Goal: Communication & Community: Answer question/provide support

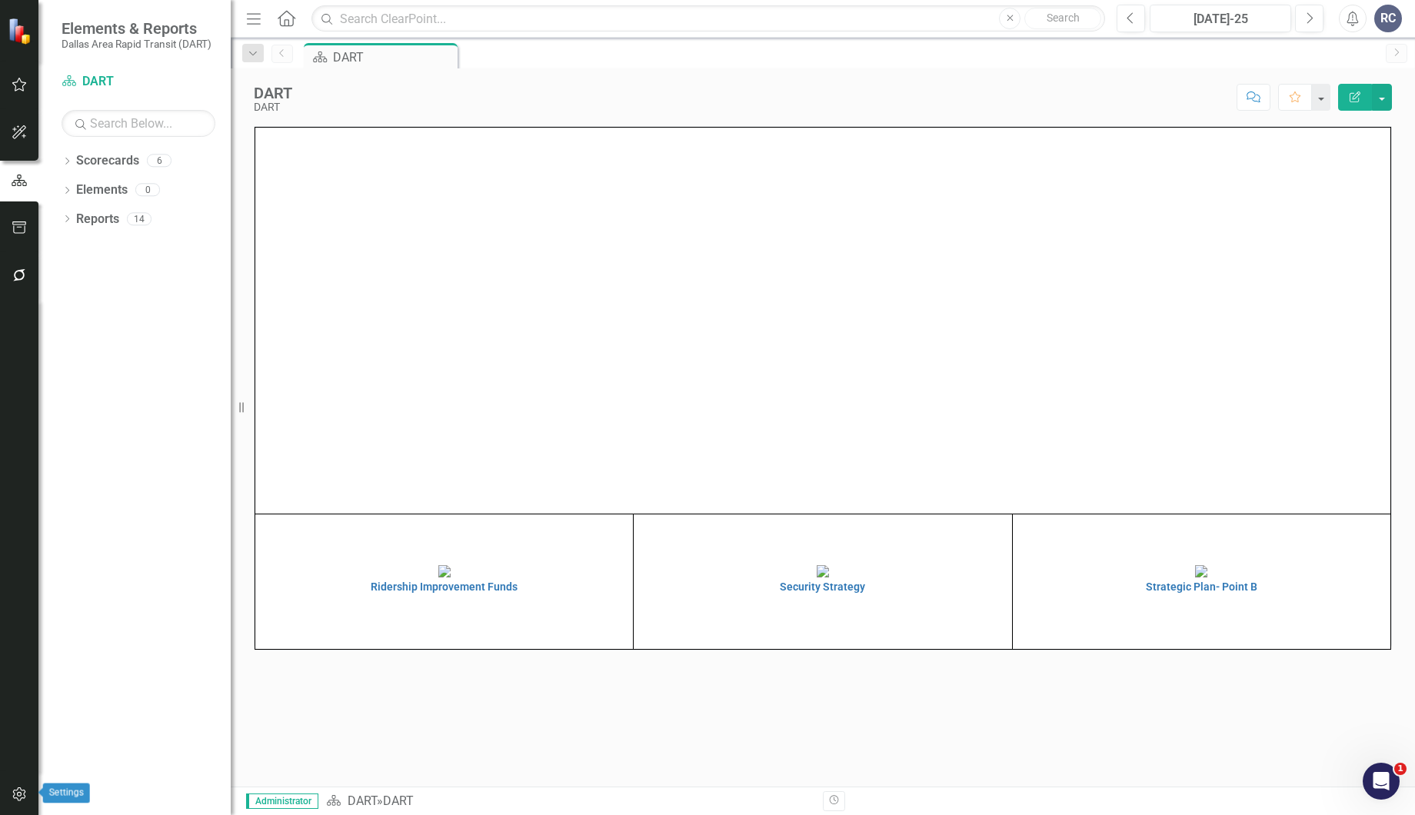
click at [21, 788] on button "button" at bounding box center [19, 795] width 35 height 32
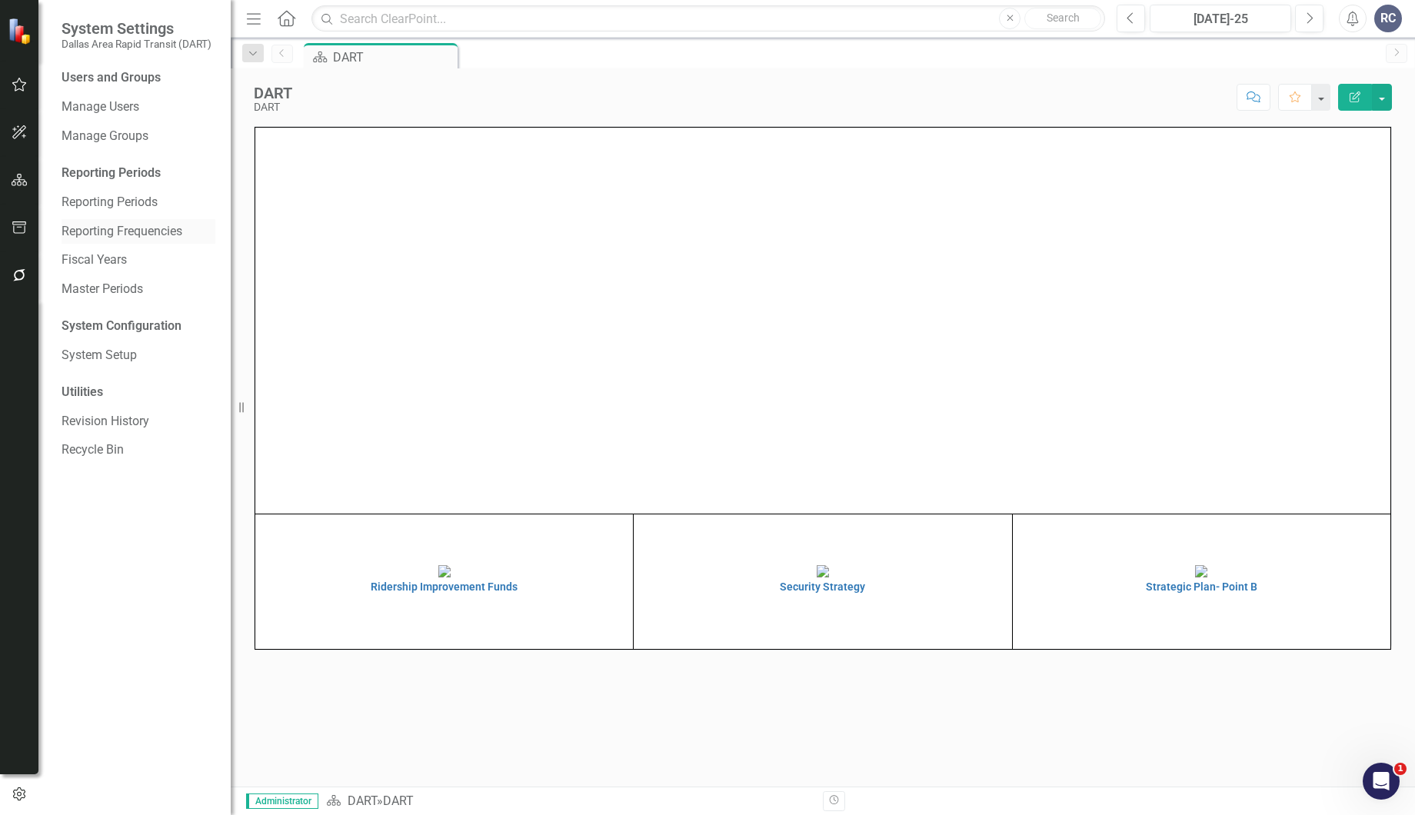
click at [124, 228] on link "Reporting Frequencies" at bounding box center [139, 232] width 154 height 18
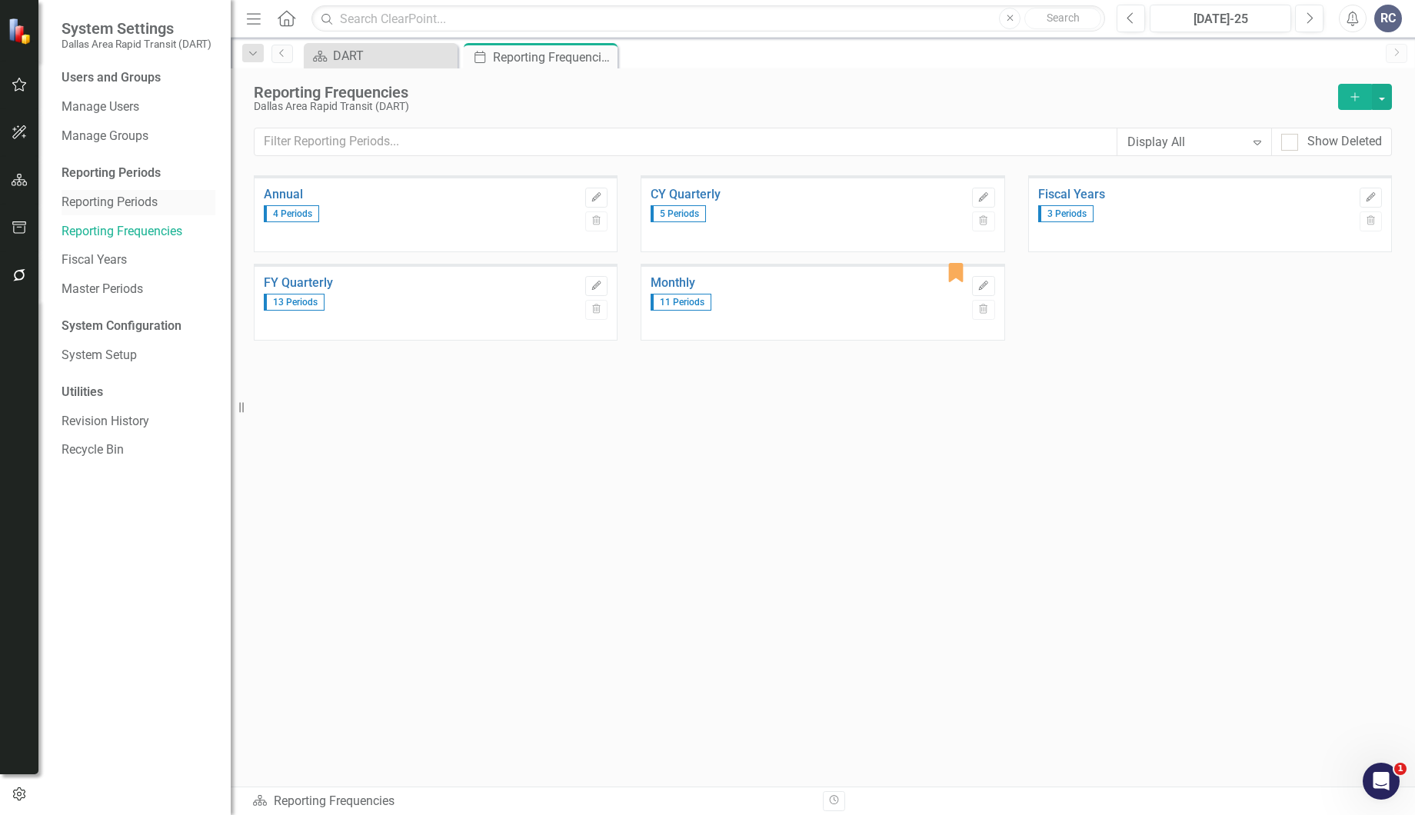
click at [121, 201] on link "Reporting Periods" at bounding box center [139, 203] width 154 height 18
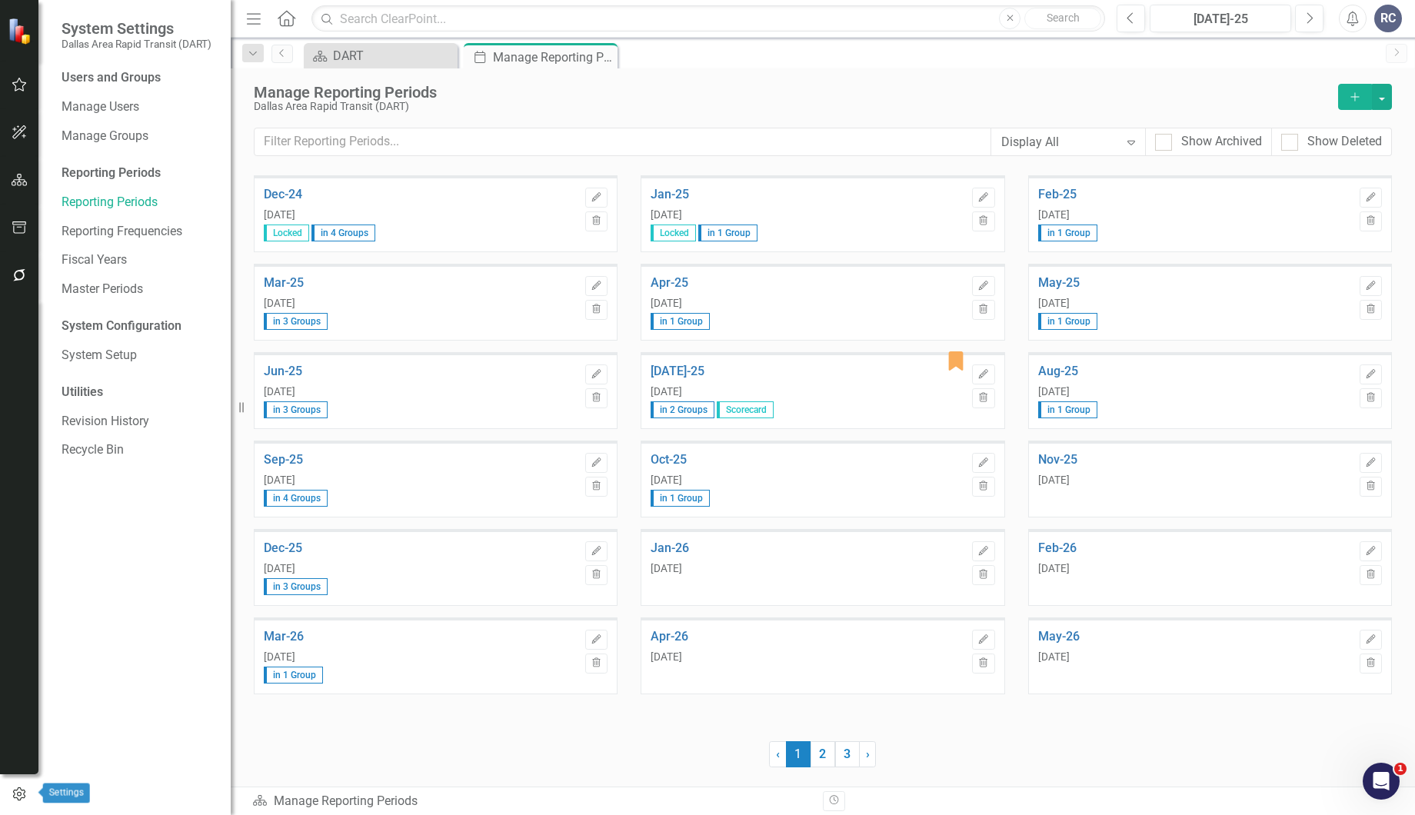
click at [17, 788] on button "button" at bounding box center [19, 794] width 38 height 25
click at [126, 427] on link "Revision History" at bounding box center [139, 422] width 154 height 18
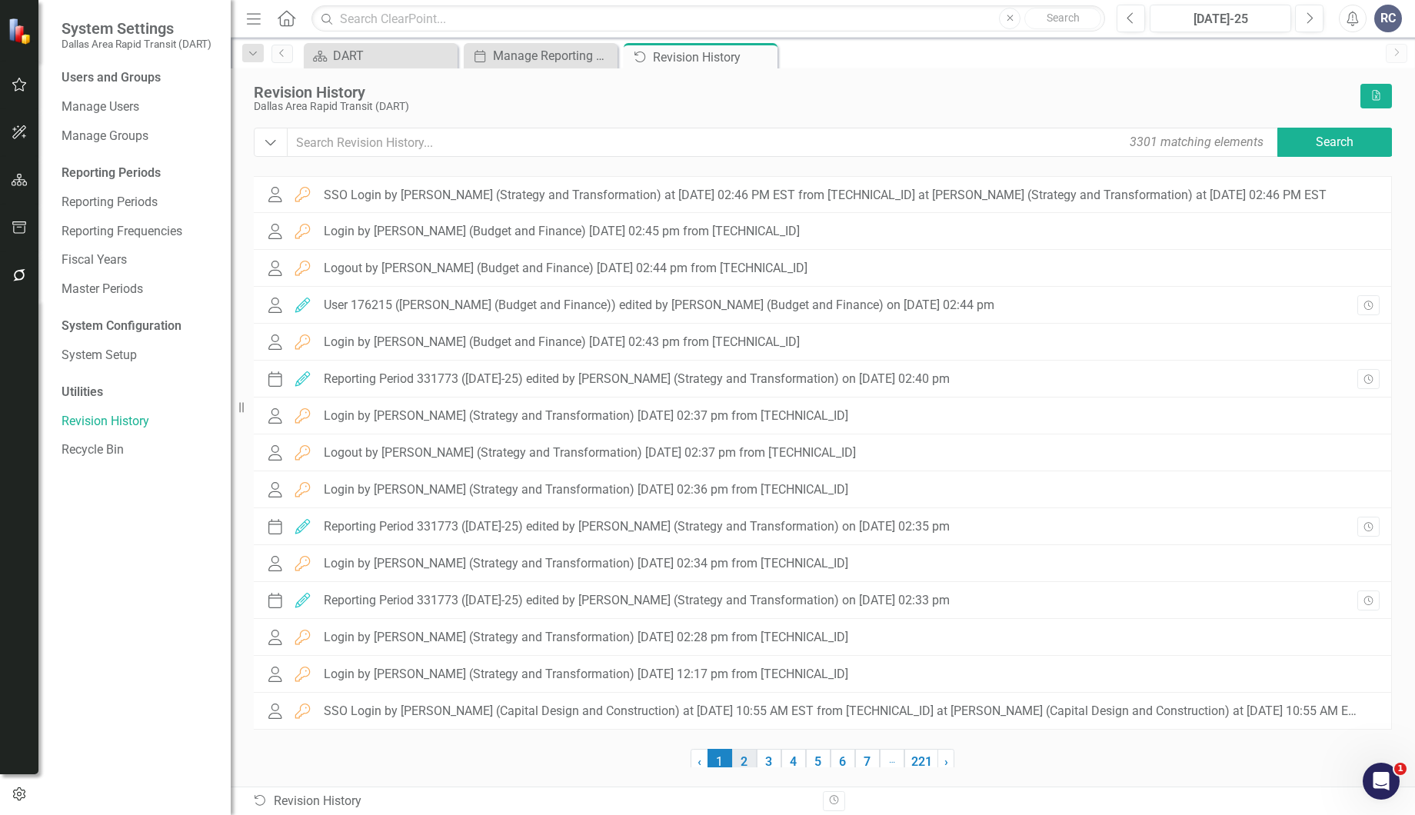
click at [747, 767] on link "2" at bounding box center [744, 762] width 25 height 26
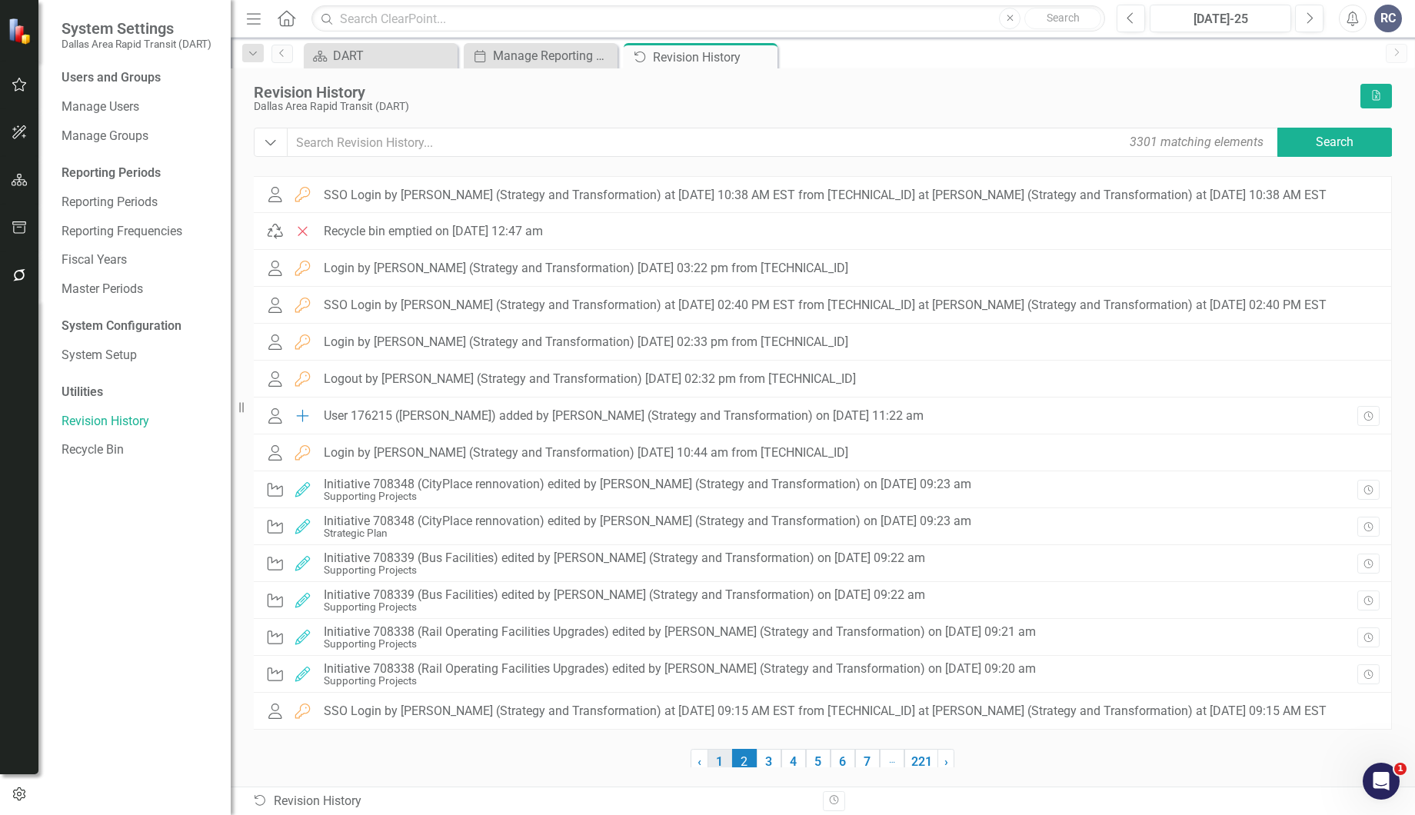
click at [722, 762] on link "1" at bounding box center [719, 762] width 25 height 26
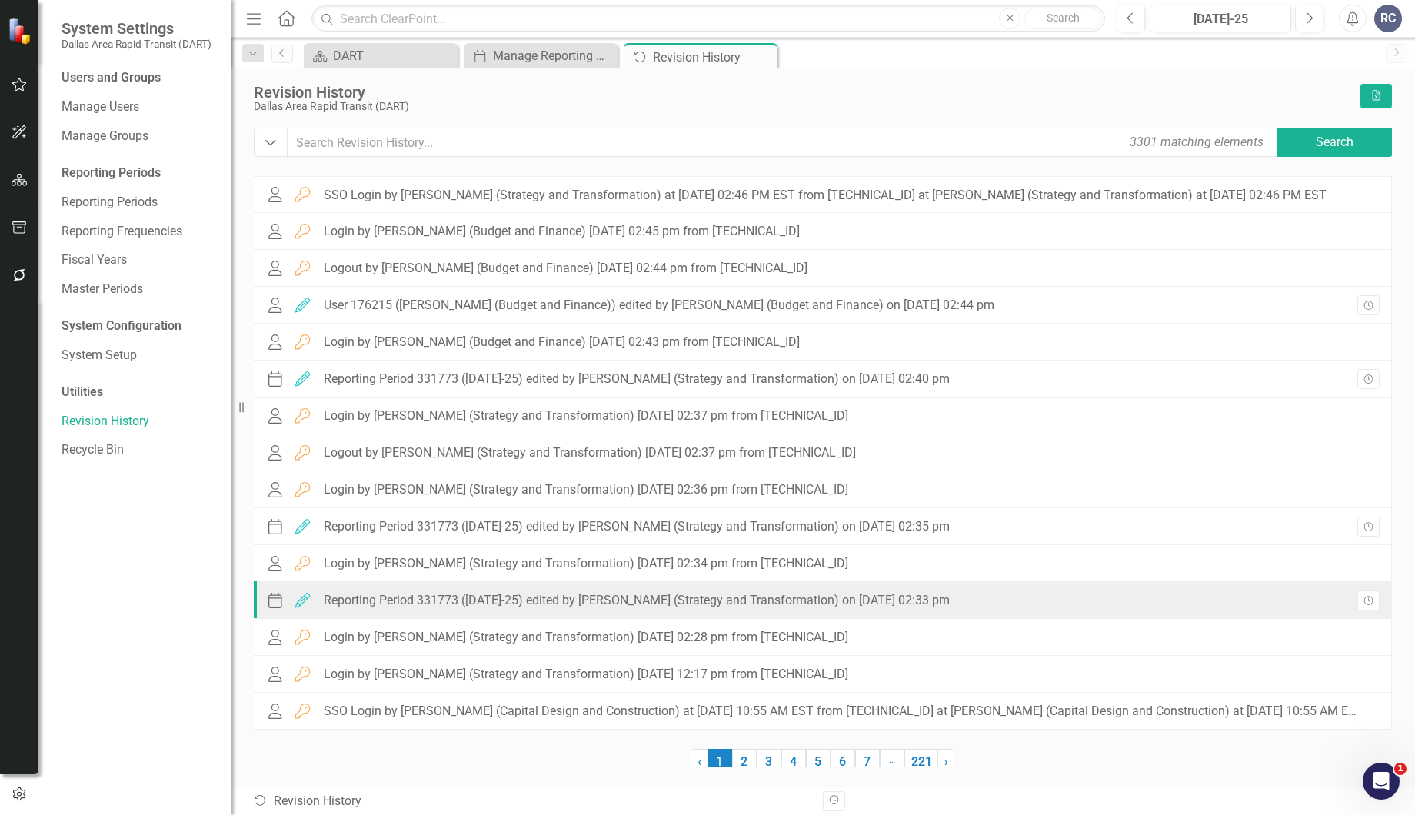
click at [532, 611] on div "Period Edited Reporting Period 331773 ([DATE]-25) edited by [PERSON_NAME] (Stra…" at bounding box center [611, 600] width 692 height 23
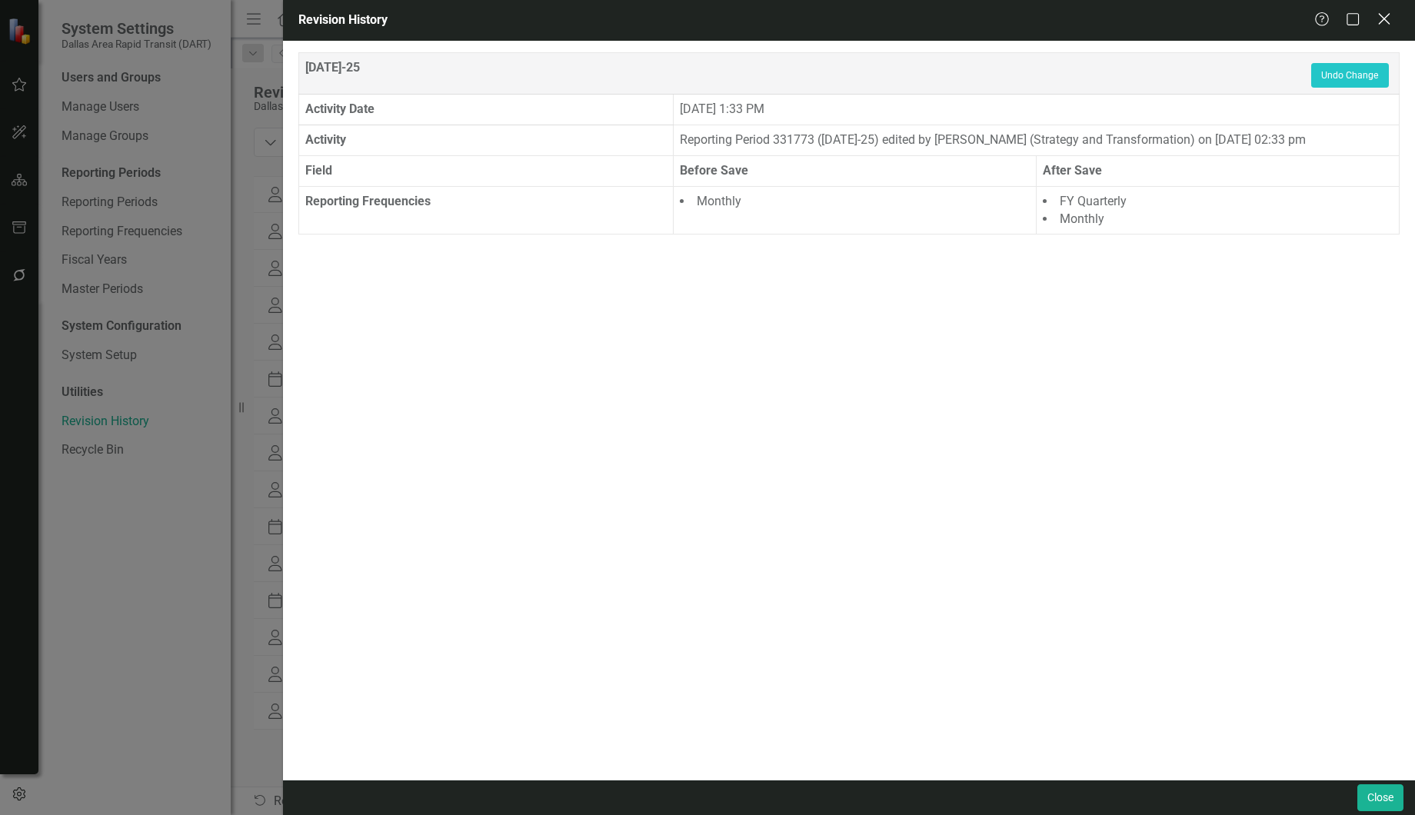
click at [1382, 26] on icon "Close" at bounding box center [1383, 19] width 19 height 15
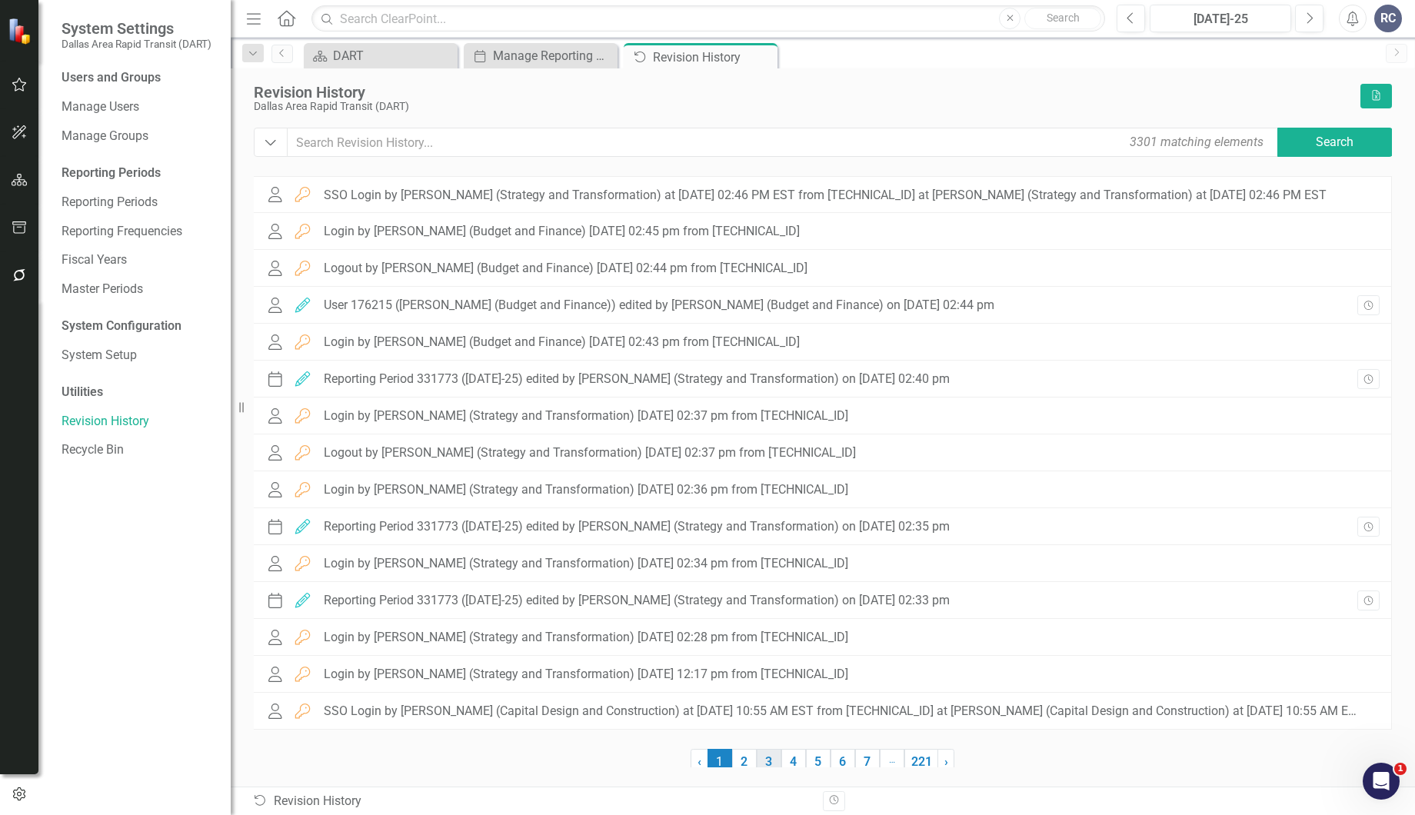
click at [768, 765] on link "3" at bounding box center [769, 762] width 25 height 26
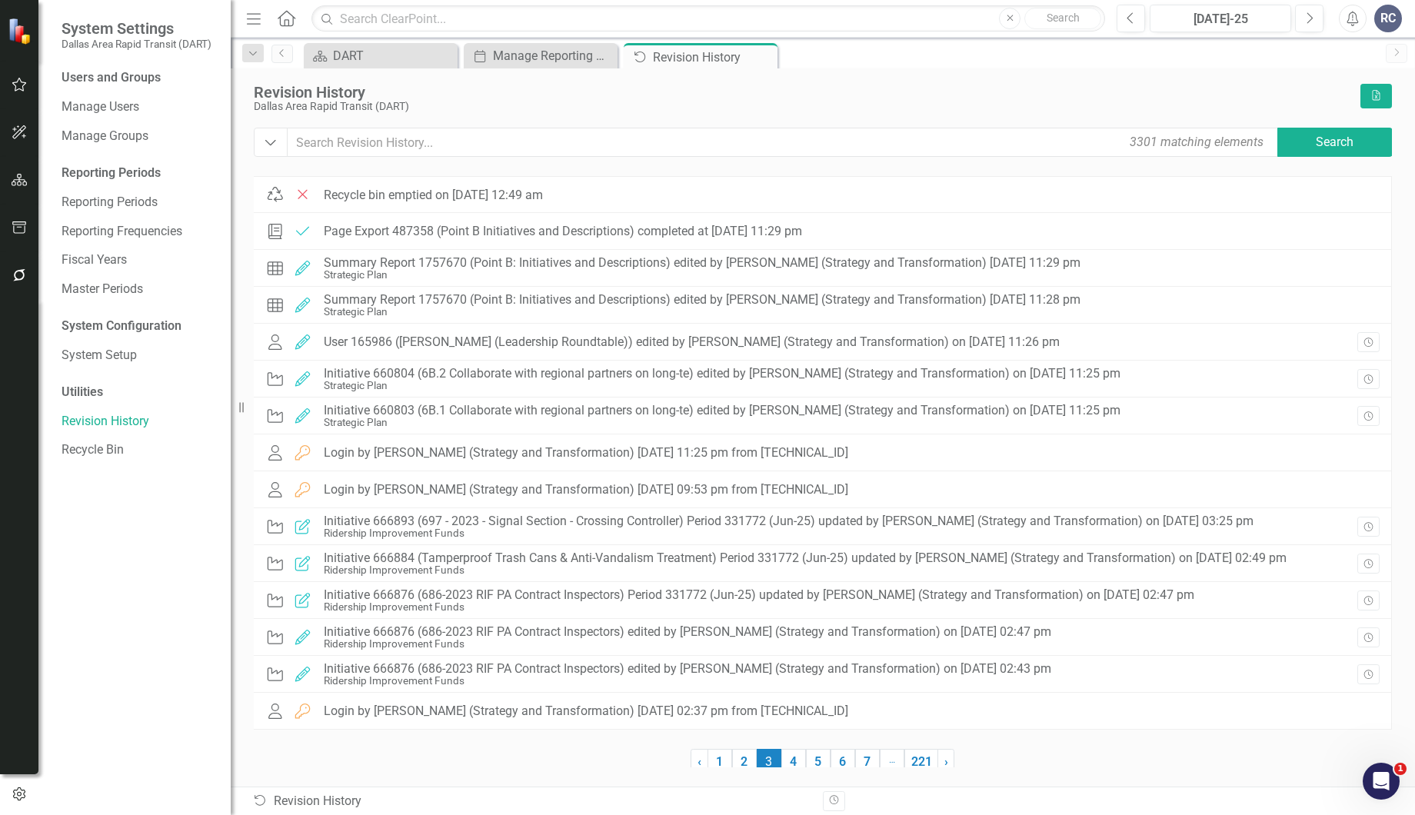
click at [776, 751] on span "3 (current)" at bounding box center [769, 762] width 25 height 26
click at [788, 764] on link "4" at bounding box center [793, 762] width 25 height 26
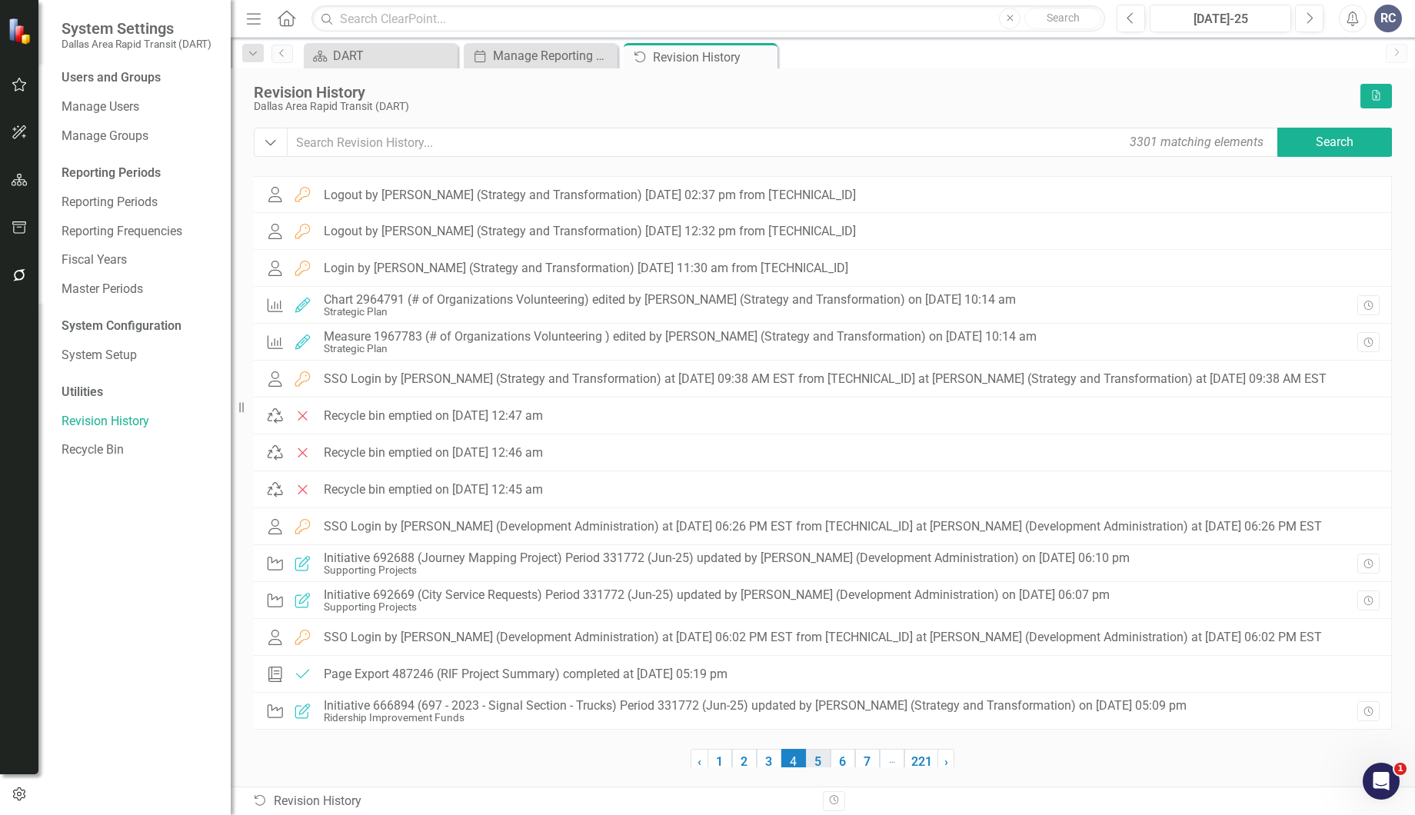
click at [813, 757] on link "5" at bounding box center [818, 762] width 25 height 26
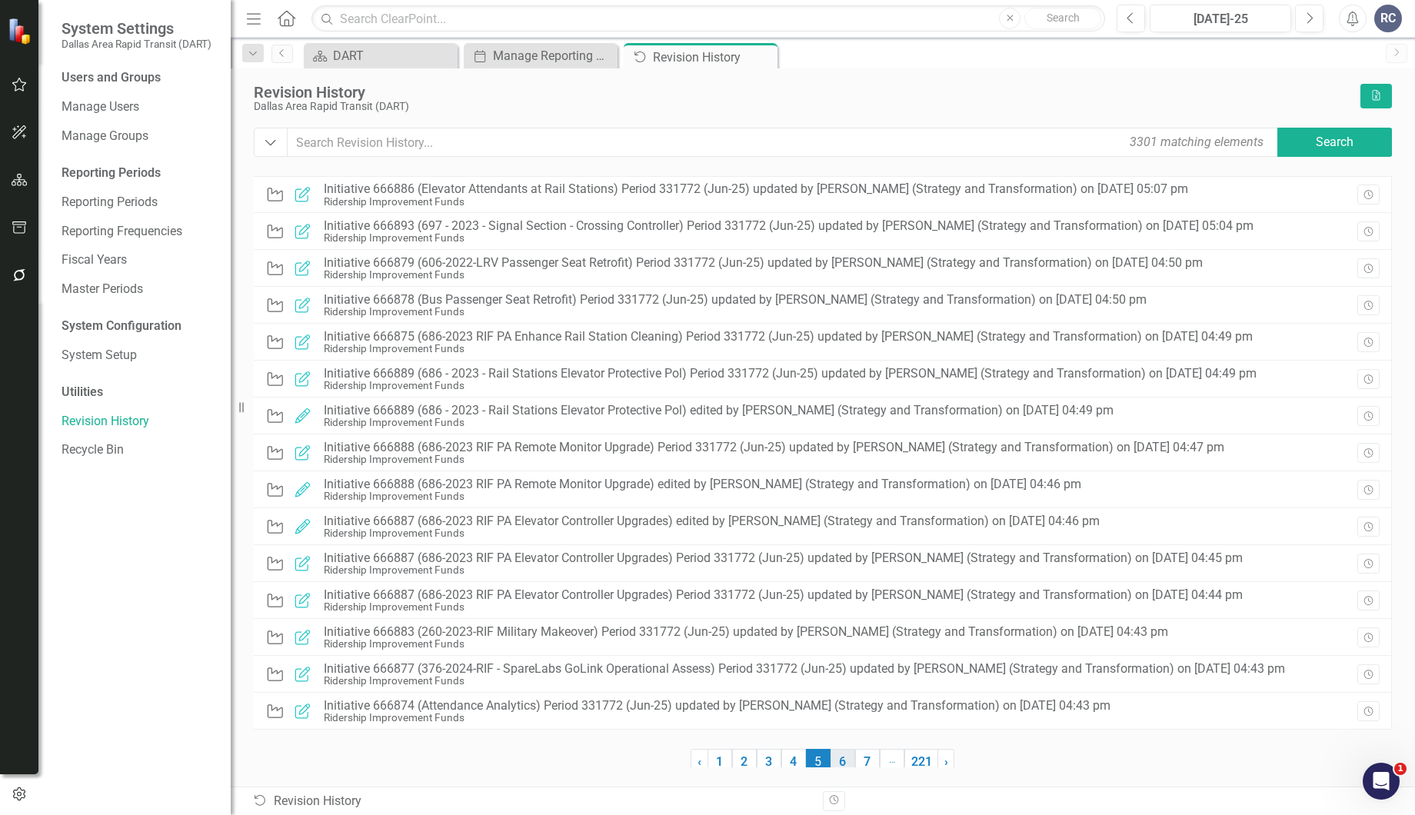
click at [836, 759] on link "6" at bounding box center [842, 762] width 25 height 26
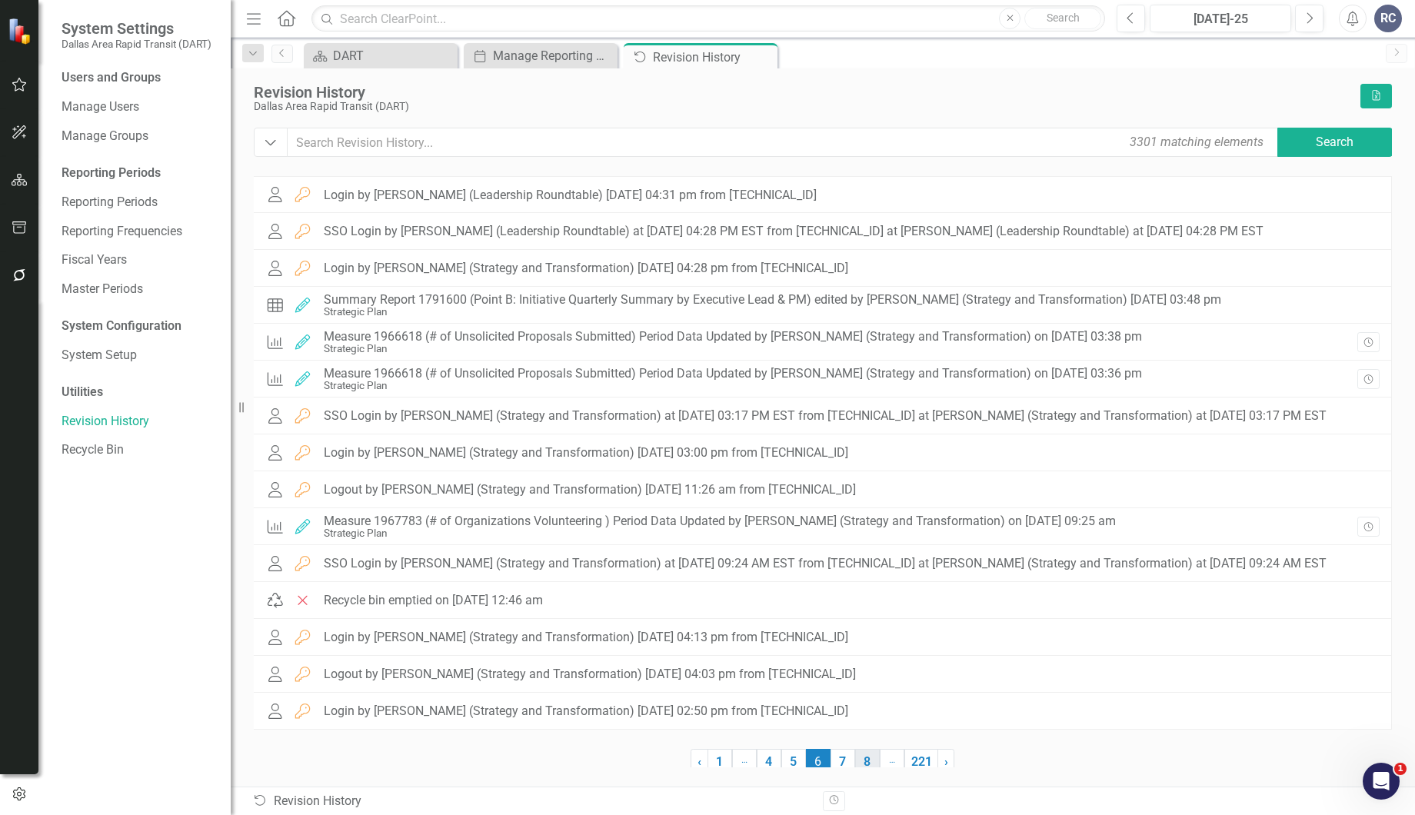
click at [855, 757] on link "8" at bounding box center [867, 762] width 25 height 26
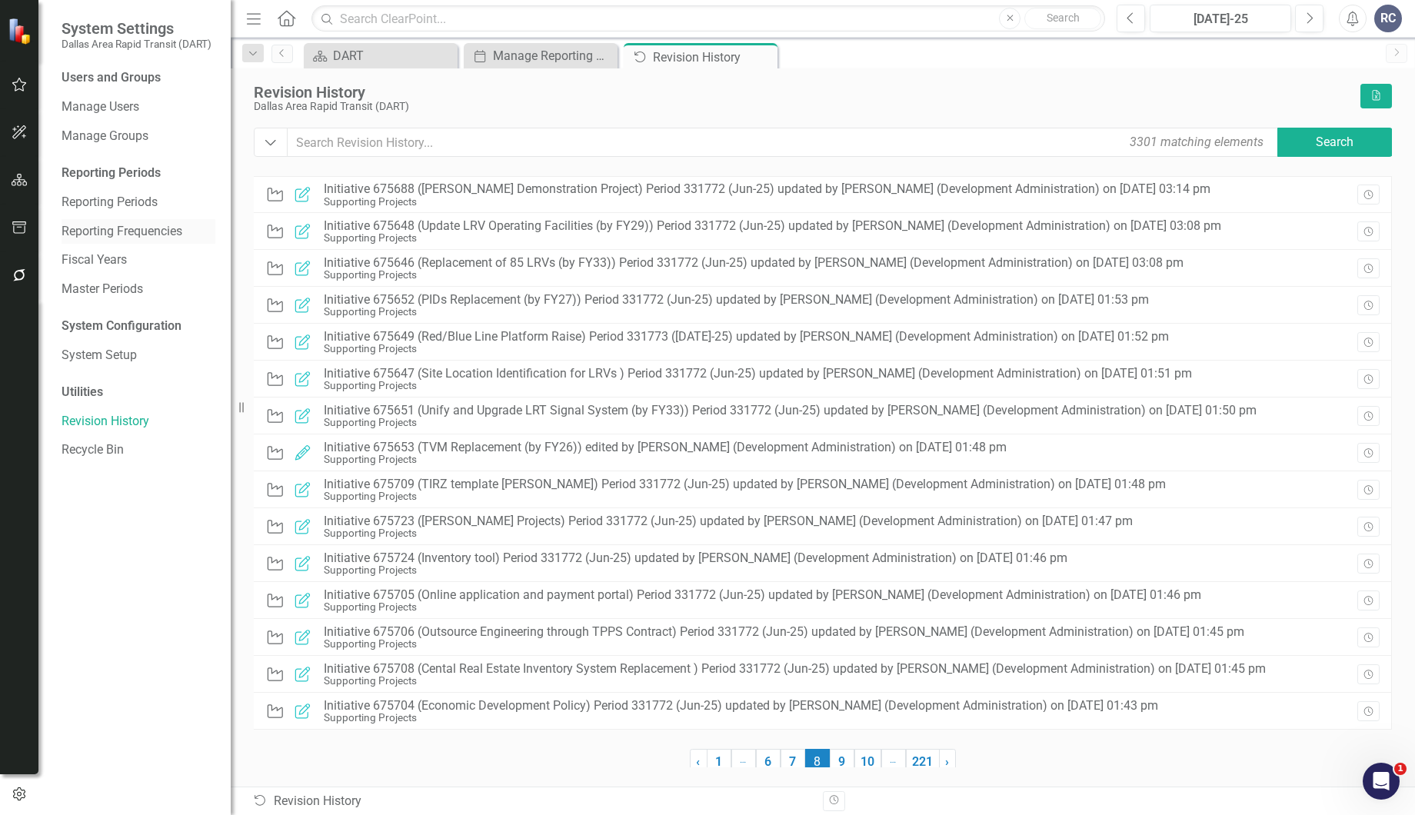
click at [103, 238] on link "Reporting Frequencies" at bounding box center [139, 232] width 154 height 18
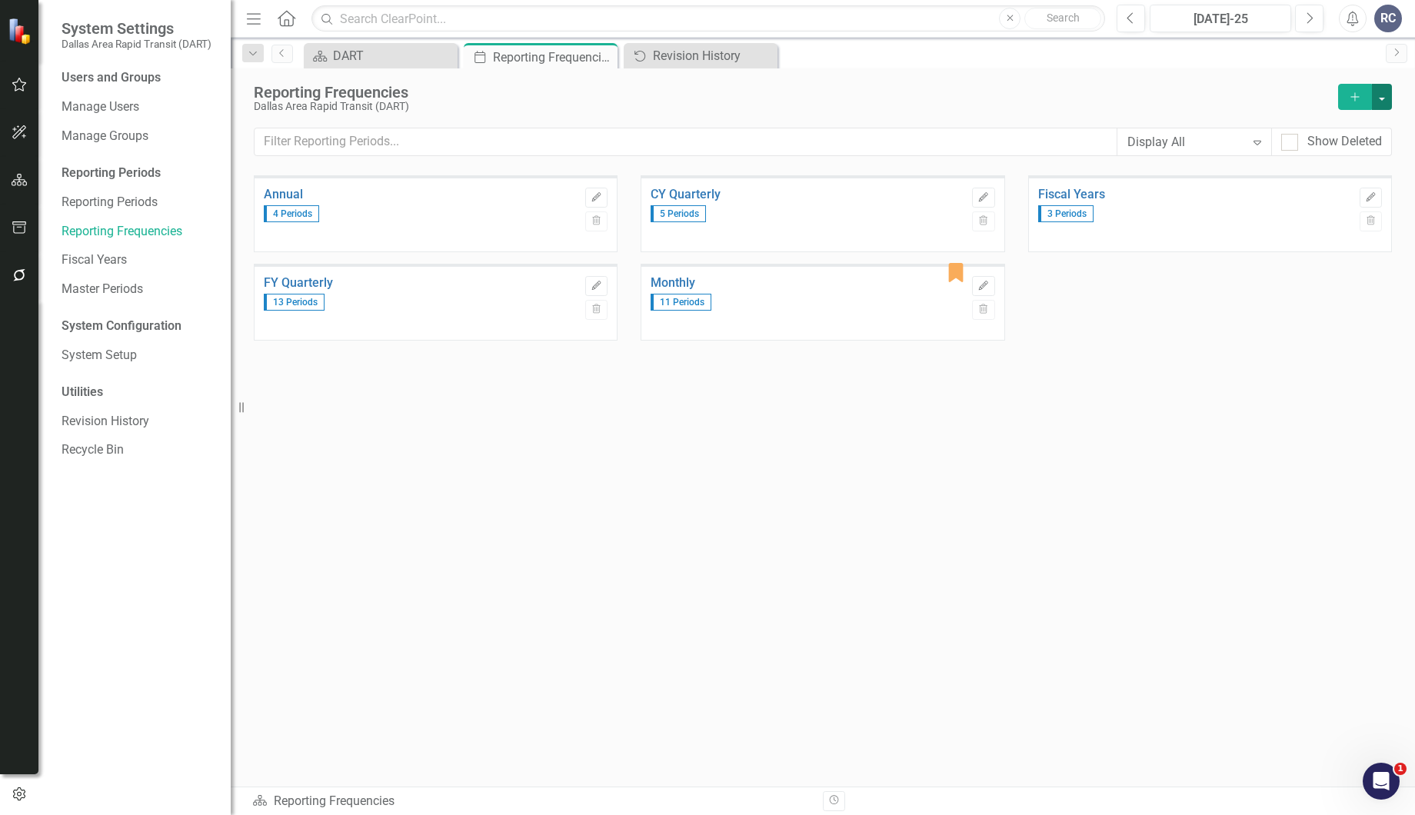
click at [1382, 104] on button "button" at bounding box center [1382, 97] width 20 height 26
click at [125, 413] on link "Revision History" at bounding box center [139, 422] width 154 height 18
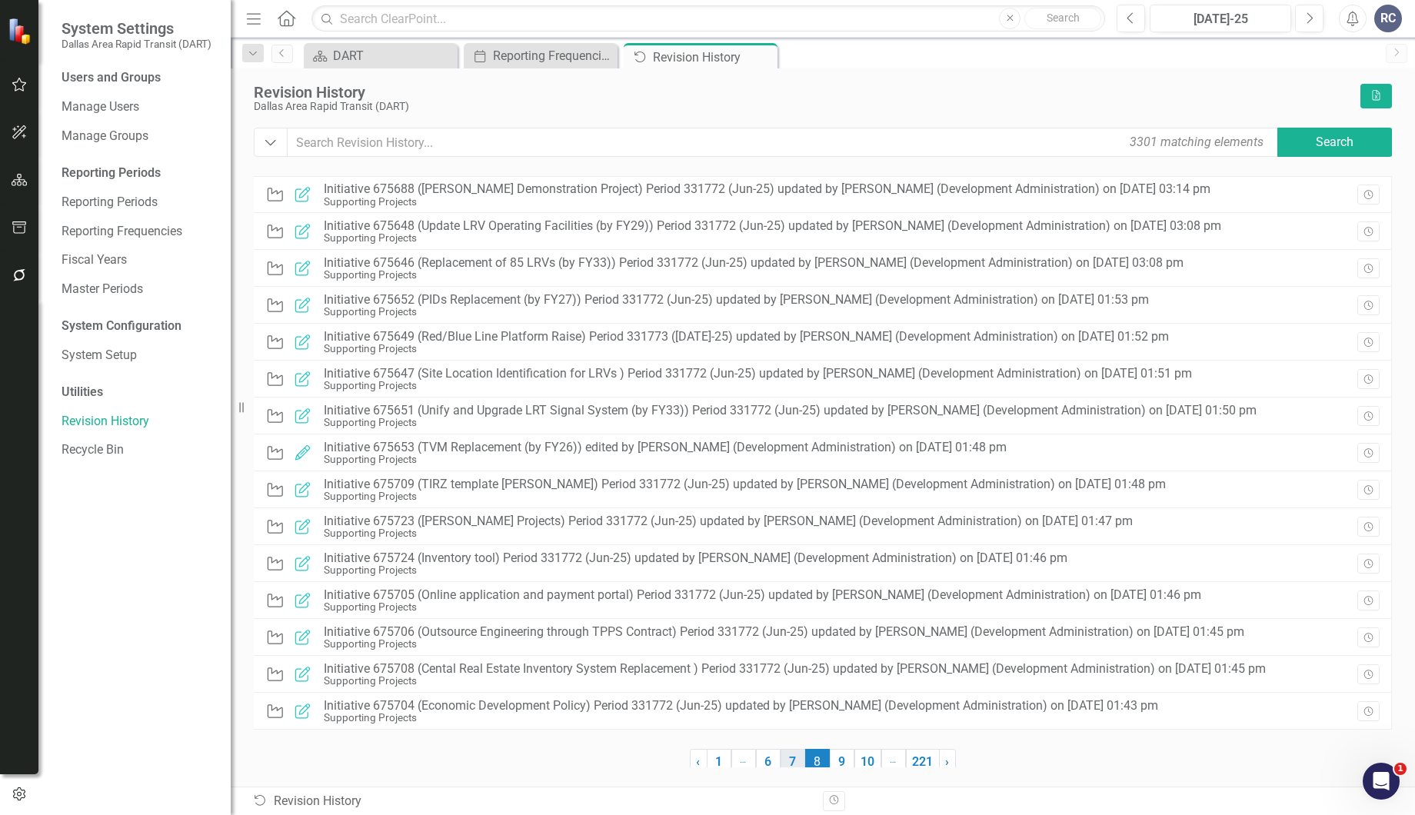
click at [793, 754] on link "7" at bounding box center [792, 762] width 25 height 26
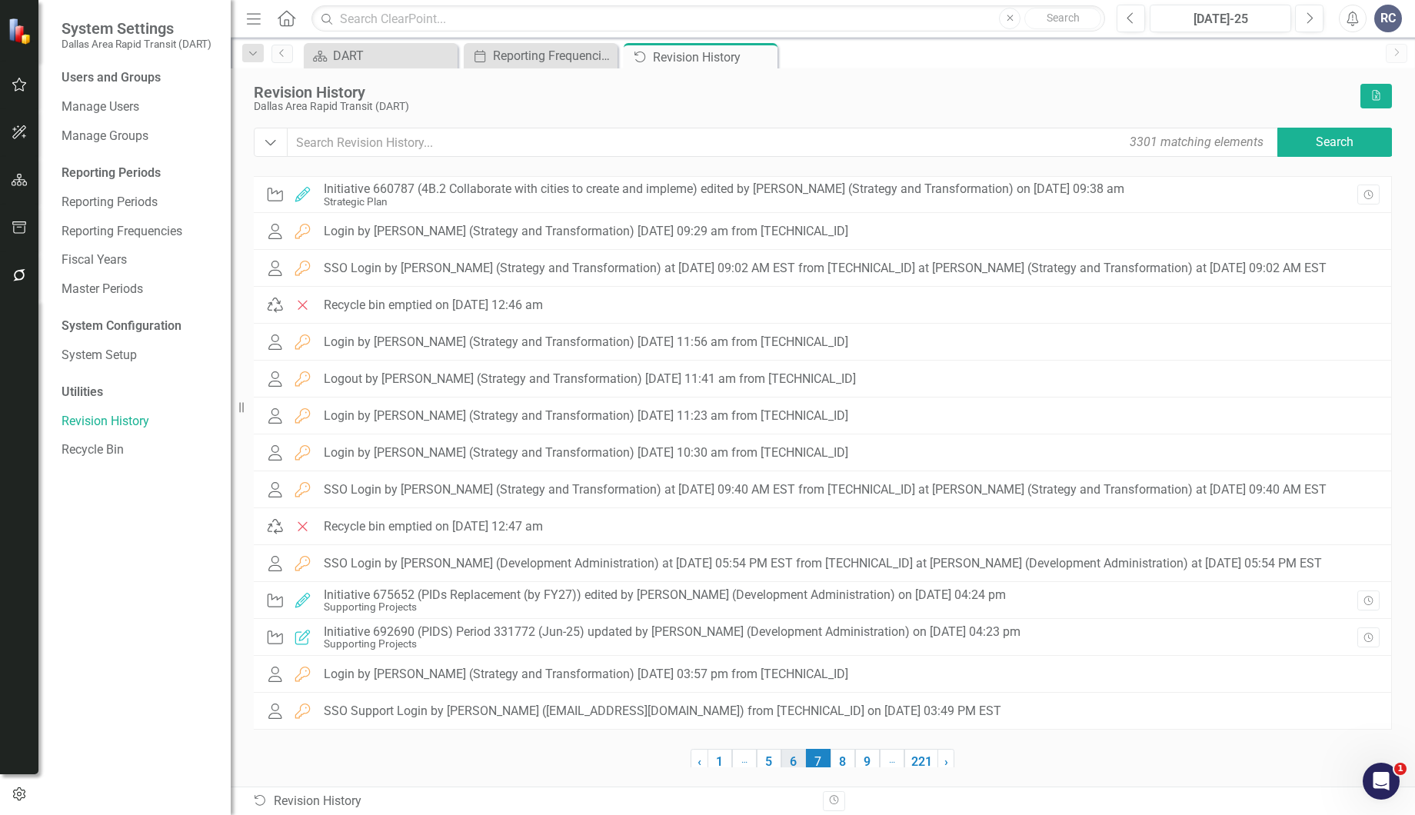
click at [793, 757] on link "6" at bounding box center [793, 762] width 25 height 26
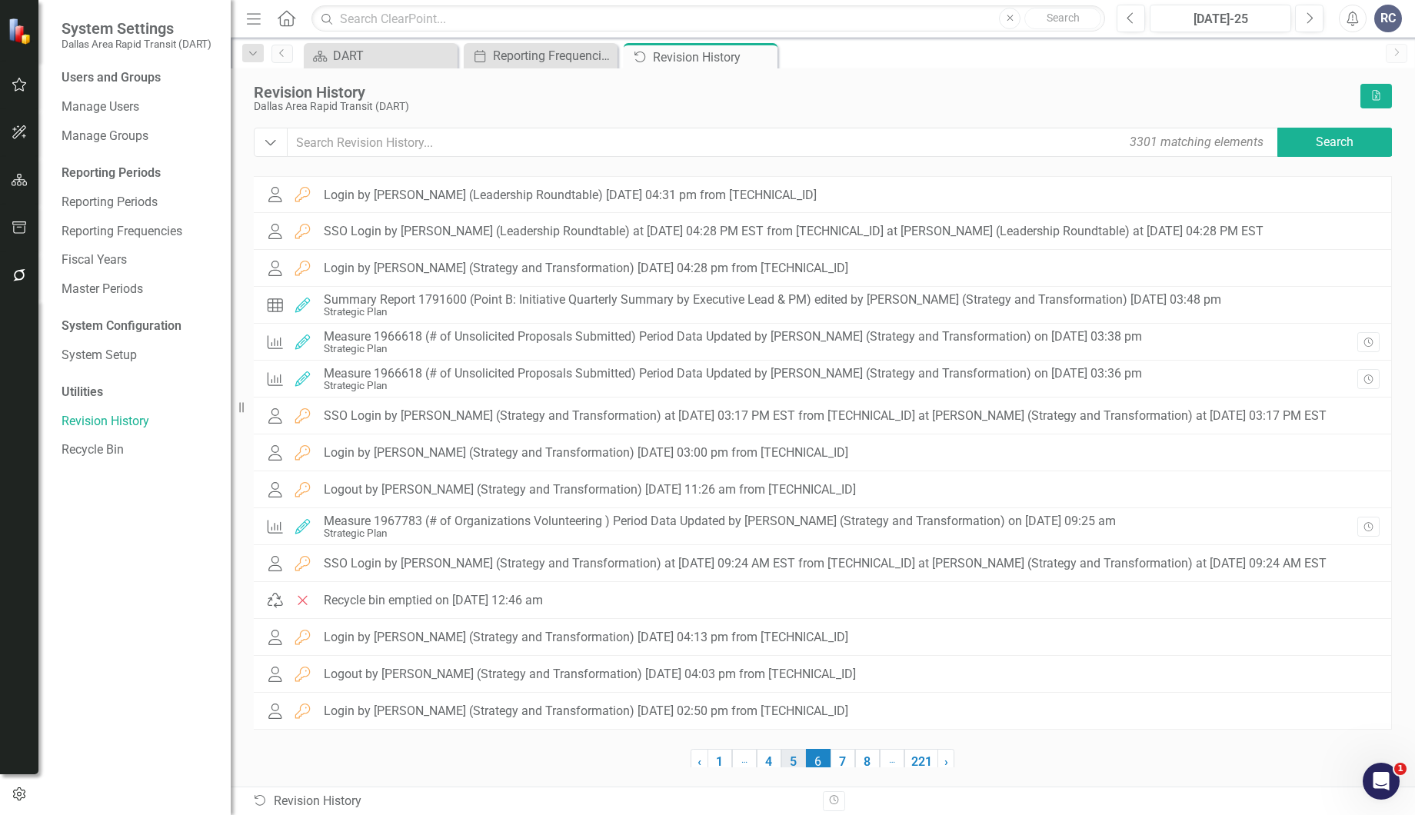
click at [793, 760] on link "5" at bounding box center [793, 762] width 25 height 26
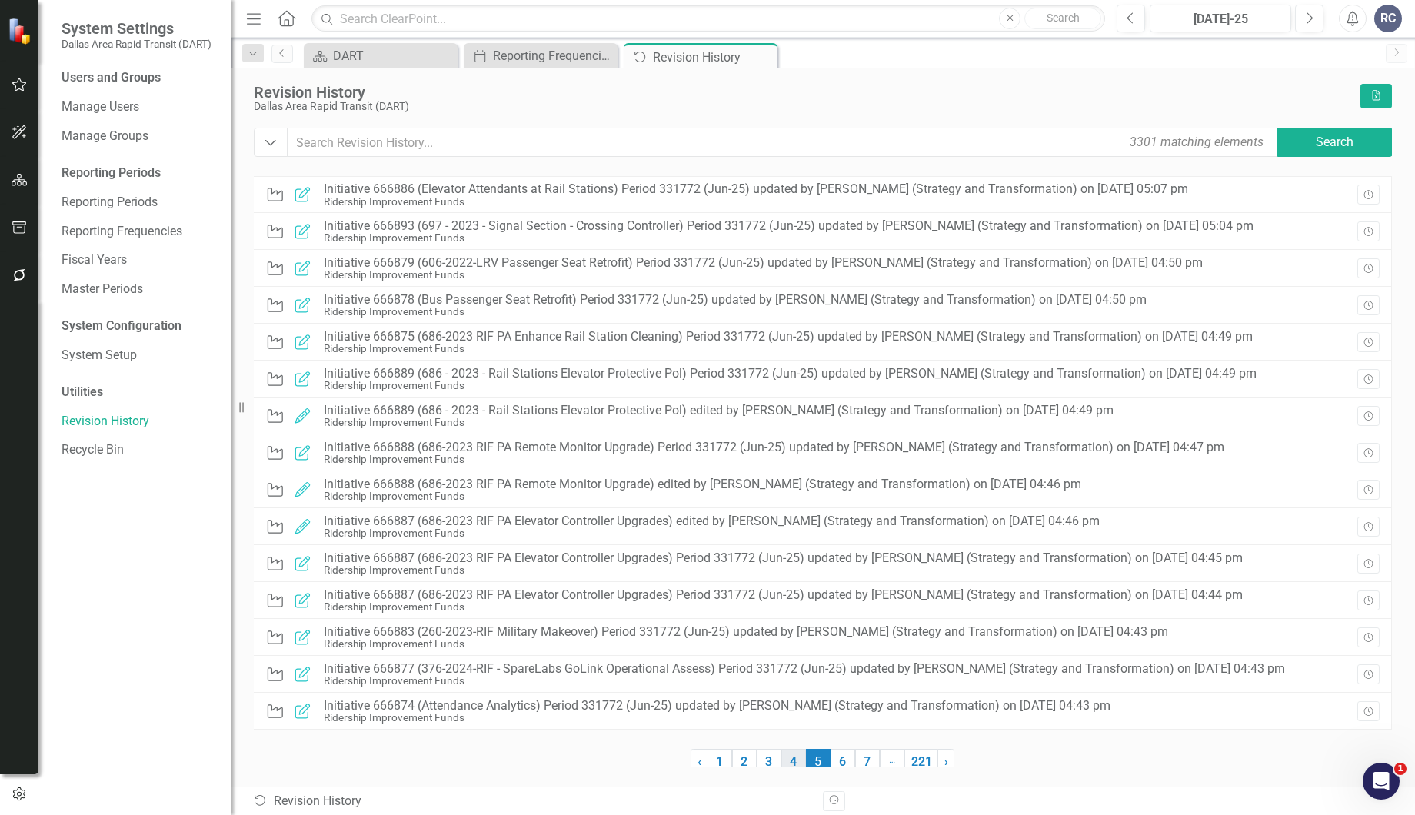
click at [793, 762] on link "4" at bounding box center [793, 762] width 25 height 26
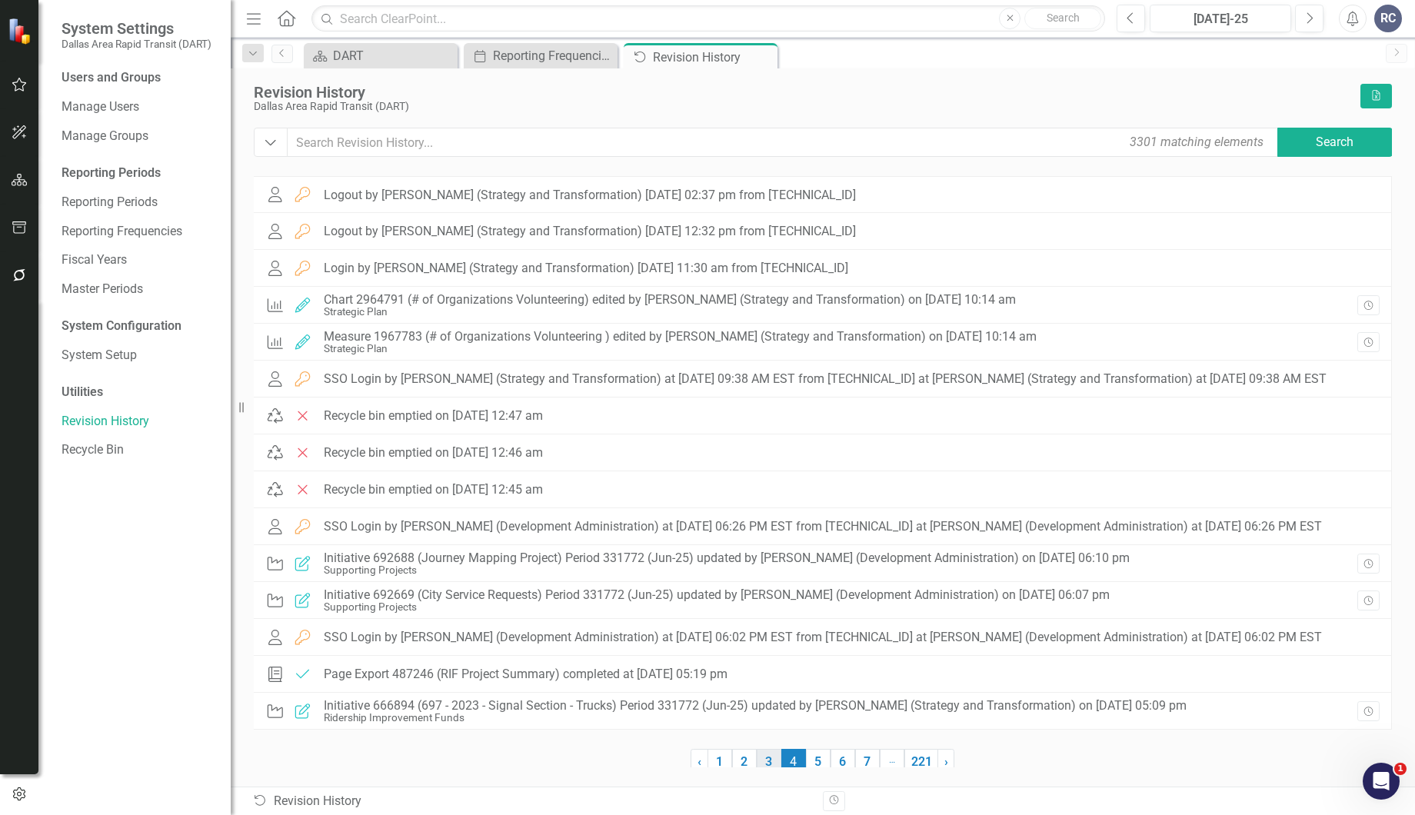
click at [767, 761] on link "3" at bounding box center [769, 762] width 25 height 26
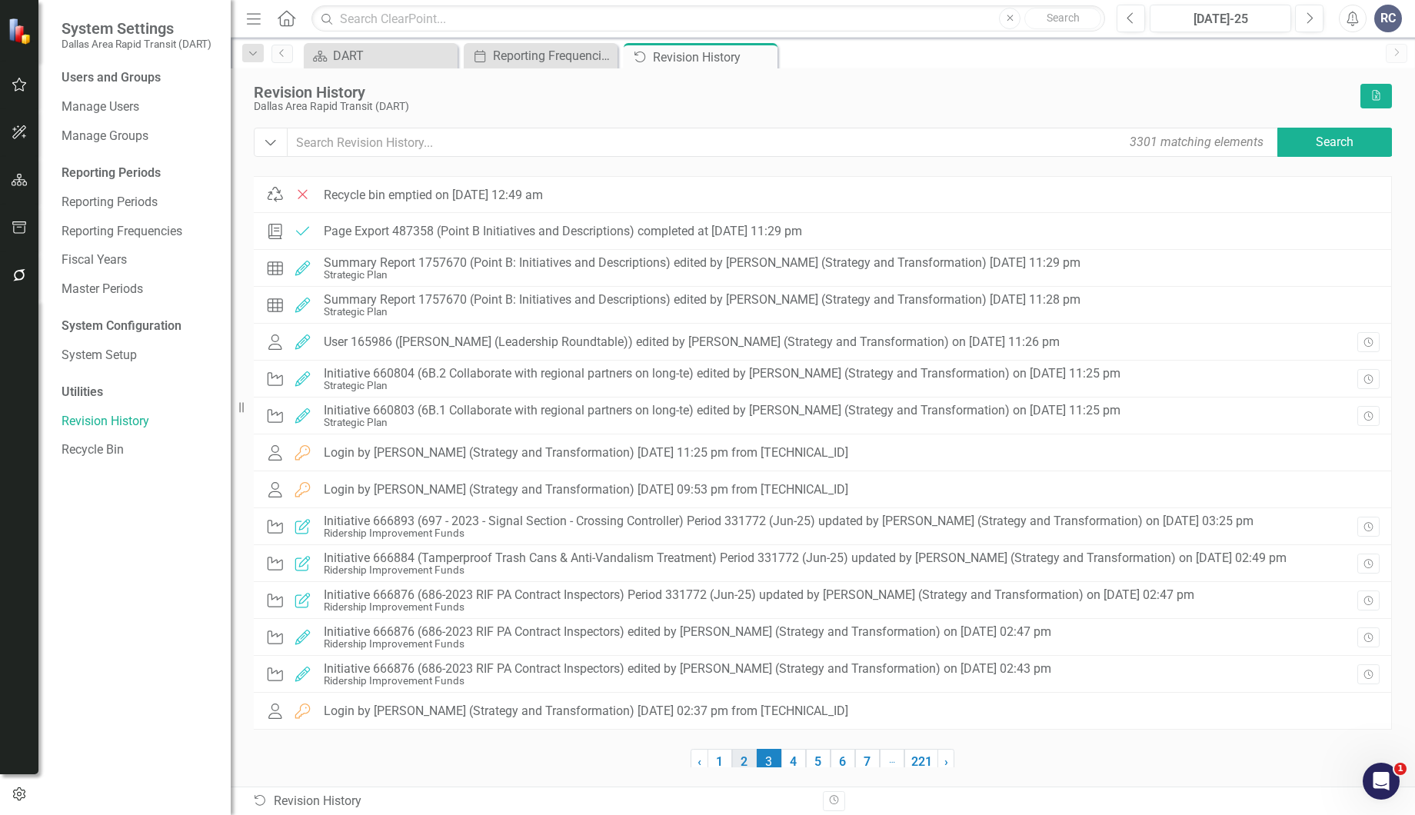
click at [747, 765] on link "2" at bounding box center [744, 762] width 25 height 26
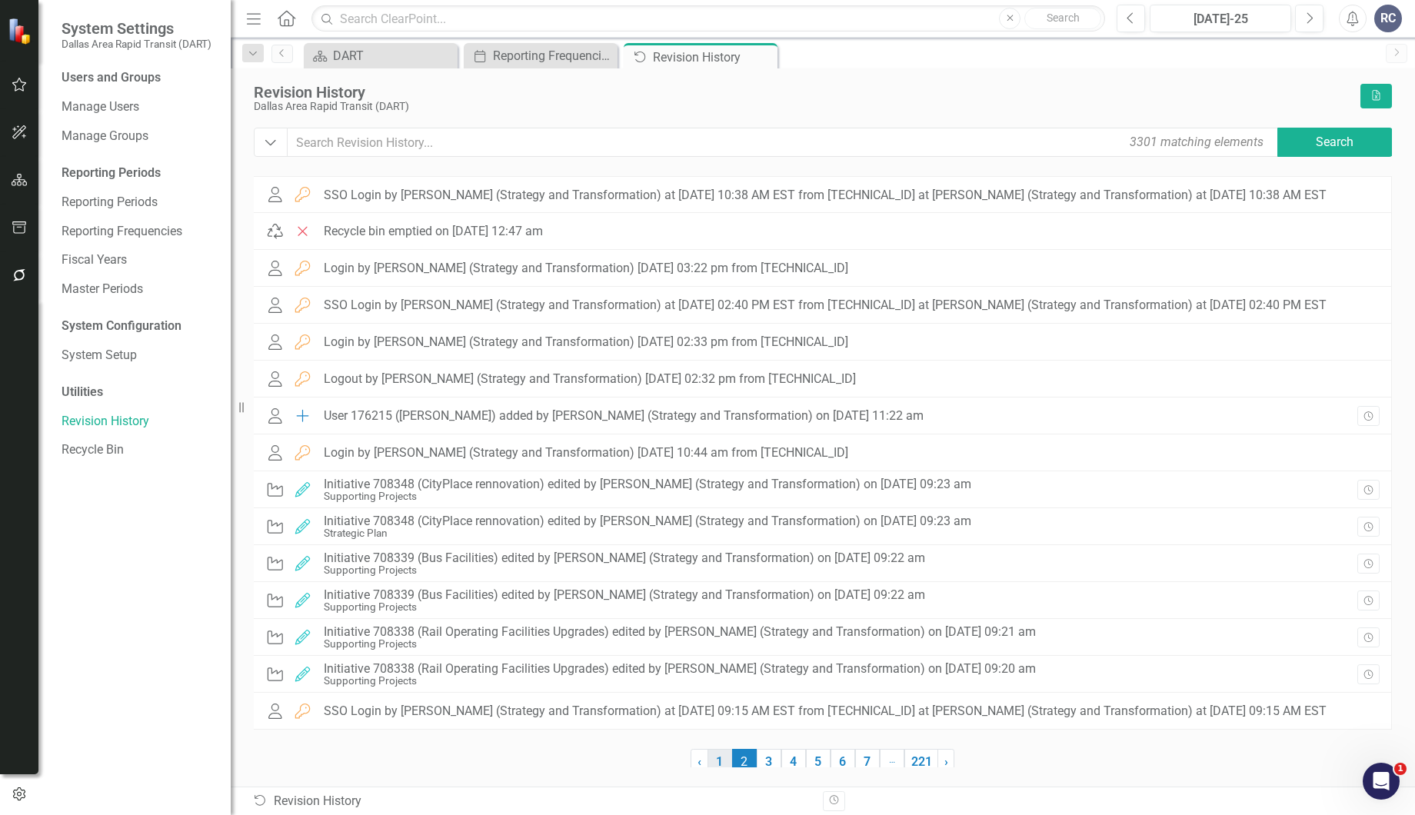
click at [717, 753] on link "1" at bounding box center [719, 762] width 25 height 26
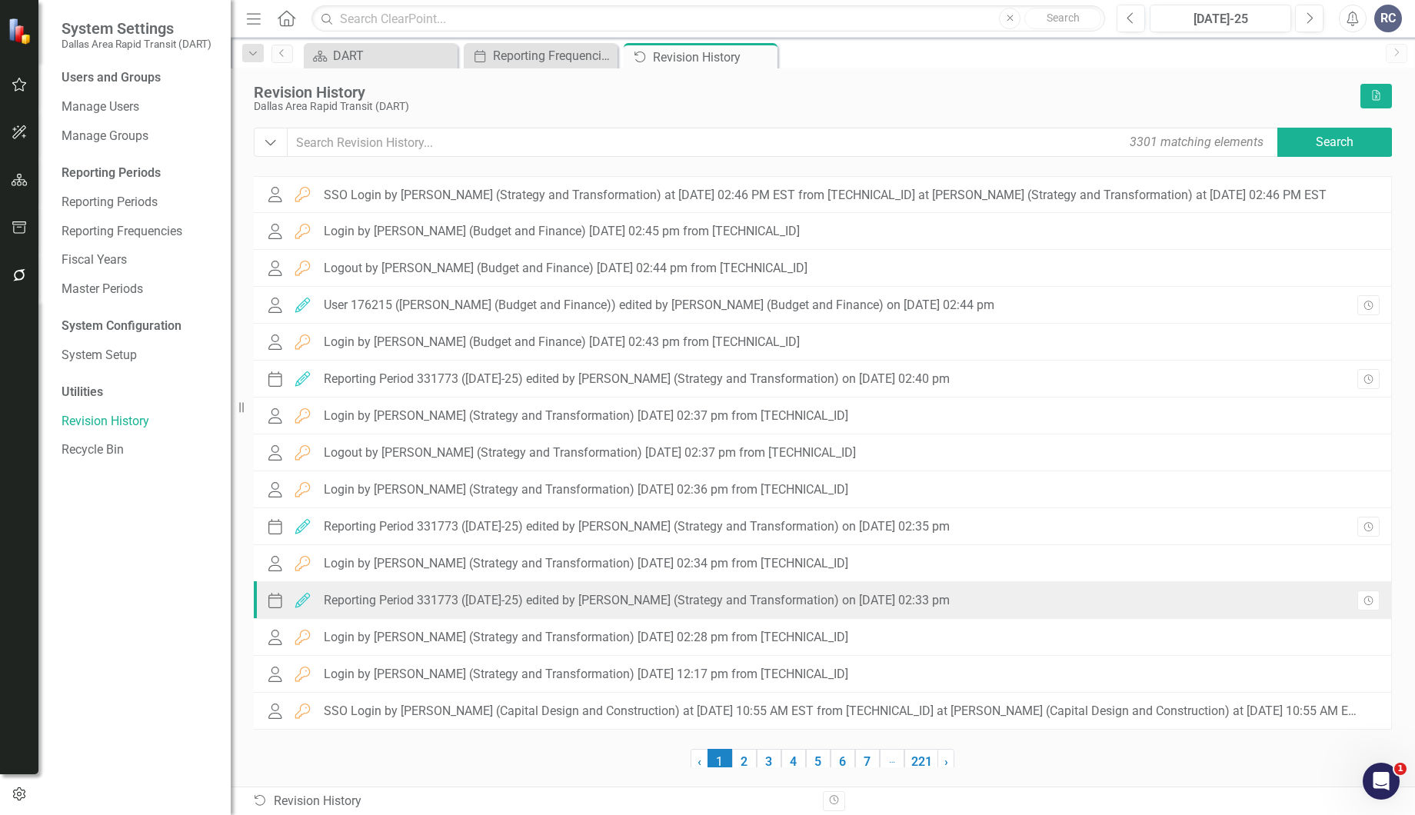
click at [567, 604] on div "Reporting Period 331773 (Jul-25) edited by Stephanie Schuchert (Strategy and Tr…" at bounding box center [637, 601] width 626 height 14
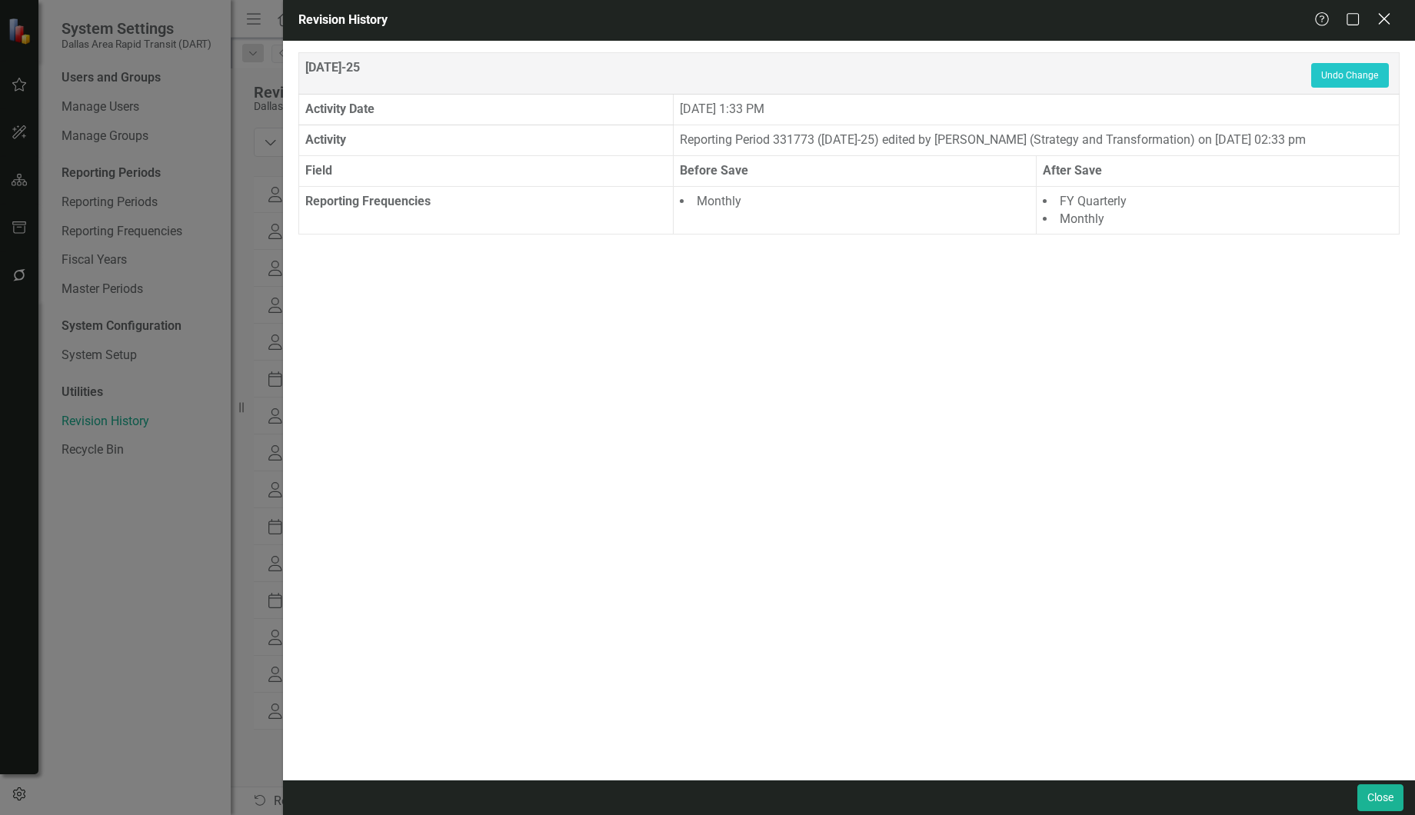
click at [1384, 18] on icon "Close" at bounding box center [1383, 19] width 19 height 15
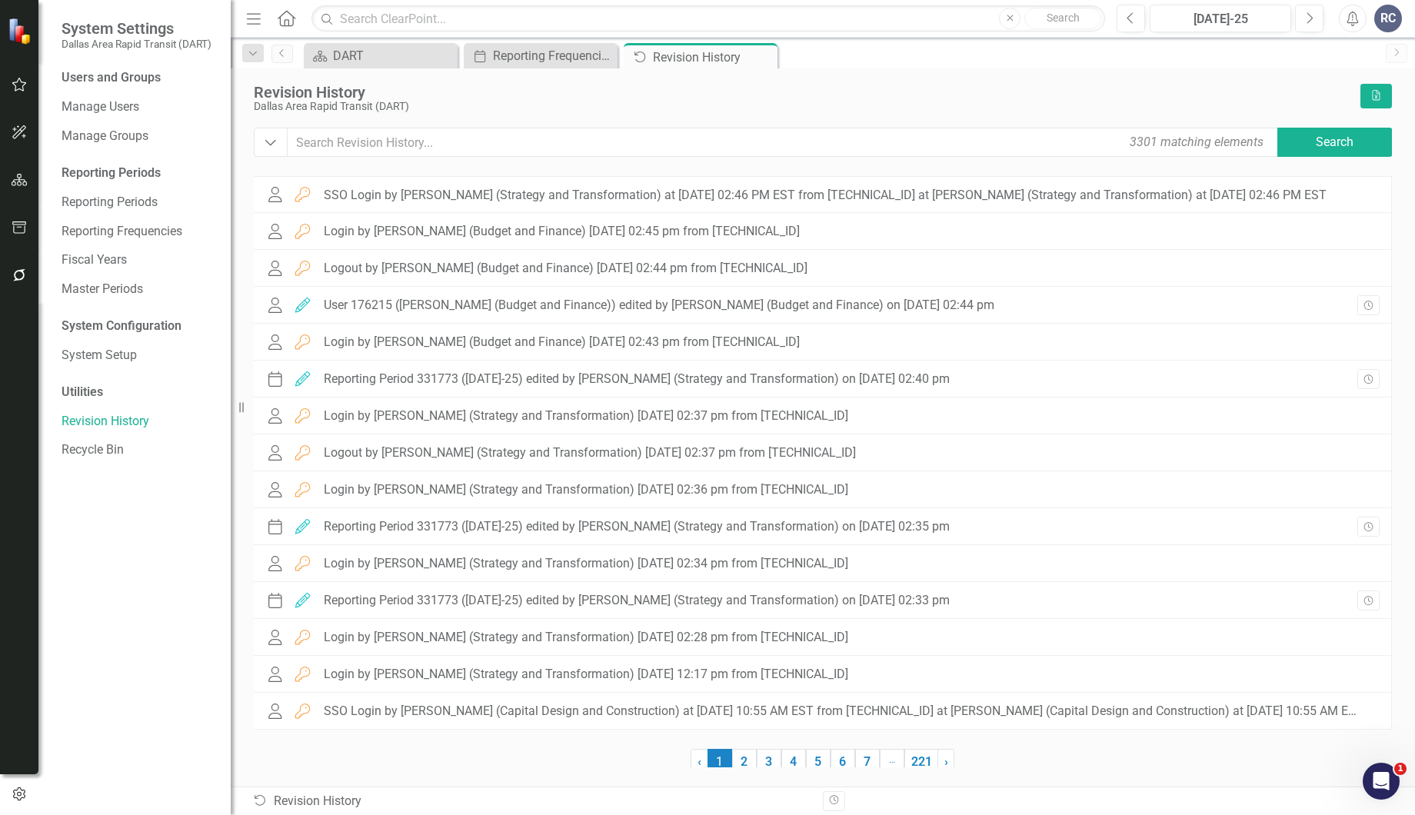
click at [470, 125] on div "Revision History Dallas Area Rapid Transit (DART) Excel" at bounding box center [823, 106] width 1138 height 44
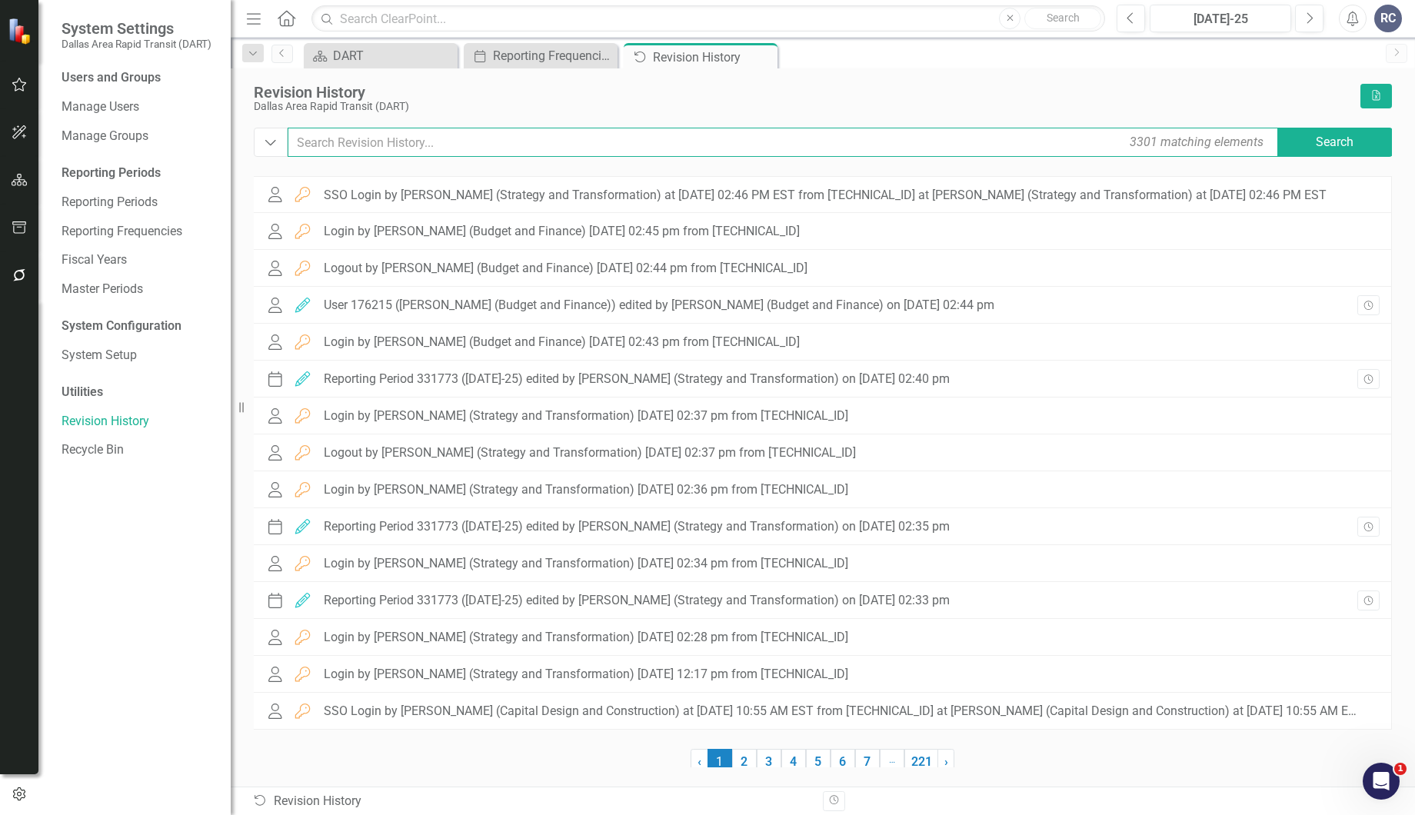
click at [467, 138] on input "text" at bounding box center [784, 142] width 993 height 29
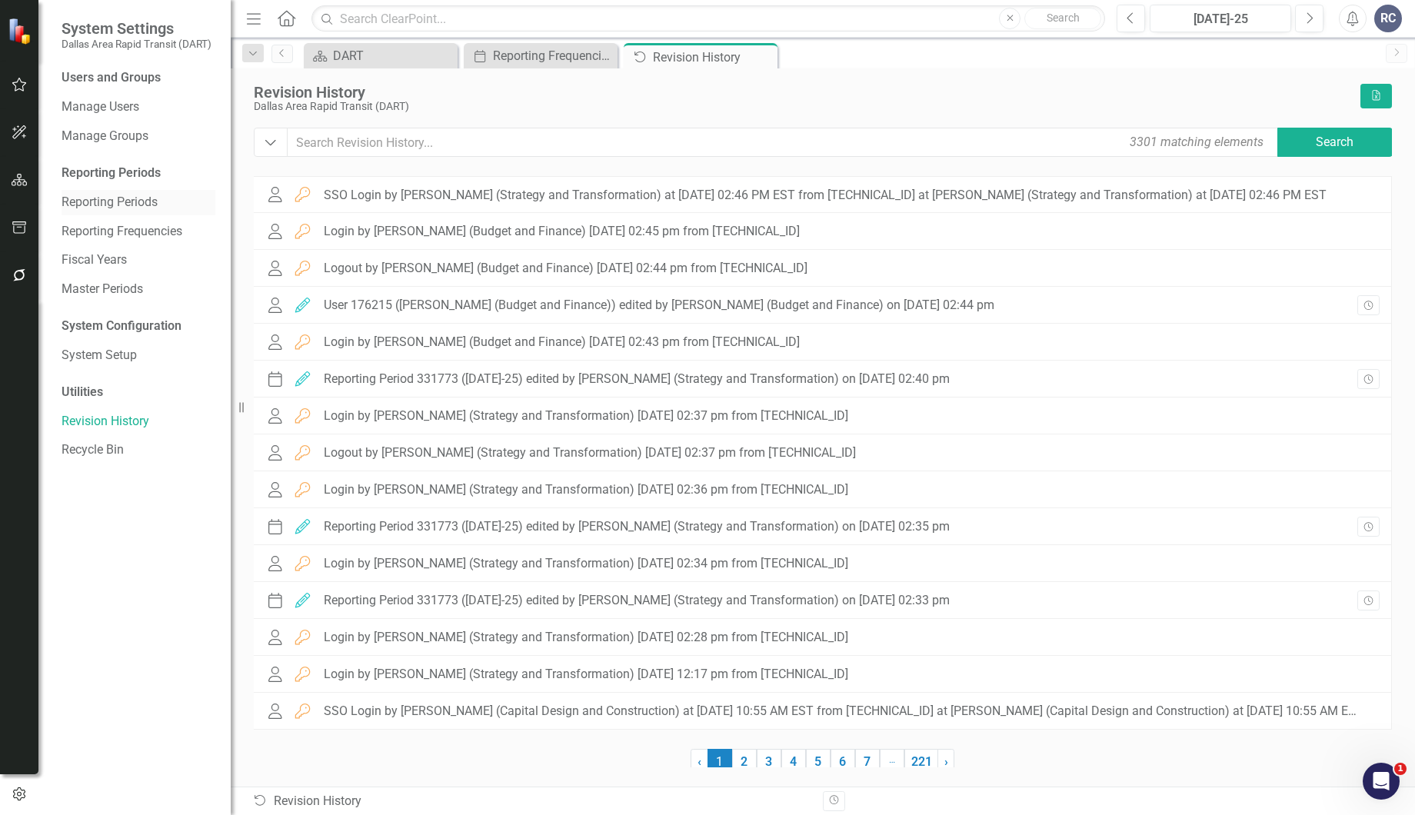
click at [88, 195] on link "Reporting Periods" at bounding box center [139, 203] width 154 height 18
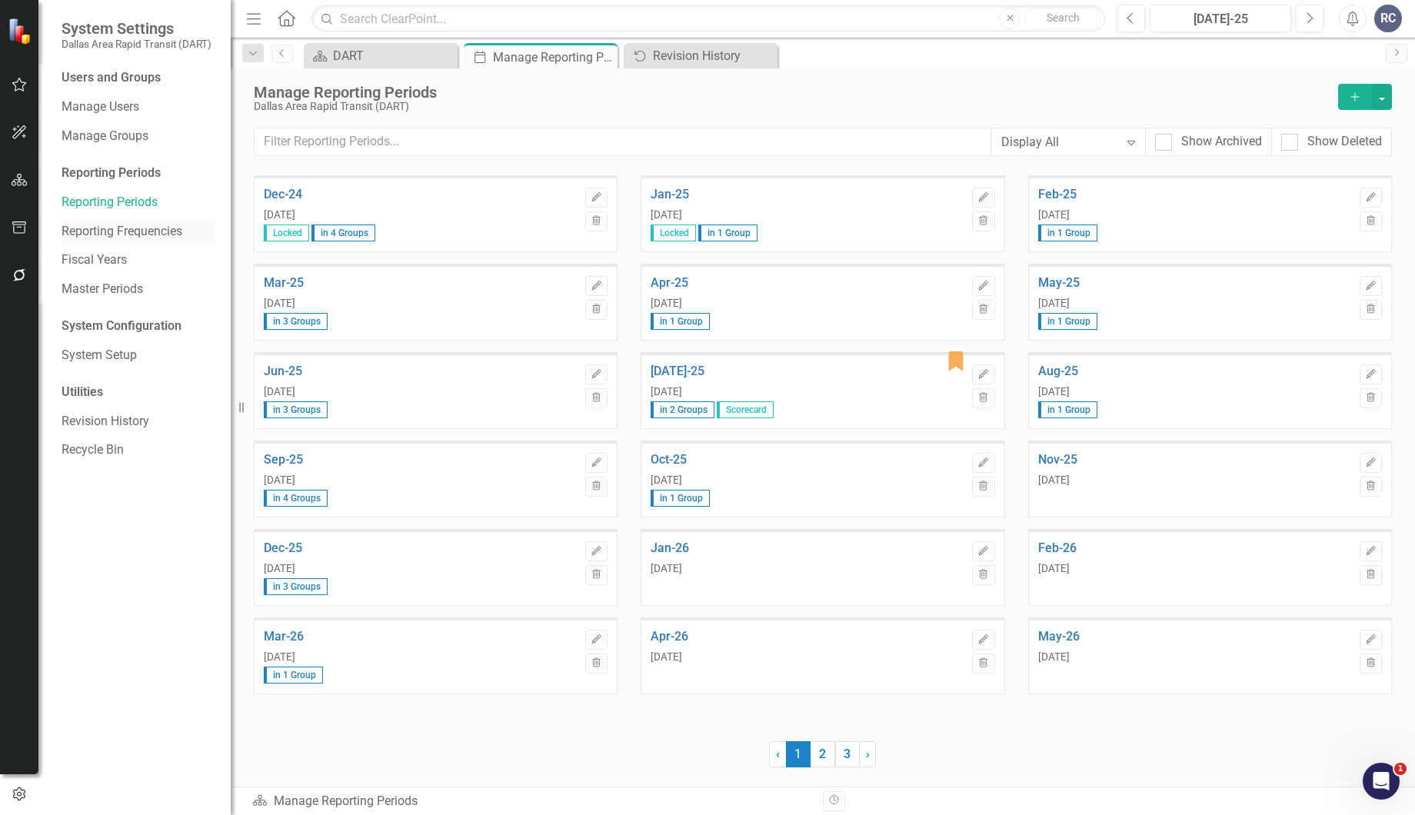
click at [173, 238] on link "Reporting Frequencies" at bounding box center [139, 232] width 154 height 18
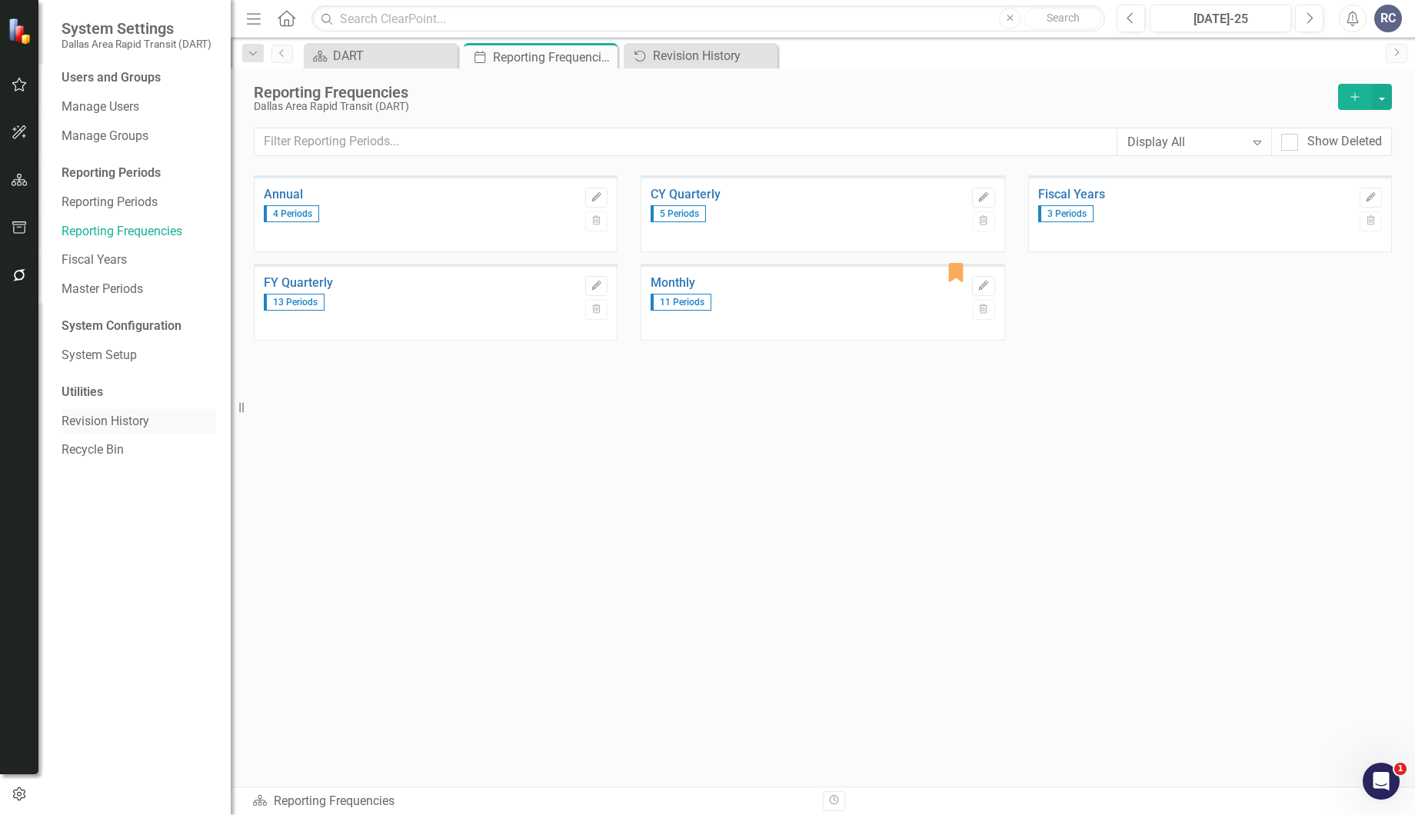
click at [103, 421] on link "Revision History" at bounding box center [139, 422] width 154 height 18
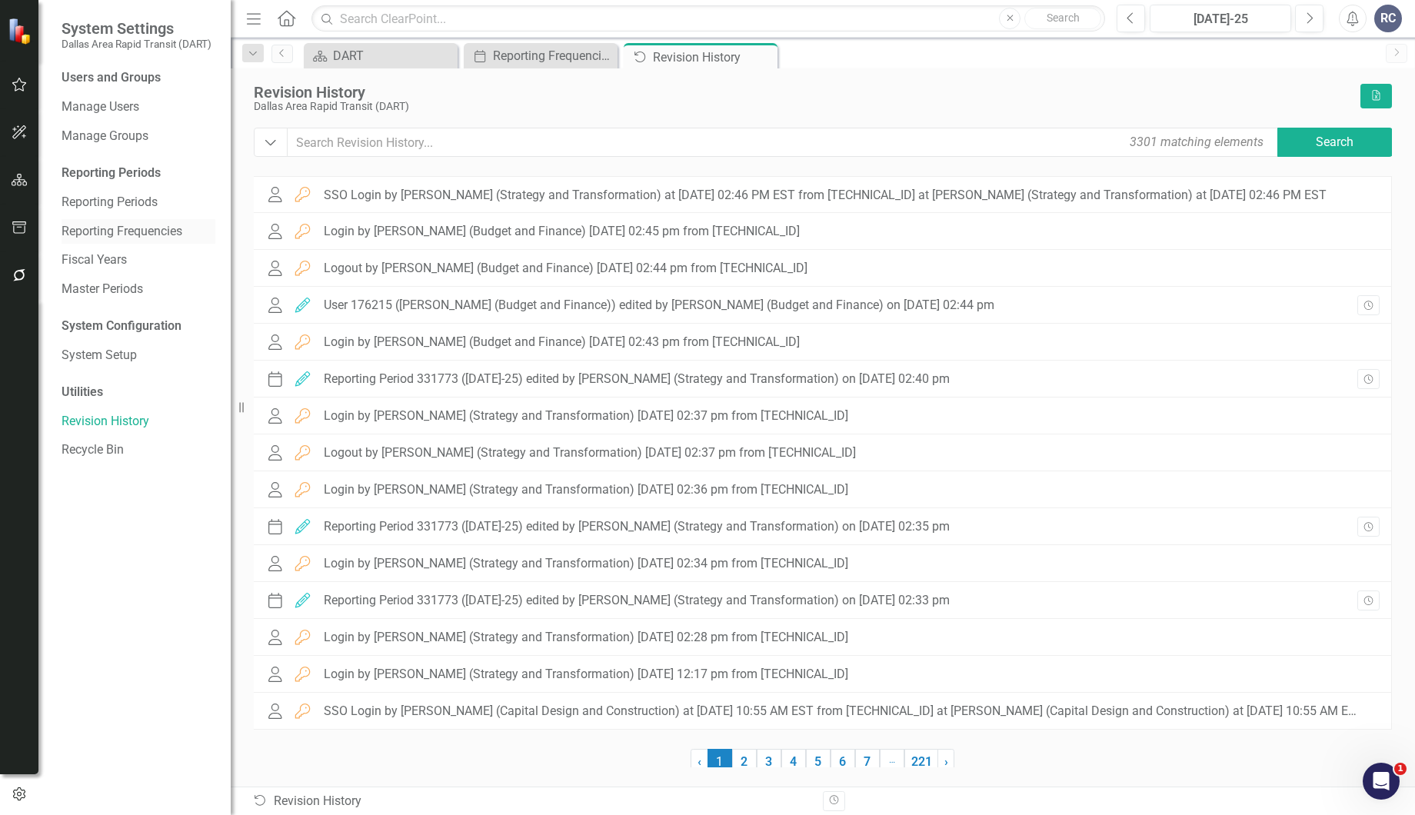
click at [130, 228] on link "Reporting Frequencies" at bounding box center [139, 232] width 154 height 18
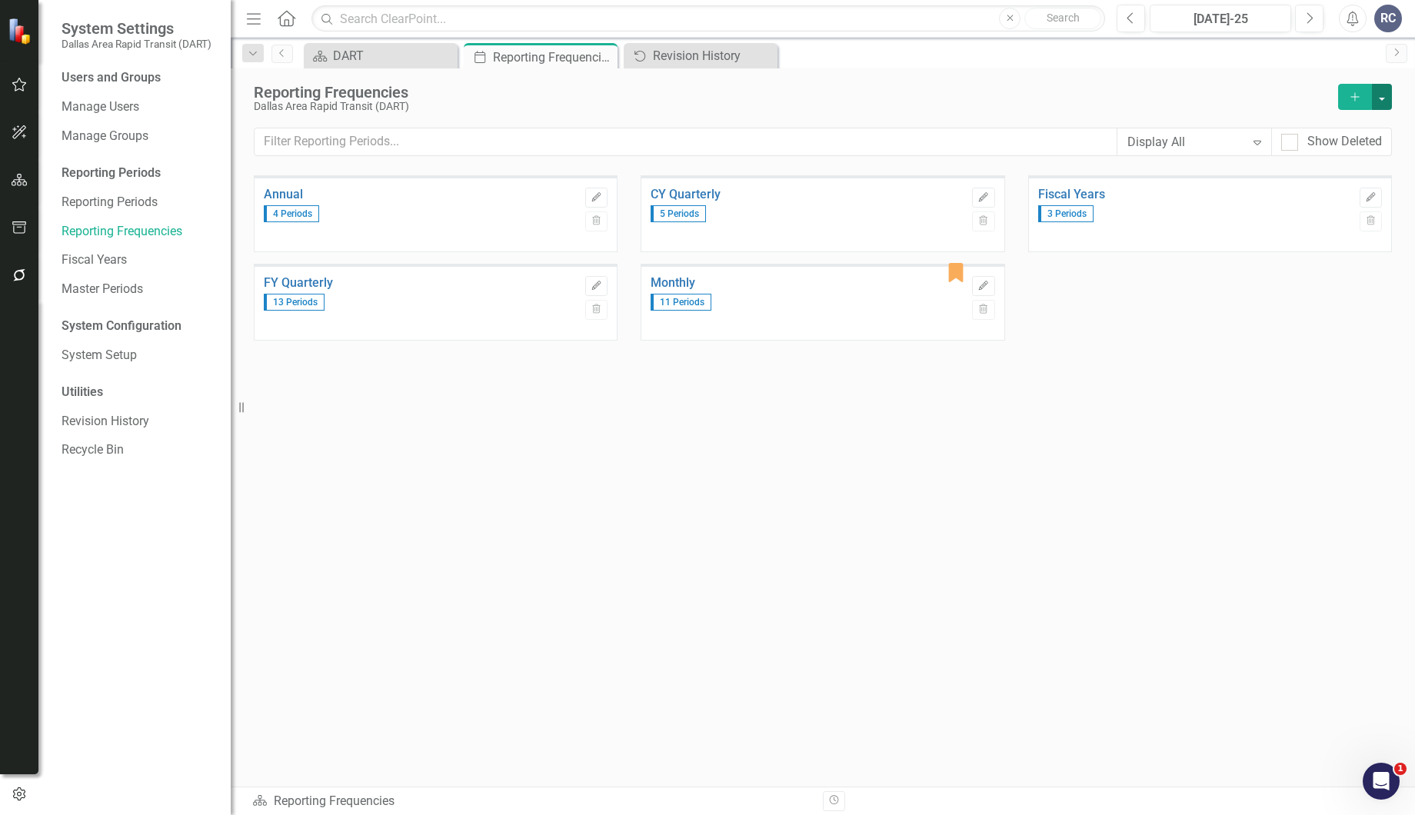
click at [1386, 97] on button "button" at bounding box center [1382, 97] width 20 height 26
click at [121, 429] on link "Revision History" at bounding box center [139, 422] width 154 height 18
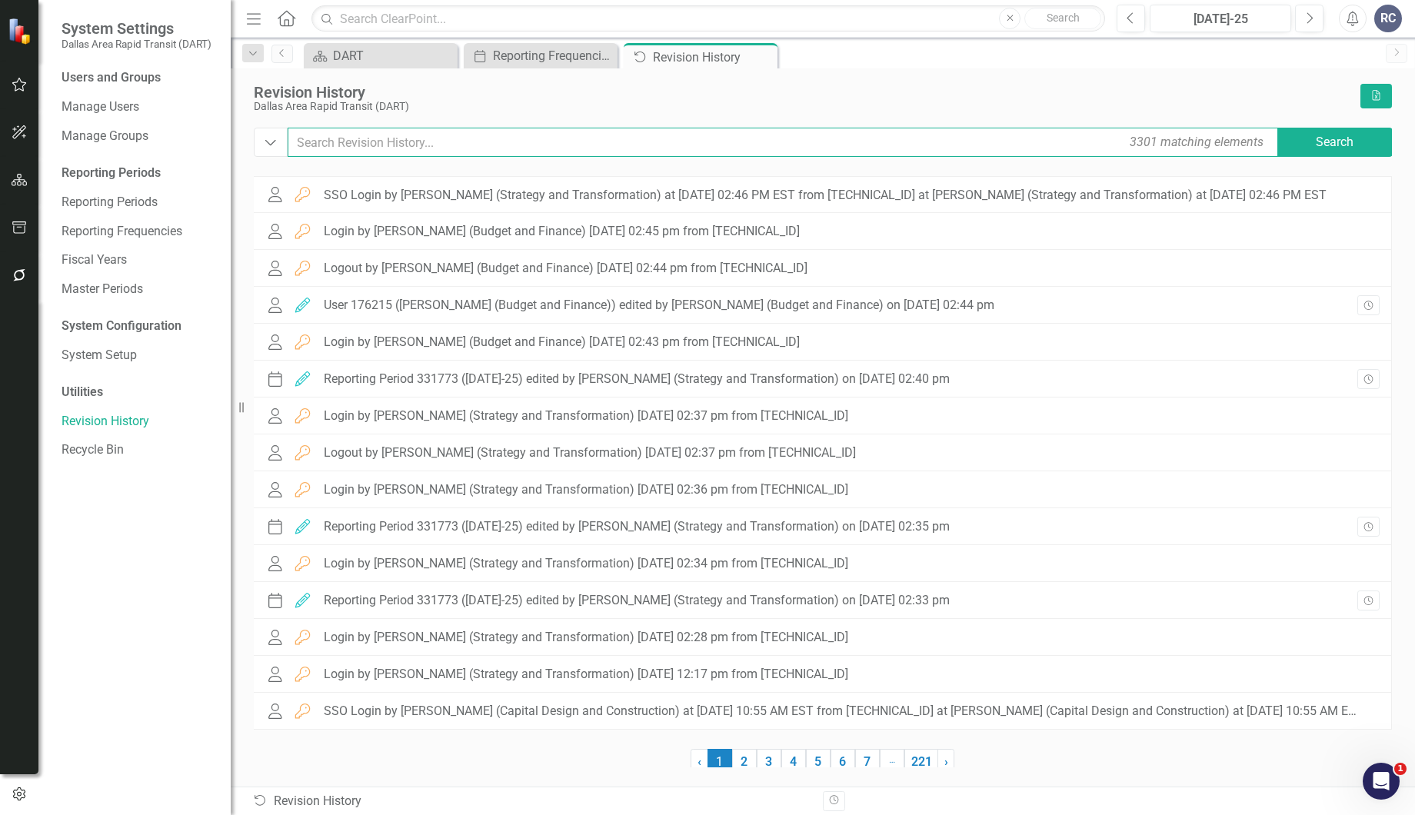
click at [536, 145] on input "text" at bounding box center [784, 142] width 993 height 29
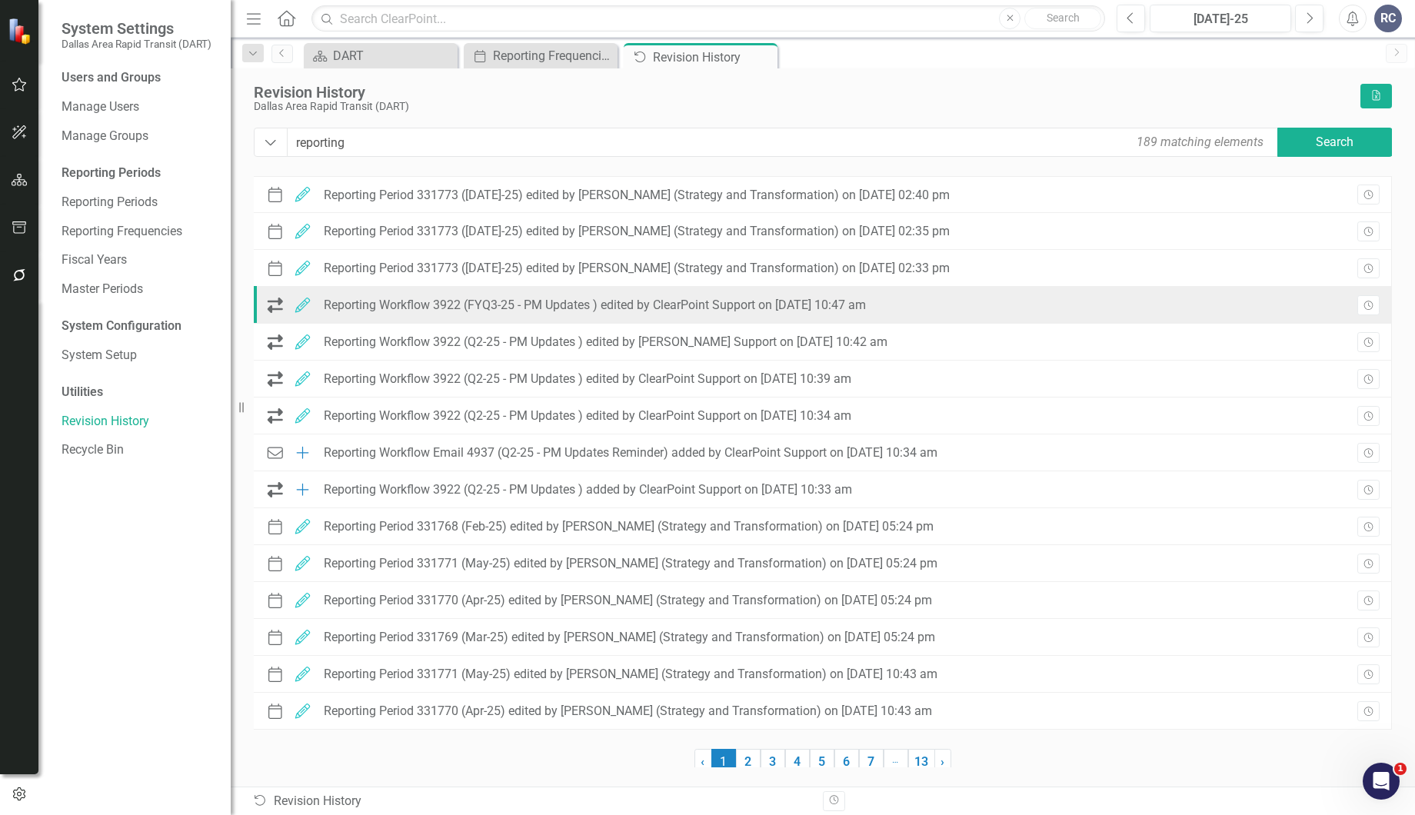
click at [638, 301] on div "Reporting Workflow 3922 (FYQ3-25 - PM Updates ) edited by ClearPoint Support on…" at bounding box center [595, 305] width 542 height 14
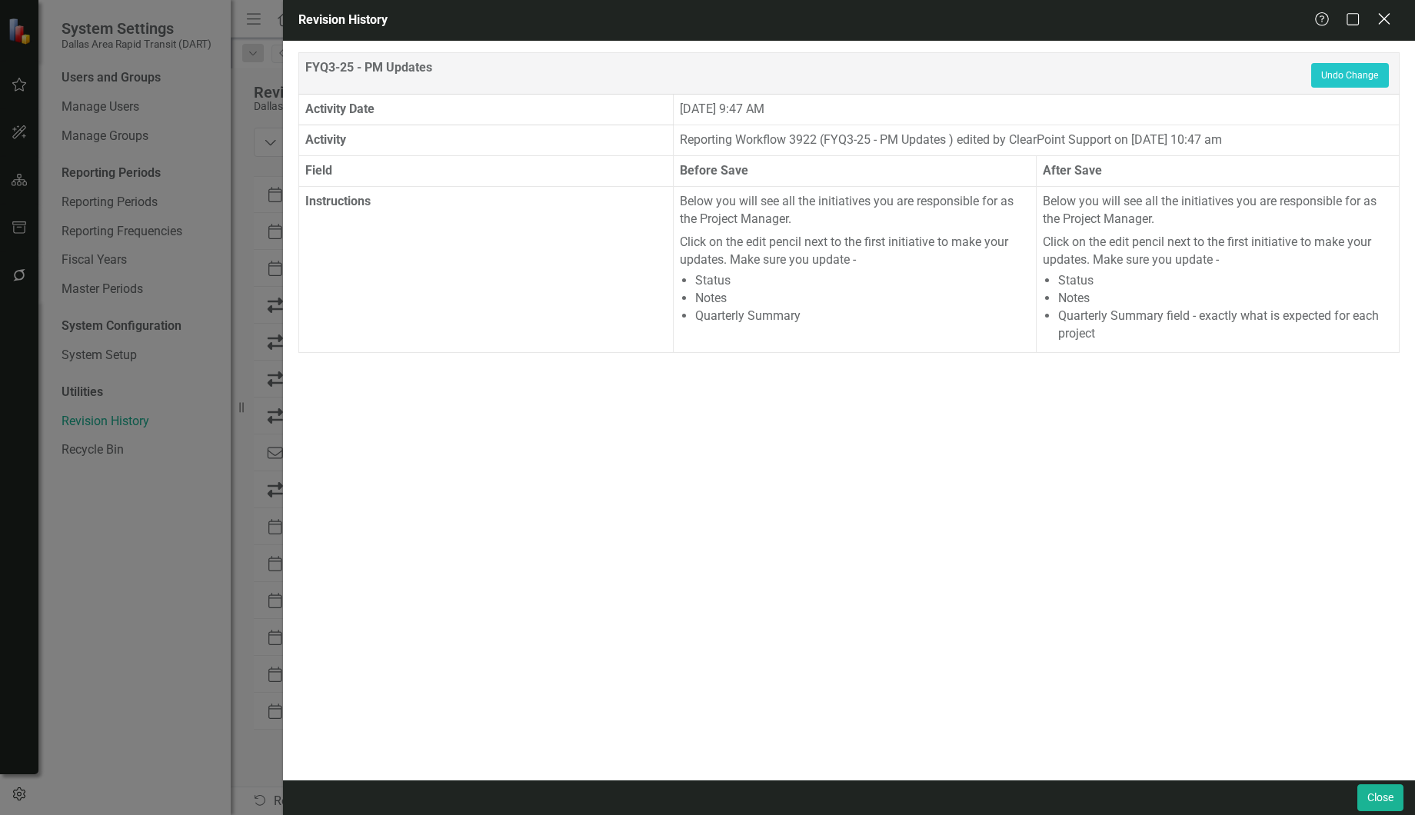
click at [1380, 22] on icon at bounding box center [1384, 19] width 12 height 12
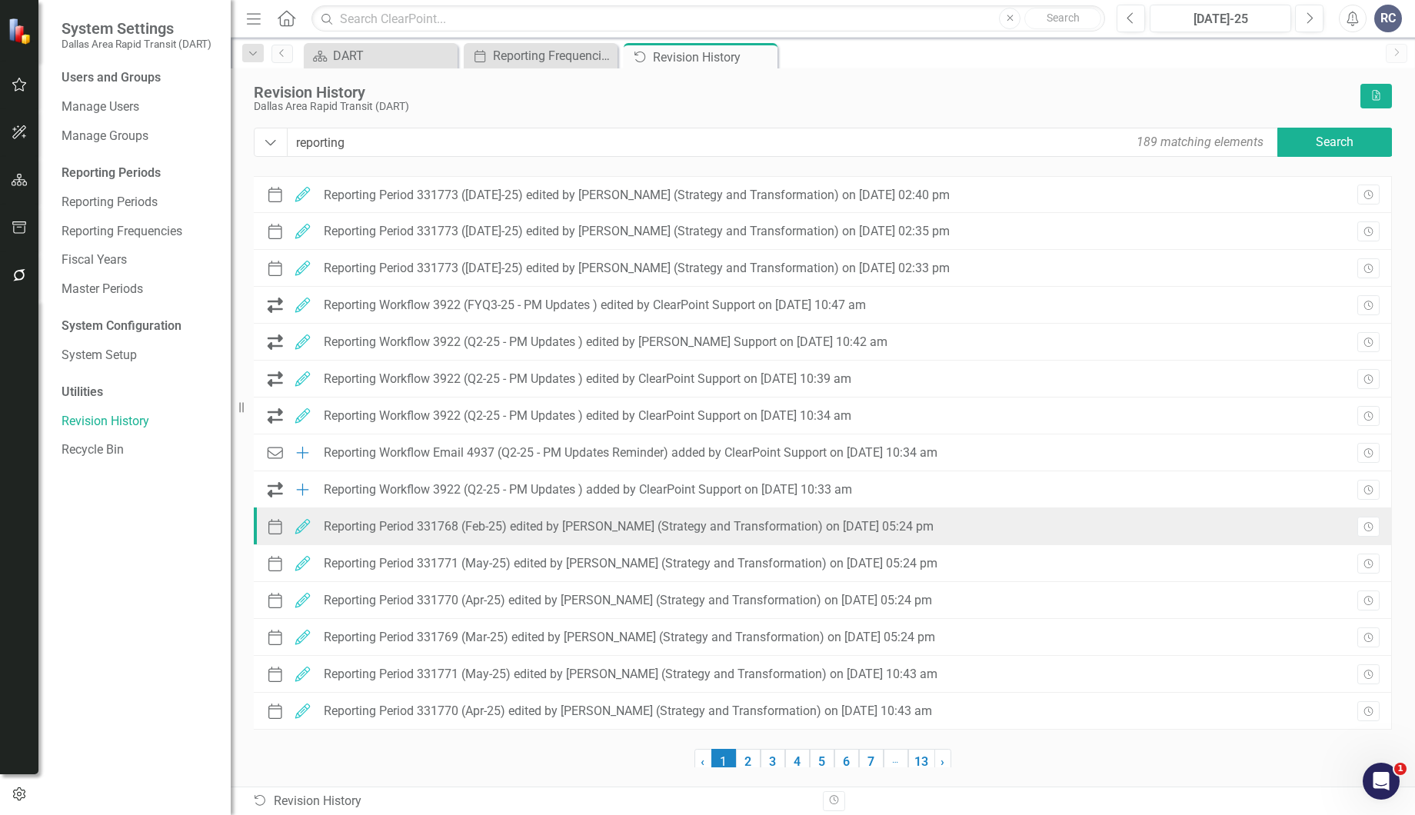
click at [573, 525] on div "Reporting Period 331768 (Feb-25) edited by Randy Colborn (Strategy and Transfor…" at bounding box center [629, 527] width 610 height 14
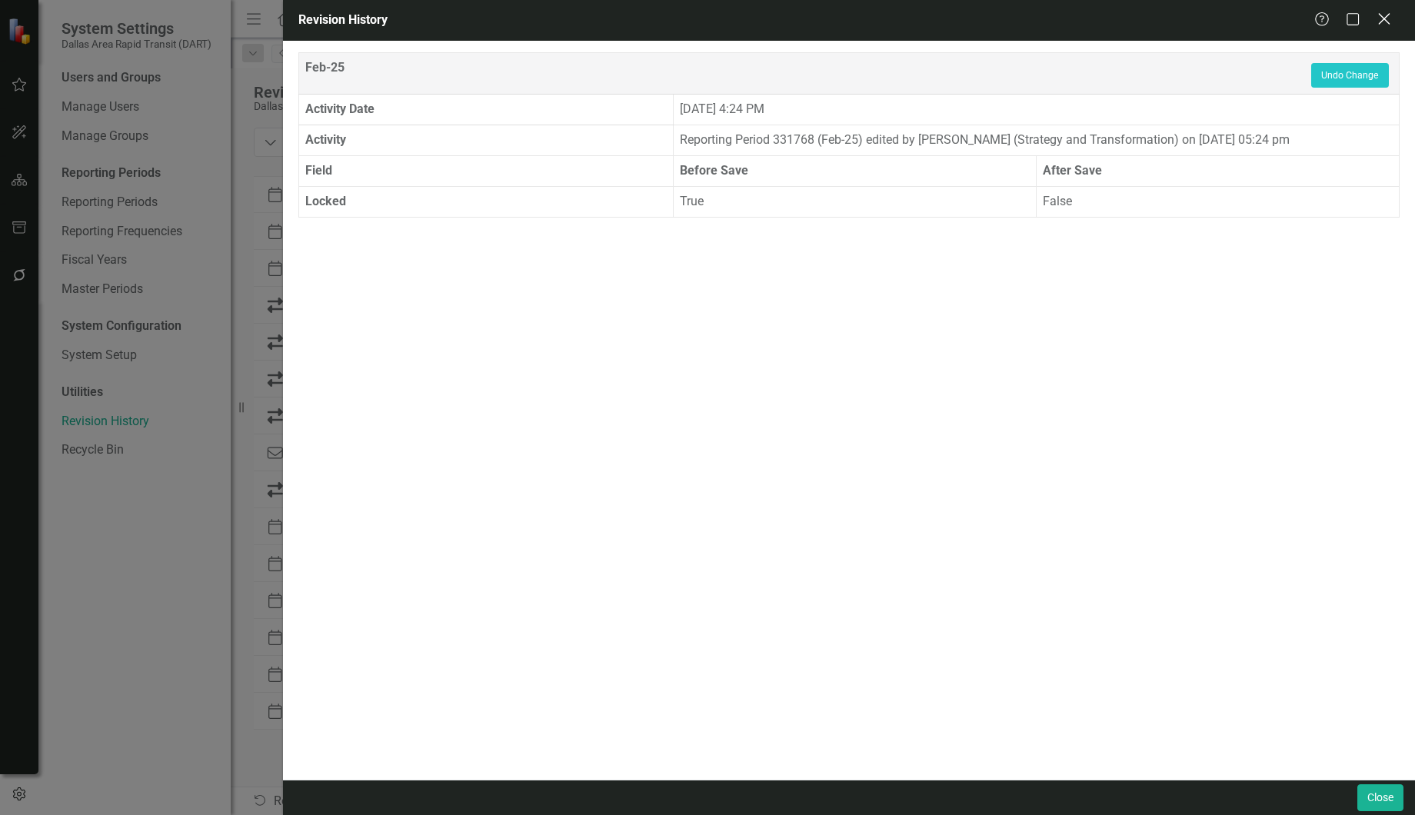
click at [1388, 15] on icon at bounding box center [1384, 19] width 12 height 12
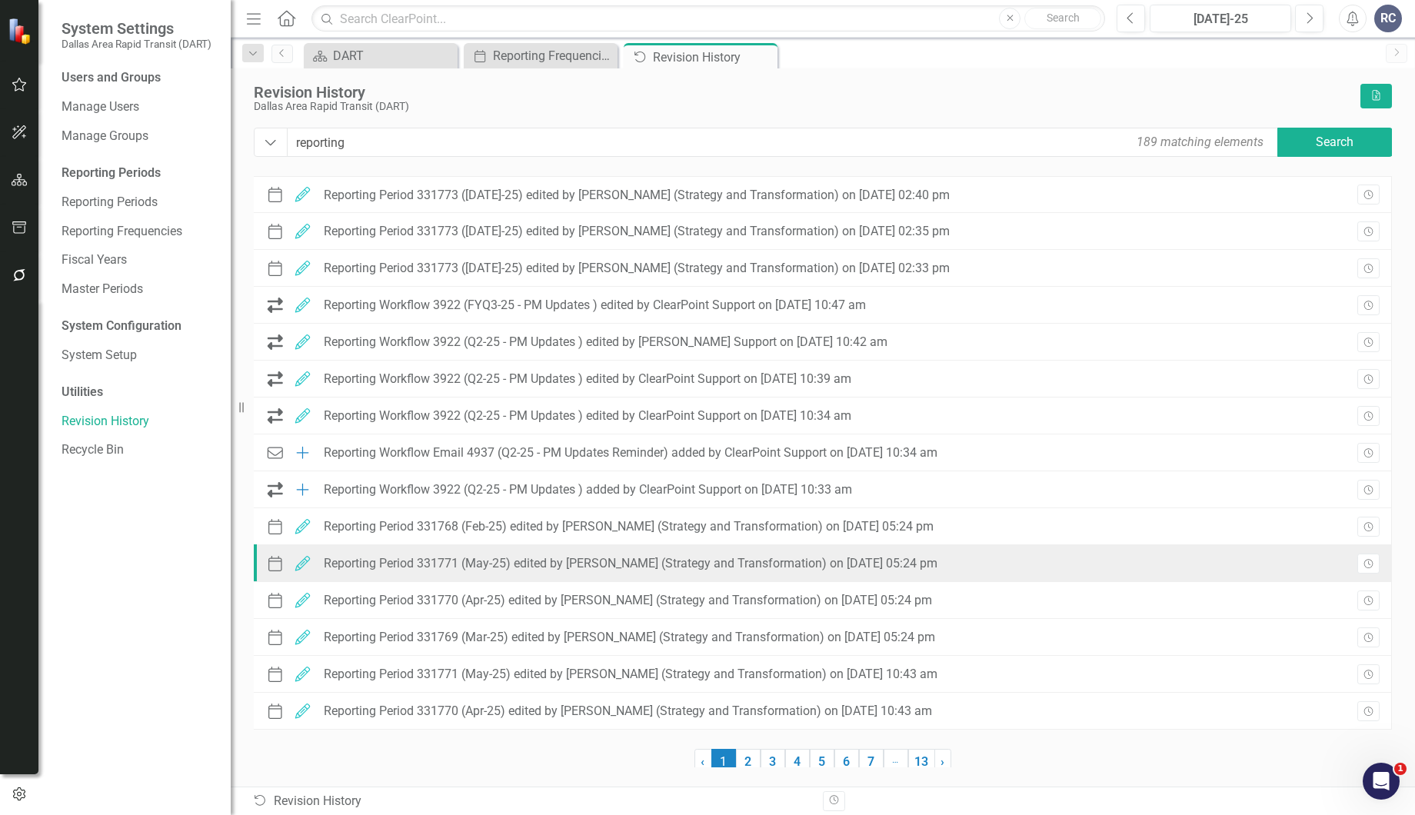
click at [355, 560] on div "Reporting Period 331771 (May-25) edited by Randy Colborn (Strategy and Transfor…" at bounding box center [631, 564] width 614 height 14
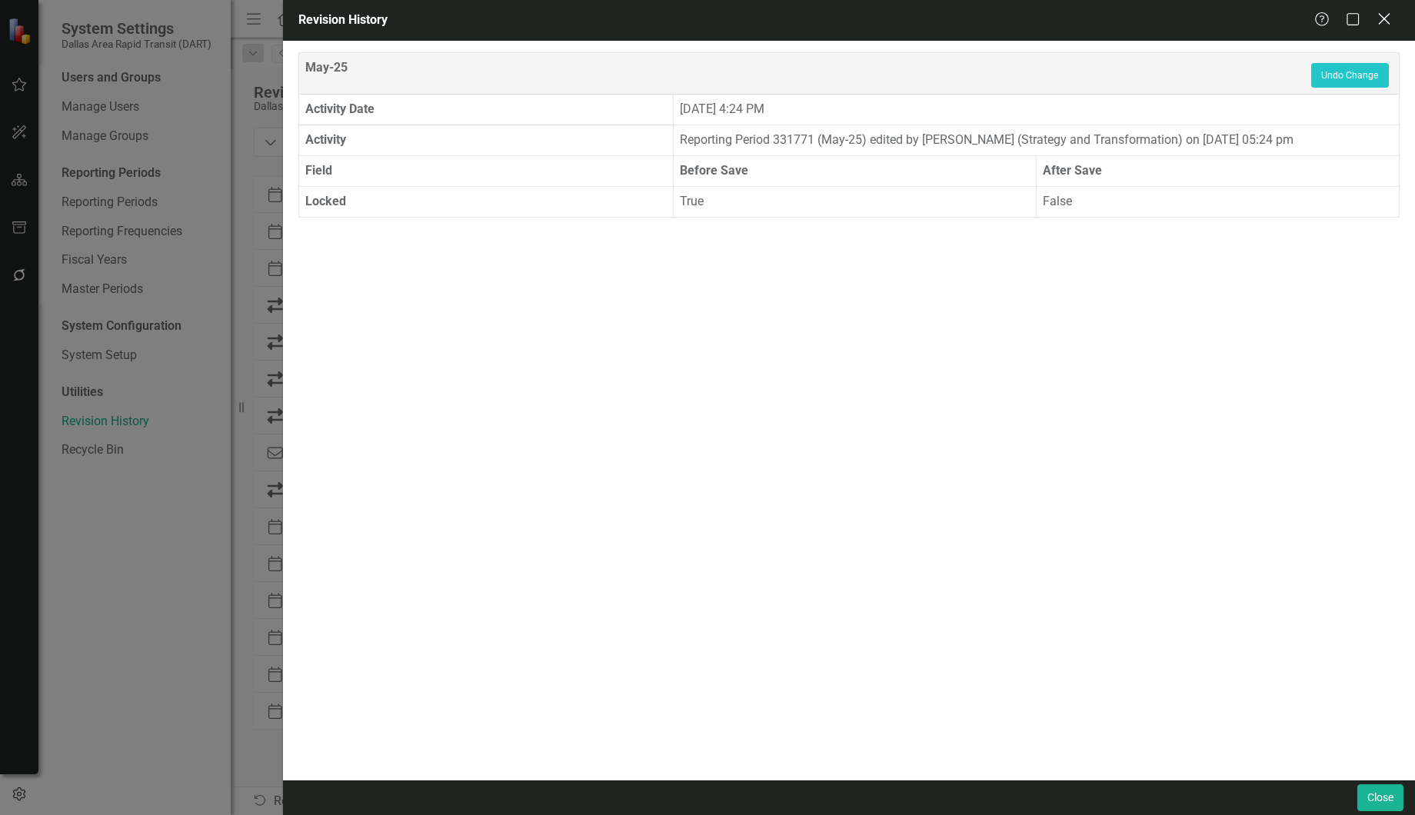
click at [1376, 21] on icon "Close" at bounding box center [1383, 19] width 19 height 15
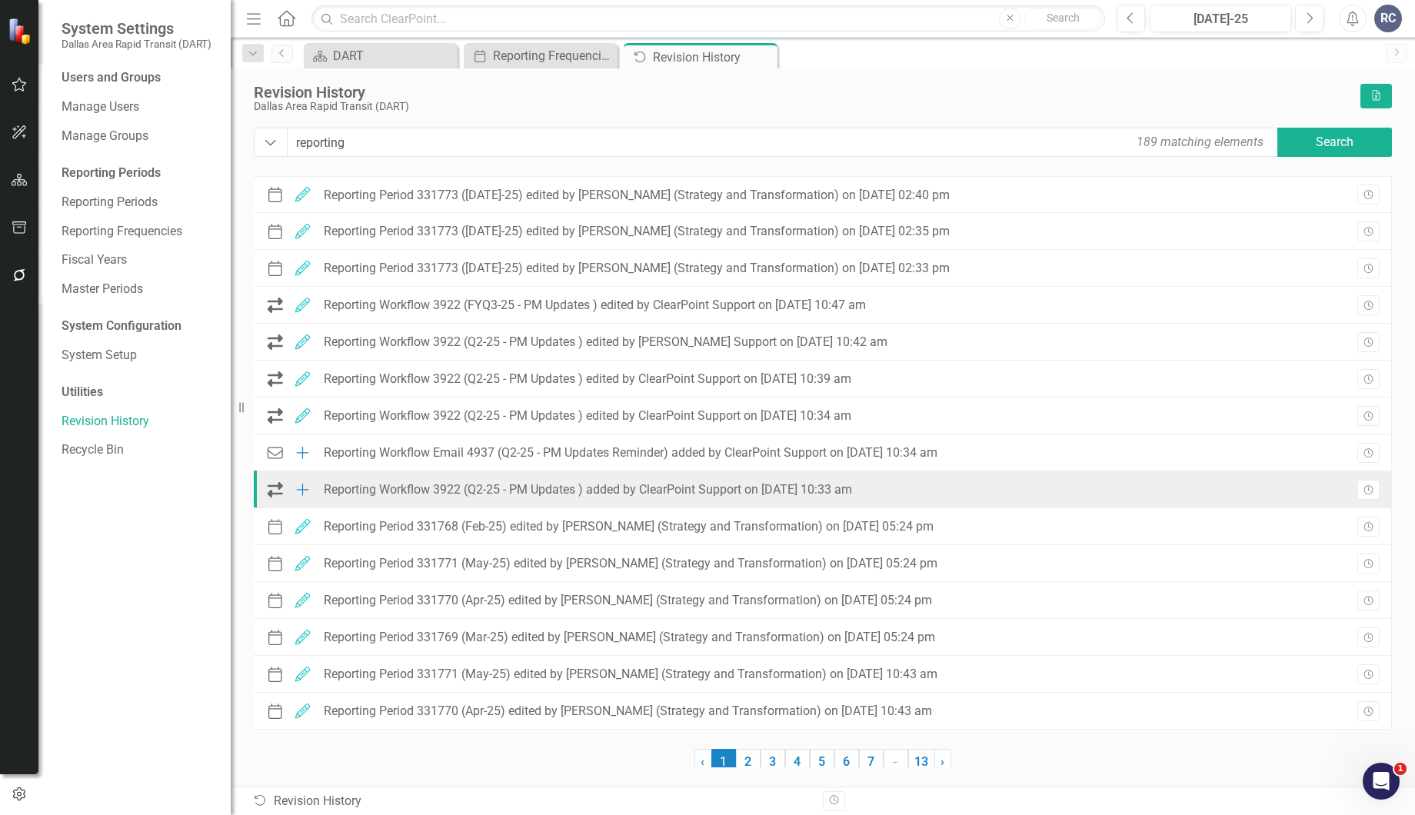
click at [476, 484] on div "Reporting Workflow 3922 (Q2-25 - PM Updates ) added by ClearPoint Support on 08…" at bounding box center [588, 490] width 528 height 14
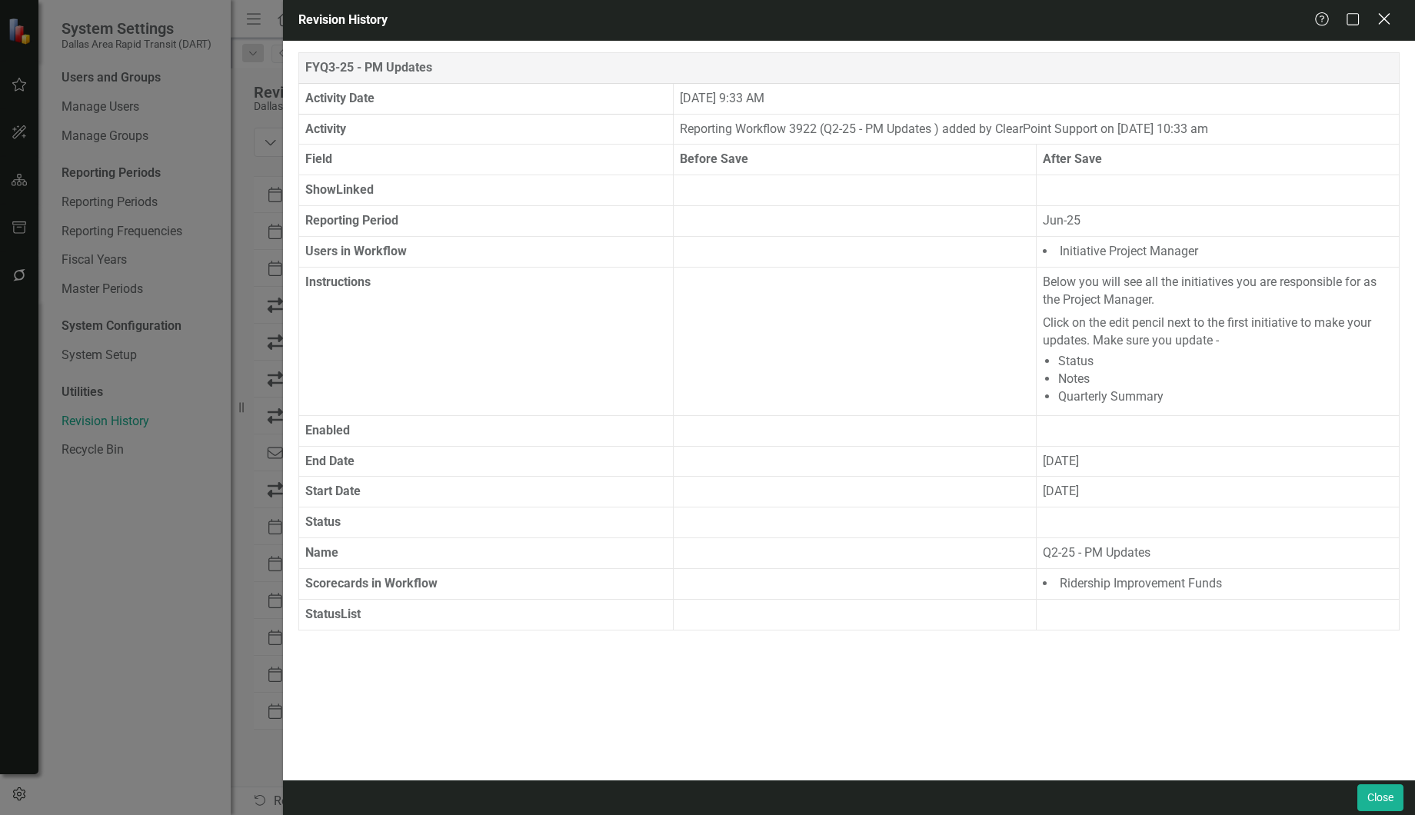
click at [1379, 18] on icon "Close" at bounding box center [1383, 19] width 19 height 15
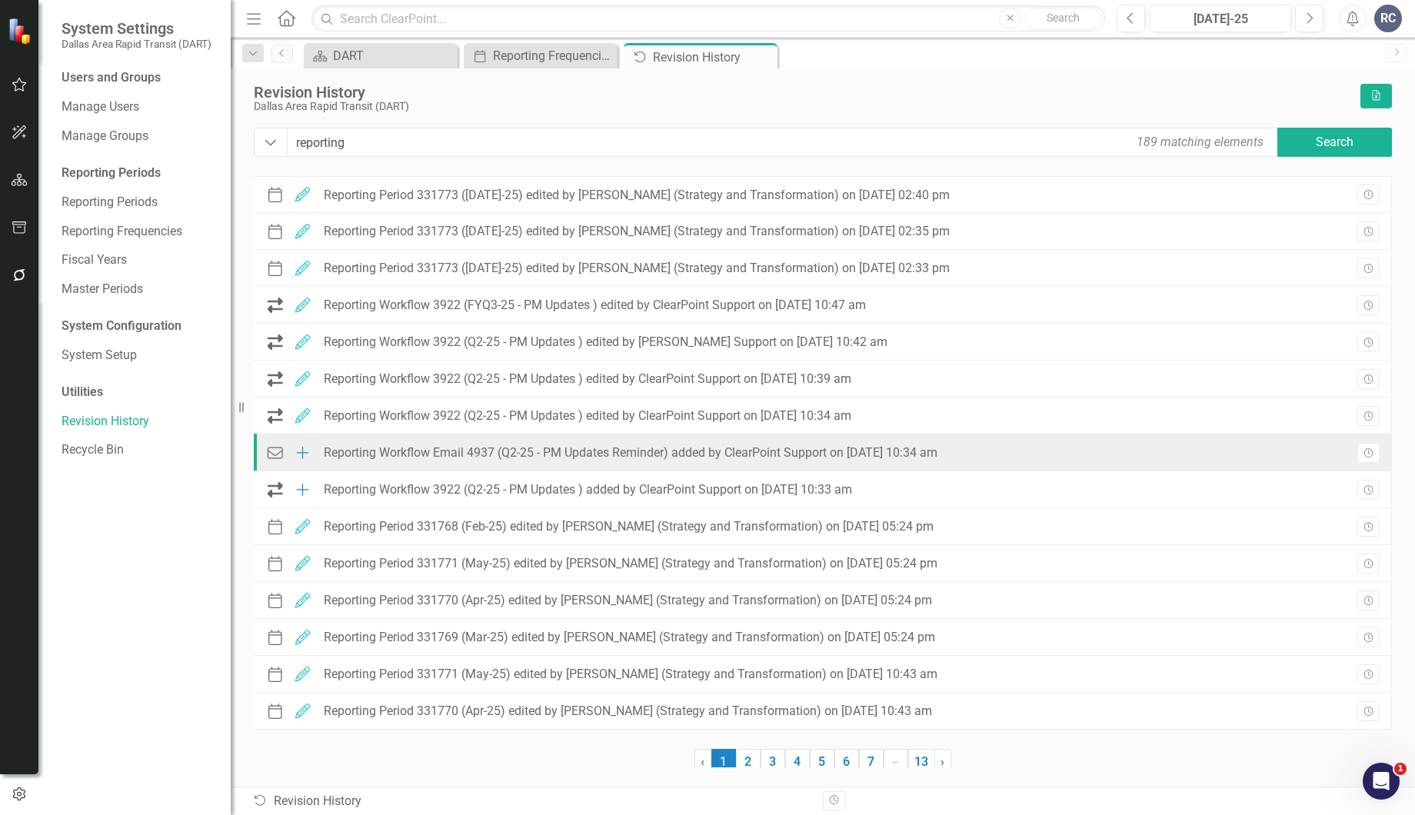
click at [380, 459] on div "Reporting Workflow Email 4937 (Q2-25 - PM Updates Reminder) added by ClearPoint…" at bounding box center [631, 453] width 614 height 14
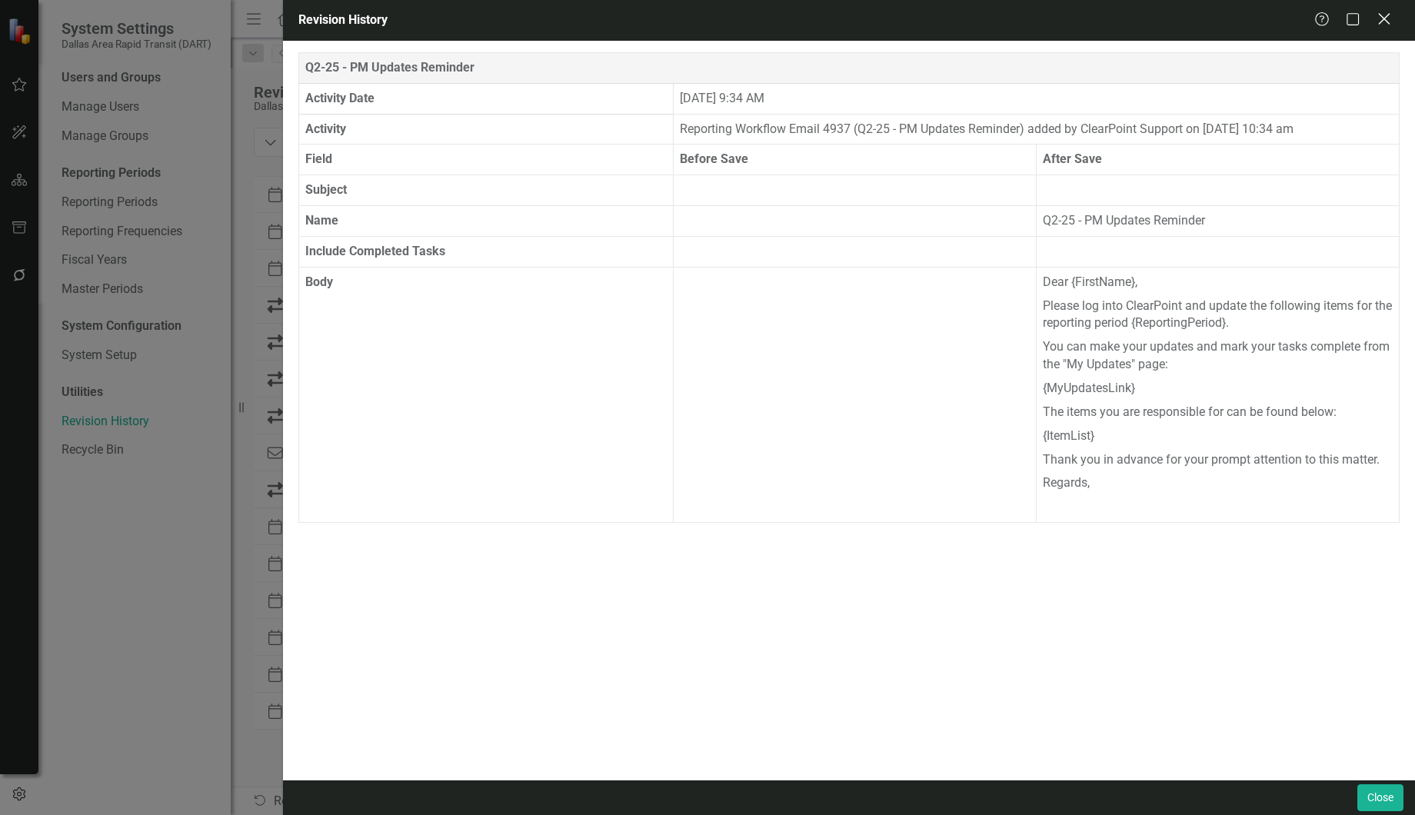
click at [1382, 18] on icon "Close" at bounding box center [1383, 19] width 19 height 15
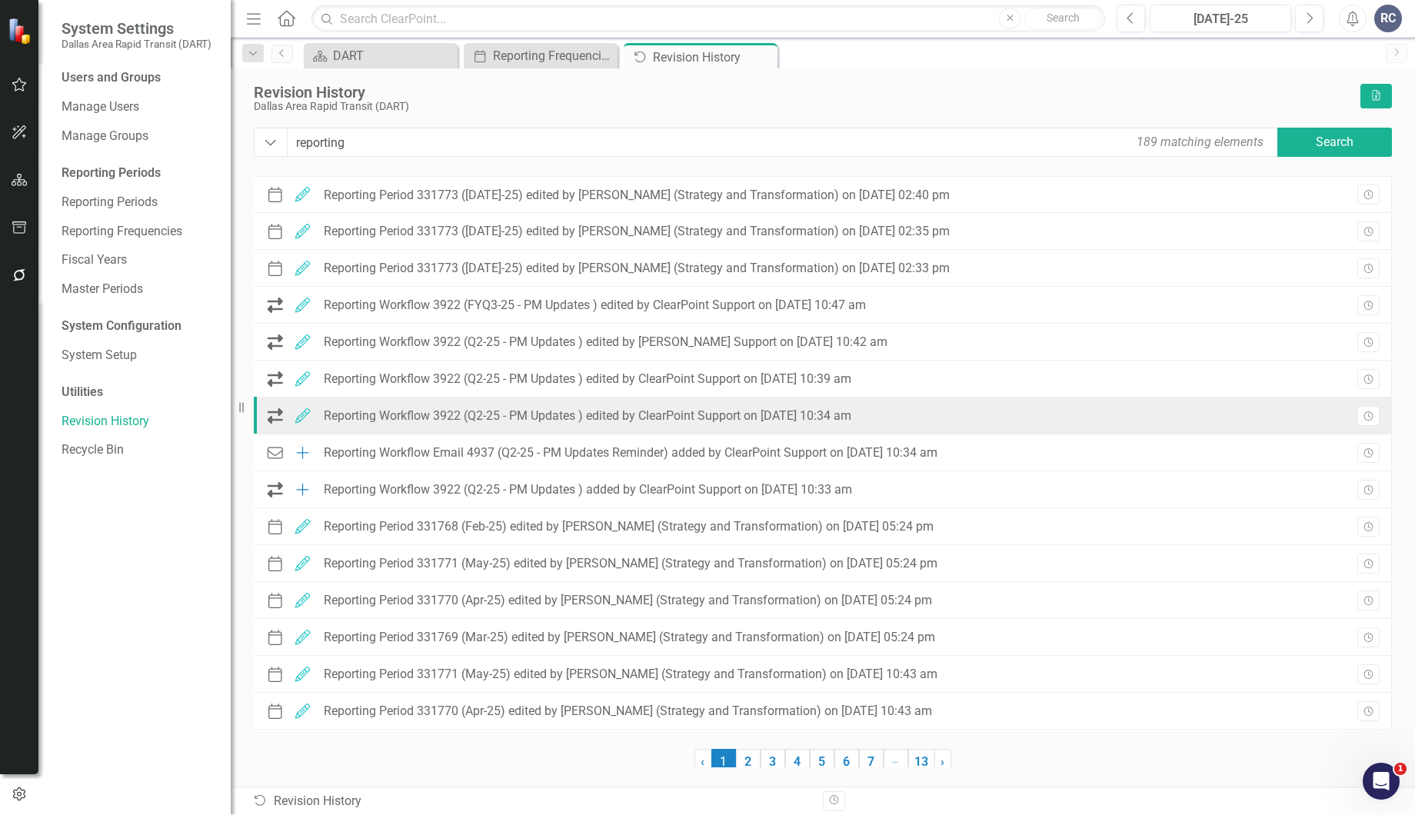
click at [382, 419] on div "Reporting Workflow 3922 (Q2-25 - PM Updates ) edited by ClearPoint Support on 0…" at bounding box center [587, 416] width 527 height 14
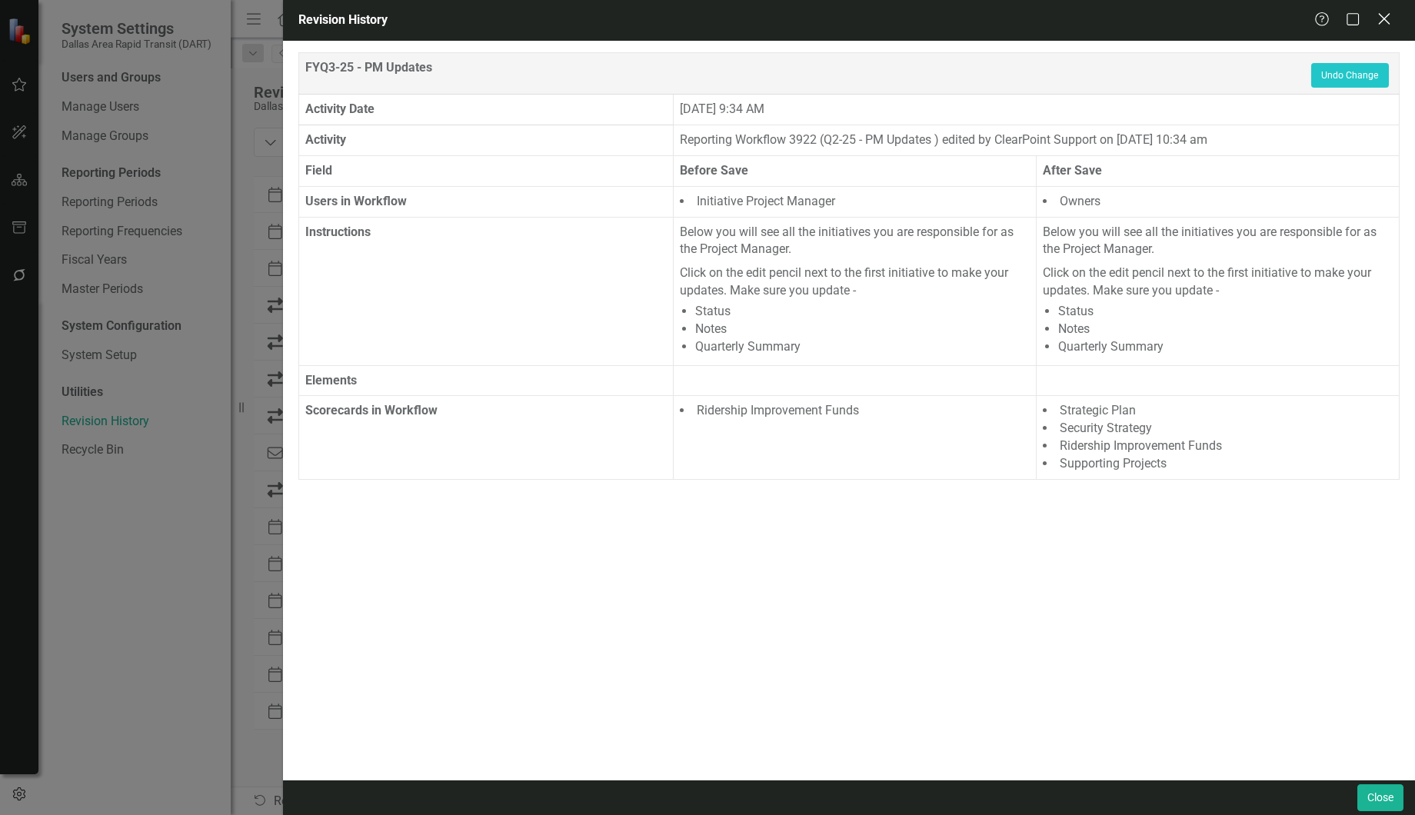
click at [1385, 24] on icon "Close" at bounding box center [1383, 19] width 19 height 15
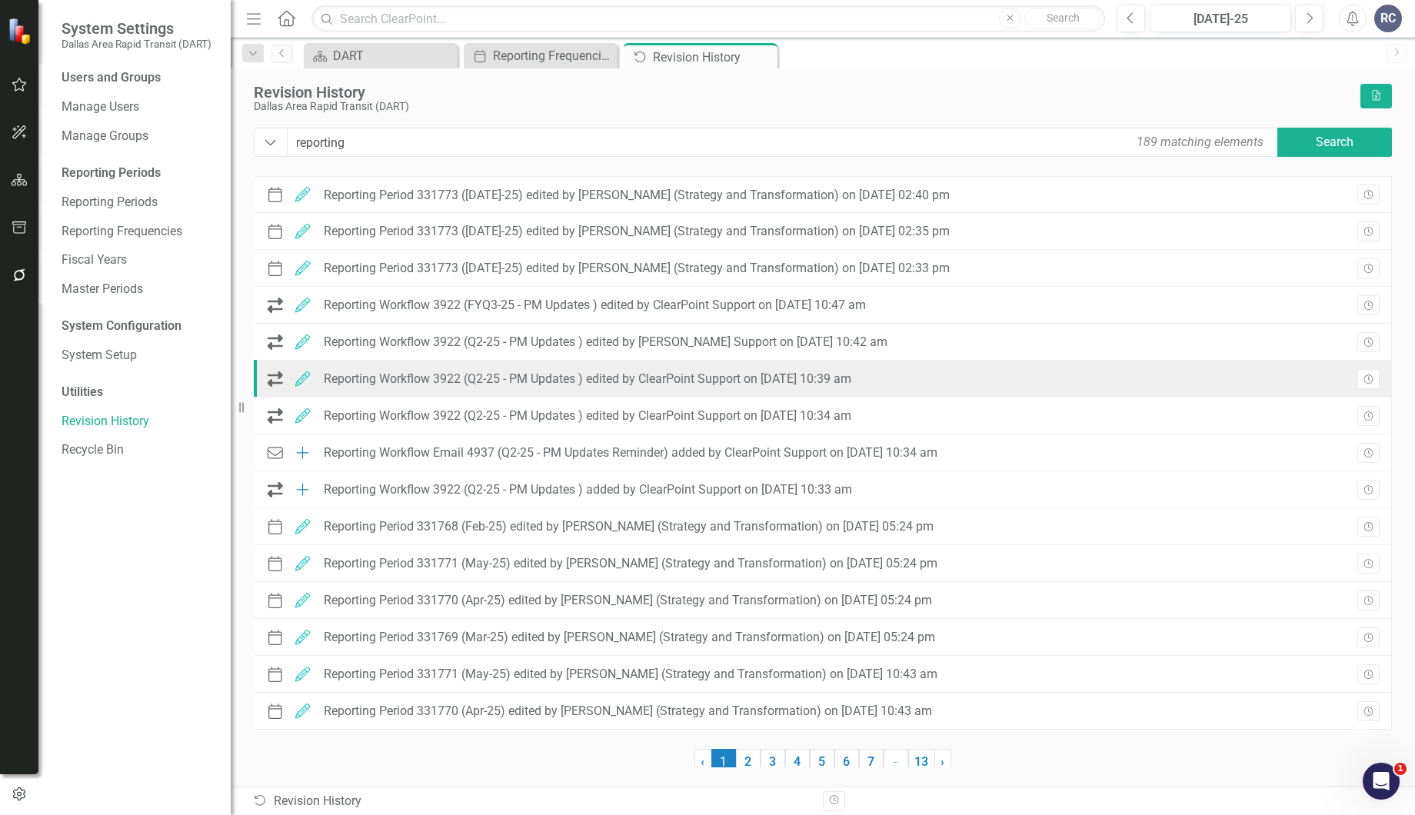
click at [477, 378] on div "Reporting Workflow 3922 (Q2-25 - PM Updates ) edited by ClearPoint Support on 0…" at bounding box center [587, 379] width 527 height 14
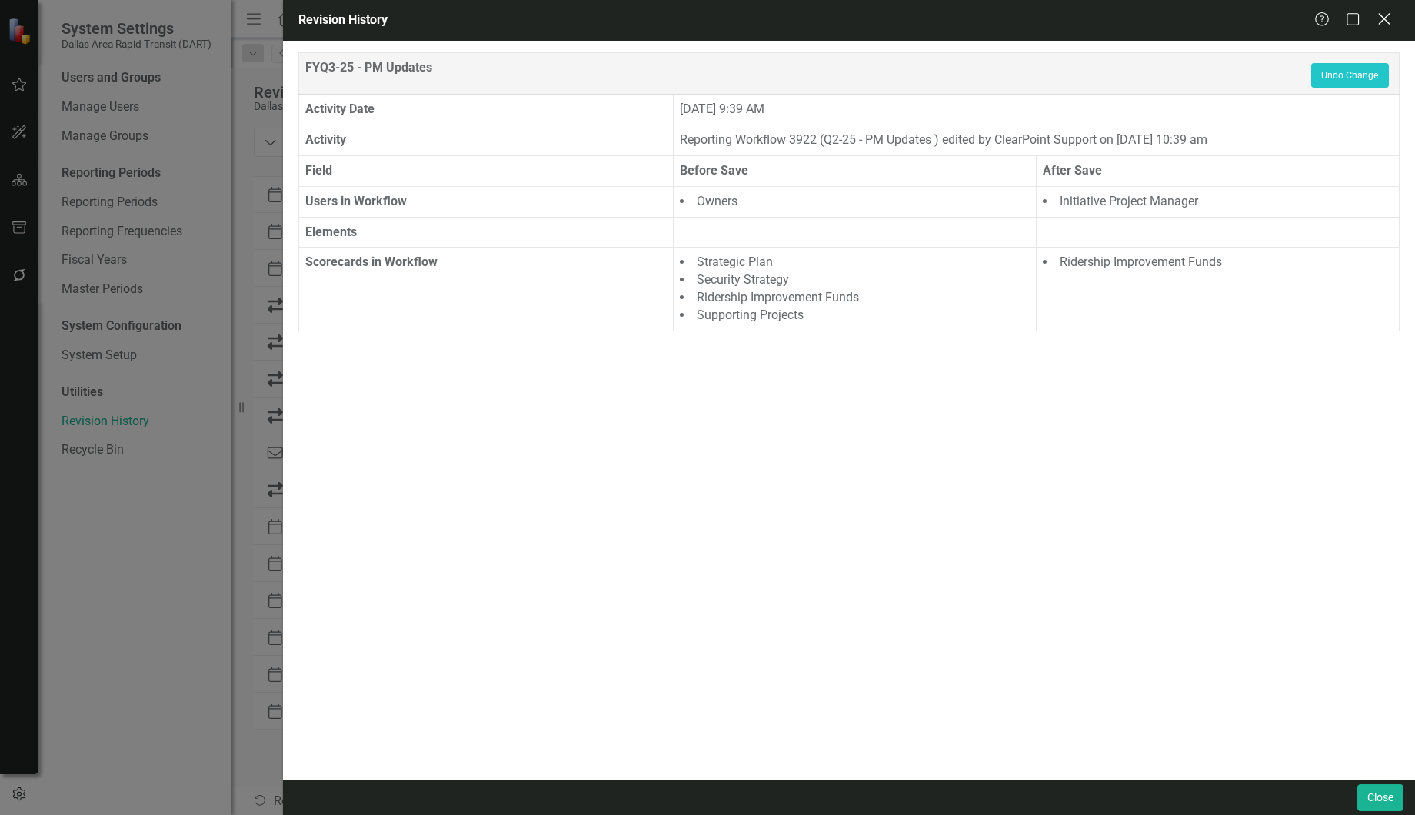
click at [1377, 22] on icon "Close" at bounding box center [1383, 19] width 19 height 15
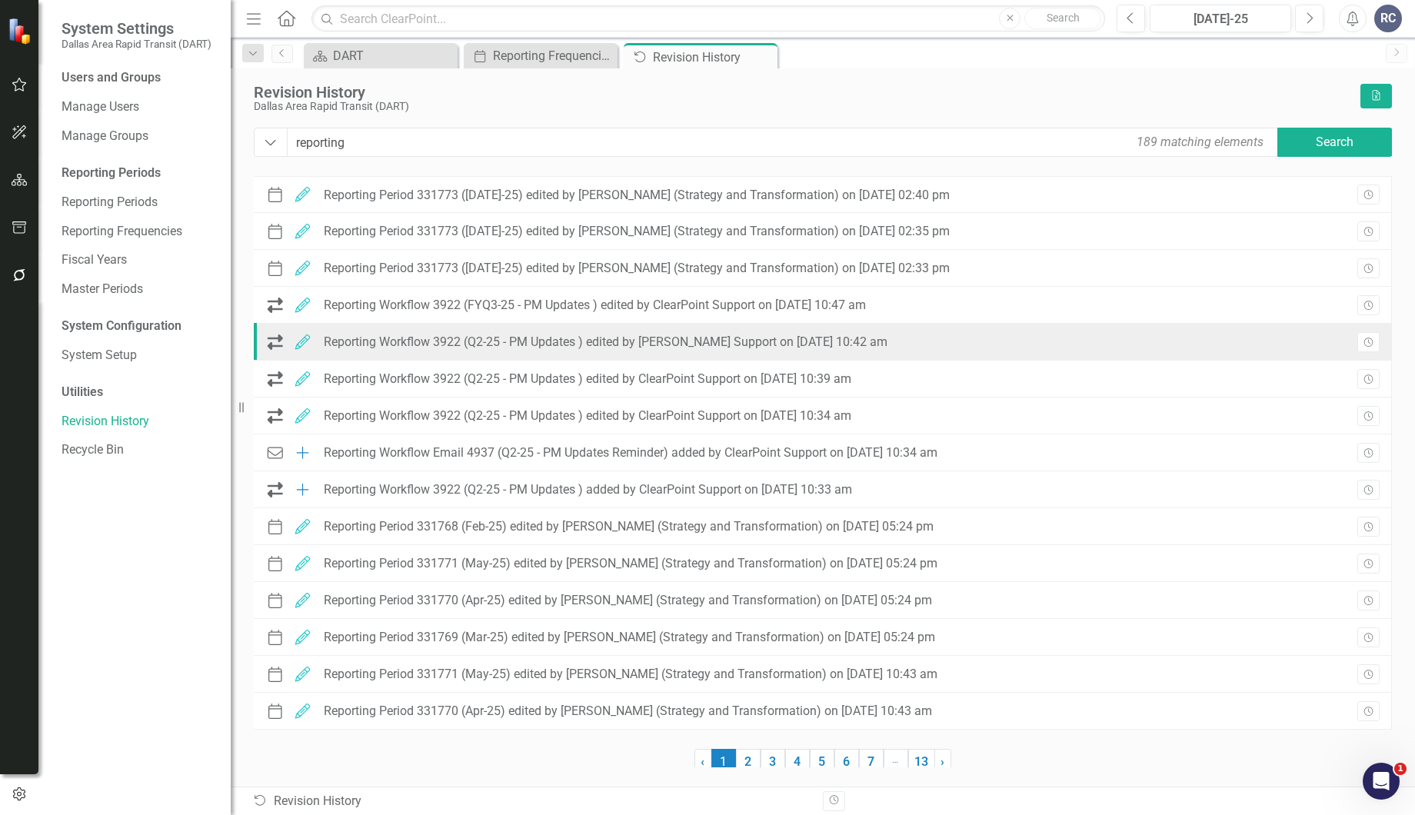
click at [361, 345] on div "Reporting Workflow 3922 (Q2-25 - PM Updates ) edited by ClearPoint Support on 0…" at bounding box center [606, 342] width 564 height 14
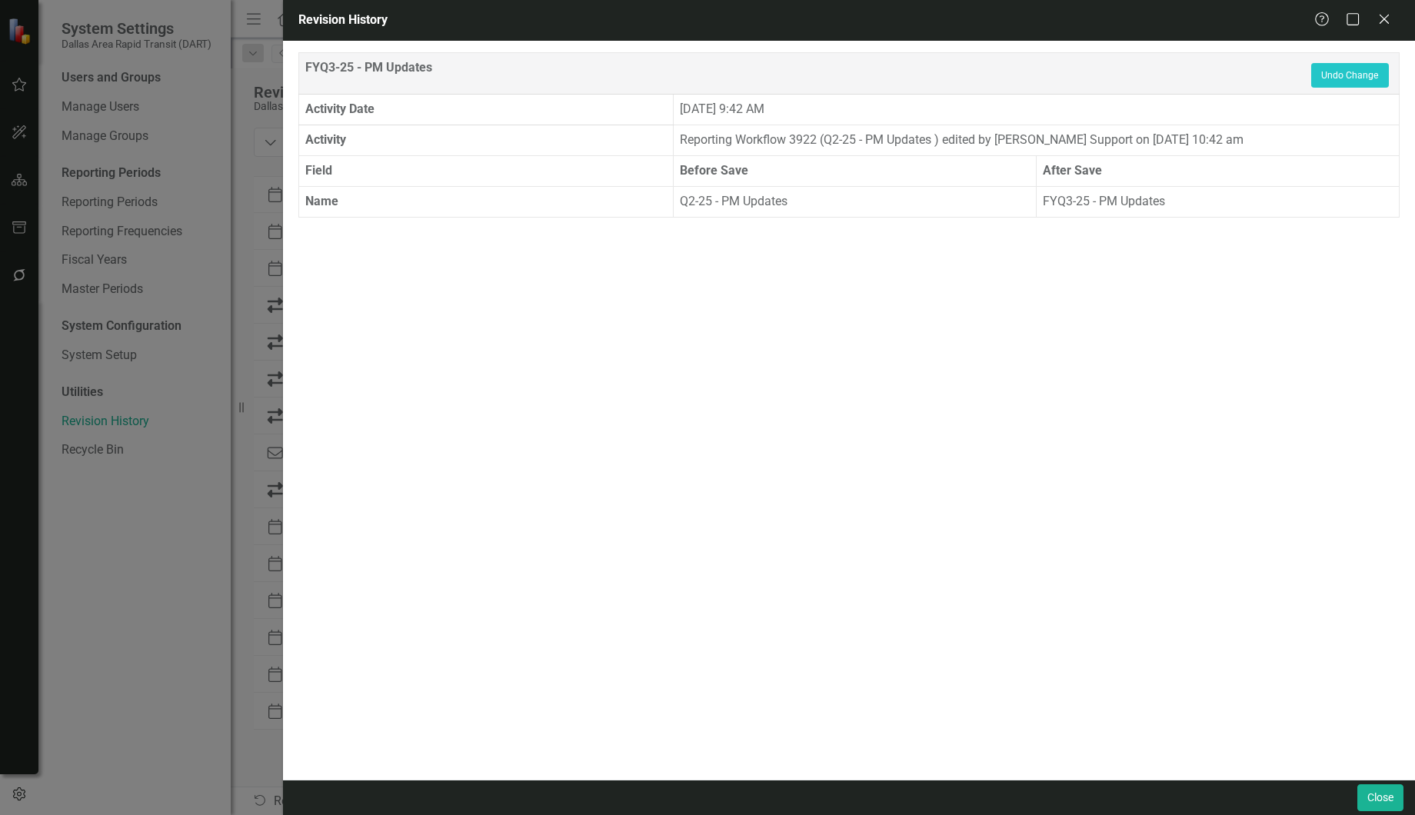
click at [1386, 4] on div "Revision History Help Maximize Close" at bounding box center [849, 20] width 1132 height 41
click at [1386, 17] on icon at bounding box center [1384, 19] width 12 height 12
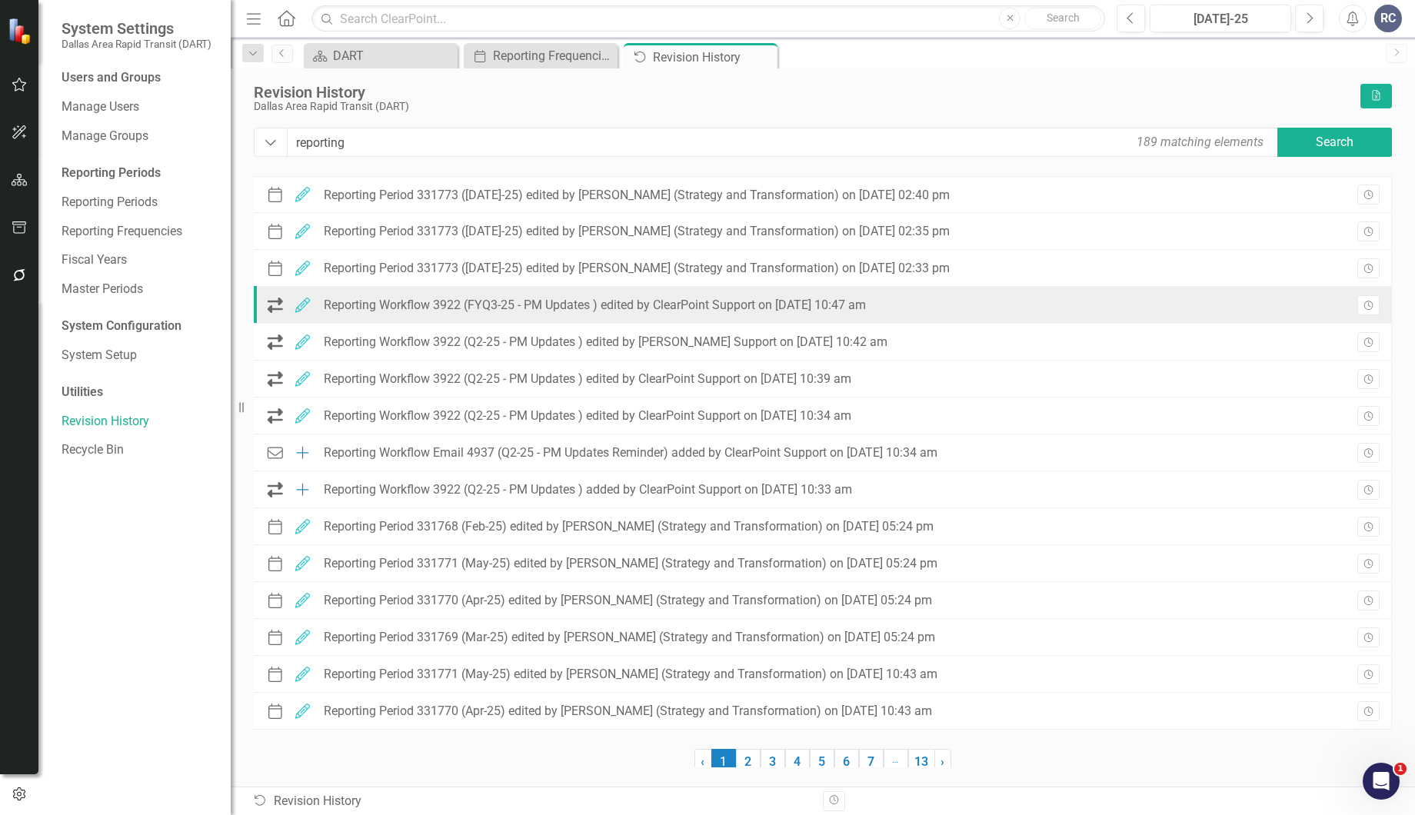
click at [404, 308] on div "Reporting Workflow 3922 (FYQ3-25 - PM Updates ) edited by ClearPoint Support on…" at bounding box center [595, 305] width 542 height 14
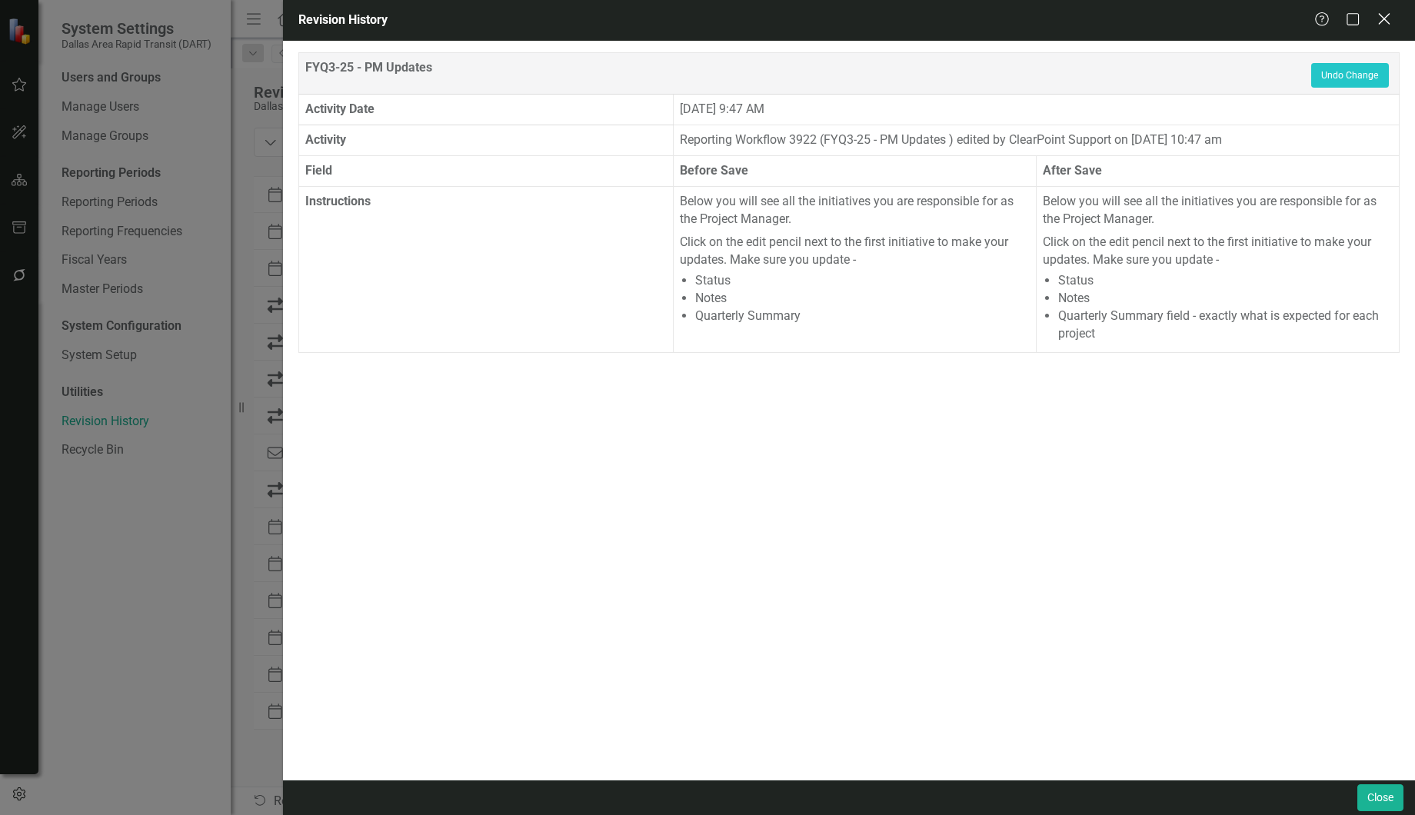
click at [1385, 22] on icon "Close" at bounding box center [1383, 19] width 19 height 15
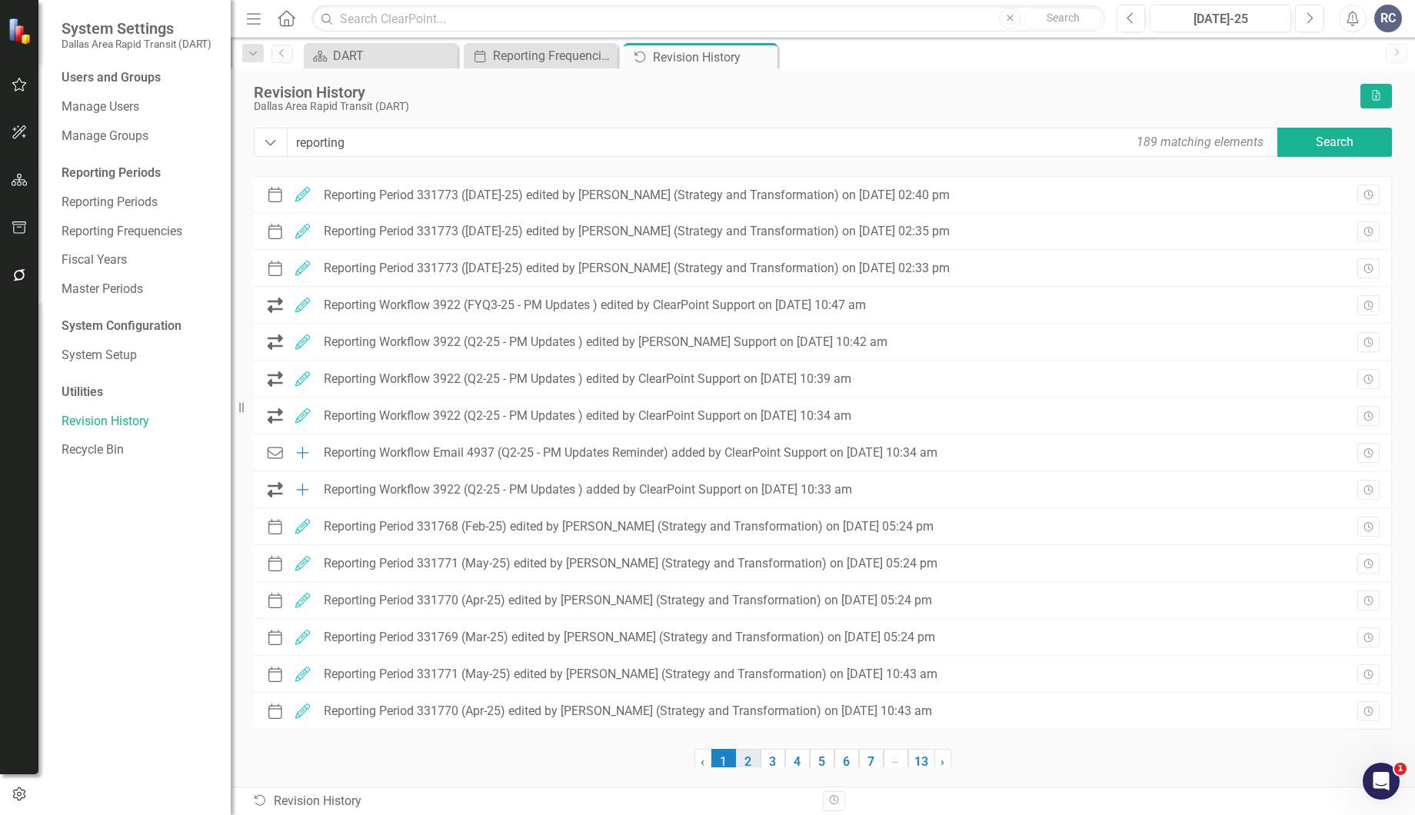
click at [744, 762] on link "2" at bounding box center [748, 762] width 25 height 26
click at [777, 754] on link "3" at bounding box center [772, 762] width 25 height 26
click at [797, 754] on link "4" at bounding box center [797, 762] width 25 height 26
click at [815, 754] on link "5" at bounding box center [822, 762] width 25 height 26
click at [846, 751] on link "6" at bounding box center [846, 762] width 25 height 26
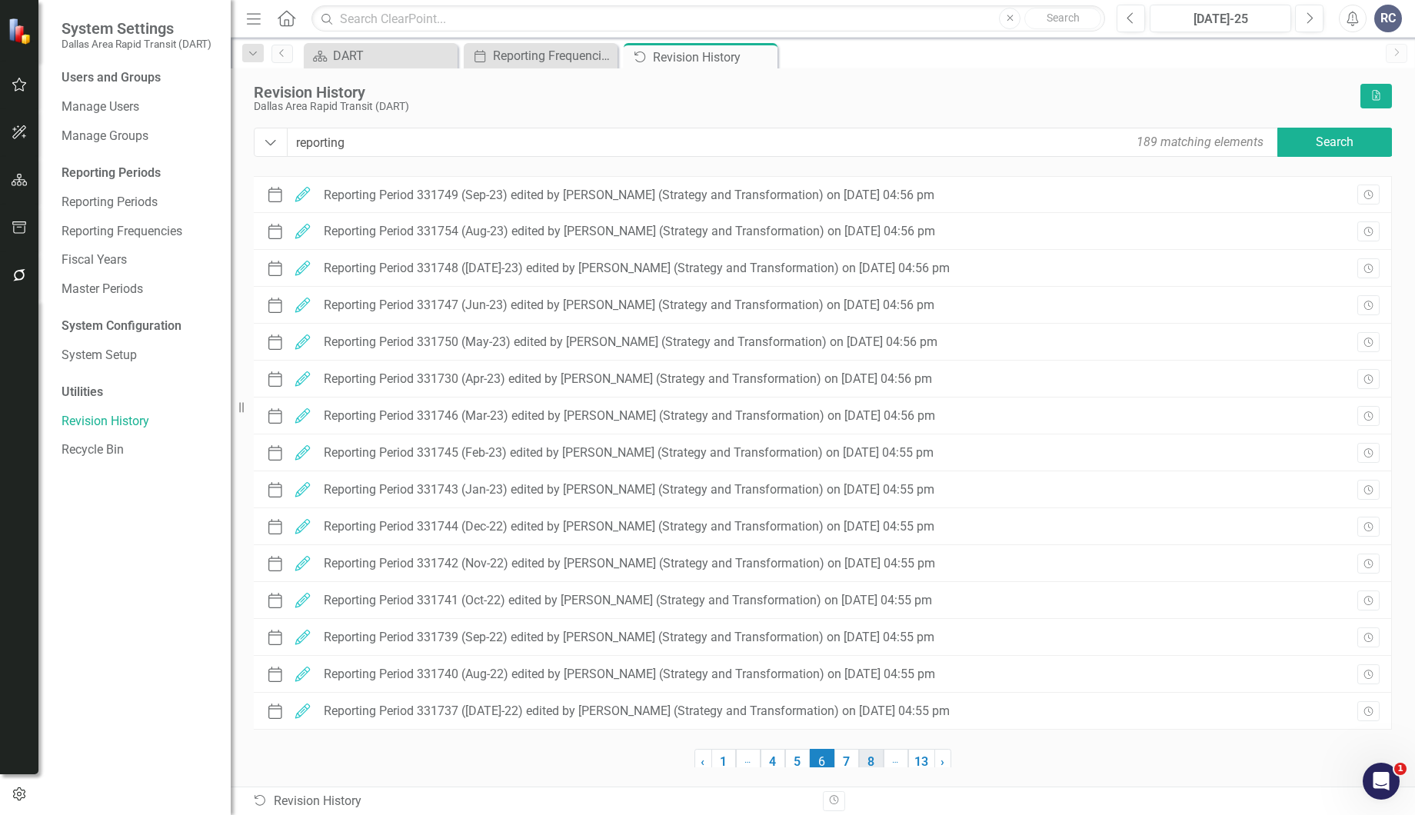
click at [863, 753] on link "8" at bounding box center [871, 762] width 25 height 26
click at [849, 760] on link "9" at bounding box center [845, 762] width 25 height 26
click at [850, 760] on link "10" at bounding box center [843, 762] width 27 height 26
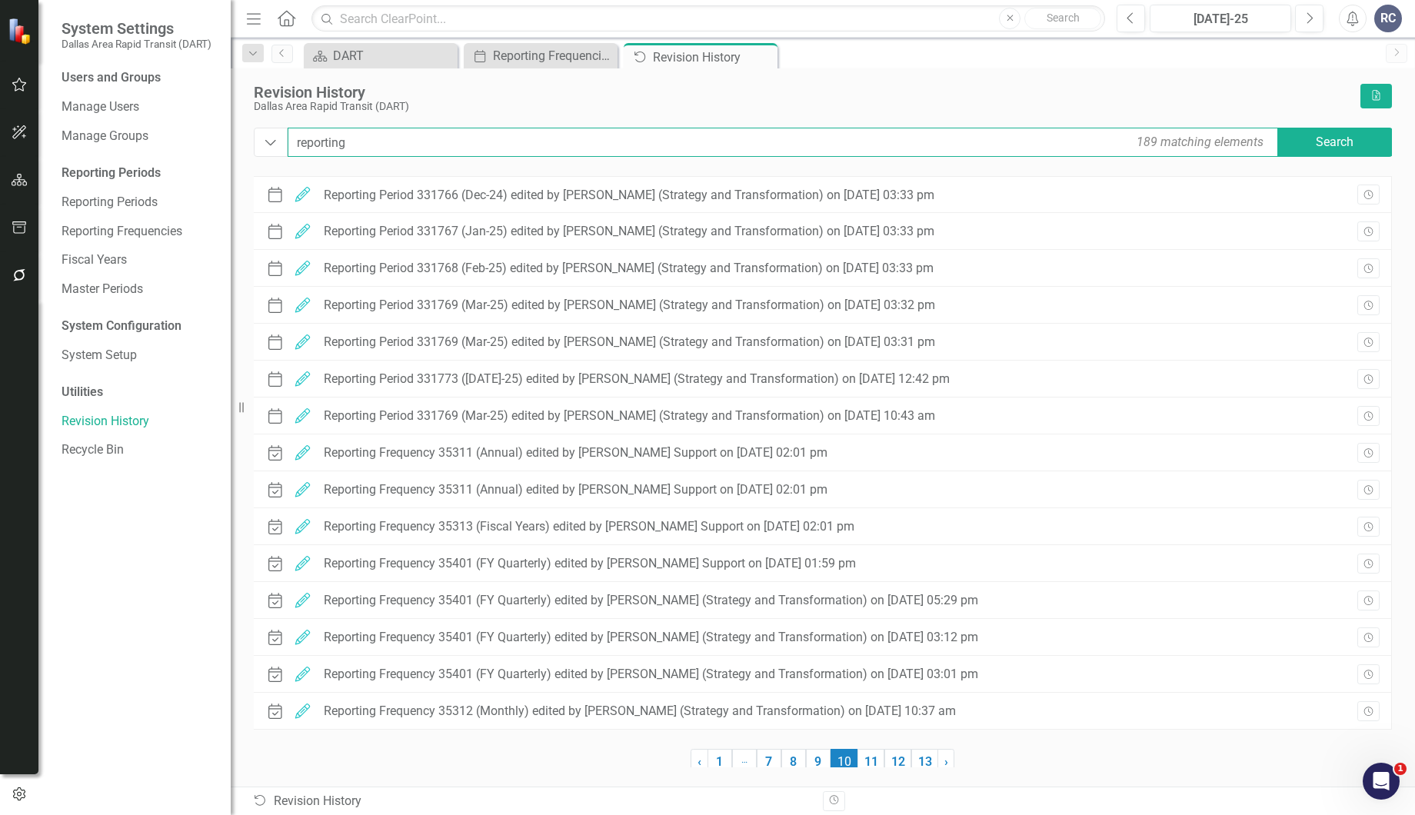
click at [375, 134] on input "reporting" at bounding box center [784, 142] width 993 height 29
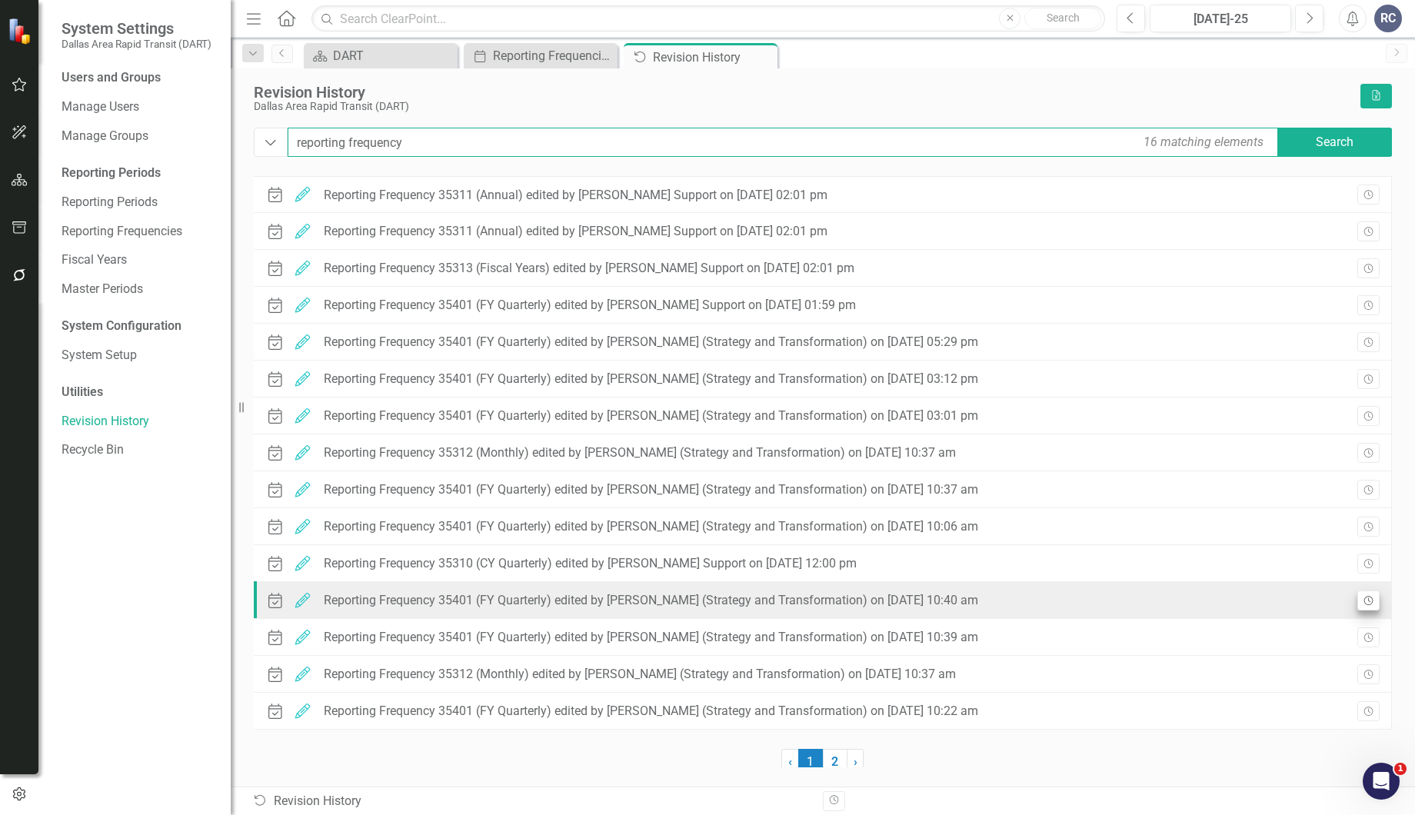
type input "reporting frequency"
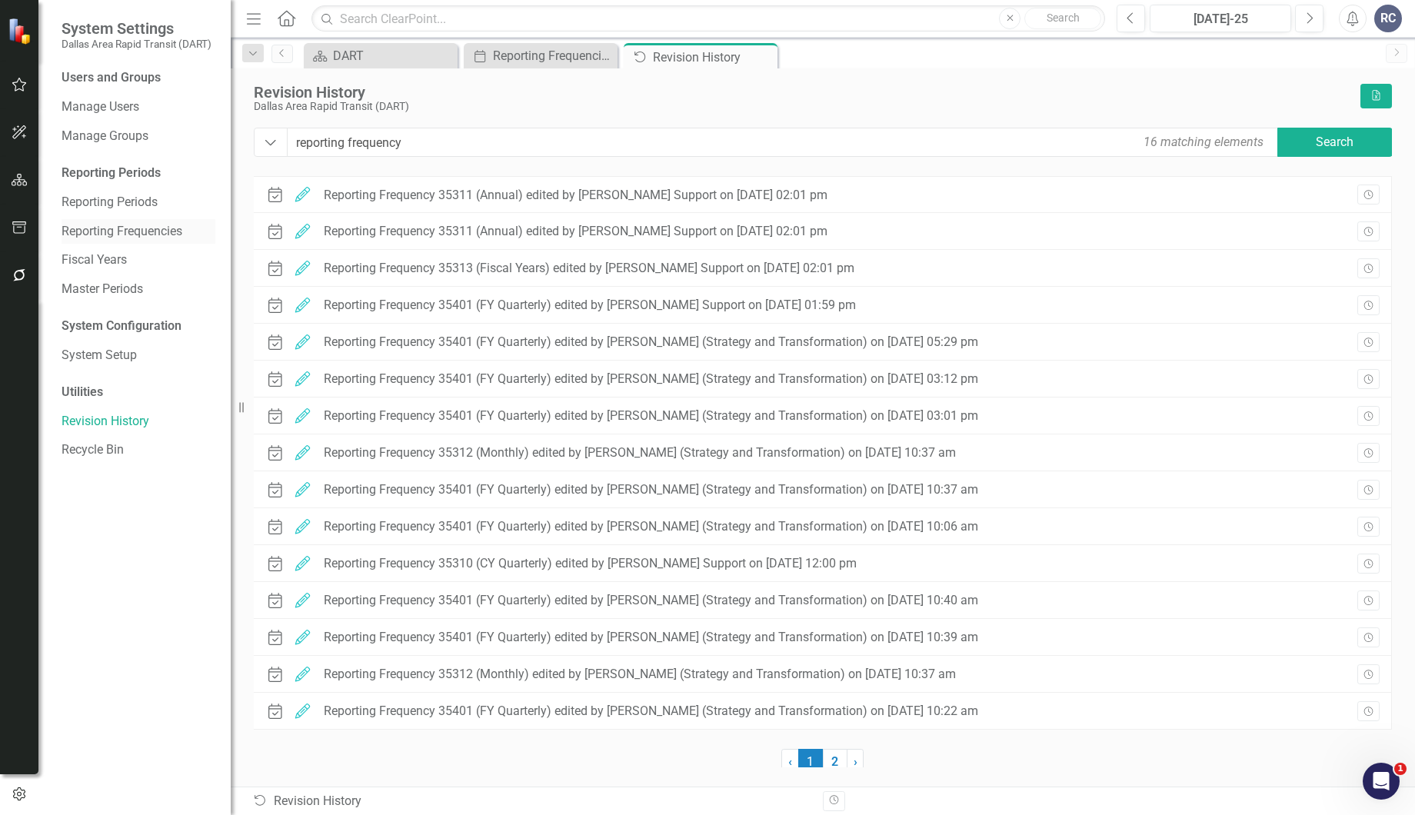
click at [121, 228] on link "Reporting Frequencies" at bounding box center [139, 232] width 154 height 18
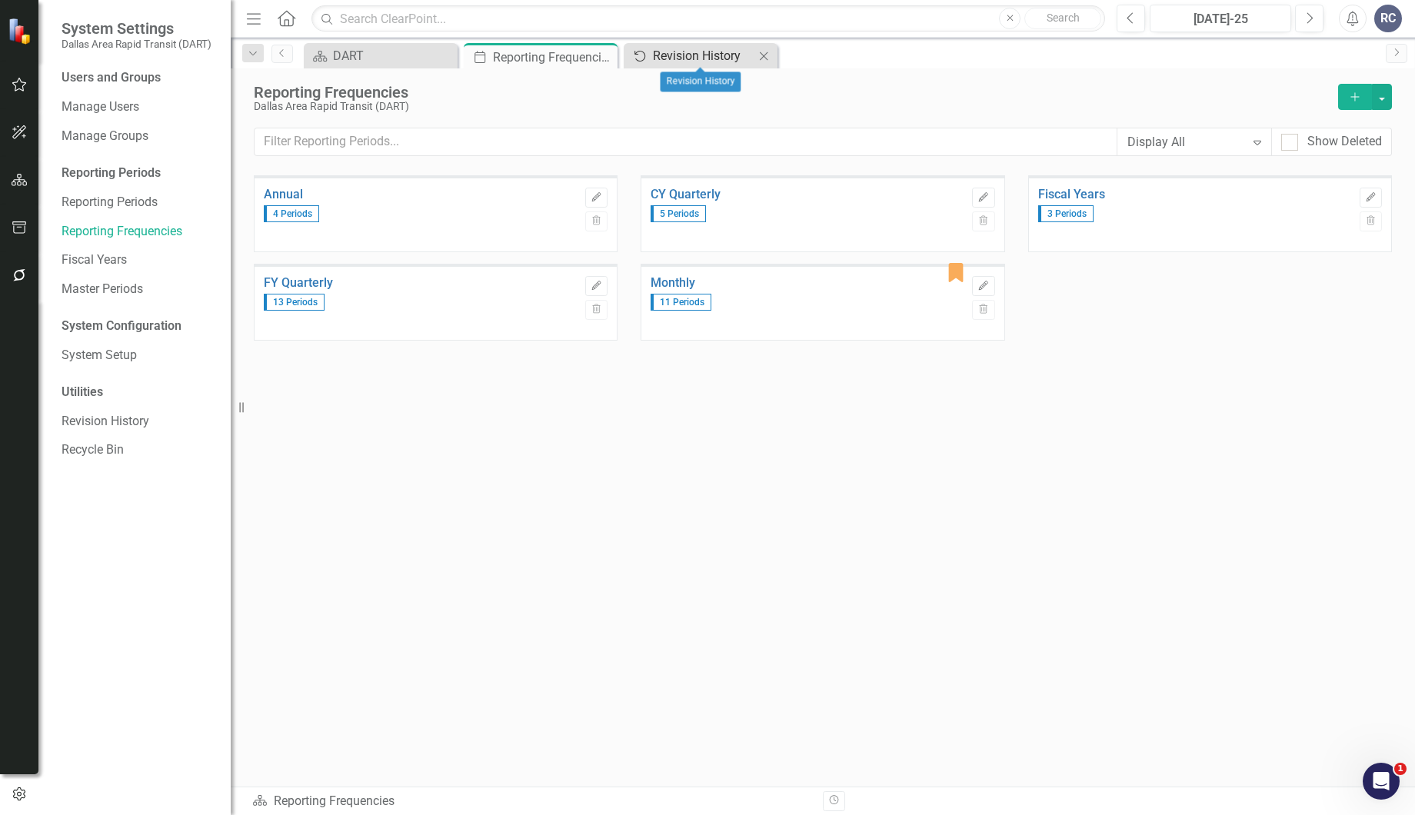
click at [666, 60] on div "Revision History" at bounding box center [703, 55] width 101 height 19
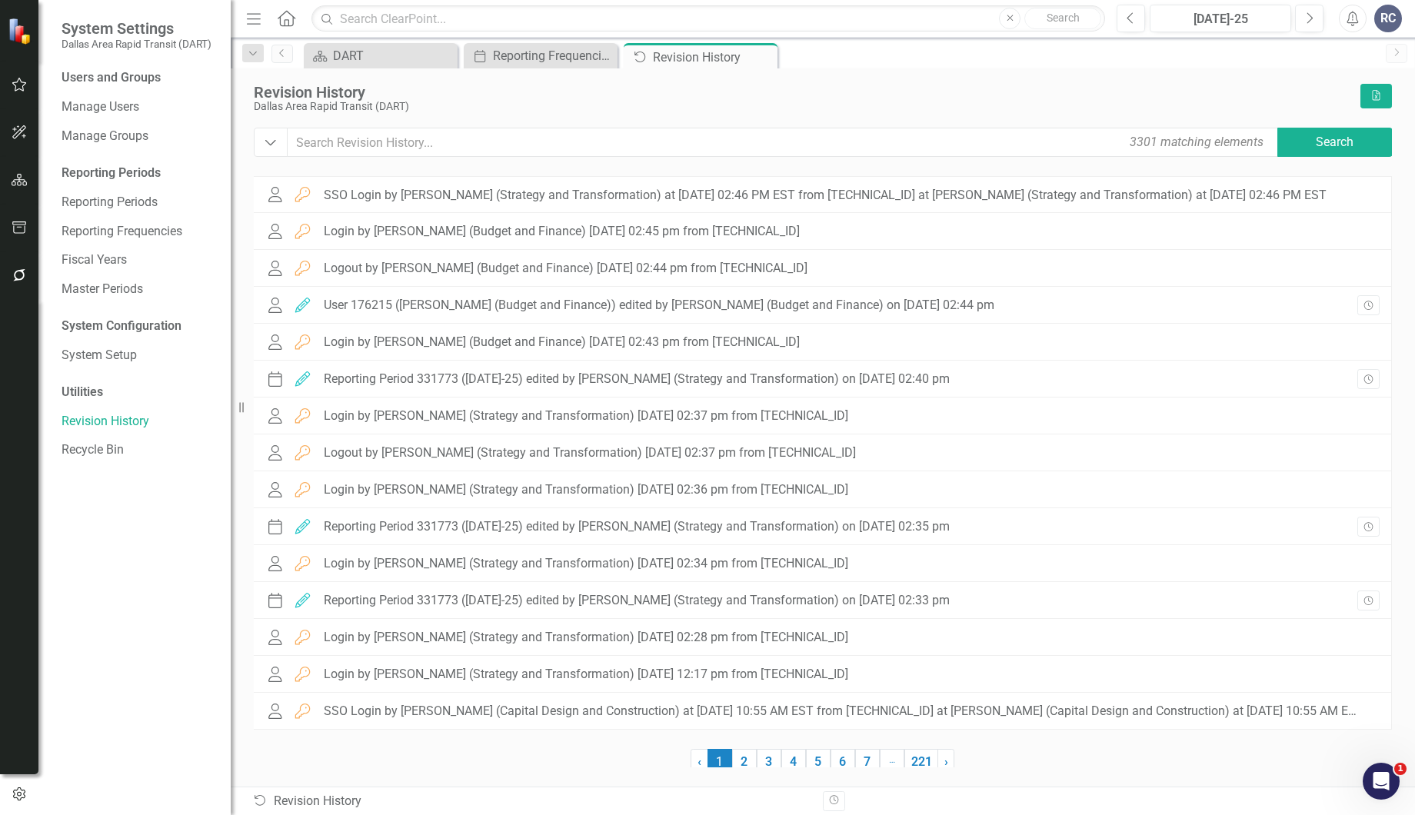
click at [634, 114] on div "Revision History Dallas Area Rapid Transit (DART) Excel" at bounding box center [823, 106] width 1138 height 44
click at [528, 54] on div "Reporting Frequencies" at bounding box center [543, 55] width 101 height 19
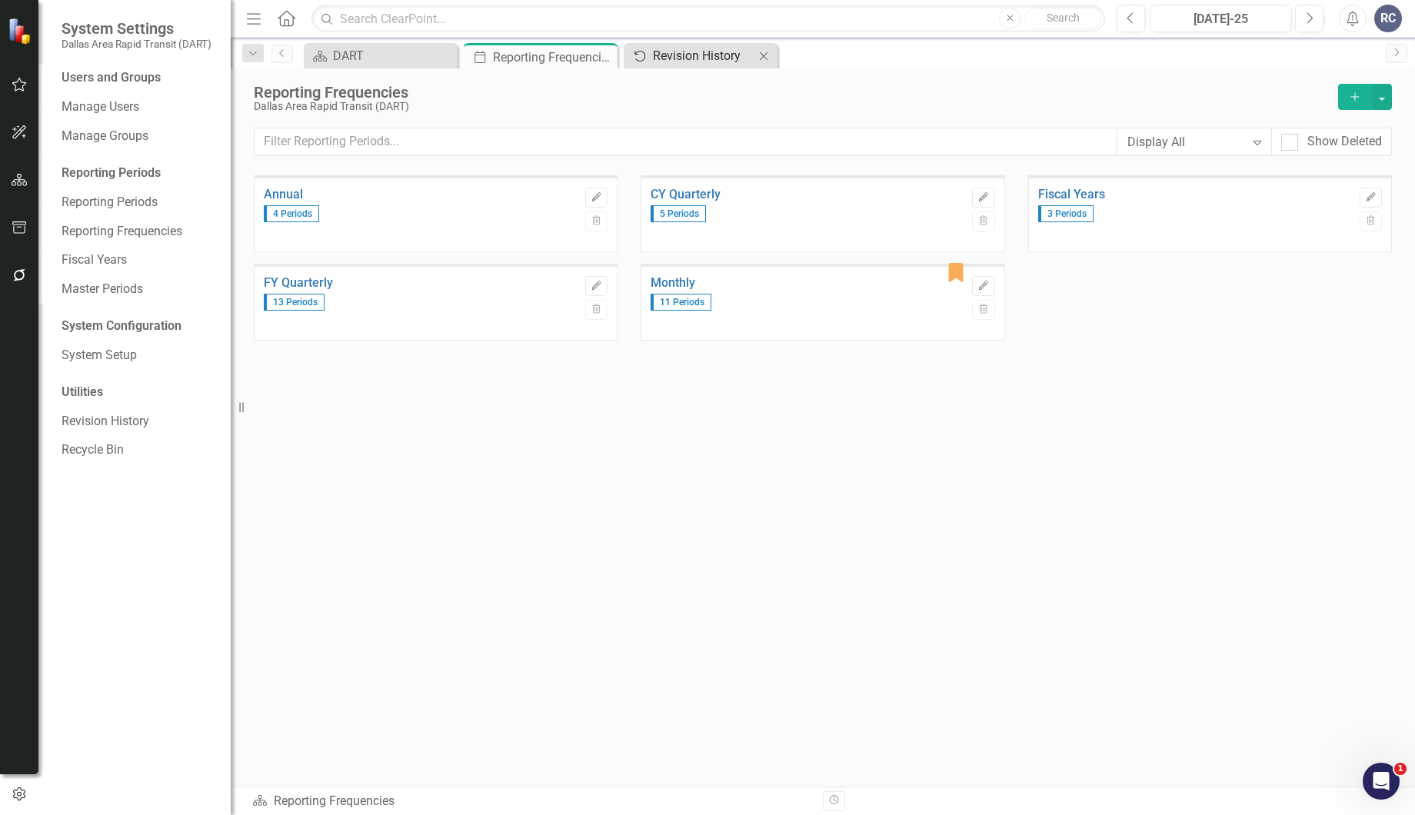
click at [690, 53] on div "Revision History" at bounding box center [703, 55] width 101 height 19
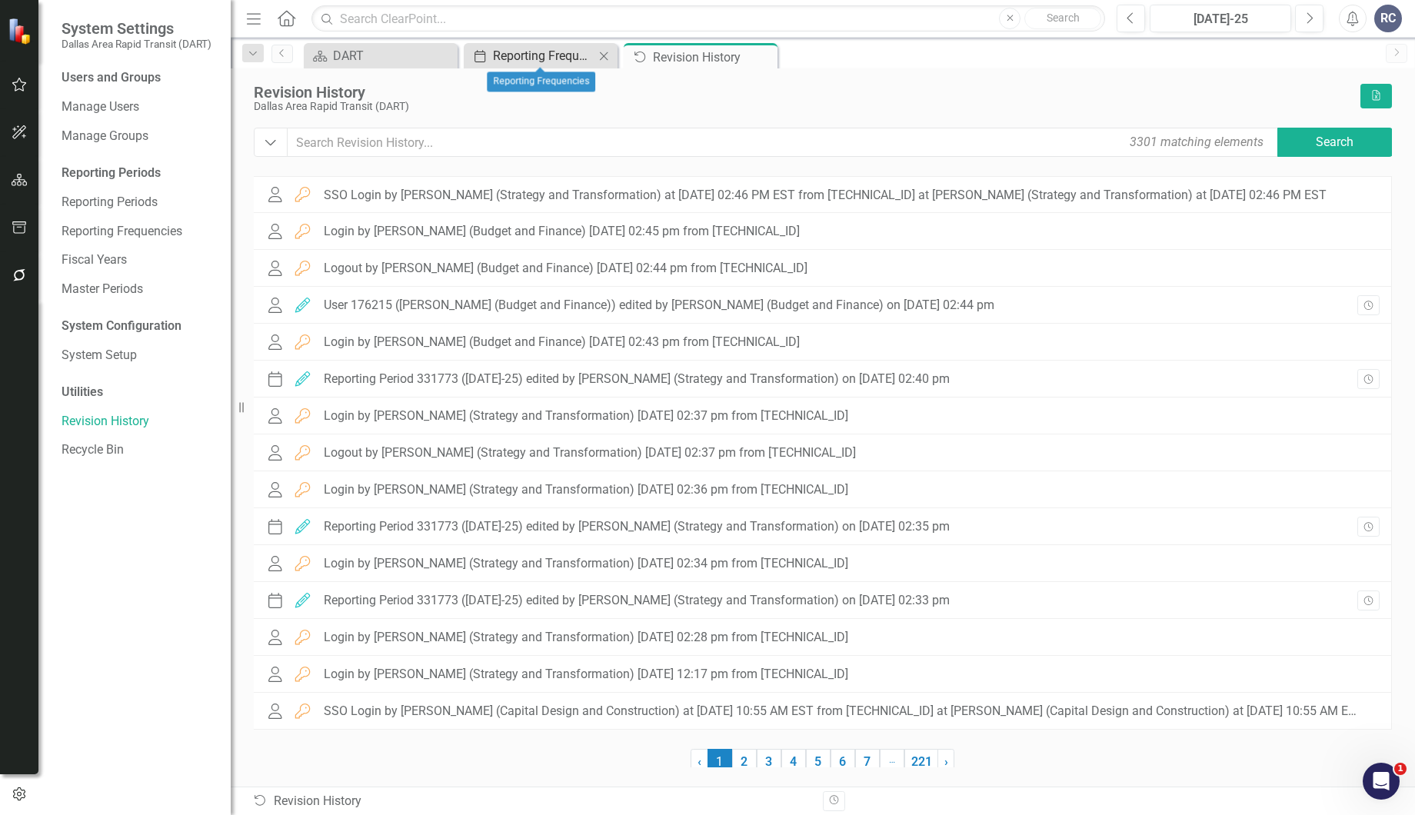
click at [534, 53] on div "Reporting Frequencies" at bounding box center [543, 55] width 101 height 19
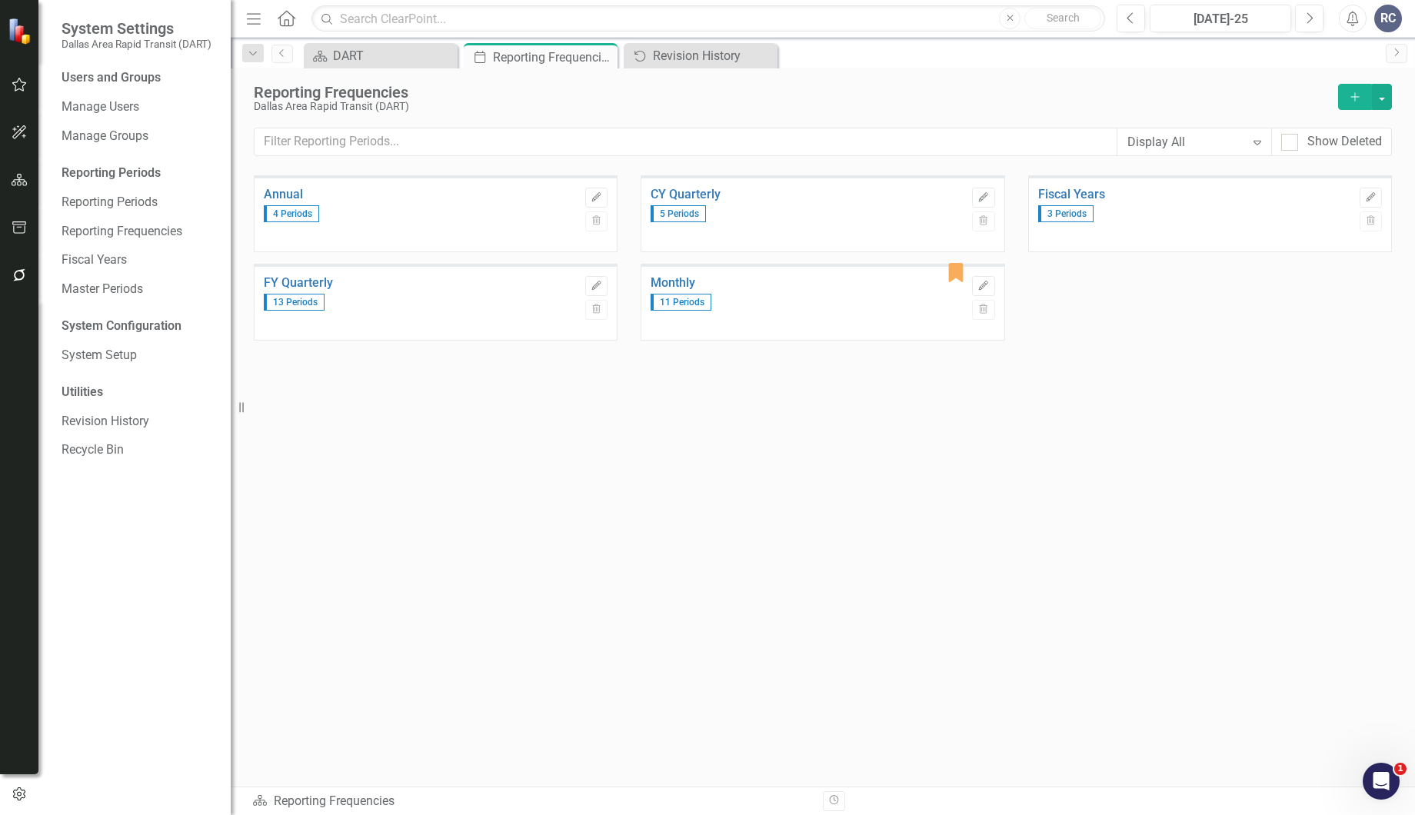
click at [750, 425] on div "Annual 4 Periods Edit Trash CY Quarterly 5 Periods Edit Trash Fiscal Years 3 Pe…" at bounding box center [823, 450] width 1138 height 551
click at [761, 421] on div "Annual 4 Periods Edit Trash CY Quarterly 5 Periods Edit Trash Fiscal Years 3 Pe…" at bounding box center [823, 450] width 1138 height 551
click at [749, 604] on div "Annual 4 Periods Edit Trash CY Quarterly 5 Periods Edit Trash Fiscal Years 3 Pe…" at bounding box center [823, 450] width 1138 height 551
click at [678, 298] on span "11 Periods" at bounding box center [680, 302] width 61 height 17
click at [986, 281] on icon "button" at bounding box center [983, 285] width 9 height 9
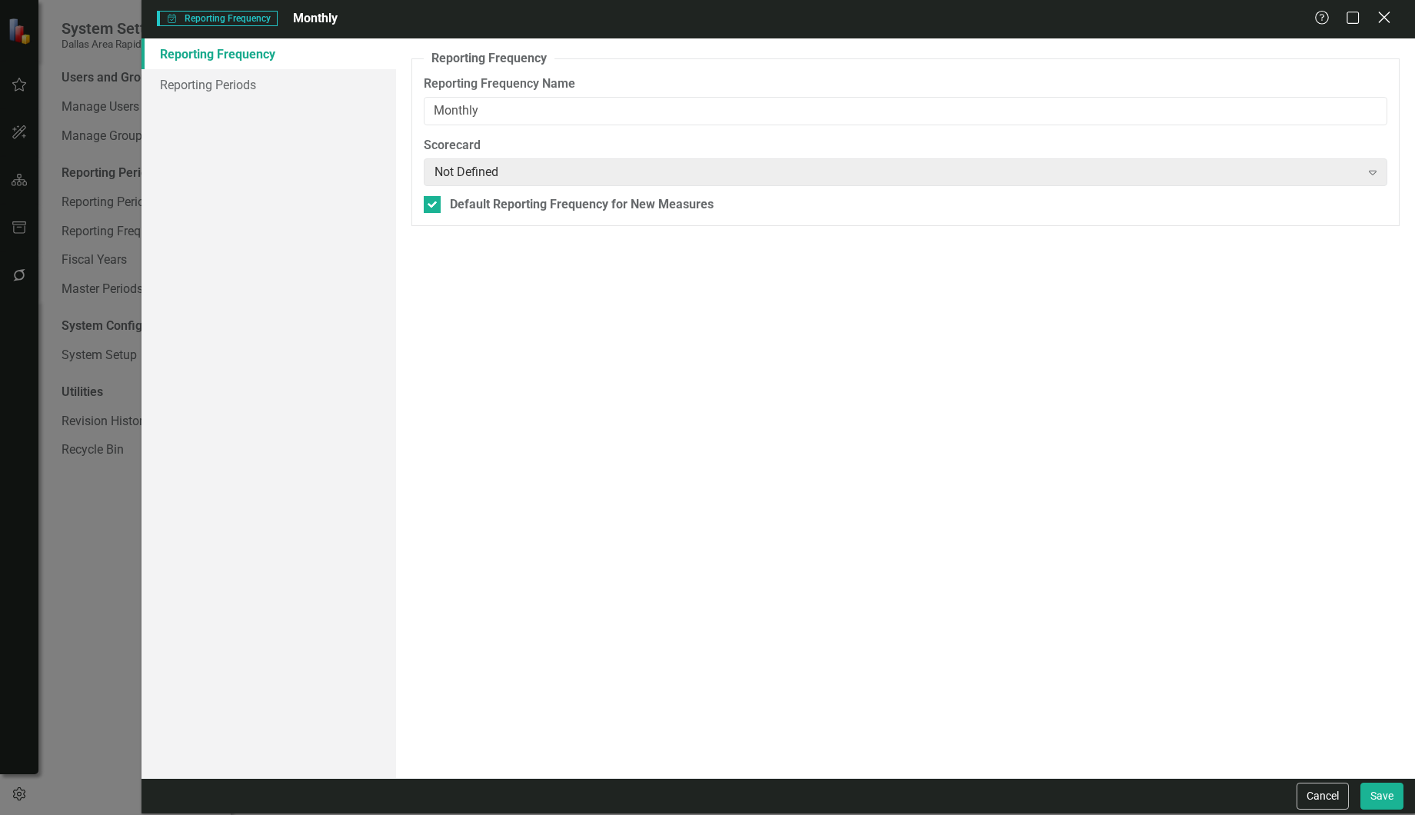
click at [1384, 22] on icon "Close" at bounding box center [1383, 17] width 19 height 15
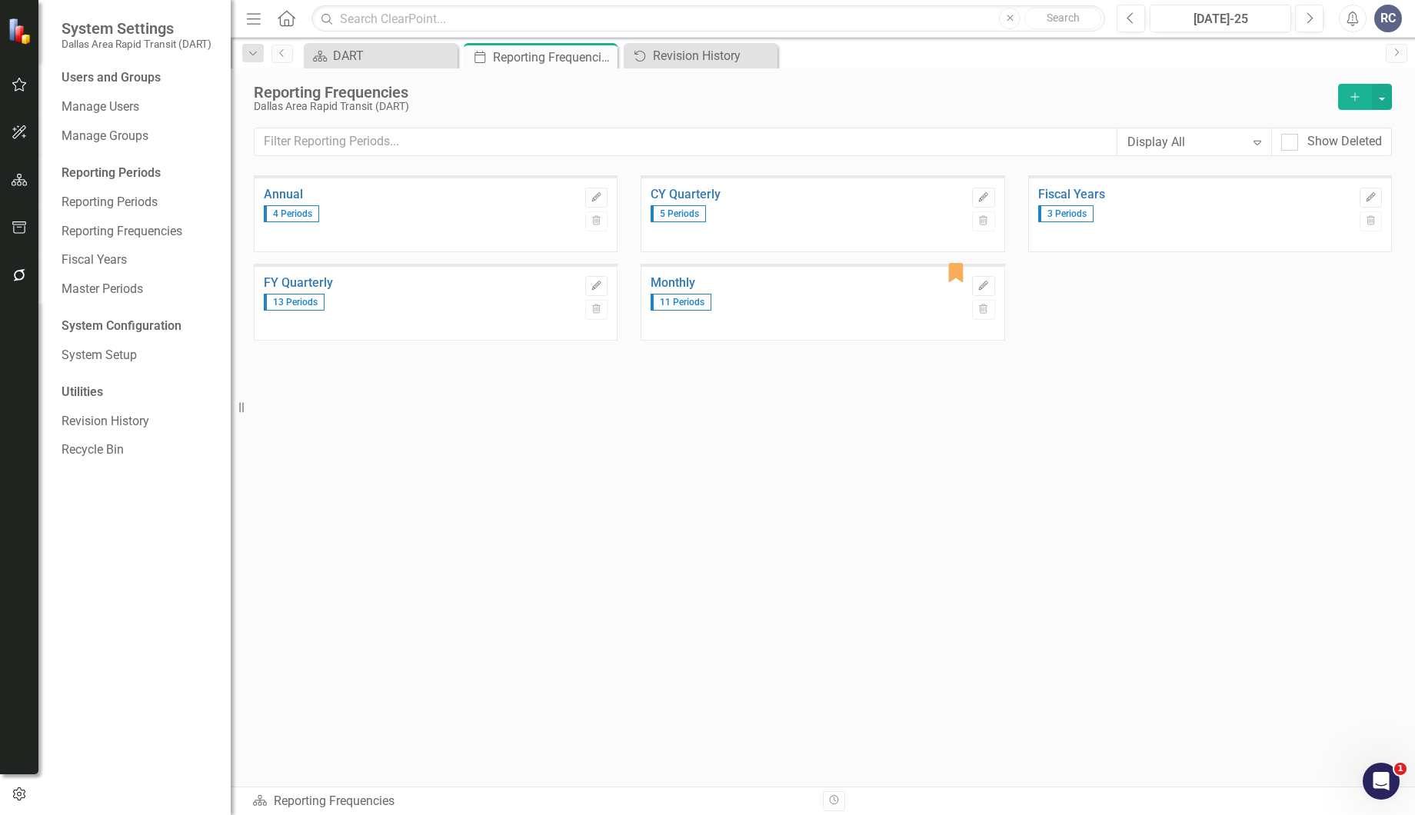
click at [723, 457] on div "Annual 4 Periods Edit Trash CY Quarterly 5 Periods Edit Trash Fiscal Years 3 Pe…" at bounding box center [823, 450] width 1138 height 551
click at [543, 431] on div "Annual 4 Periods Edit Trash CY Quarterly 5 Periods Edit Trash Fiscal Years 3 Pe…" at bounding box center [823, 450] width 1138 height 551
click at [561, 428] on div "Annual 4 Periods Edit Trash CY Quarterly 5 Periods Edit Trash Fiscal Years 3 Pe…" at bounding box center [823, 450] width 1138 height 551
click at [562, 423] on div "Annual 4 Periods Edit Trash CY Quarterly 5 Periods Edit Trash Fiscal Years 3 Pe…" at bounding box center [823, 450] width 1138 height 551
drag, startPoint x: 563, startPoint y: 423, endPoint x: 574, endPoint y: 421, distance: 11.0
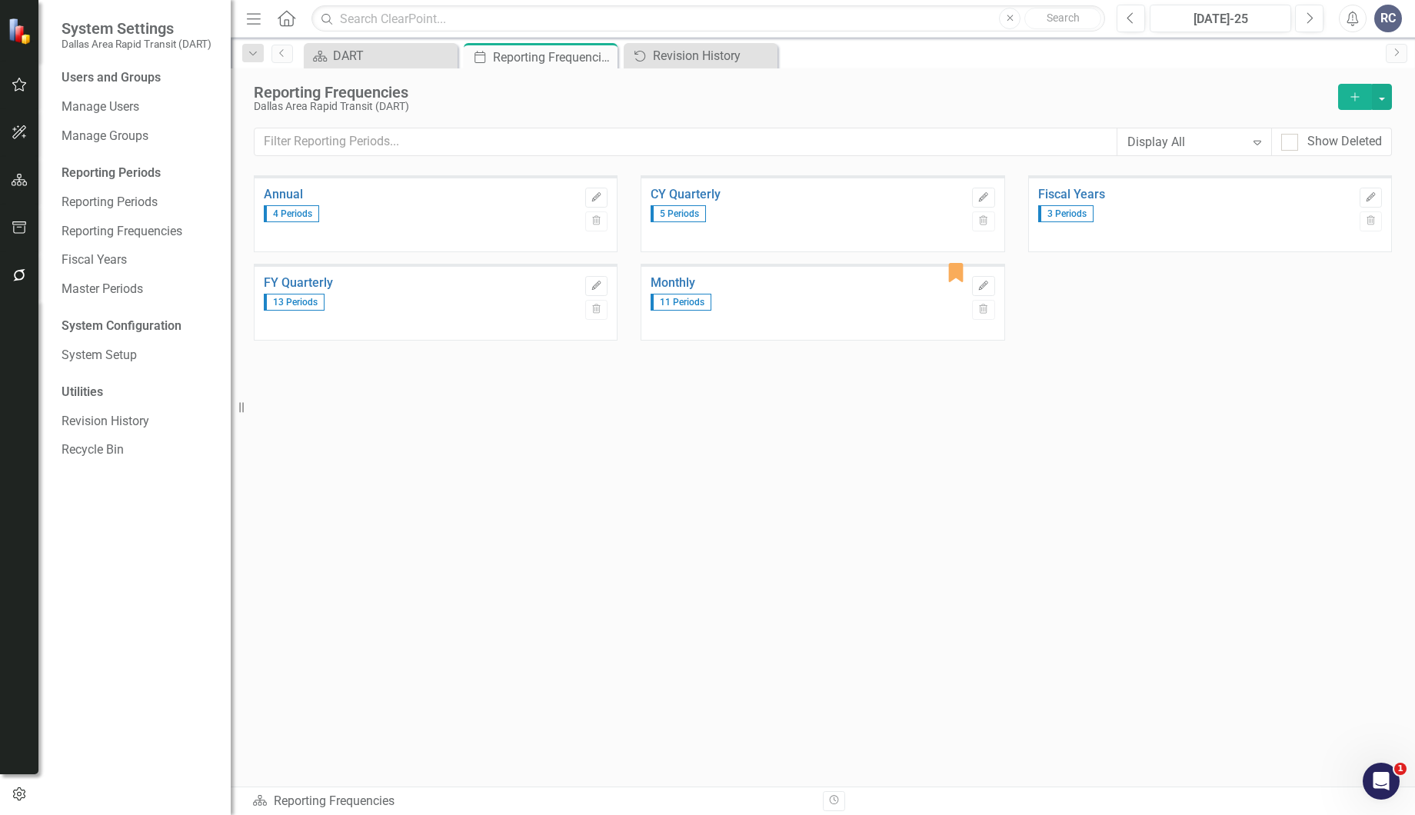
click at [571, 422] on div "Annual 4 Periods Edit Trash CY Quarterly 5 Periods Edit Trash Fiscal Years 3 Pe…" at bounding box center [823, 450] width 1138 height 551
click at [591, 654] on div "Annual 4 Periods Edit Trash CY Quarterly 5 Periods Edit Trash Fiscal Years 3 Pe…" at bounding box center [823, 450] width 1138 height 551
click at [70, 423] on link "Revision History" at bounding box center [139, 422] width 154 height 18
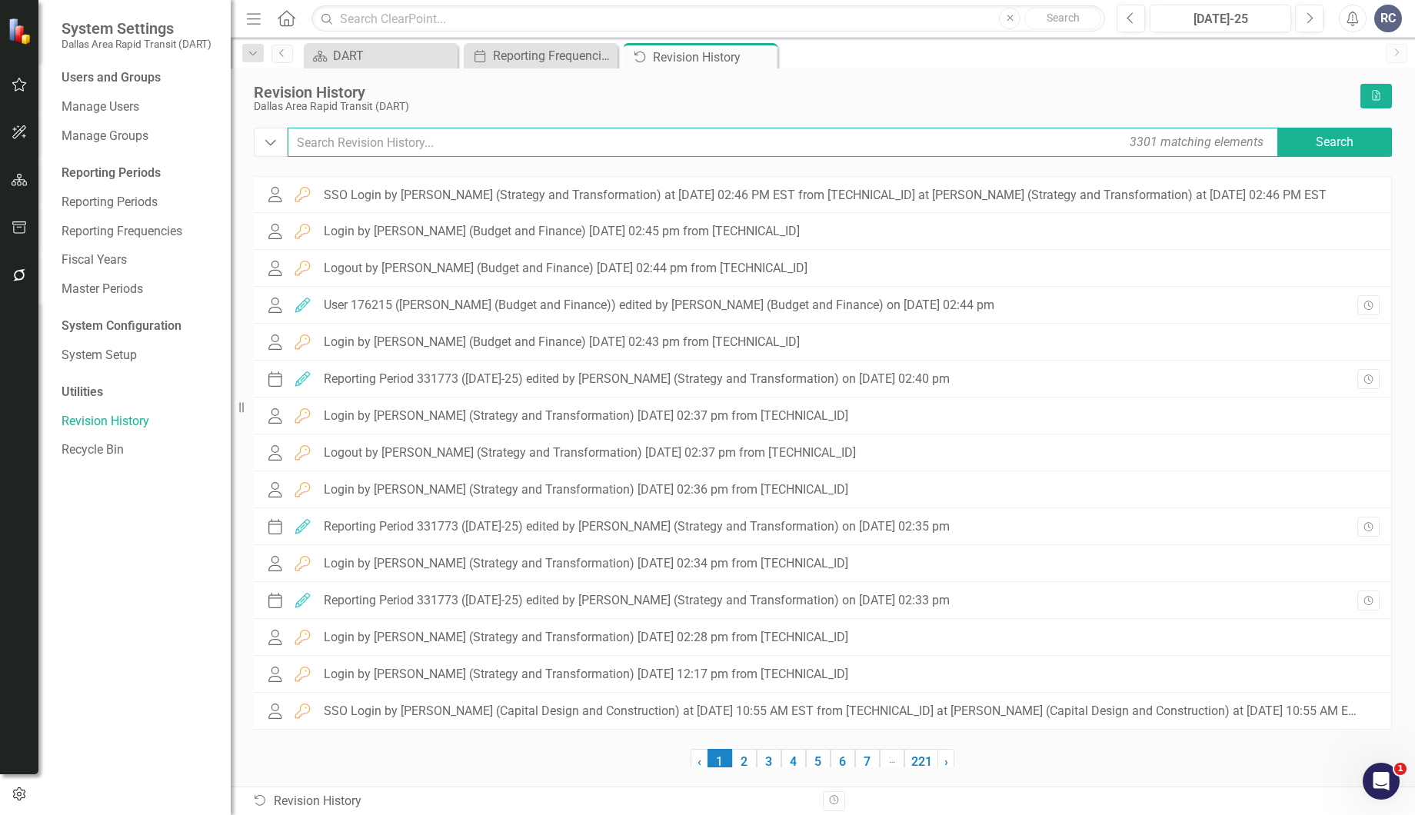
click at [514, 140] on input "text" at bounding box center [784, 142] width 993 height 29
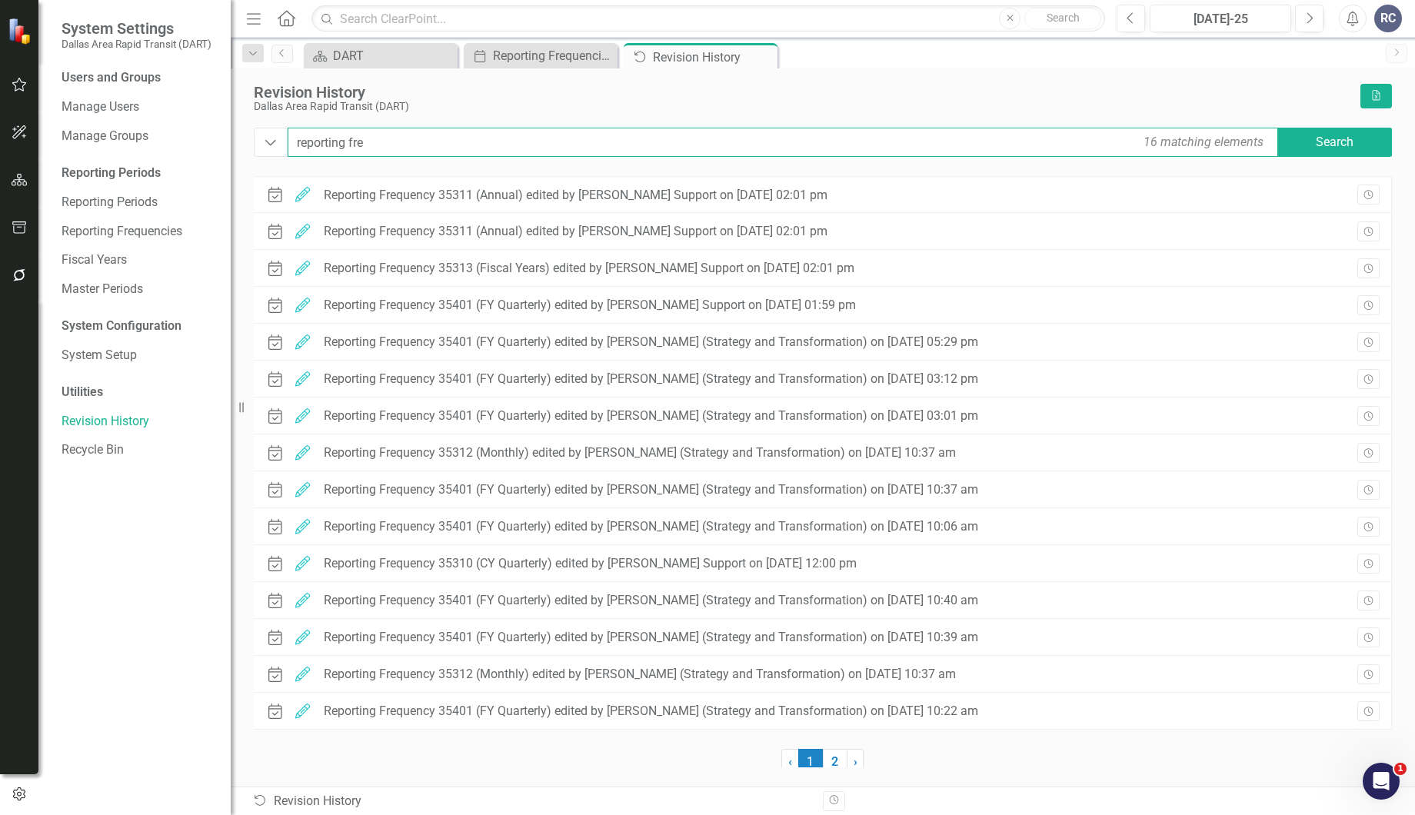
type input "reporting fre"
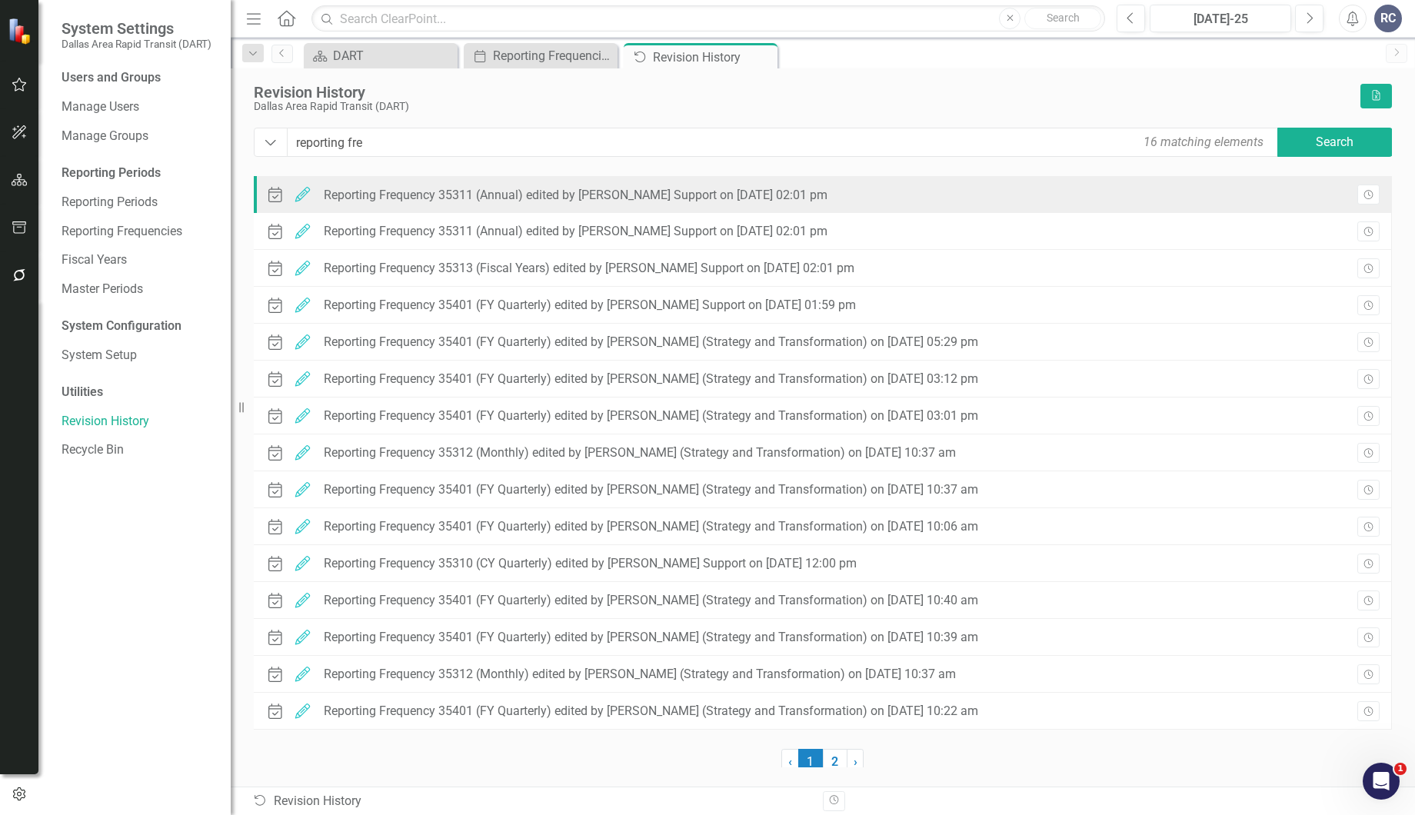
click at [610, 198] on div "Reporting Frequency 35311 (Annual) edited by ClearPoint Support on 05/06/25 at …" at bounding box center [576, 195] width 504 height 14
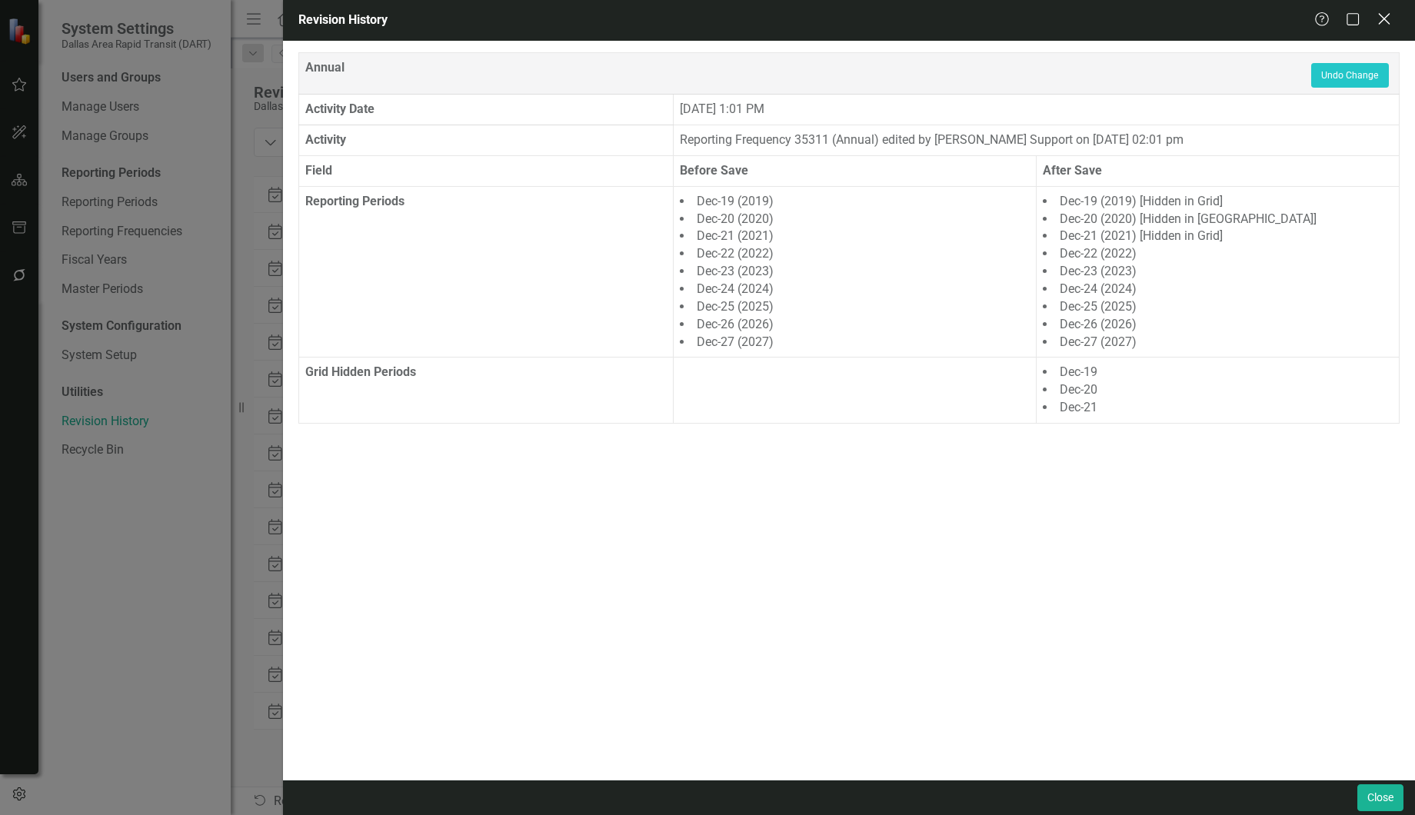
click at [1379, 25] on icon "Close" at bounding box center [1383, 19] width 19 height 15
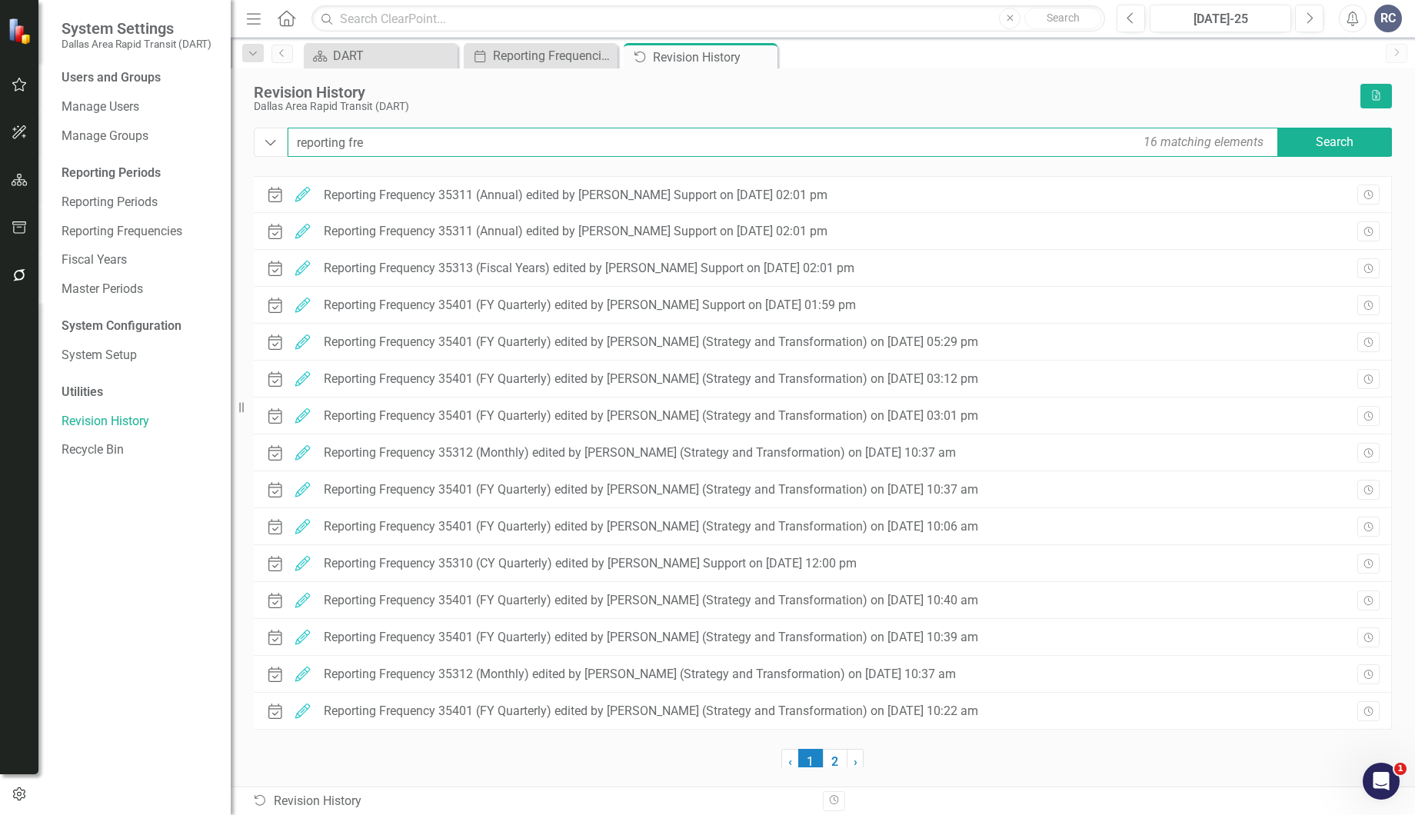
click at [380, 134] on input "reporting fre" at bounding box center [784, 142] width 993 height 29
drag, startPoint x: 380, startPoint y: 134, endPoint x: 270, endPoint y: 136, distance: 110.0
click at [270, 136] on div "Dropdown reporting fre 16 matching elements Search" at bounding box center [823, 142] width 1138 height 29
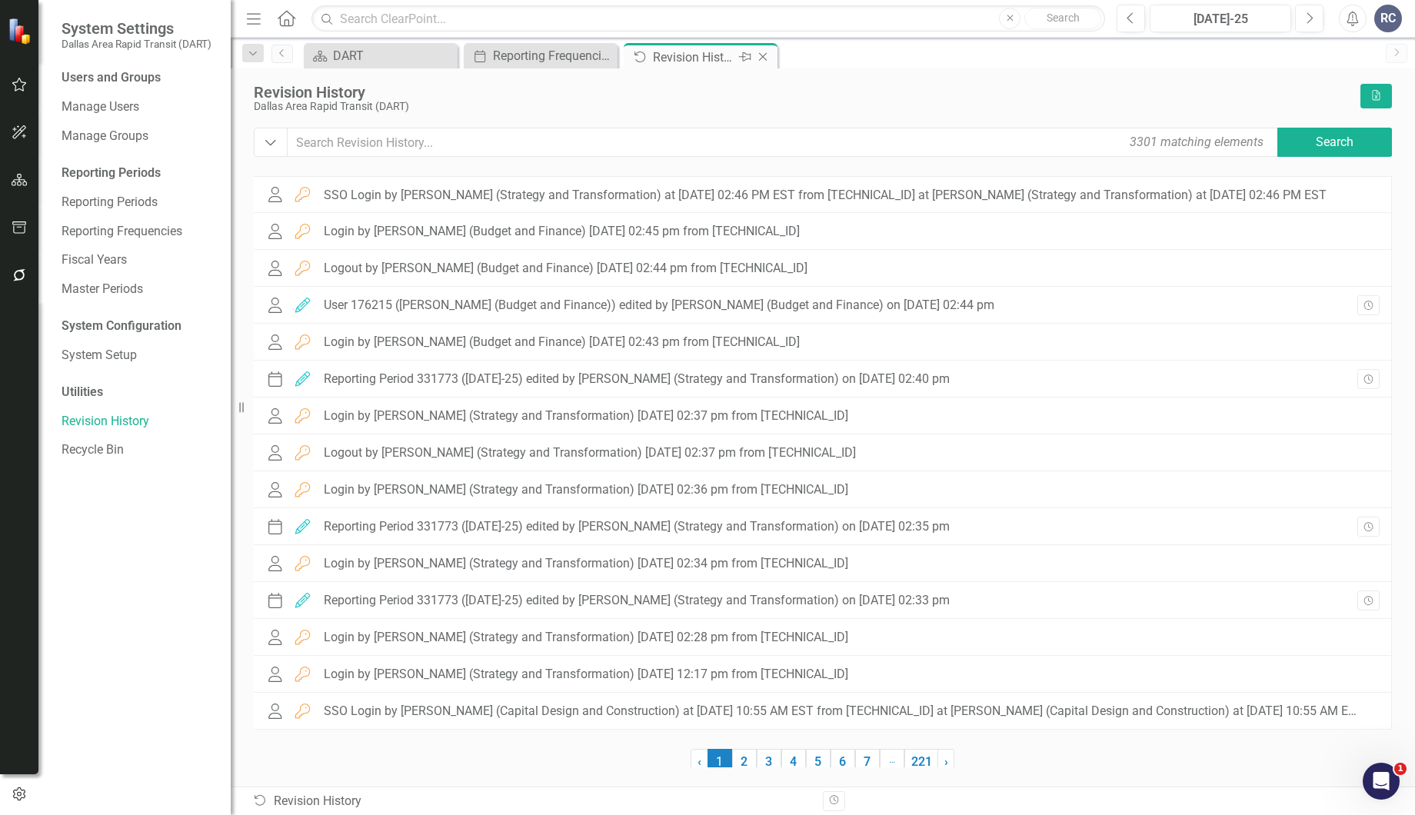
click at [766, 55] on icon "Close" at bounding box center [762, 57] width 15 height 12
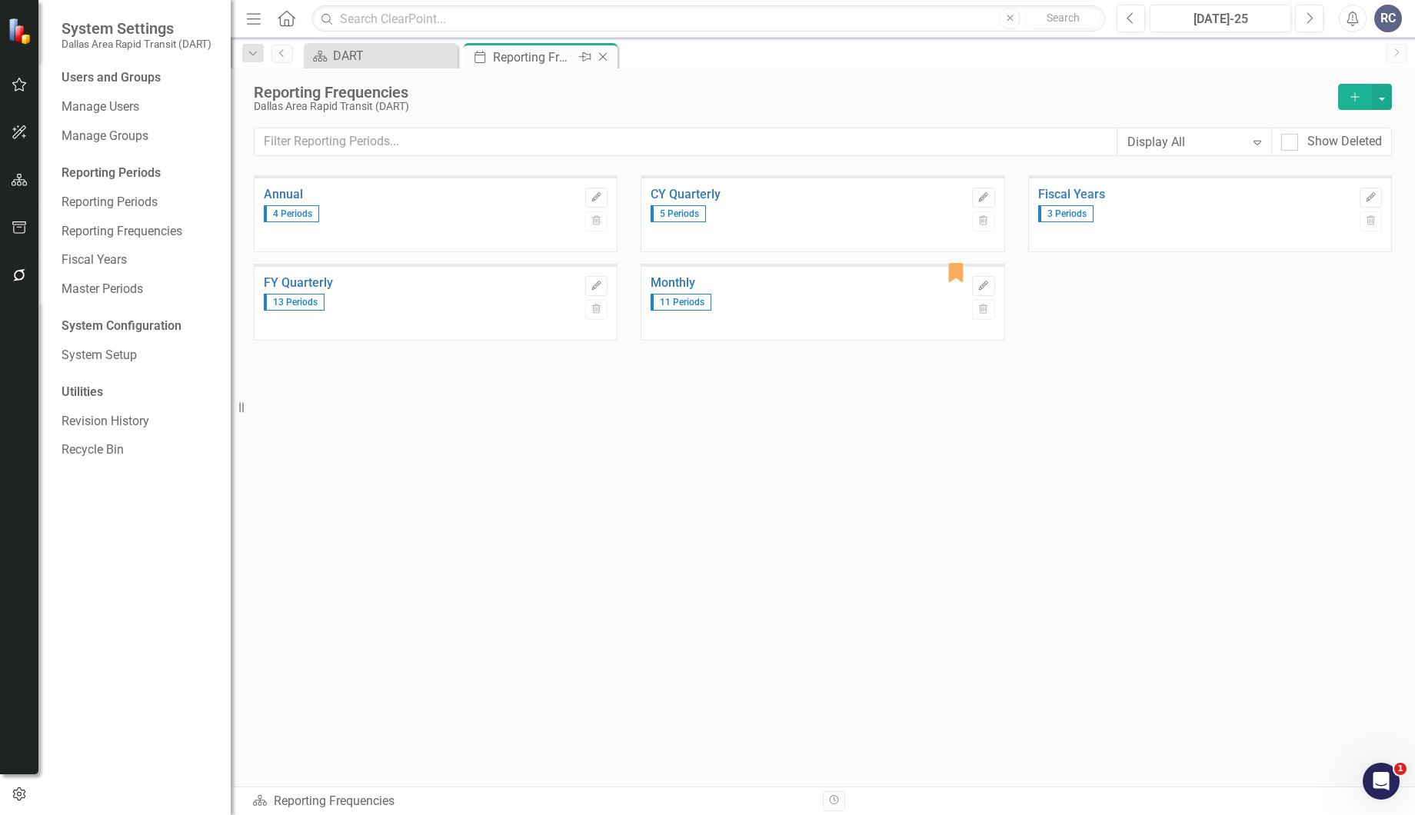
click at [606, 57] on icon "Close" at bounding box center [602, 57] width 15 height 12
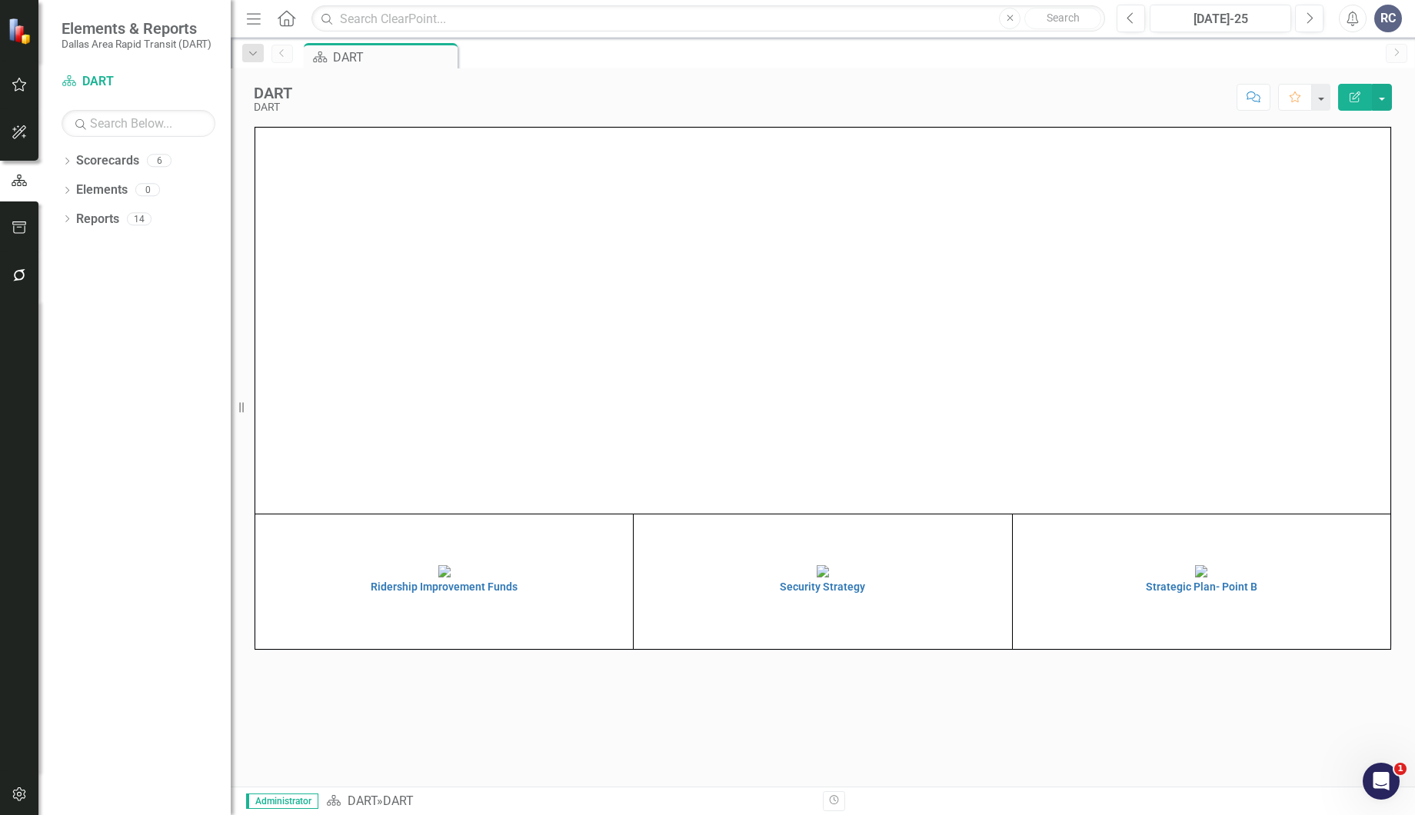
click at [644, 68] on div "DART DART Score: N/A Jul-25 Completed Comment Favorite Edit Report" at bounding box center [823, 91] width 1184 height 46
click at [729, 105] on div "Score: N/A Jul-25 Completed Comment Favorite Edit Report" at bounding box center [846, 97] width 1092 height 26
click at [1125, 70] on div "DART DART Score: N/A Jul-25 Completed Comment Favorite Edit Report" at bounding box center [823, 91] width 1184 height 46
click at [484, 103] on div "Score: N/A Jul-25 Completed Comment Favorite Edit Report" at bounding box center [846, 97] width 1092 height 26
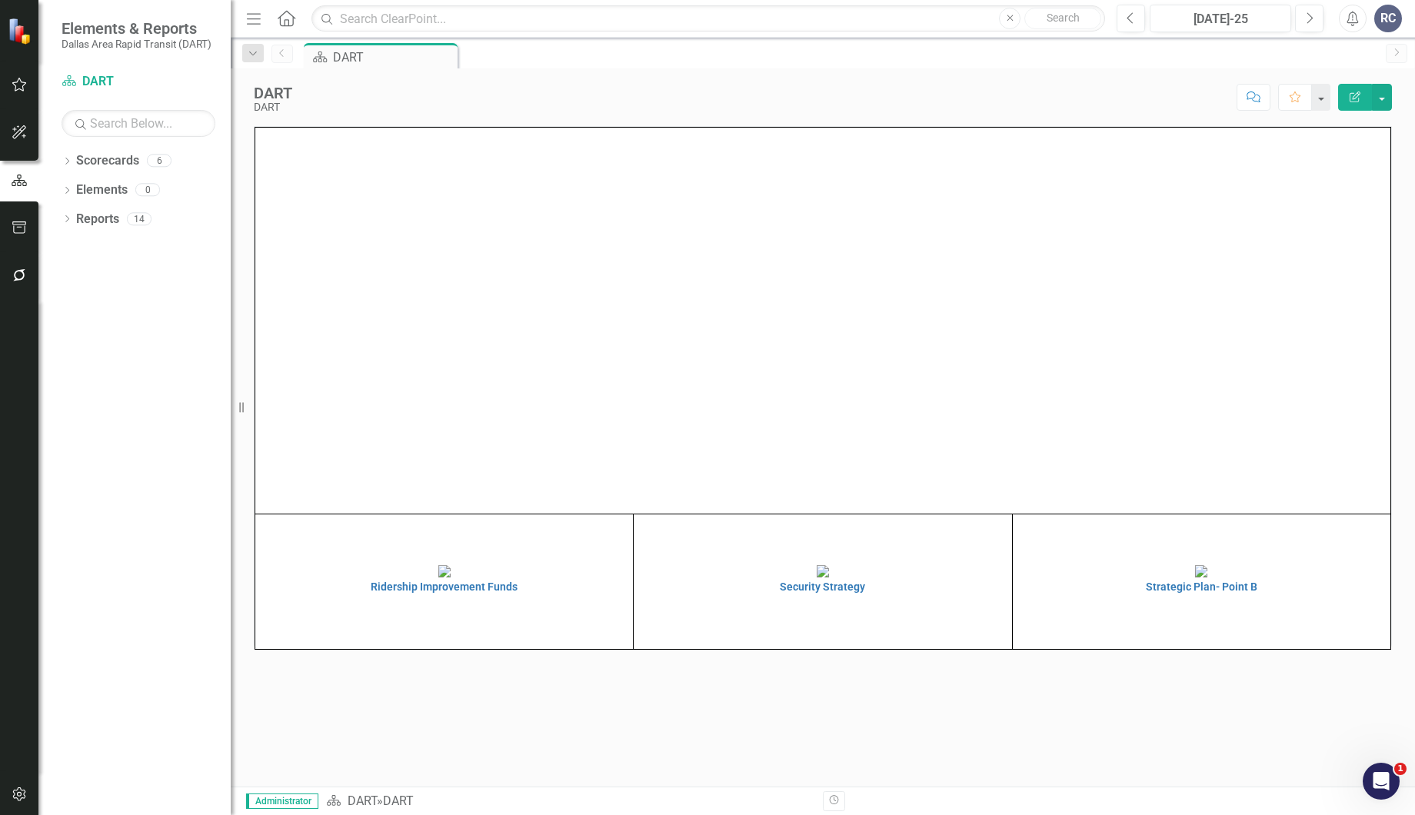
click at [484, 102] on div "Score: N/A Jul-25 Completed Comment Favorite Edit Report" at bounding box center [846, 97] width 1092 height 26
click at [777, 720] on div "Ridership Improvement Funds Security Strategy Strategic Plan- Point B" at bounding box center [823, 456] width 1184 height 660
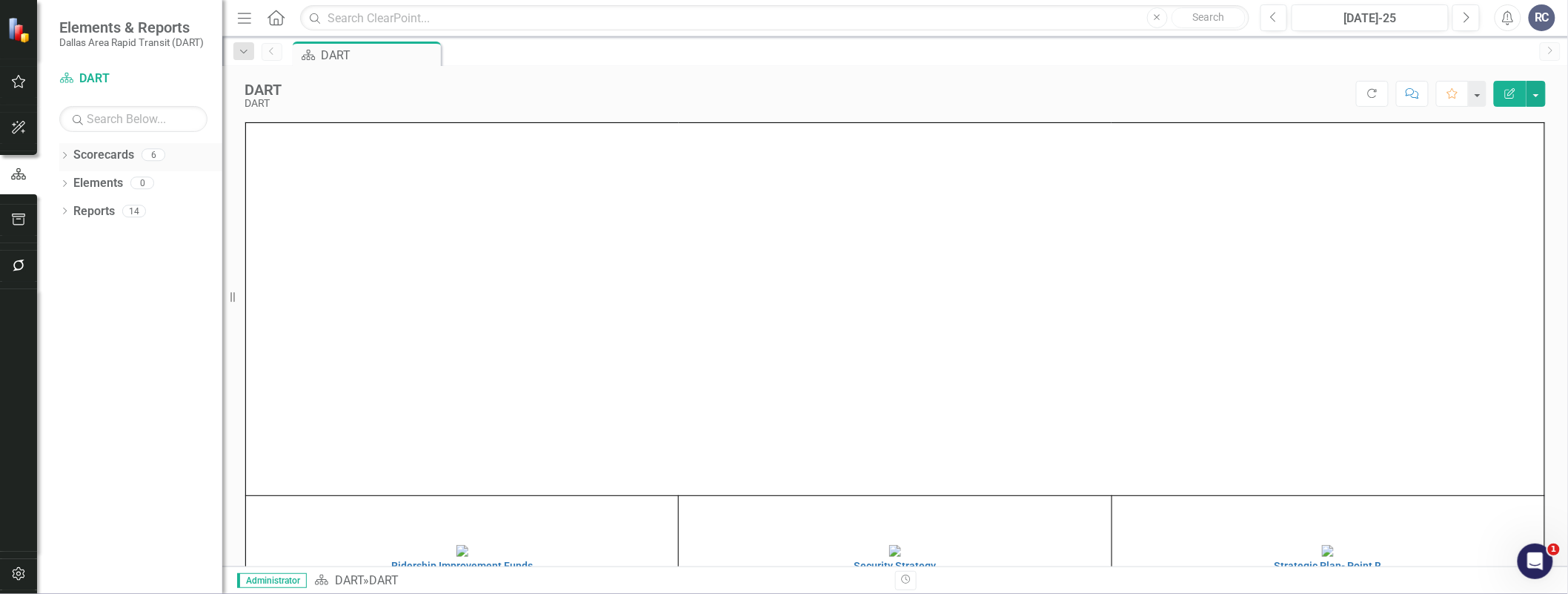
click at [66, 154] on icon at bounding box center [65, 155] width 4 height 7
click at [72, 183] on icon "Dropdown" at bounding box center [72, 182] width 12 height 9
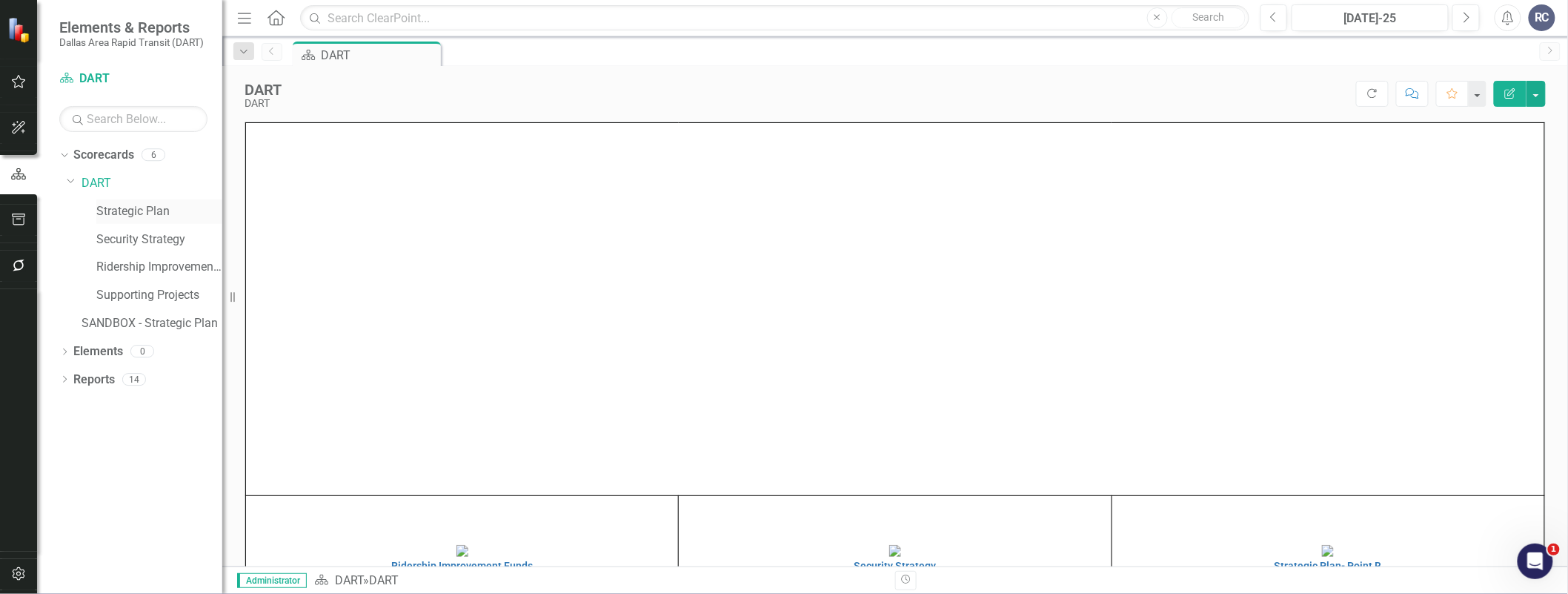
click at [130, 213] on link "Strategic Plan" at bounding box center [159, 212] width 126 height 17
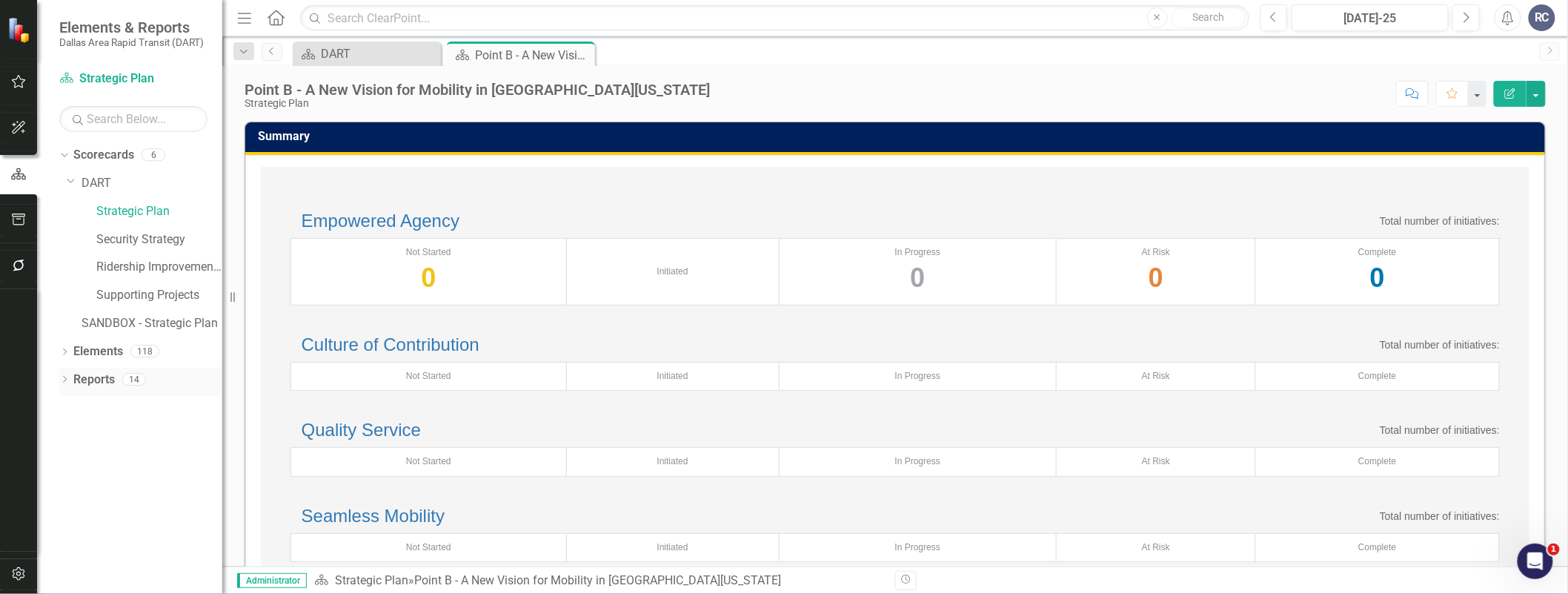
click at [65, 376] on div "Dropdown" at bounding box center [65, 381] width 11 height 13
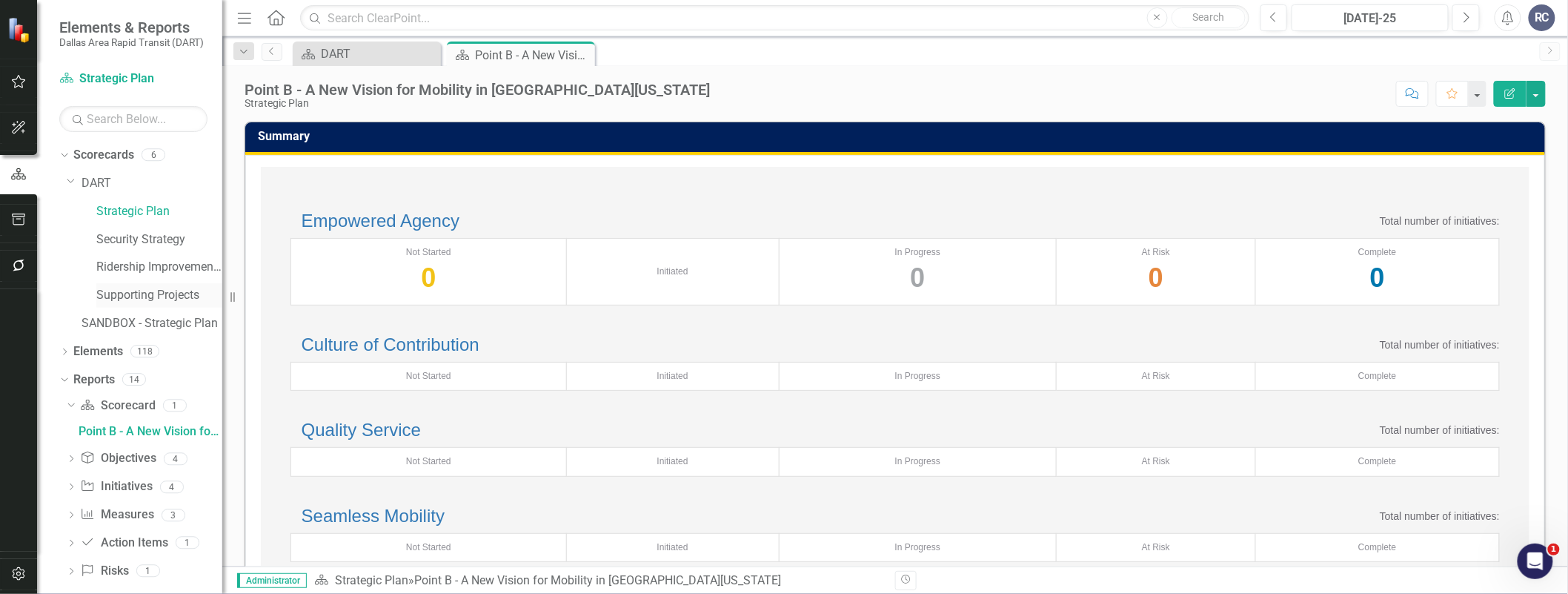
scroll to position [15, 0]
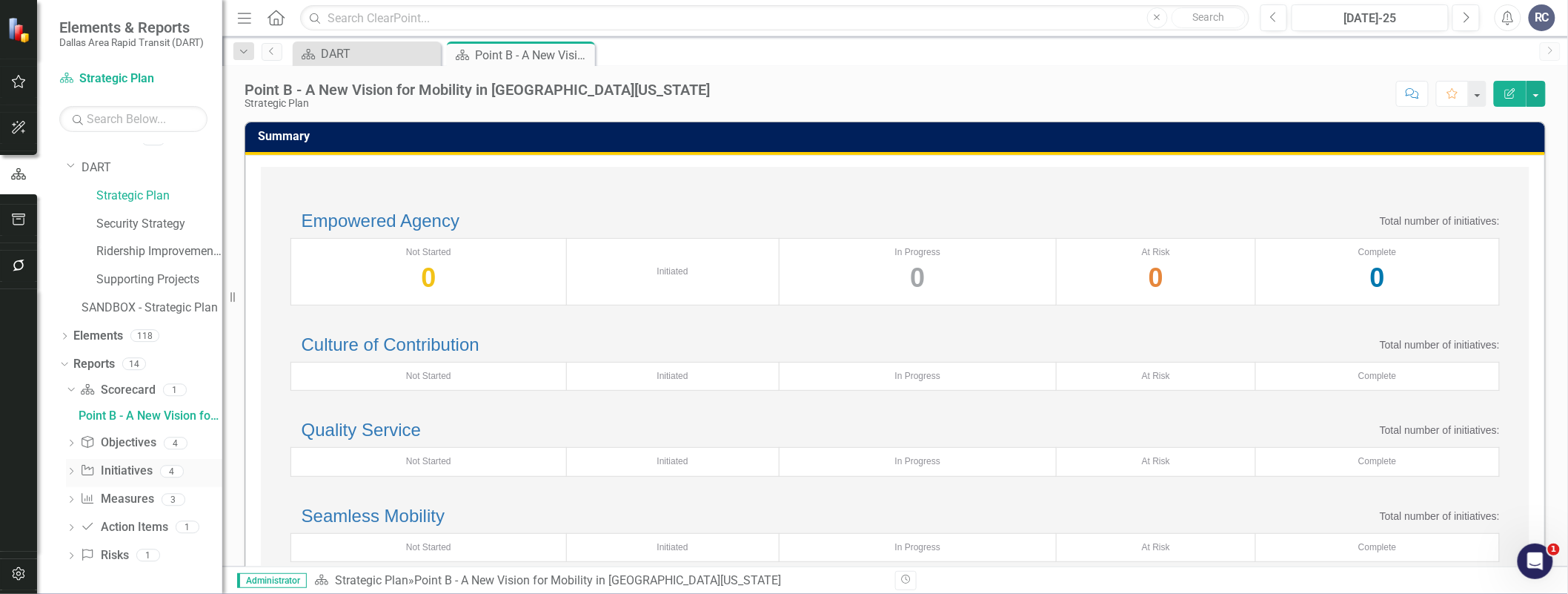
click at [71, 472] on icon "Dropdown" at bounding box center [70, 472] width 11 height 8
click at [117, 476] on div "Point B Update" at bounding box center [150, 472] width 144 height 14
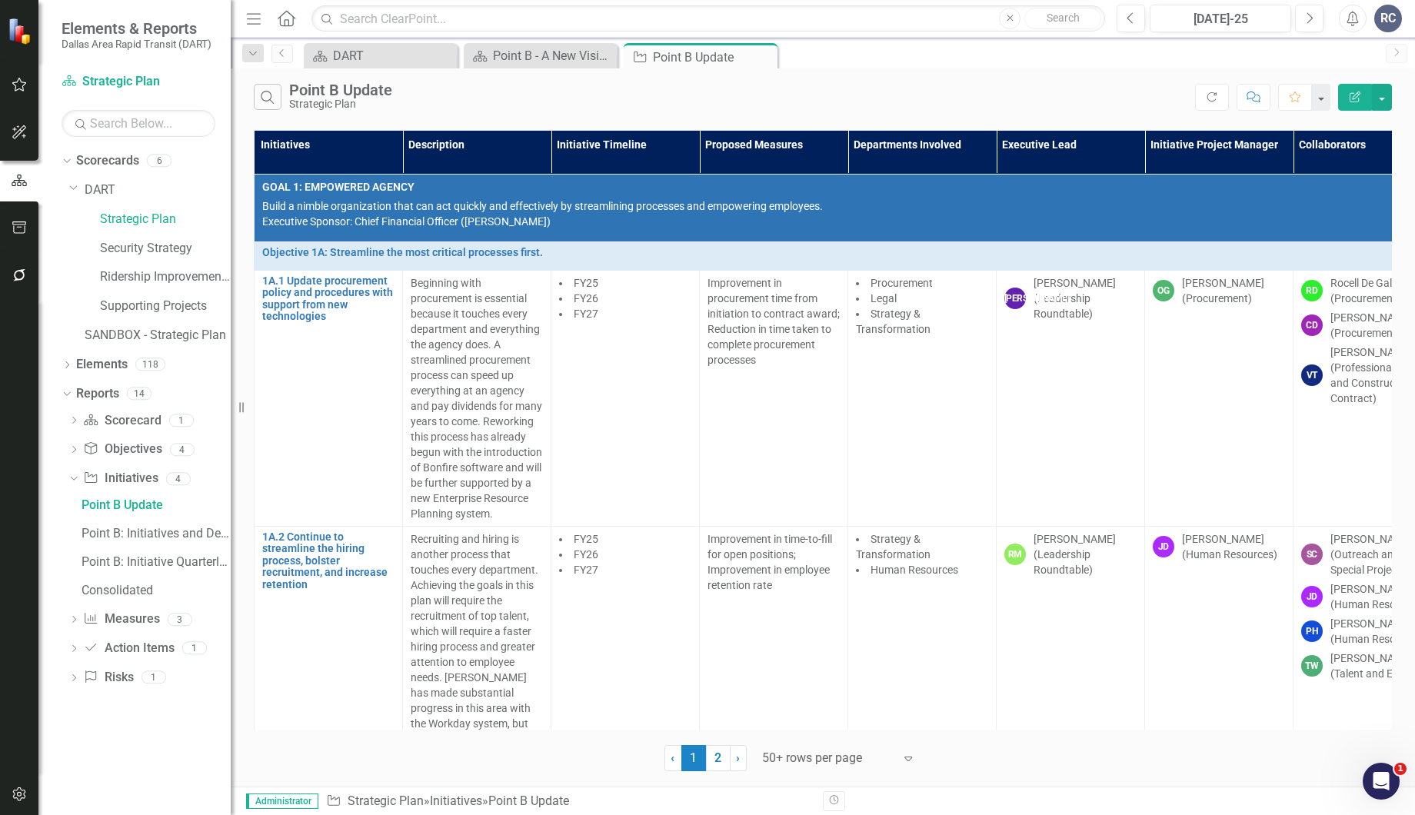
click at [717, 108] on div "Search Point B Update Strategic Plan" at bounding box center [724, 97] width 941 height 26
click at [15, 799] on icon "button" at bounding box center [18, 794] width 13 height 14
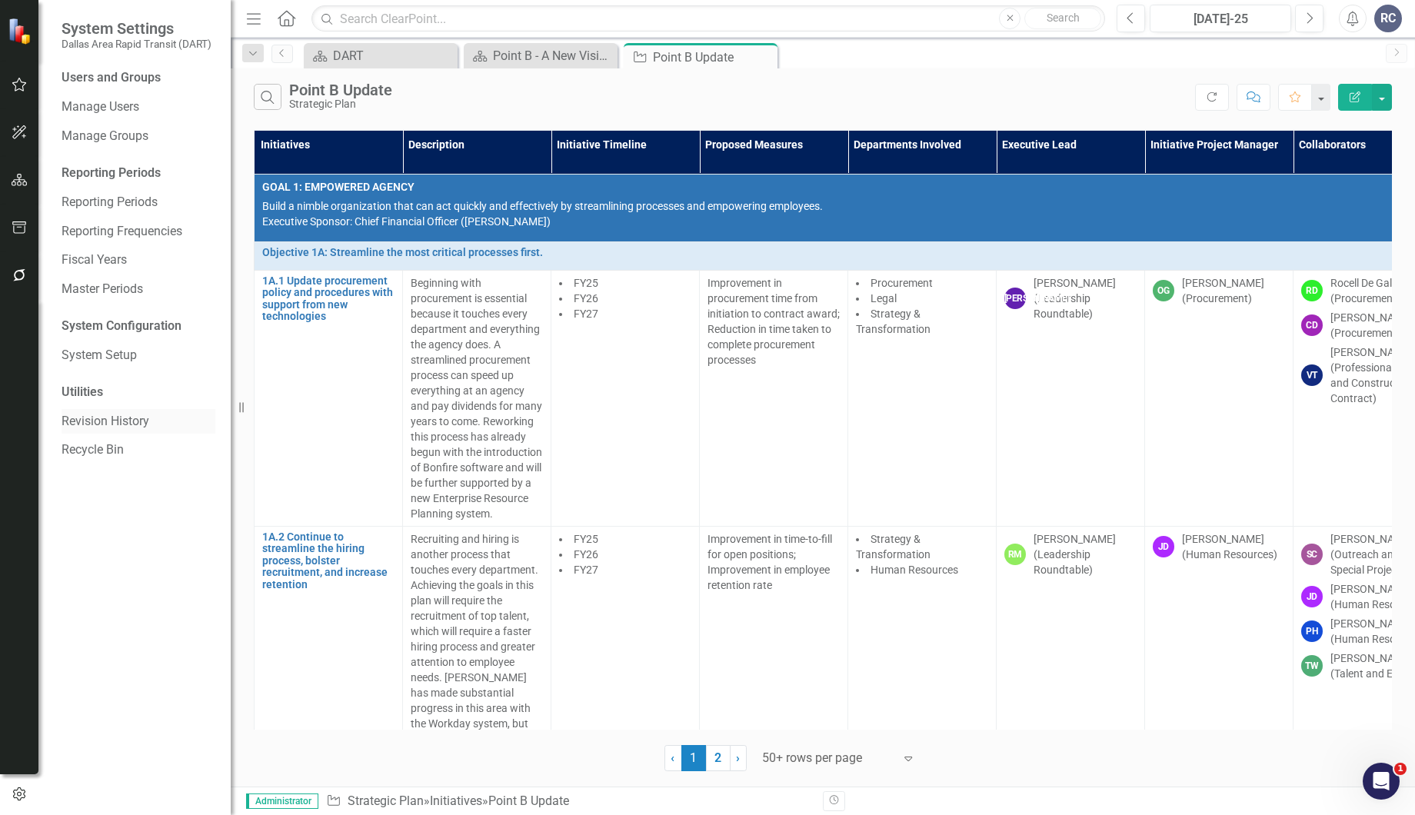
click at [151, 411] on div "Revision History" at bounding box center [139, 421] width 154 height 25
click at [132, 419] on link "Revision History" at bounding box center [139, 422] width 154 height 18
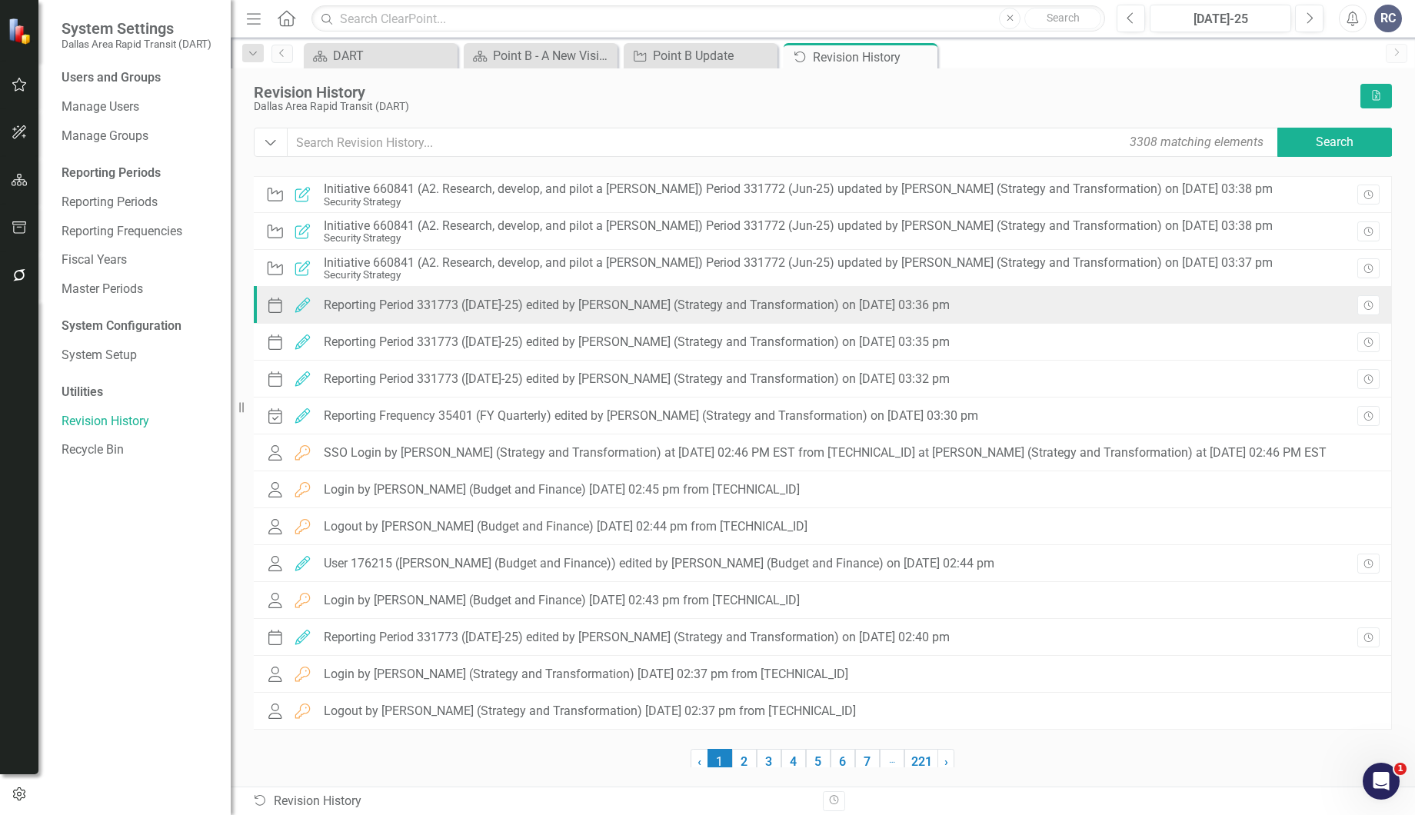
click at [567, 296] on div "Period Edited Reporting Period 331773 (Jul-25) edited by Stephanie Schuchert (S…" at bounding box center [611, 305] width 692 height 23
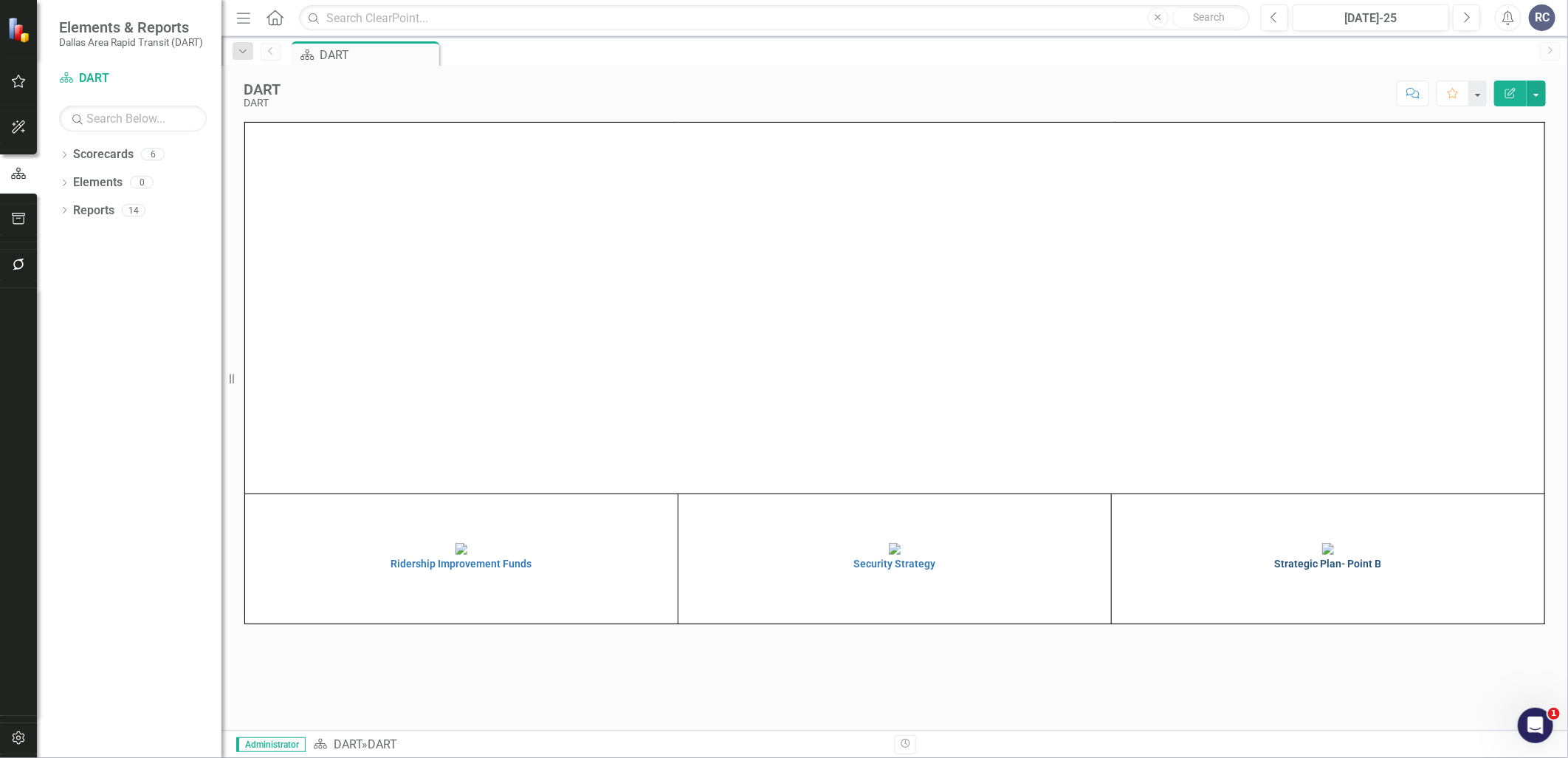
click at [1322, 554] on img at bounding box center [1328, 549] width 12 height 12
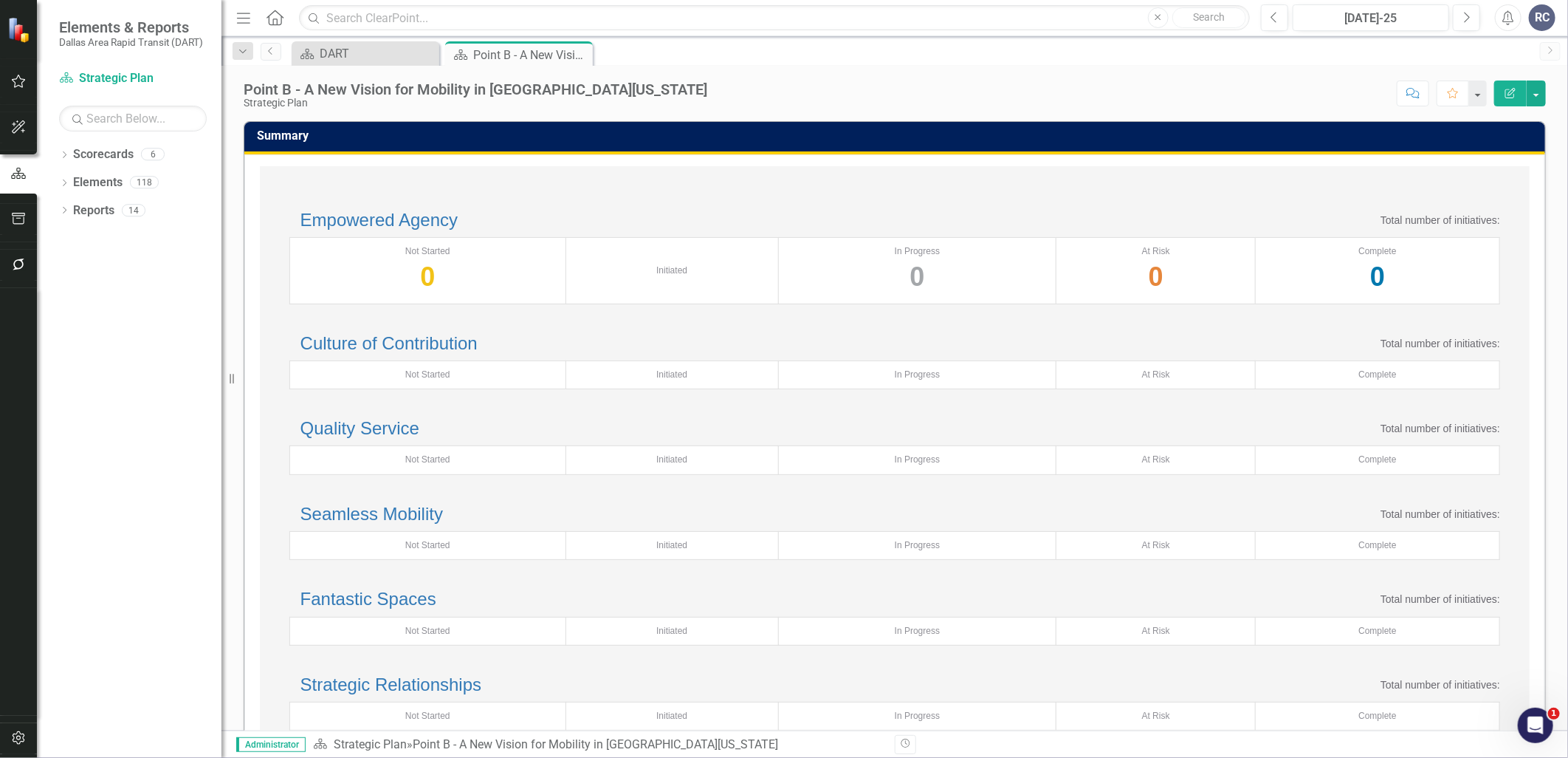
scroll to position [82, 0]
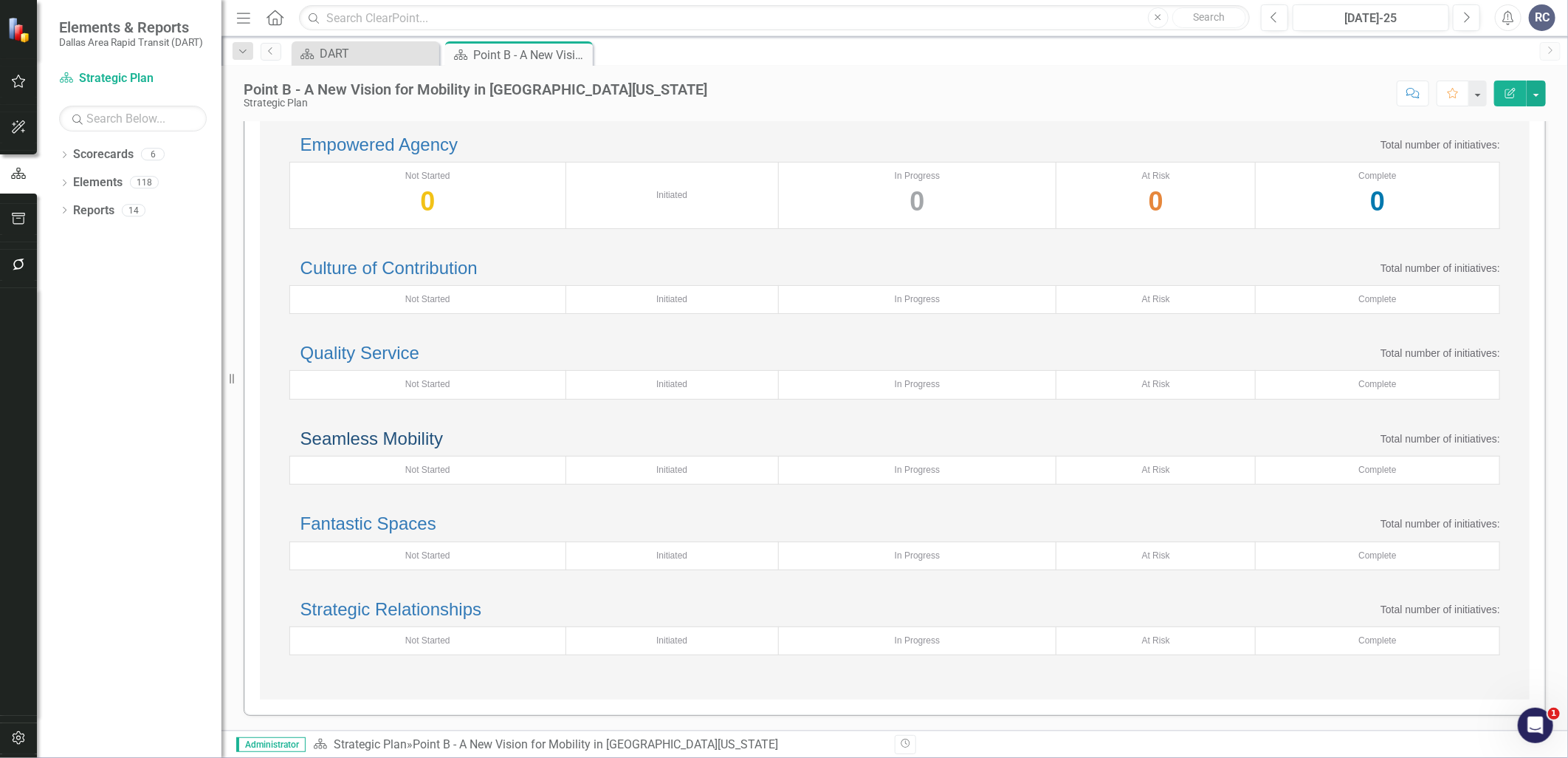
click at [371, 449] on link "Seamless Mobility" at bounding box center [372, 438] width 142 height 20
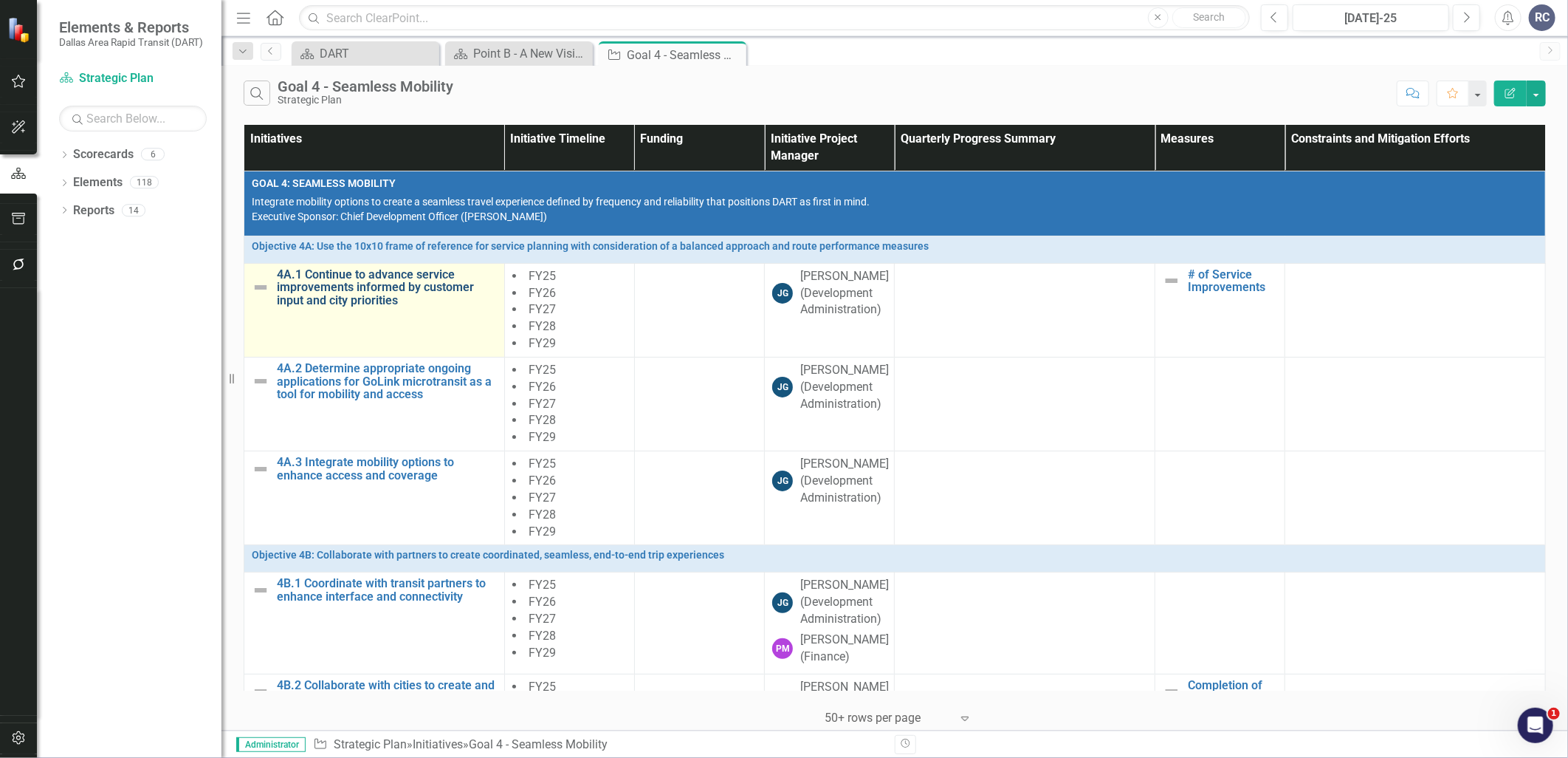
click at [314, 290] on link "4A.1 Continue to advance service improvements informed by customer input and ci…" at bounding box center [386, 287] width 220 height 39
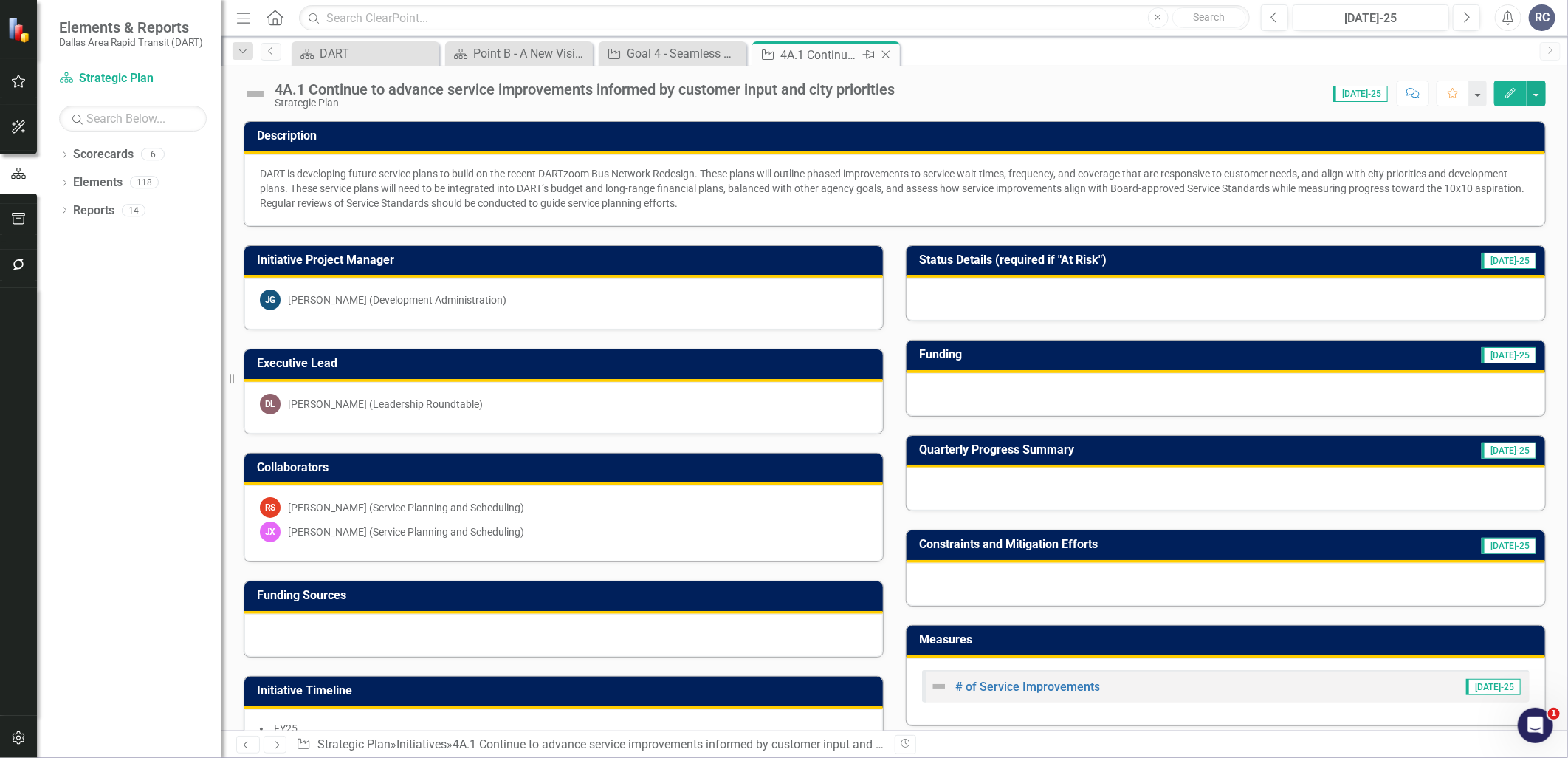
click at [890, 56] on icon "Close" at bounding box center [885, 55] width 14 height 12
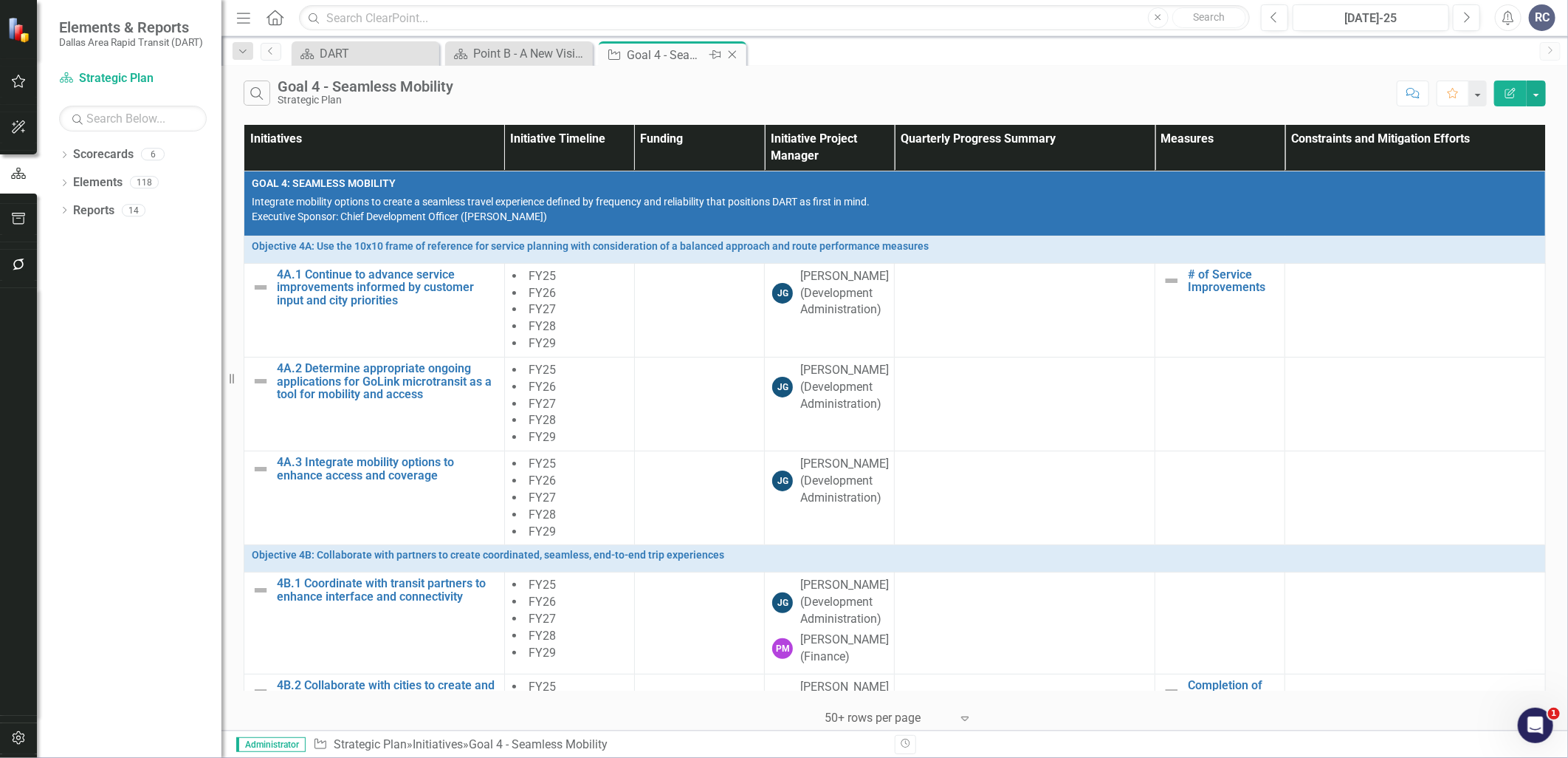
click at [730, 57] on icon "Close" at bounding box center [732, 55] width 14 height 12
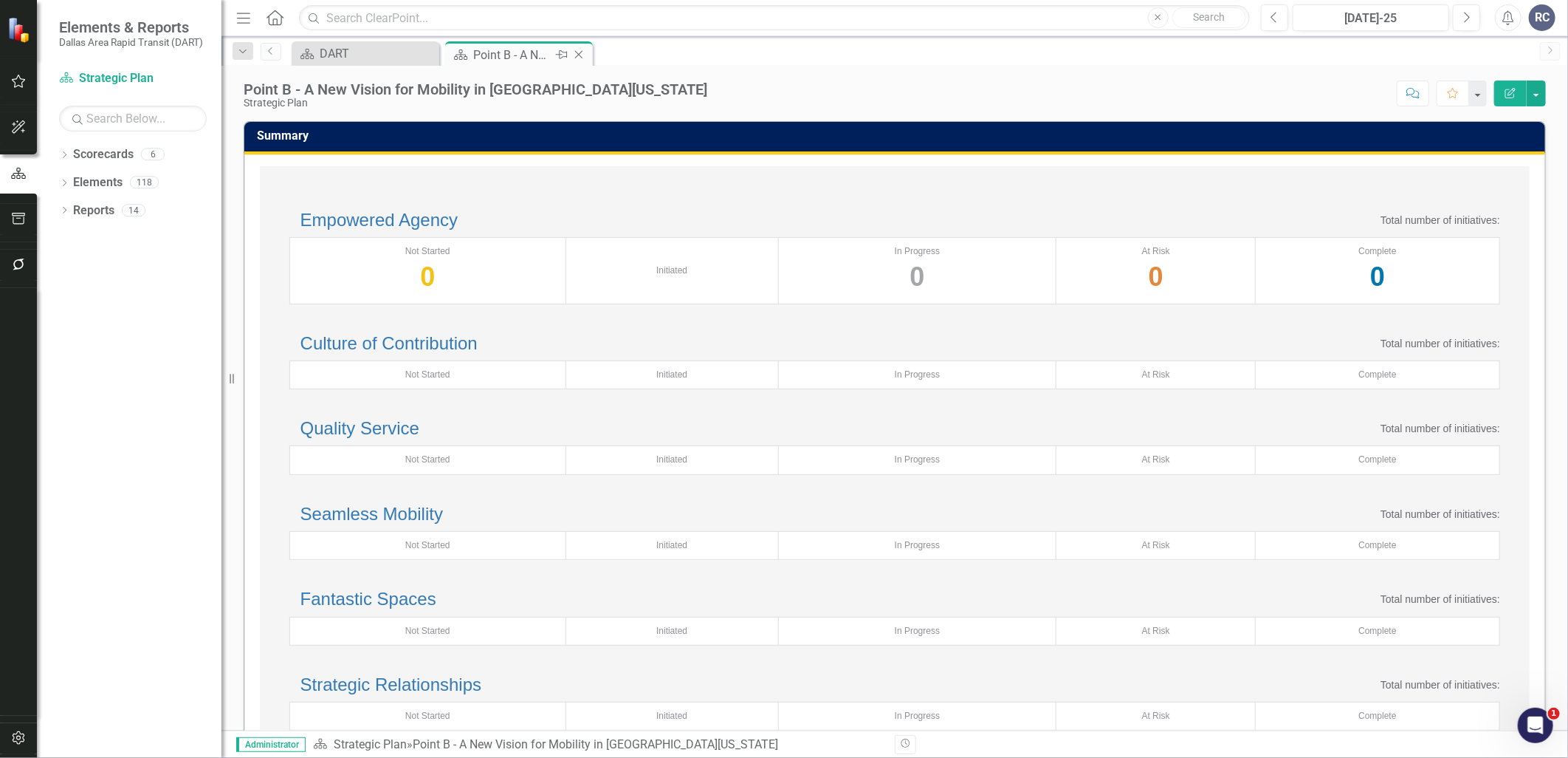
click at [576, 56] on icon at bounding box center [579, 55] width 8 height 8
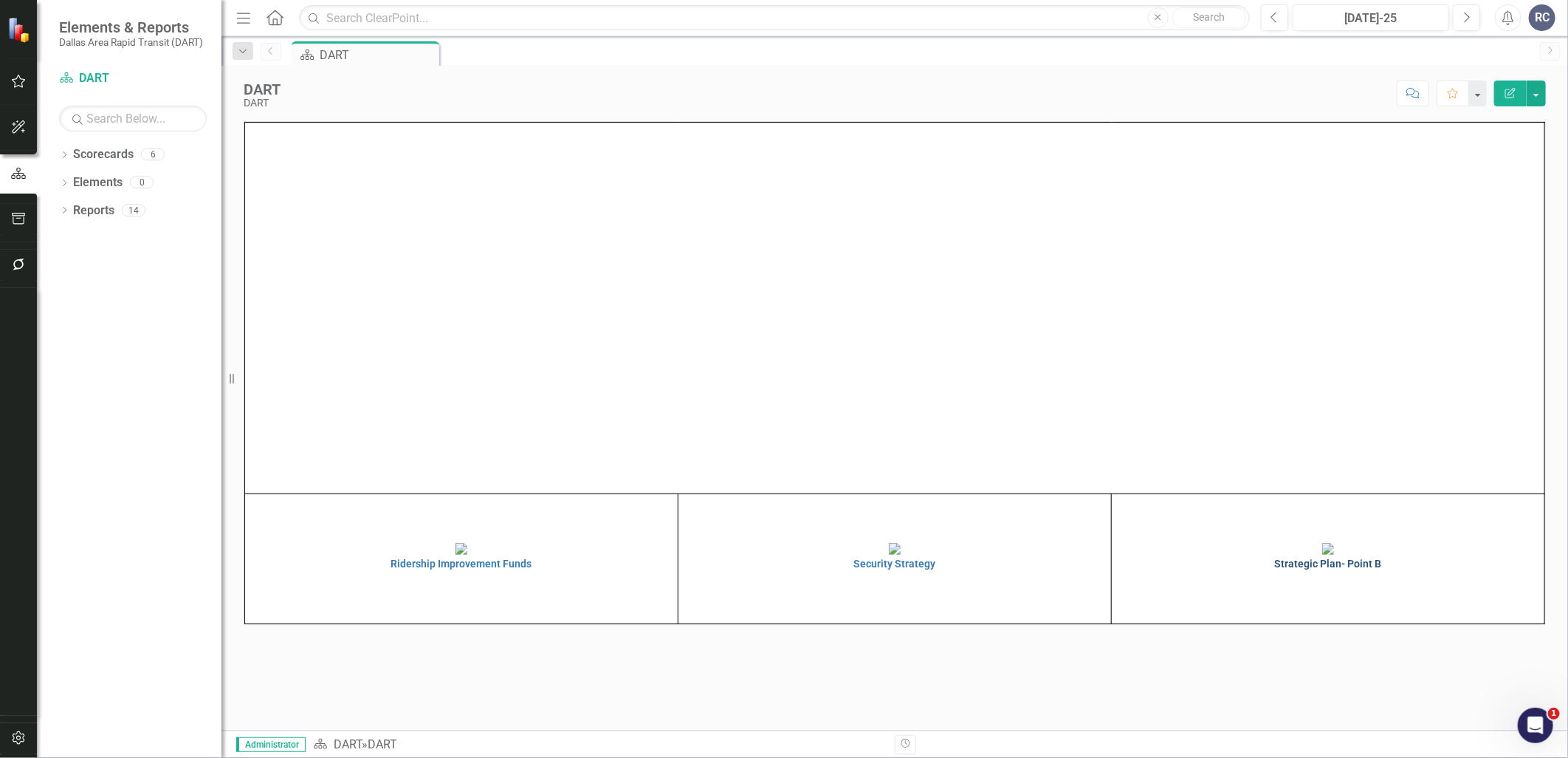
click at [1334, 554] on img at bounding box center [1328, 549] width 12 height 12
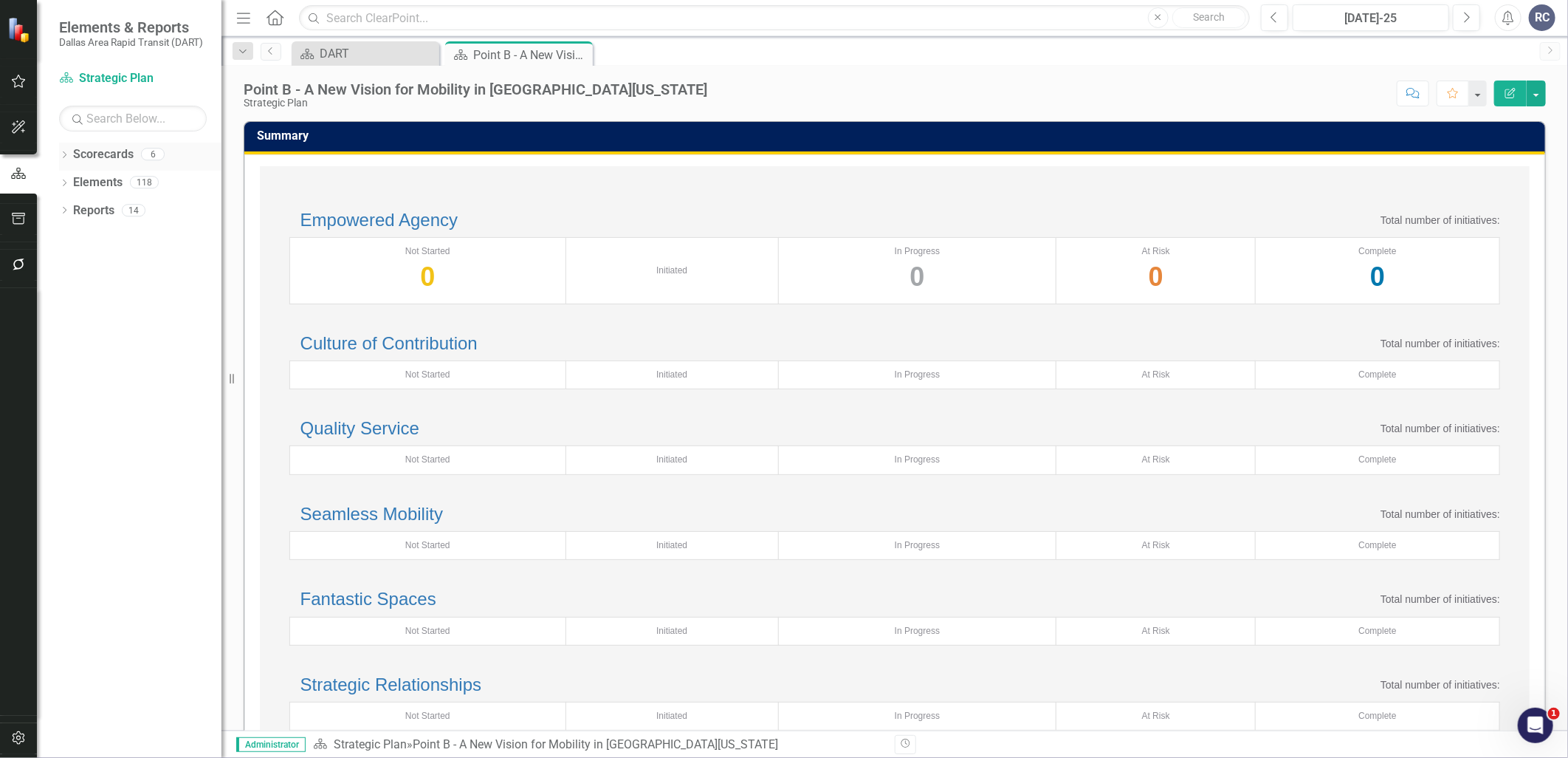
click at [62, 154] on icon "Dropdown" at bounding box center [64, 156] width 11 height 8
click at [72, 181] on icon at bounding box center [73, 182] width 4 height 8
click at [128, 207] on link "Strategic Plan" at bounding box center [158, 211] width 126 height 17
click at [61, 380] on icon "Dropdown" at bounding box center [64, 379] width 11 height 8
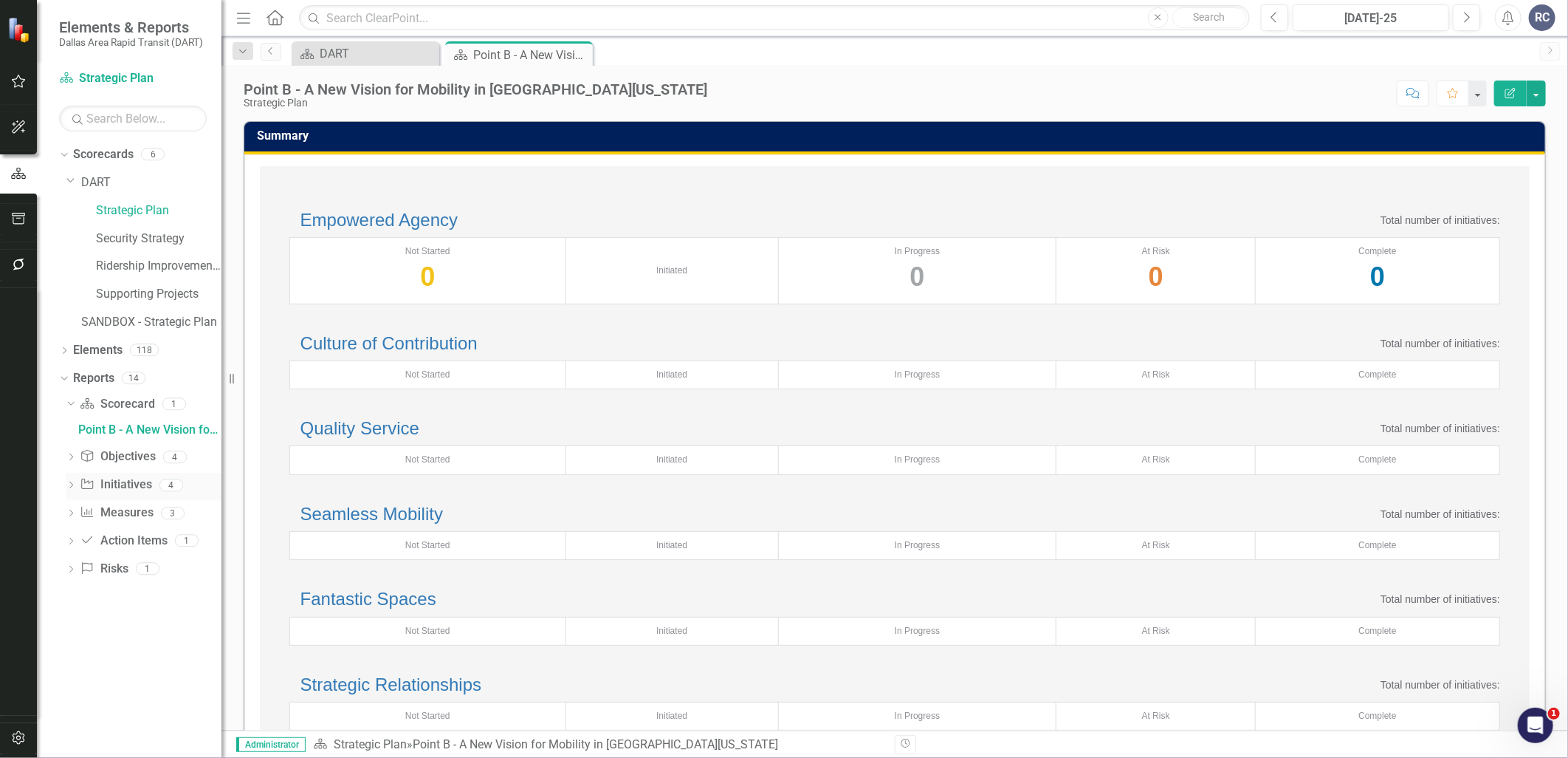
click at [72, 486] on icon "Dropdown" at bounding box center [70, 486] width 11 height 8
click at [107, 477] on link "Point B Update" at bounding box center [148, 485] width 147 height 24
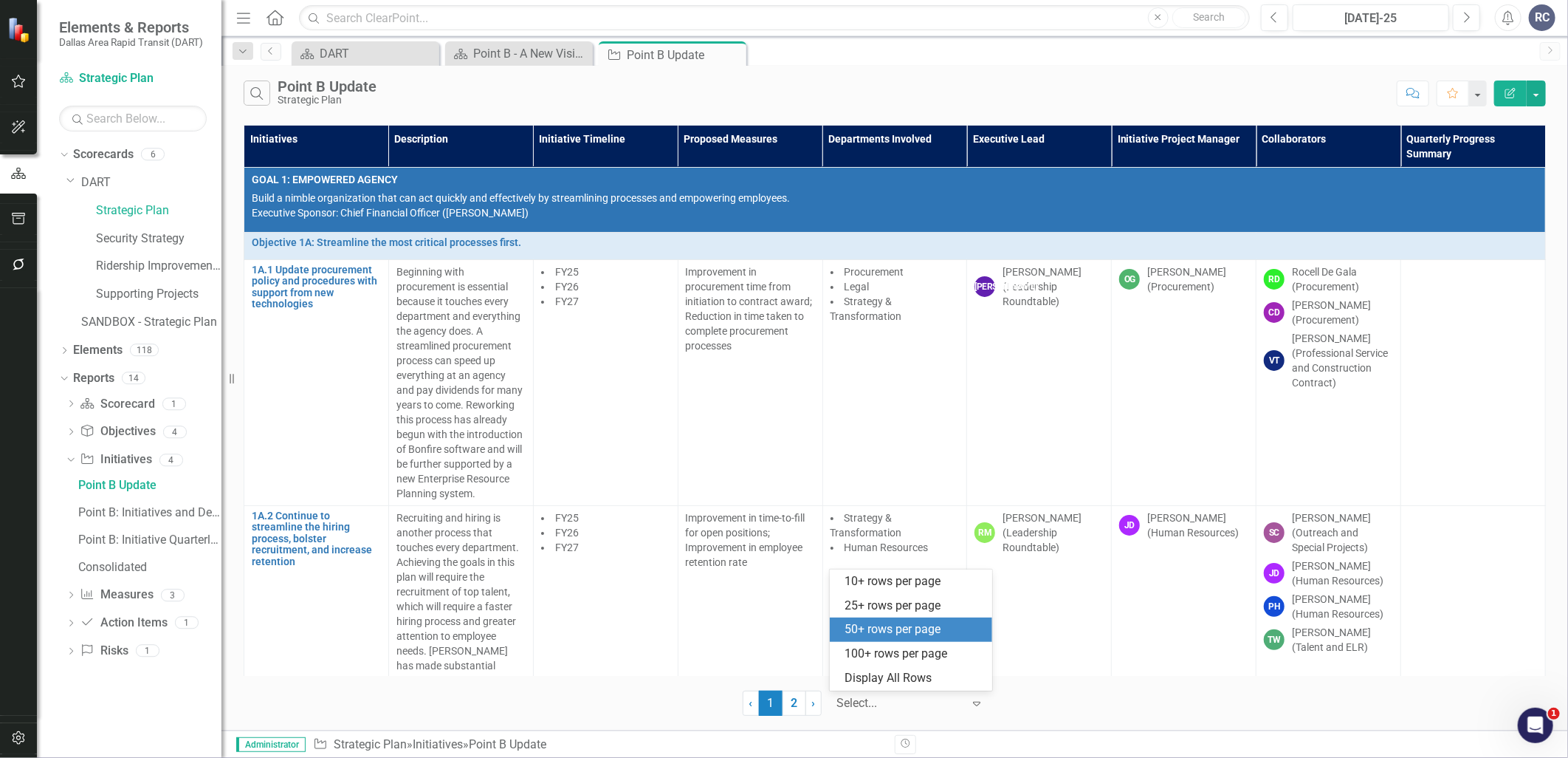
drag, startPoint x: 899, startPoint y: 711, endPoint x: 906, endPoint y: 713, distance: 7.3
click at [902, 711] on div at bounding box center [900, 703] width 126 height 20
click at [901, 676] on div "Display All Rows" at bounding box center [914, 678] width 139 height 17
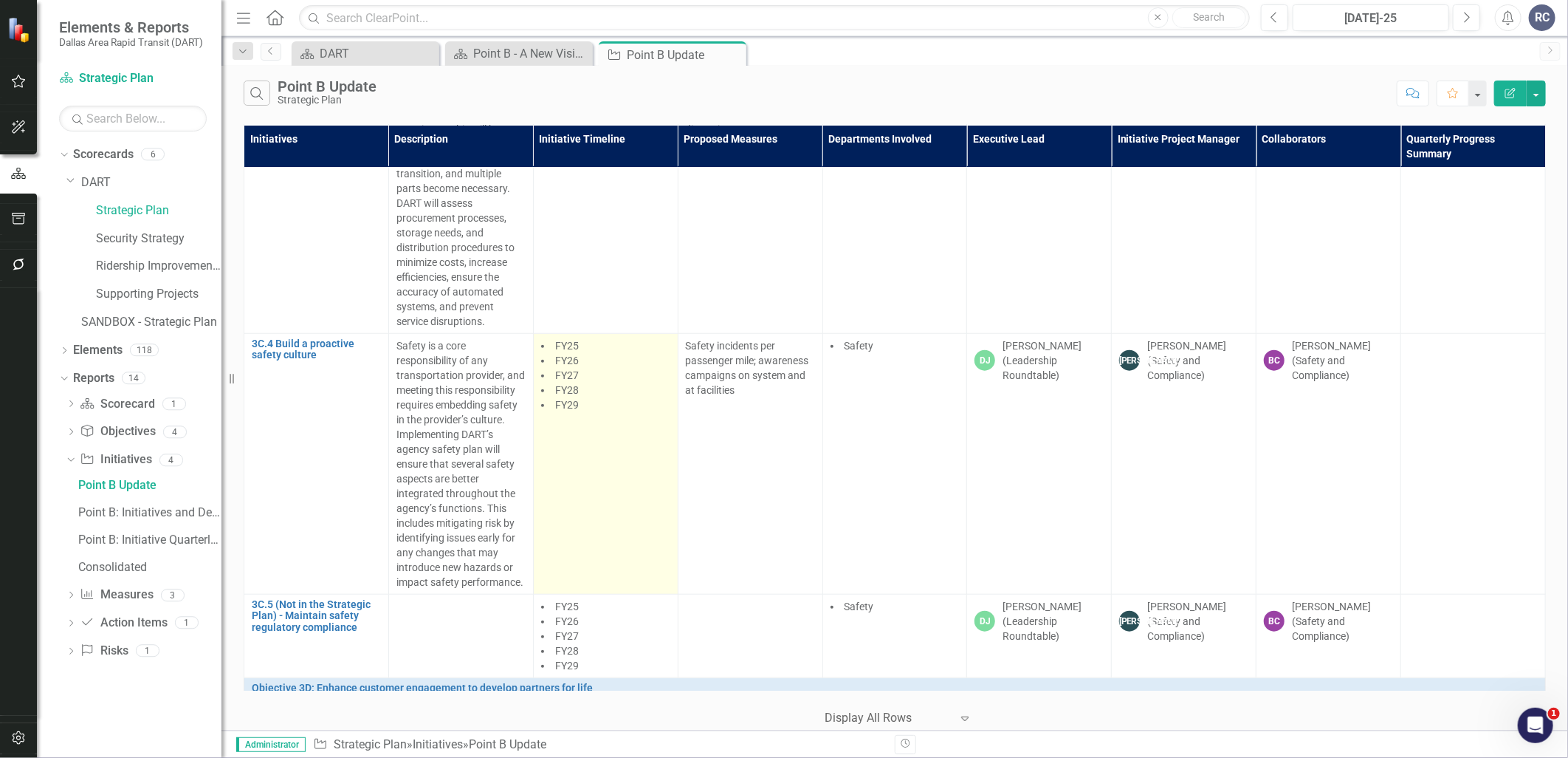
scroll to position [7222, 0]
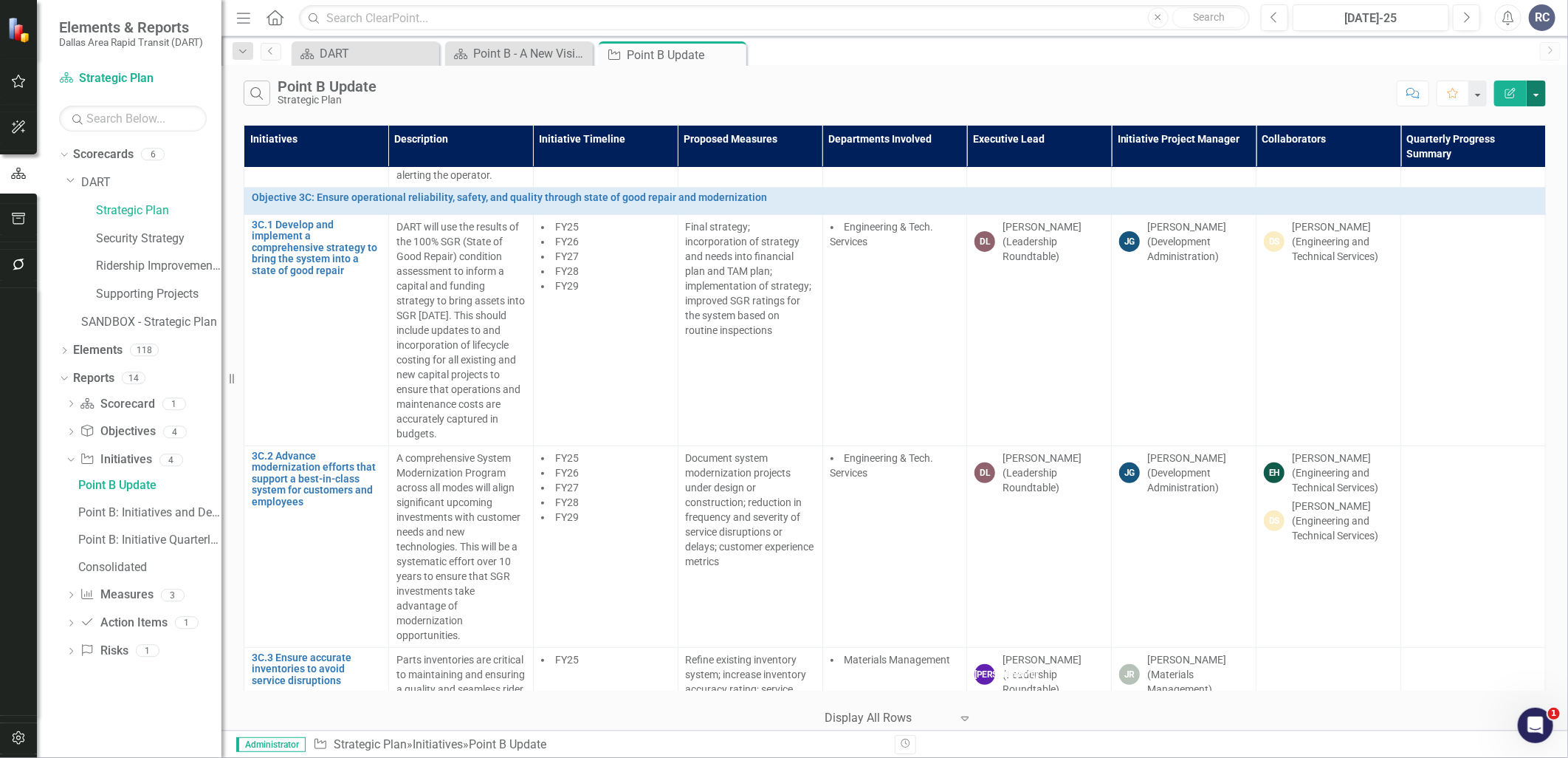
click at [1539, 97] on button "button" at bounding box center [1536, 93] width 19 height 26
click at [869, 86] on div "Search Point B Update Strategic Plan" at bounding box center [816, 93] width 1146 height 25
click at [241, 86] on div "Search Point B Update Strategic Plan Comment Favorite Edit Report" at bounding box center [895, 89] width 1346 height 48
click at [247, 90] on button "Search" at bounding box center [257, 93] width 27 height 25
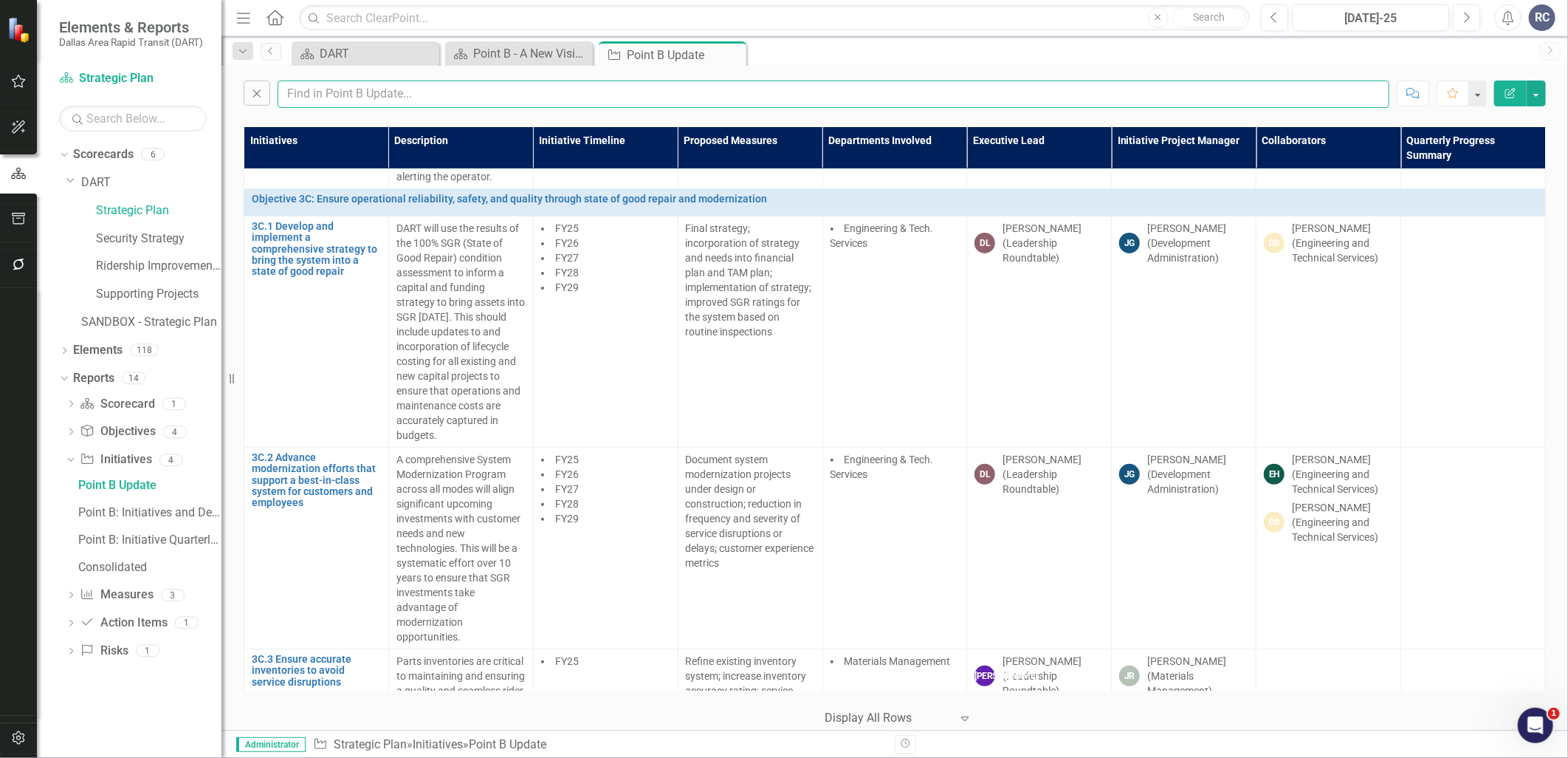
click at [315, 91] on input "text" at bounding box center [833, 94] width 1112 height 27
type input "james"
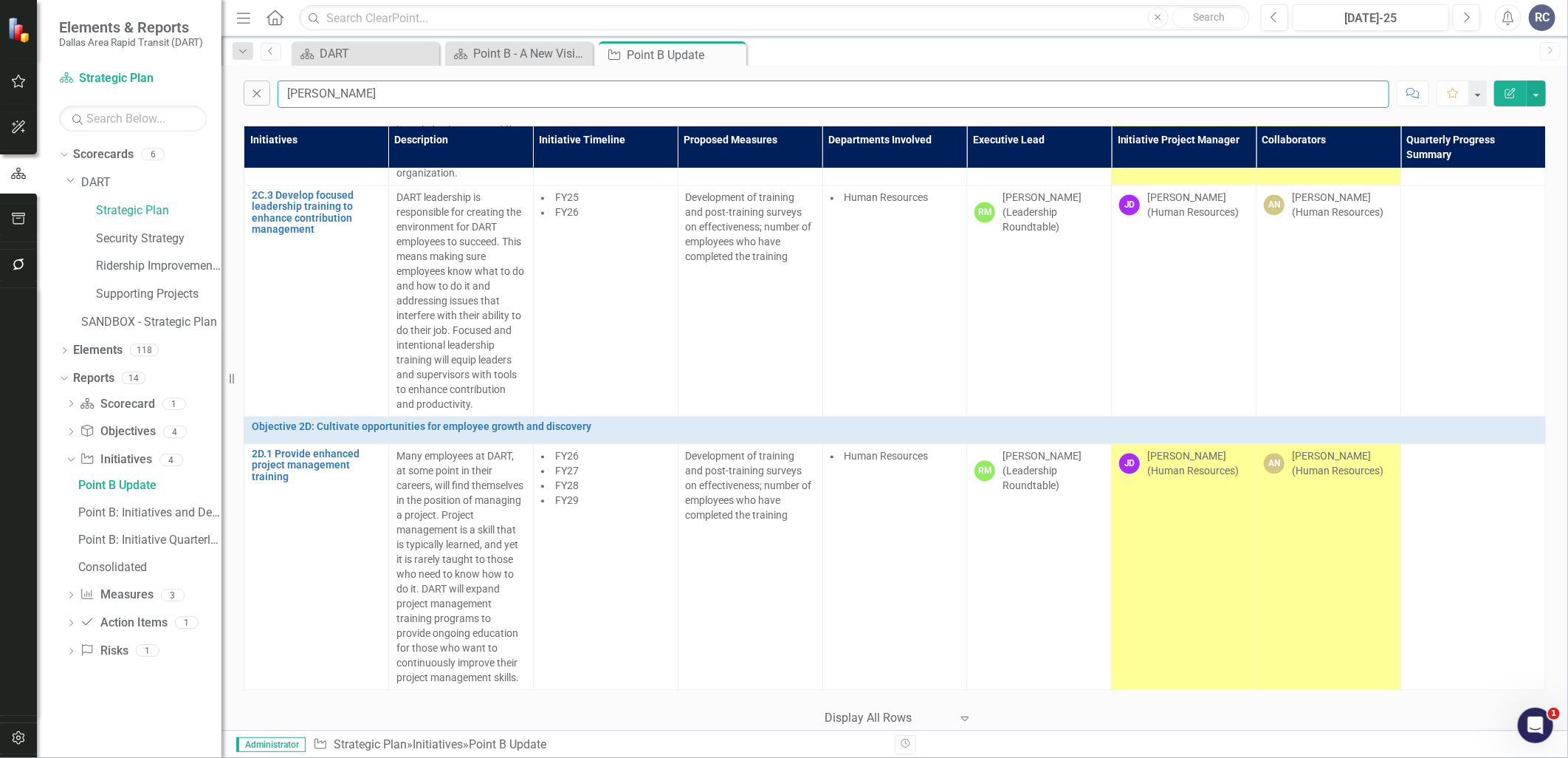
scroll to position [1874, 0]
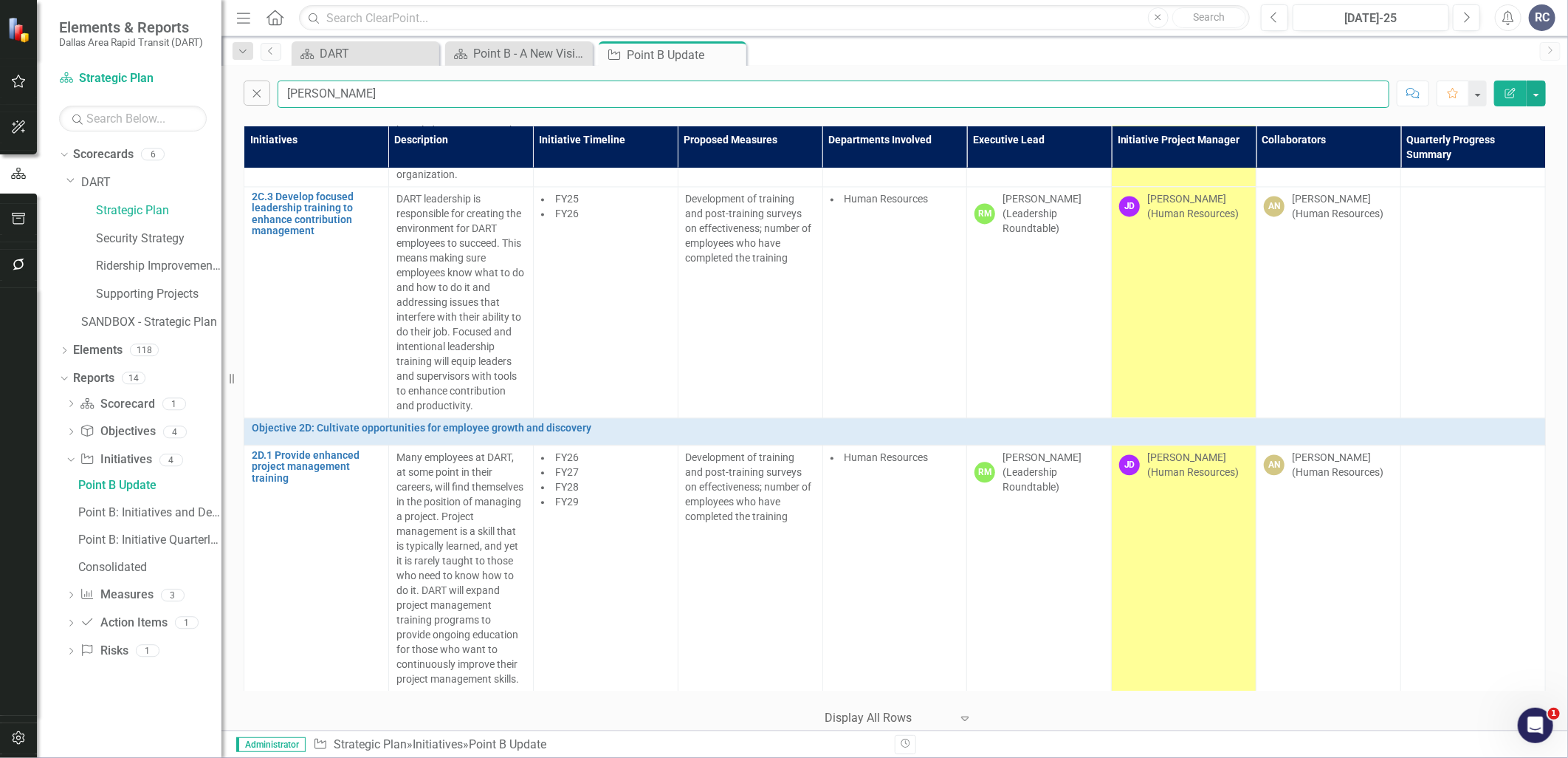
click at [423, 94] on input "james" at bounding box center [833, 94] width 1112 height 27
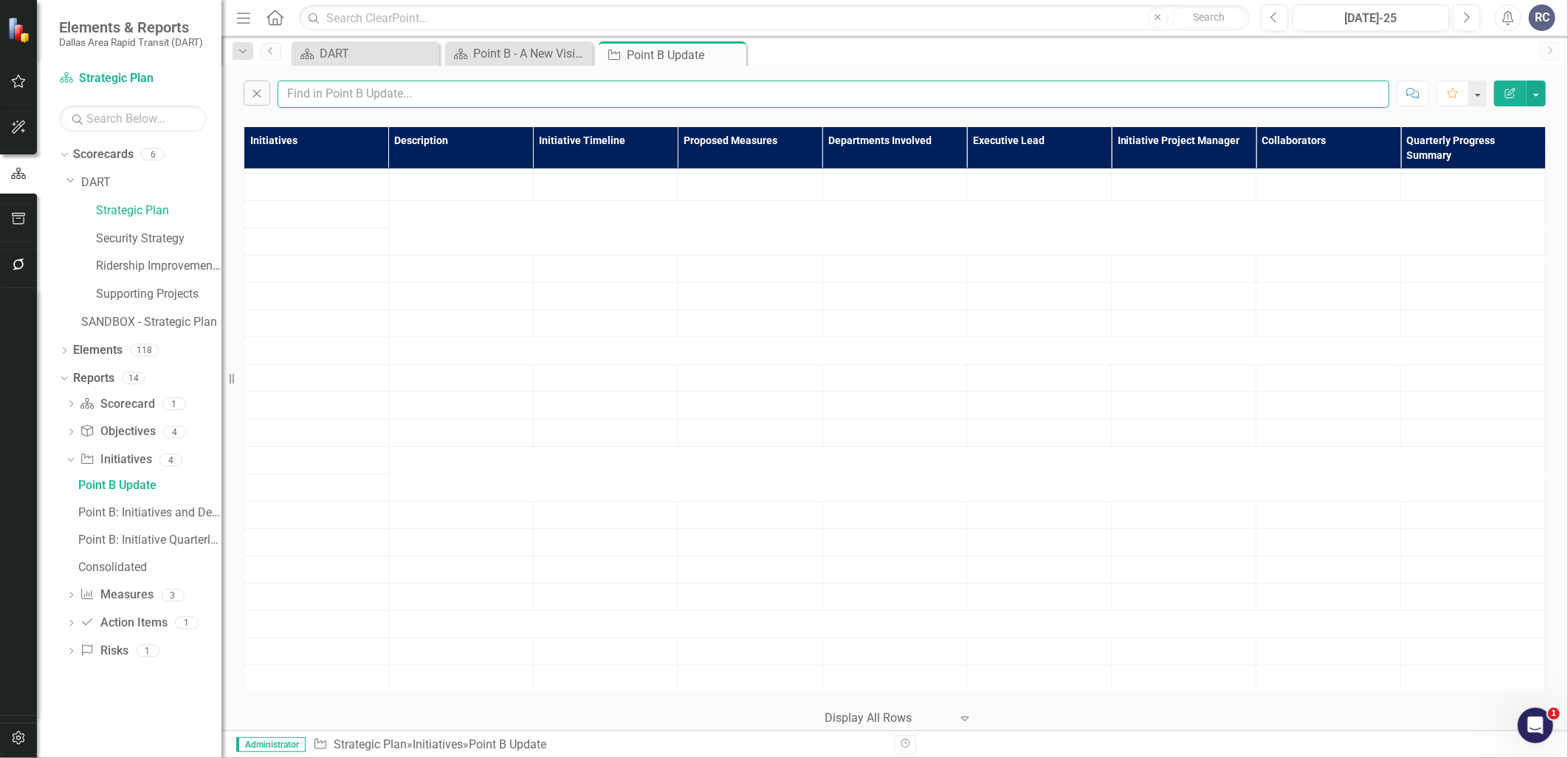
click at [423, 93] on input "text" at bounding box center [833, 94] width 1112 height 27
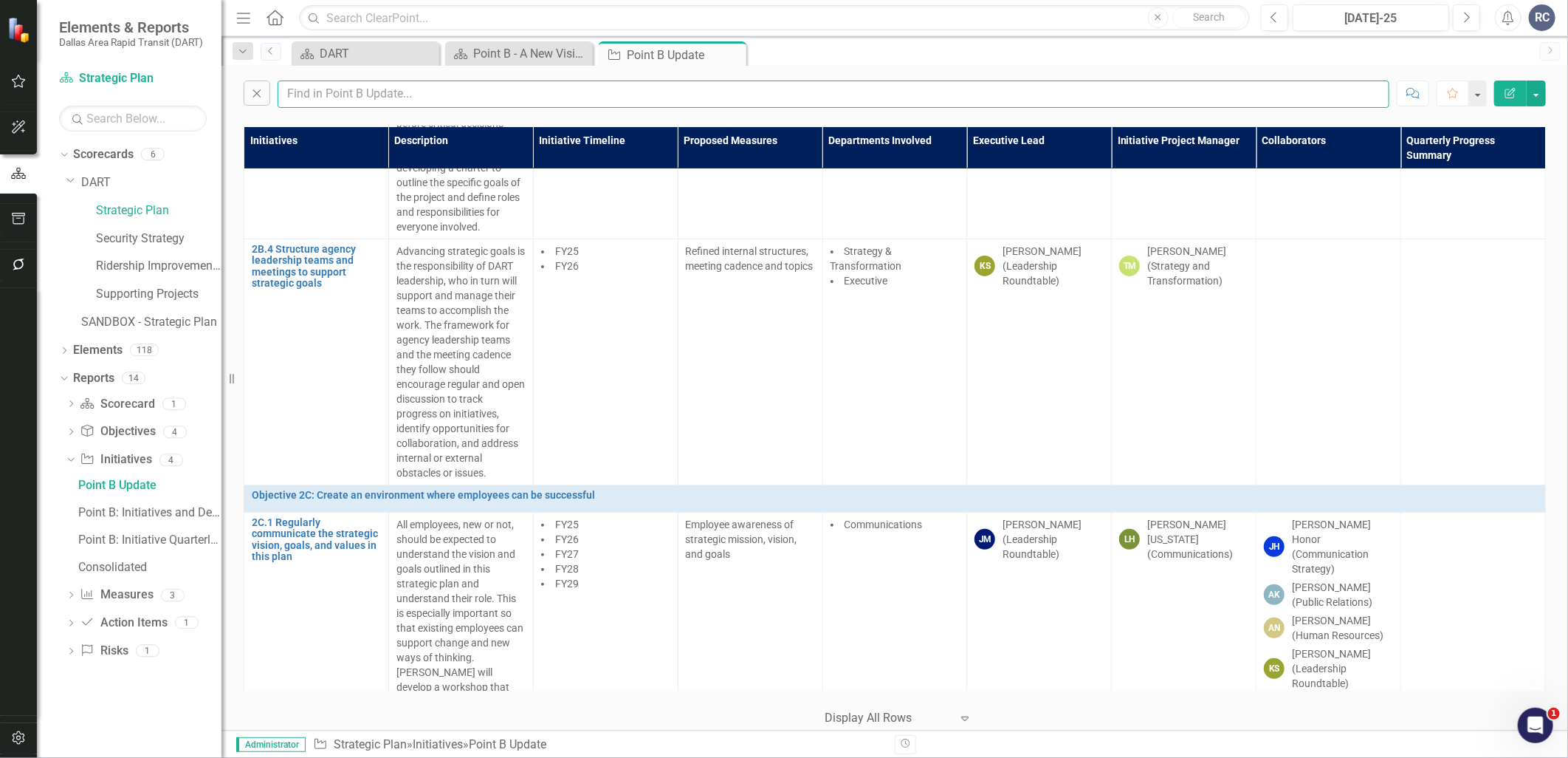
scroll to position [7222, 0]
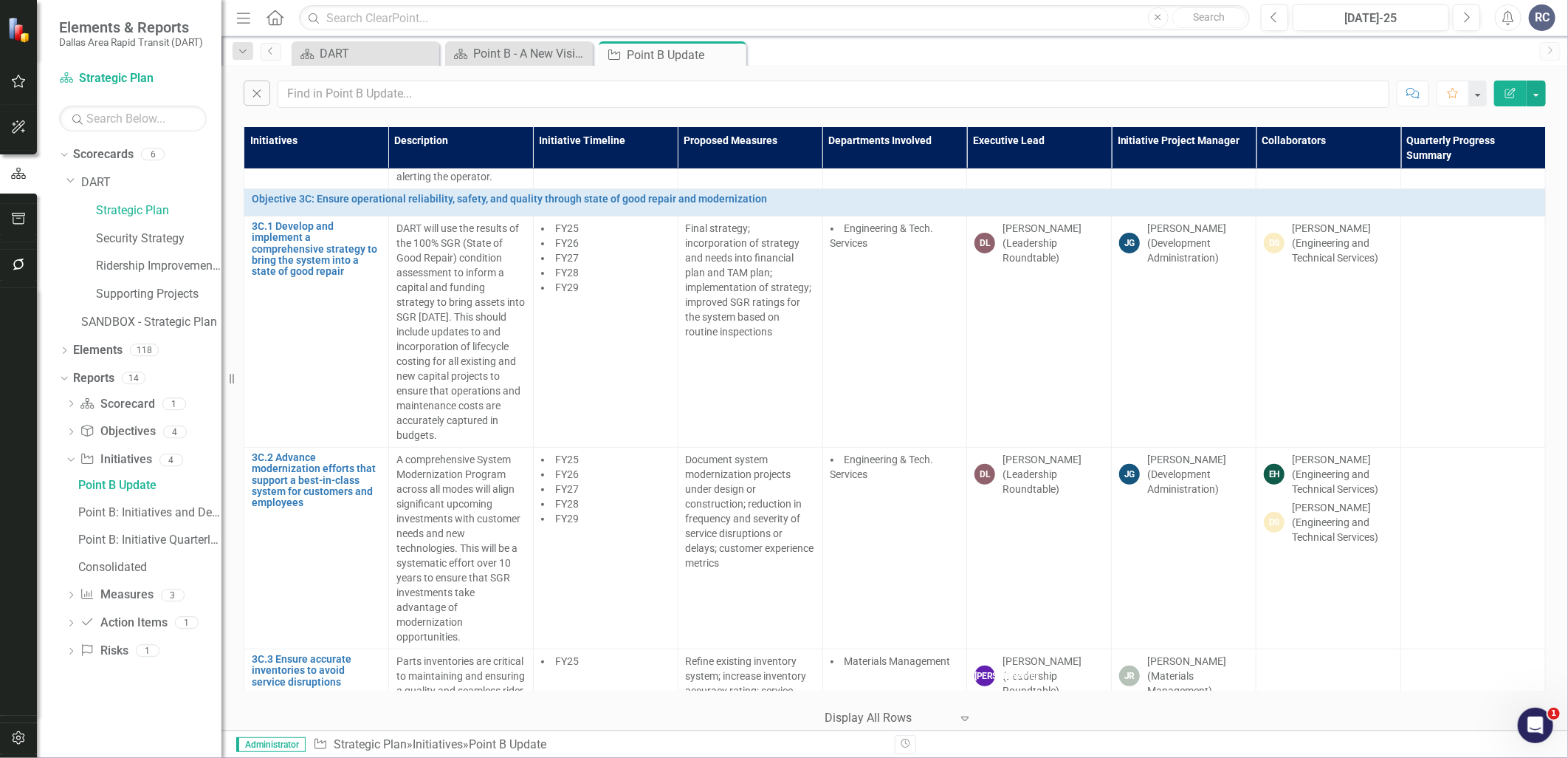
click at [950, 62] on div "Scorecard DART Close Scorecard Point B - A New Vision for Mobility in North Tex…" at bounding box center [911, 53] width 1244 height 24
click at [120, 484] on div "Point B Update" at bounding box center [150, 485] width 143 height 13
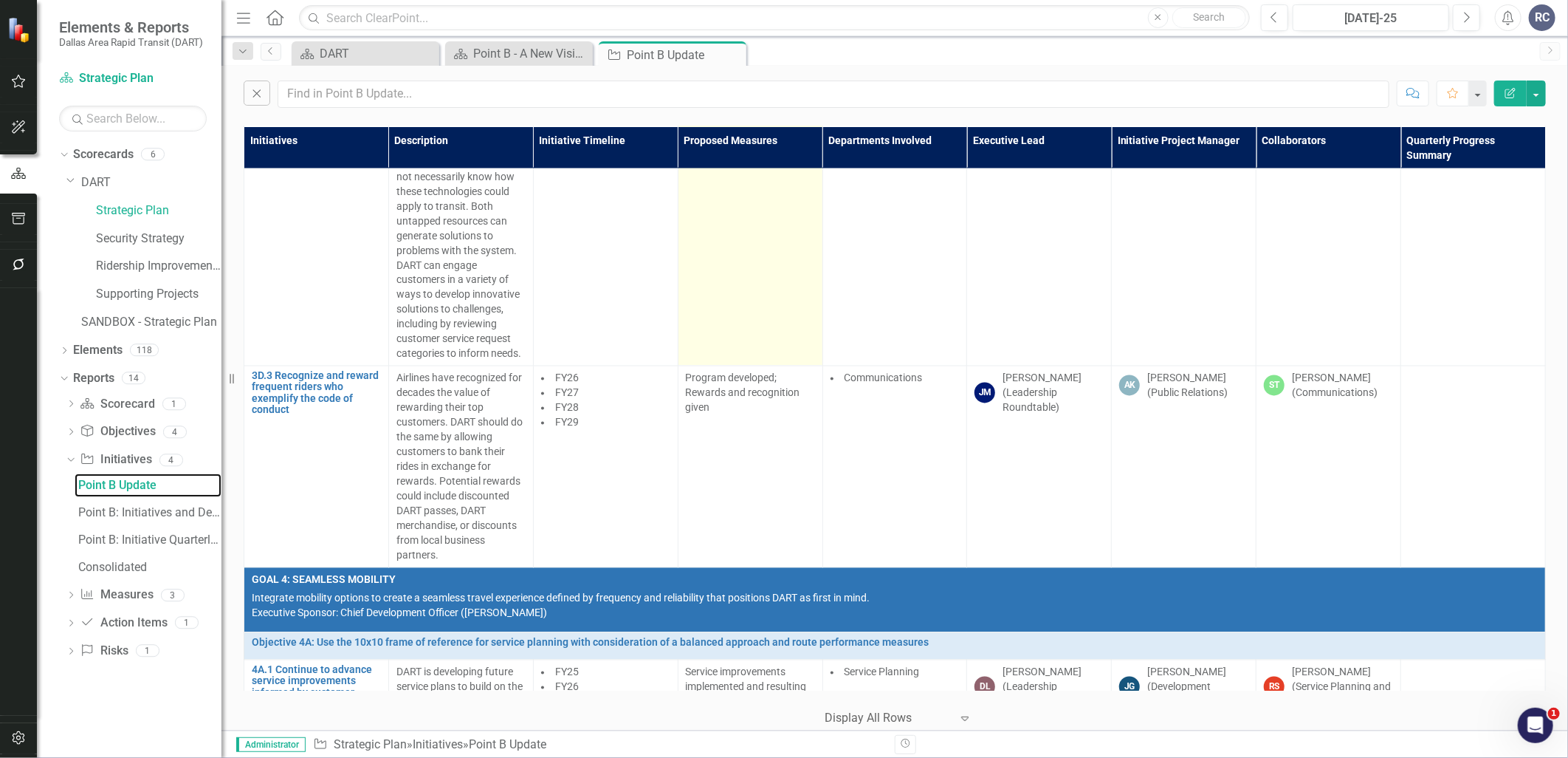
scroll to position [8453, 0]
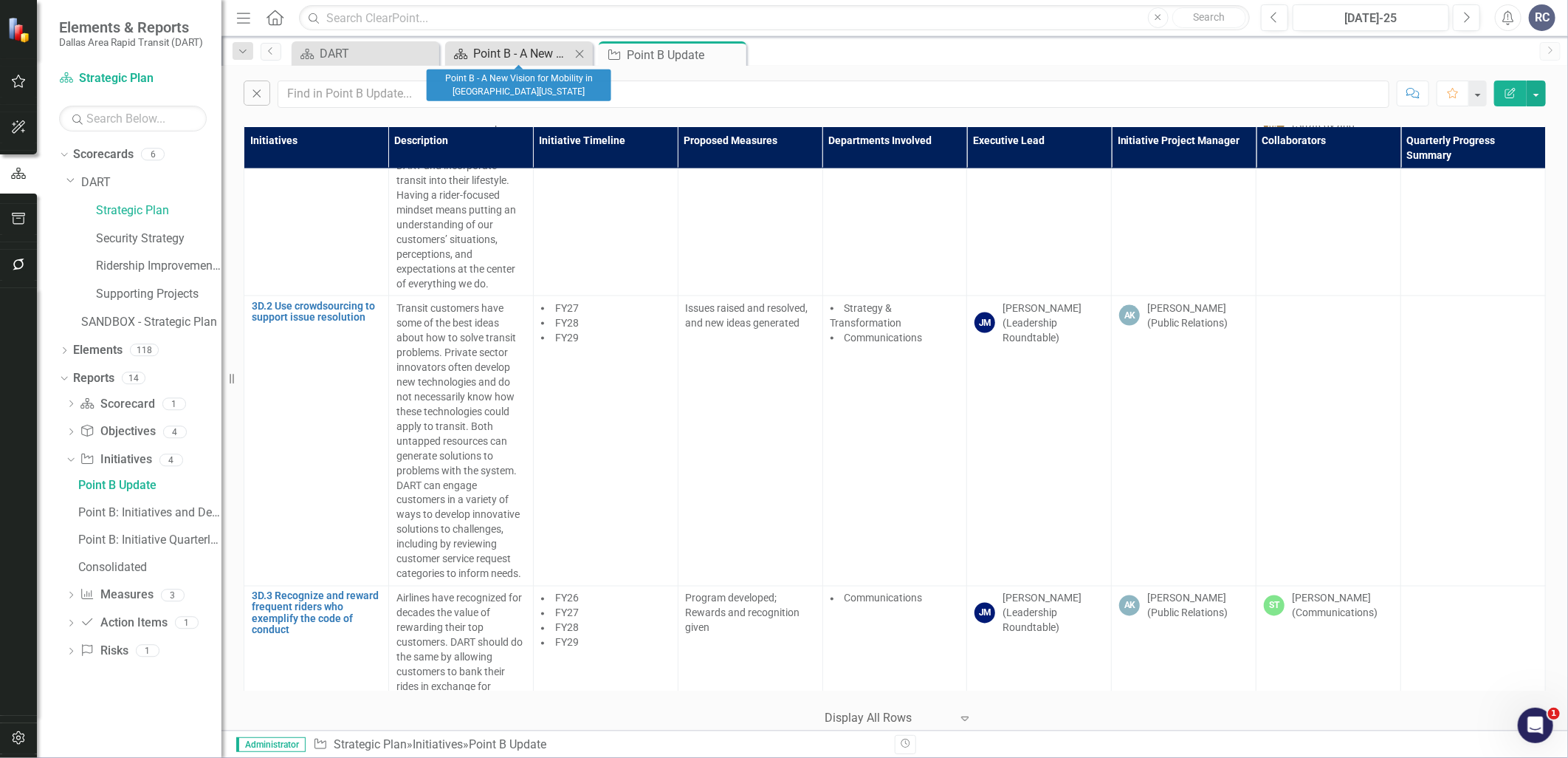
click at [517, 52] on div "Point B - A New Vision for Mobility in [GEOGRAPHIC_DATA][US_STATE]" at bounding box center [521, 53] width 97 height 18
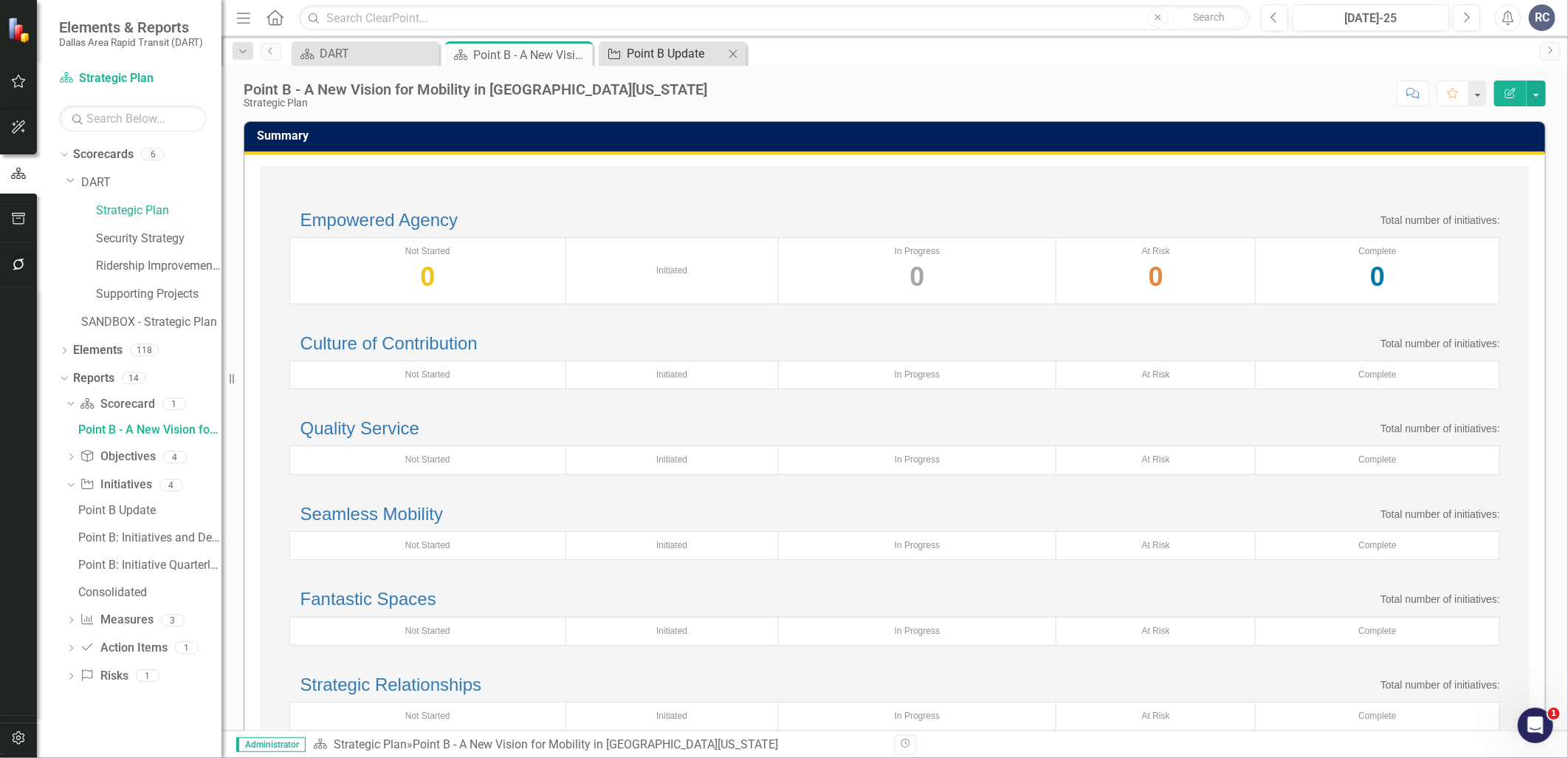
click at [643, 49] on div "Point B Update" at bounding box center [675, 53] width 97 height 18
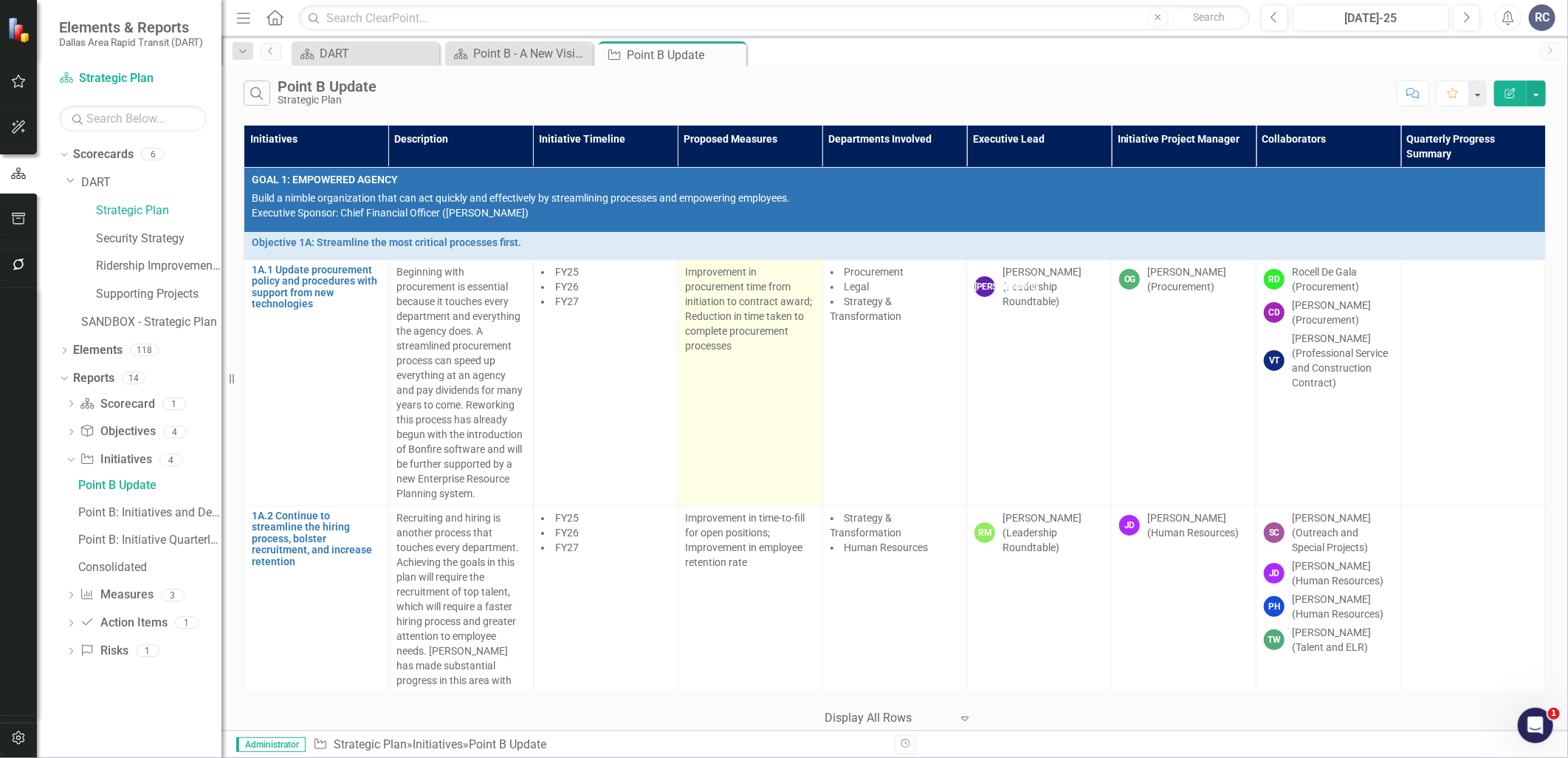
click at [784, 488] on td "Improvement in procurement time from initiation to contract award; Reduction in…" at bounding box center [750, 383] width 145 height 246
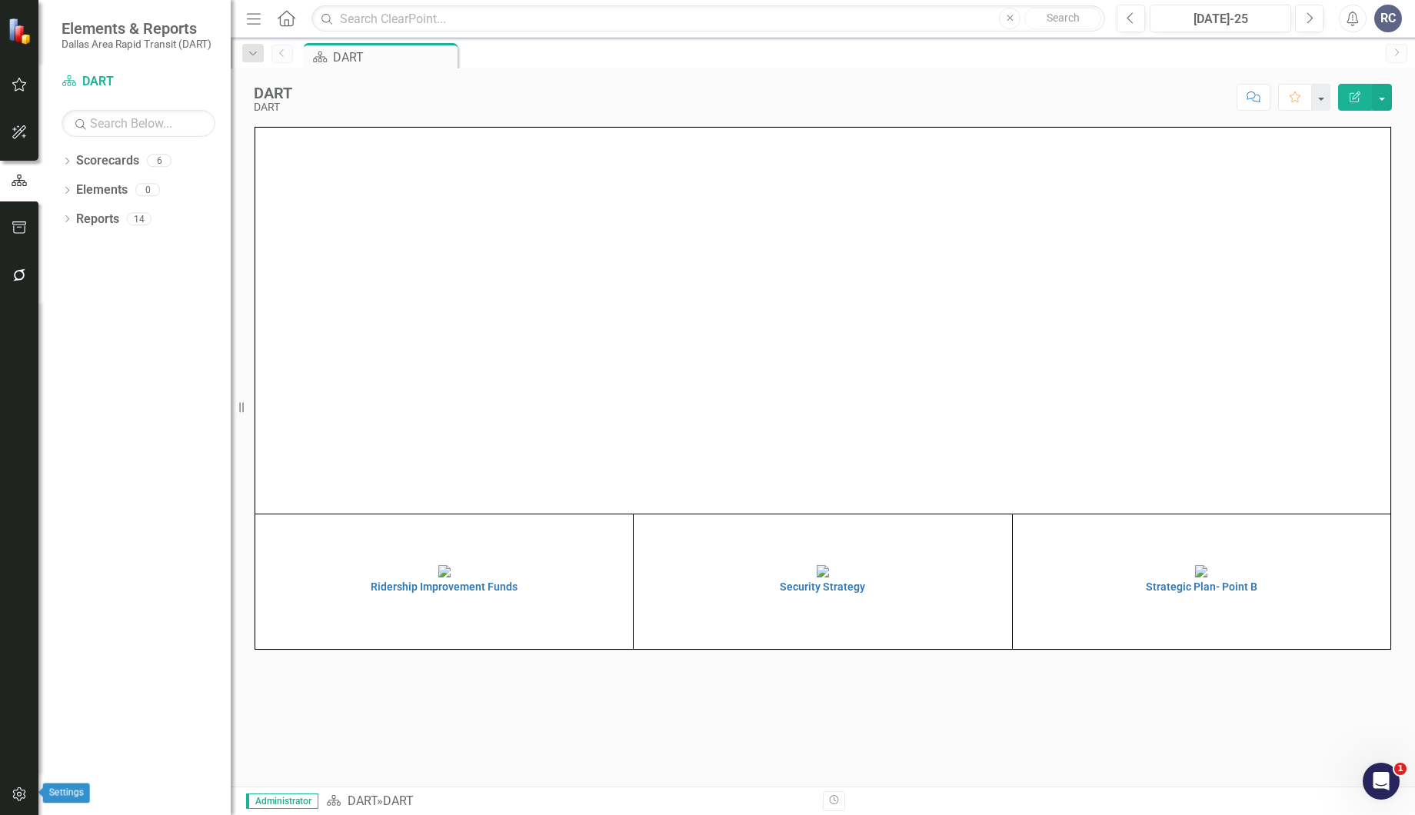
click at [23, 792] on icon "button" at bounding box center [20, 794] width 16 height 12
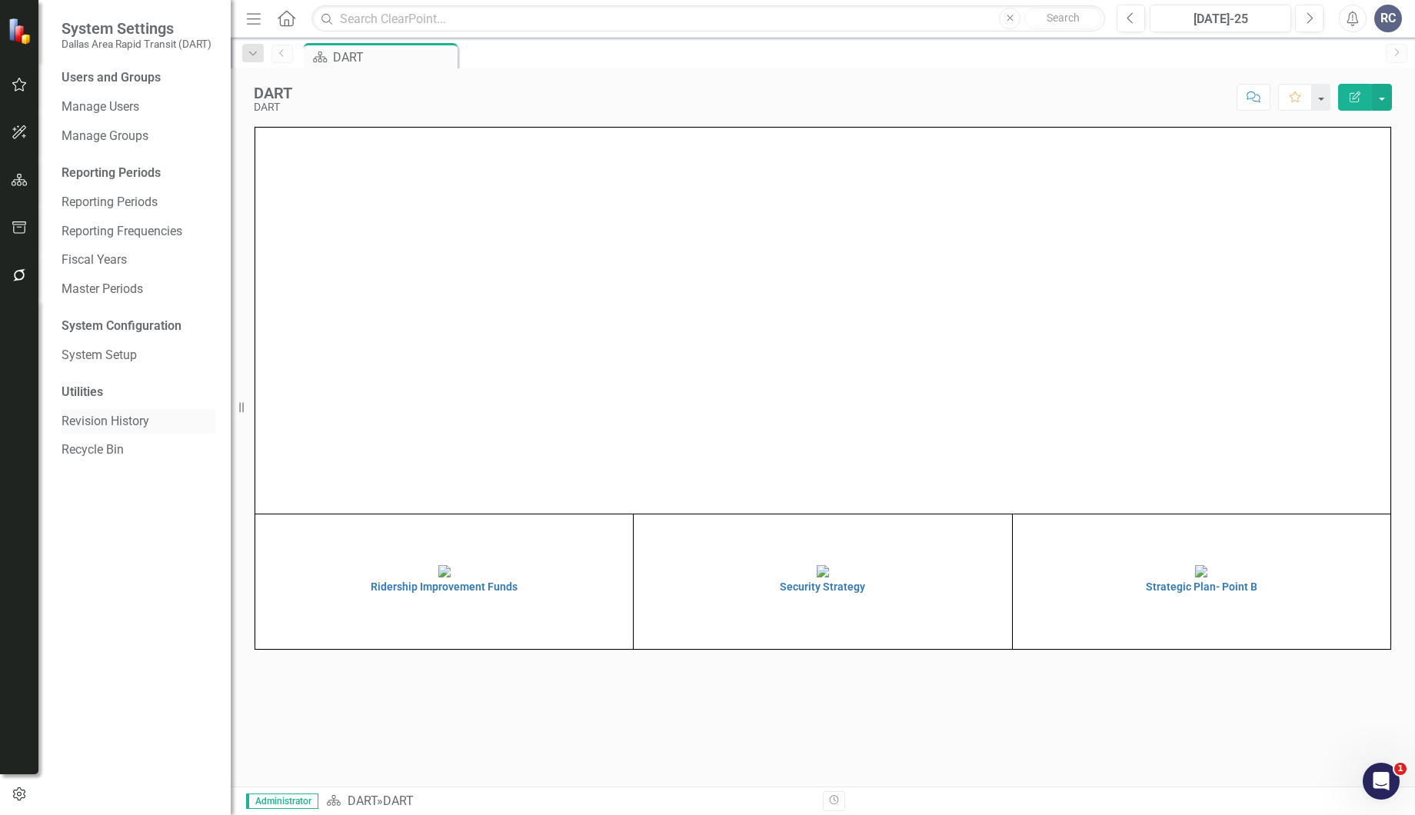
click at [77, 418] on link "Revision History" at bounding box center [139, 422] width 154 height 18
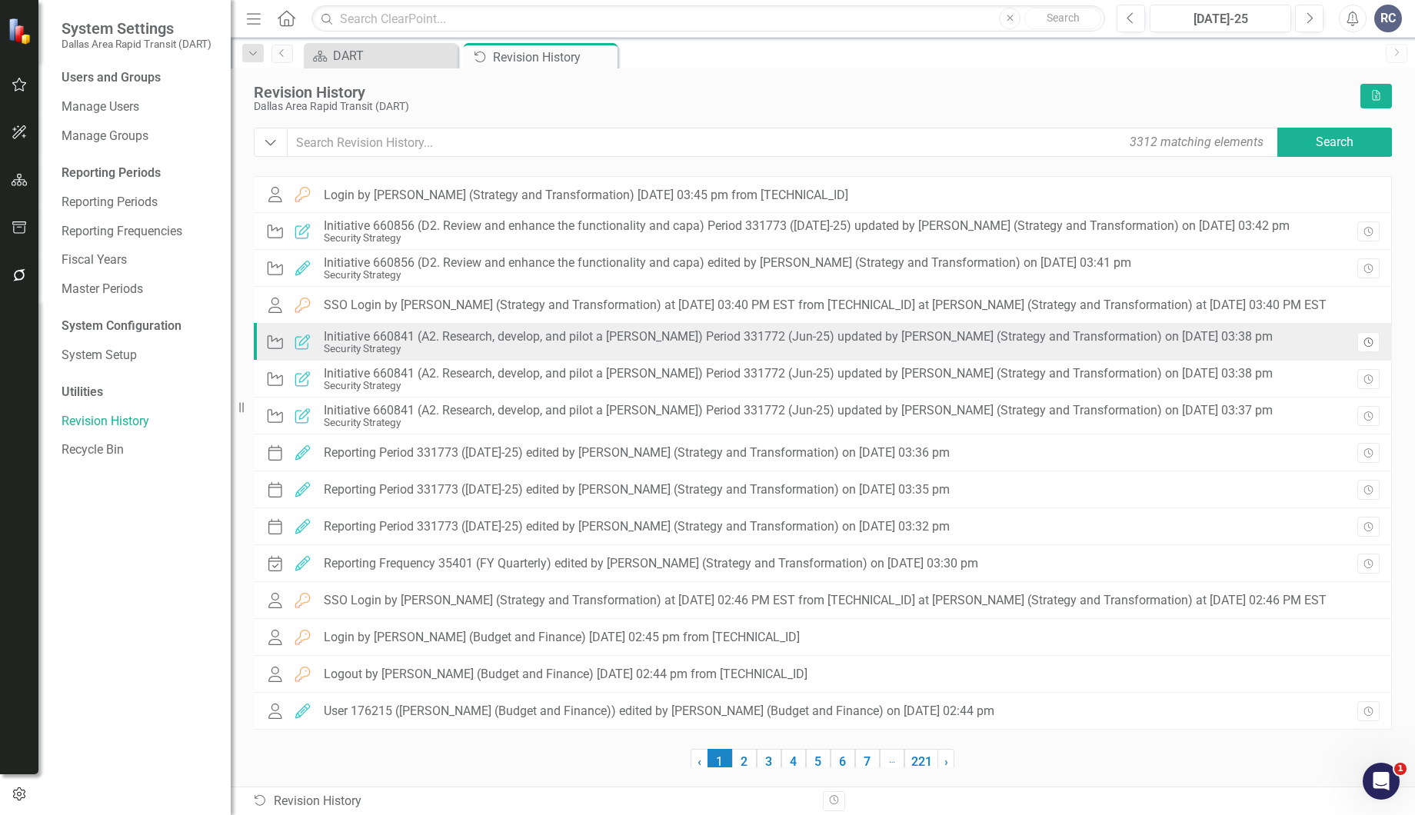
click at [1370, 342] on icon "button" at bounding box center [1367, 342] width 9 height 9
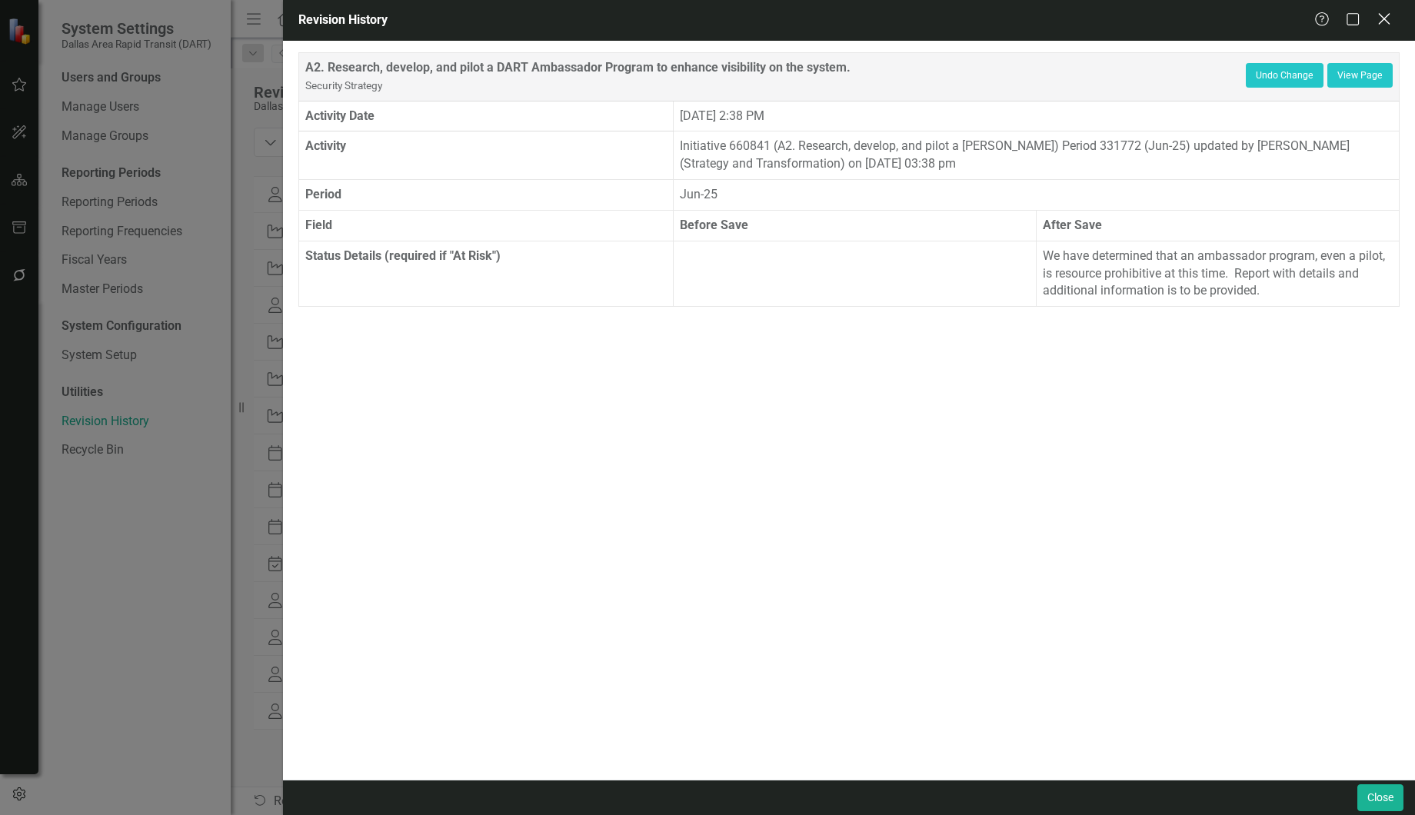
click at [1380, 22] on icon "Close" at bounding box center [1383, 19] width 19 height 15
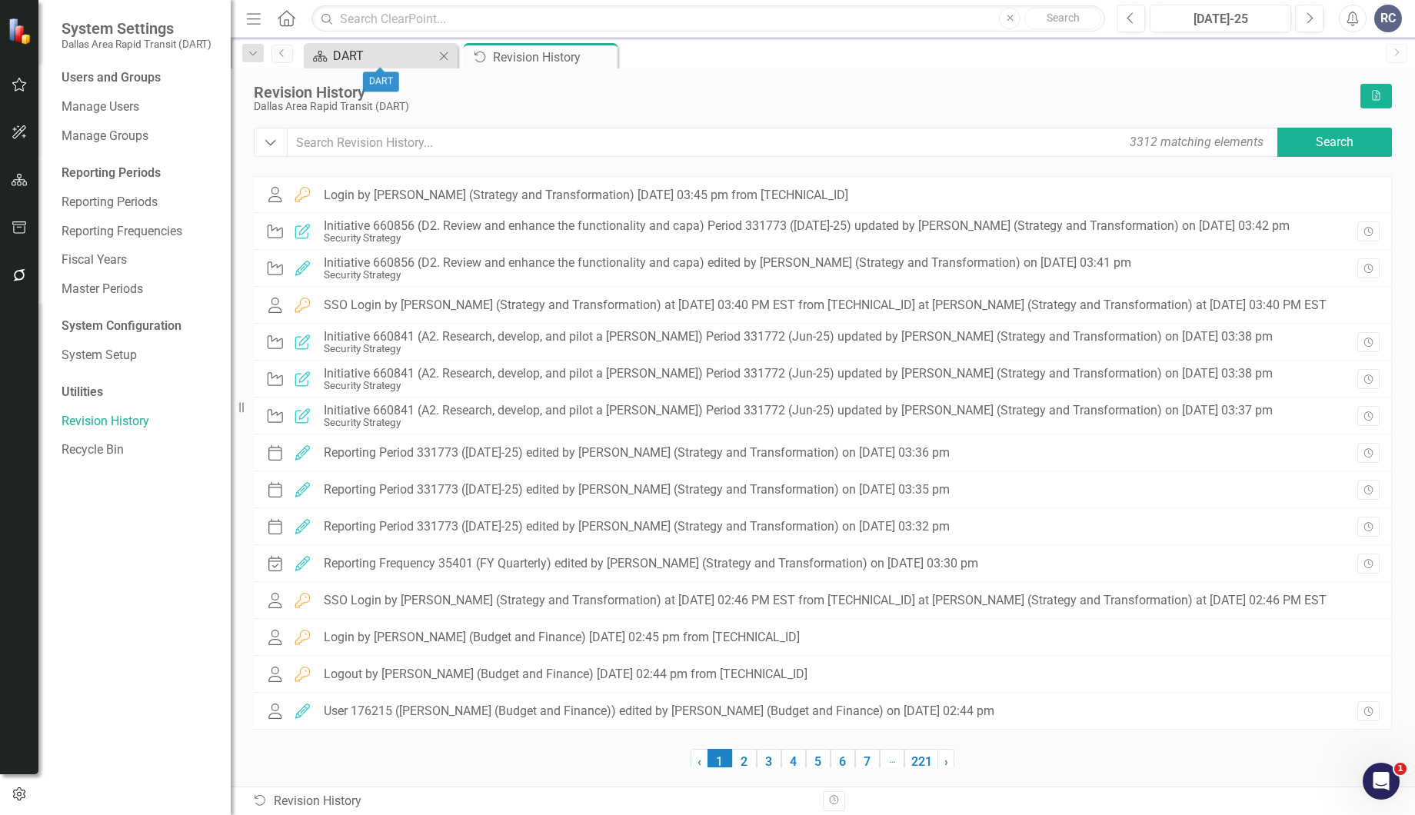
click at [379, 59] on div "DART" at bounding box center [383, 55] width 101 height 19
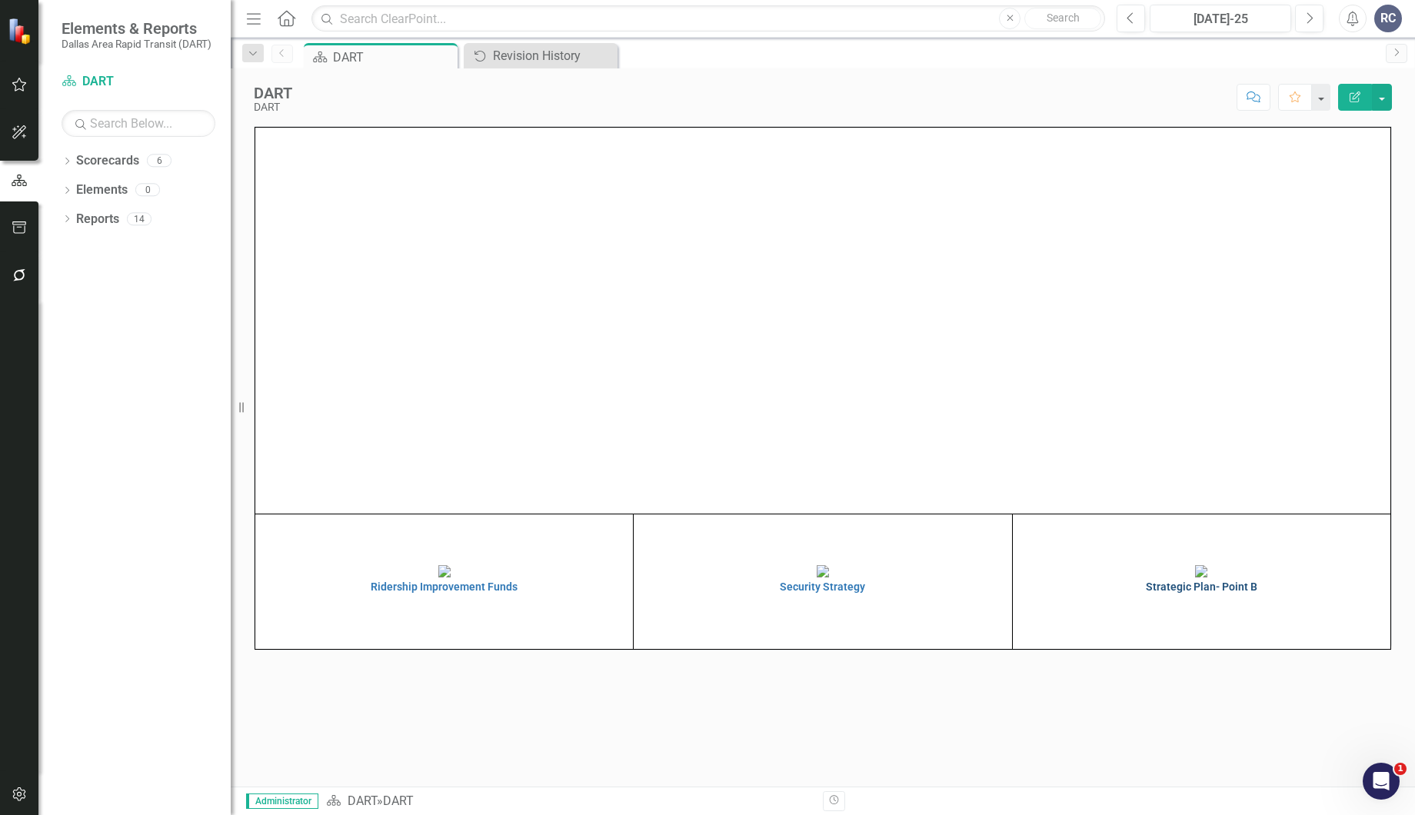
click at [1195, 577] on img at bounding box center [1201, 571] width 12 height 12
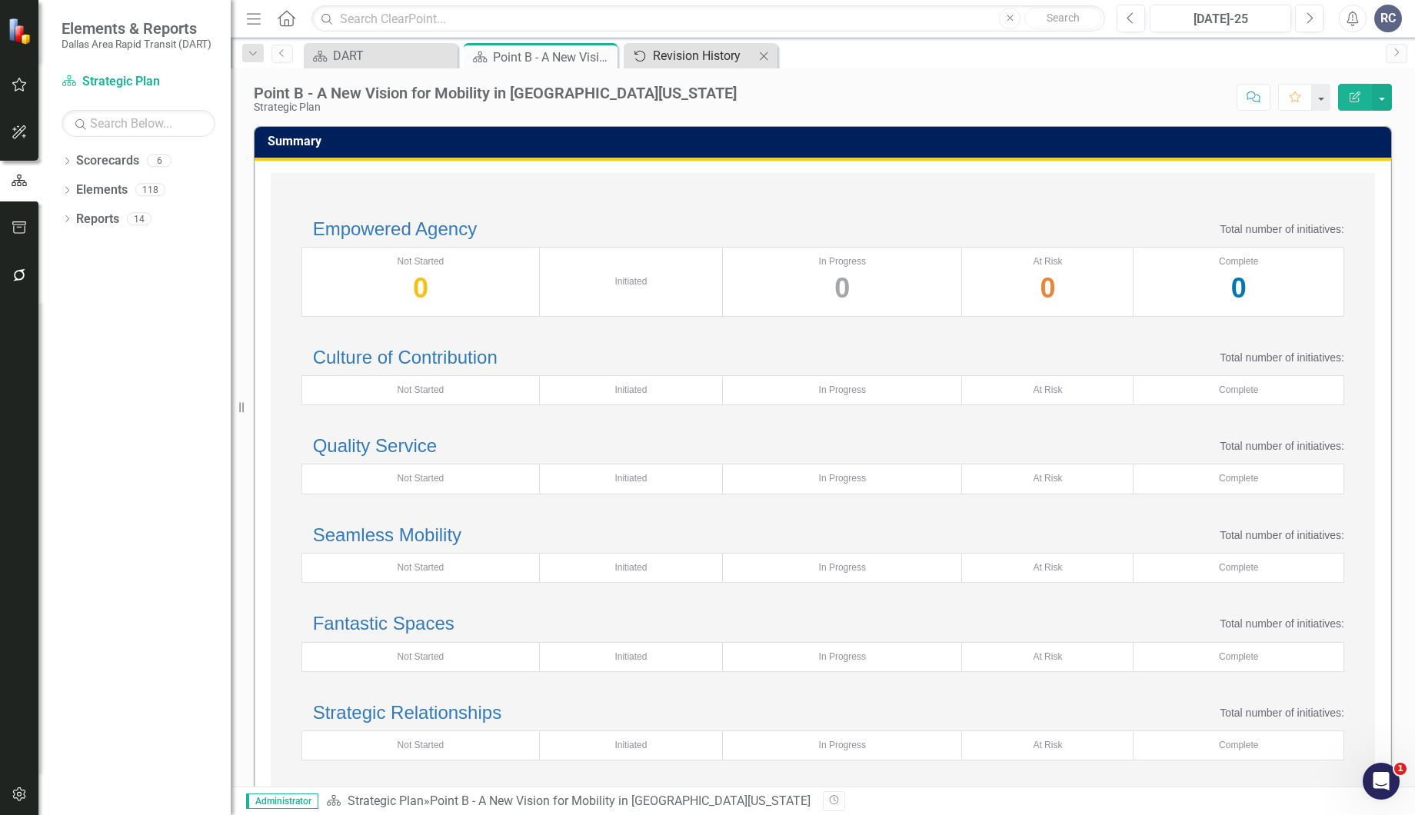
click at [691, 52] on div "Revision History" at bounding box center [703, 55] width 101 height 19
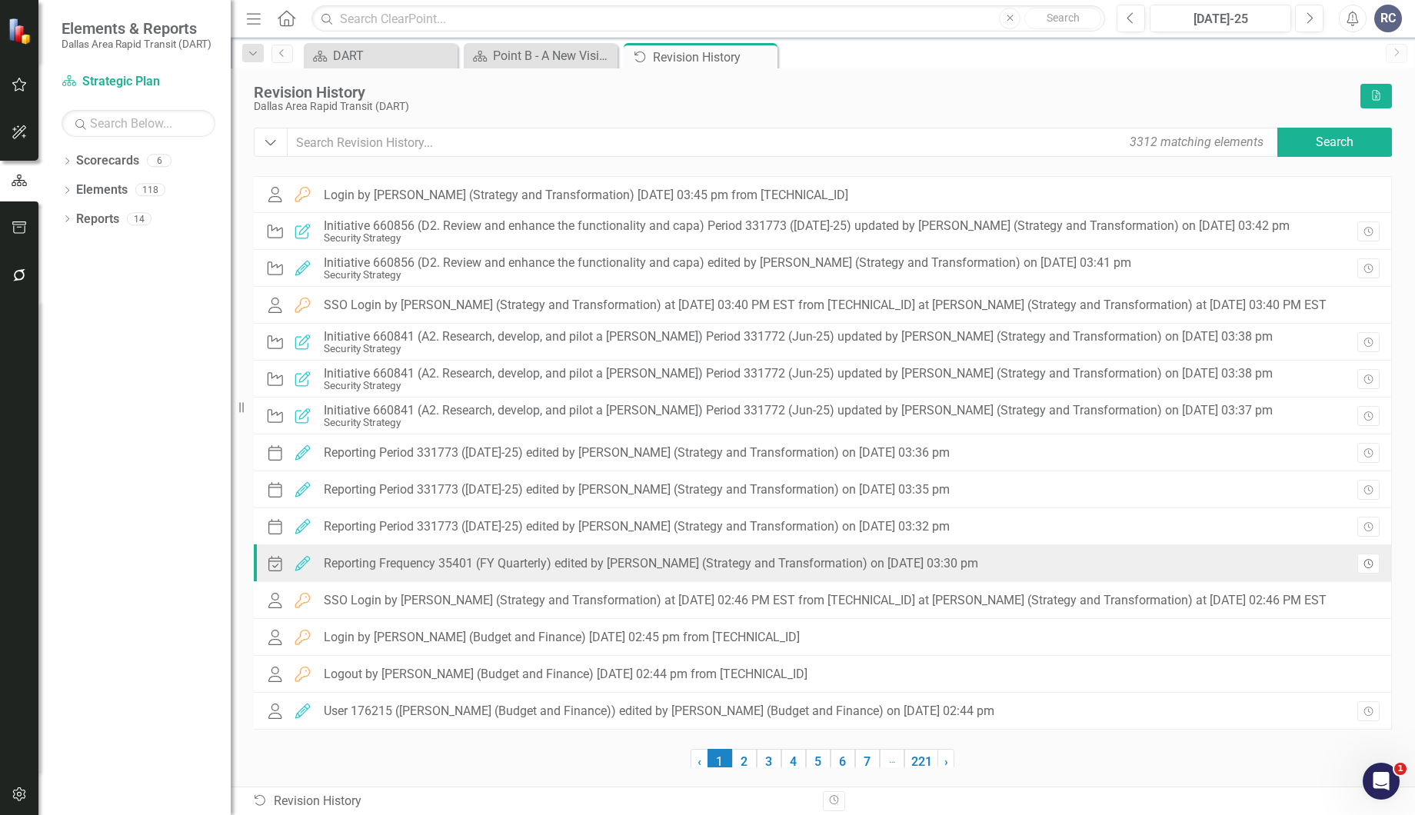
click at [1366, 565] on icon "Revision History" at bounding box center [1368, 564] width 12 height 9
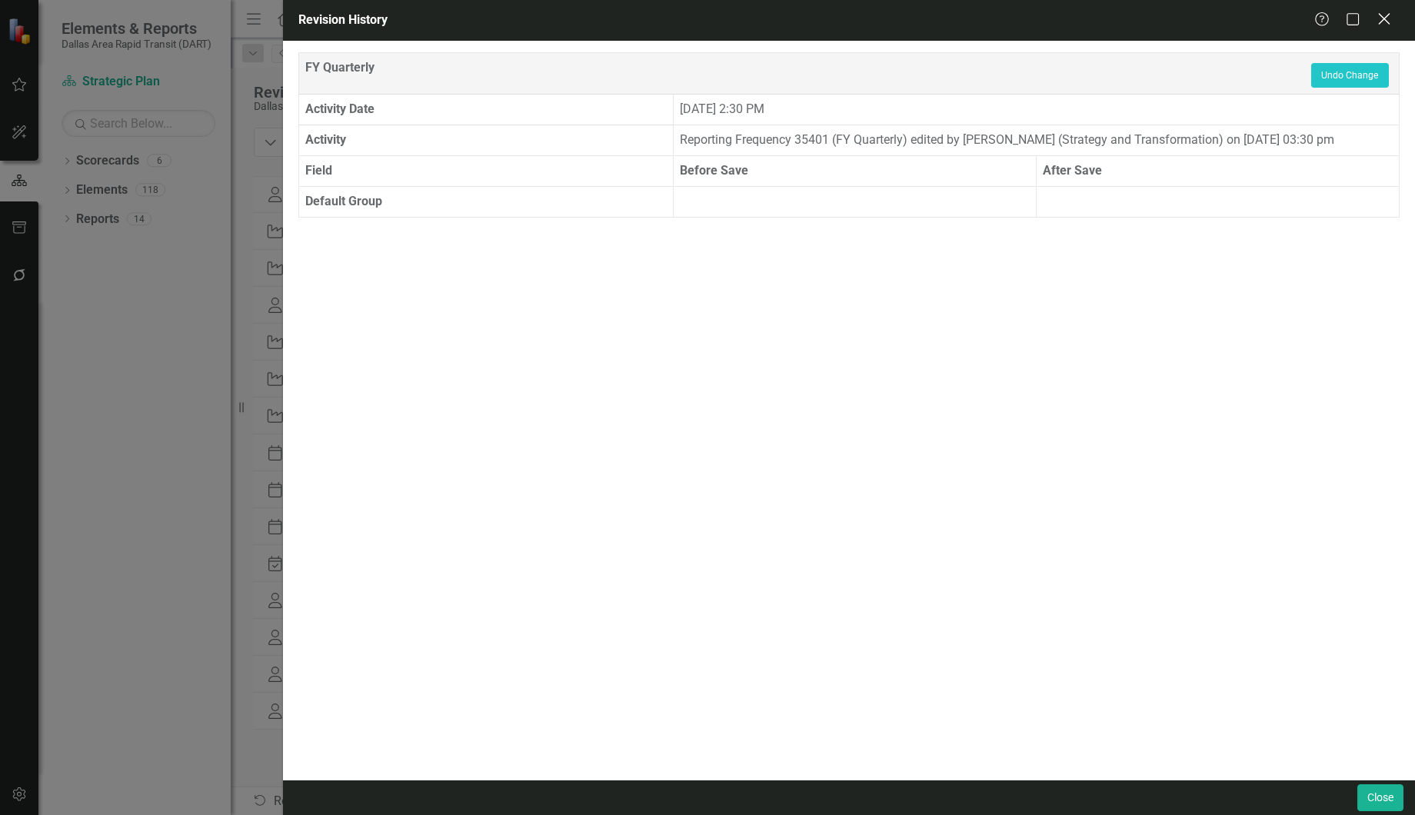
click at [1387, 18] on icon "Close" at bounding box center [1383, 19] width 19 height 15
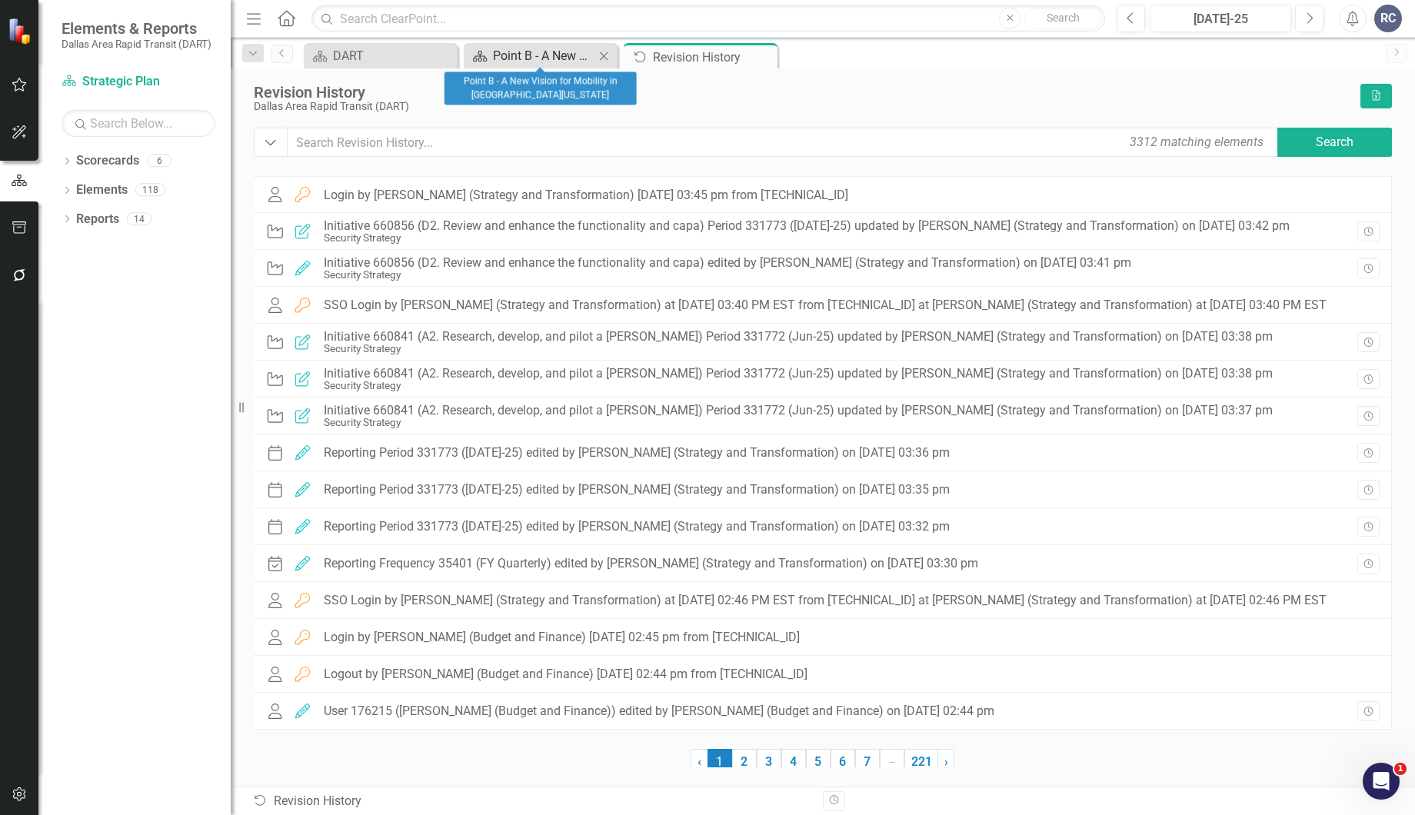
click at [544, 57] on div "Point B - A New Vision for Mobility in North Texas" at bounding box center [543, 55] width 101 height 19
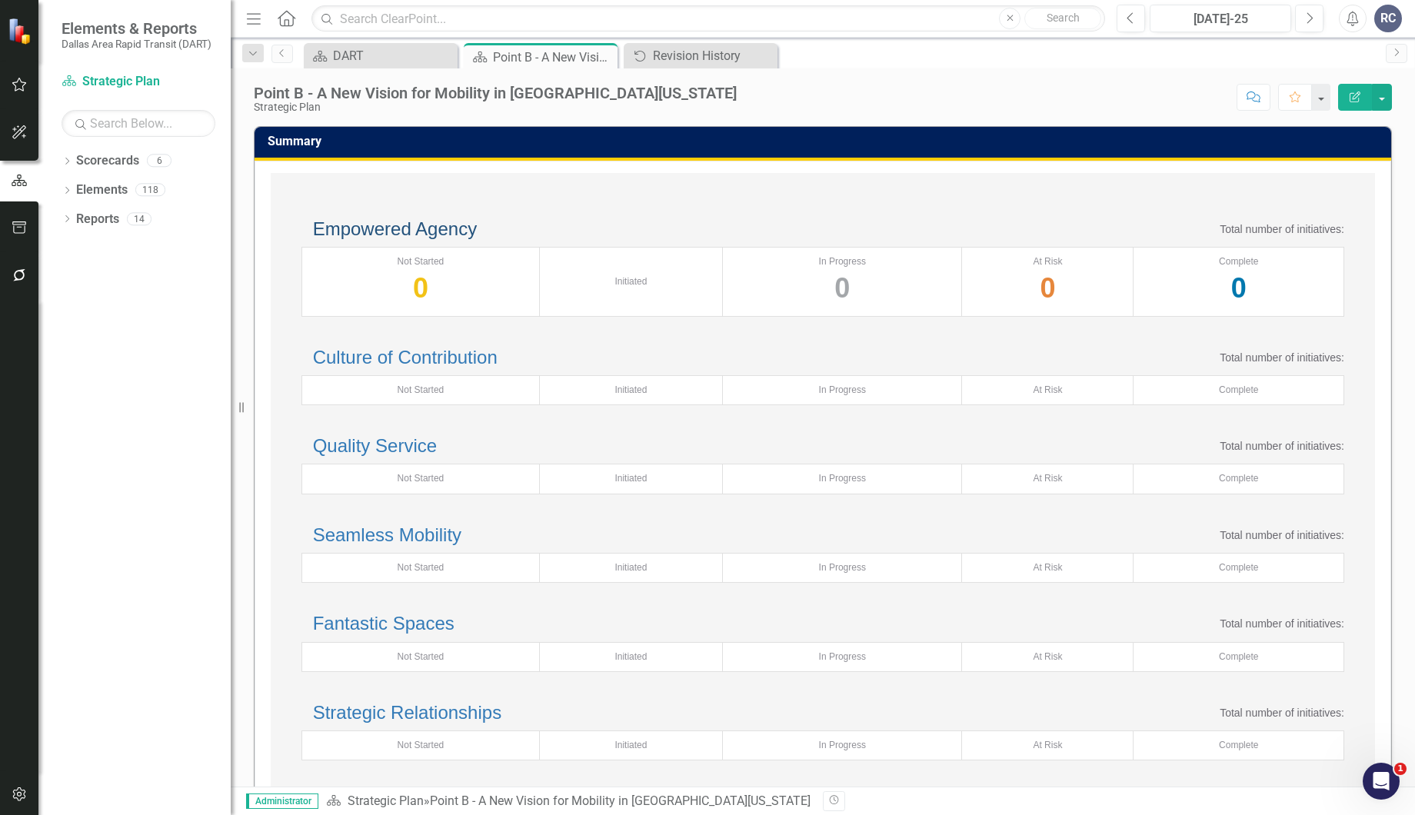
click at [461, 237] on link "Empowered Agency" at bounding box center [395, 228] width 164 height 21
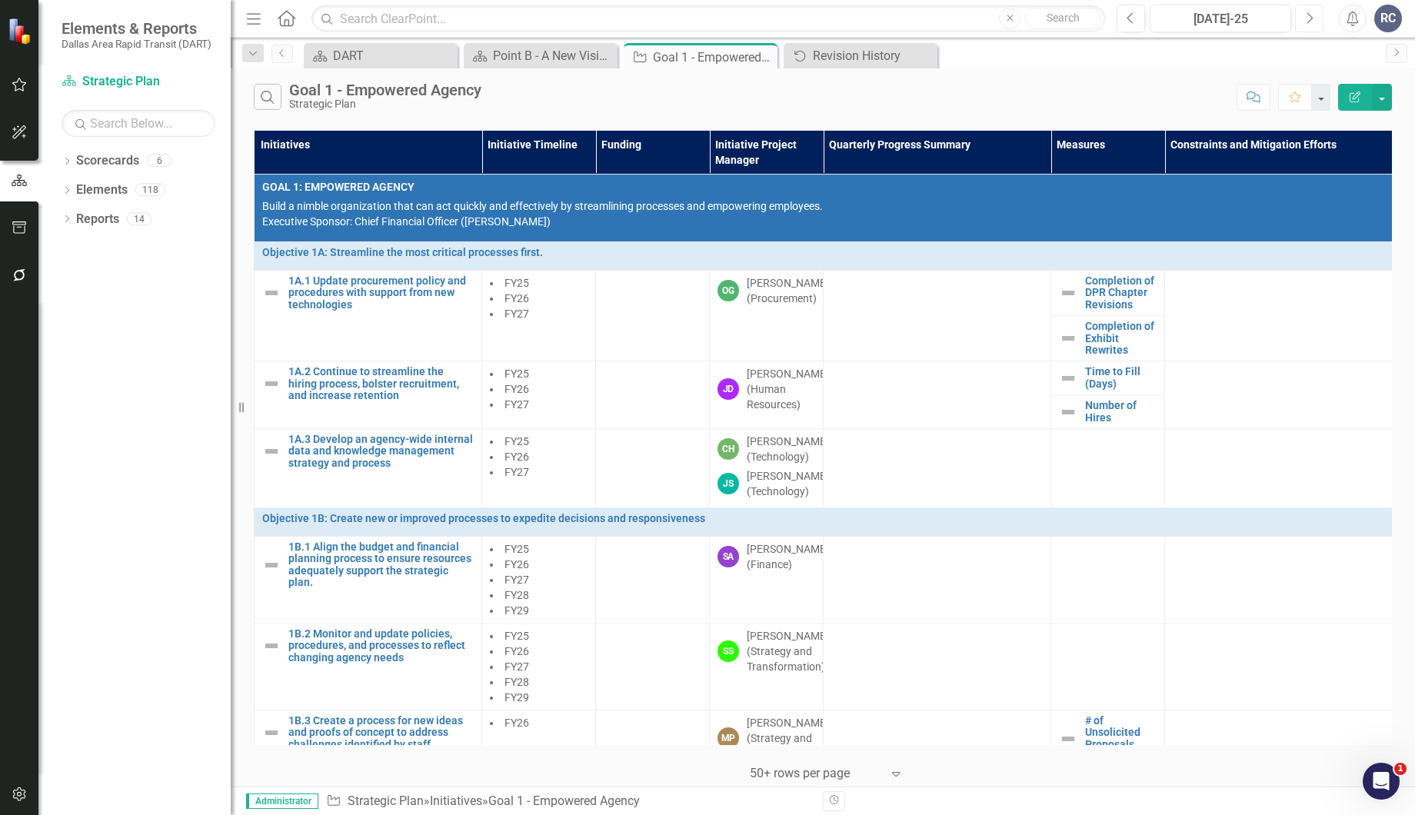
click at [1313, 14] on icon "Next" at bounding box center [1309, 19] width 8 height 14
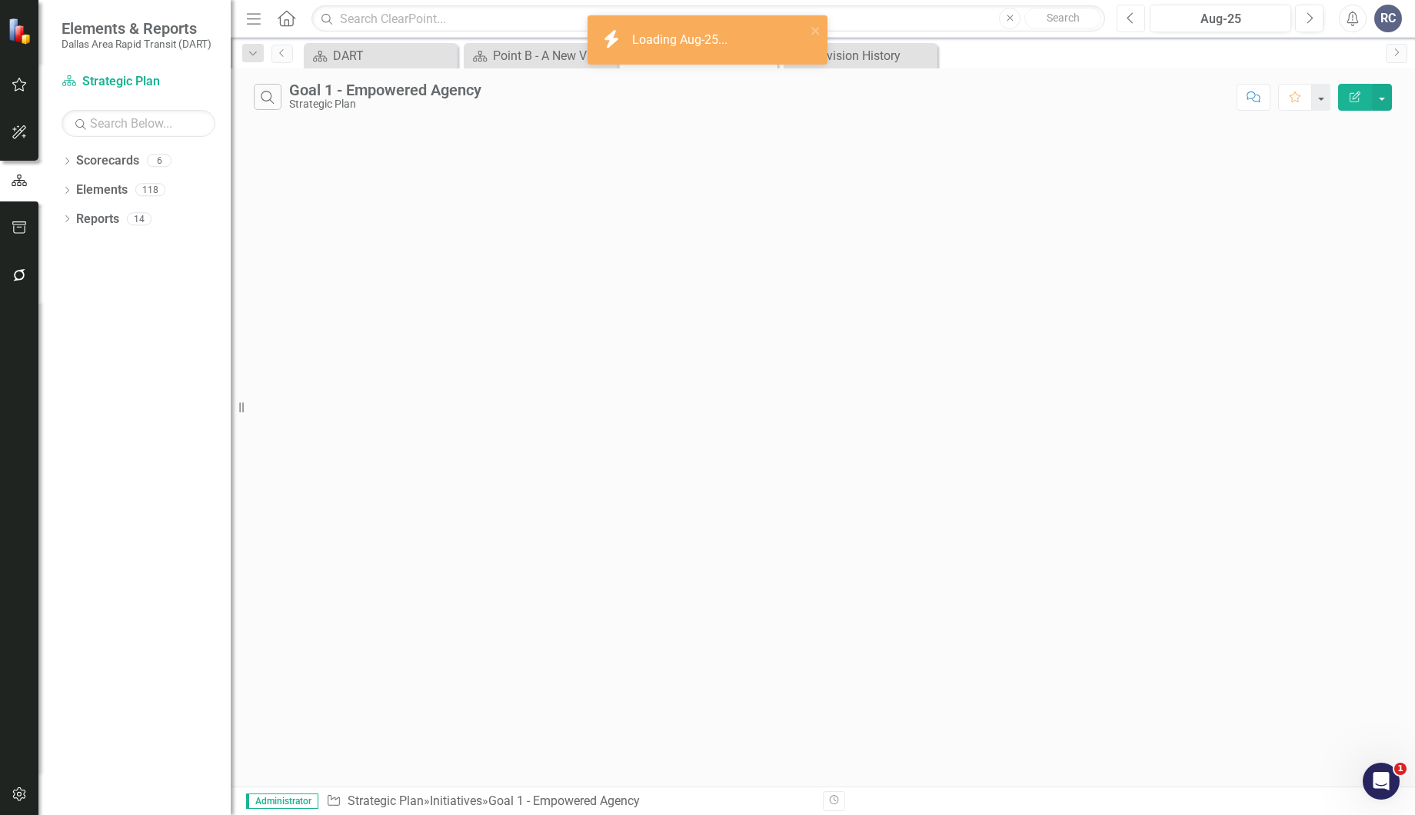
click at [1129, 17] on icon "Previous" at bounding box center [1130, 19] width 8 height 14
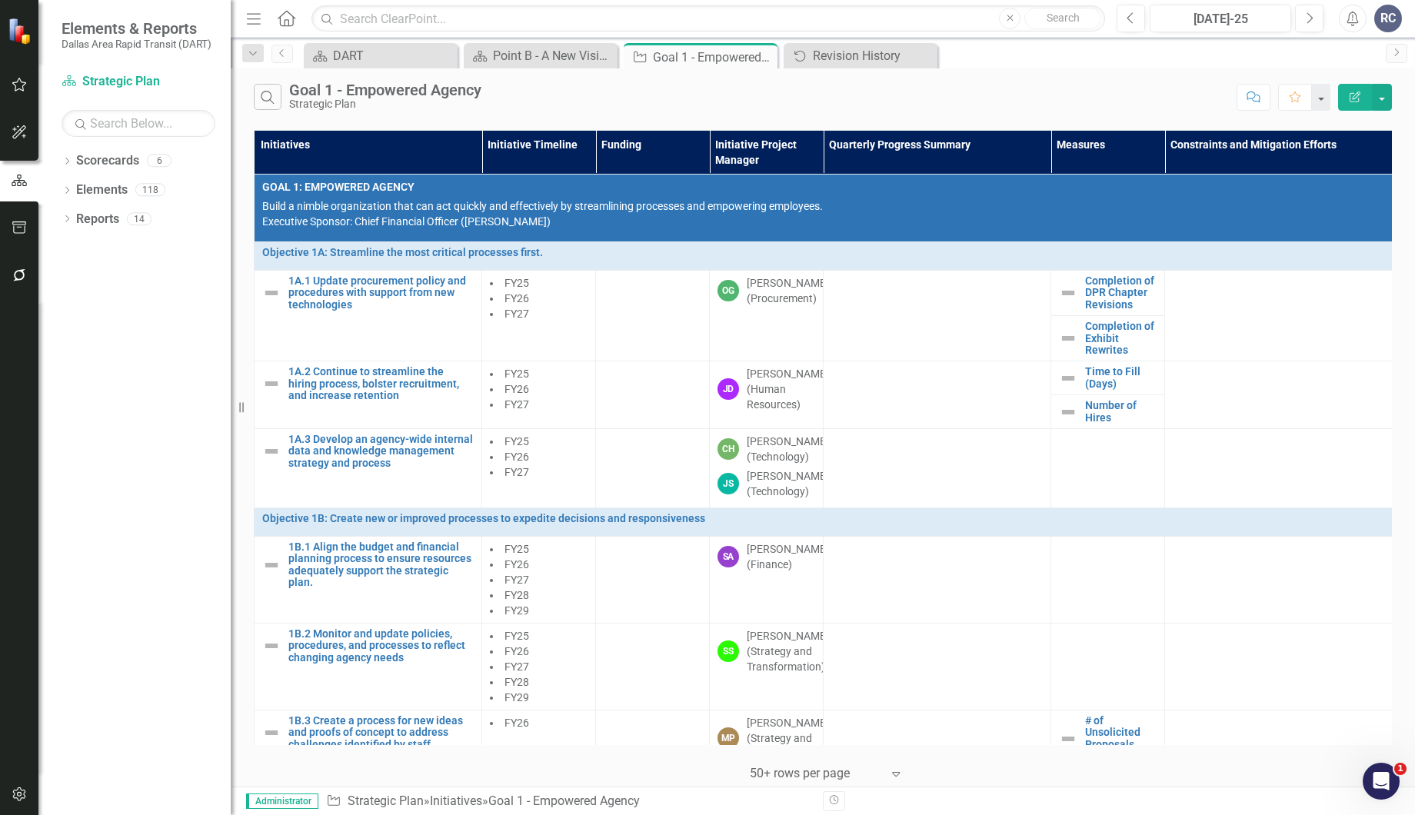
click at [772, 96] on div "Search Goal 1 - Empowered Agency Strategic Plan" at bounding box center [741, 97] width 975 height 26
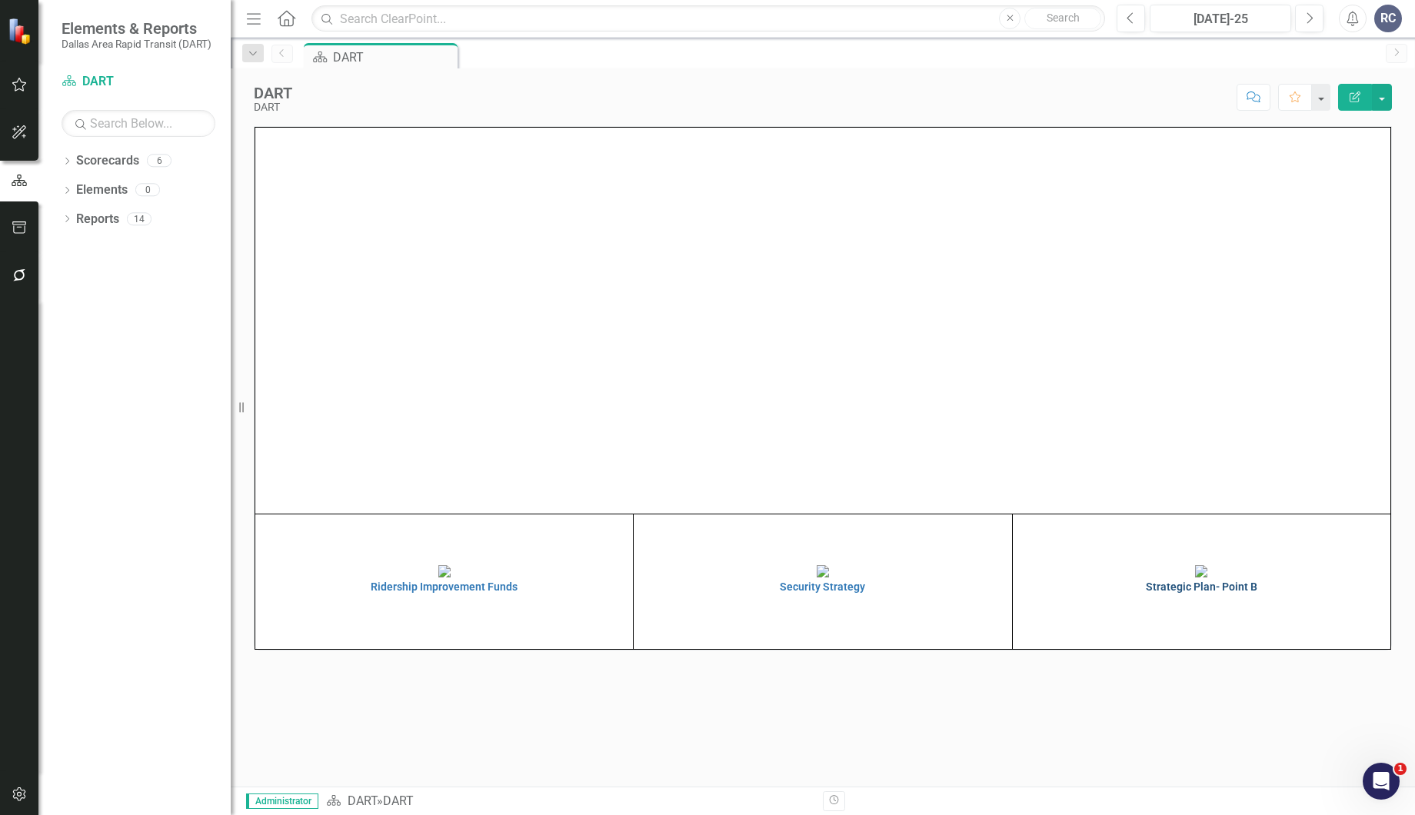
click at [1207, 577] on img at bounding box center [1201, 571] width 12 height 12
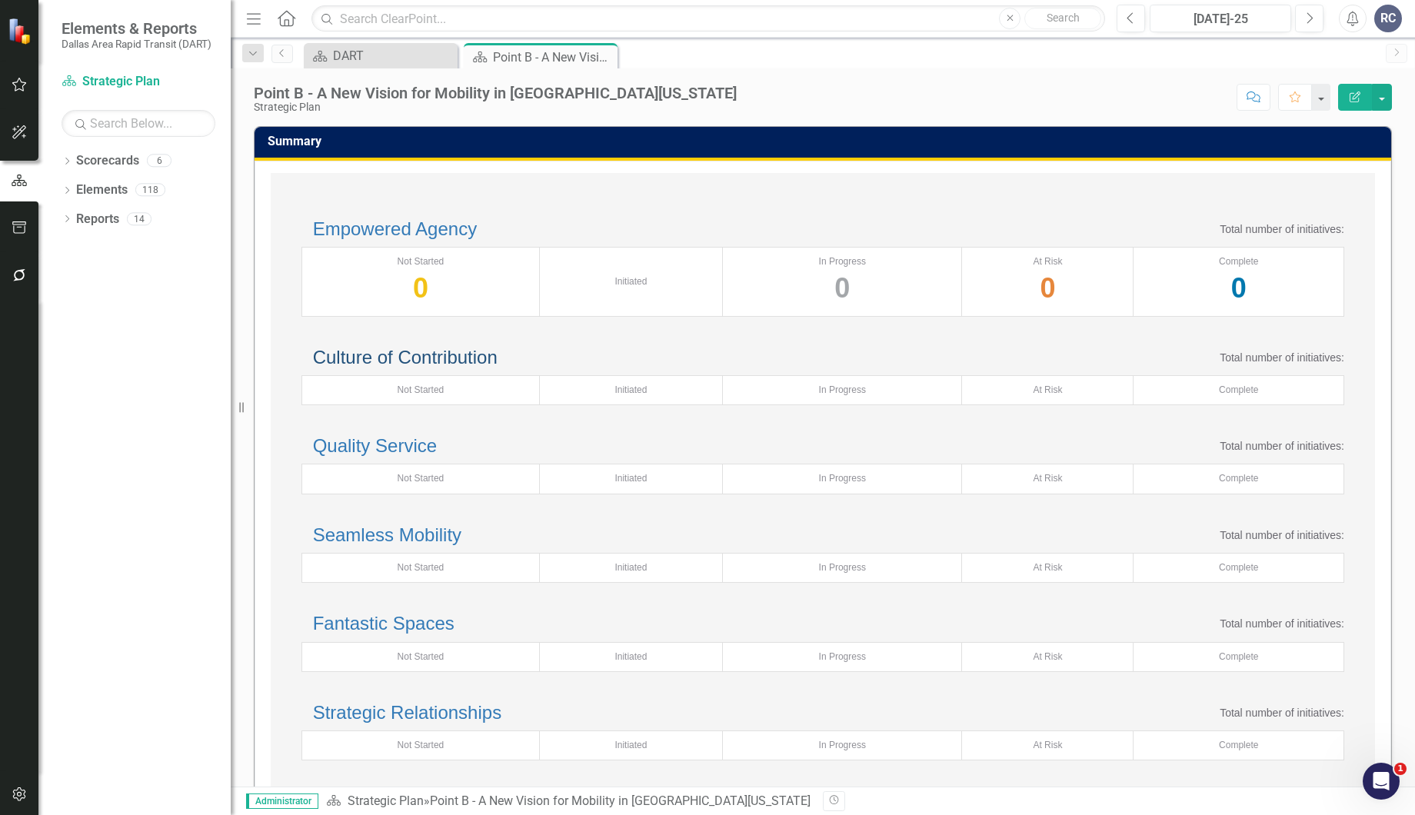
click at [430, 368] on link "Culture of Contribution" at bounding box center [405, 357] width 185 height 21
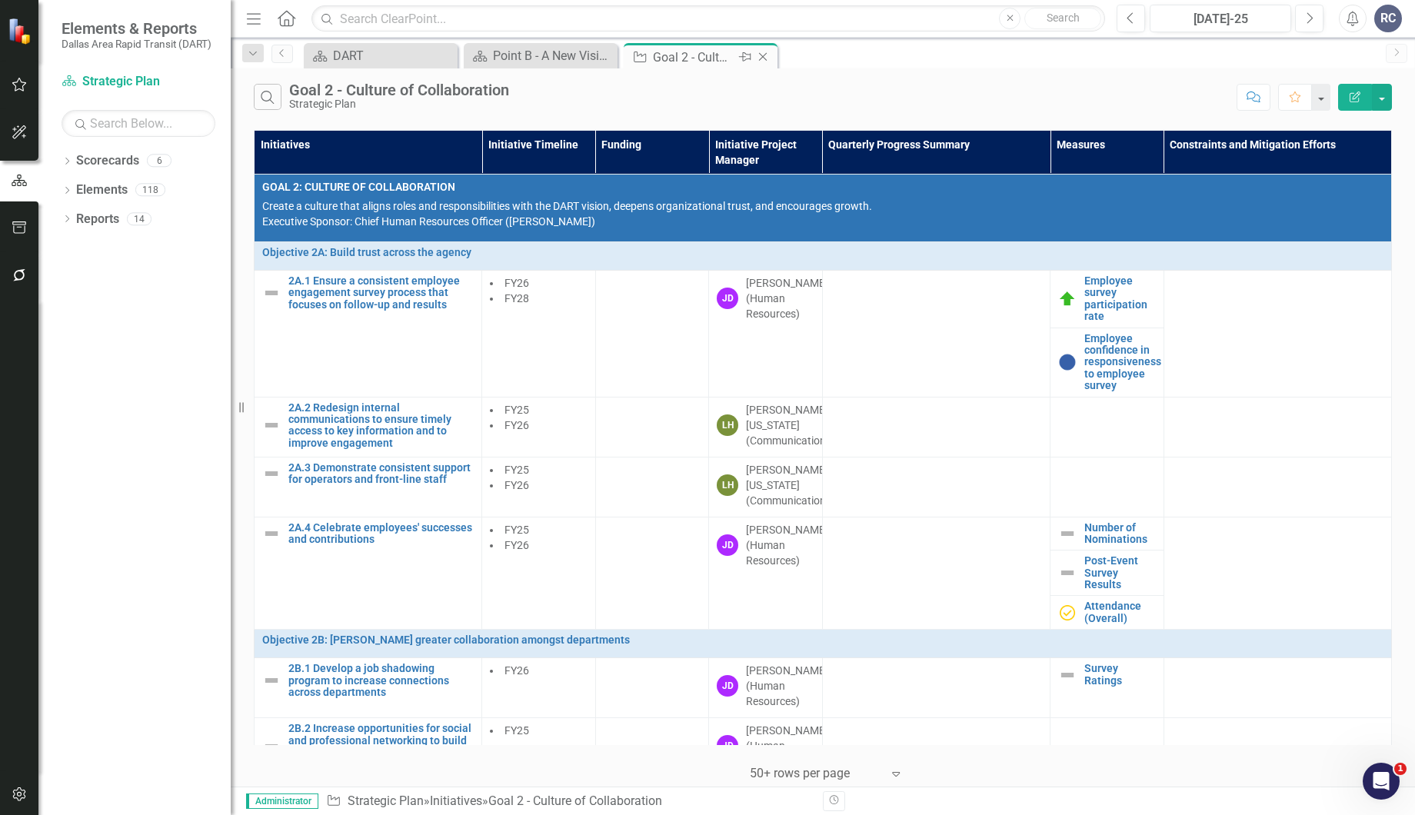
click at [762, 57] on icon at bounding box center [763, 57] width 8 height 8
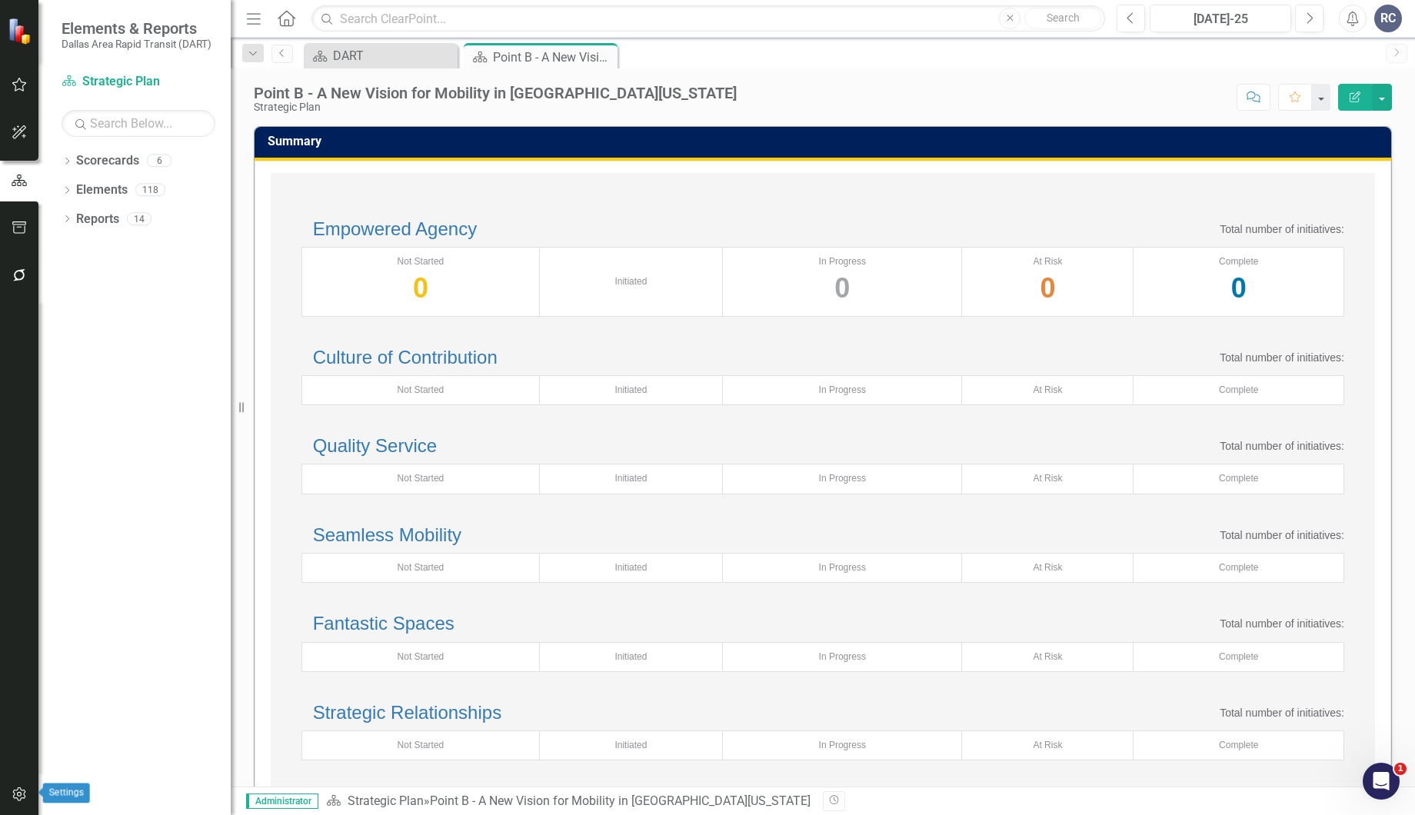
click at [12, 794] on icon "button" at bounding box center [20, 794] width 16 height 12
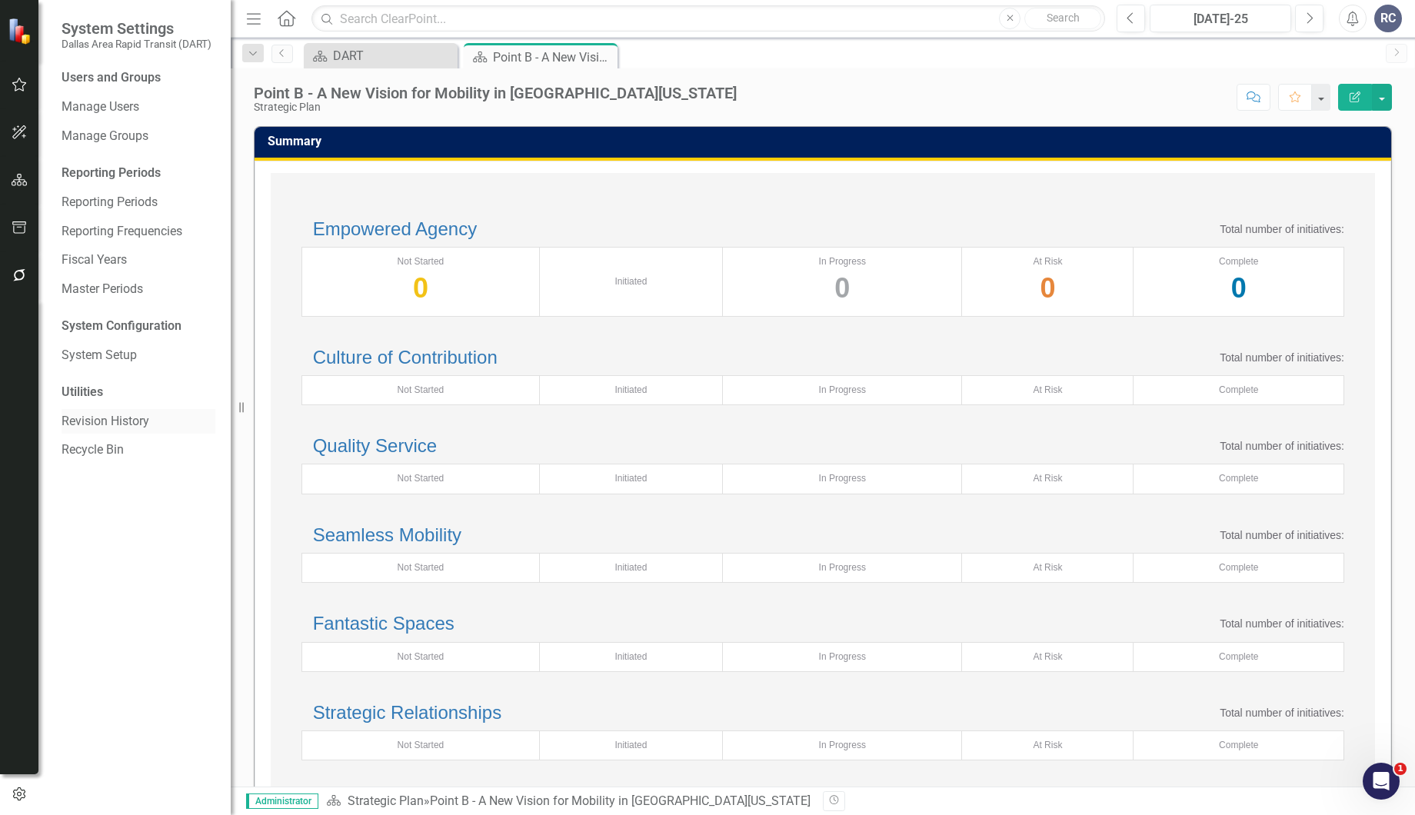
click at [114, 415] on link "Revision History" at bounding box center [139, 422] width 154 height 18
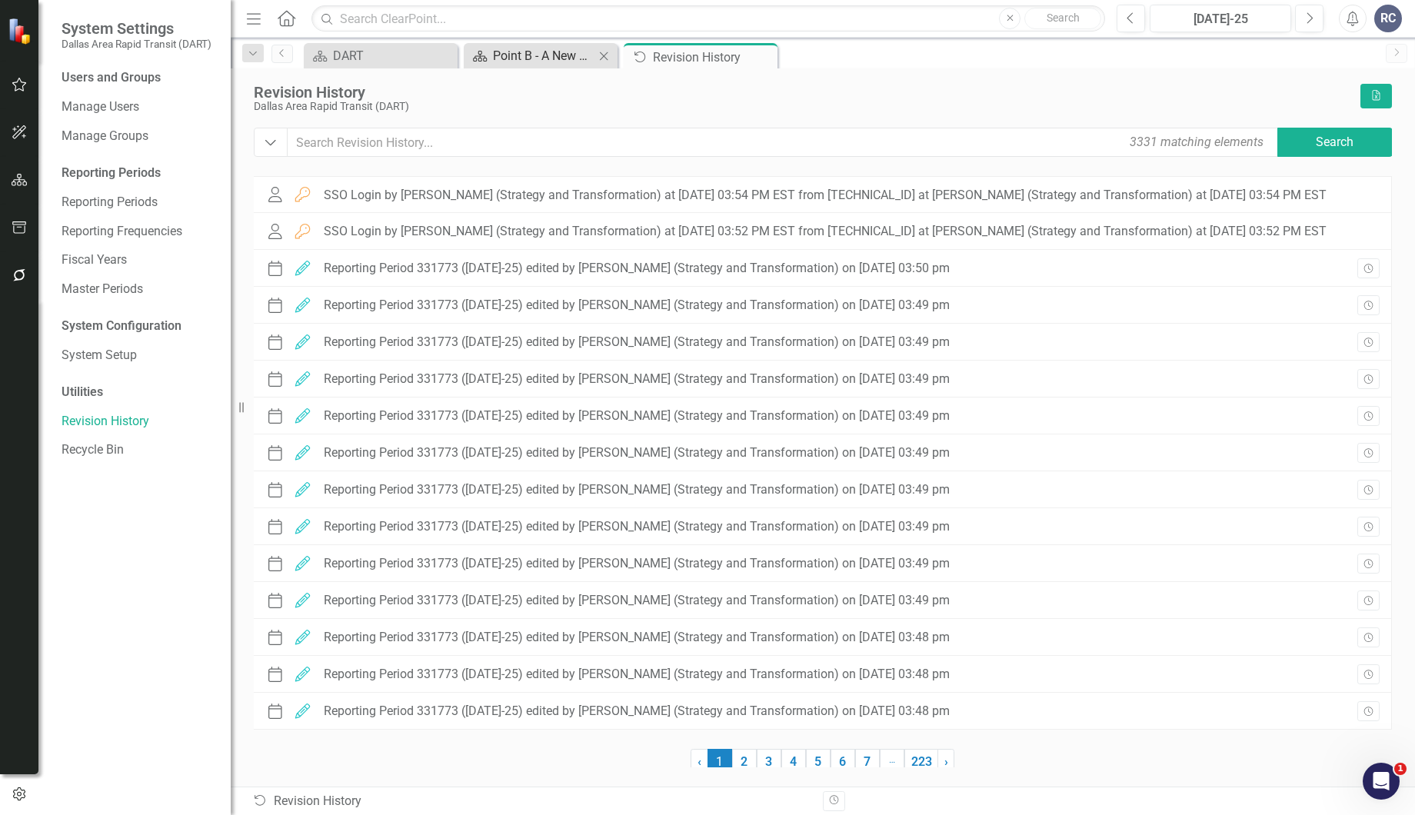
click at [516, 63] on div "Point B - A New Vision for Mobility in [GEOGRAPHIC_DATA][US_STATE]" at bounding box center [543, 55] width 101 height 19
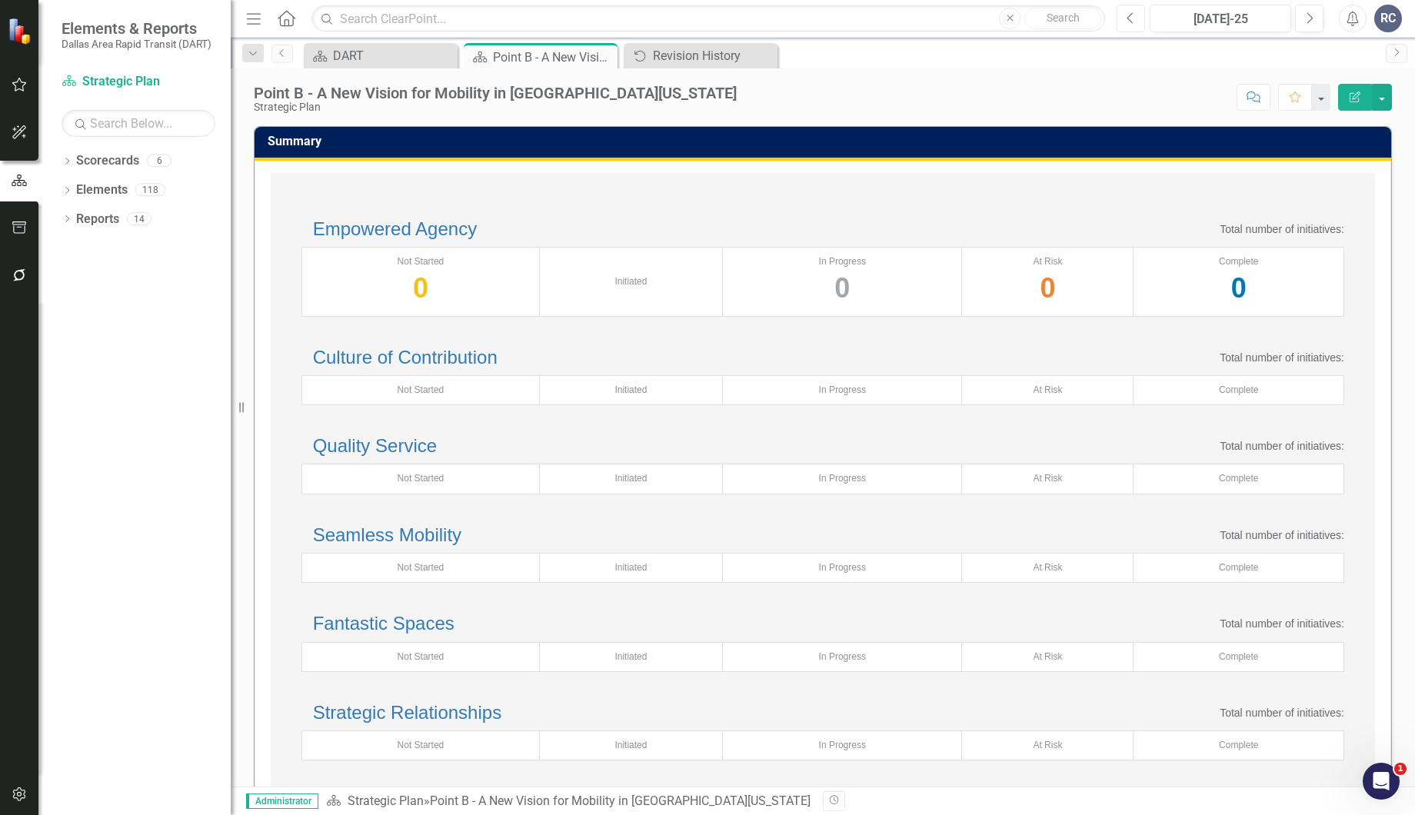
click at [1136, 25] on button "Previous" at bounding box center [1130, 19] width 28 height 28
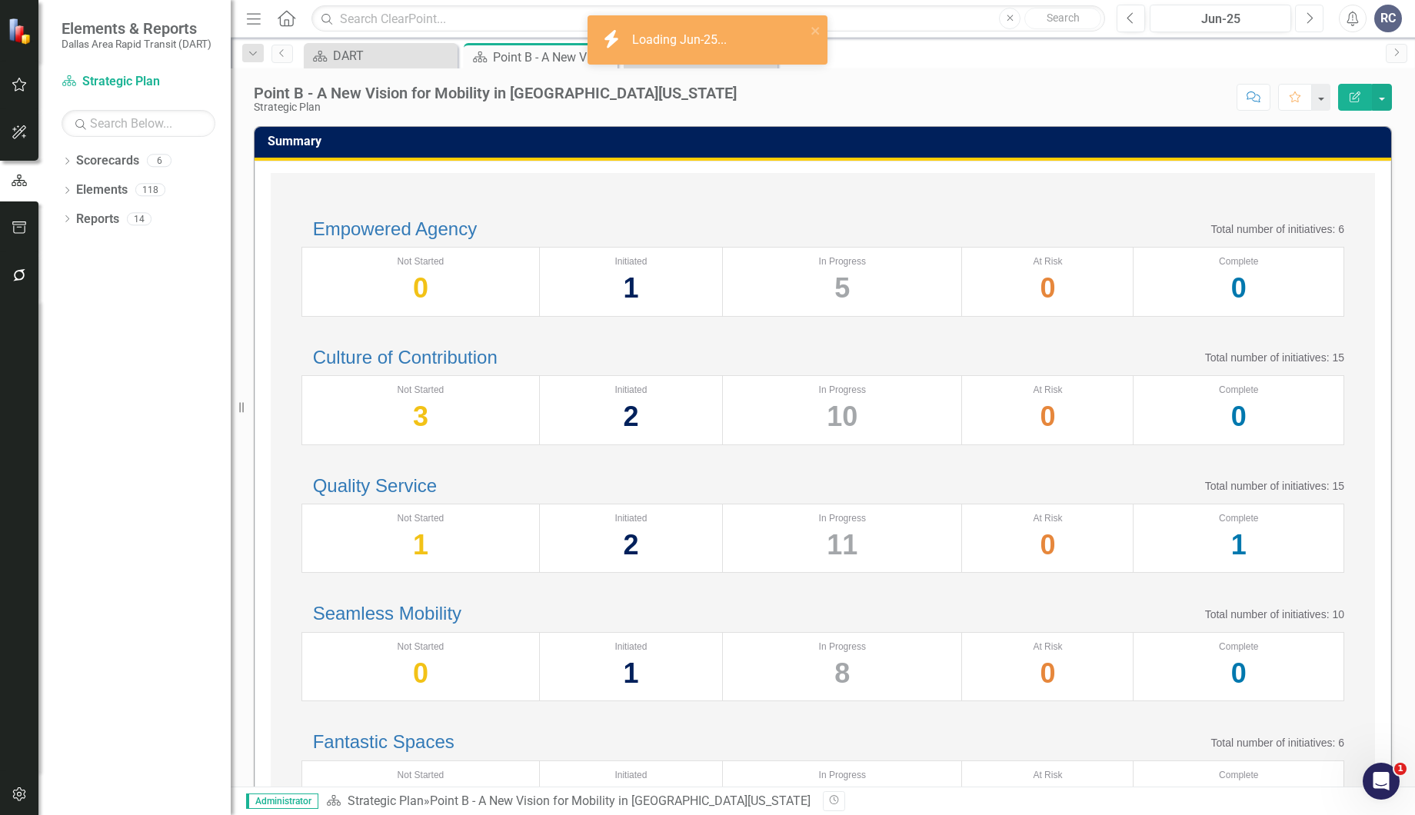
click at [1314, 19] on button "Next" at bounding box center [1309, 19] width 28 height 28
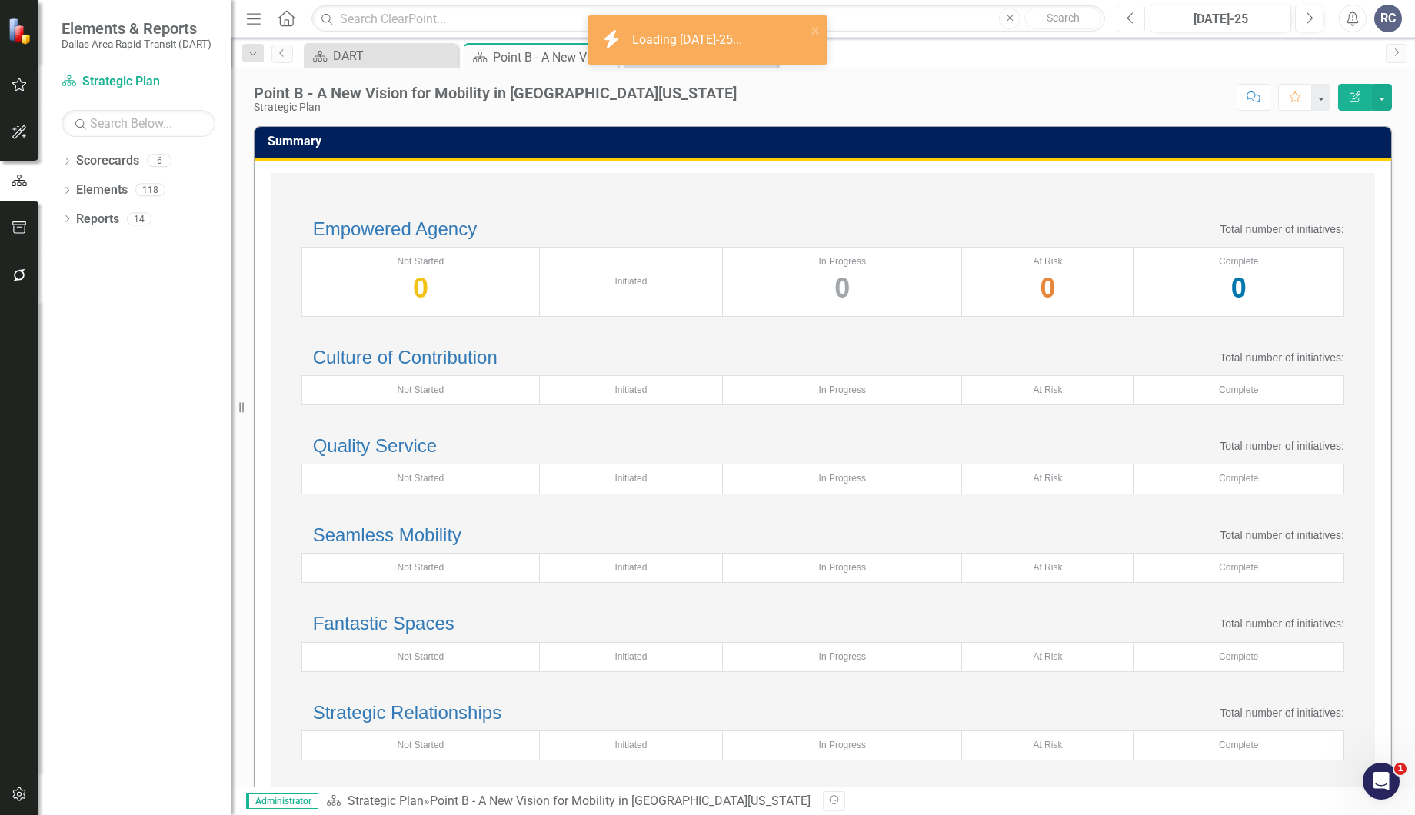
click at [1135, 19] on icon "Previous" at bounding box center [1130, 19] width 8 height 14
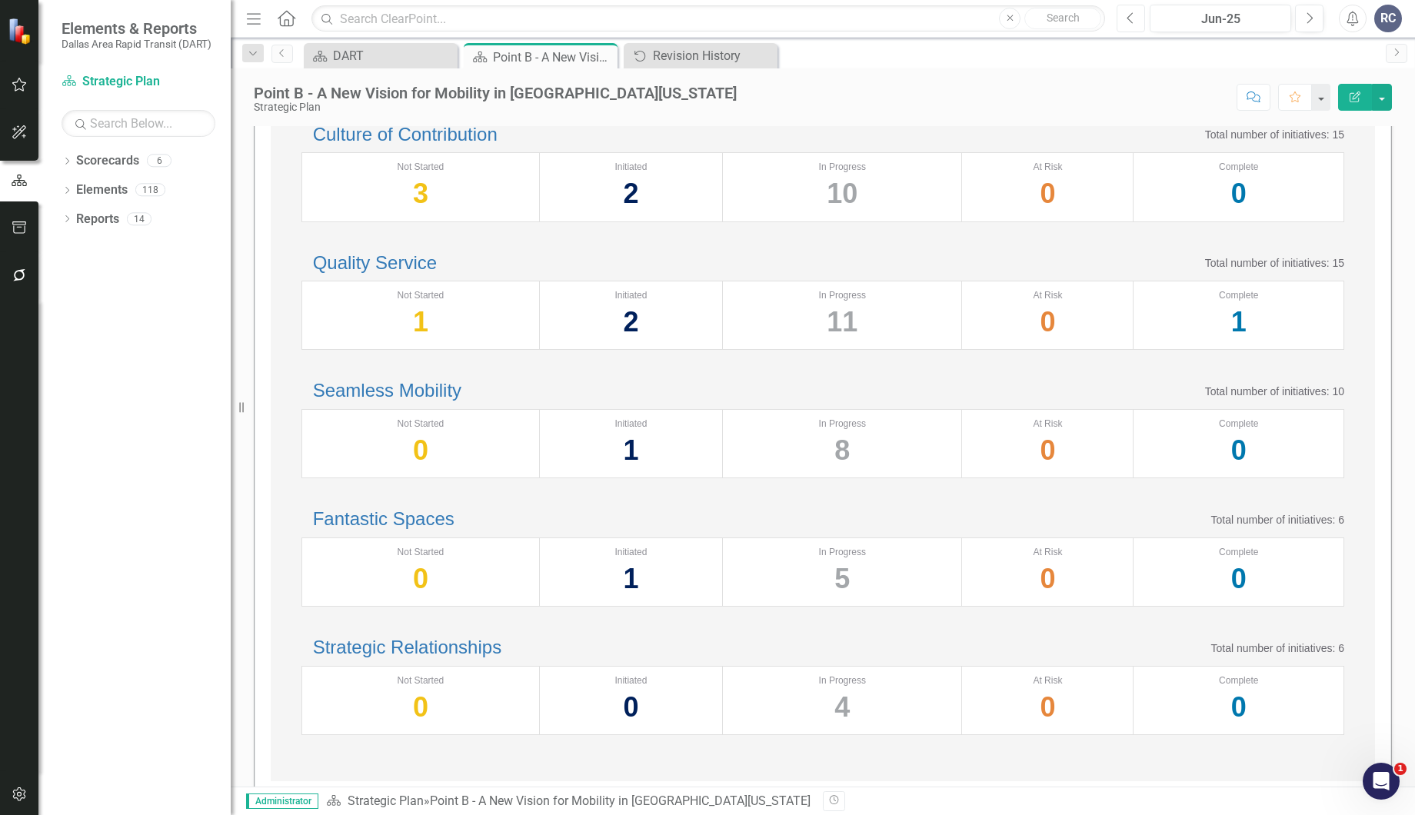
scroll to position [446, 0]
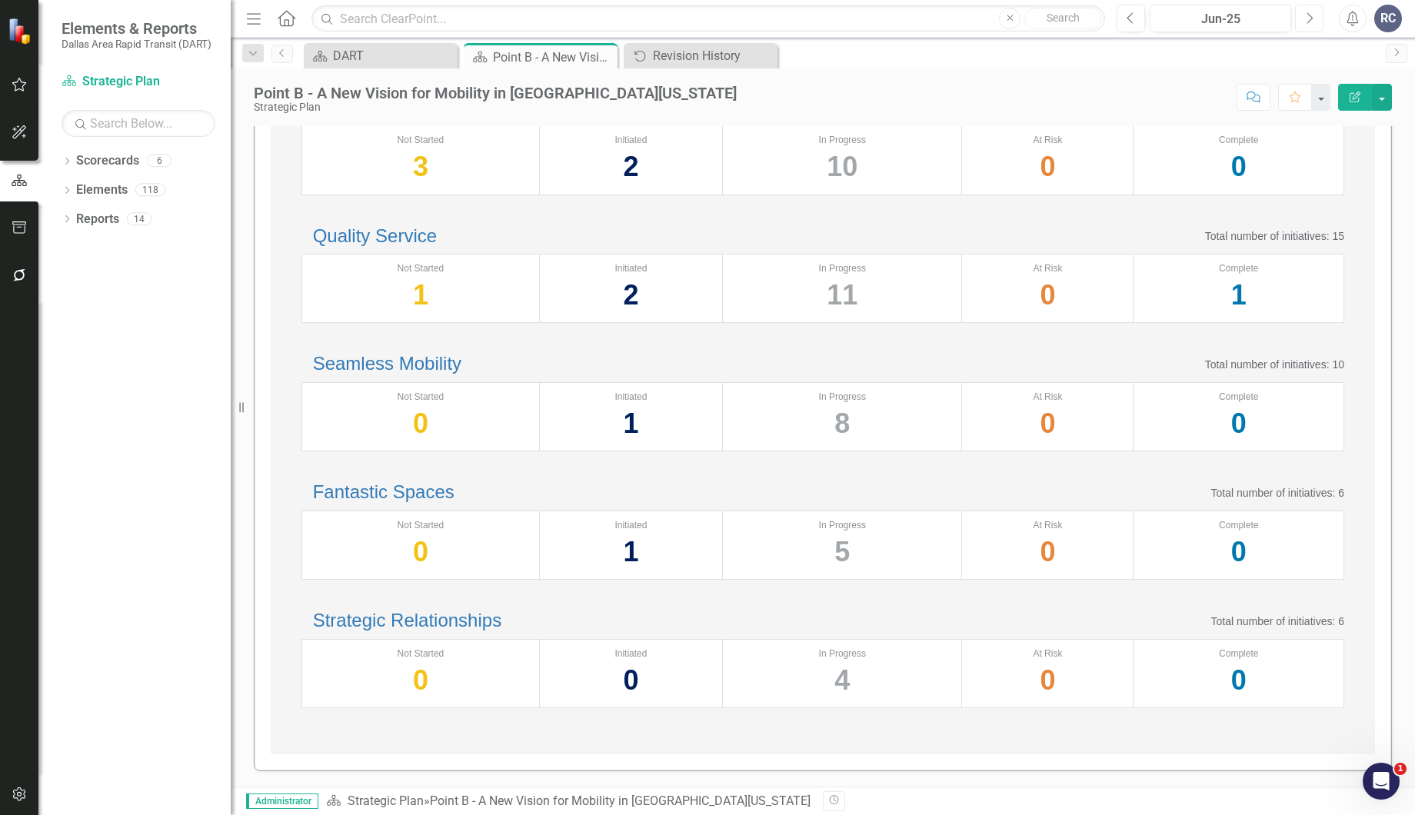
click at [1314, 22] on button "Next" at bounding box center [1309, 19] width 28 height 28
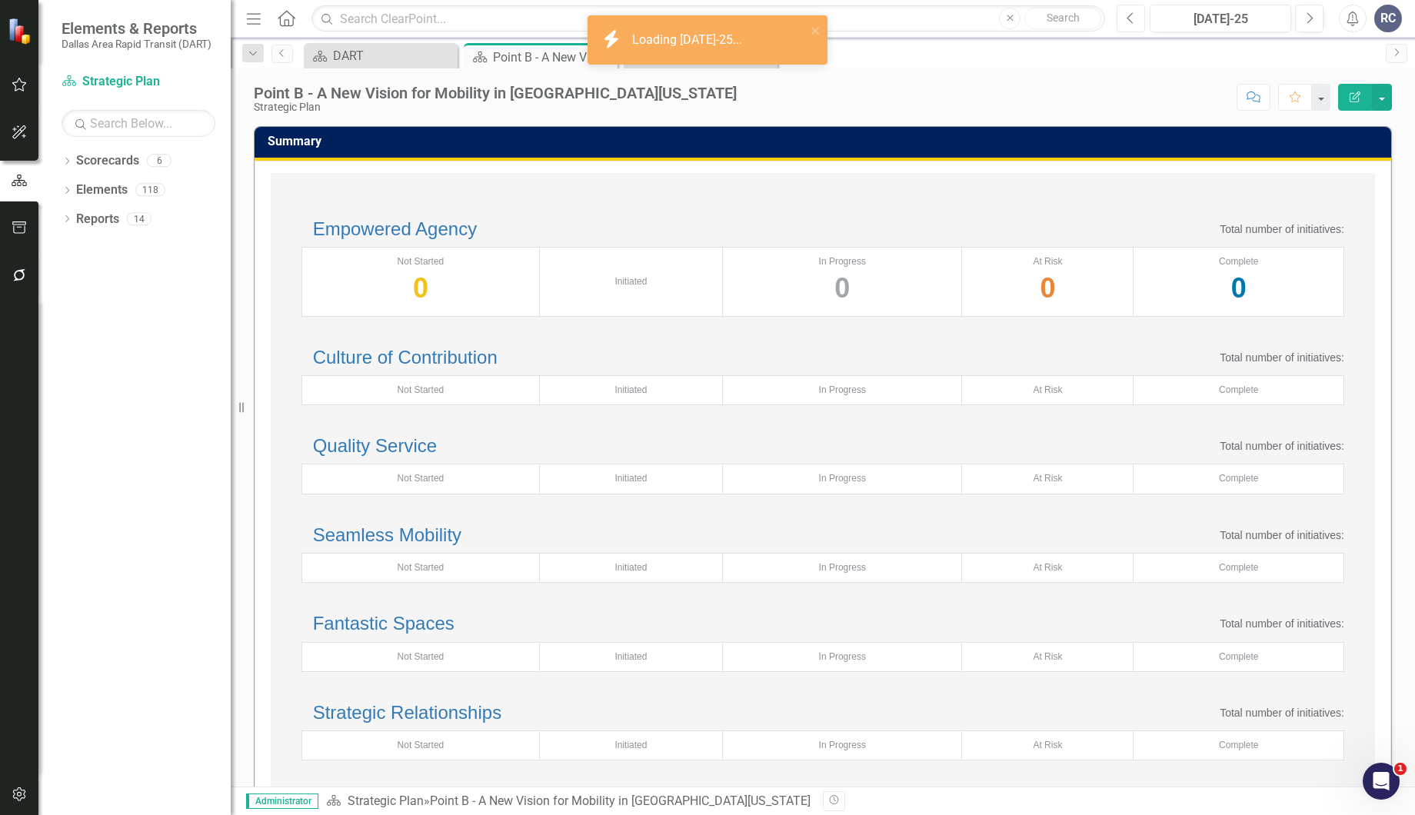
click at [1129, 12] on icon "Previous" at bounding box center [1130, 19] width 8 height 14
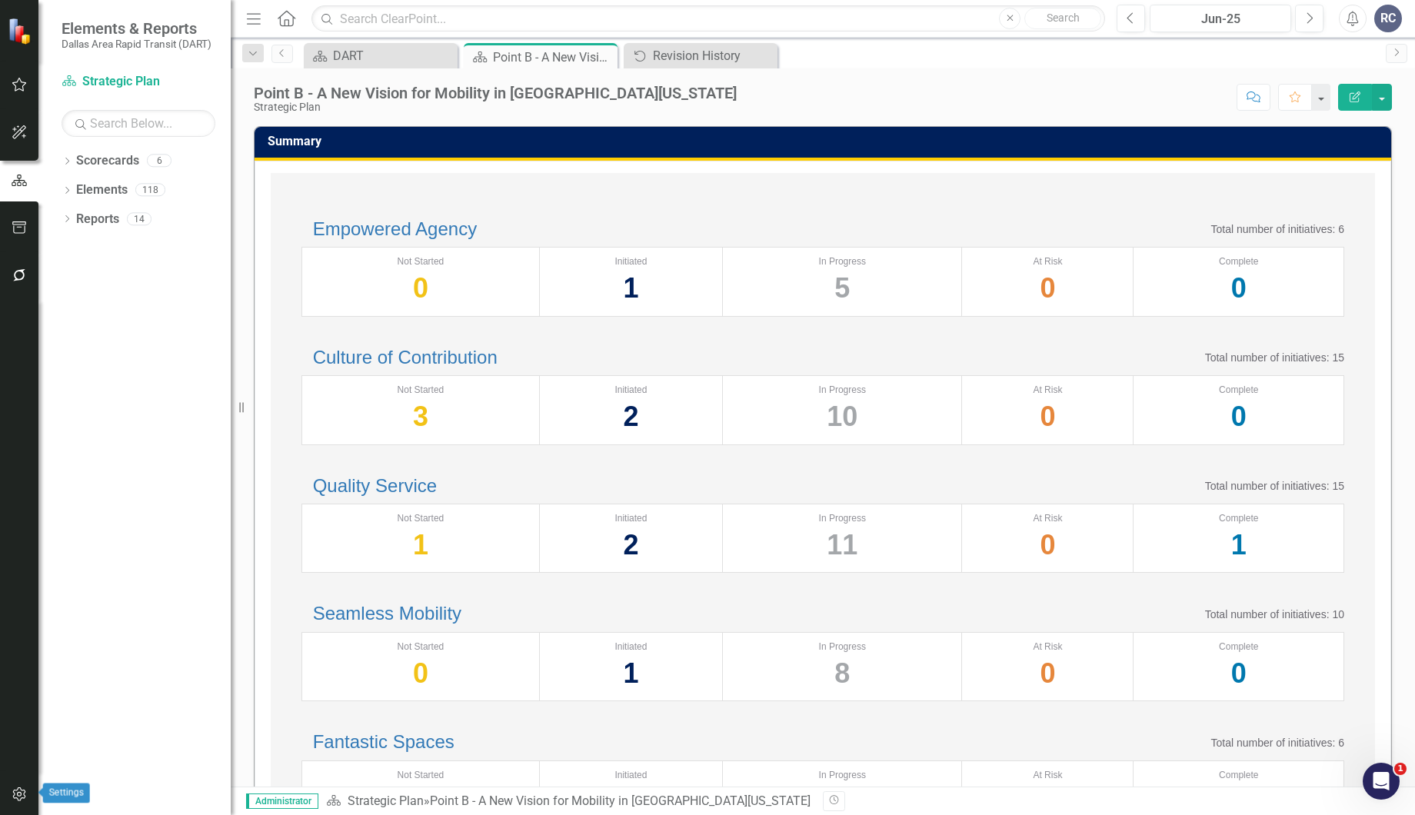
click at [18, 793] on icon "button" at bounding box center [20, 794] width 16 height 12
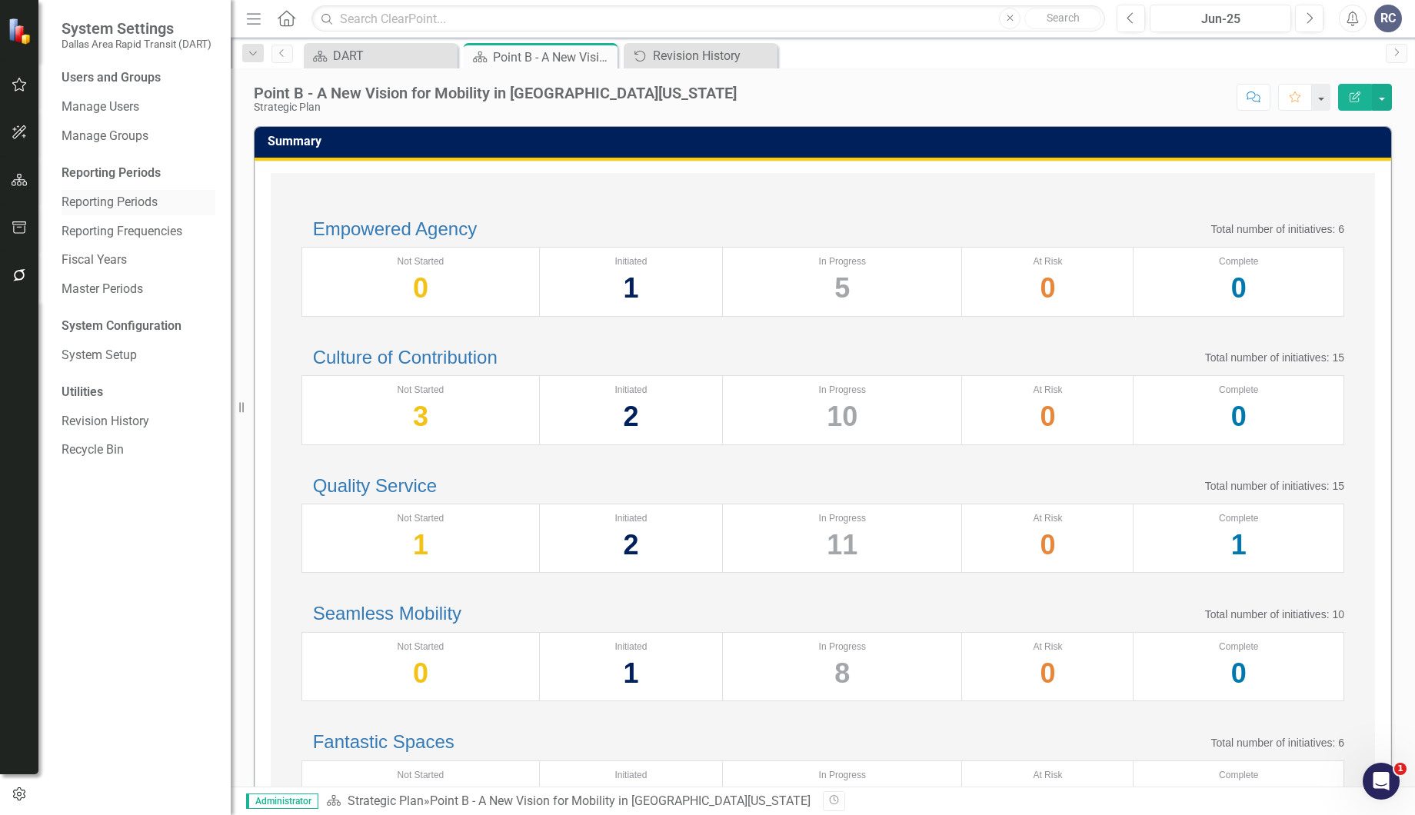
click at [142, 206] on link "Reporting Periods" at bounding box center [139, 203] width 154 height 18
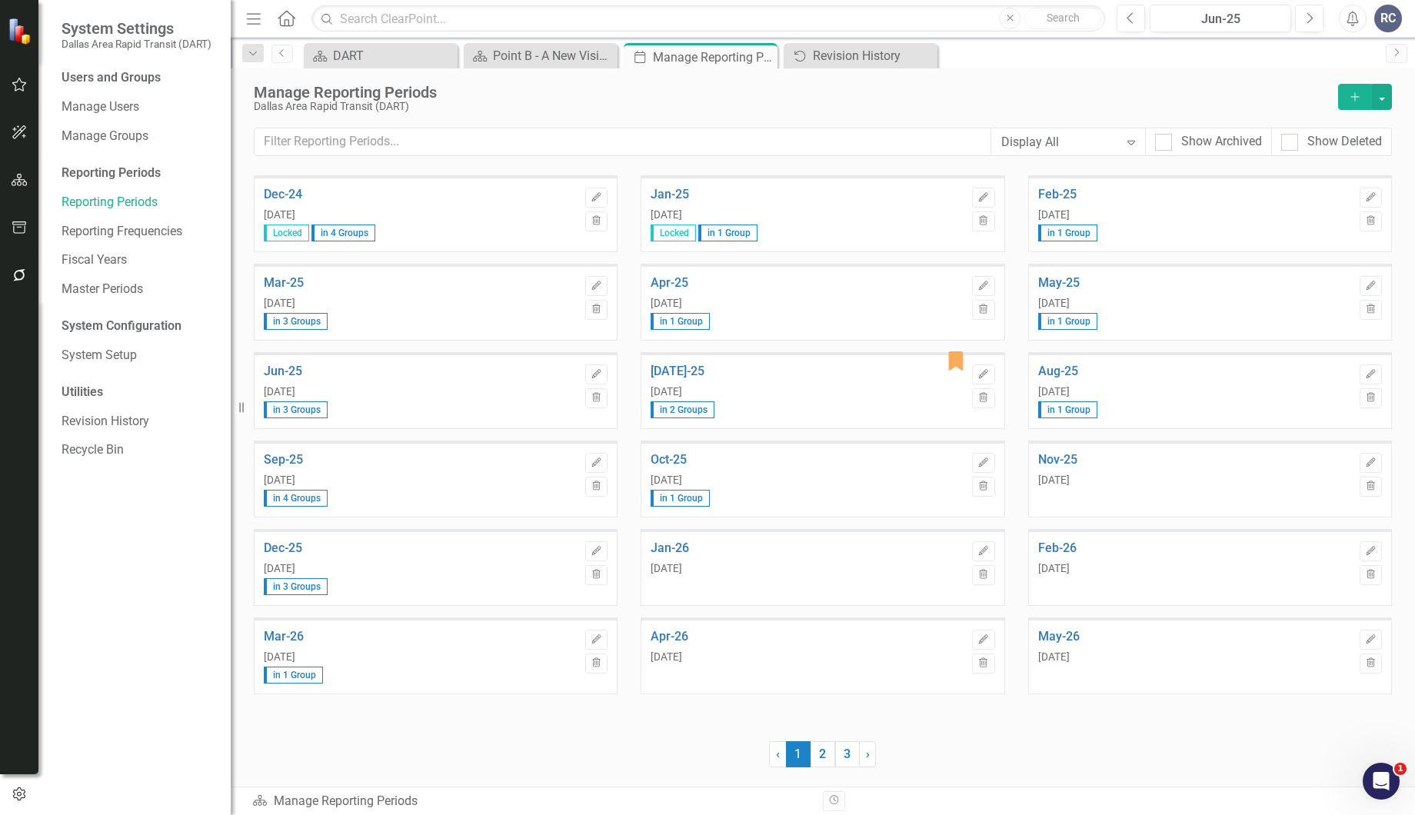
click at [677, 401] on span "in 2 Groups" at bounding box center [682, 409] width 64 height 17
click at [678, 404] on span "in 2 Groups" at bounding box center [682, 409] width 64 height 17
click at [984, 377] on icon "Edit" at bounding box center [983, 374] width 12 height 9
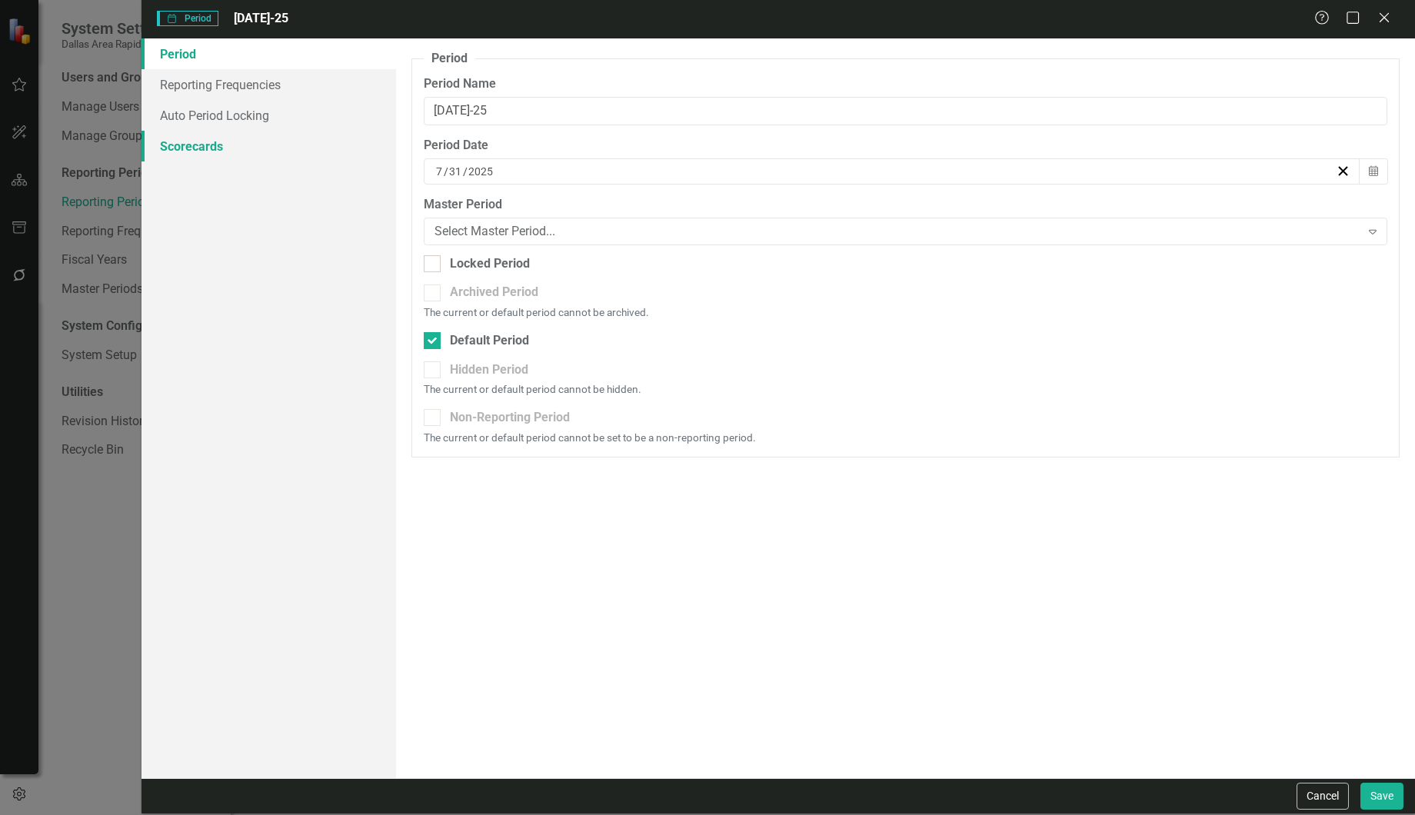
click at [252, 139] on link "Scorecards" at bounding box center [268, 146] width 254 height 31
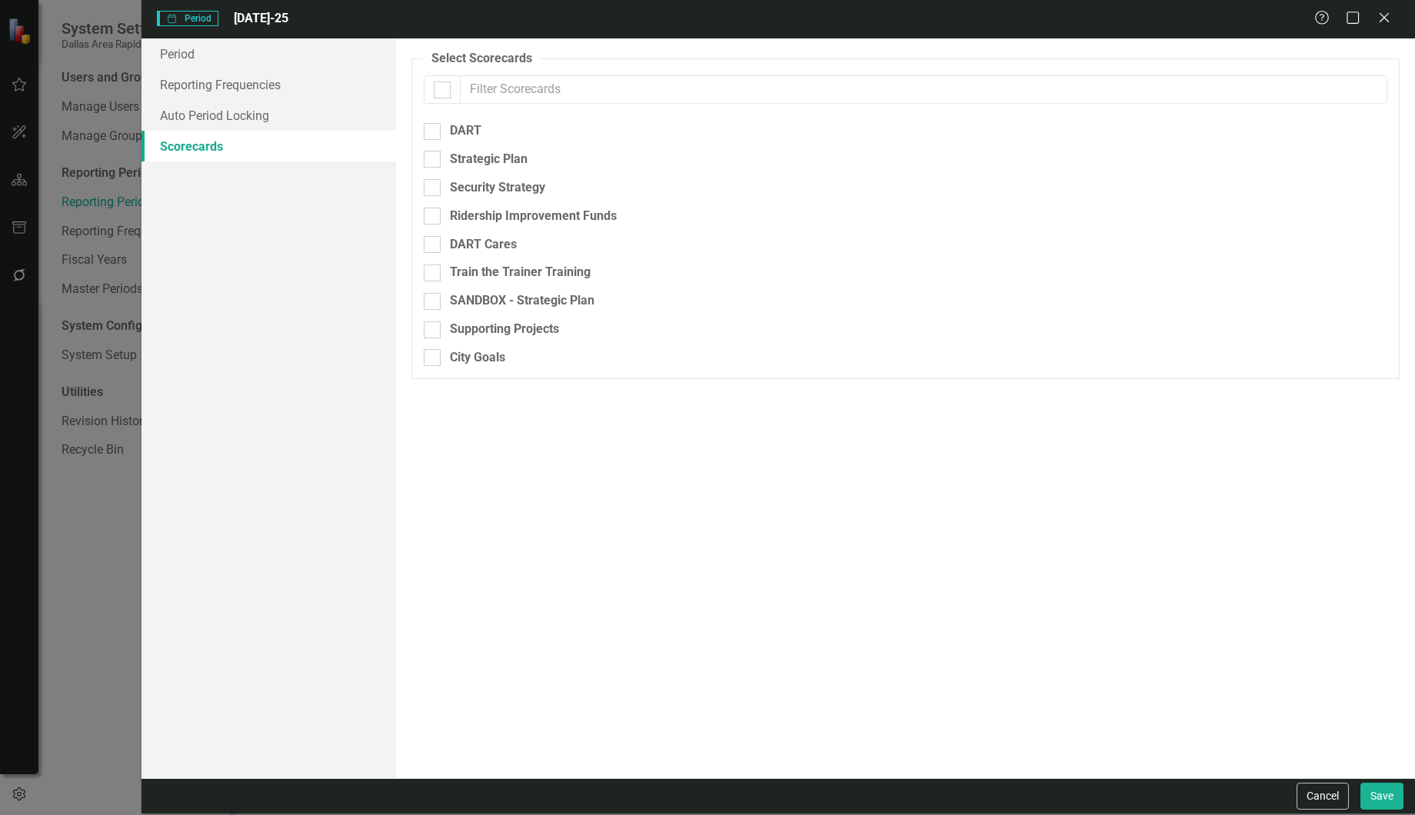
click at [252, 139] on link "Scorecards" at bounding box center [268, 146] width 254 height 31
click at [245, 117] on link "Auto Period Locking" at bounding box center [268, 115] width 254 height 31
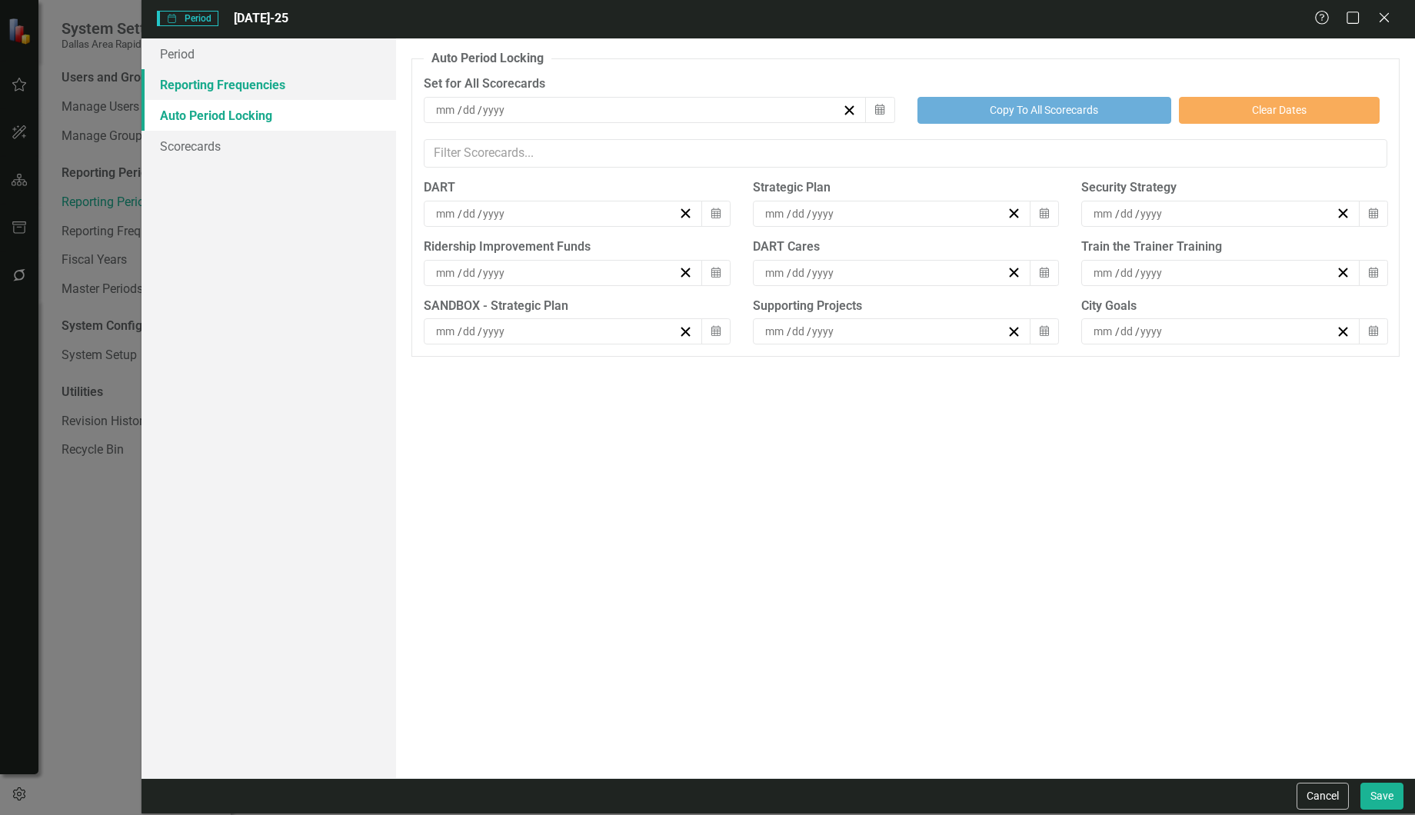
click at [245, 90] on link "Reporting Frequencies" at bounding box center [268, 84] width 254 height 31
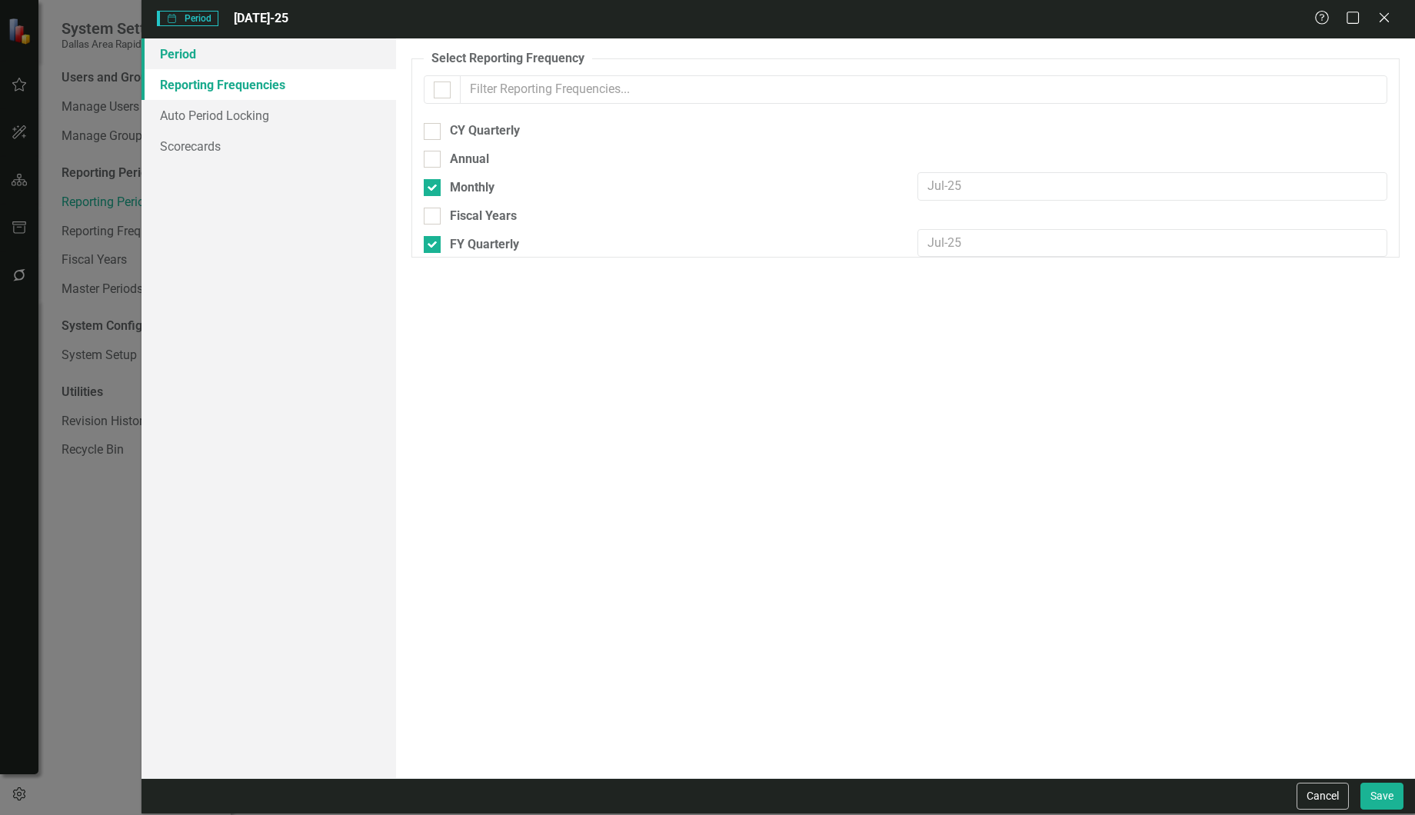
click at [196, 63] on link "Period" at bounding box center [268, 53] width 254 height 31
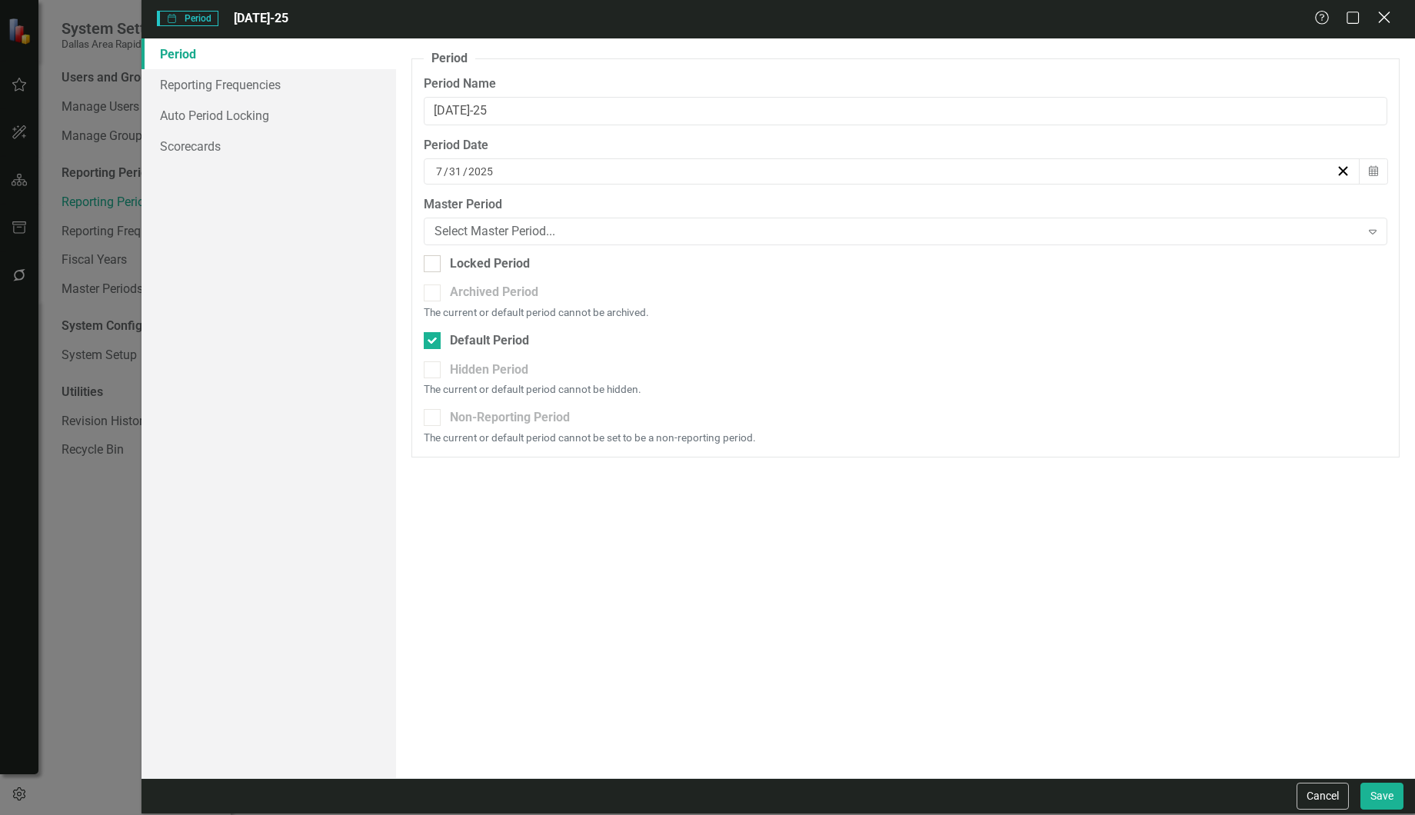
click at [1383, 20] on icon "Close" at bounding box center [1383, 17] width 19 height 15
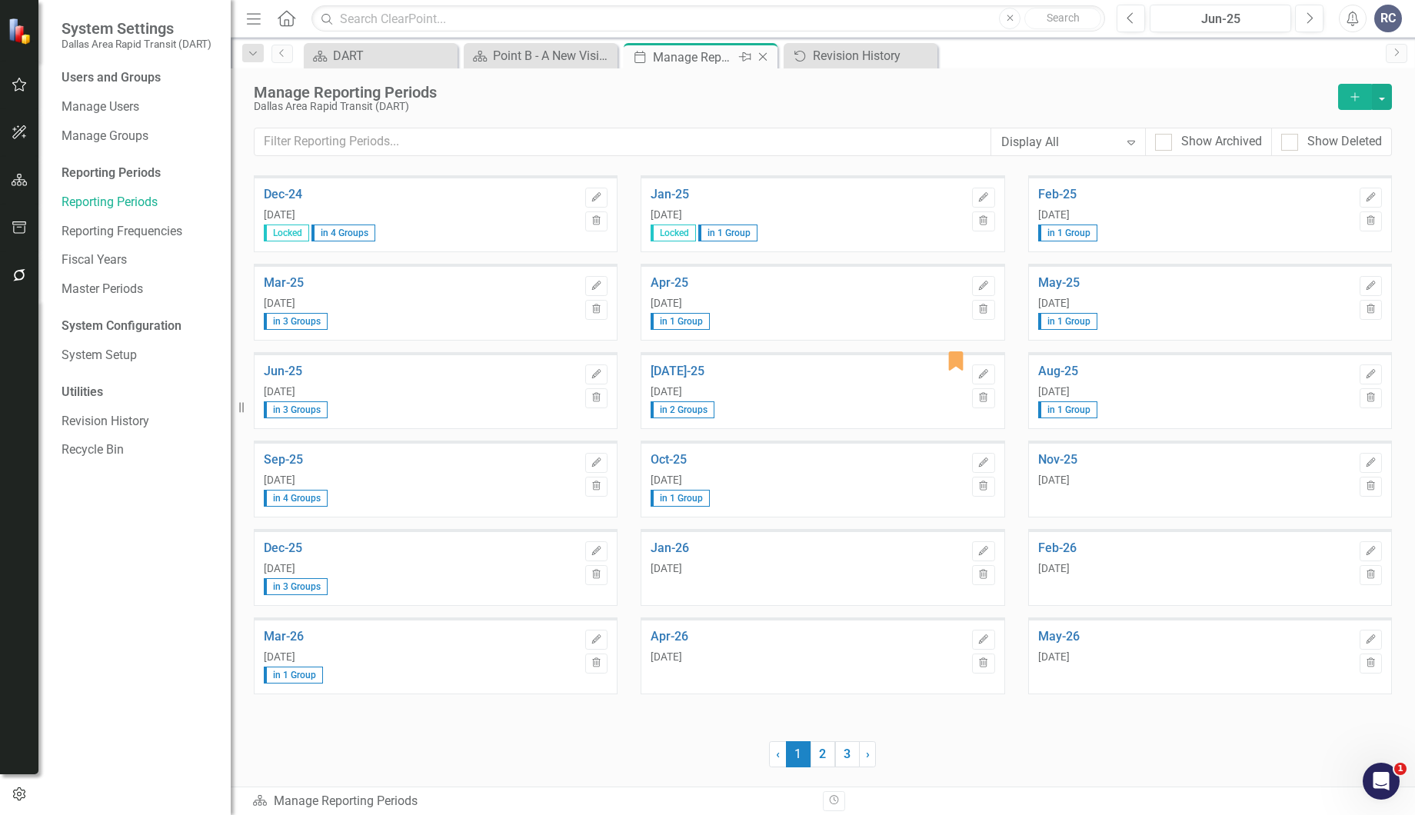
click at [760, 58] on icon "Close" at bounding box center [762, 57] width 15 height 12
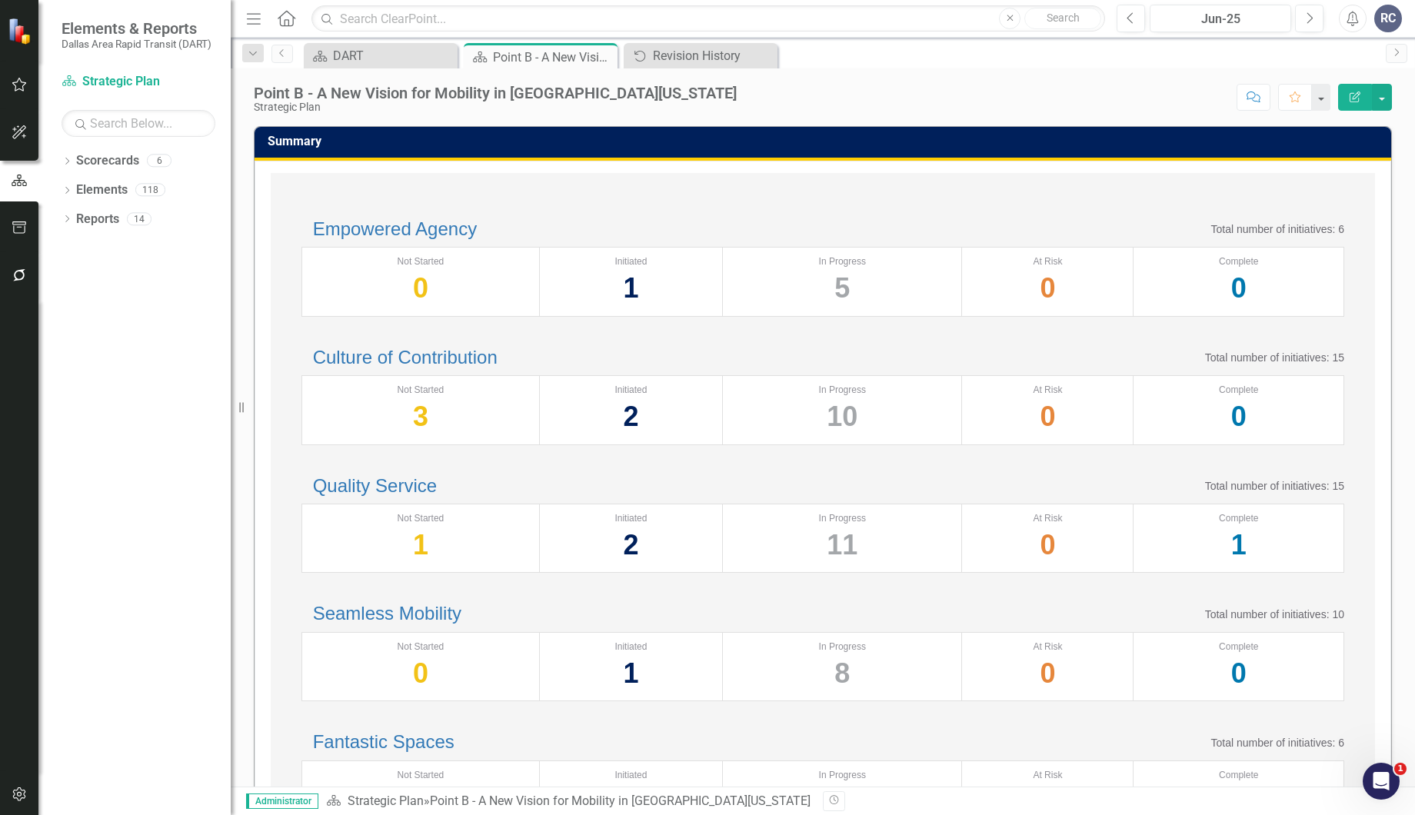
click at [706, 155] on div "Summary" at bounding box center [822, 144] width 1136 height 34
click at [1316, 16] on button "Next" at bounding box center [1309, 19] width 28 height 28
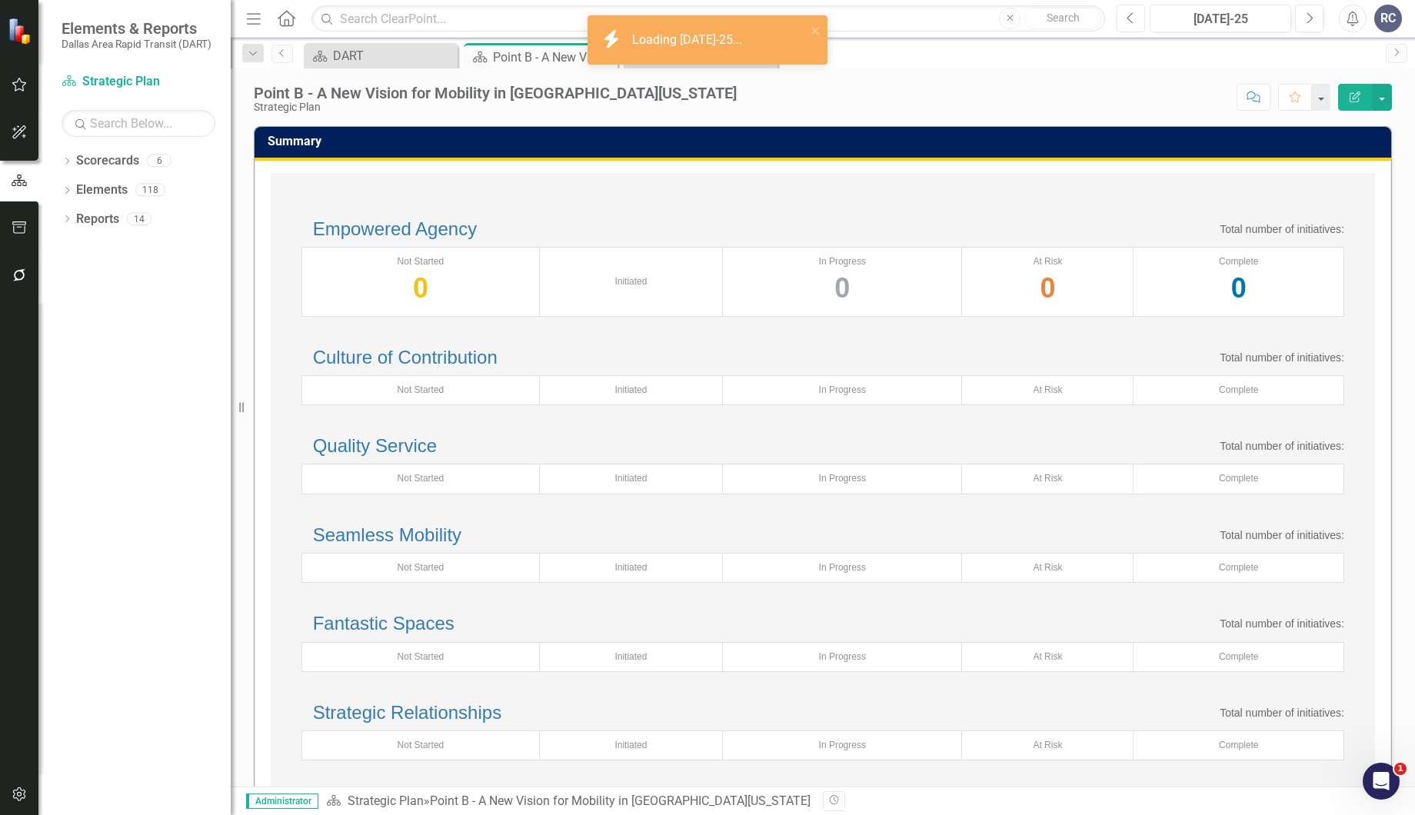
click at [1129, 25] on button "Previous" at bounding box center [1130, 19] width 28 height 28
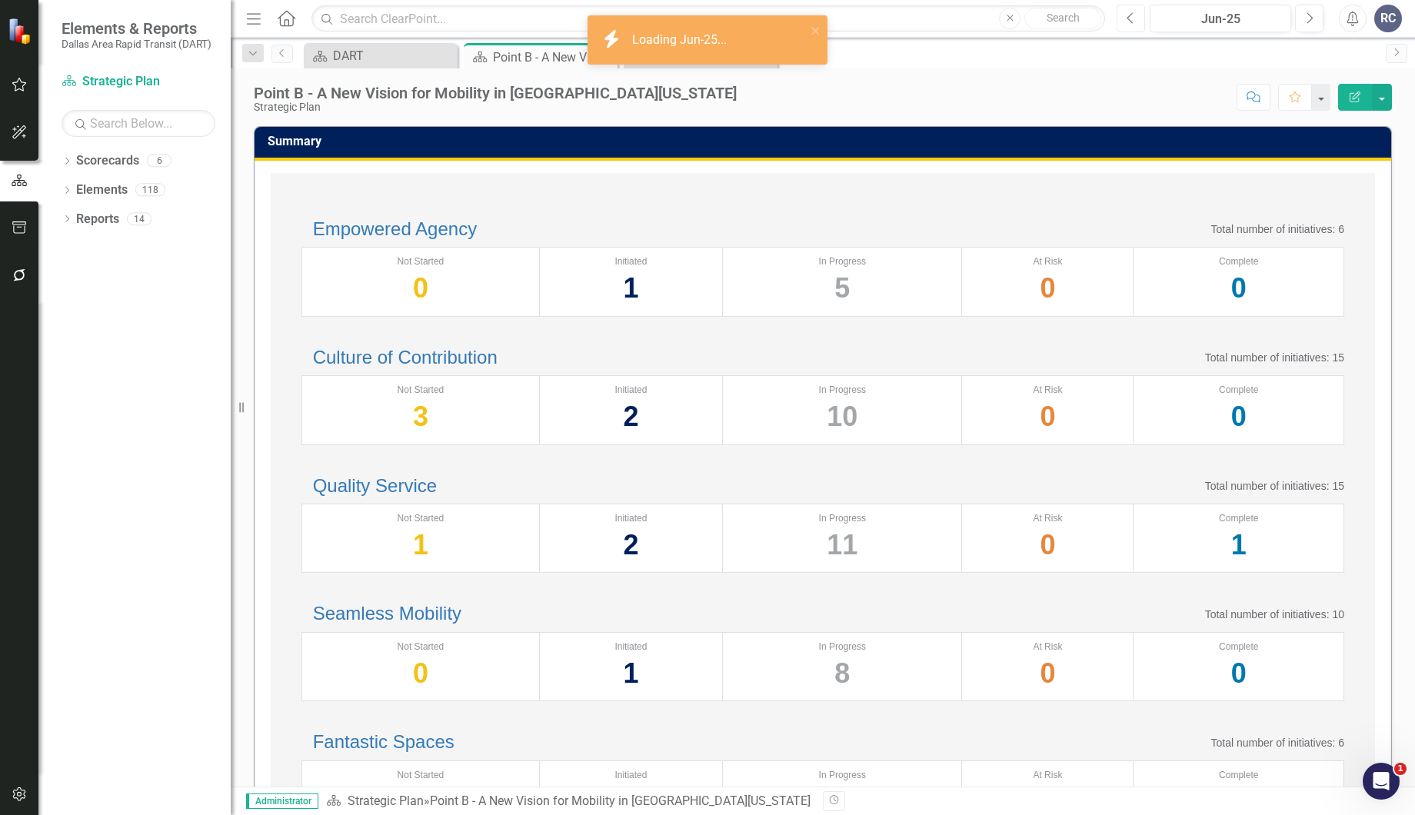
click at [1126, 24] on button "Previous" at bounding box center [1130, 19] width 28 height 28
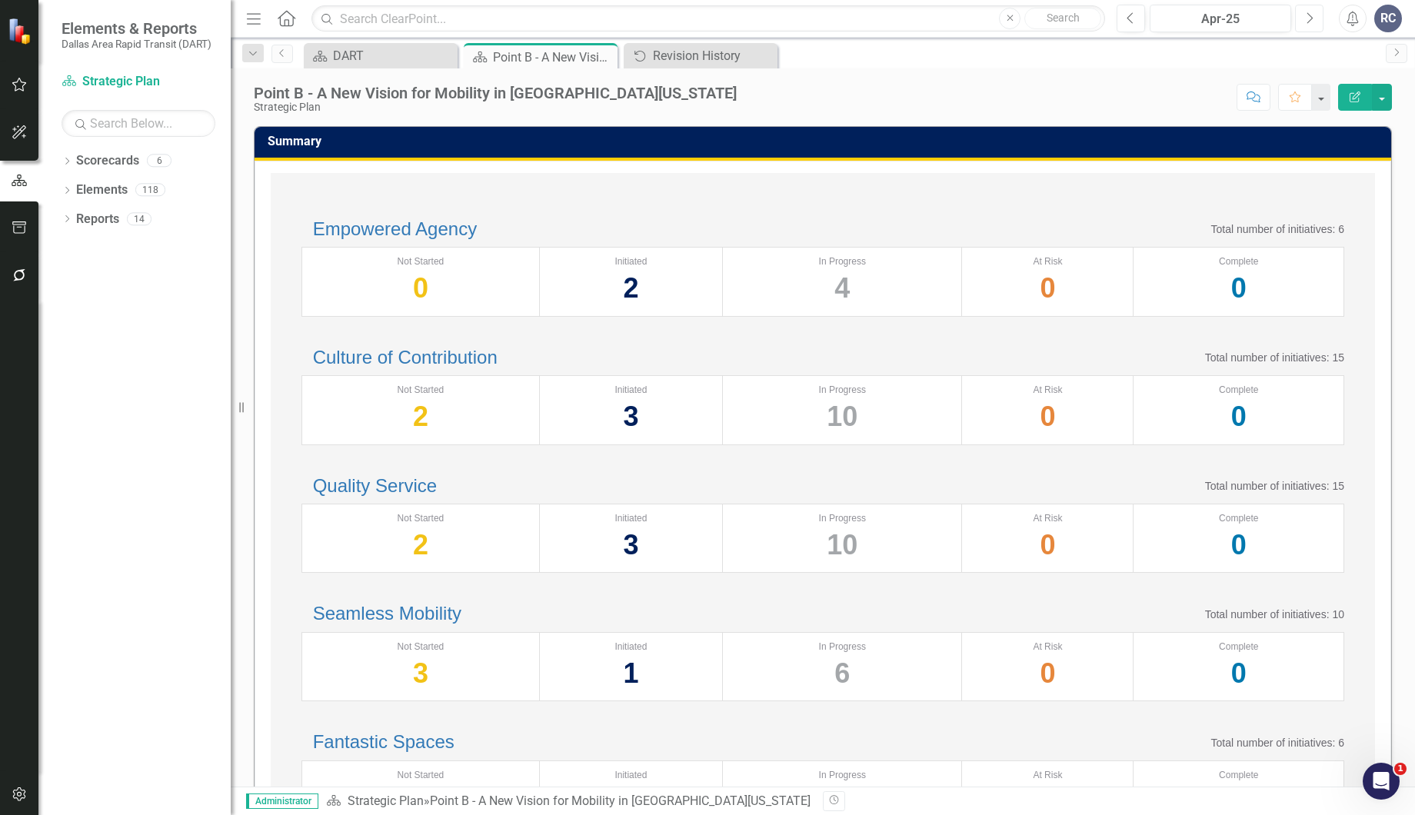
click at [1305, 19] on icon "Next" at bounding box center [1309, 19] width 8 height 14
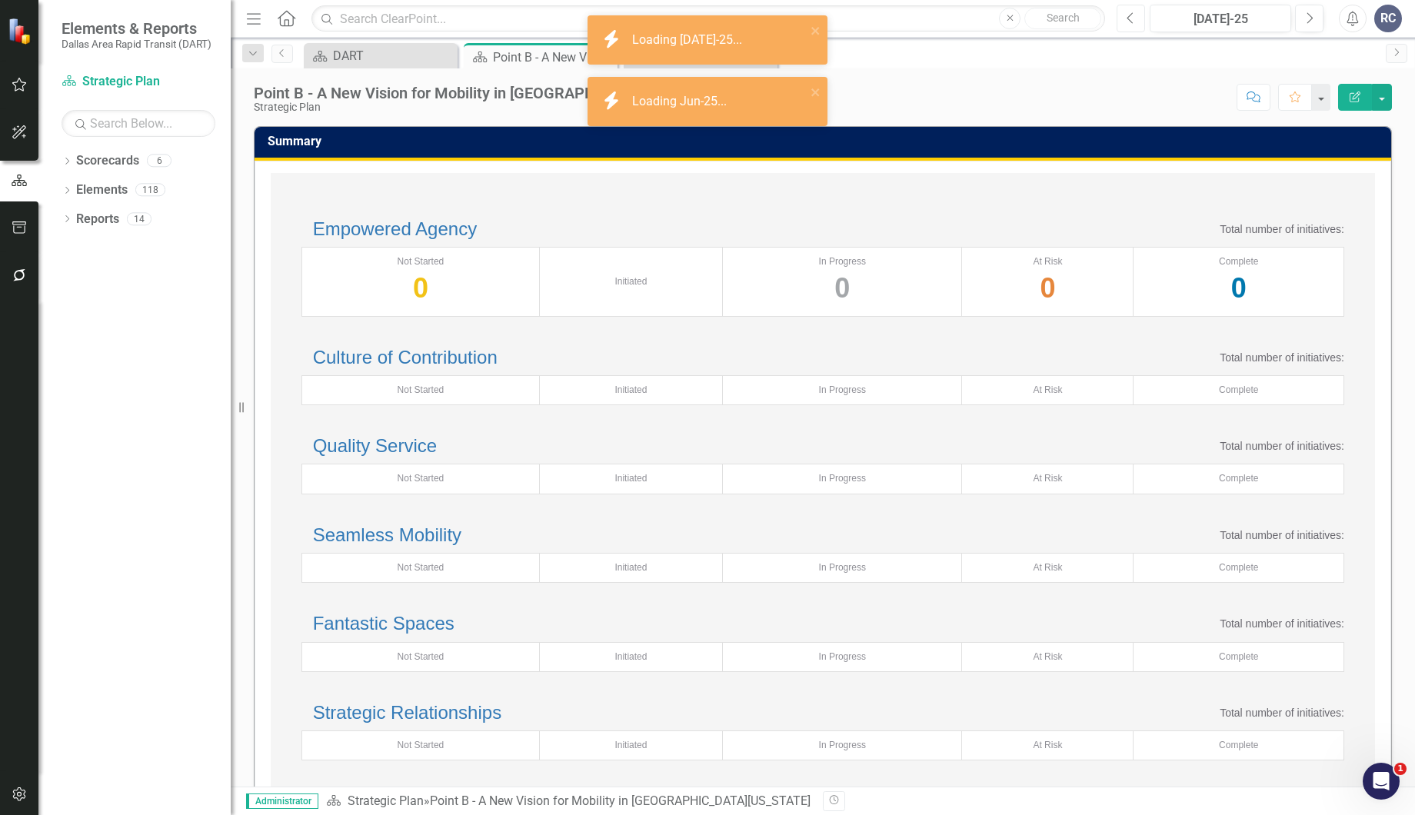
click at [1130, 19] on icon "button" at bounding box center [1130, 17] width 6 height 11
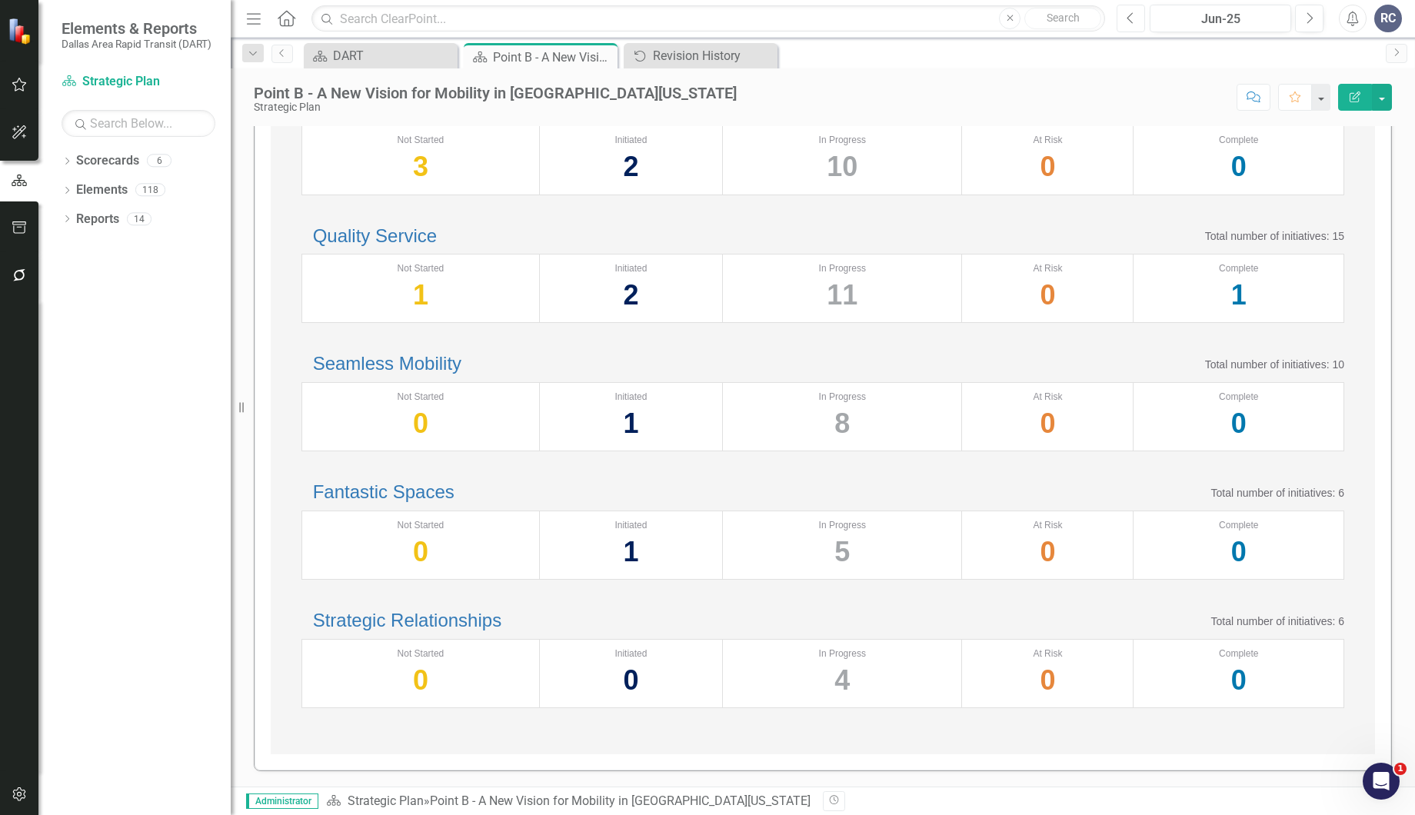
scroll to position [446, 0]
click at [400, 610] on link "Strategic Relationships" at bounding box center [407, 620] width 188 height 21
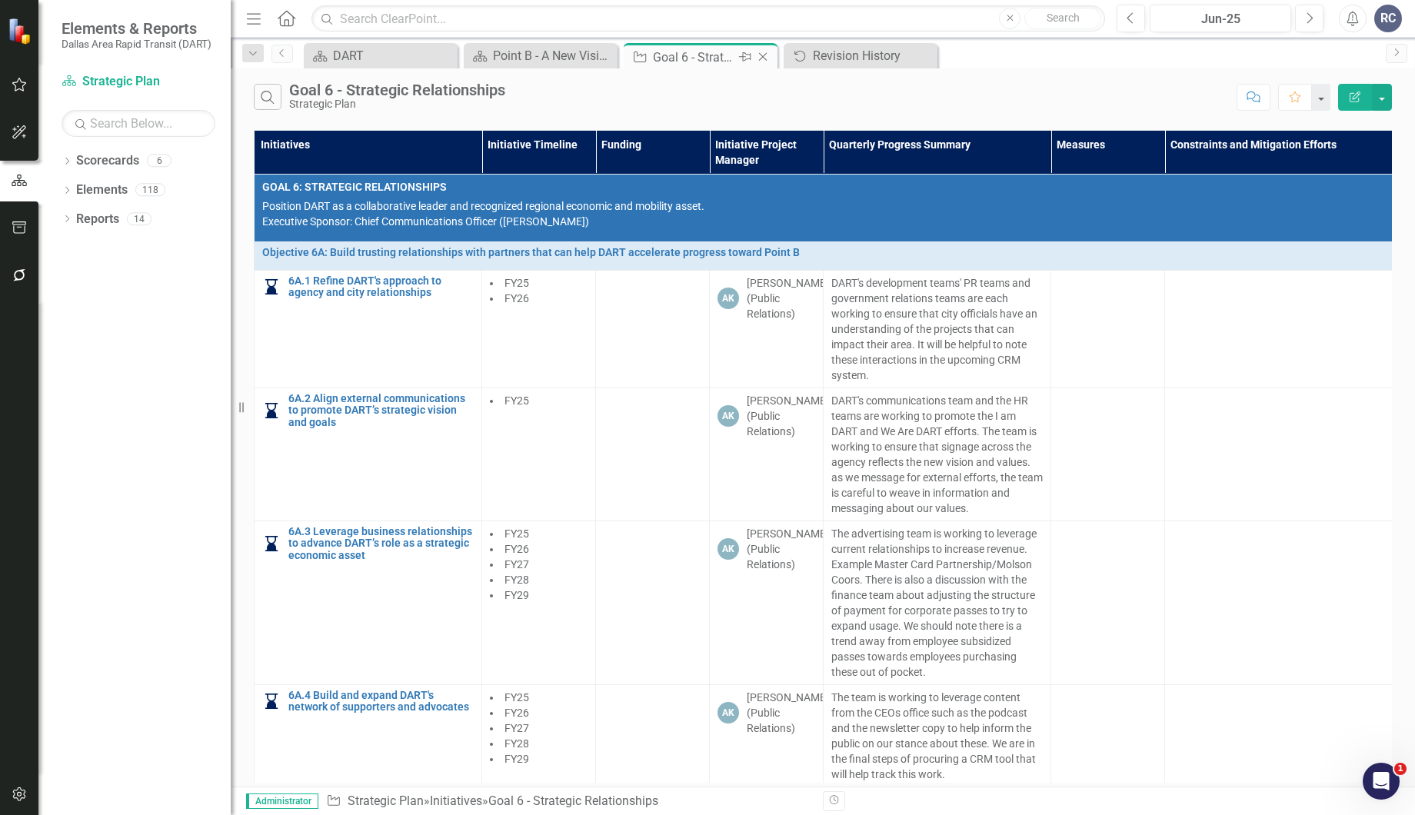
click at [760, 59] on icon "Close" at bounding box center [762, 57] width 15 height 12
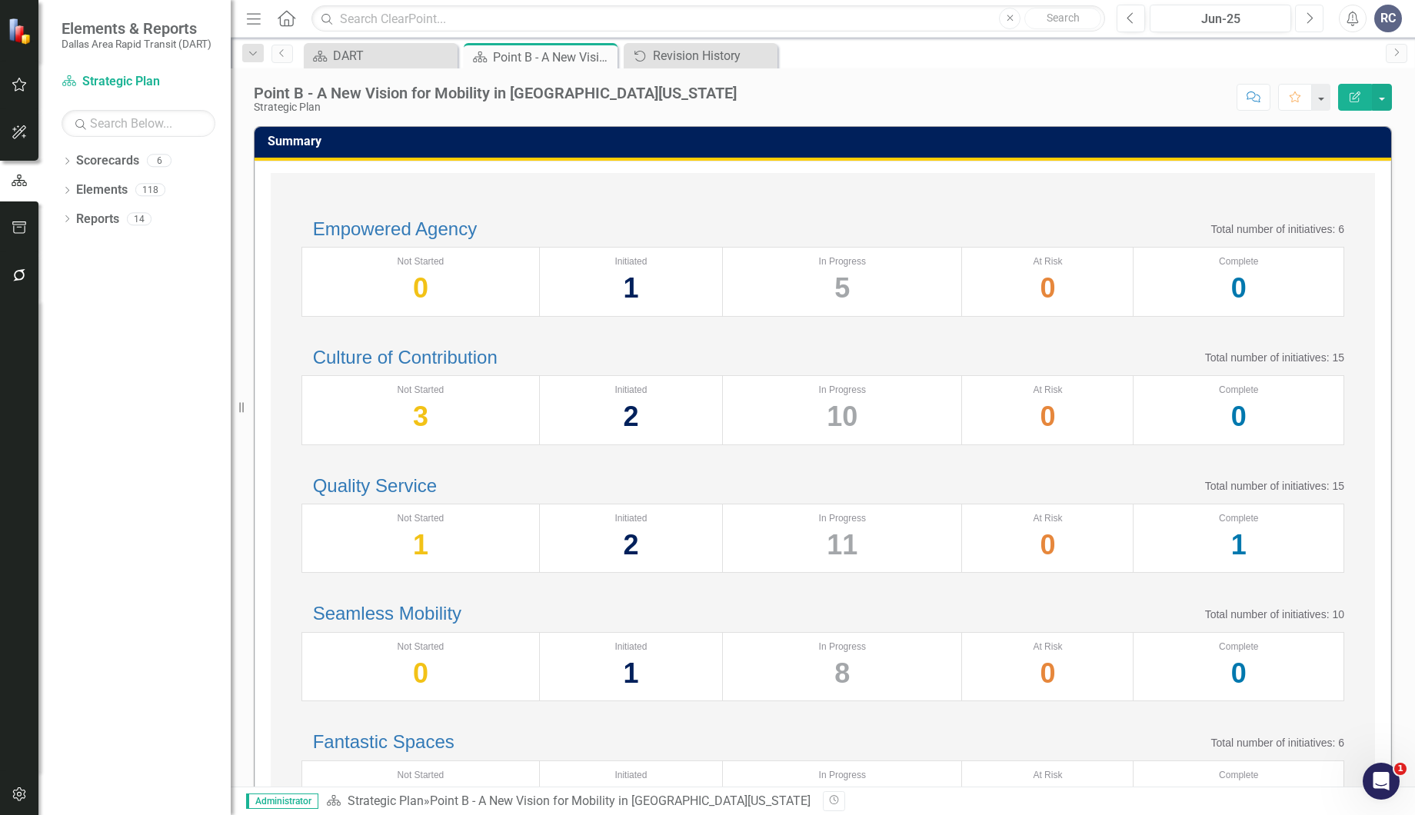
click at [1302, 17] on button "Next" at bounding box center [1309, 19] width 28 height 28
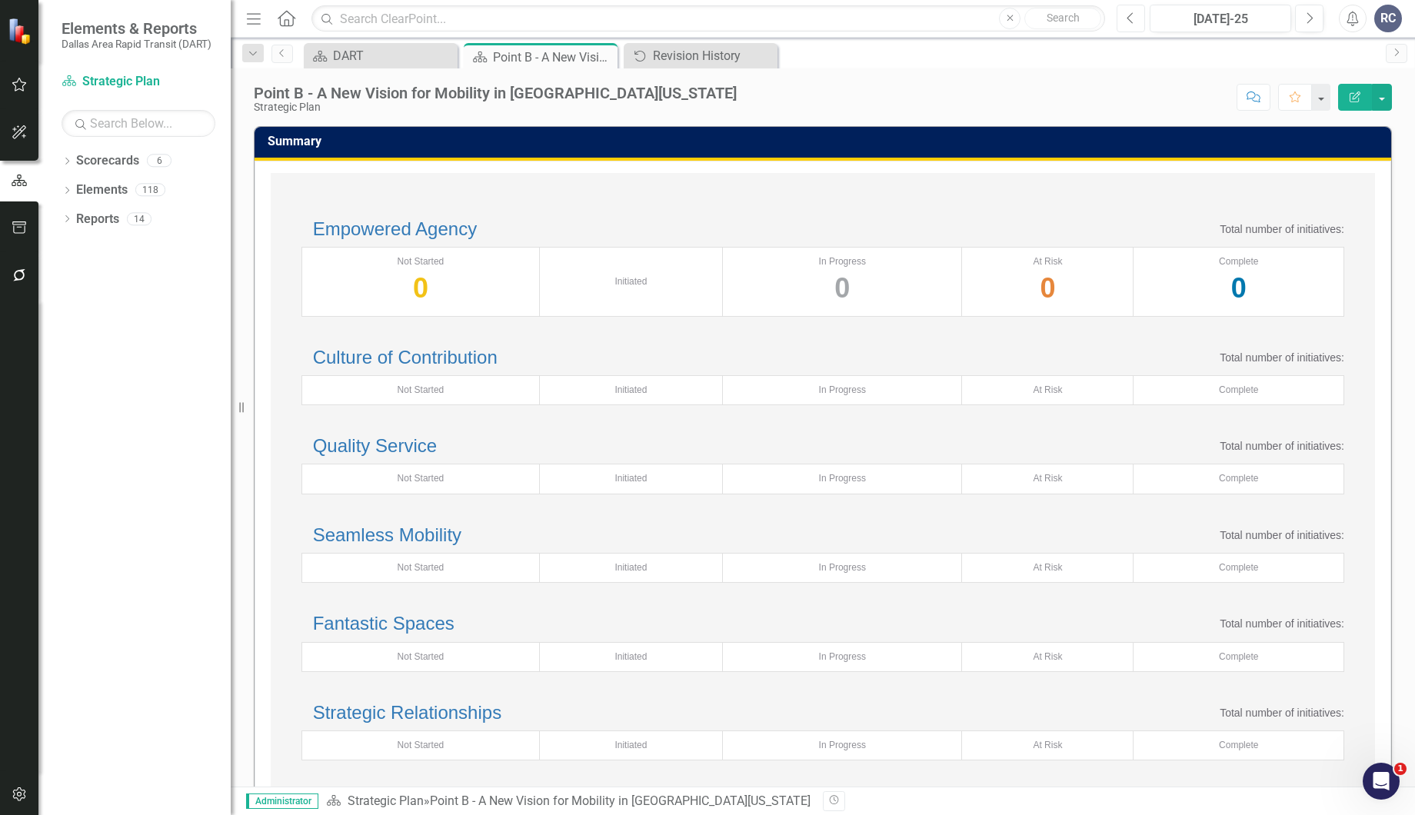
click at [1140, 21] on button "Previous" at bounding box center [1130, 19] width 28 height 28
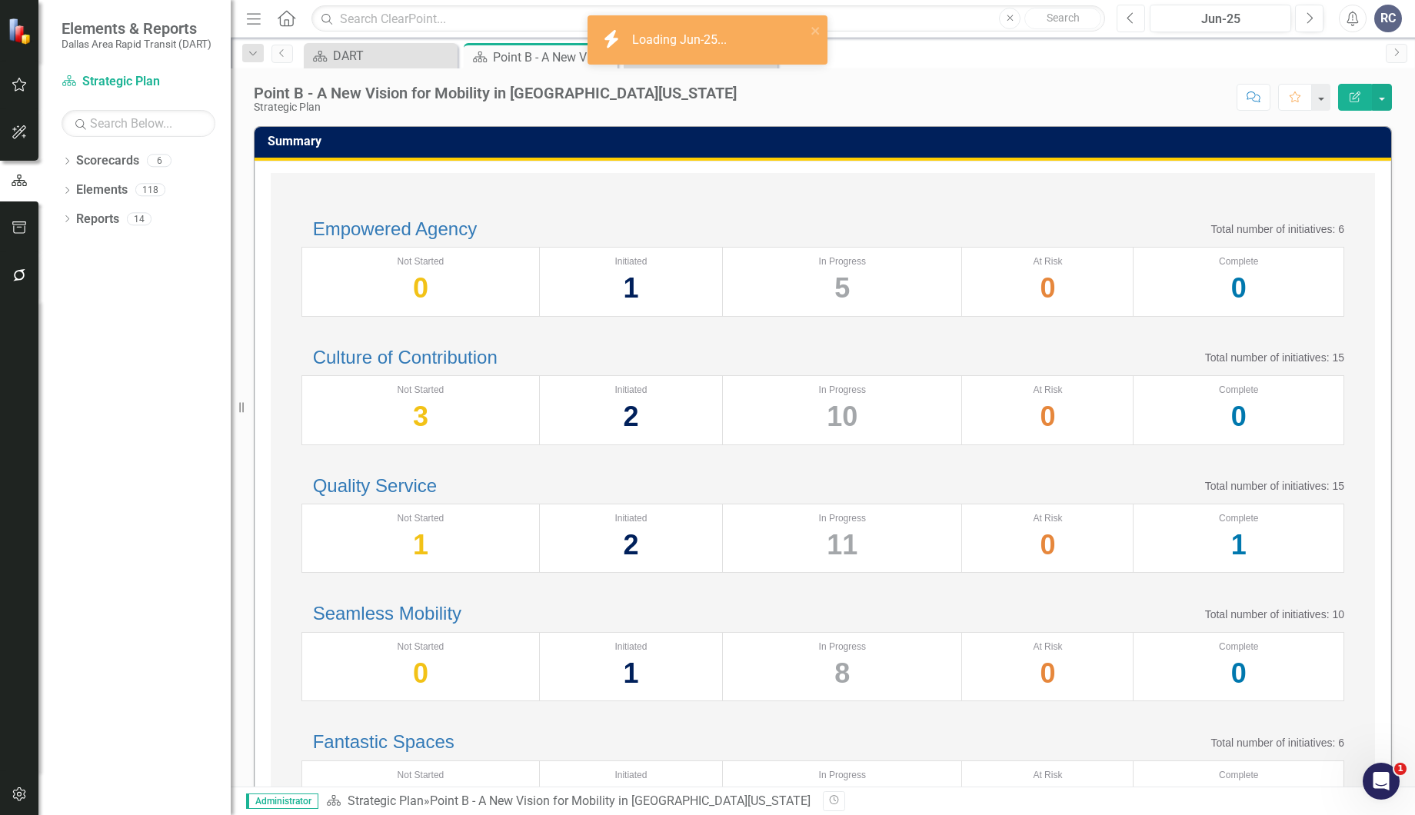
click at [1140, 21] on button "Previous" at bounding box center [1130, 19] width 28 height 28
click at [1310, 22] on icon "Next" at bounding box center [1309, 19] width 8 height 14
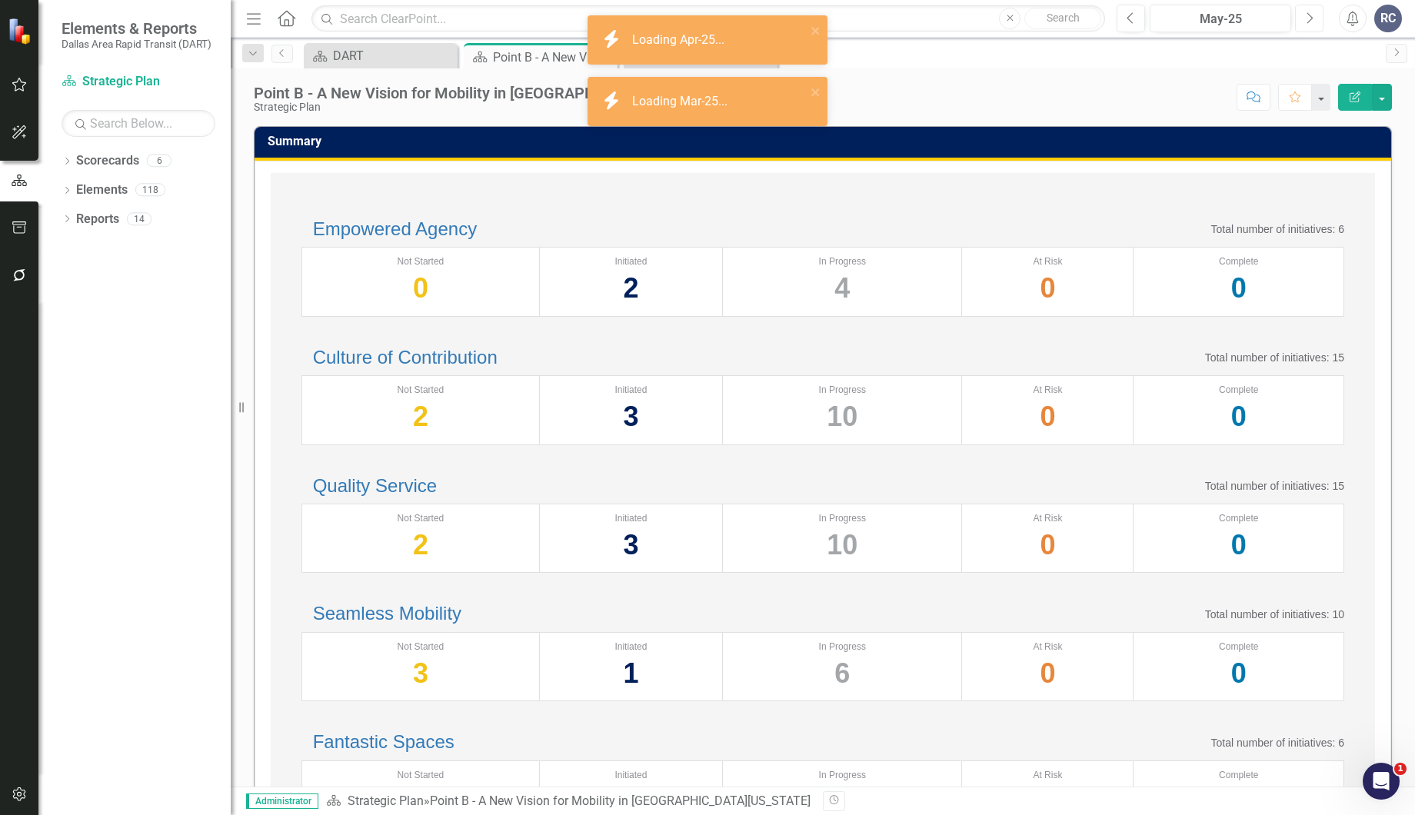
click at [1311, 22] on icon "Next" at bounding box center [1309, 19] width 8 height 14
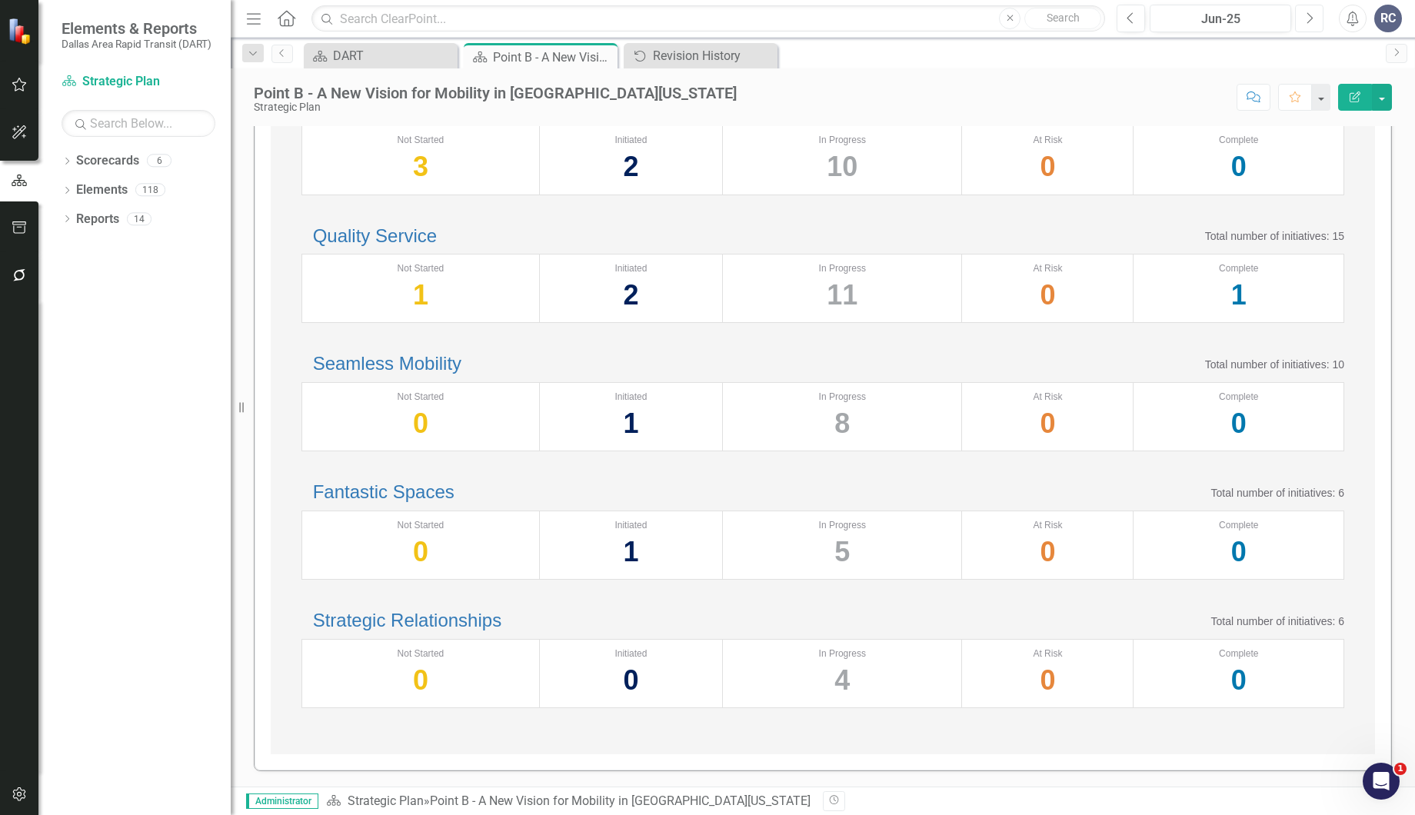
scroll to position [446, 0]
click at [1316, 19] on button "Next" at bounding box center [1309, 19] width 28 height 28
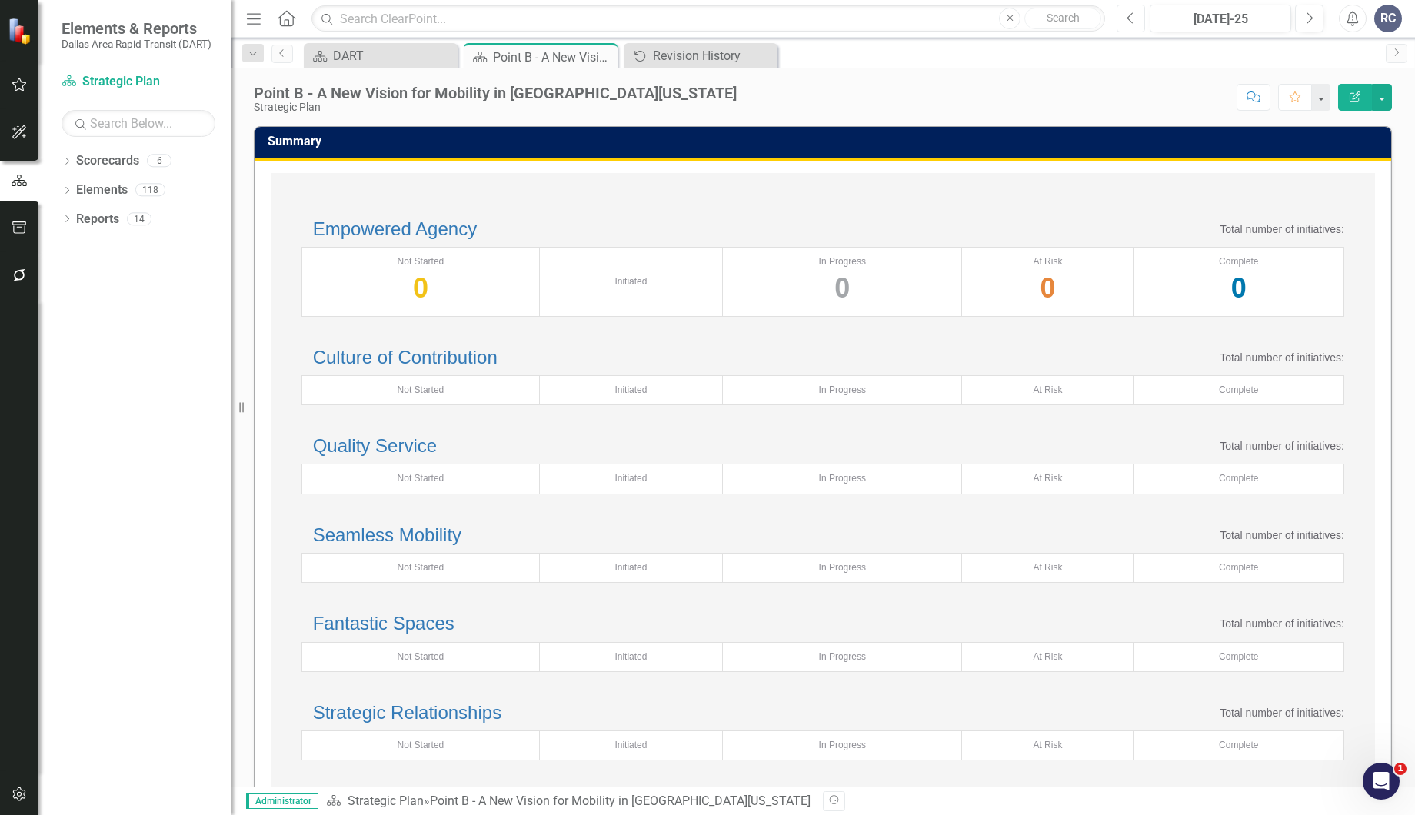
click at [1140, 22] on button "Previous" at bounding box center [1130, 19] width 28 height 28
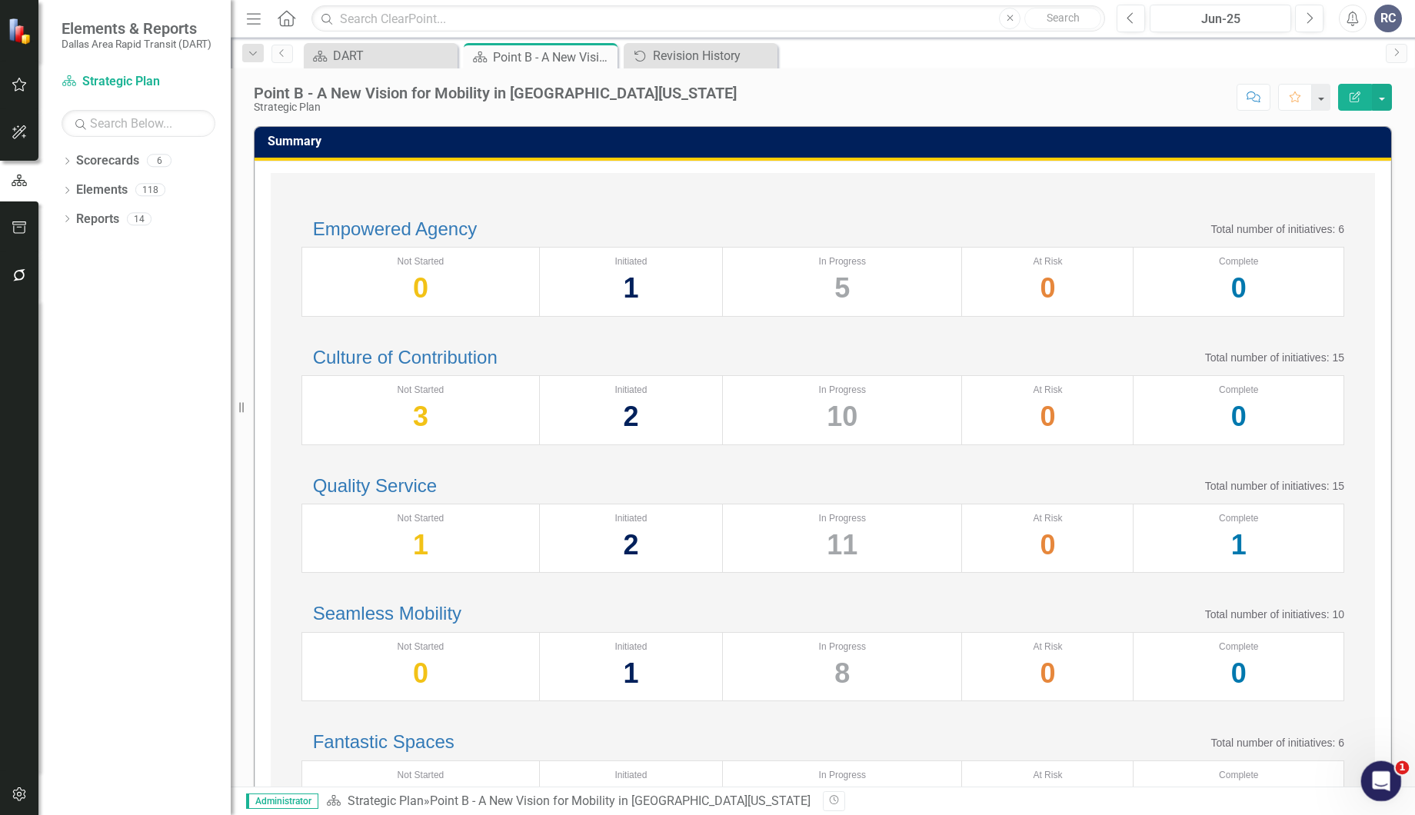
click at [1372, 768] on div "Open Intercom Messenger" at bounding box center [1378, 779] width 51 height 51
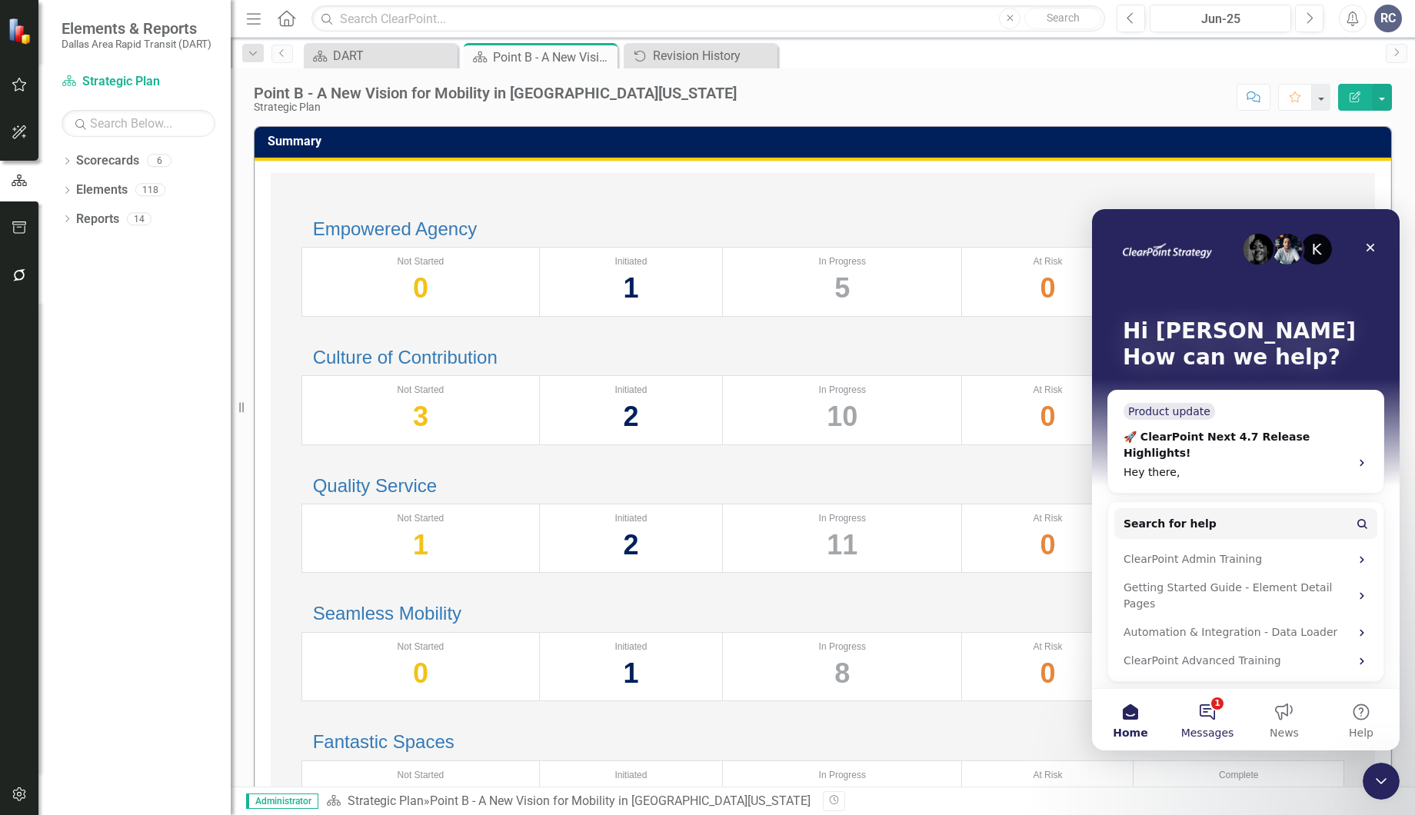
click at [1206, 730] on span "Messages" at bounding box center [1207, 732] width 53 height 11
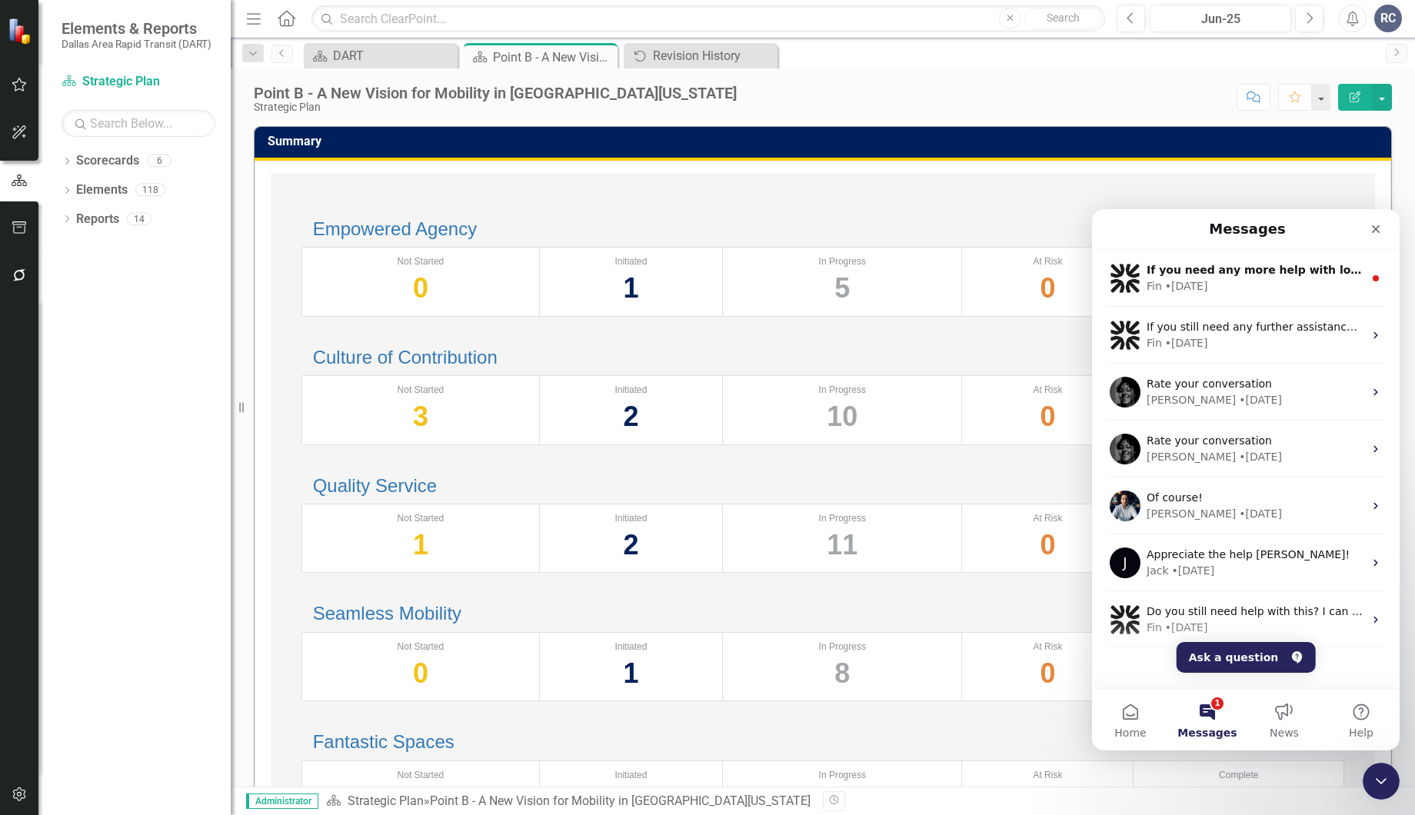
click at [1206, 730] on span "Messages" at bounding box center [1206, 732] width 59 height 11
click at [1361, 724] on button "Help" at bounding box center [1360, 720] width 77 height 62
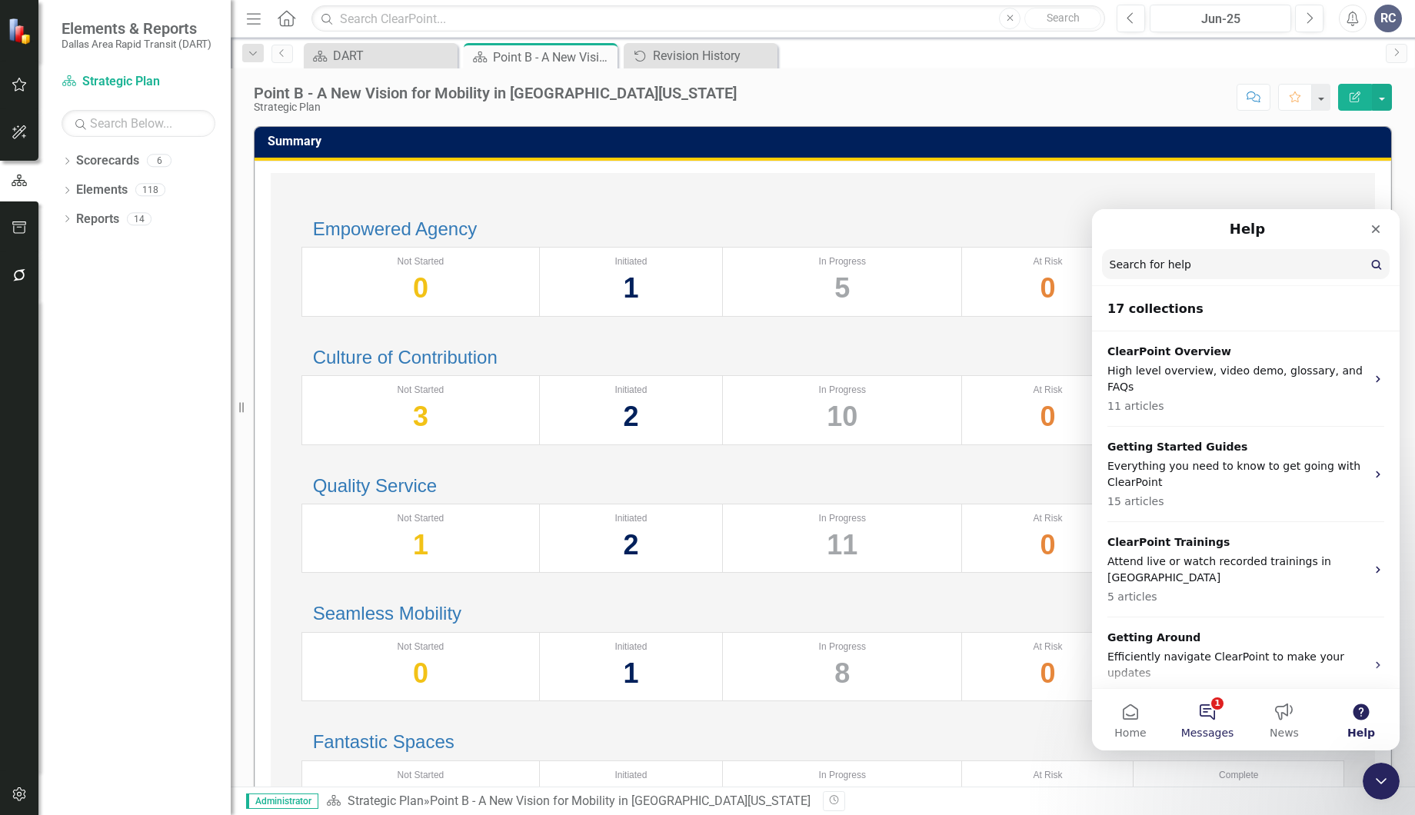
click at [1225, 708] on button "1 Messages" at bounding box center [1207, 720] width 77 height 62
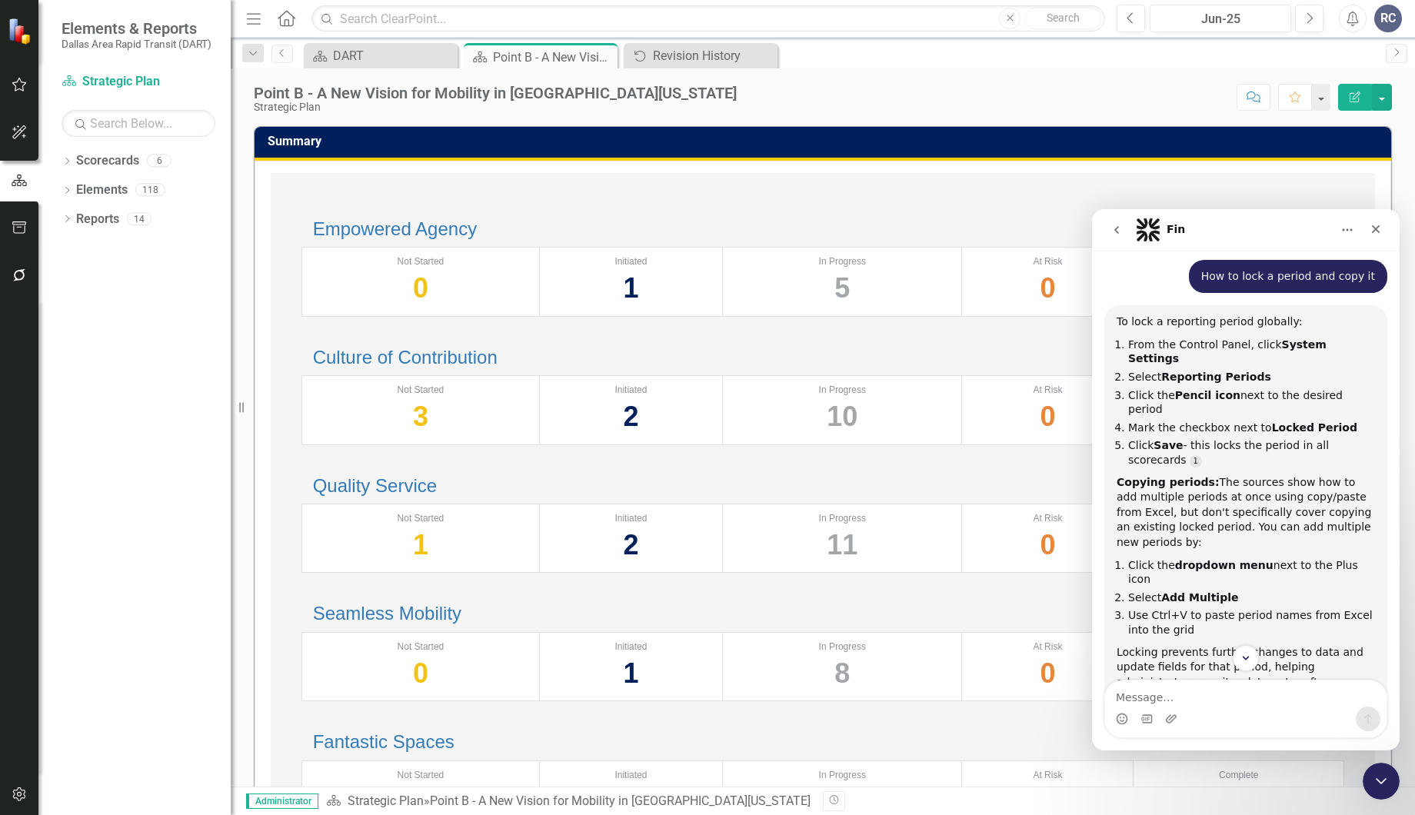
scroll to position [274, 0]
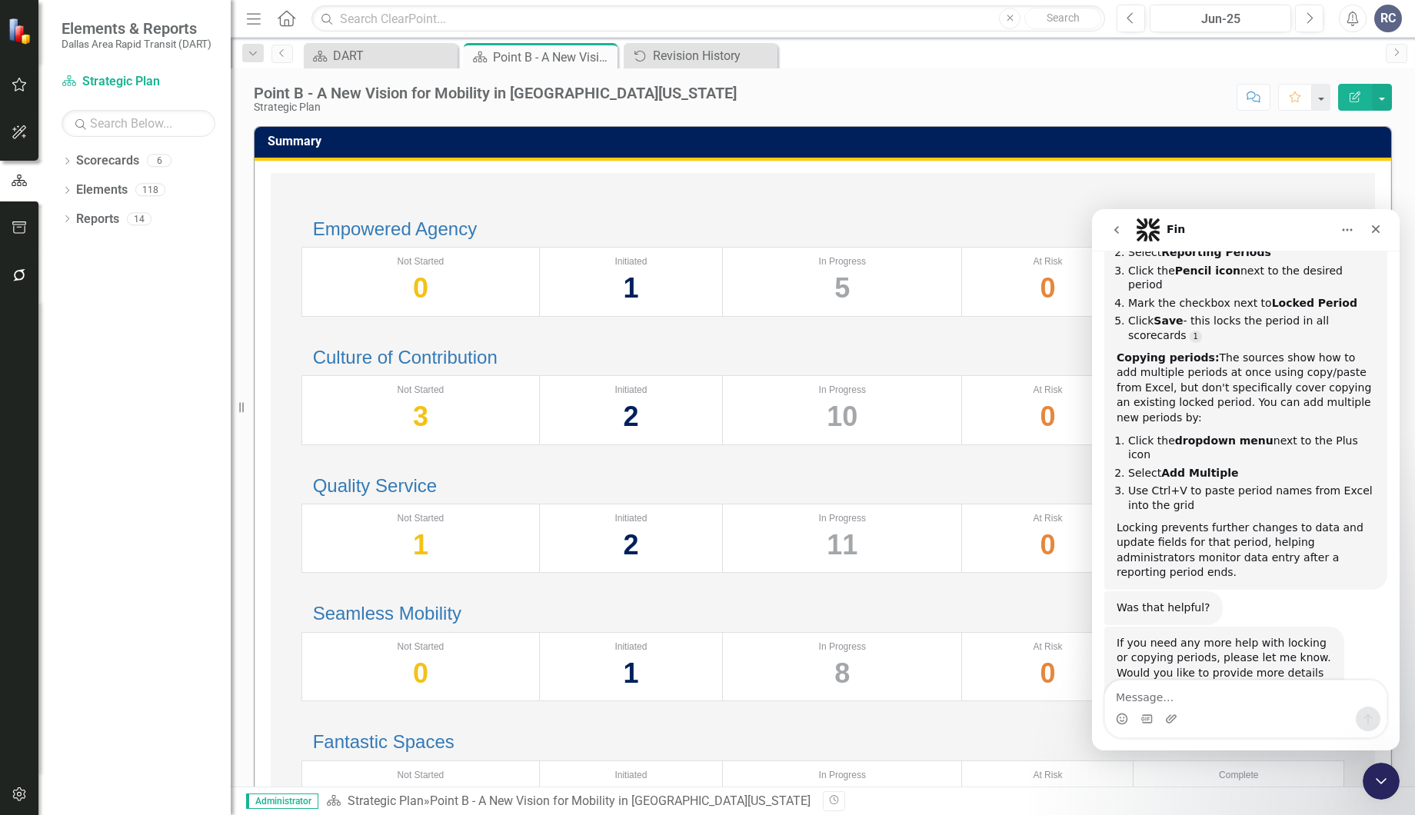
click at [1116, 231] on icon "go back" at bounding box center [1116, 230] width 5 height 8
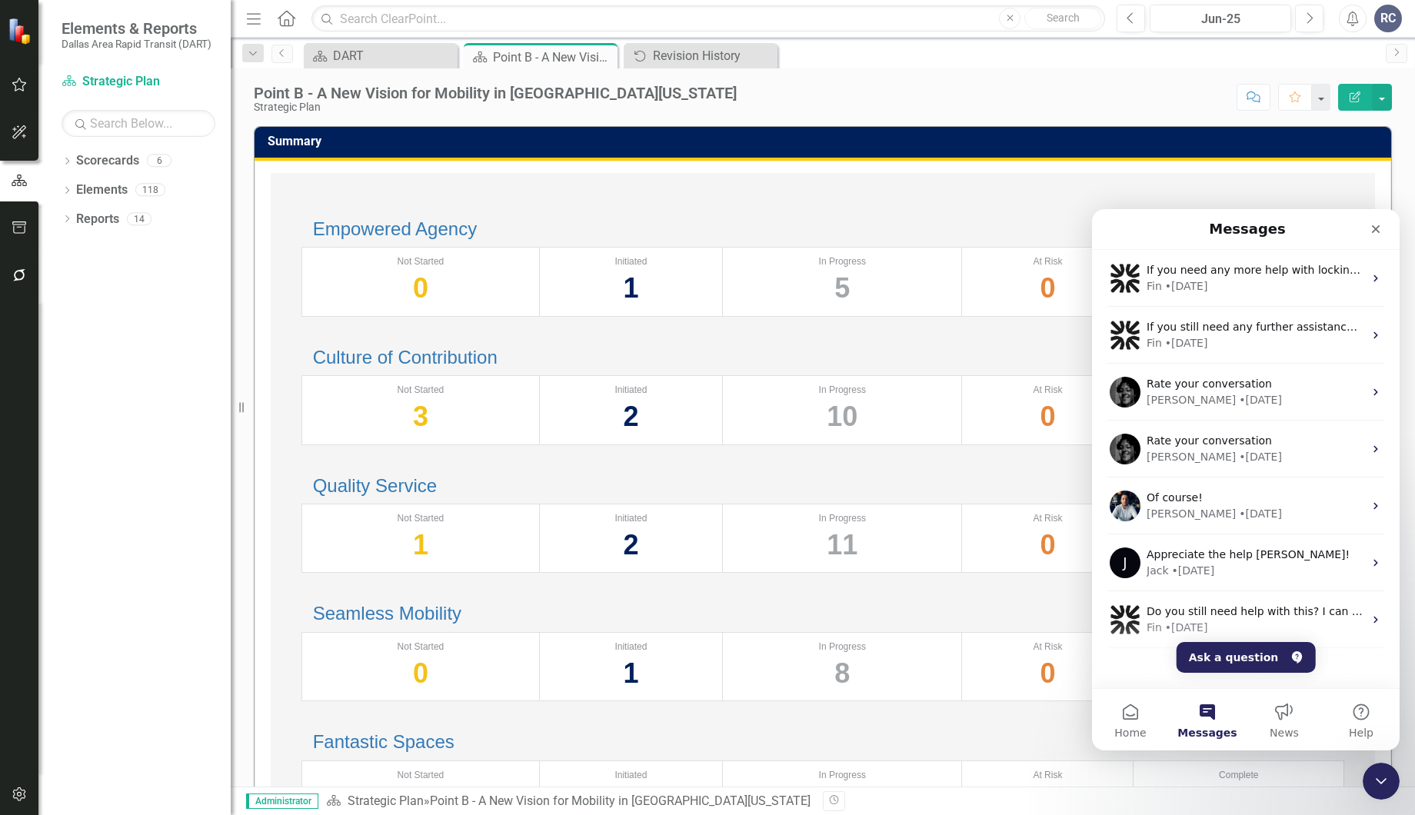
scroll to position [0, 0]
click at [1351, 720] on button "Help" at bounding box center [1360, 720] width 77 height 62
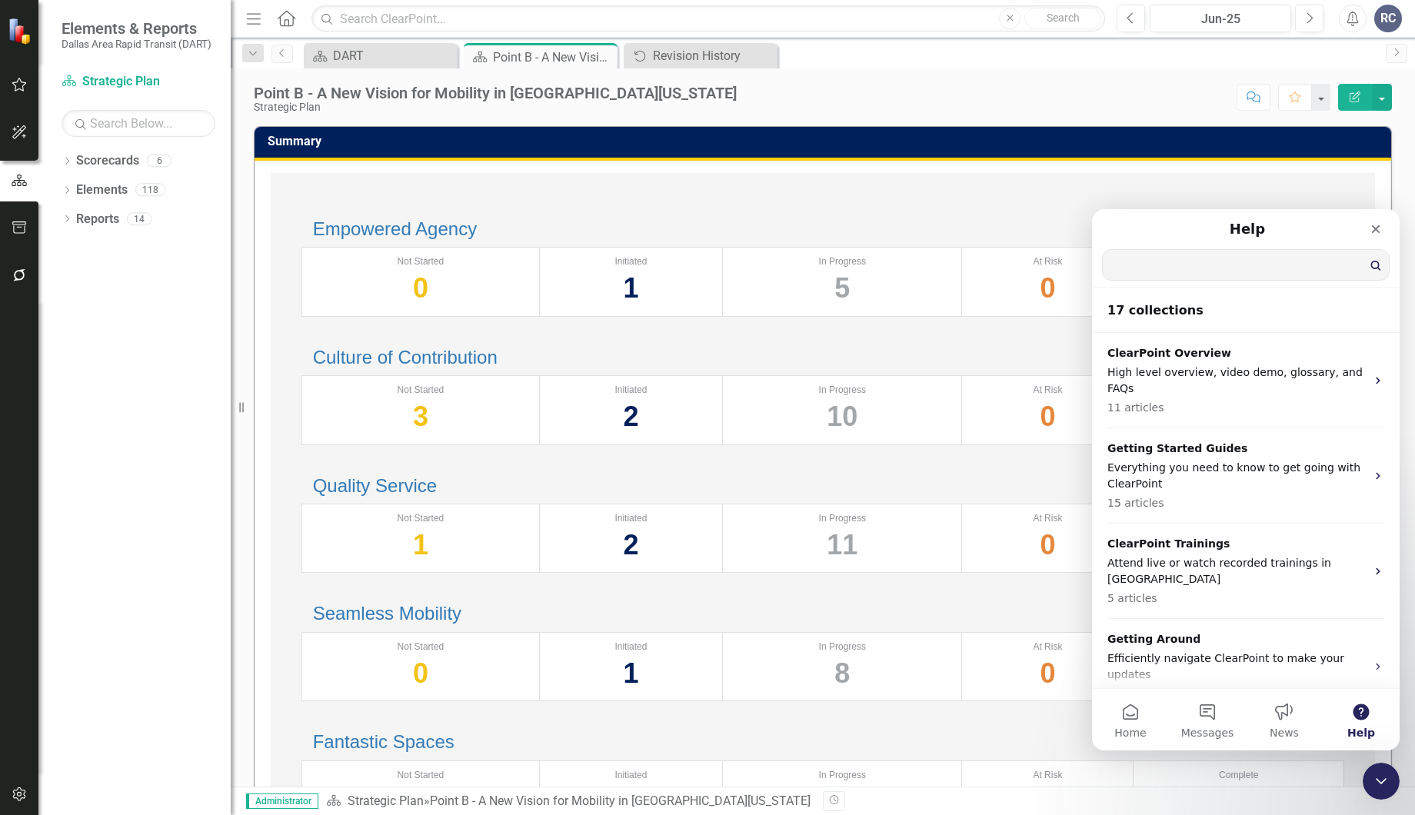
click at [1162, 268] on input "Search for help" at bounding box center [1246, 265] width 286 height 30
click at [1210, 734] on span "Messages" at bounding box center [1207, 732] width 53 height 11
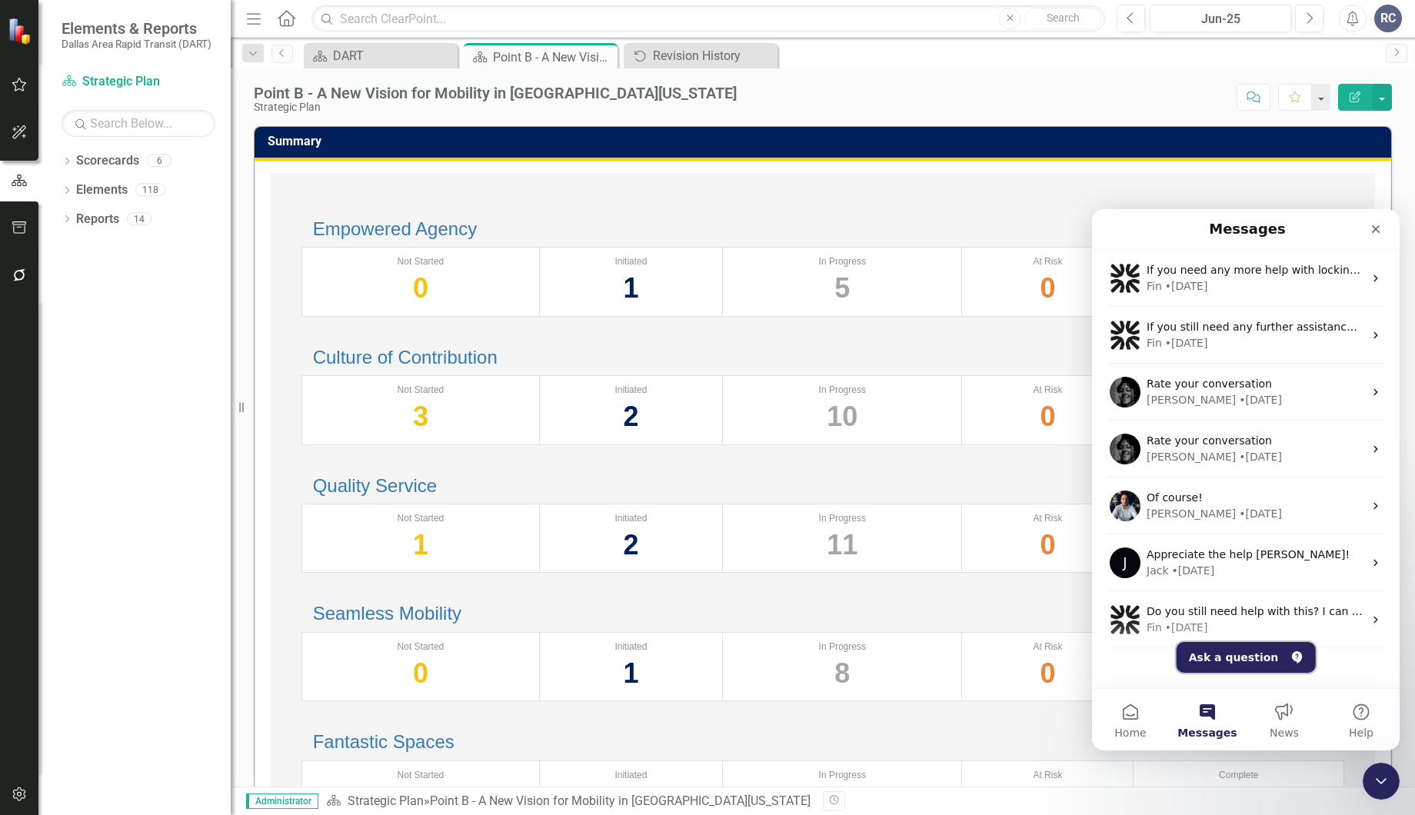
click at [1259, 660] on button "Ask a question" at bounding box center [1245, 657] width 139 height 31
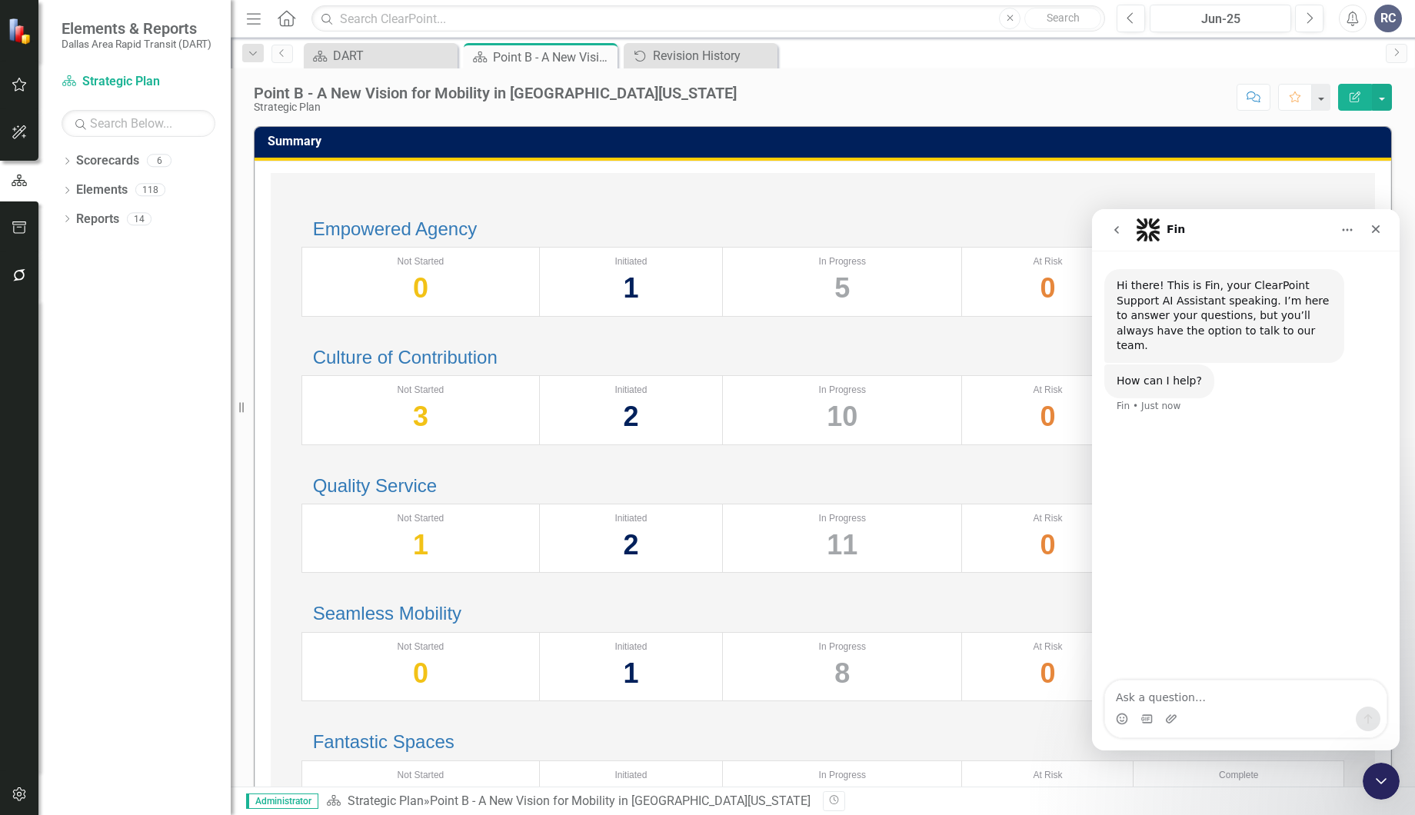
click at [1179, 688] on textarea "Ask a question…" at bounding box center [1245, 693] width 281 height 26
click at [1309, 15] on icon "Next" at bounding box center [1309, 19] width 8 height 14
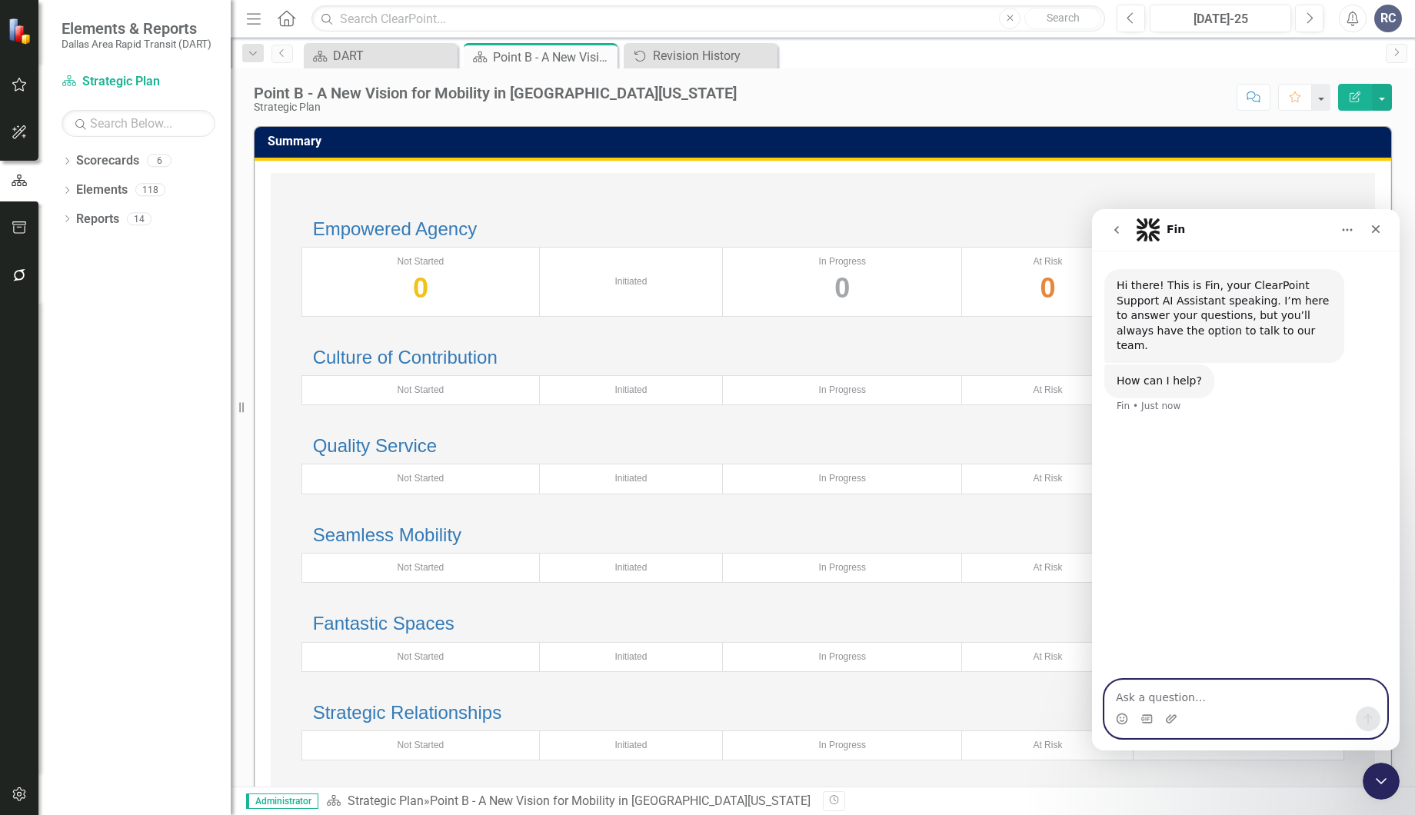
click at [1155, 684] on textarea "Ask a question…" at bounding box center [1245, 693] width 281 height 26
type textarea "Hi, for some reason in our ClearPoint, all of the updates that were made for Q3…"
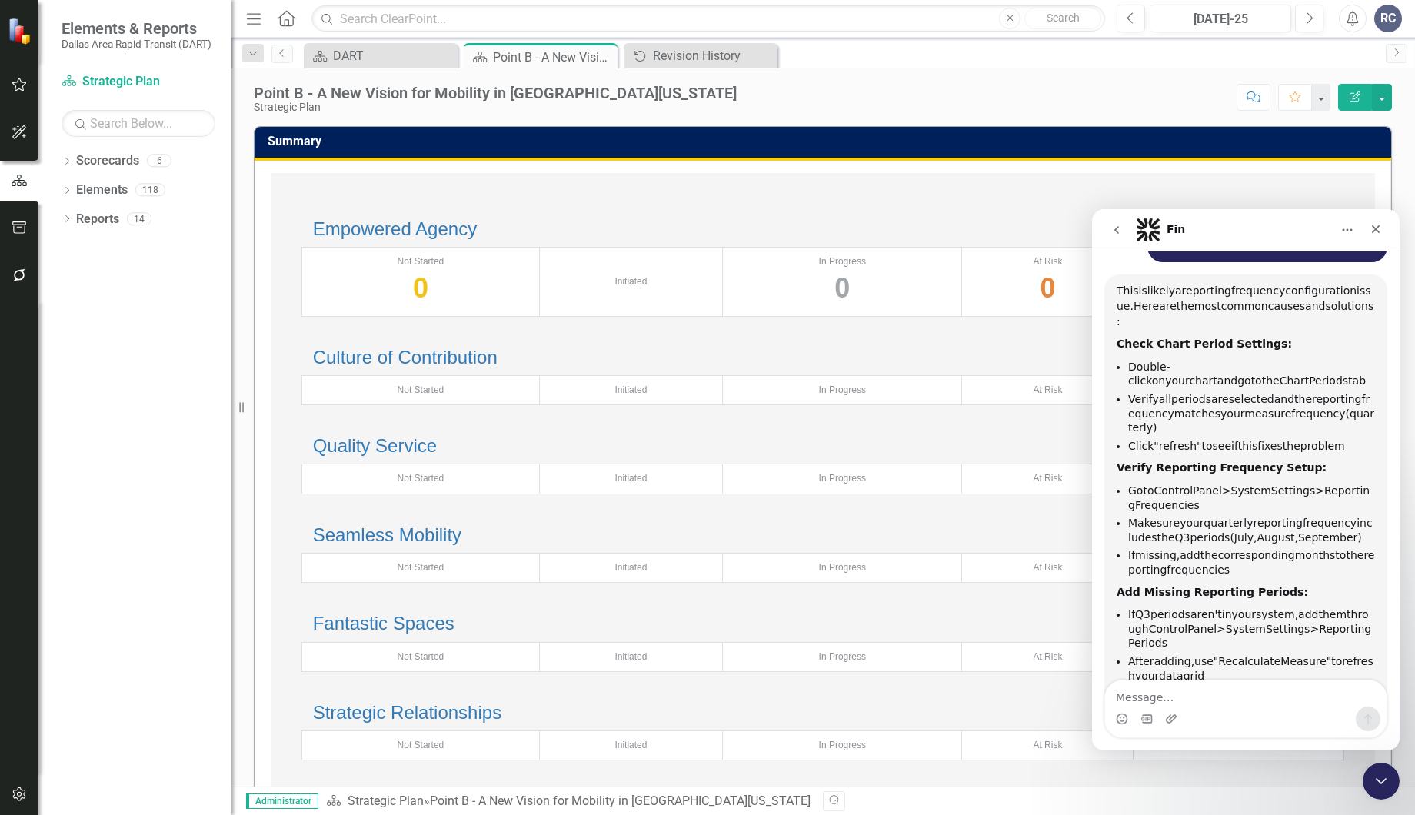
scroll to position [211, 0]
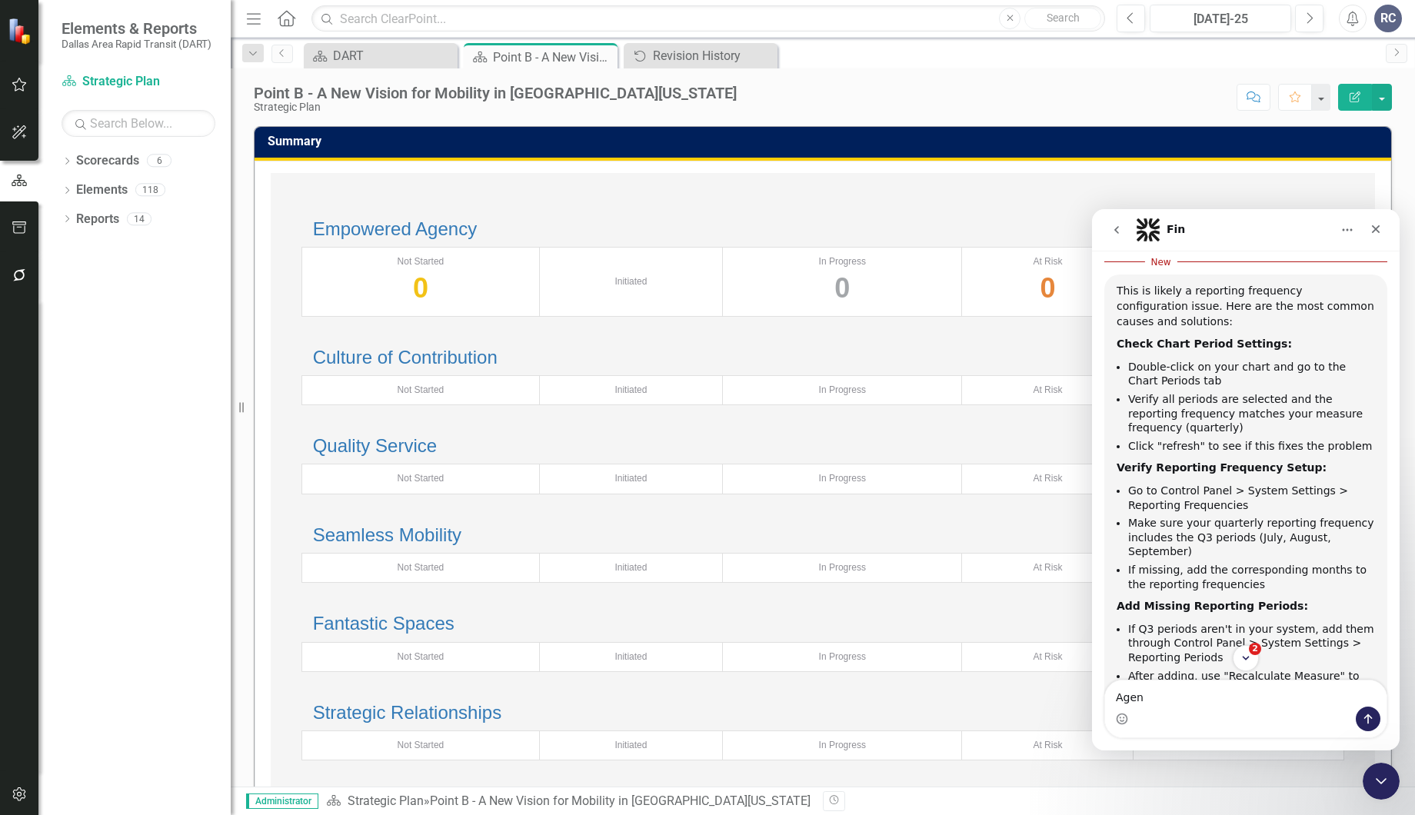
type textarea "Agent"
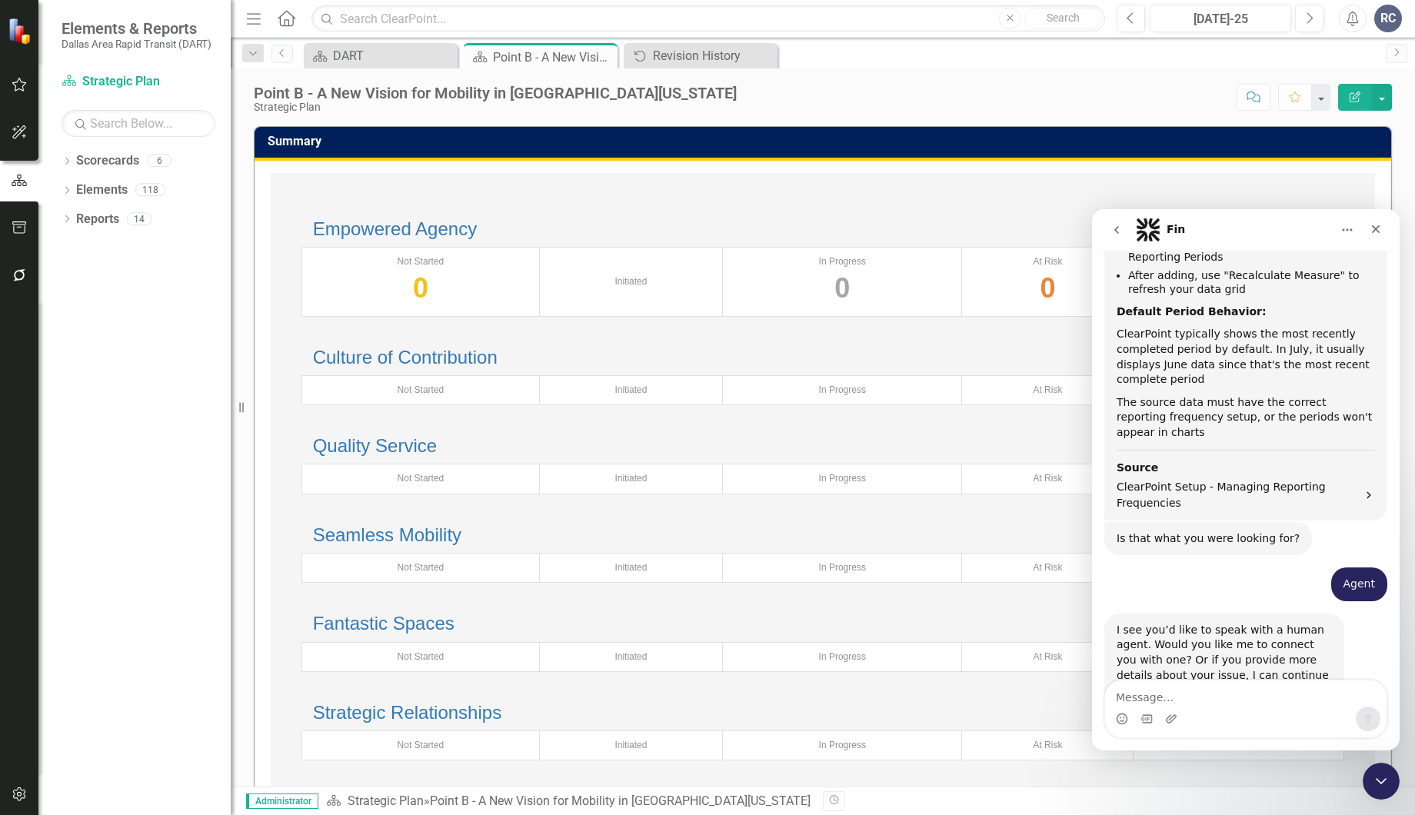
scroll to position [626, 0]
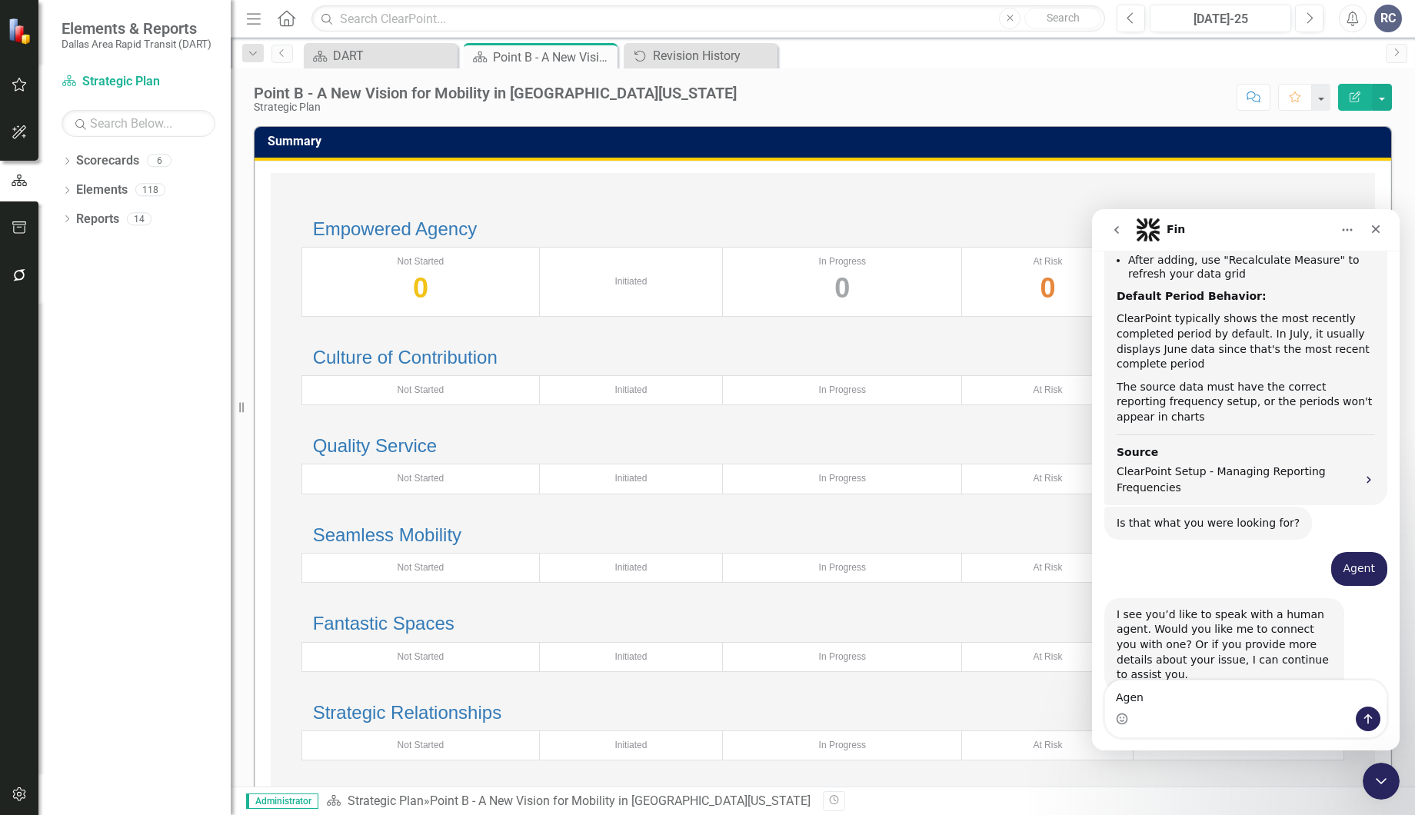
type textarea "Agent"
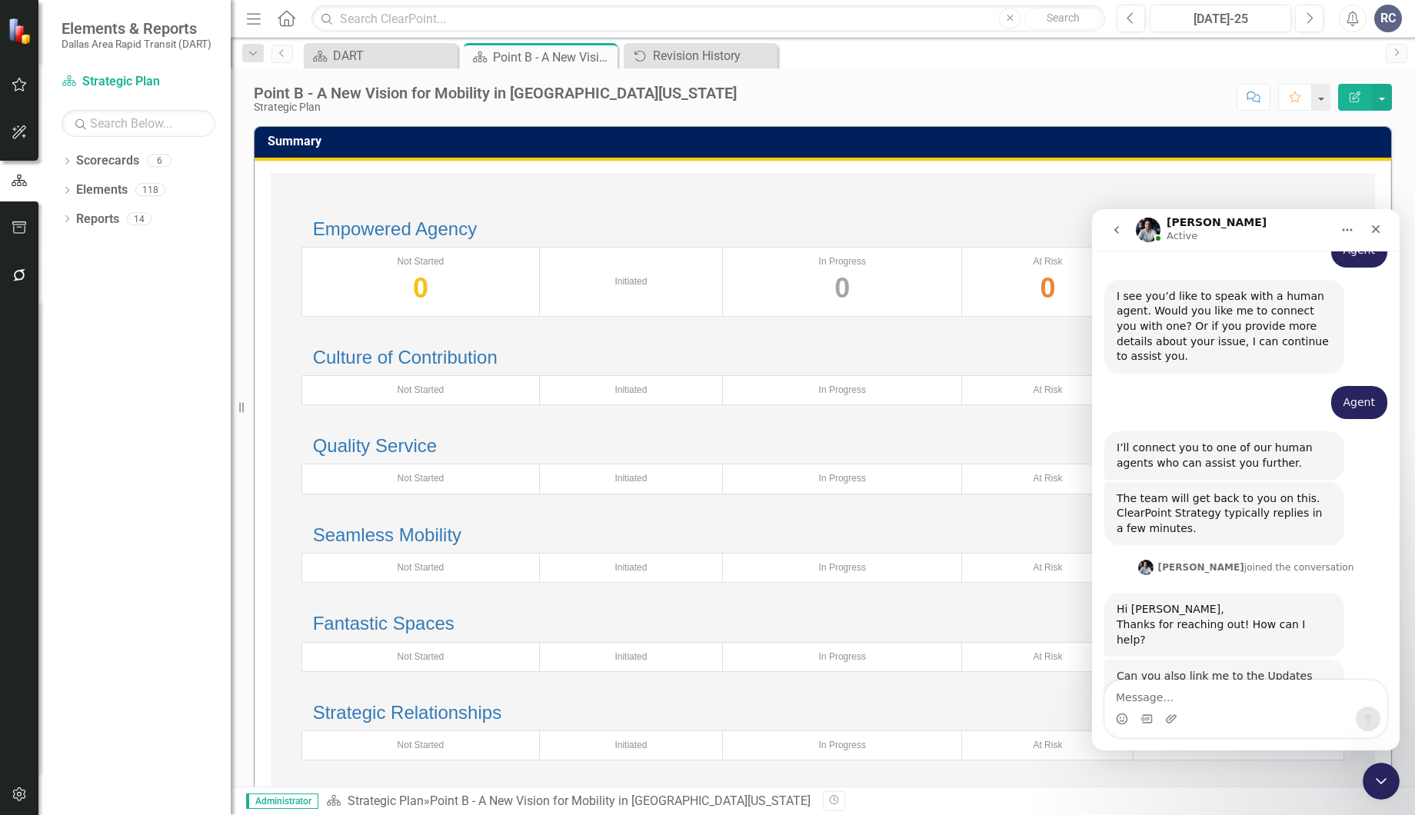
scroll to position [944, 0]
click at [1142, 691] on textarea "Message…" at bounding box center [1245, 693] width 281 height 26
type textarea "Hi Walter, it might be easier"
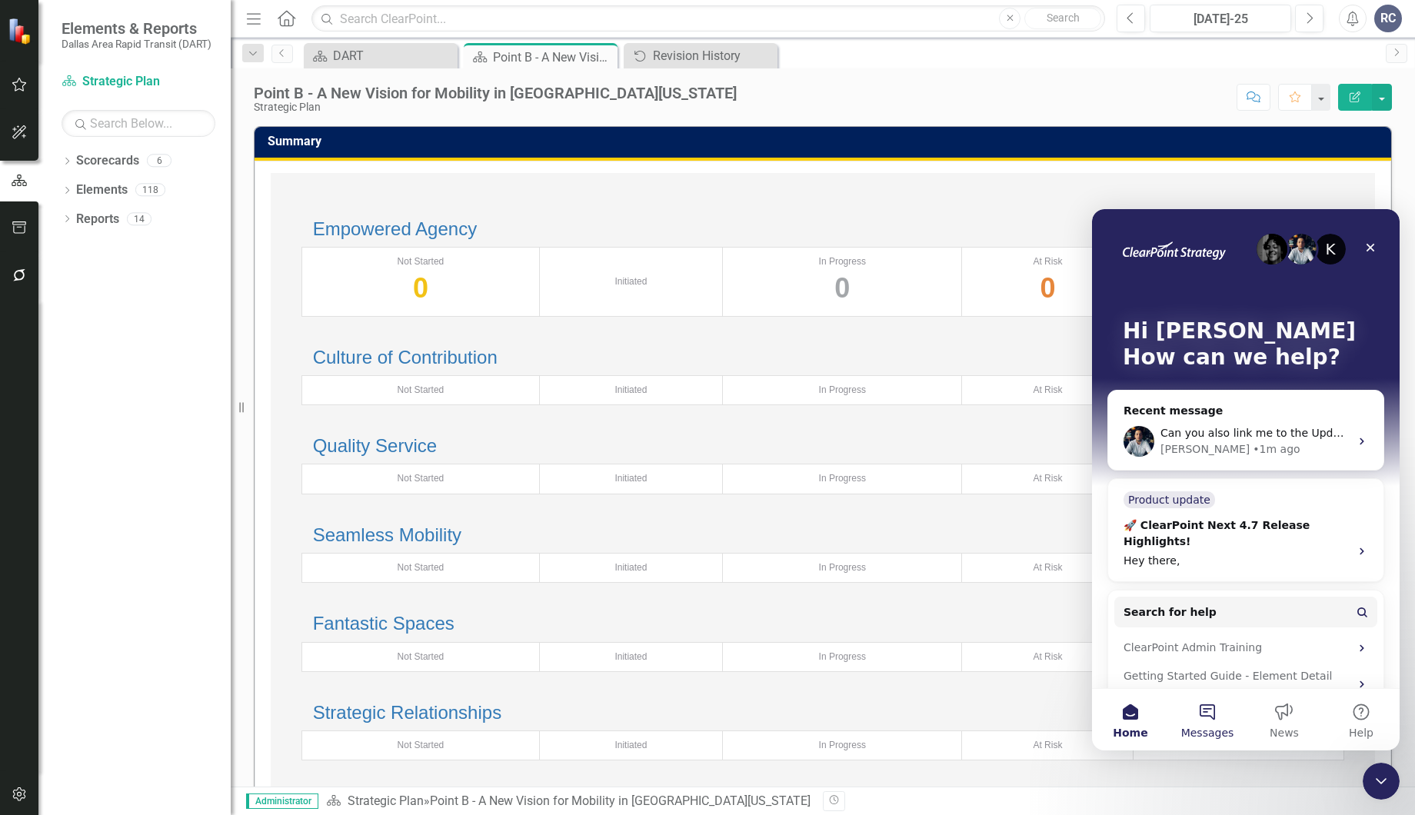
click at [1208, 736] on span "Messages" at bounding box center [1207, 732] width 53 height 11
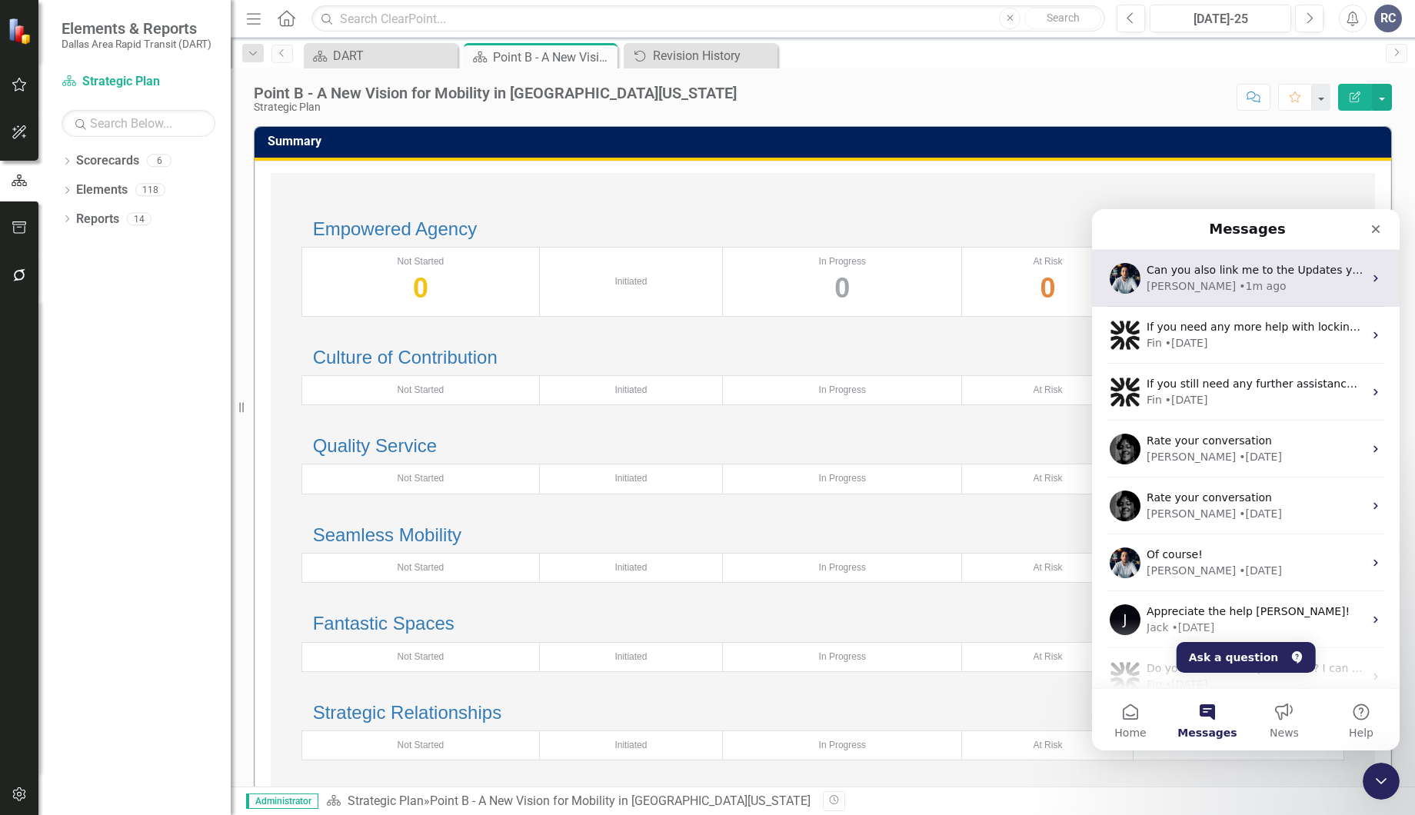
click at [1177, 283] on div "[PERSON_NAME] • 1m ago" at bounding box center [1254, 286] width 217 height 16
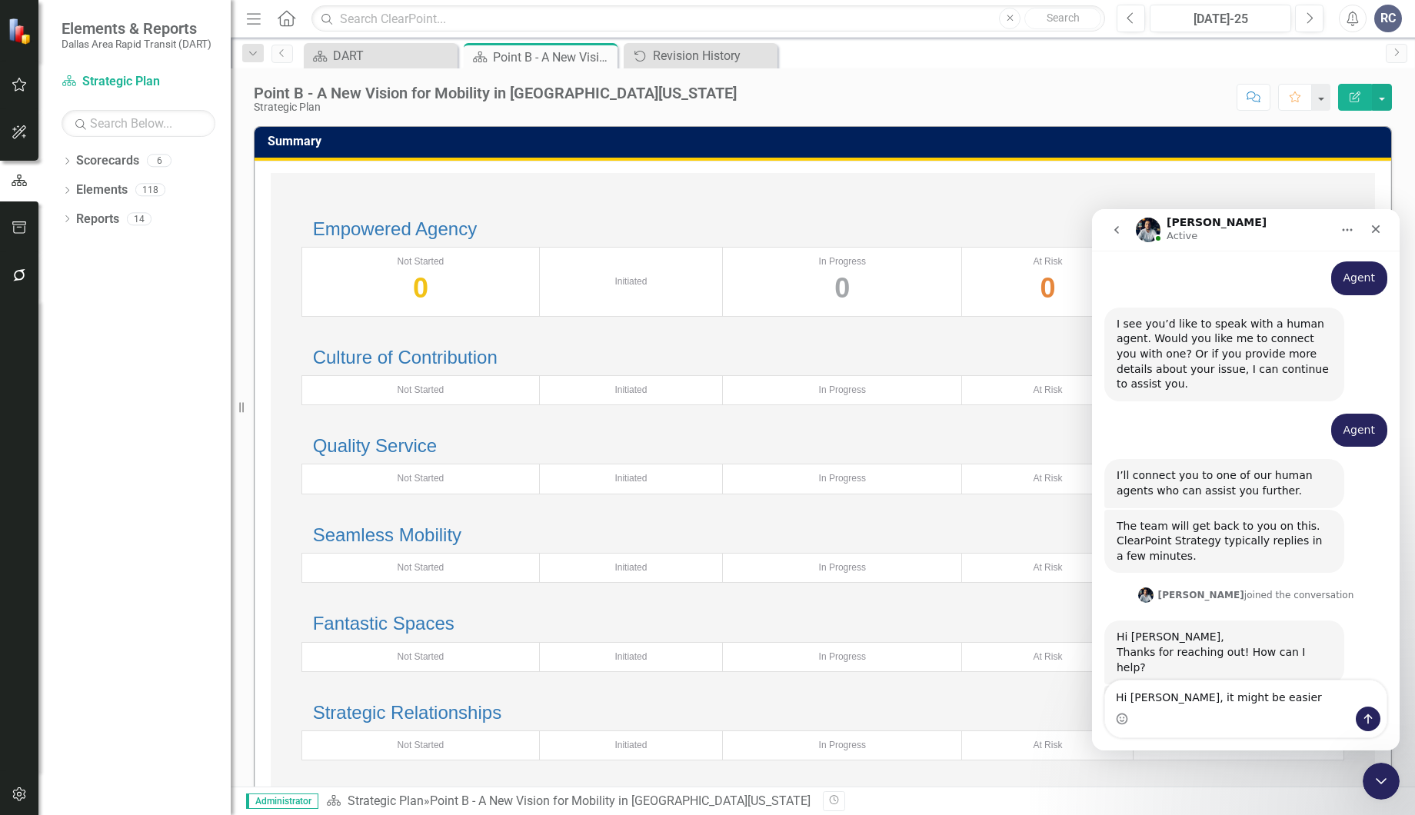
scroll to position [944, 0]
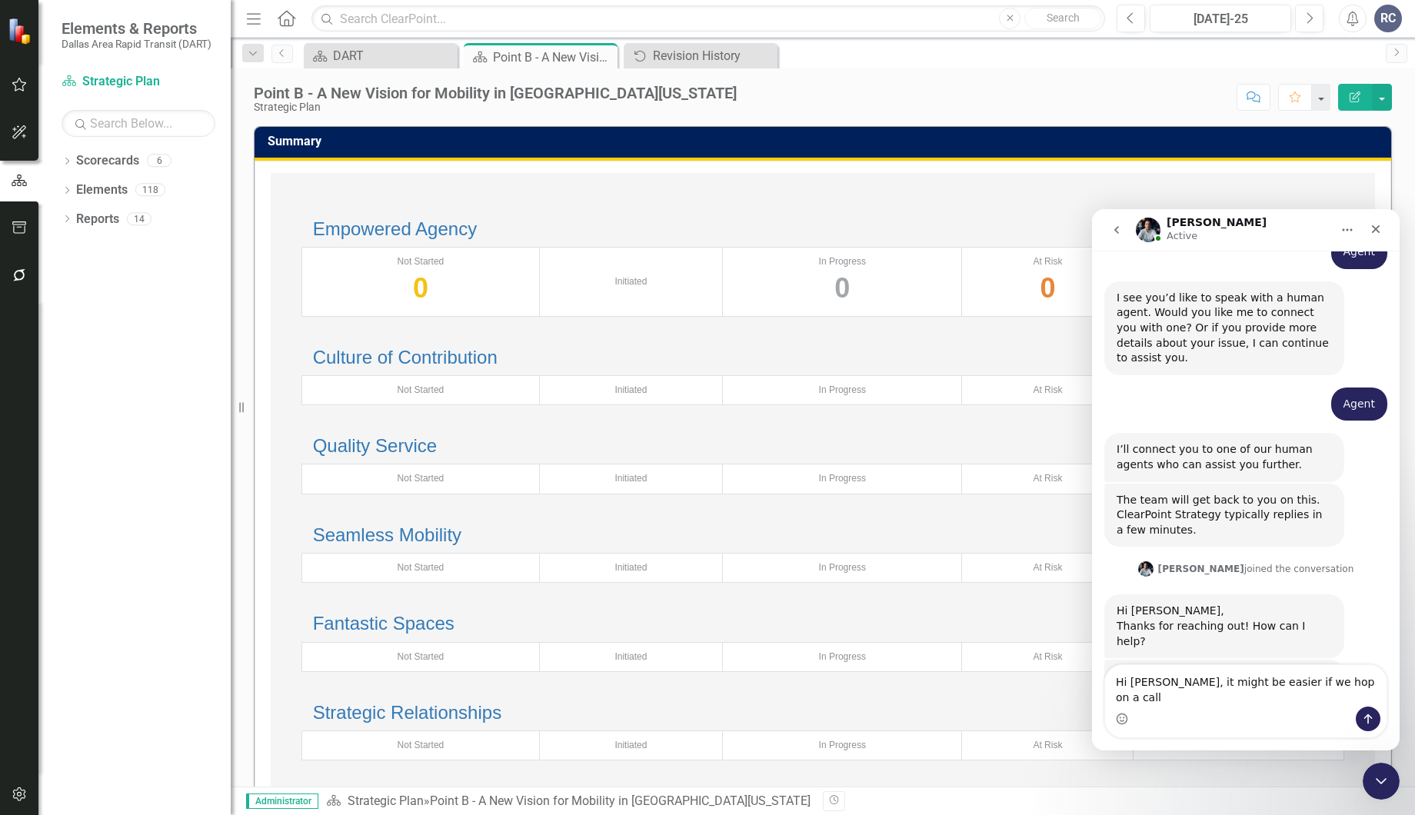
type textarea "Hi [PERSON_NAME], it might be easier if we hop on a call."
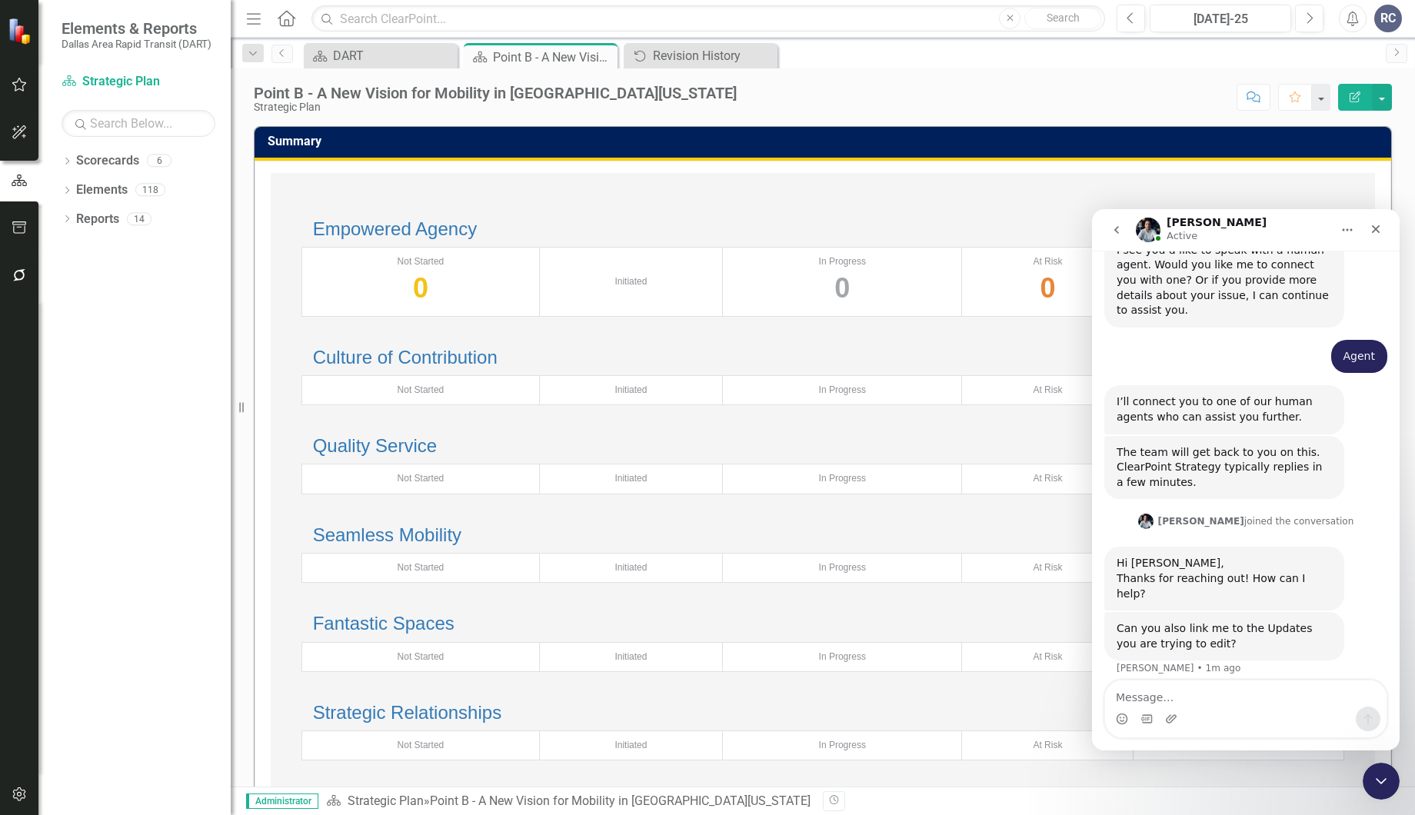
scroll to position [1005, 0]
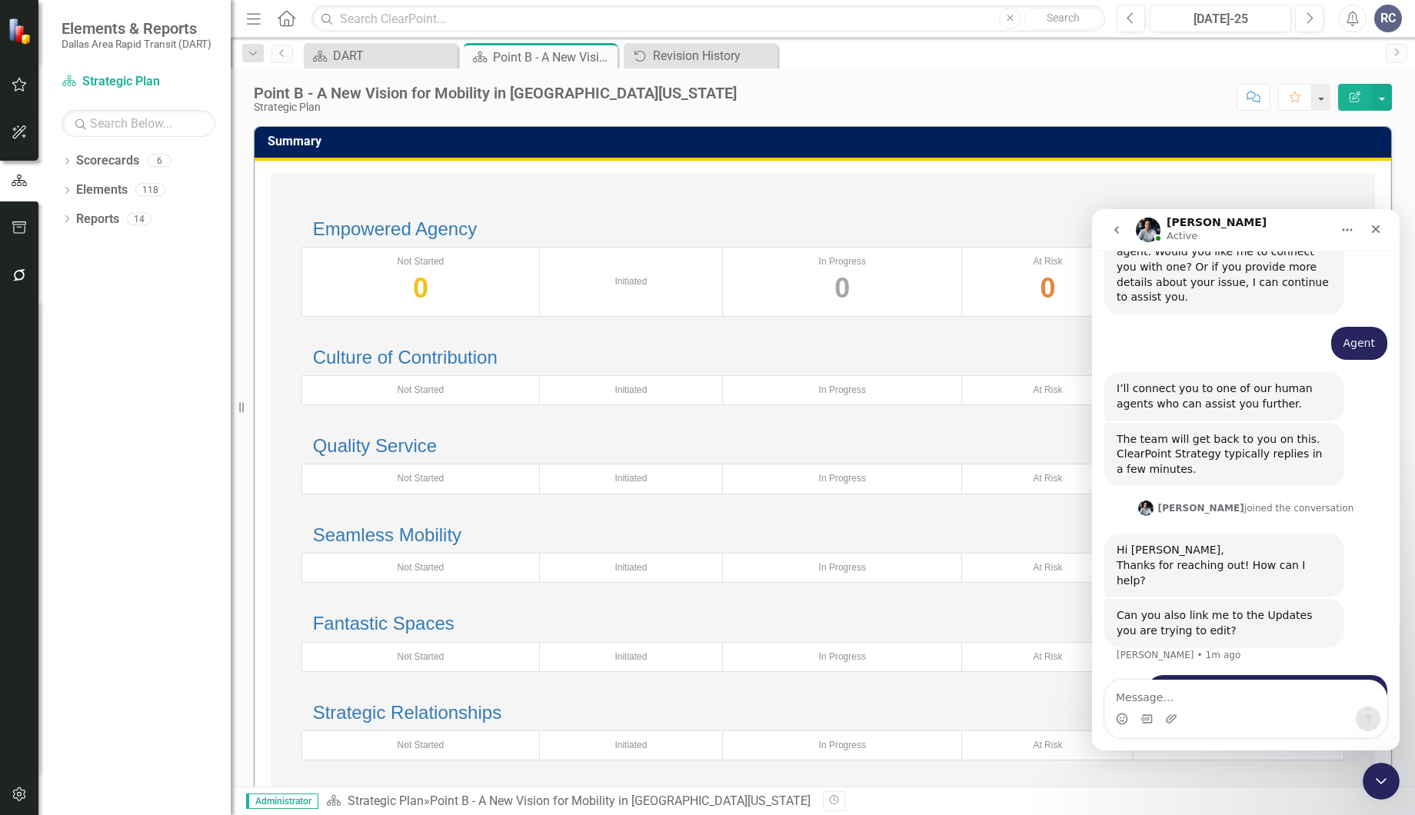
click at [909, 599] on div "Seamless Mobility Total number of initiatives: Not Started Initiated In Progres…" at bounding box center [822, 554] width 1073 height 89
click at [1036, 196] on div "Empowered Agency Total number of initiatives: Not Started 0 Initiated In Progre…" at bounding box center [823, 490] width 1104 height 634
click at [880, 215] on div "Empowered Agency Total number of initiatives: Not Started 0 Initiated In Progre…" at bounding box center [822, 268] width 1073 height 128
click at [362, 204] on div "Empowered Agency Total number of initiatives: Not Started 0 Initiated In Progre…" at bounding box center [822, 268] width 1073 height 128
click at [1133, 20] on icon "Previous" at bounding box center [1130, 19] width 8 height 14
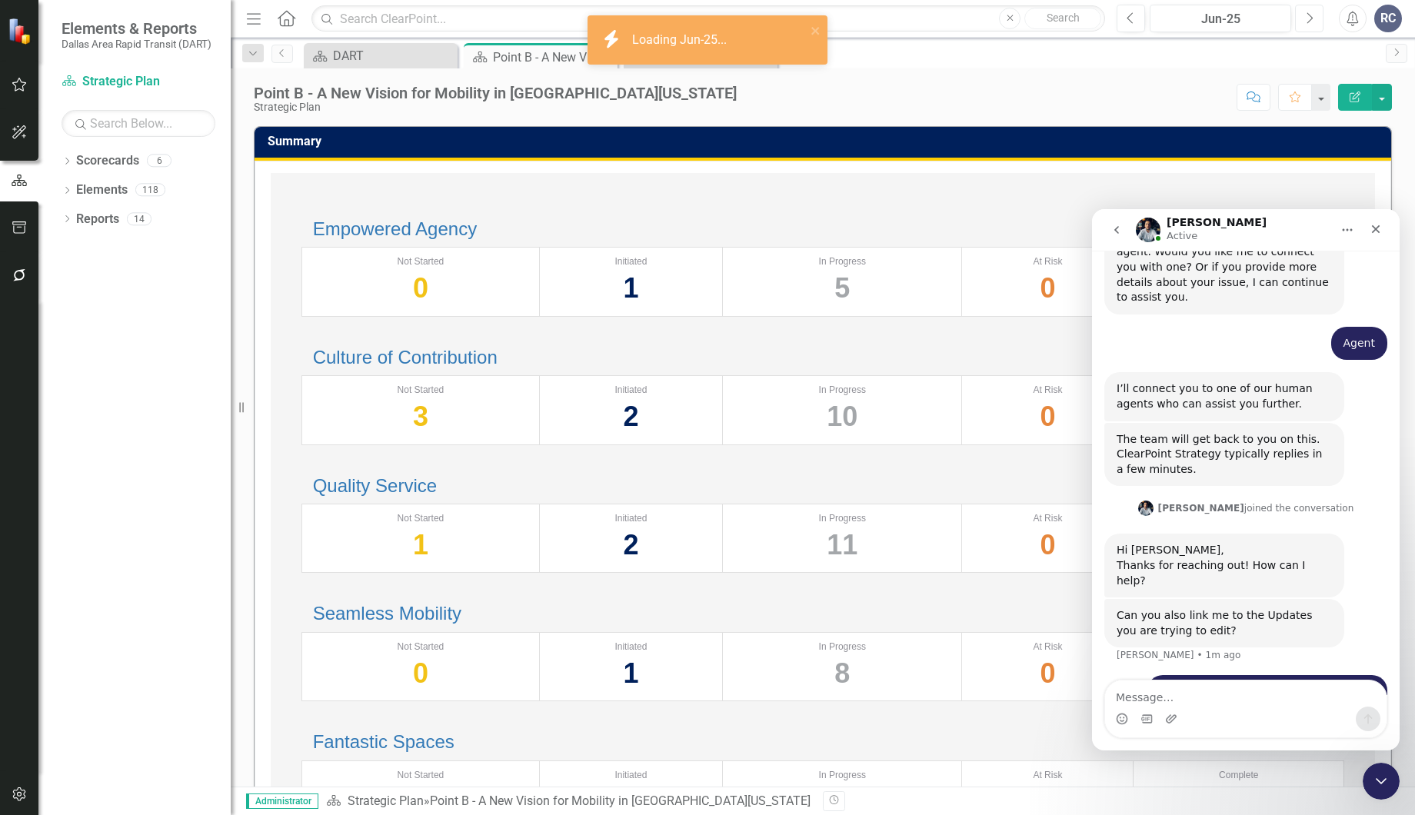
click at [1311, 19] on icon "Next" at bounding box center [1309, 19] width 8 height 14
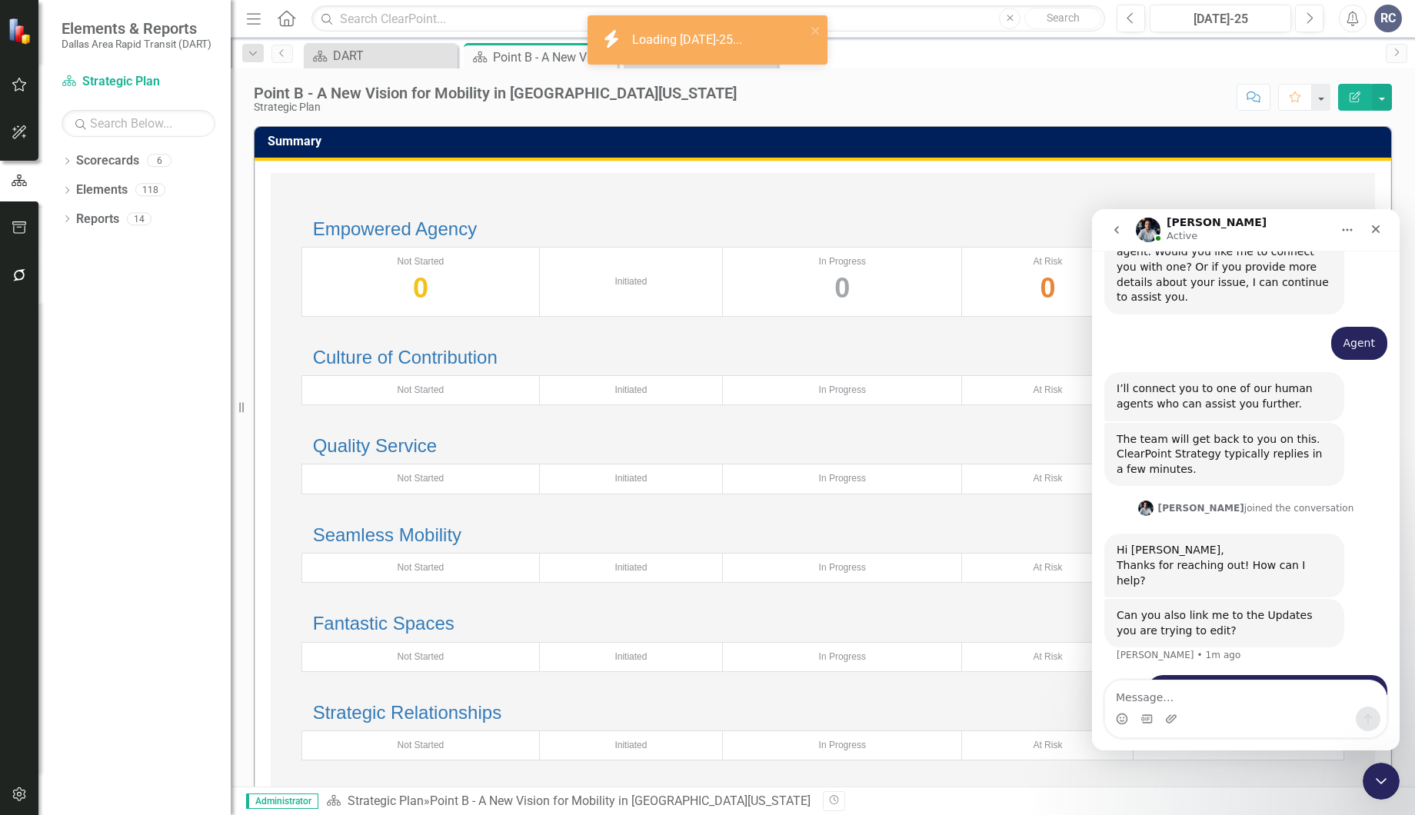
click at [427, 194] on div "Empowered Agency Total number of initiatives: Not Started 0 Initiated In Progre…" at bounding box center [823, 490] width 1104 height 634
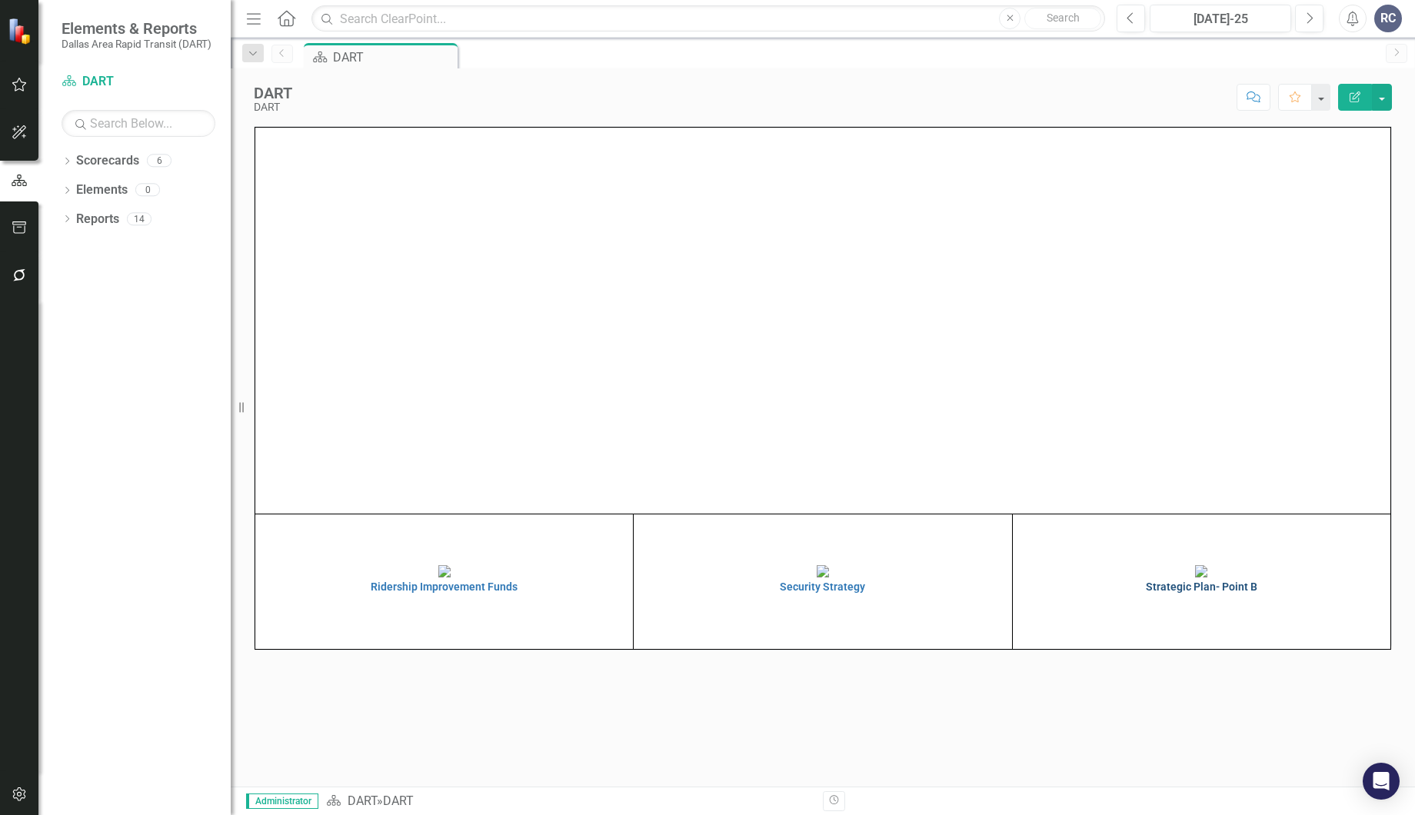
click at [1207, 577] on img at bounding box center [1201, 571] width 12 height 12
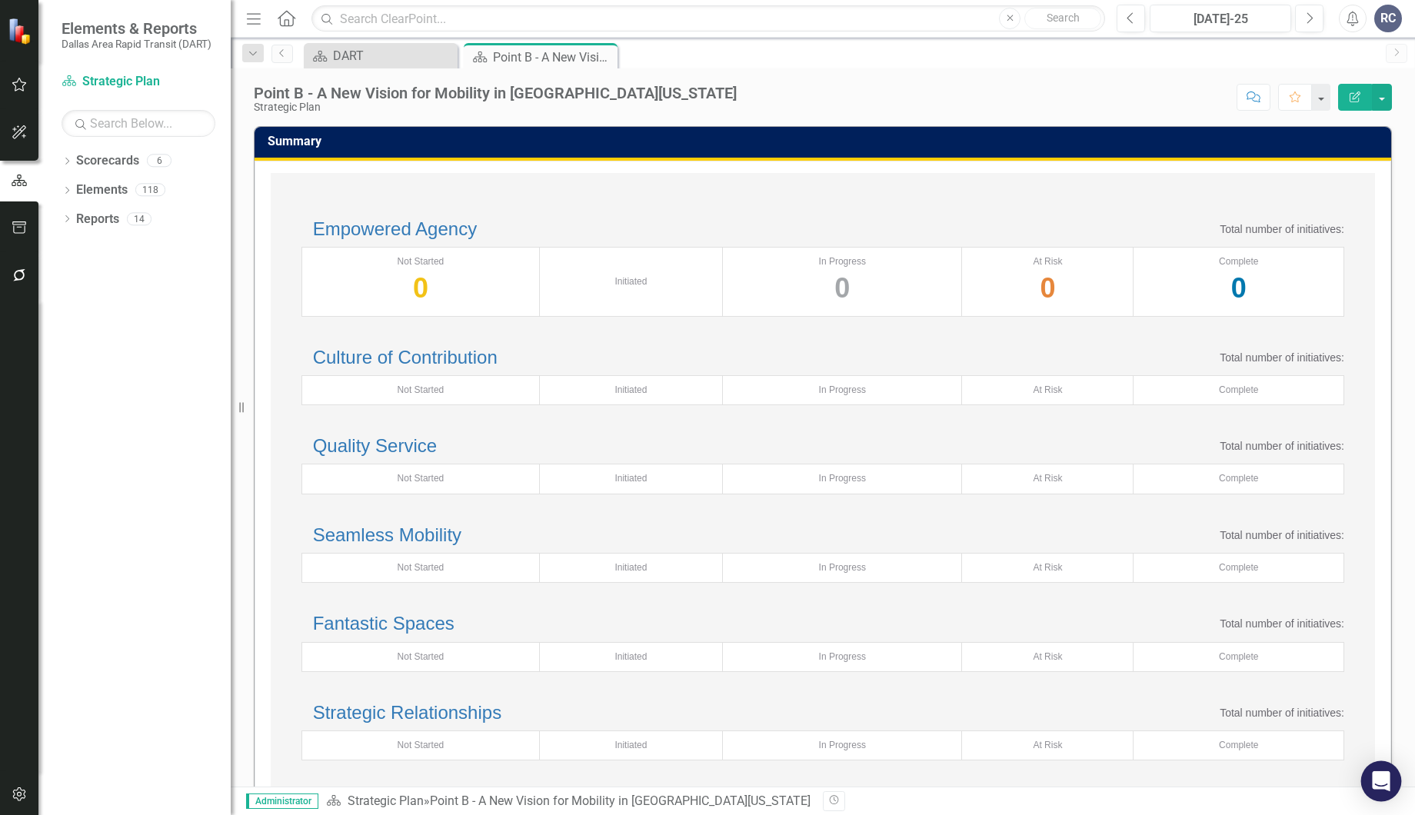
click at [1370, 775] on div "Open Intercom Messenger" at bounding box center [1381, 781] width 41 height 41
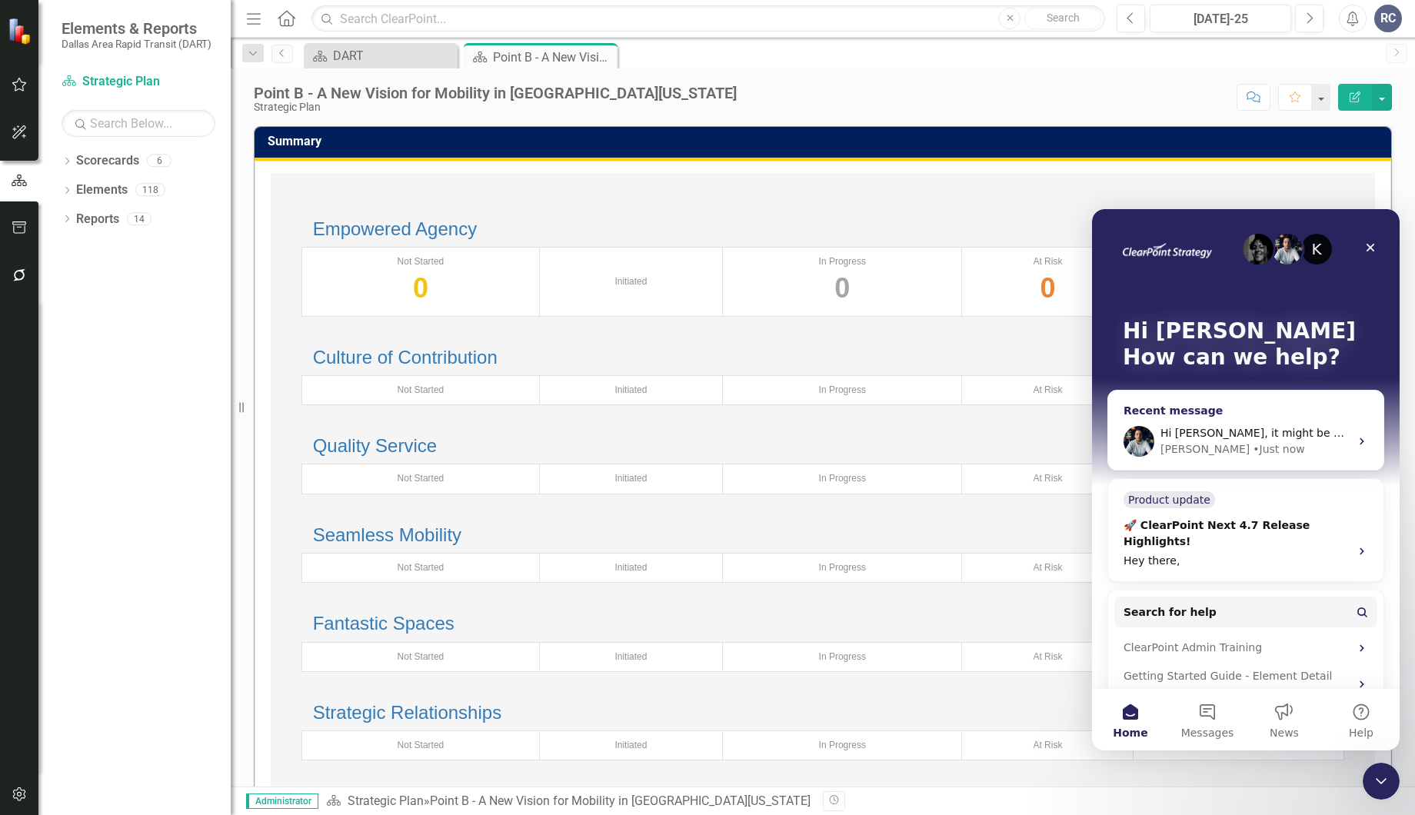
click at [1236, 439] on span "Hi [PERSON_NAME], it might be easier if we hop on a call." at bounding box center [1315, 433] width 311 height 12
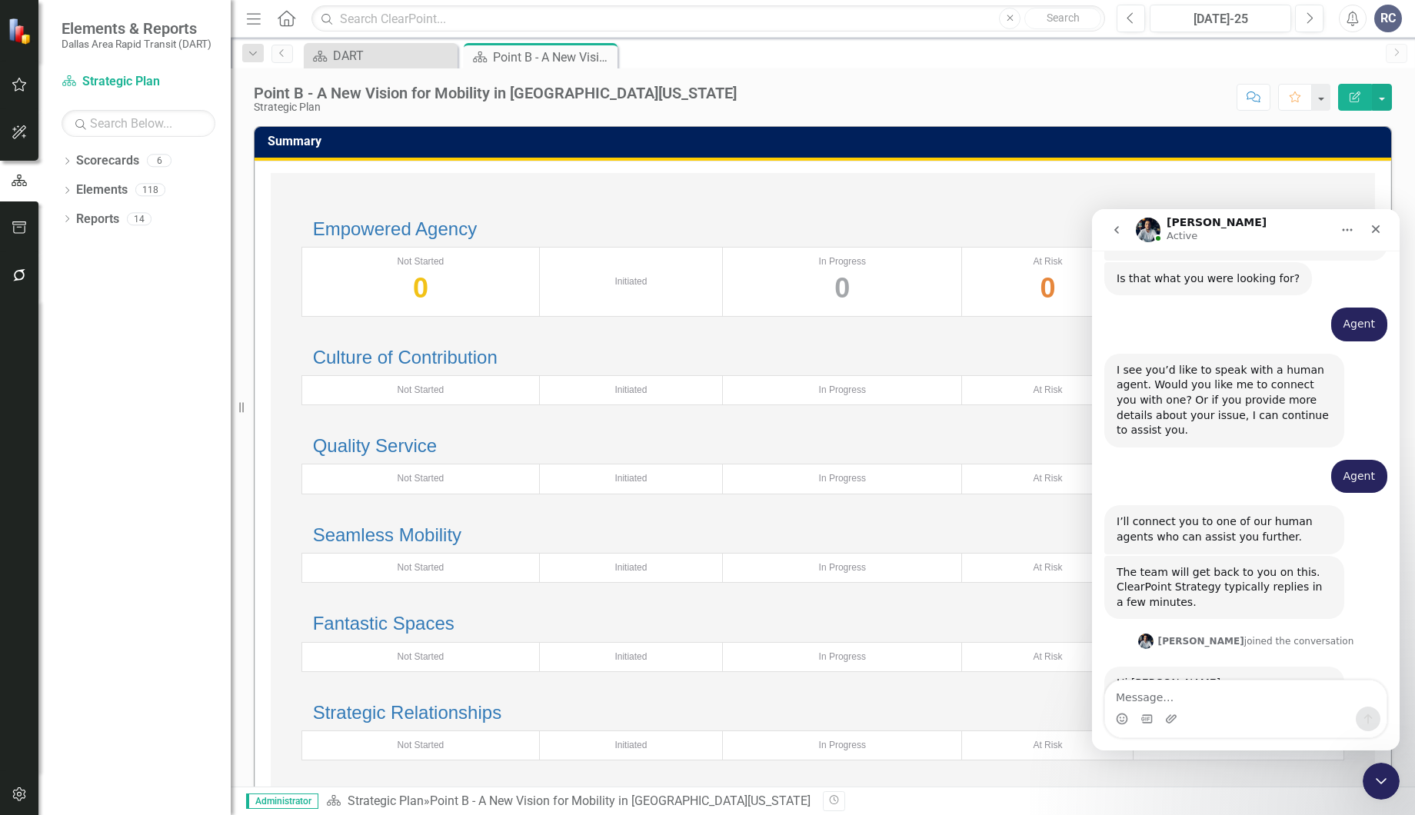
scroll to position [1005, 0]
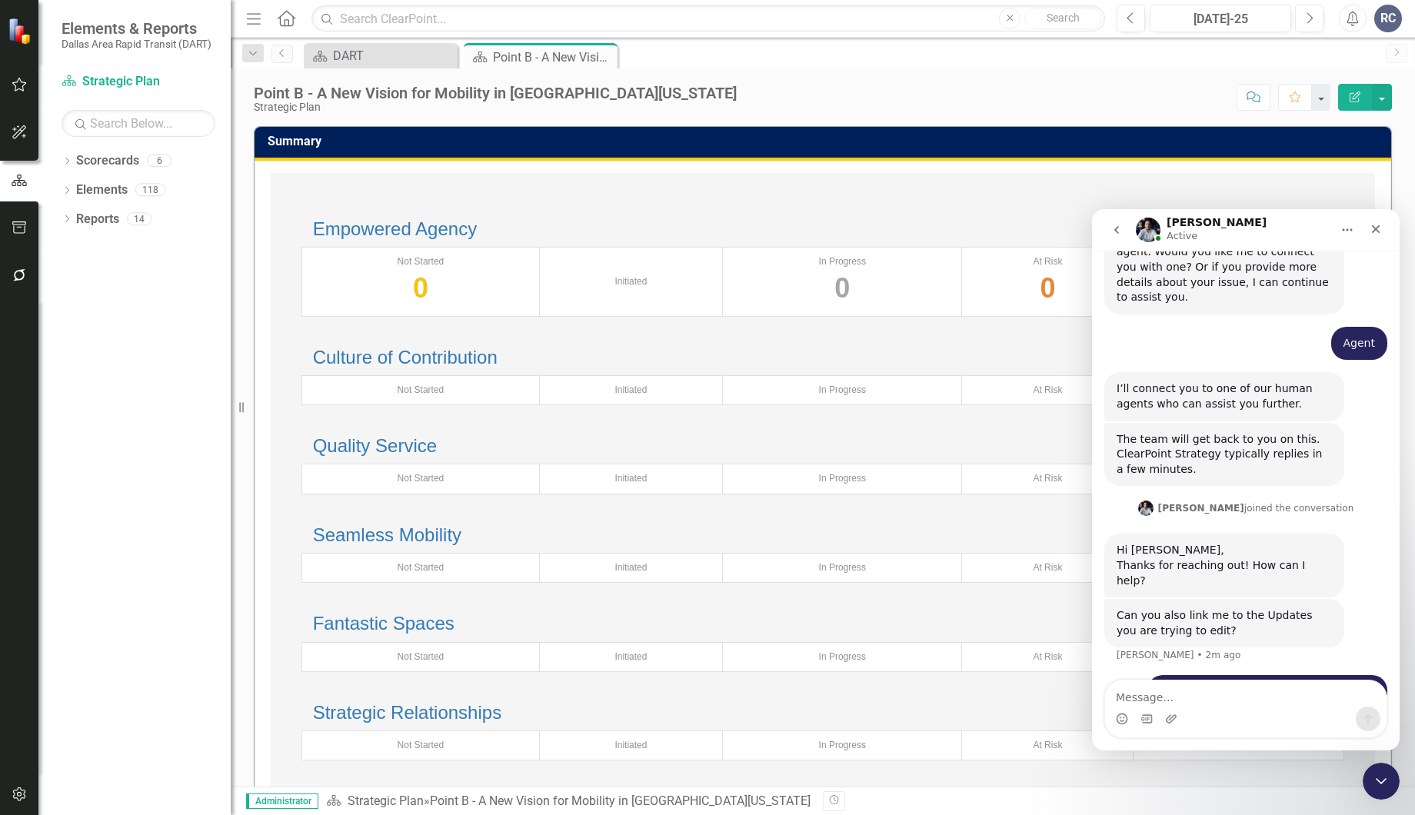
click at [953, 201] on div "Empowered Agency Total number of initiatives: Not Started 0 Initiated In Progre…" at bounding box center [823, 490] width 1104 height 634
click at [1367, 781] on div "Close Intercom Messenger" at bounding box center [1378, 778] width 37 height 37
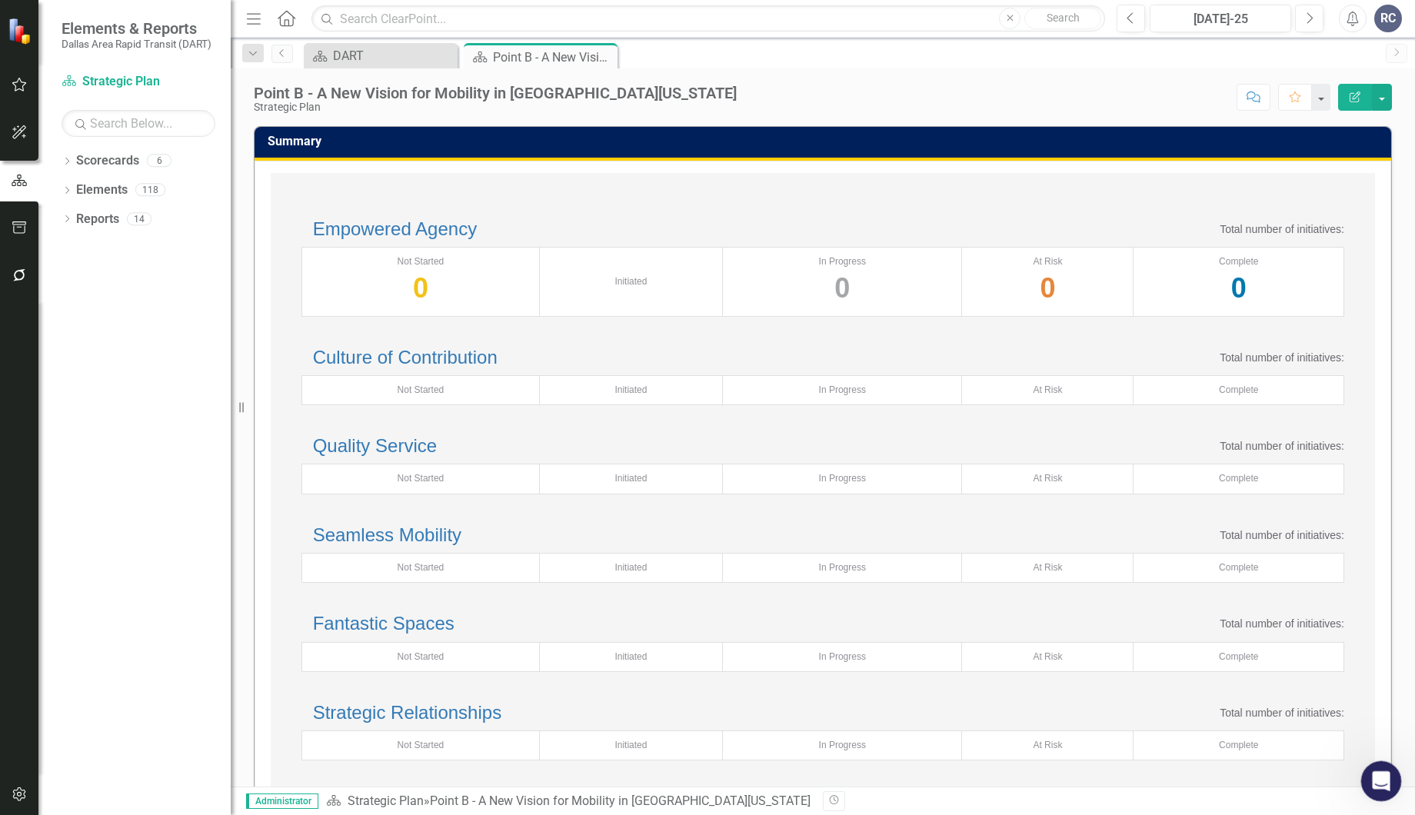
click at [1382, 769] on div "Open Intercom Messenger" at bounding box center [1378, 779] width 51 height 51
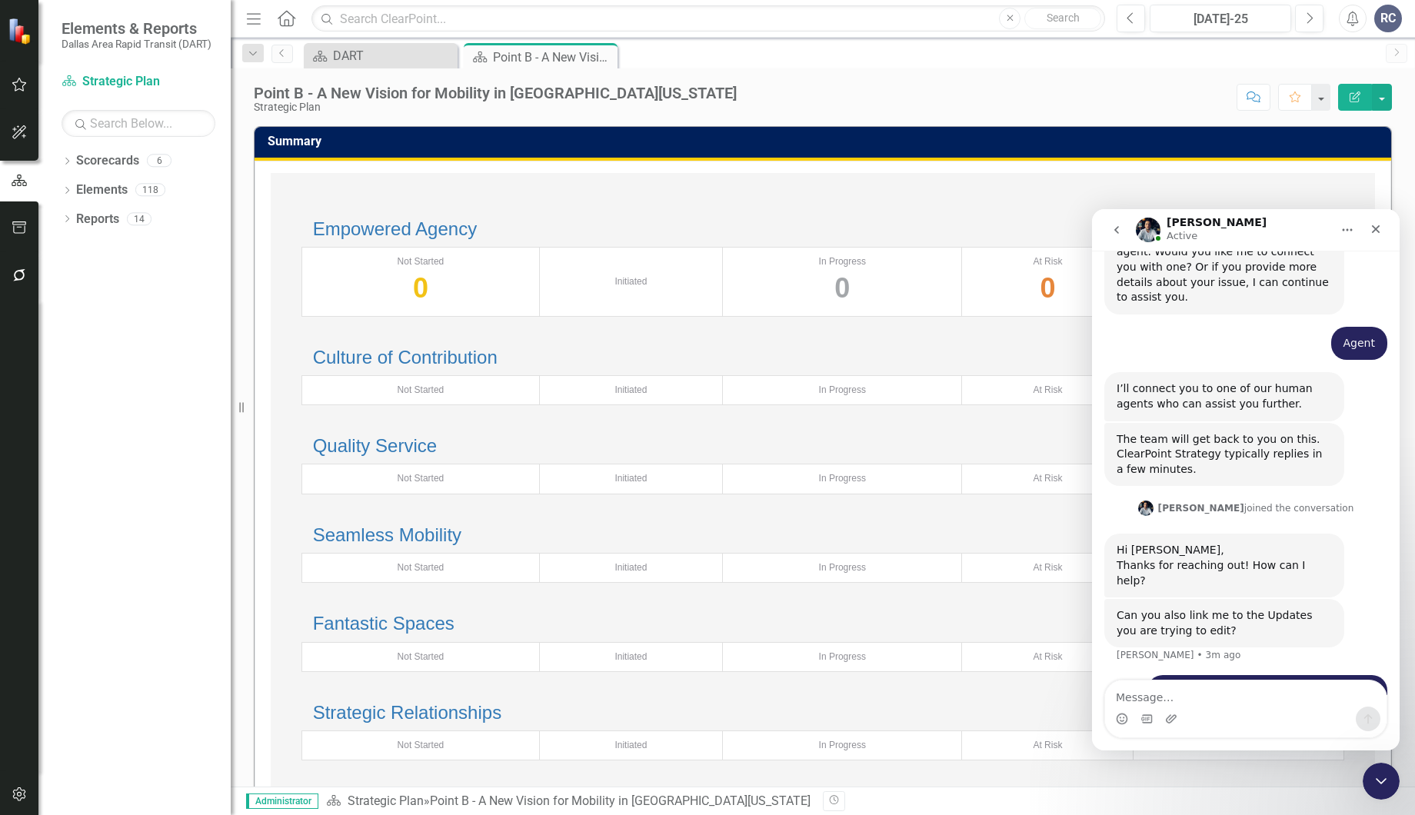
type textarea "W"
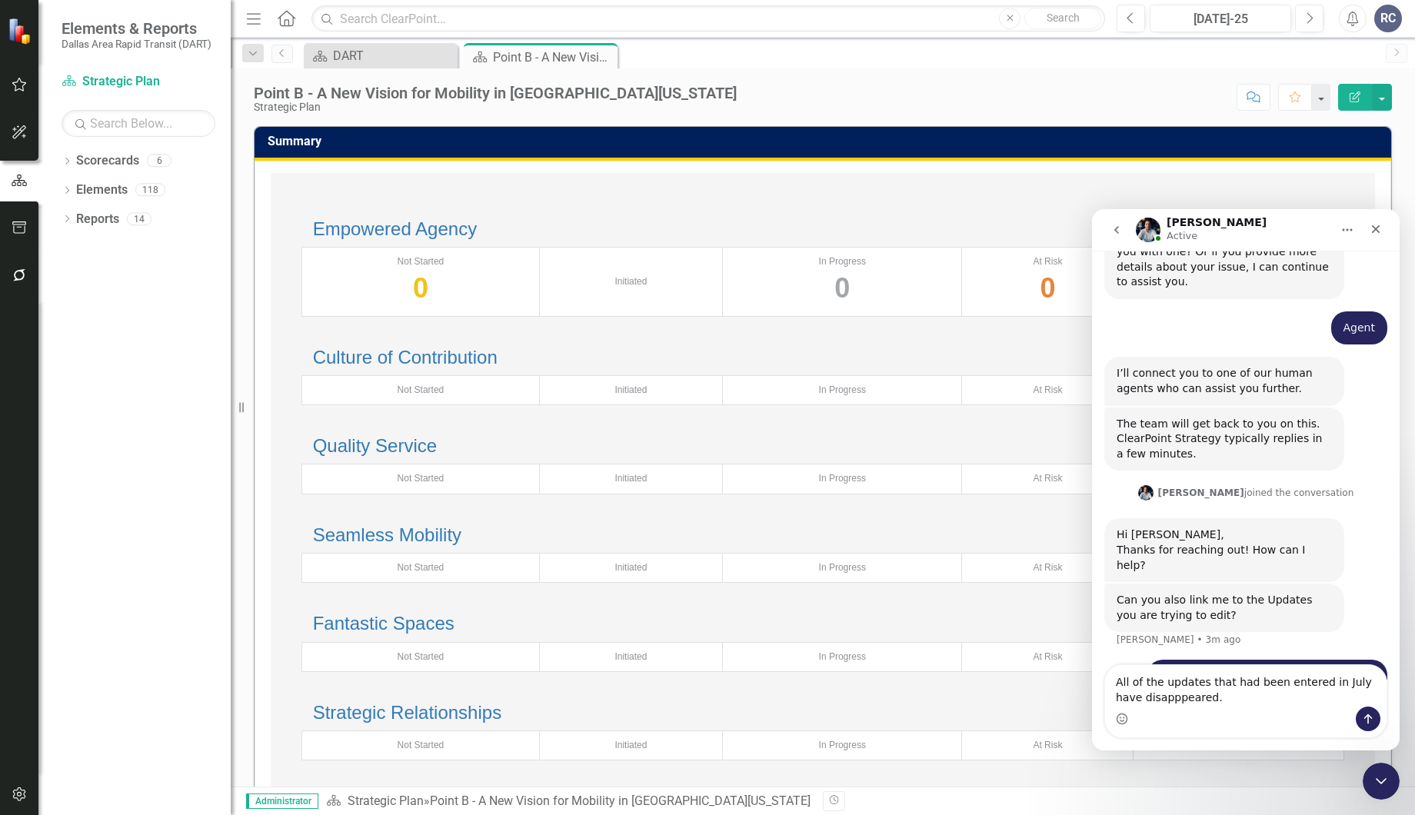
type textarea "All of the updates that had been entered in July have disapppeared."
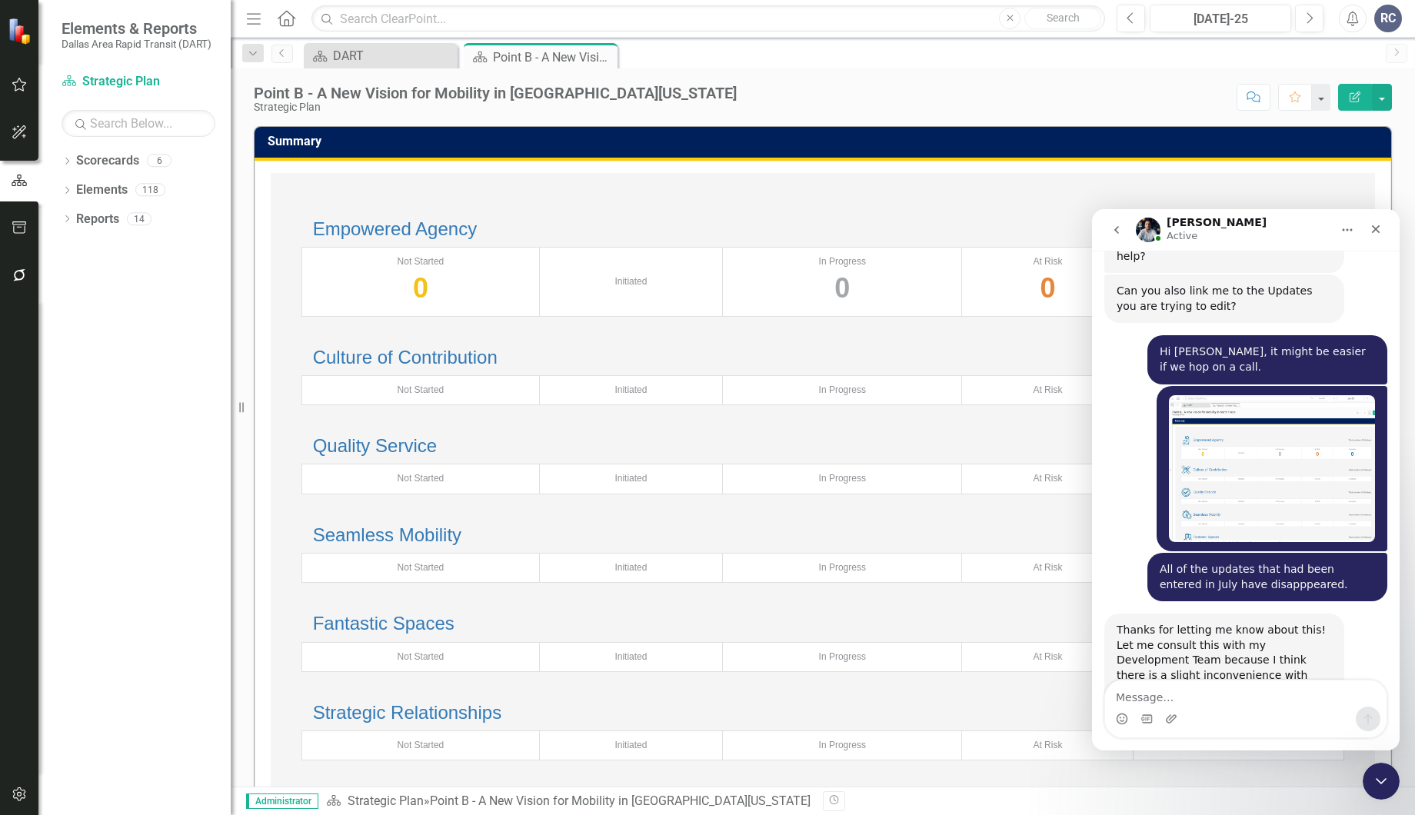
scroll to position [1344, 0]
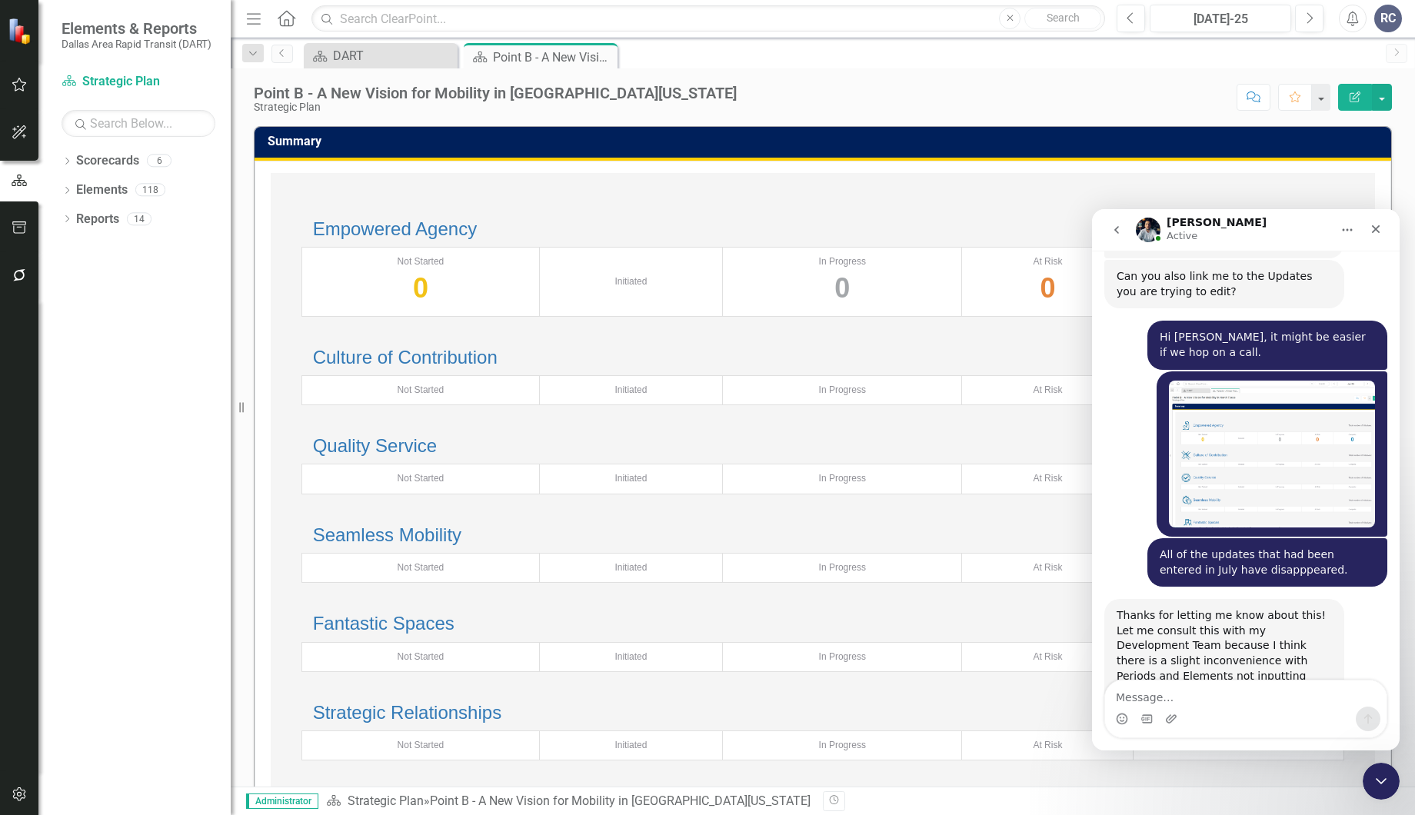
click at [1144, 695] on textarea "Message…" at bounding box center [1245, 693] width 281 height 26
type textarea "Ok"
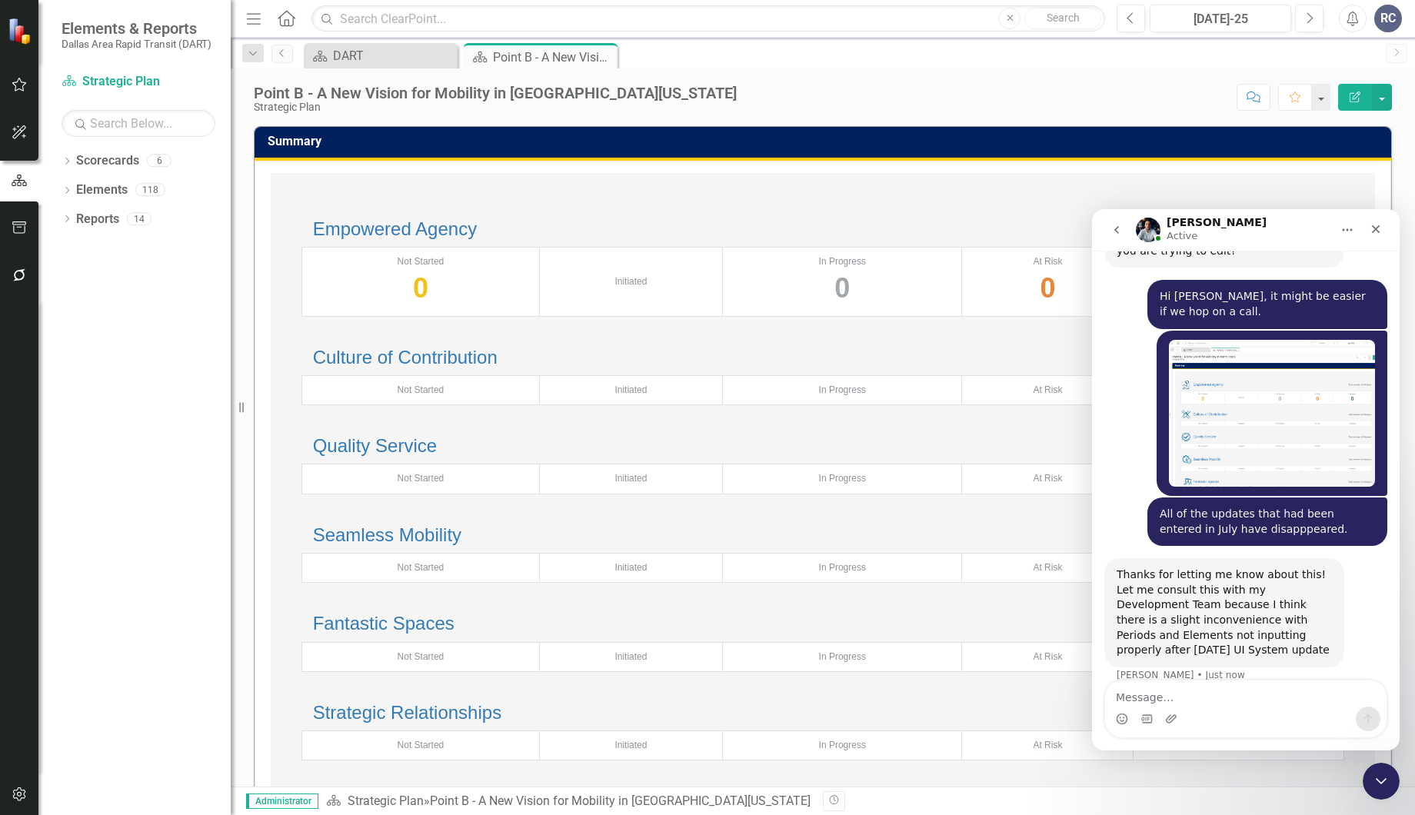
scroll to position [1389, 0]
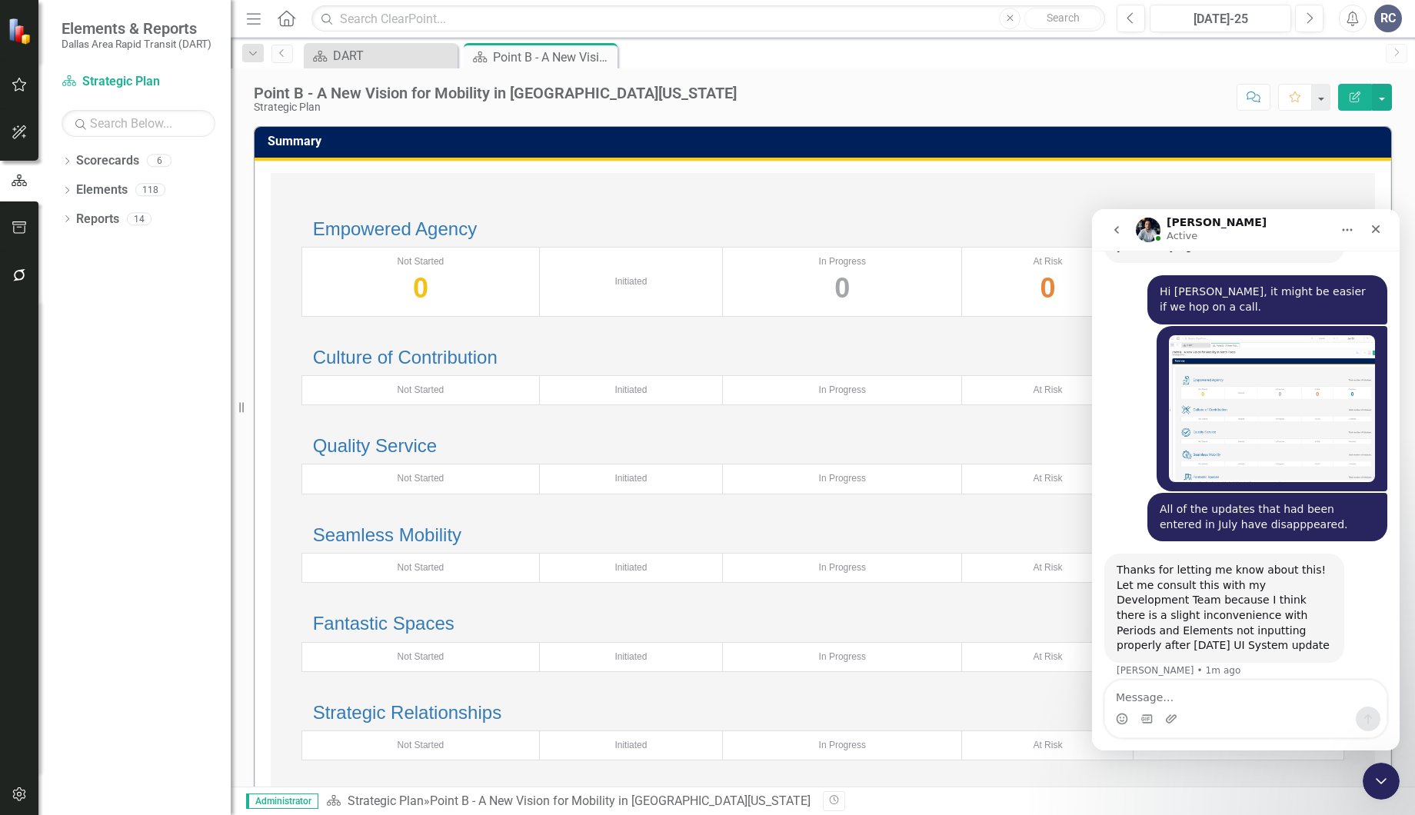
click at [1201, 694] on textarea "Message…" at bounding box center [1245, 693] width 281 height 26
type textarea "Ok, thanks"
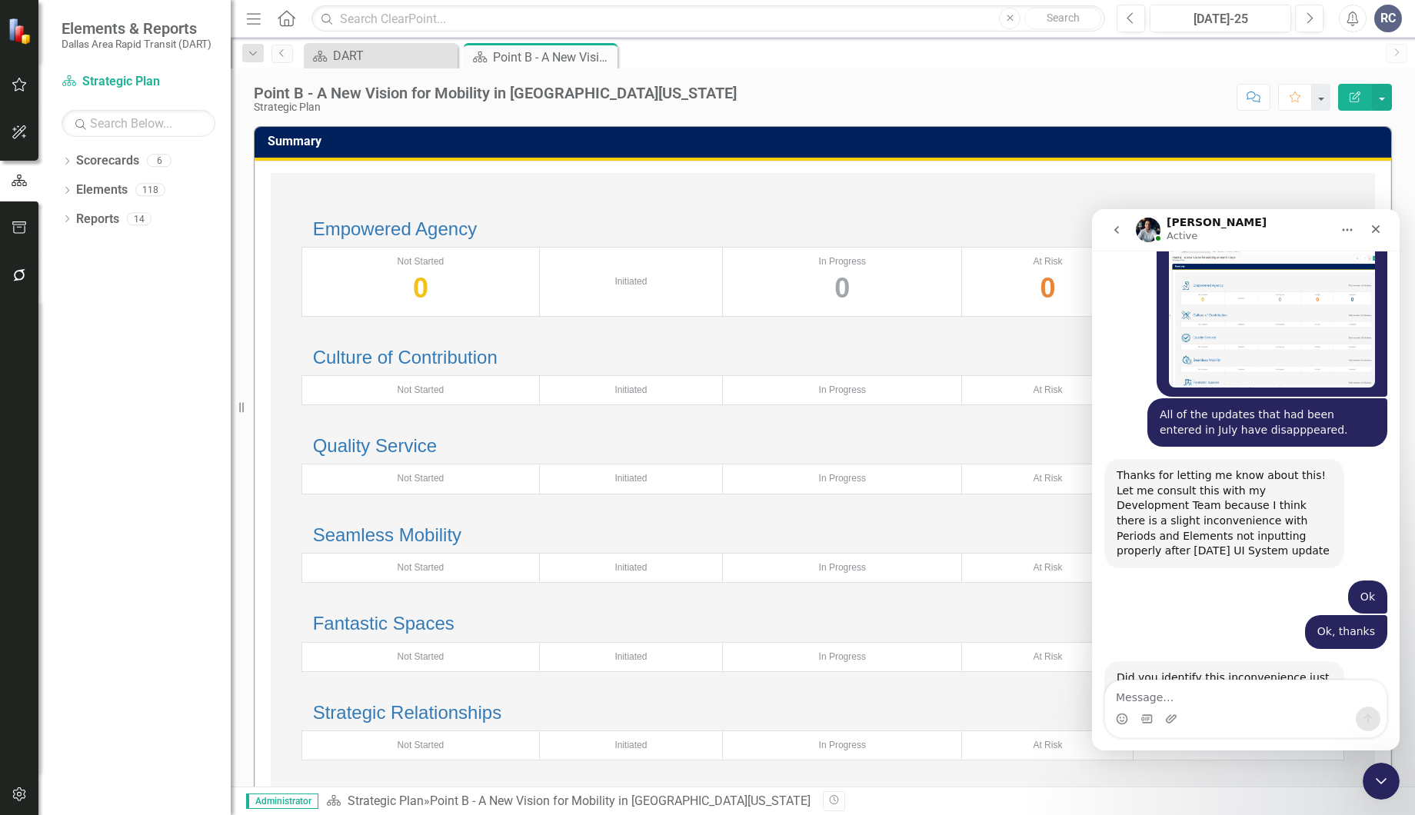
scroll to position [1485, 0]
click at [1216, 692] on textarea "Message…" at bounding box center [1245, 693] width 281 height 26
type textarea "We noticed it [DATE]"
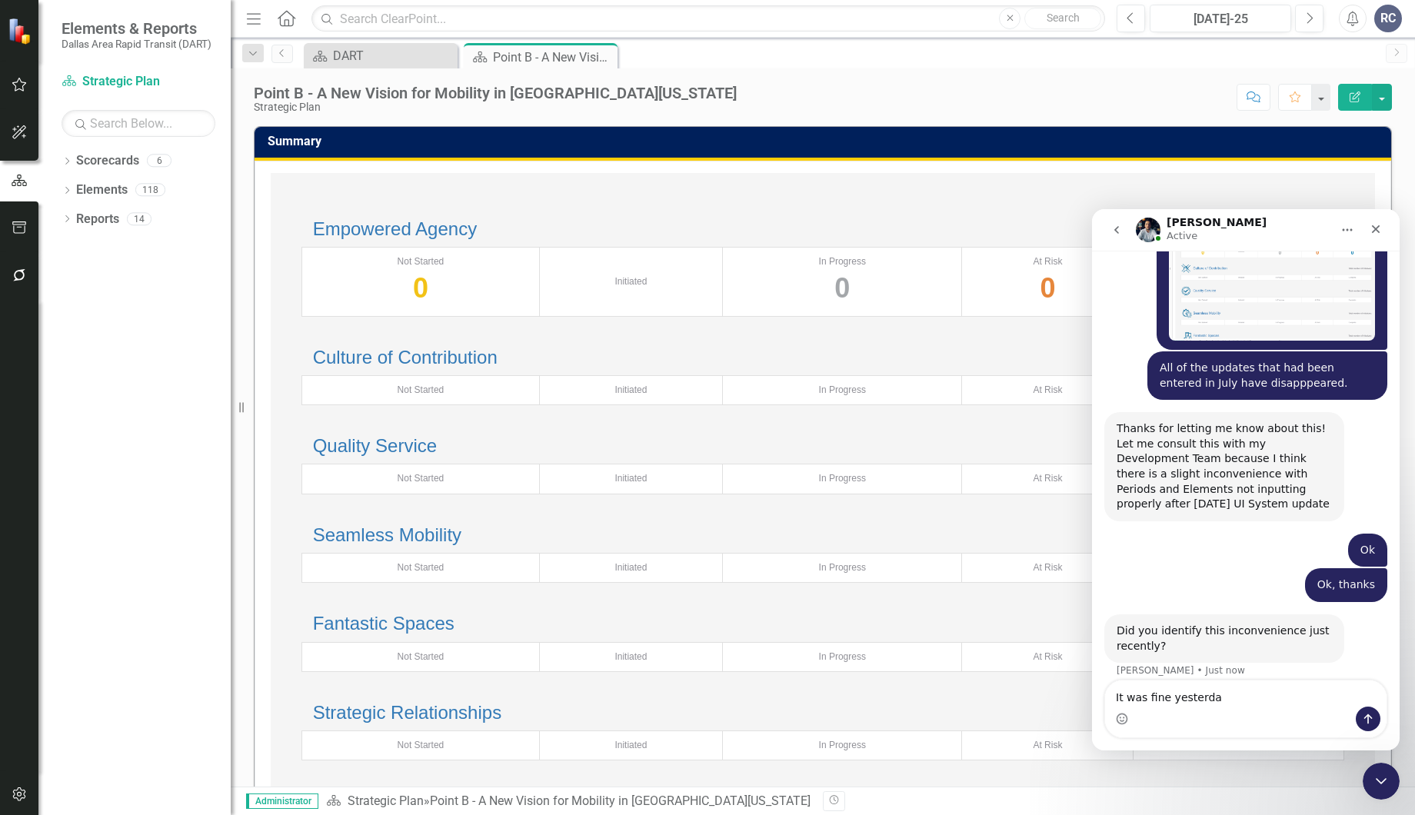
type textarea "It was fine [DATE]"
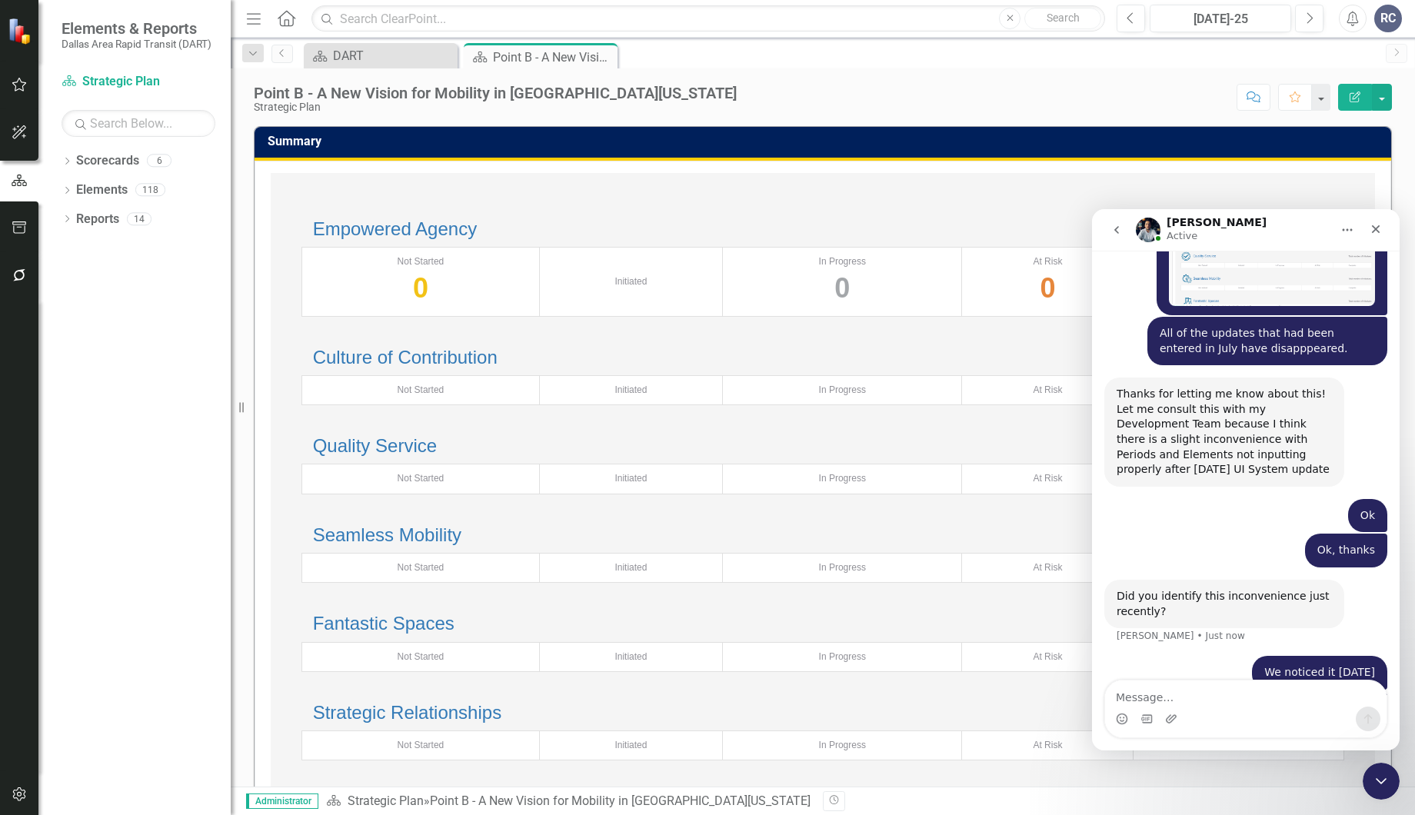
scroll to position [1566, 0]
click at [1150, 498] on div "Ok Randy • 3m ago" at bounding box center [1245, 515] width 283 height 35
click at [1175, 691] on textarea "Message…" at bounding box center [1245, 693] width 281 height 26
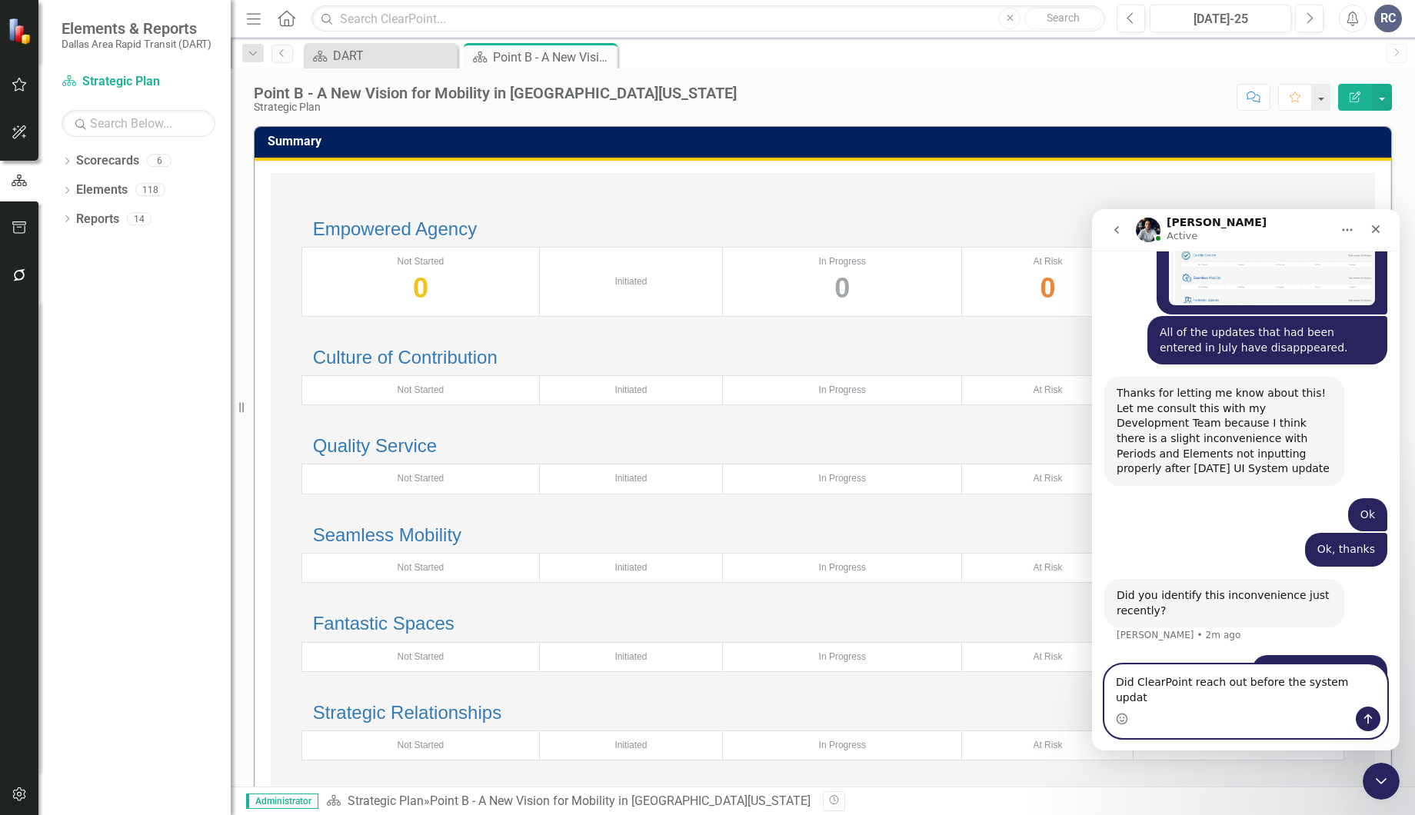
type textarea "Did ClearPoint reach out before the system update"
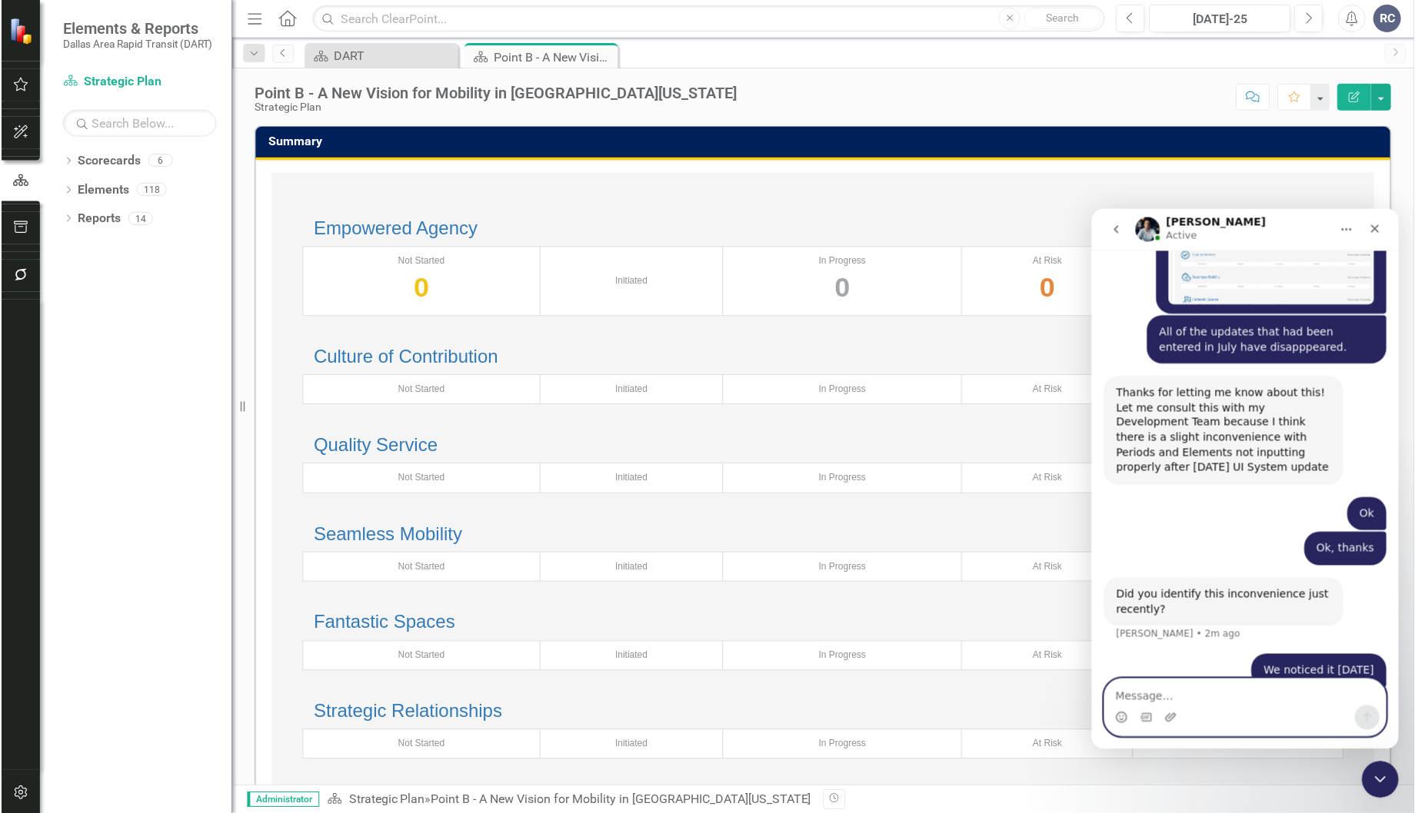
scroll to position [1616, 0]
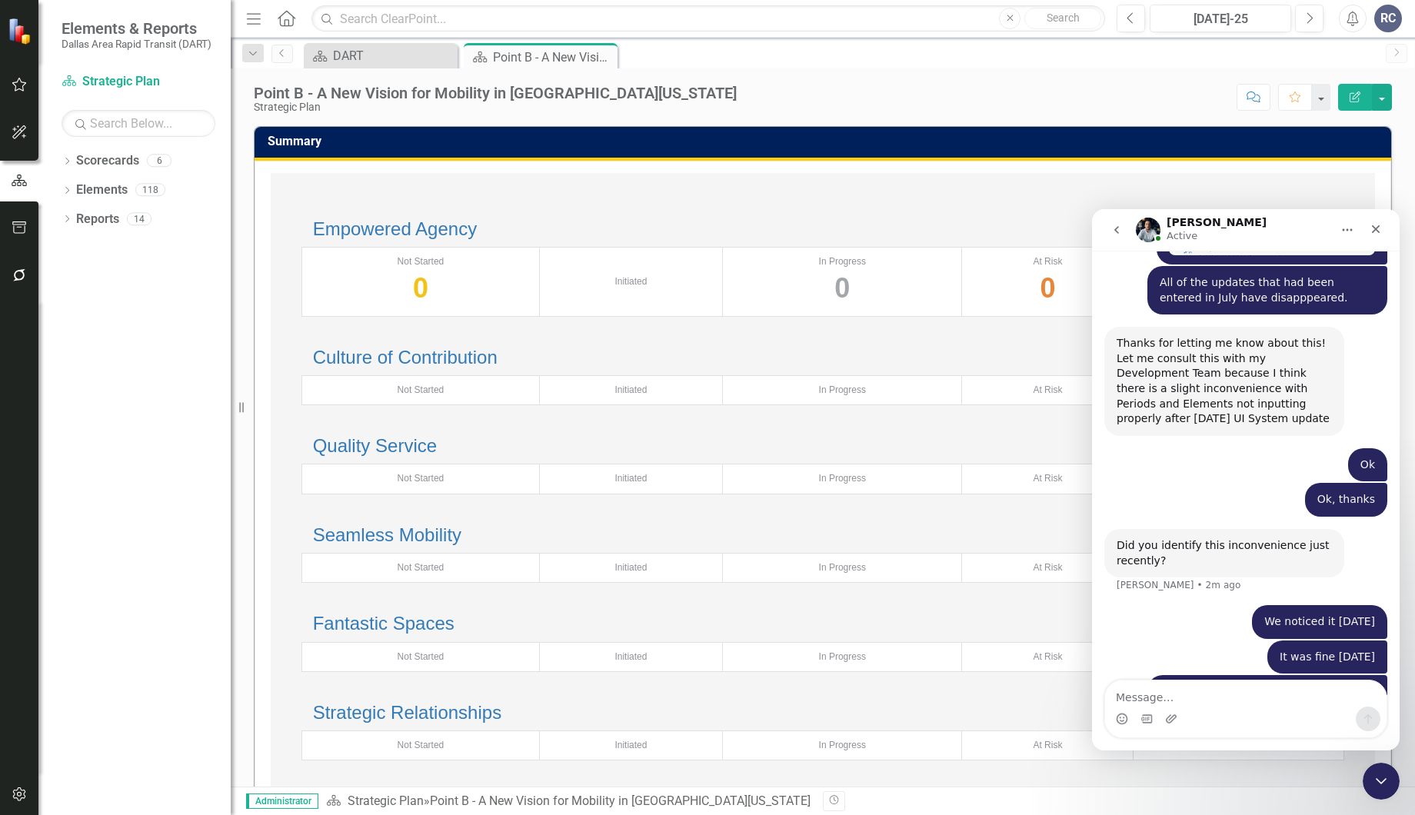
click at [1171, 640] on div "It was fine yesterday Randy • 1m ago" at bounding box center [1245, 657] width 283 height 35
click at [1193, 605] on div "We noticed it today Randy • 2m ago" at bounding box center [1245, 622] width 283 height 35
click at [1188, 448] on div "Ok Randy • 5m ago" at bounding box center [1245, 465] width 283 height 35
click at [1111, 675] on div "Did ClearPoint reach out before the system update Randy • 2m ago" at bounding box center [1245, 708] width 283 height 67
click at [1175, 448] on div "Ok Randy • 7m ago" at bounding box center [1245, 465] width 283 height 35
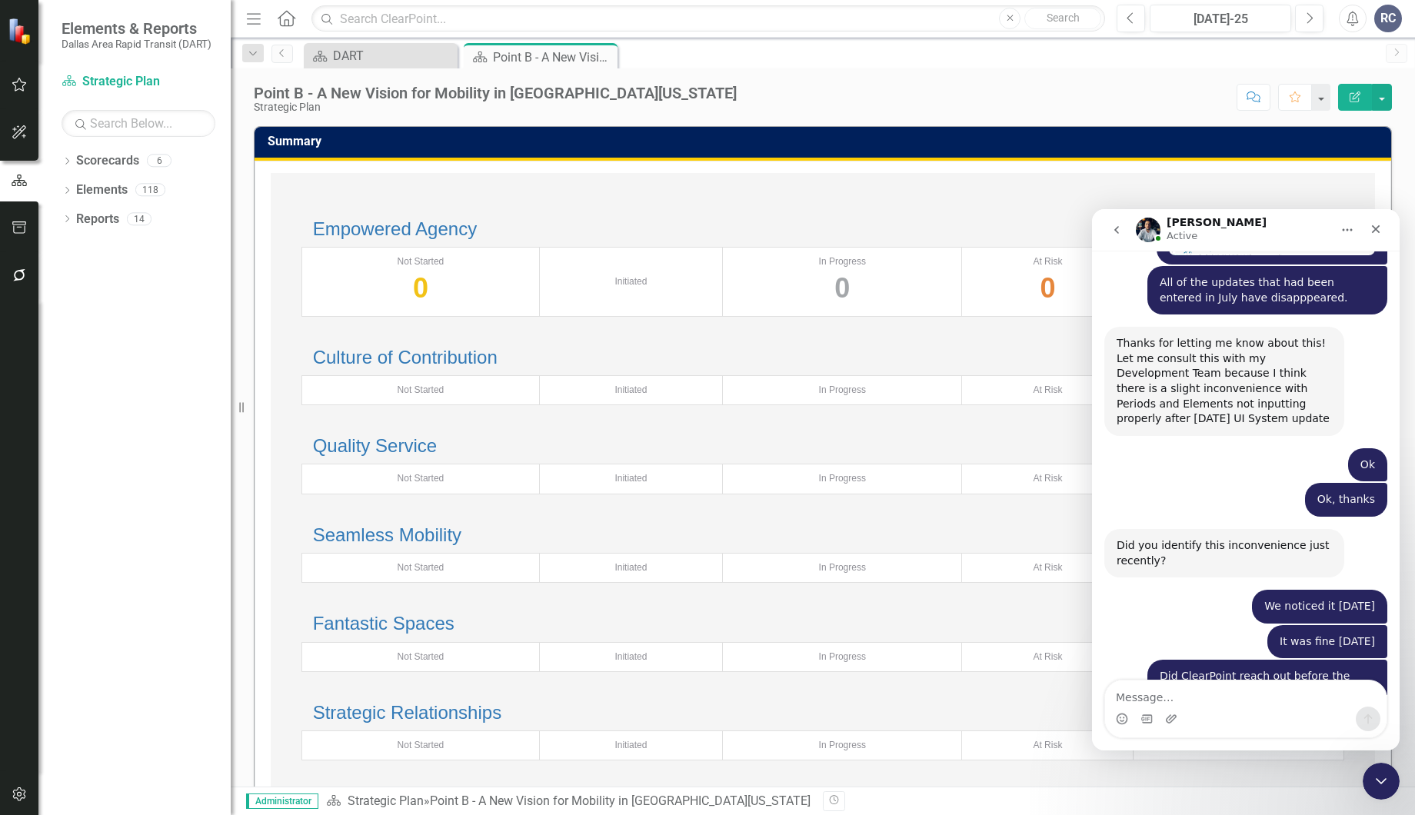
scroll to position [1678, 0]
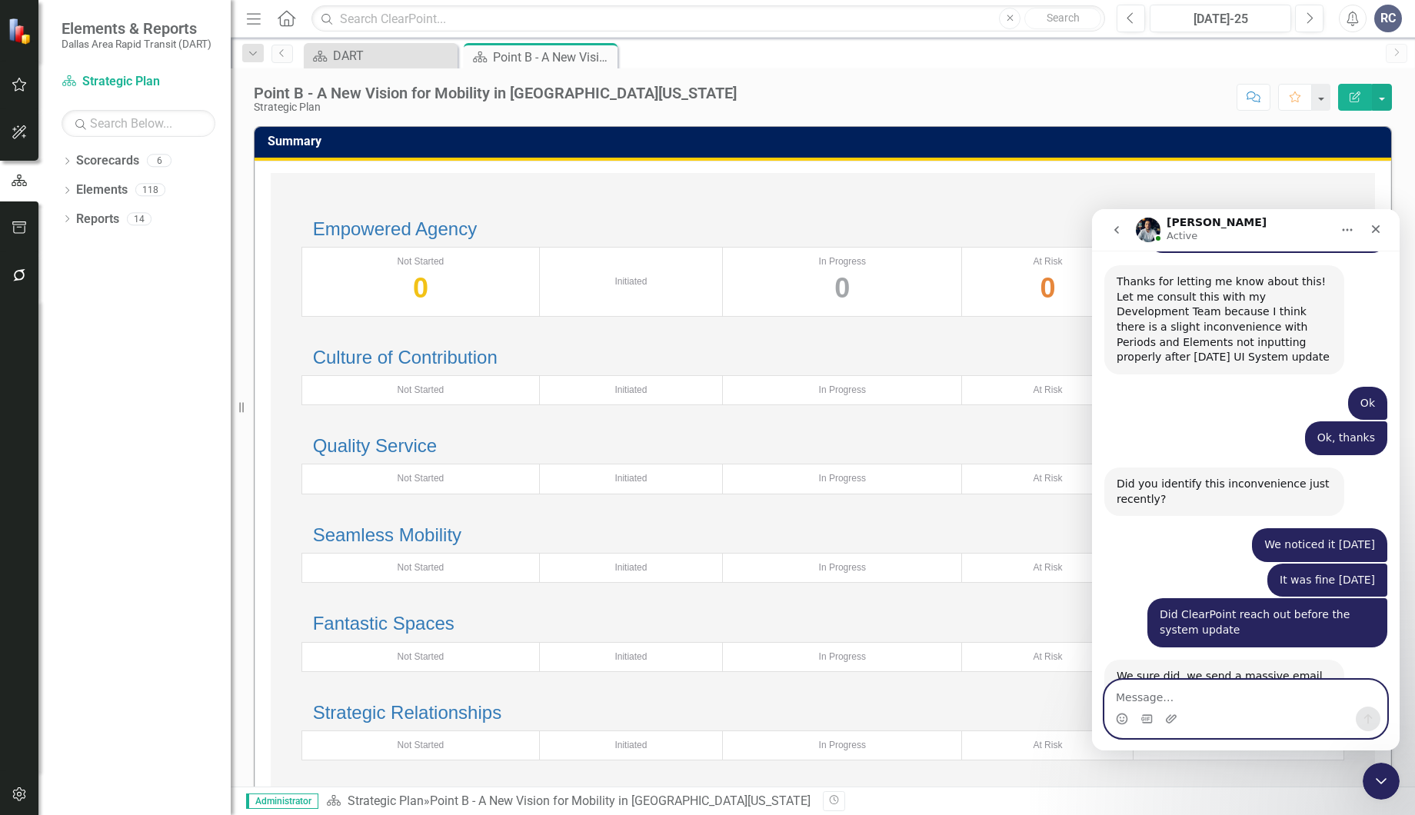
click at [1148, 691] on textarea "Message…" at bounding box center [1245, 693] width 281 height 26
type textarea "Ok, good to know"
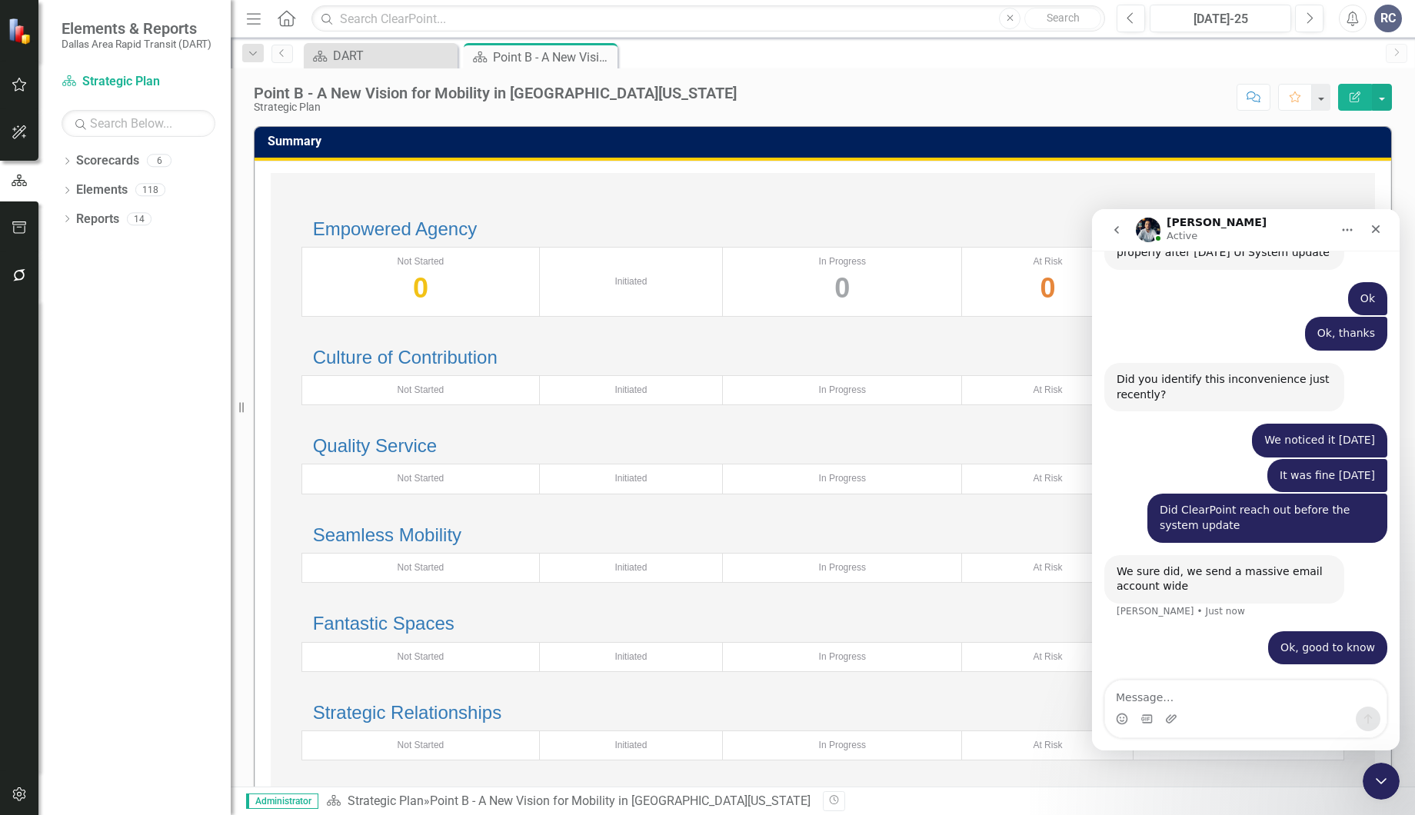
scroll to position [1723, 0]
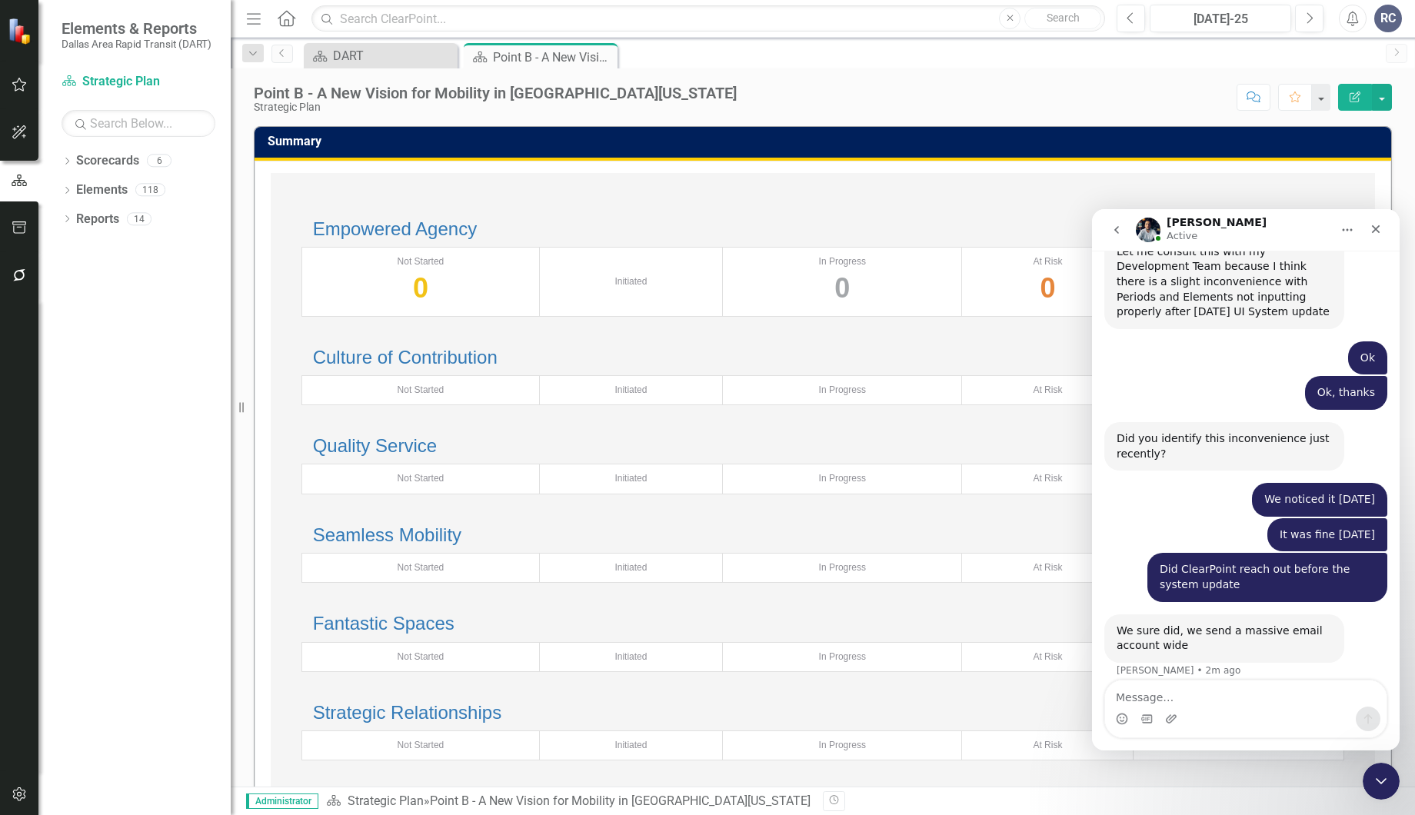
click at [1219, 624] on div "We sure did, we send a massive email account wide" at bounding box center [1223, 639] width 215 height 30
drag, startPoint x: 949, startPoint y: 181, endPoint x: 920, endPoint y: 186, distance: 29.0
click at [944, 182] on div "Empowered Agency Total number of initiatives: Not Started 0 Initiated In Progre…" at bounding box center [823, 490] width 1104 height 634
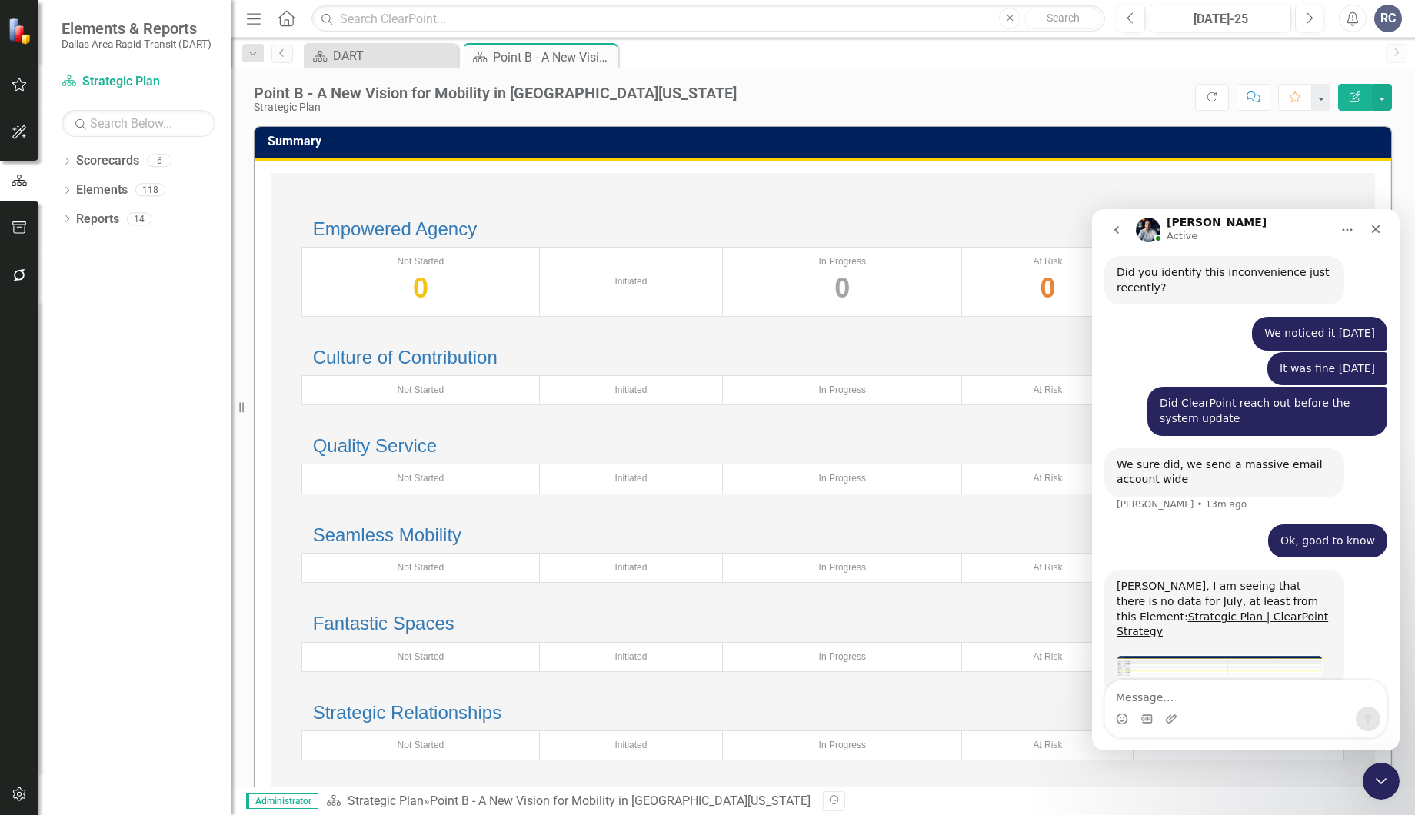
scroll to position [1888, 0]
click at [1175, 580] on div "Randy, I am seeing that there is no data for July, at least from this Element: …" at bounding box center [1223, 610] width 215 height 60
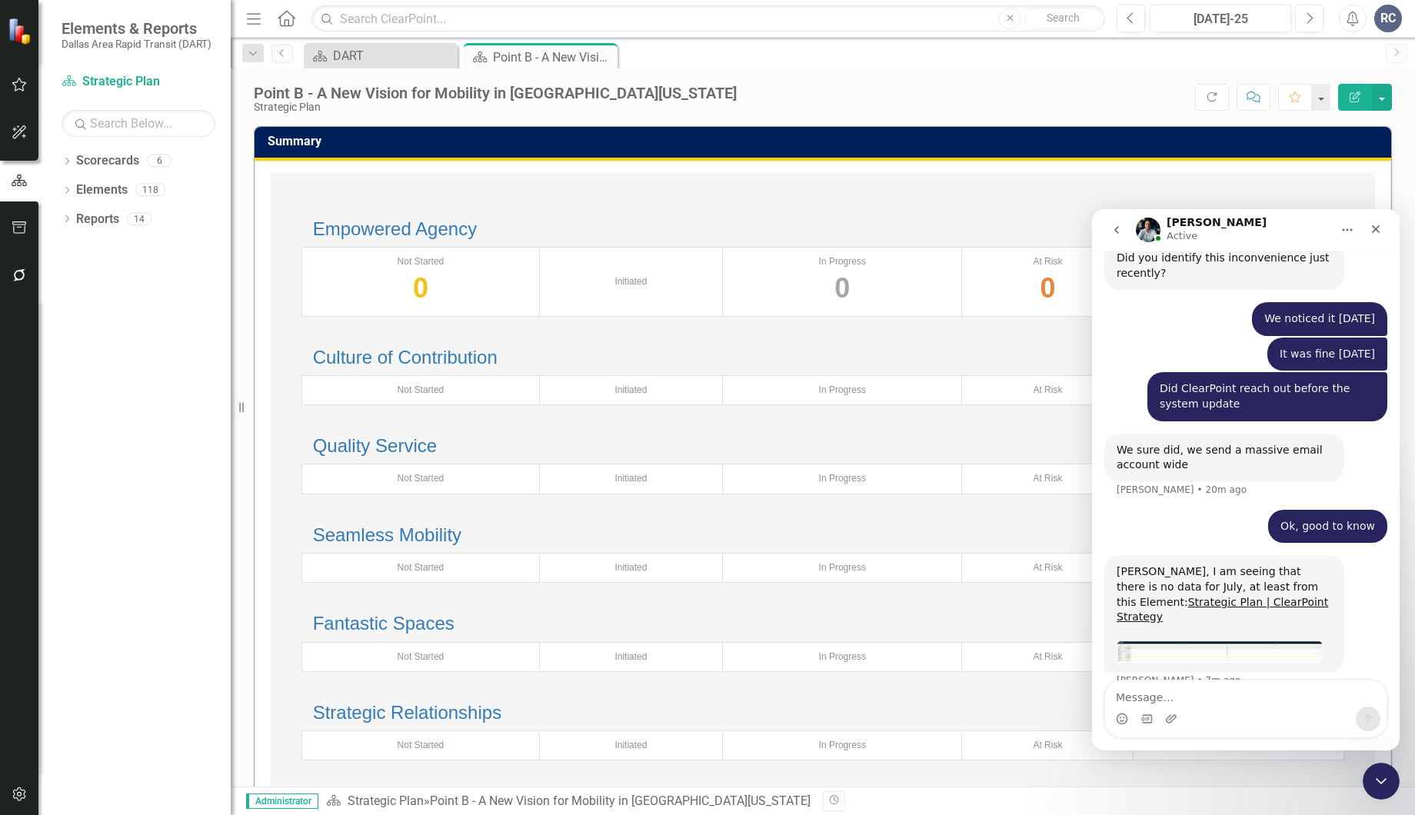
click at [1208, 633] on div "Walter says…" at bounding box center [1223, 637] width 215 height 8
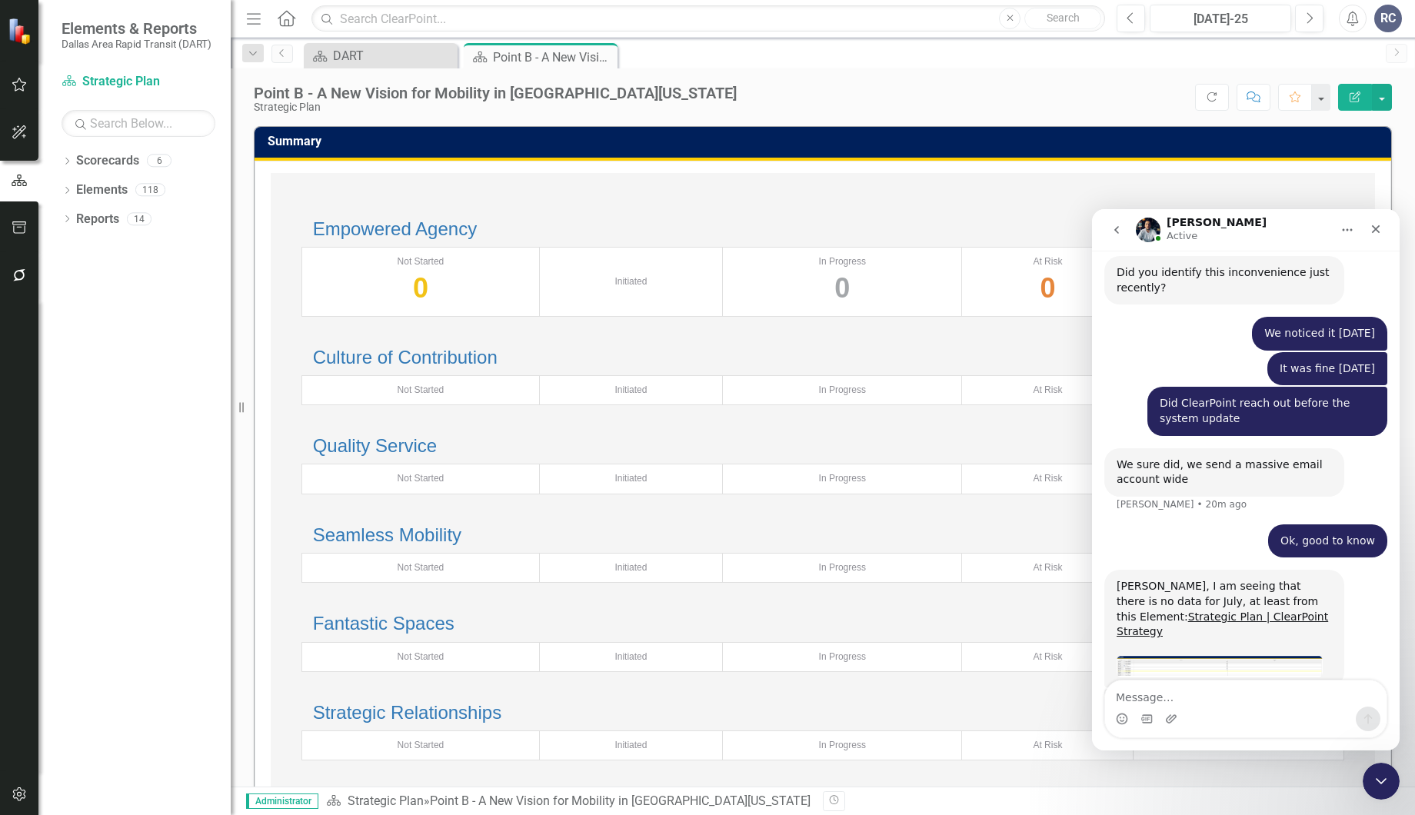
scroll to position [1888, 0]
click at [1208, 656] on img "Walter says…" at bounding box center [1219, 668] width 206 height 24
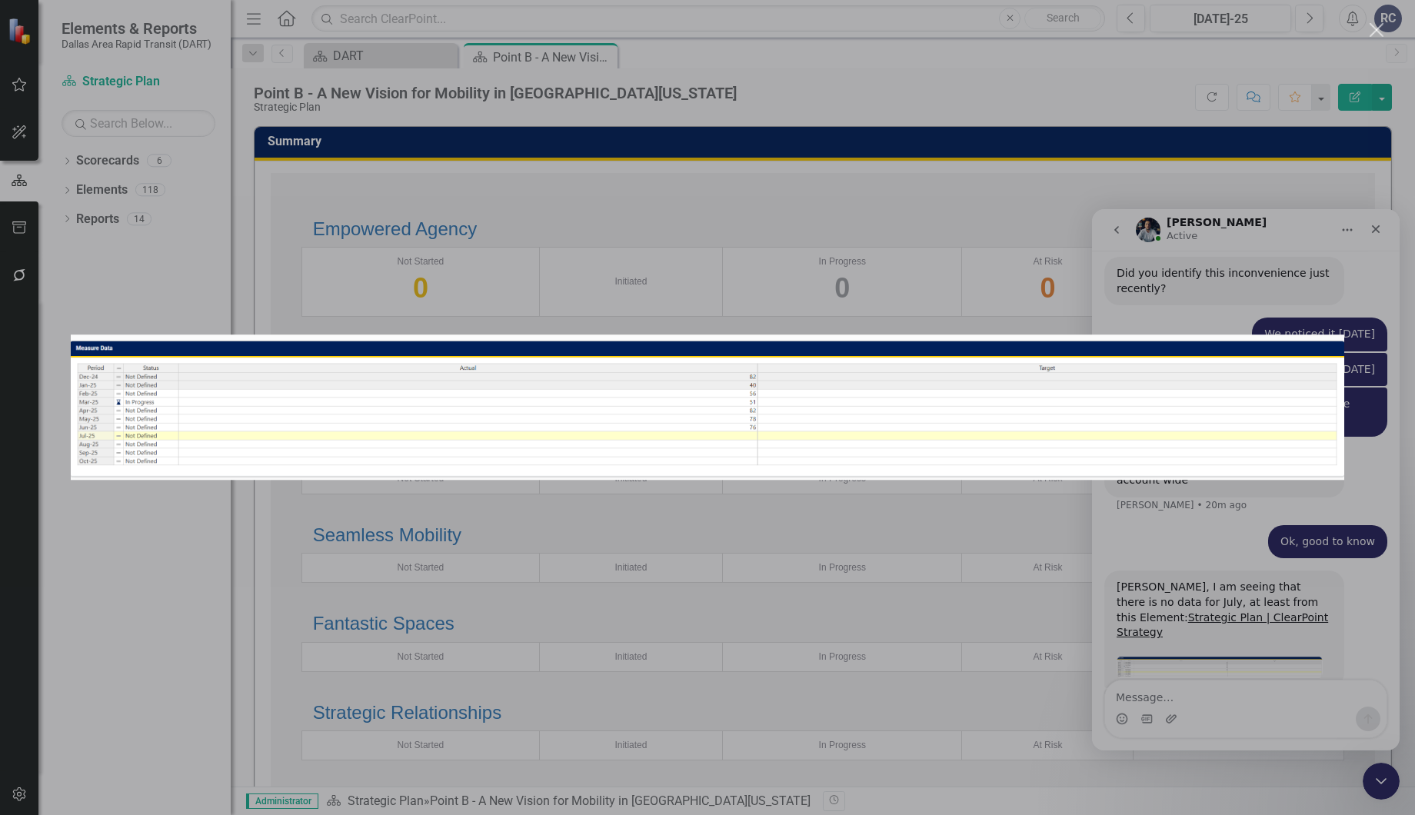
click at [626, 311] on div "Intercom messenger" at bounding box center [707, 407] width 1415 height 815
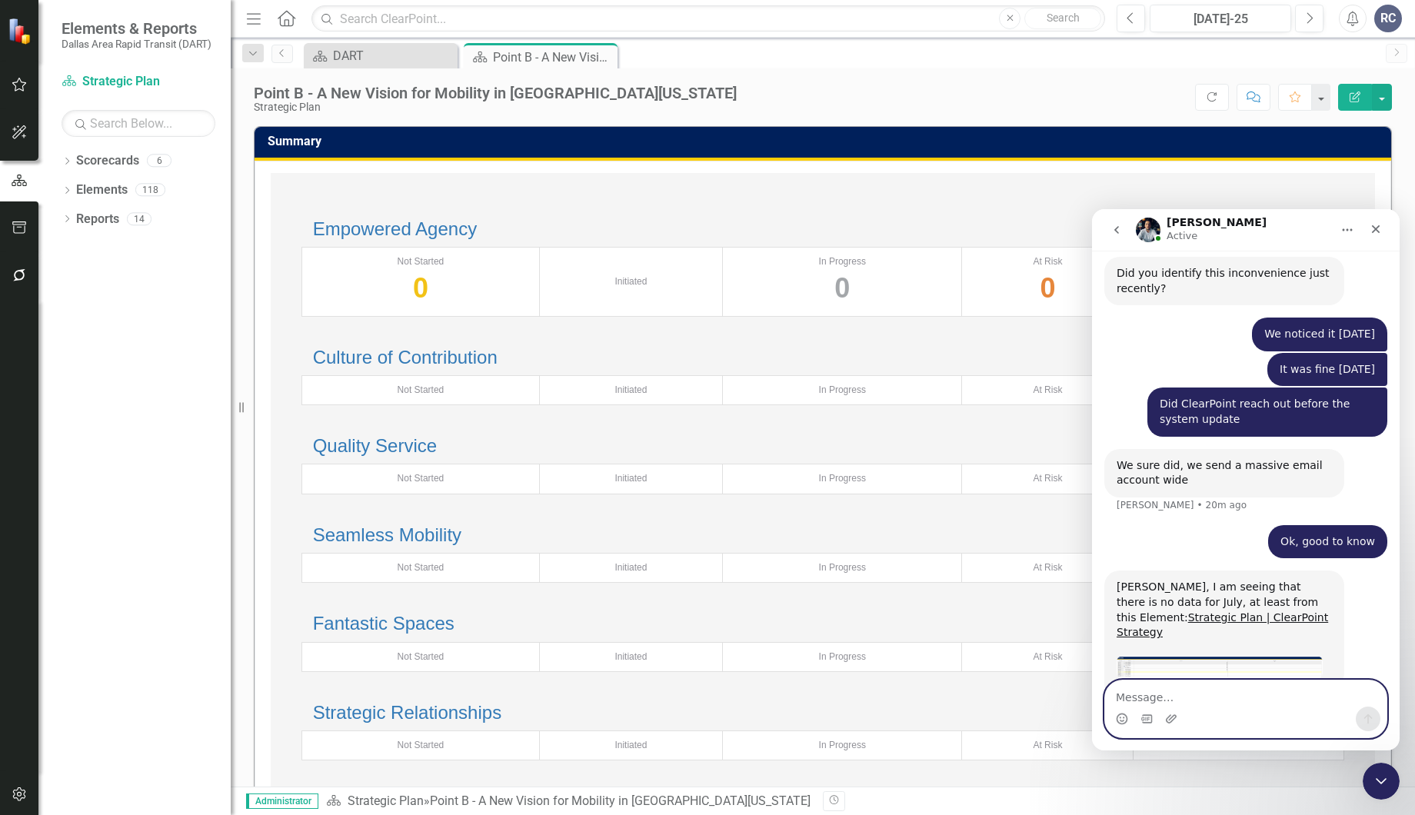
click at [1178, 703] on textarea "Message…" at bounding box center [1245, 693] width 281 height 26
drag, startPoint x: 1289, startPoint y: 701, endPoint x: 1272, endPoint y: 707, distance: 18.5
drag, startPoint x: 1272, startPoint y: 707, endPoint x: 1282, endPoint y: 716, distance: 13.6
click at [1282, 716] on div "Intercom messenger" at bounding box center [1245, 719] width 281 height 25
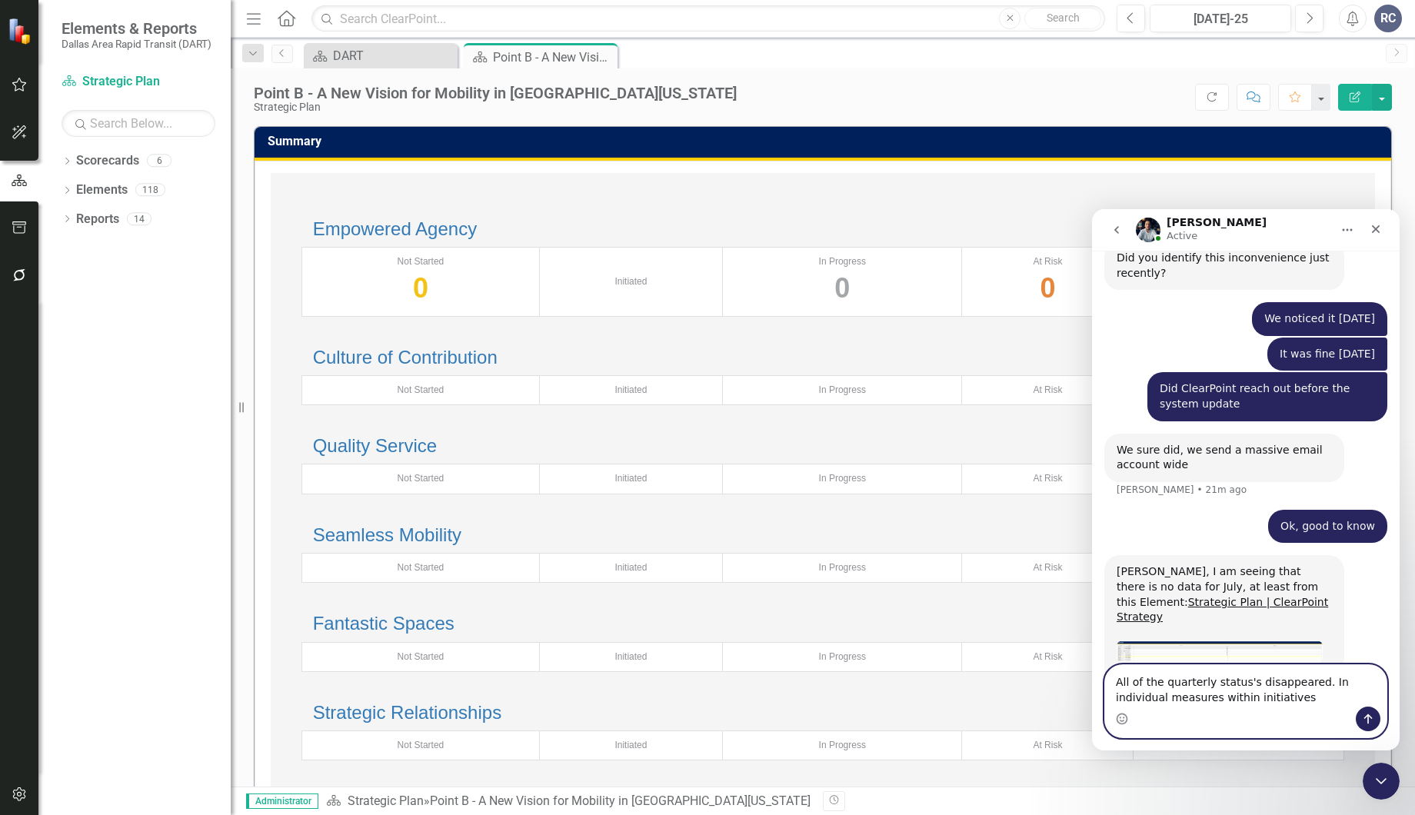
drag, startPoint x: 1320, startPoint y: 683, endPoint x: 1309, endPoint y: 683, distance: 10.8
click at [1309, 683] on textarea "All of the quarterly status's disappeared. In individual measures within initia…" at bounding box center [1245, 686] width 281 height 42
click at [1321, 694] on textarea "All of the quarterly status's disappeared. Some measures within initiatives" at bounding box center [1245, 686] width 281 height 42
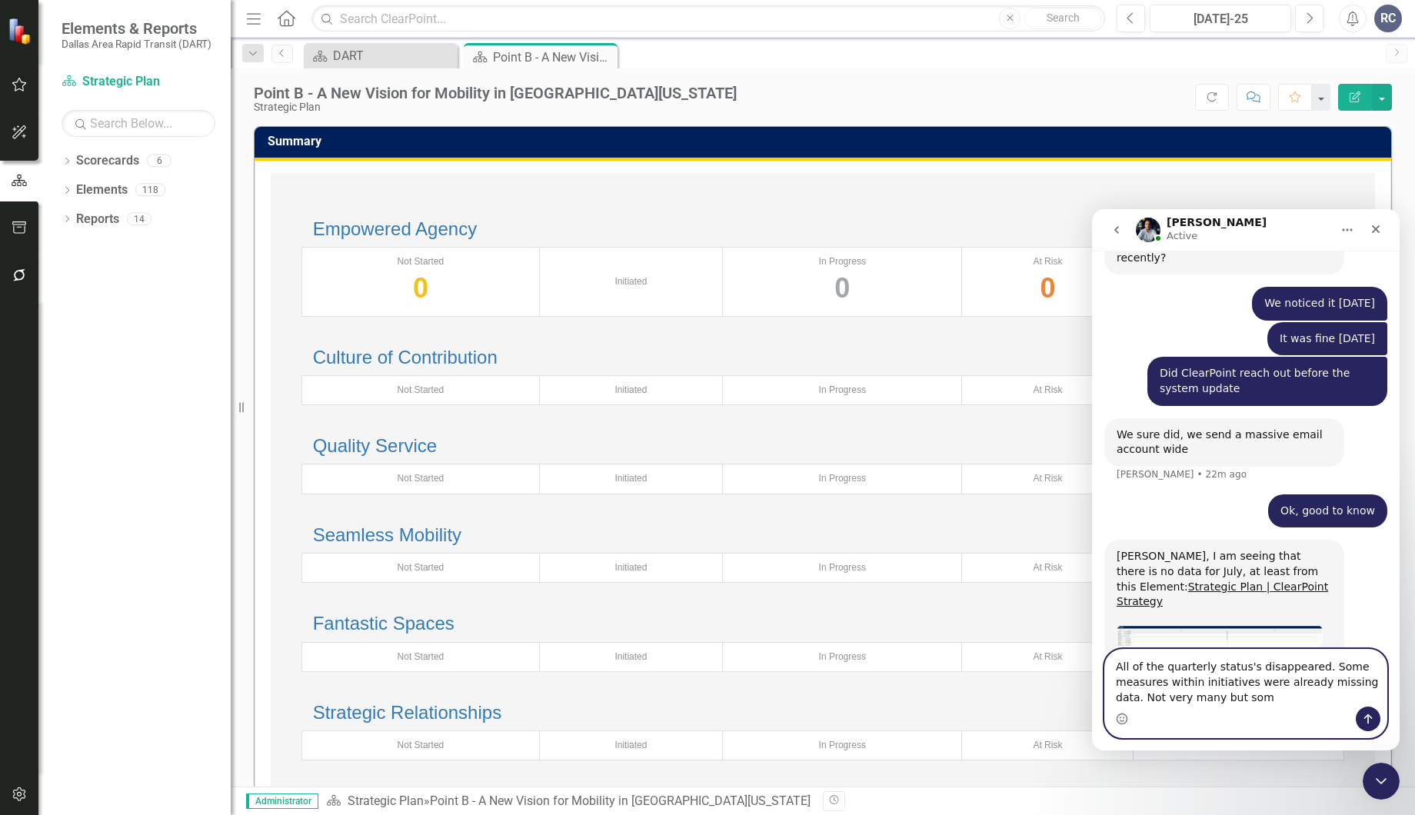
type textarea "All of the quarterly status's disappeared. Some measures within initiatives wer…"
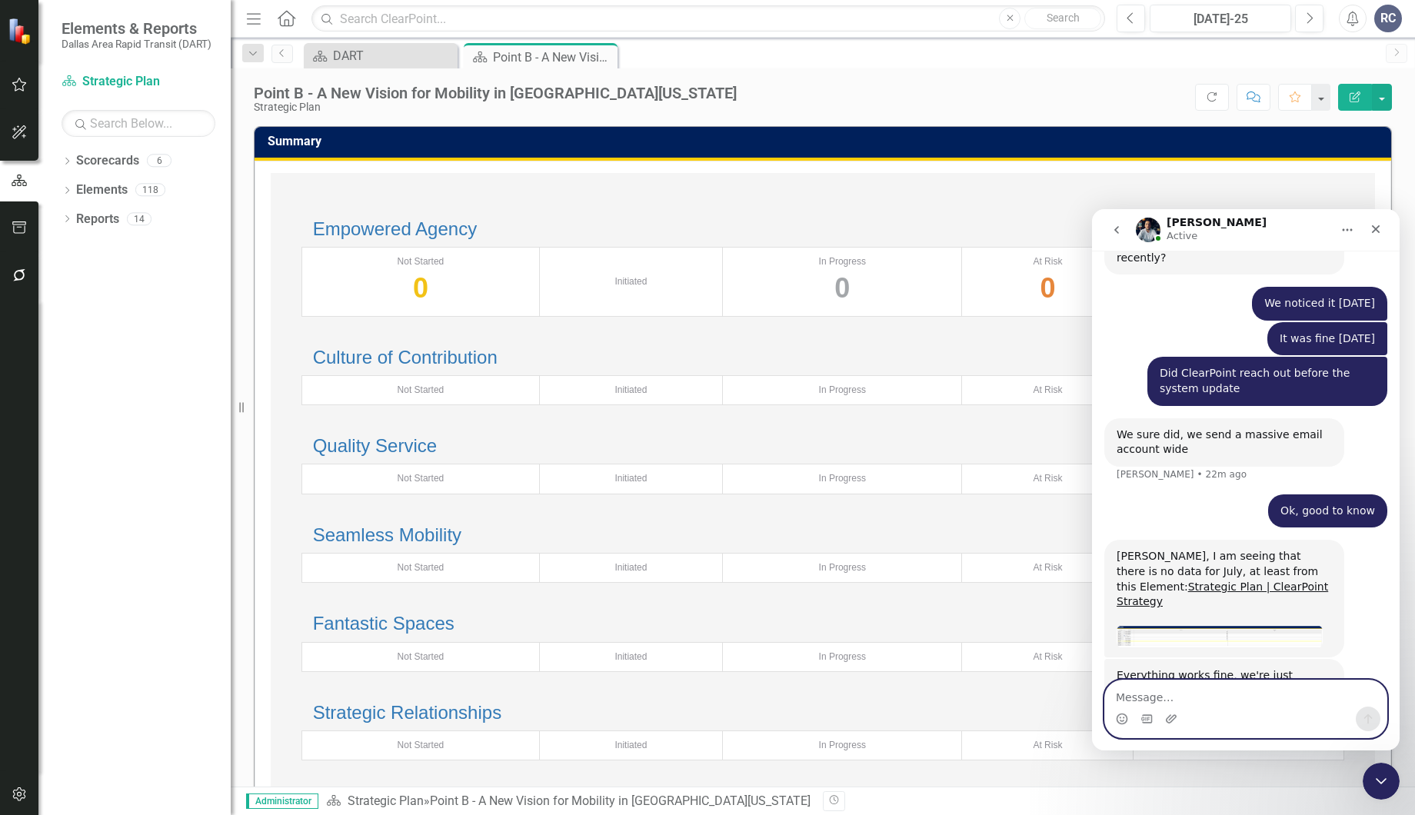
scroll to position [1979, 0]
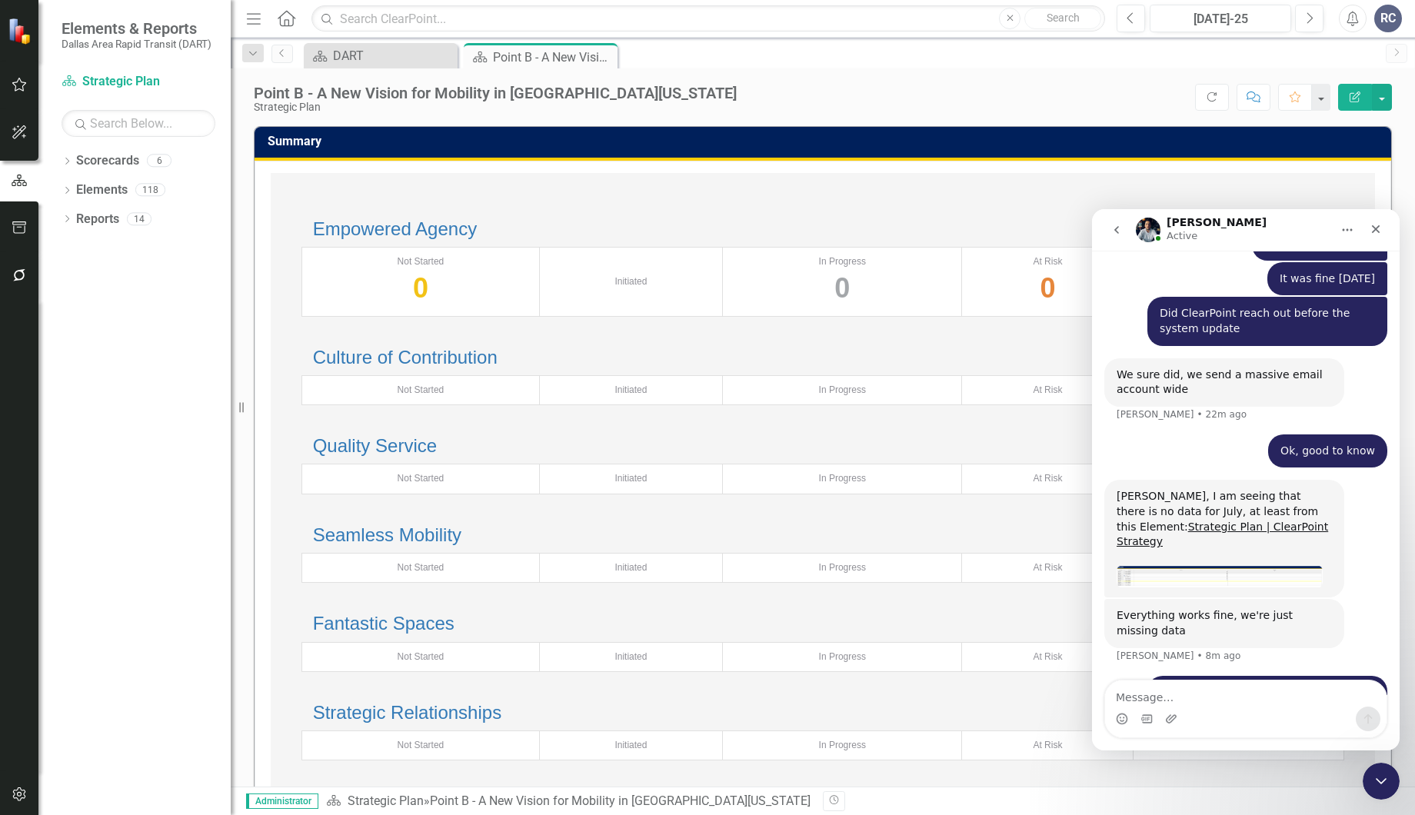
click at [1021, 545] on div "Seamless Mobility Total number of initiatives:" at bounding box center [822, 535] width 1043 height 20
drag, startPoint x: 646, startPoint y: 204, endPoint x: 595, endPoint y: 213, distance: 51.6
click at [641, 204] on div "Empowered Agency Total number of initiatives: Not Started 0 Initiated In Progre…" at bounding box center [822, 268] width 1073 height 128
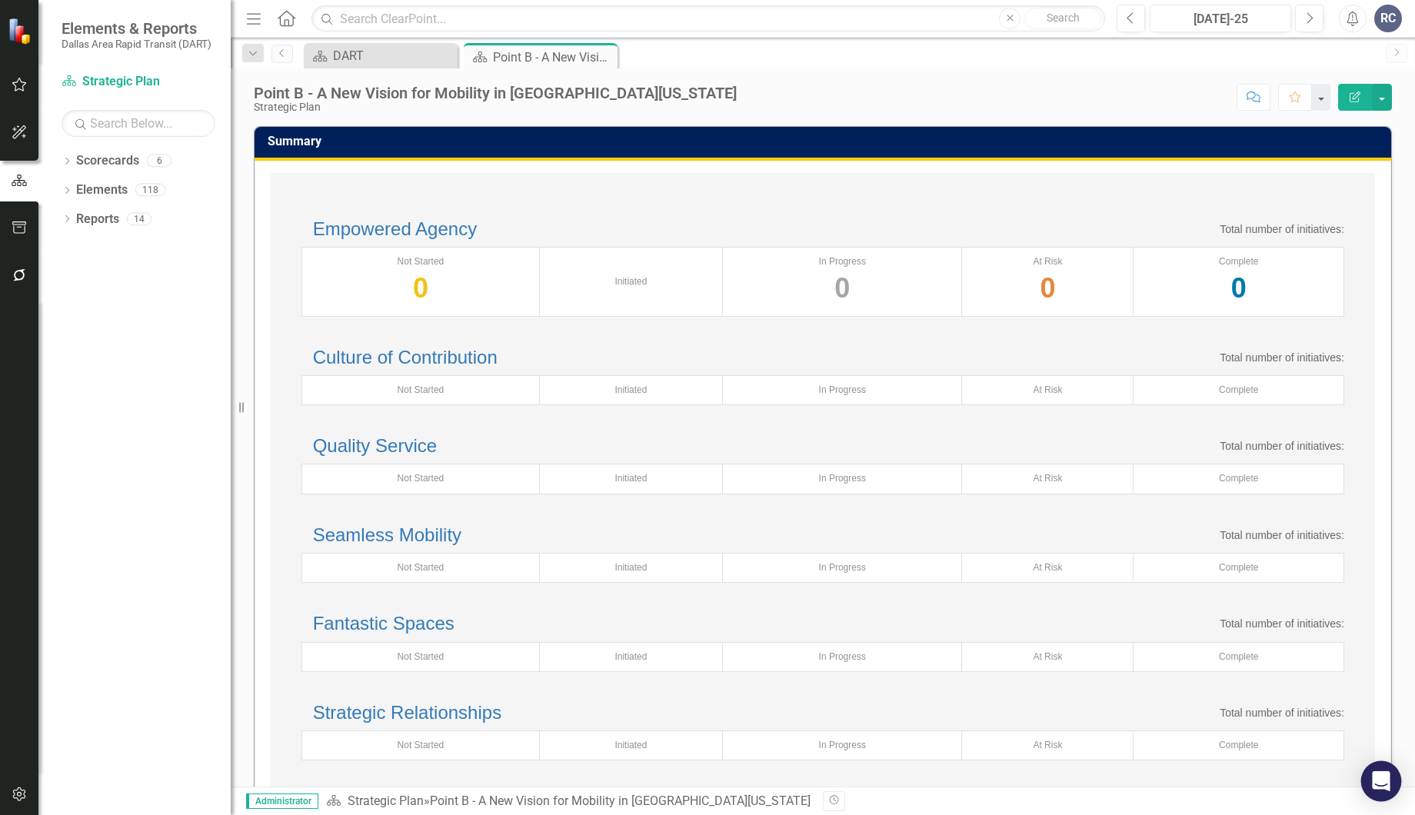
click at [1379, 776] on icon "Open Intercom Messenger" at bounding box center [1381, 781] width 18 height 20
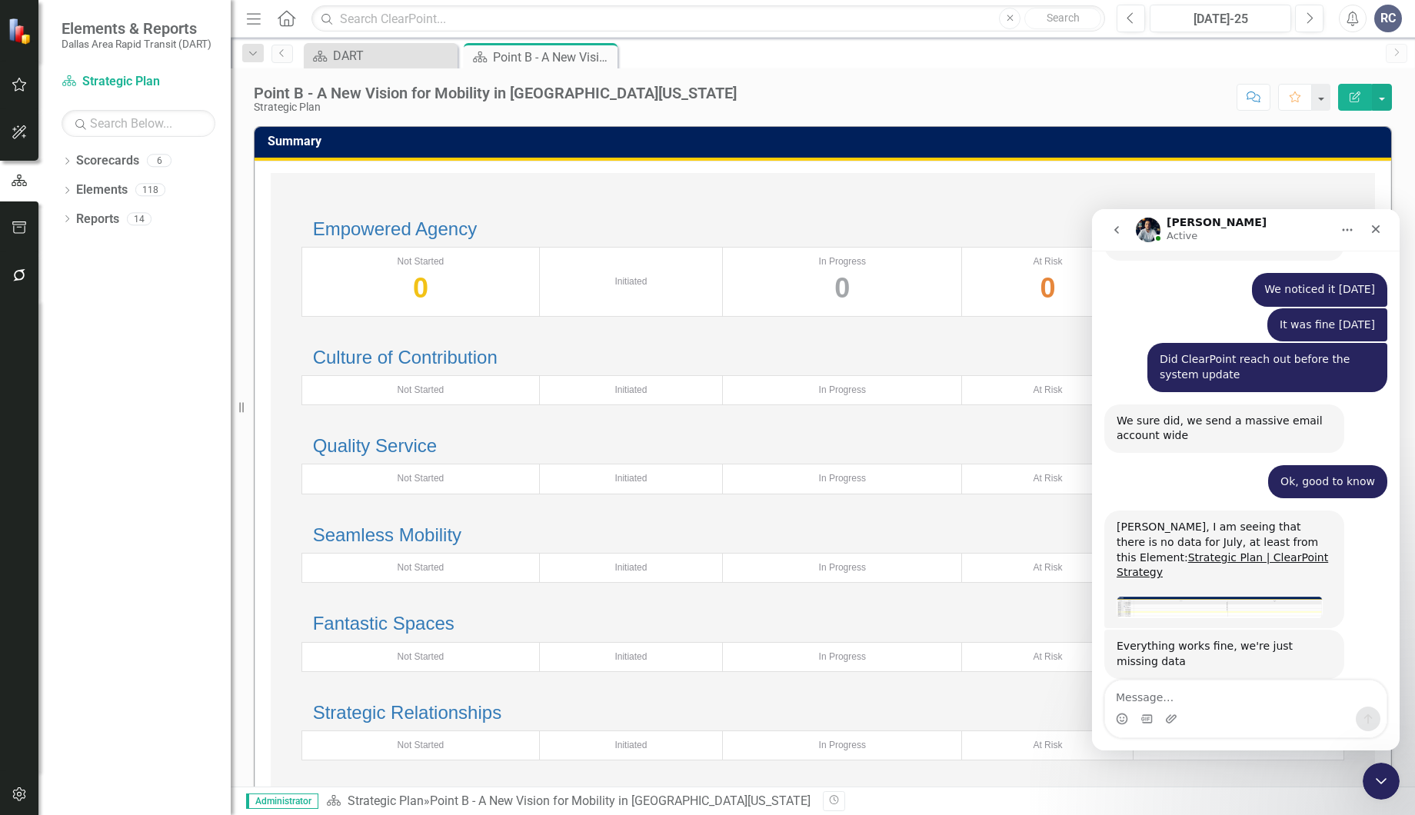
scroll to position [1964, 0]
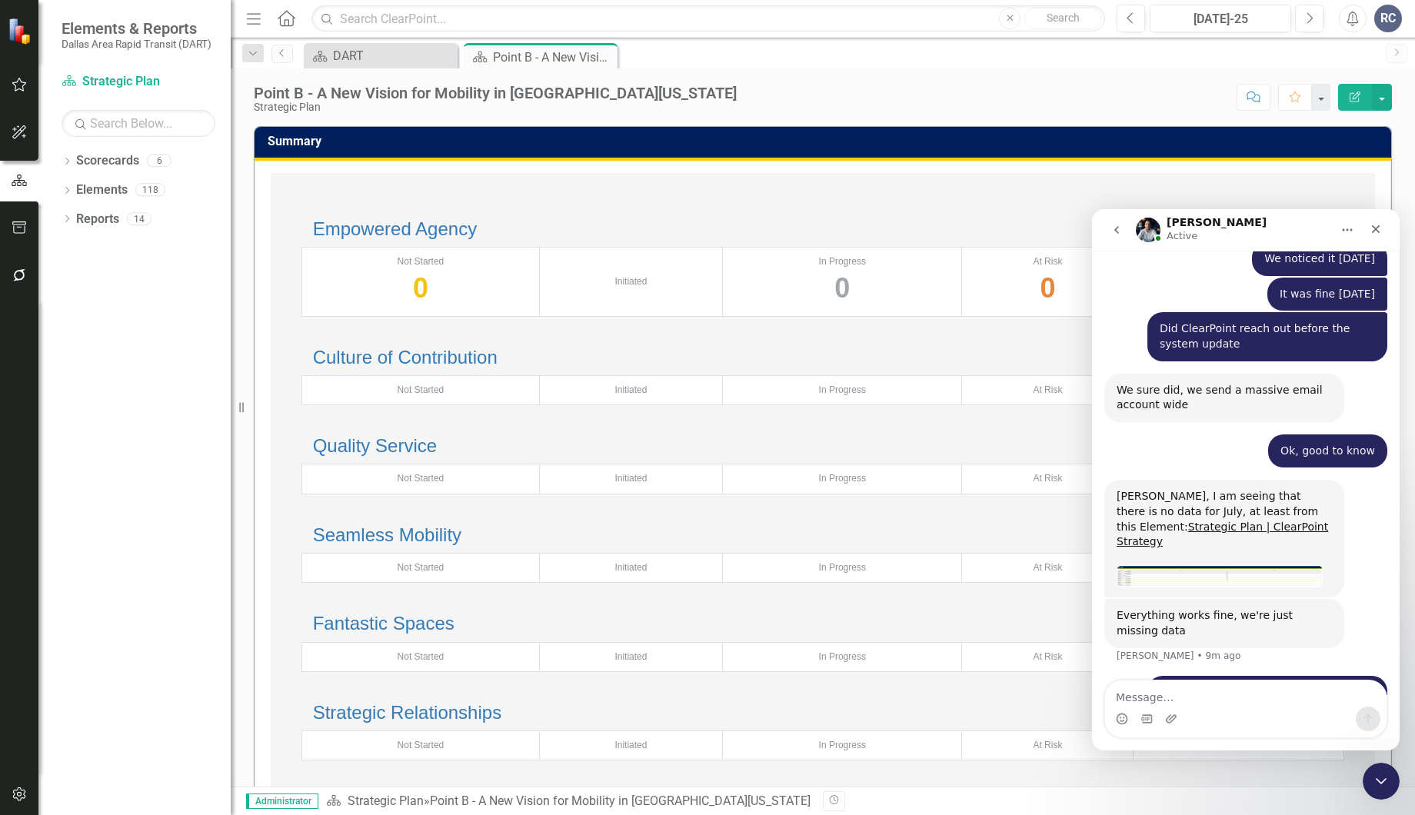
click at [1166, 697] on textarea "Message…" at bounding box center [1245, 693] width 281 height 26
type textarea "Can we hop on a call"
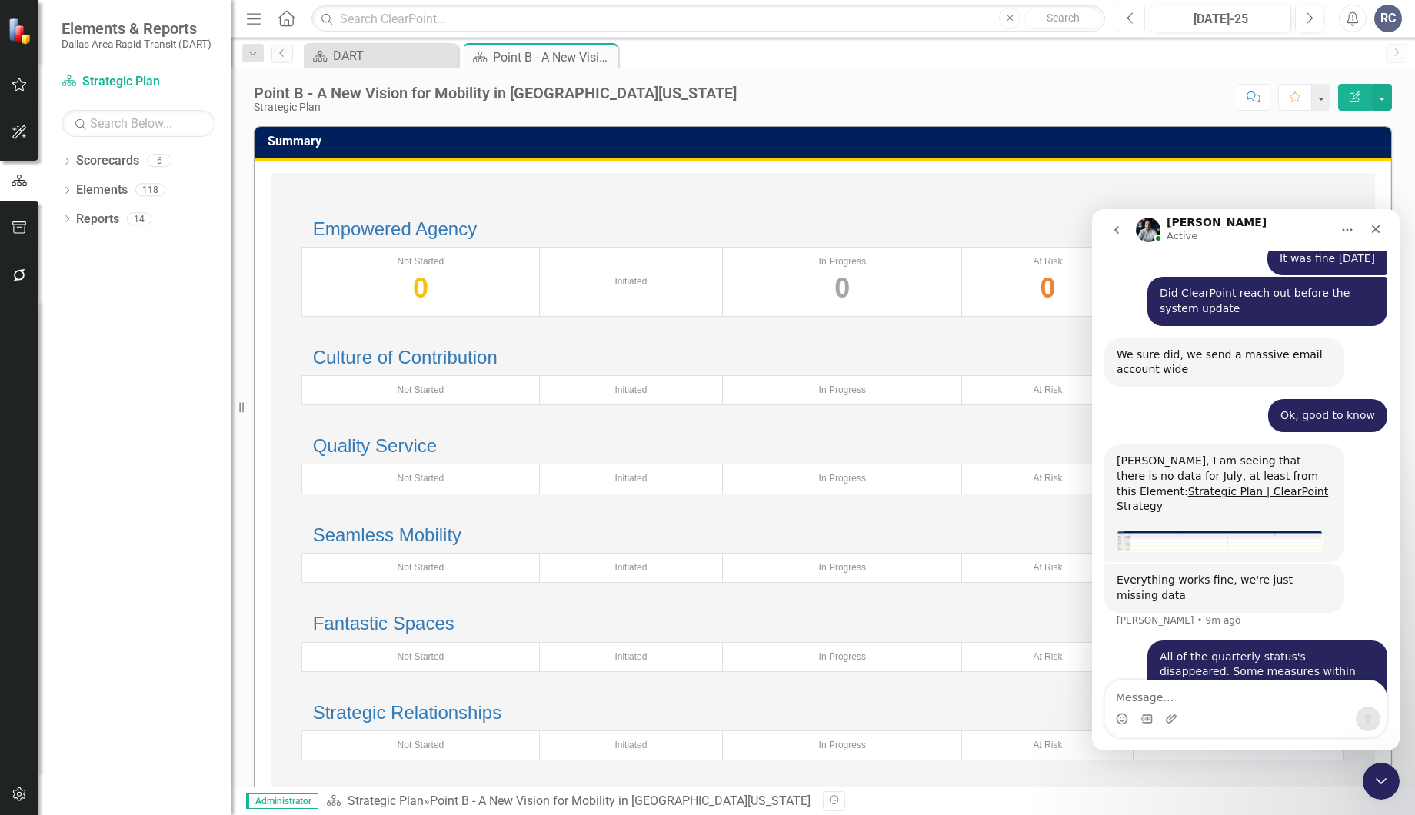
click at [1139, 16] on button "Previous" at bounding box center [1130, 19] width 28 height 28
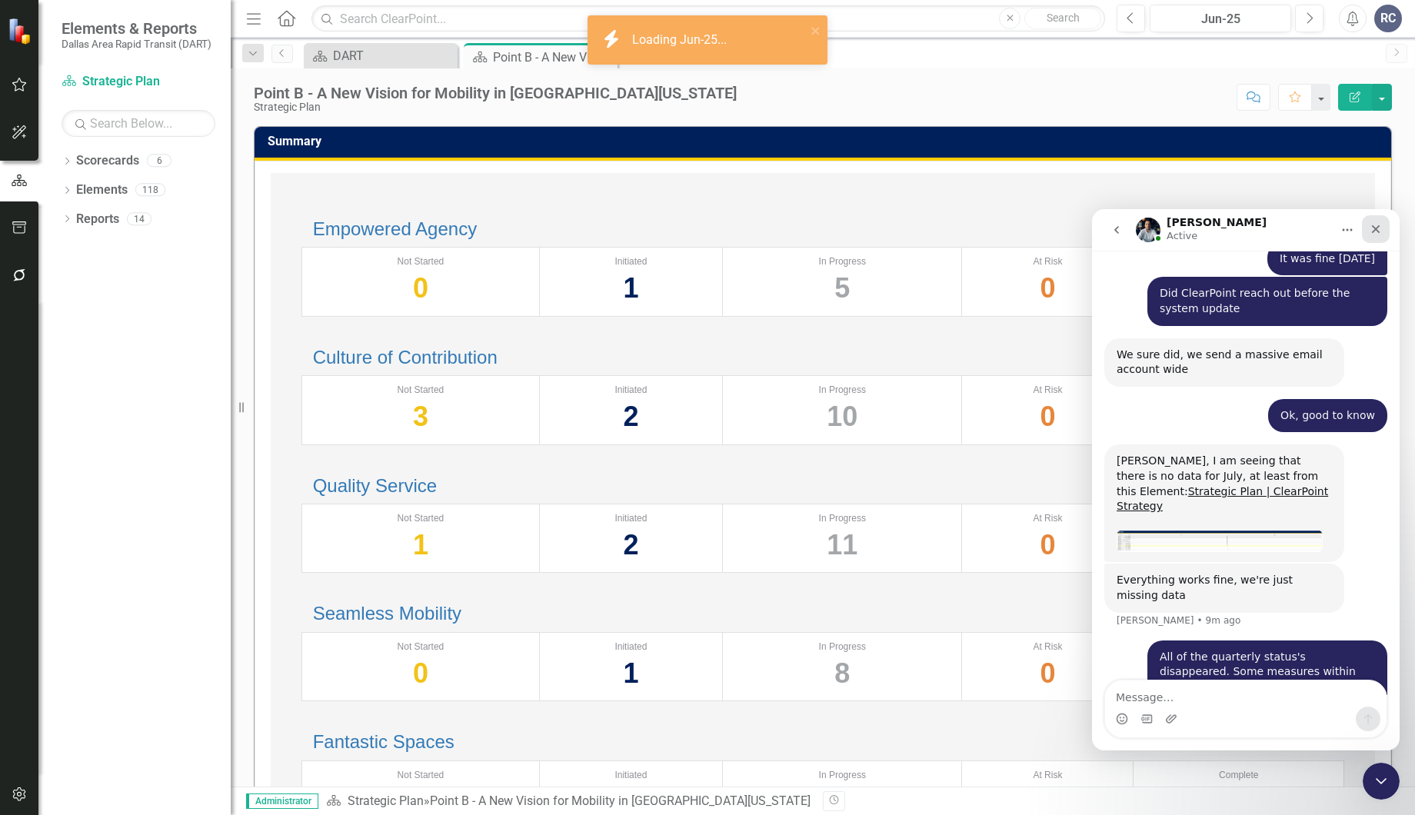
click at [1377, 230] on icon "Close" at bounding box center [1376, 229] width 8 height 8
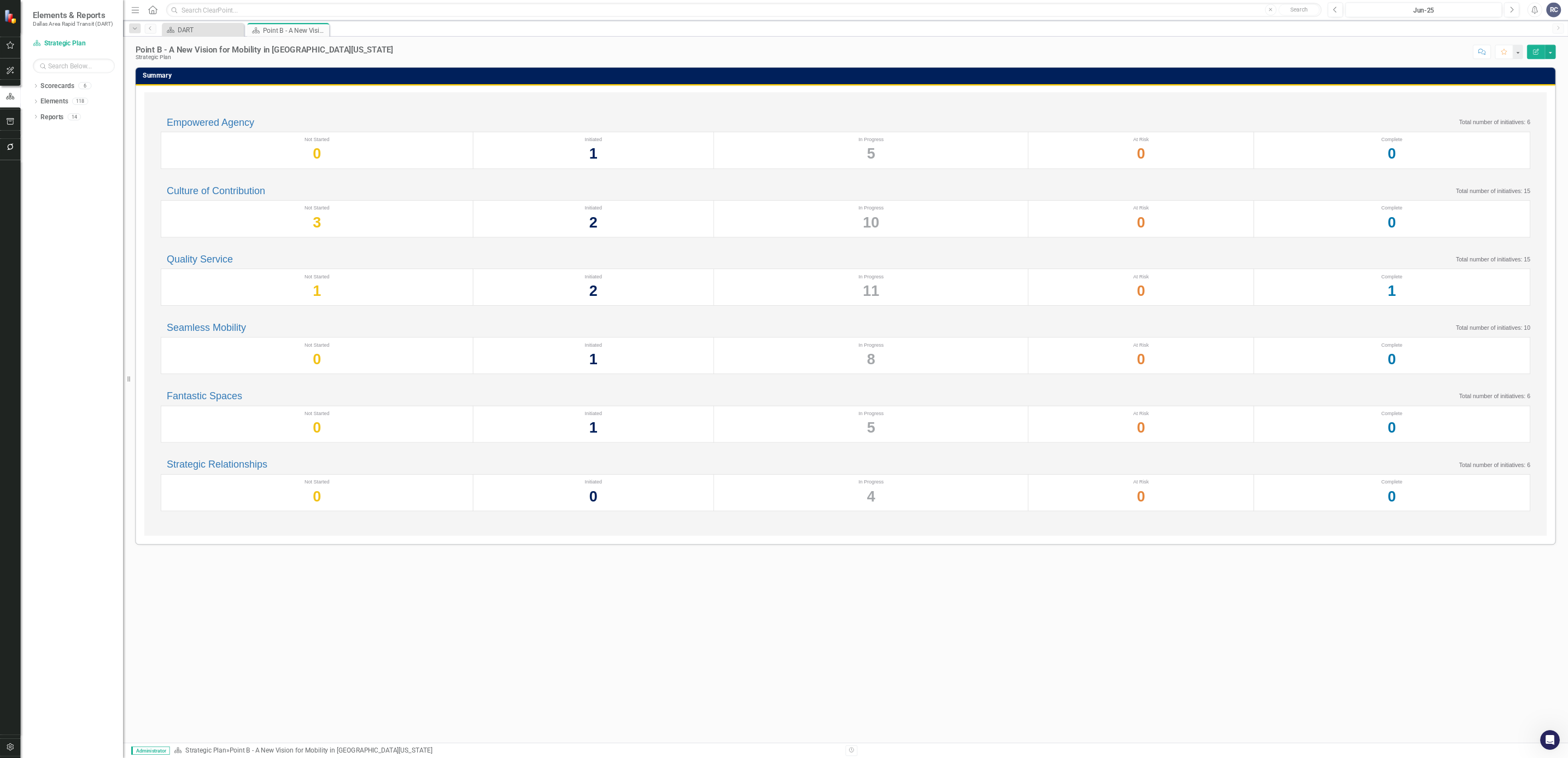
scroll to position [1432, 0]
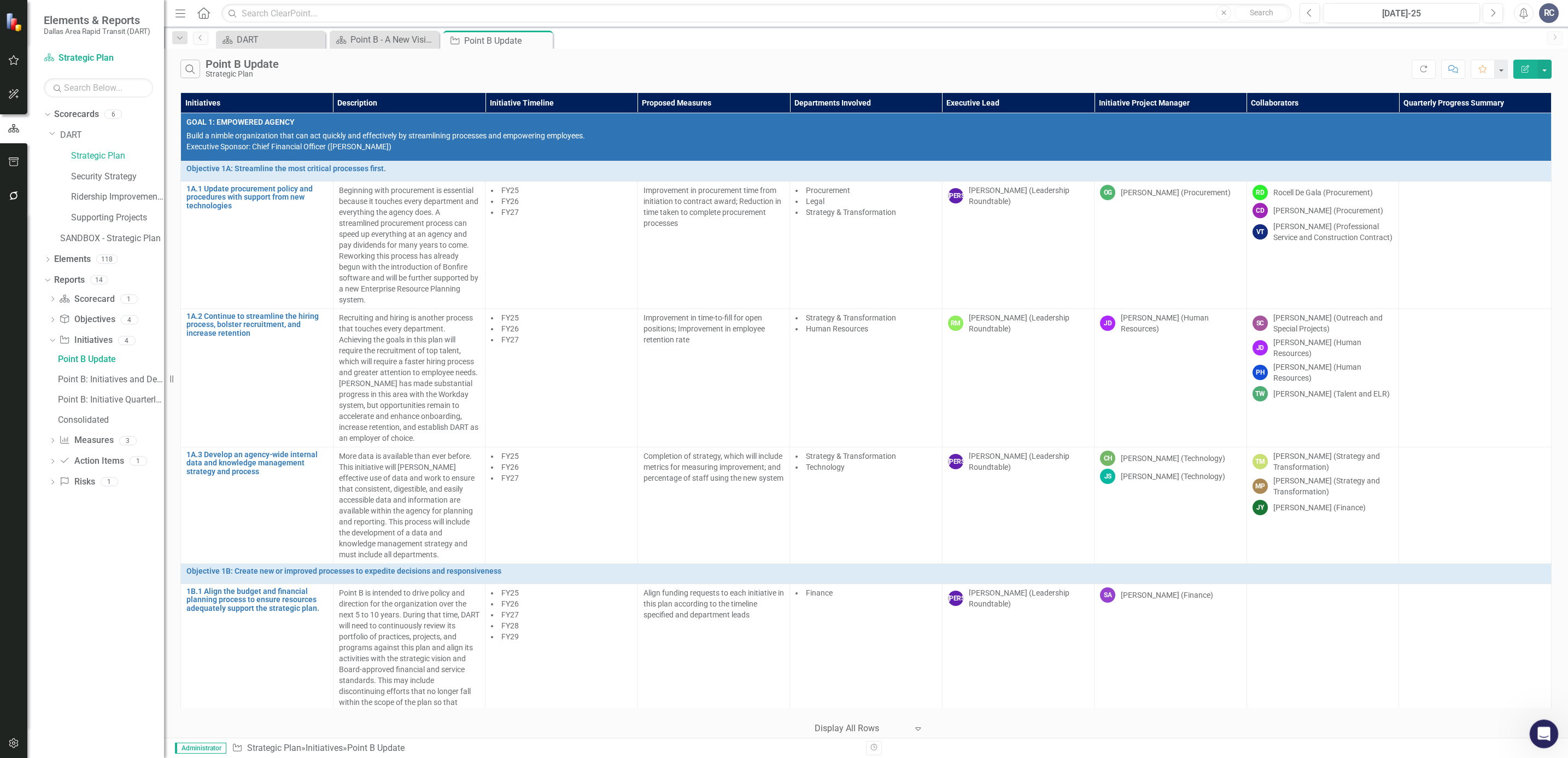
click at [1542, 722] on div "Open Intercom Messenger" at bounding box center [1542, 732] width 36 height 36
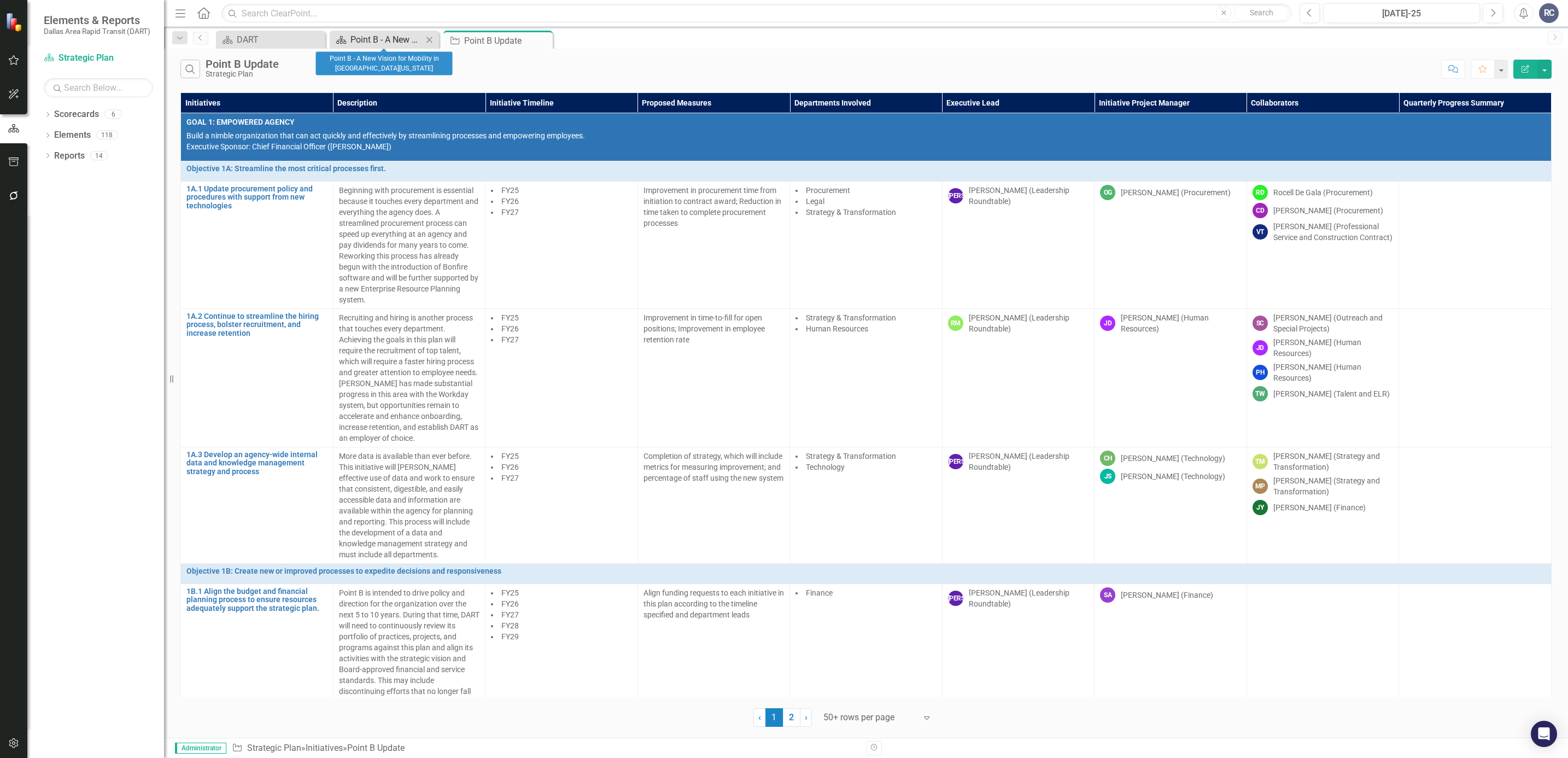
click at [361, 41] on div "Point B - A New Vision for Mobility in [GEOGRAPHIC_DATA][US_STATE]" at bounding box center [386, 39] width 72 height 14
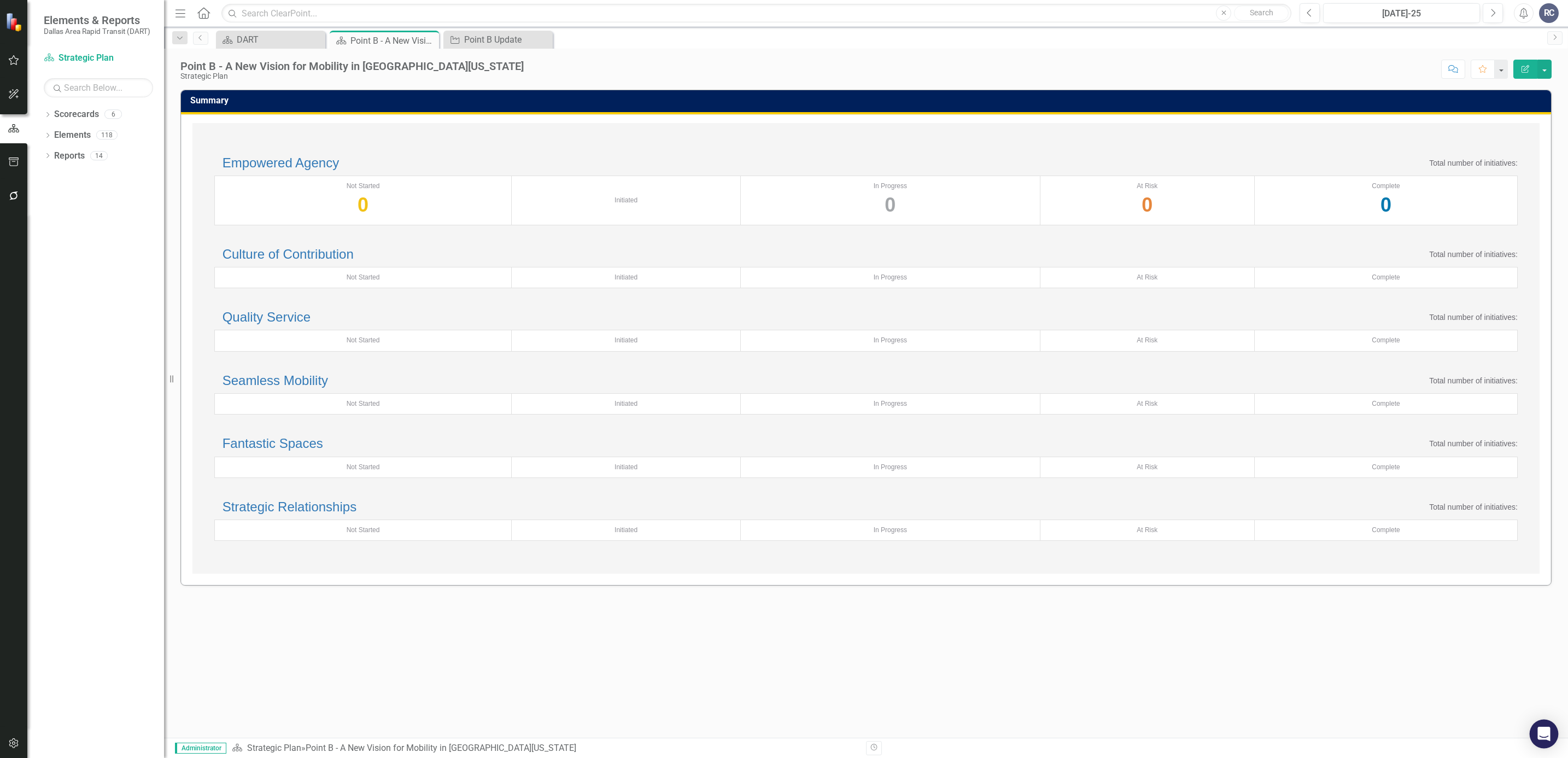
click at [1549, 732] on icon "Open Intercom Messenger" at bounding box center [1544, 734] width 14 height 14
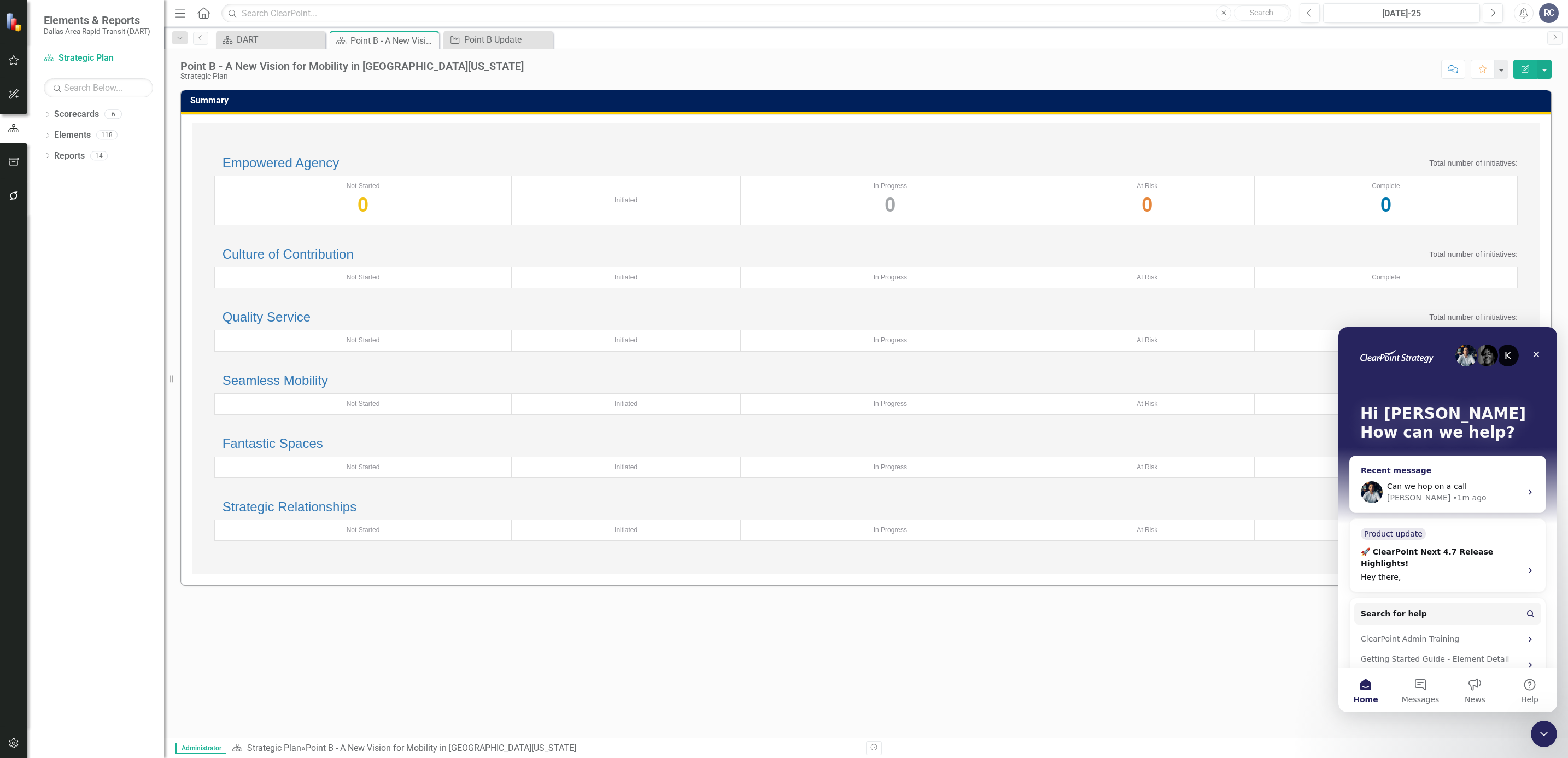
click at [1456, 478] on div "Can we hop on a call Walter • 1m ago" at bounding box center [1447, 492] width 196 height 41
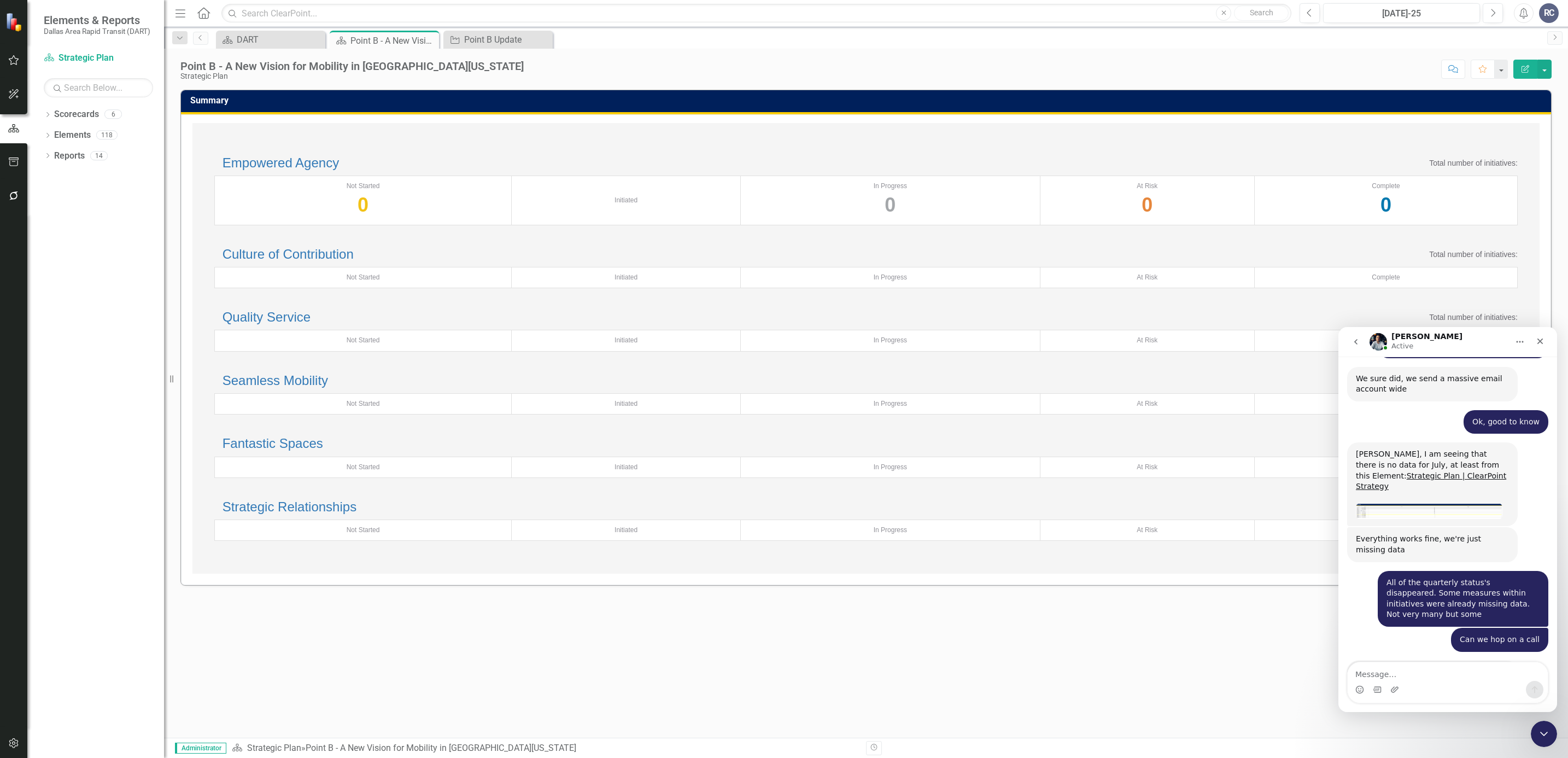
scroll to position [1475, 0]
click at [1444, 671] on textarea "Message…" at bounding box center [1447, 671] width 200 height 18
type textarea "A"
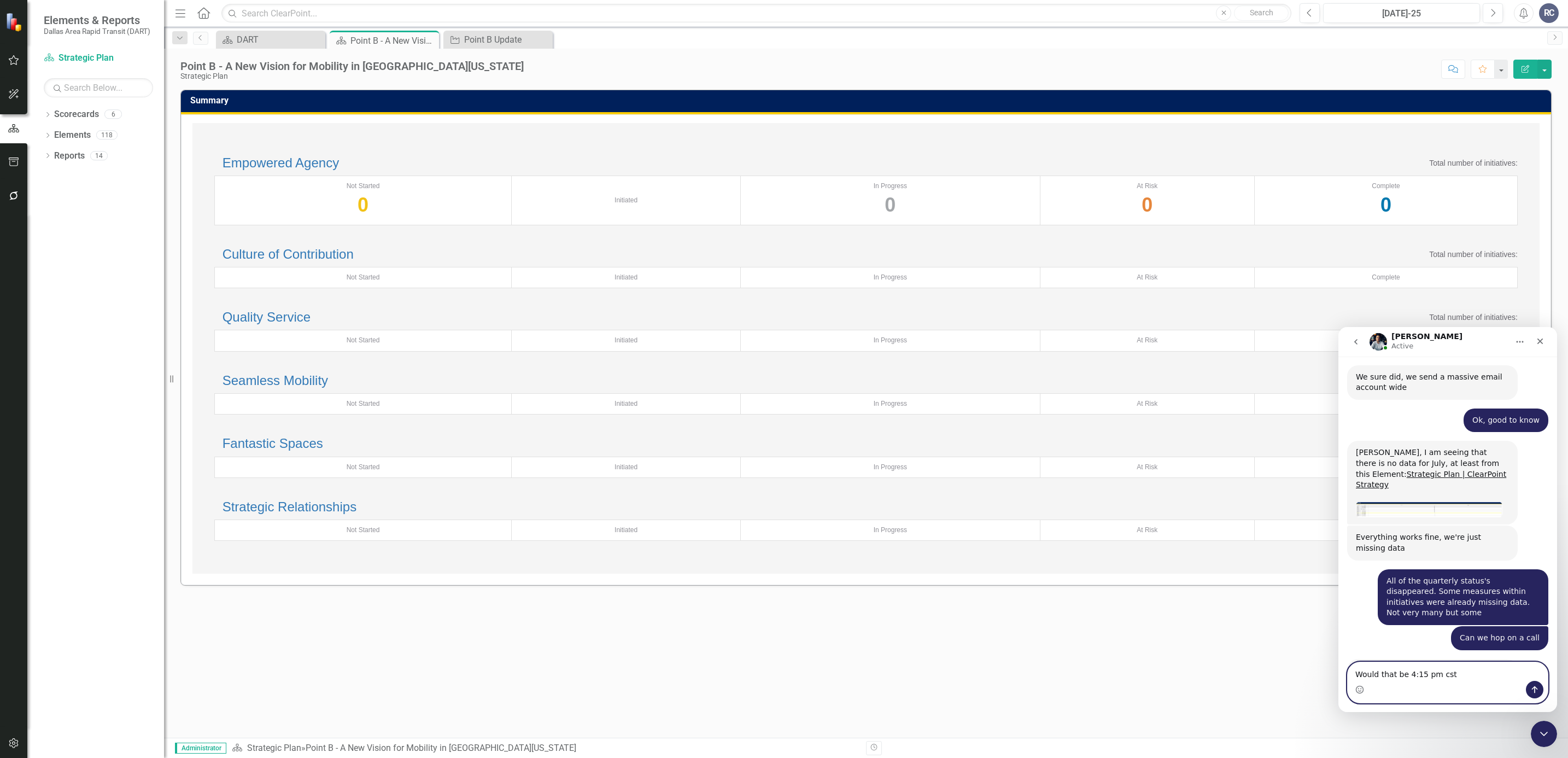
type textarea "Would that be 4:15 pm cst?"
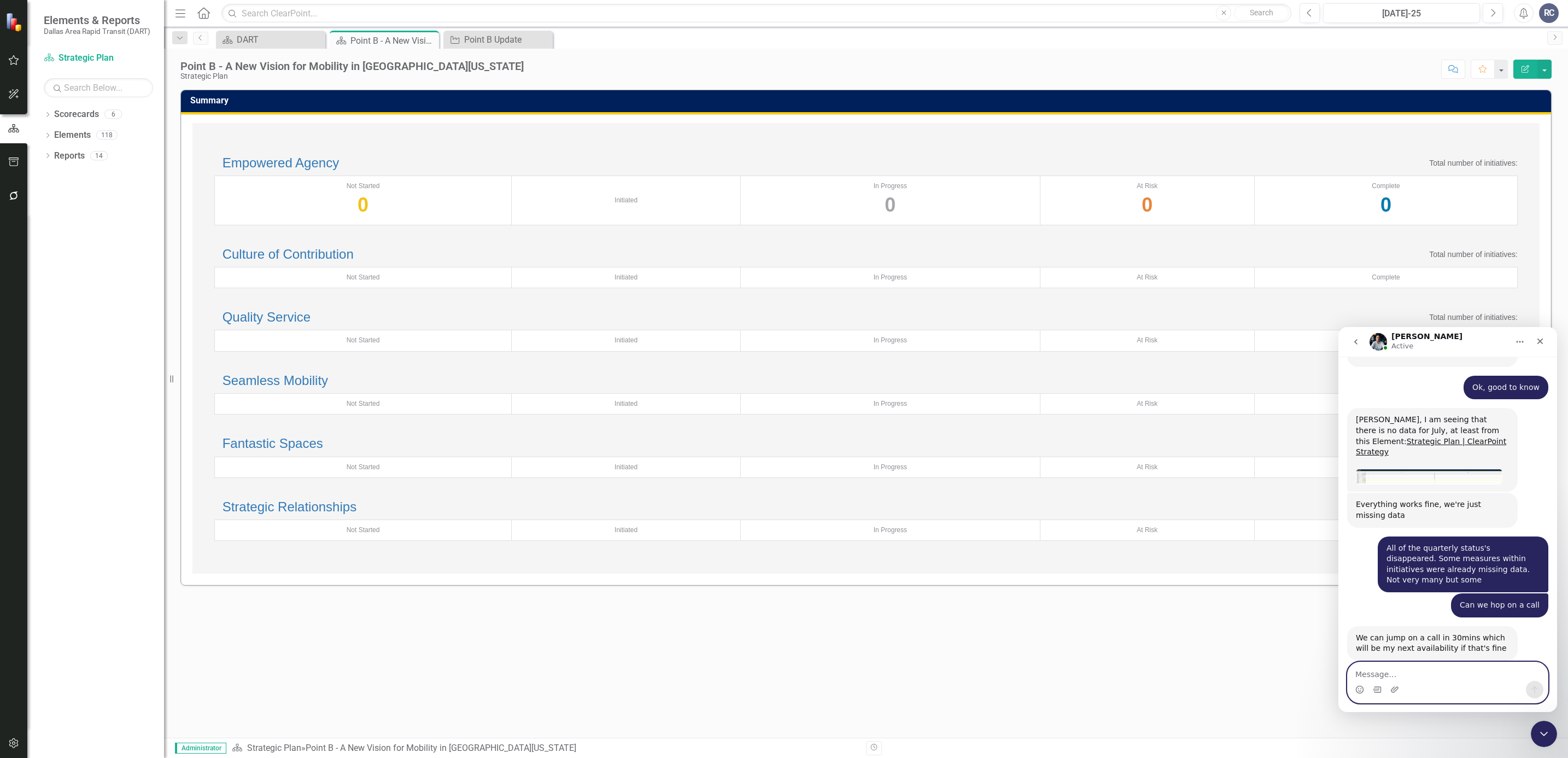
scroll to position [1507, 0]
click at [1552, 13] on div "RC" at bounding box center [1549, 14] width 20 height 20
click at [1489, 154] on link "Logout Log Out" at bounding box center [1515, 158] width 86 height 20
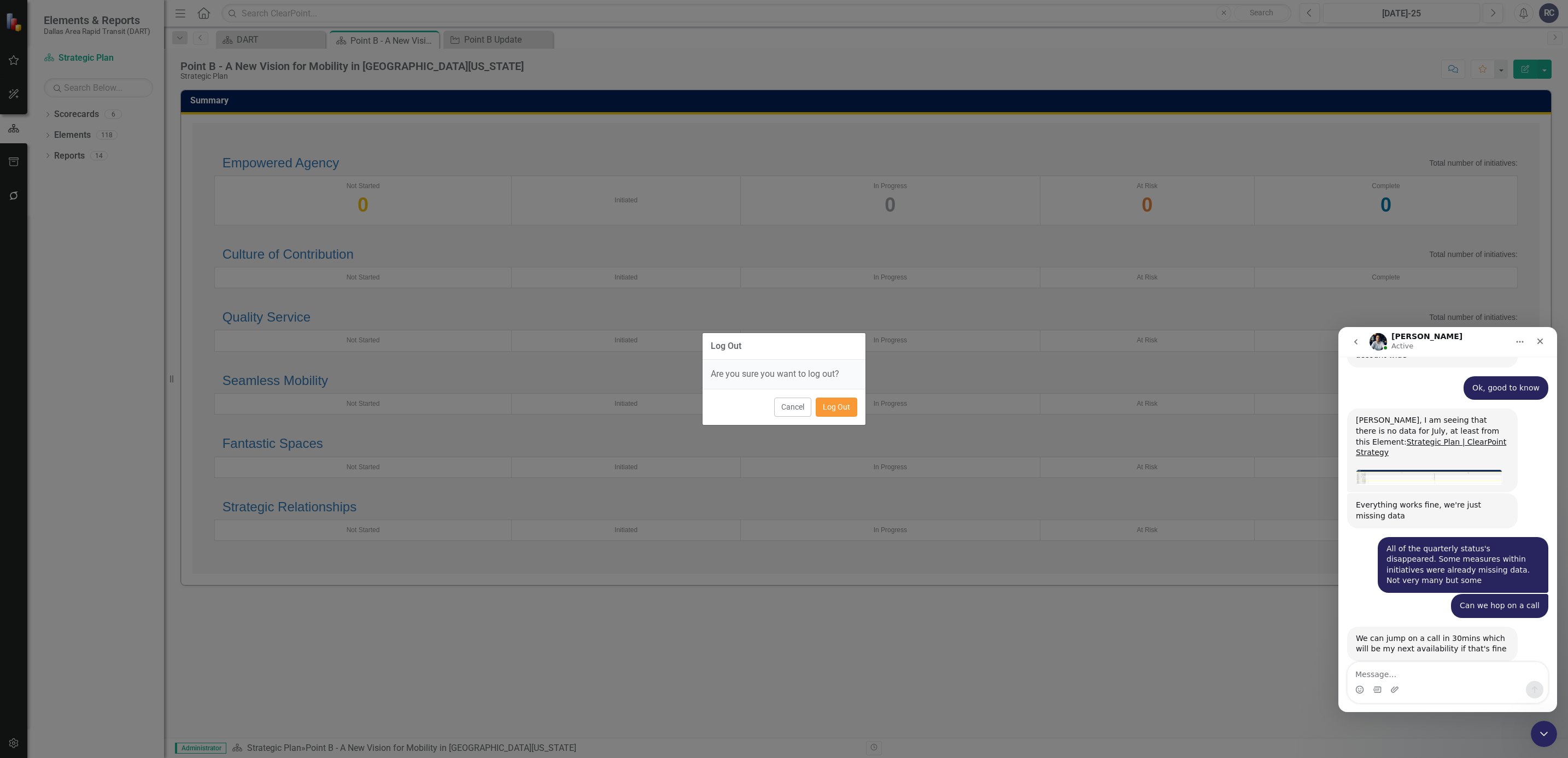
click at [843, 410] on button "Log Out" at bounding box center [836, 407] width 41 height 19
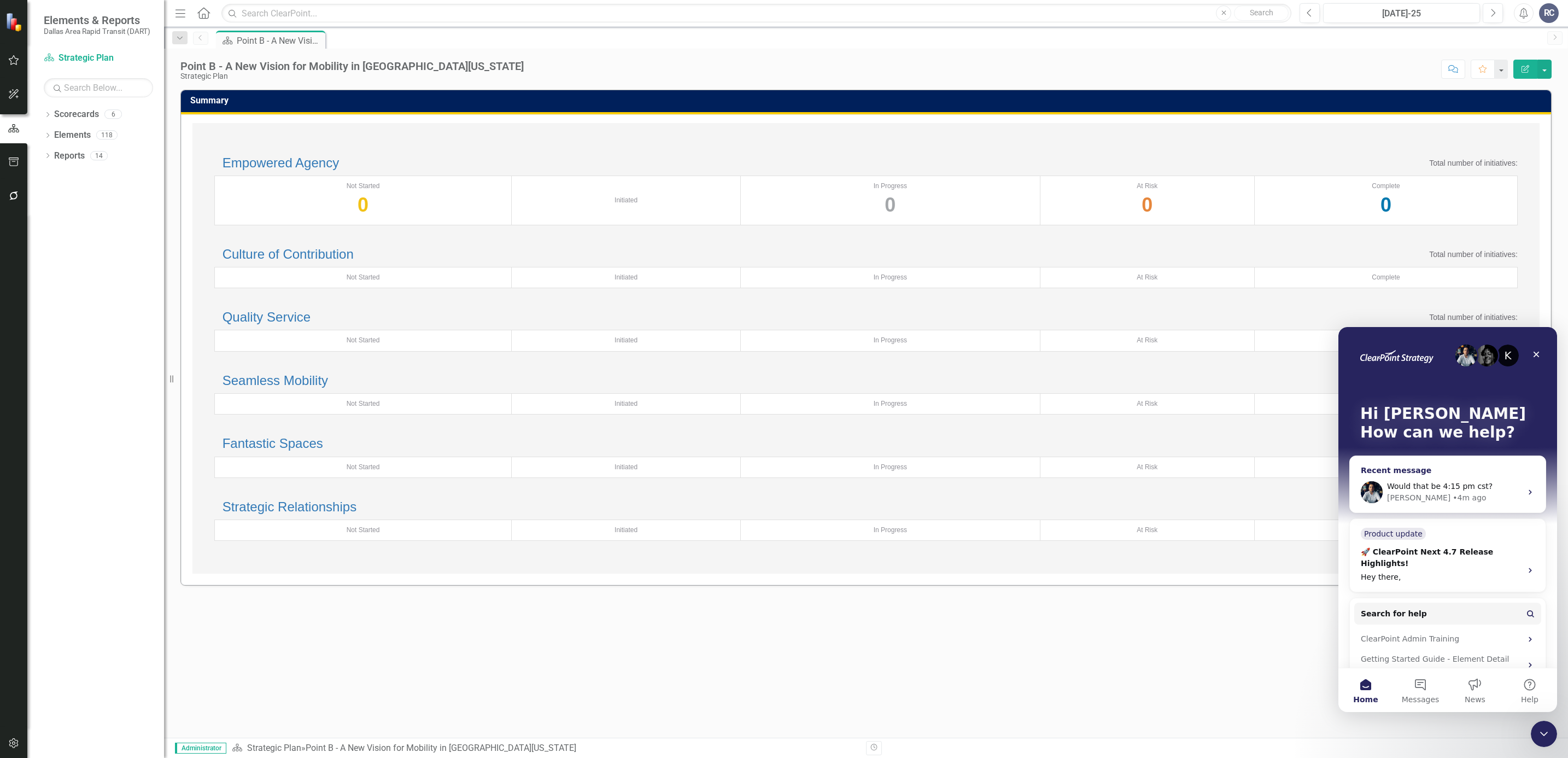
click at [1466, 476] on div "Would that be 4:15 pm cst? [PERSON_NAME] • 4m ago" at bounding box center [1447, 492] width 196 height 41
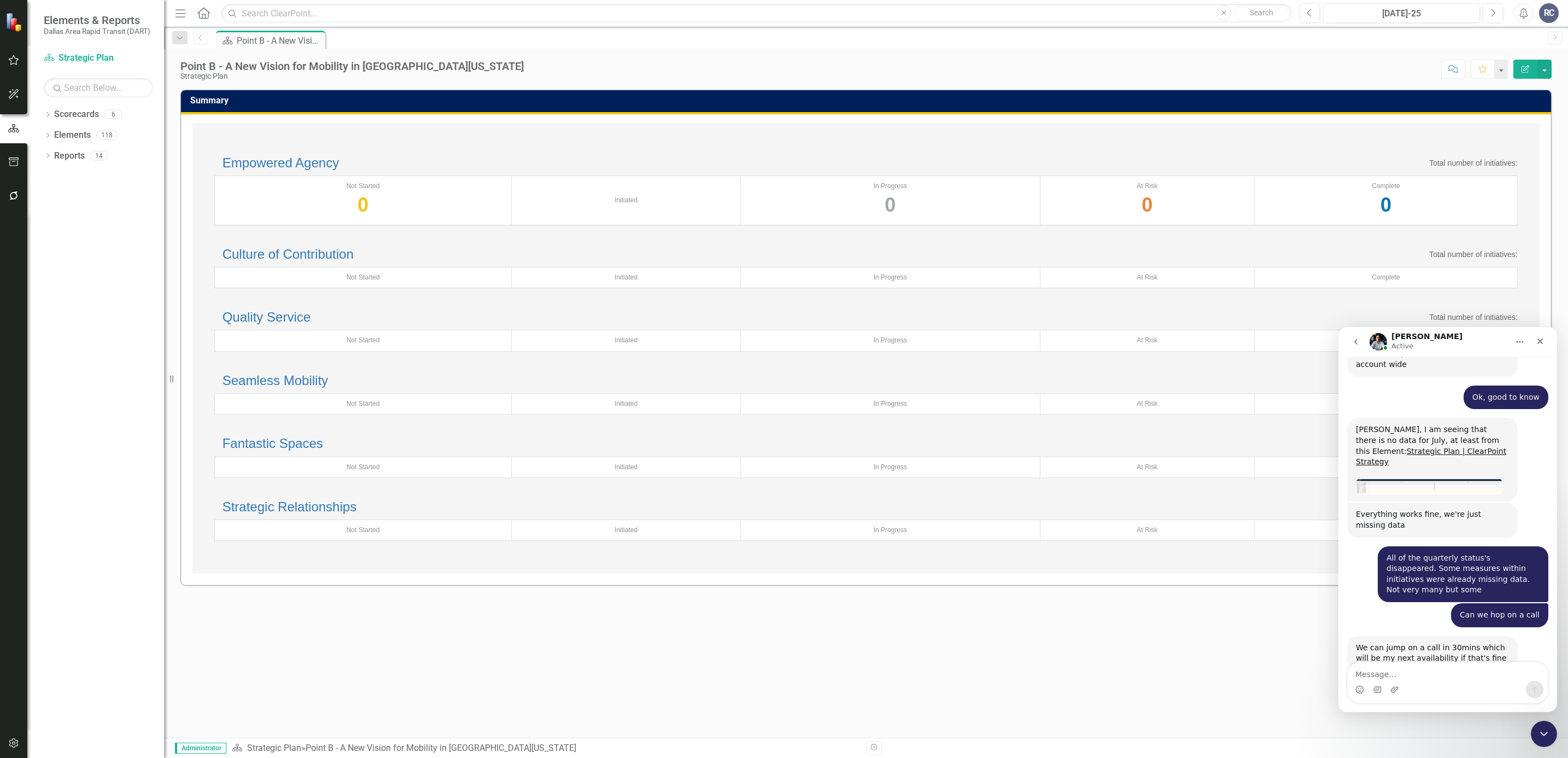
scroll to position [1508, 0]
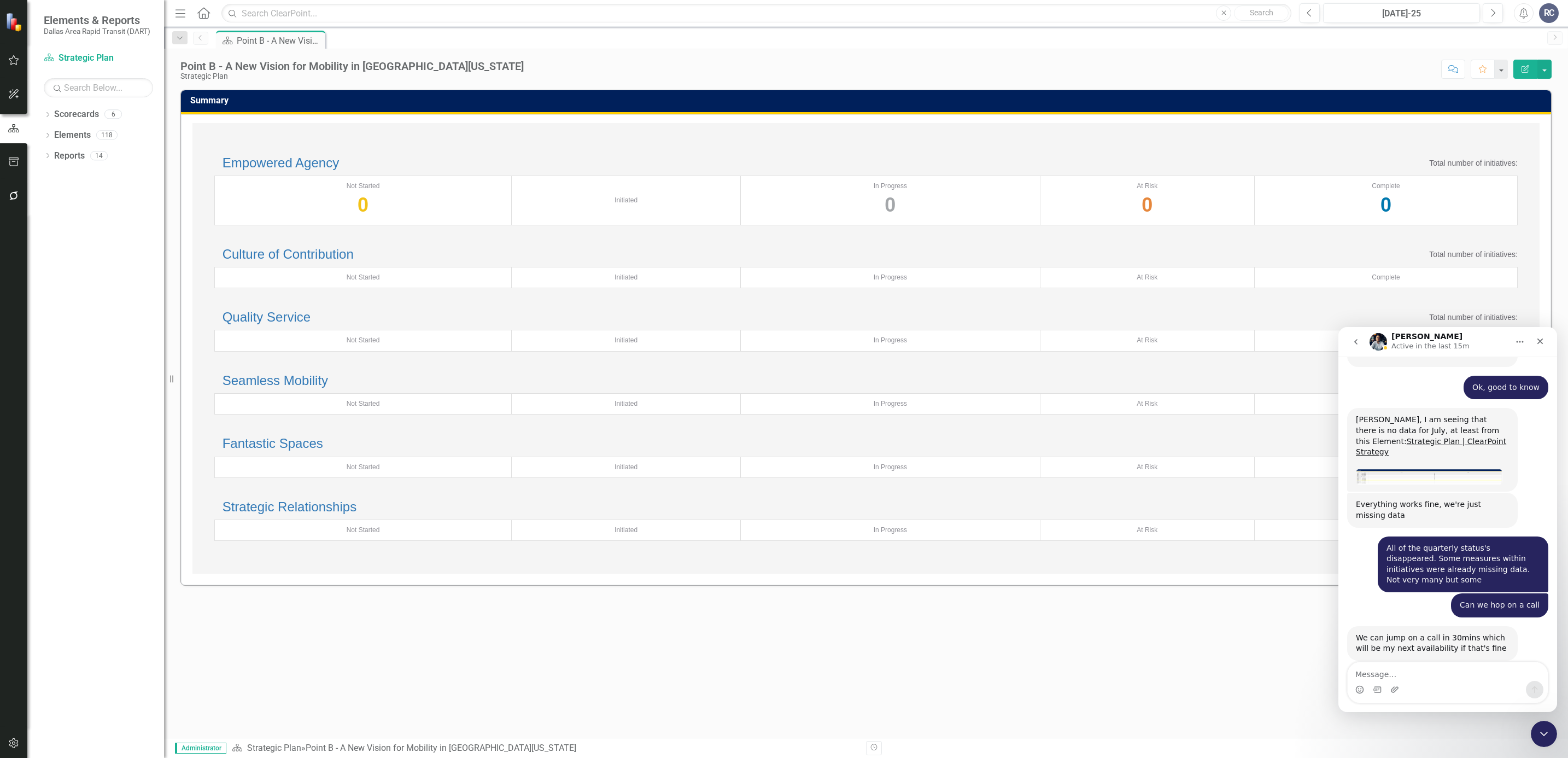
click at [153, 446] on div "Dropdown Scorecards 6 Dropdown DART Strategic Plan Security Strategy Ridership …" at bounding box center [95, 431] width 137 height 652
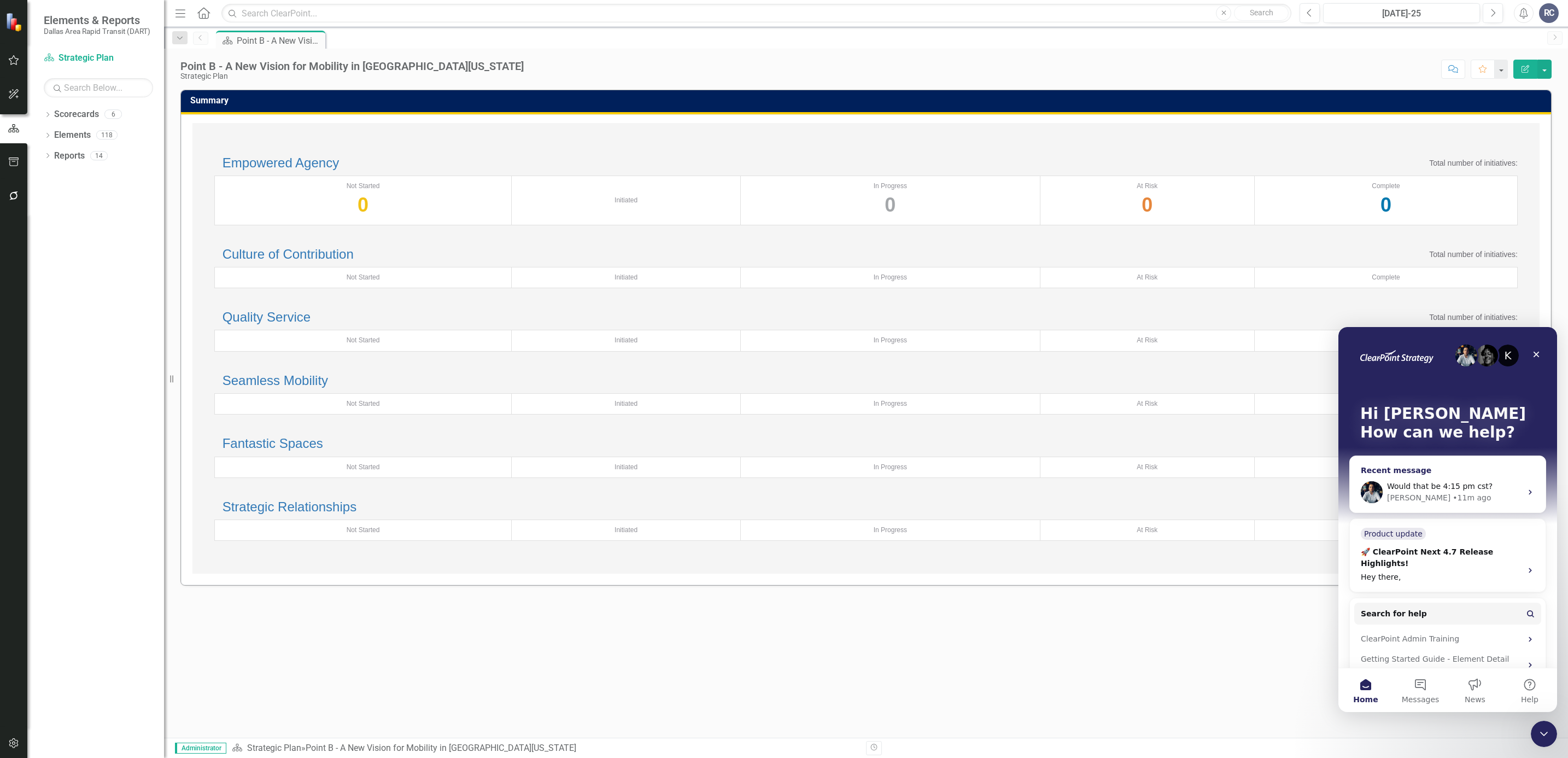
click at [1453, 493] on div "• 11m ago" at bounding box center [1472, 498] width 38 height 11
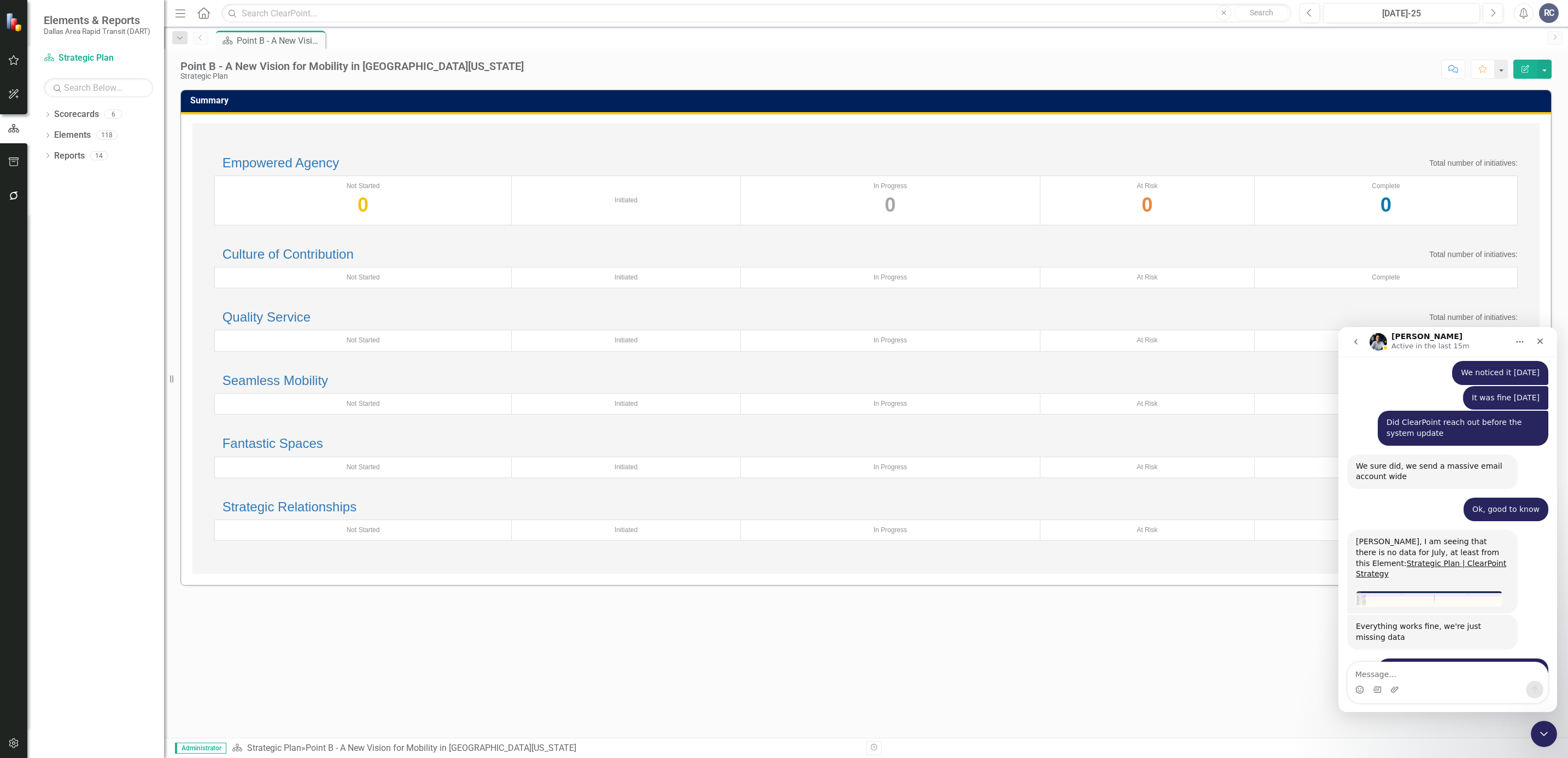
scroll to position [1508, 0]
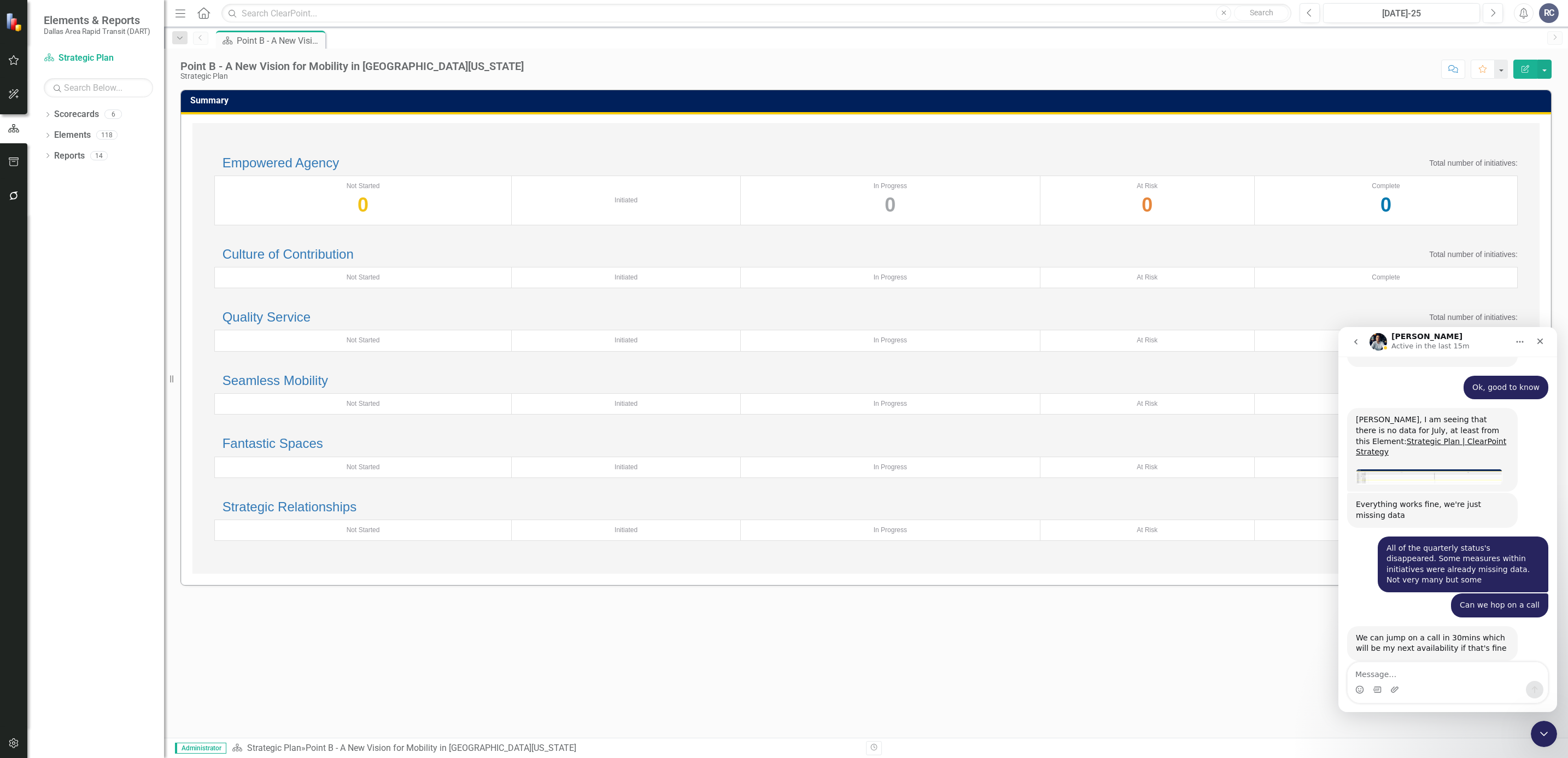
click at [1029, 451] on div "Fantastic Spaces Total number of initiatives:" at bounding box center [865, 444] width 1303 height 14
click at [1004, 451] on div "Fantastic Spaces Total number of initiatives:" at bounding box center [865, 444] width 1303 height 14
drag, startPoint x: 178, startPoint y: 66, endPoint x: 341, endPoint y: 65, distance: 163.0
click at [341, 65] on div "Point B - A New Vision for Mobility in [GEOGRAPHIC_DATA][US_STATE] Strategic Pl…" at bounding box center [866, 65] width 1404 height 33
click at [341, 65] on div "Point B - A New Vision for Mobility in [GEOGRAPHIC_DATA][US_STATE]" at bounding box center [352, 66] width 343 height 12
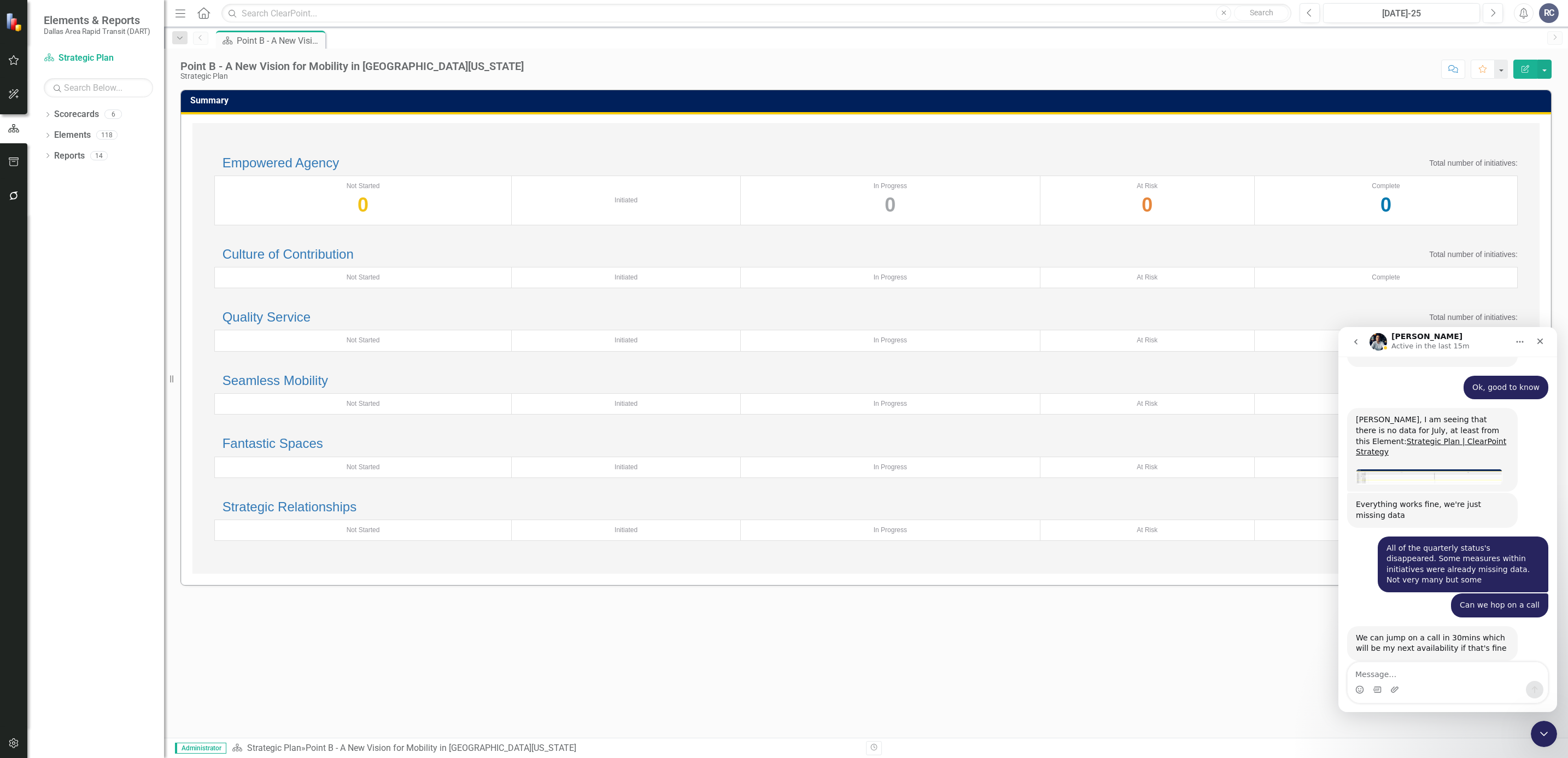
click at [341, 65] on div "Point B - A New Vision for Mobility in [GEOGRAPHIC_DATA][US_STATE]" at bounding box center [352, 66] width 343 height 12
click at [329, 78] on div "Strategic Plan" at bounding box center [352, 76] width 343 height 9
click at [329, 79] on div "Strategic Plan" at bounding box center [352, 76] width 343 height 9
click at [1408, 346] on p "Active in the last 15m" at bounding box center [1431, 346] width 78 height 11
click at [258, 68] on div "Point B - A New Vision for Mobility in [GEOGRAPHIC_DATA][US_STATE]" at bounding box center [352, 66] width 343 height 12
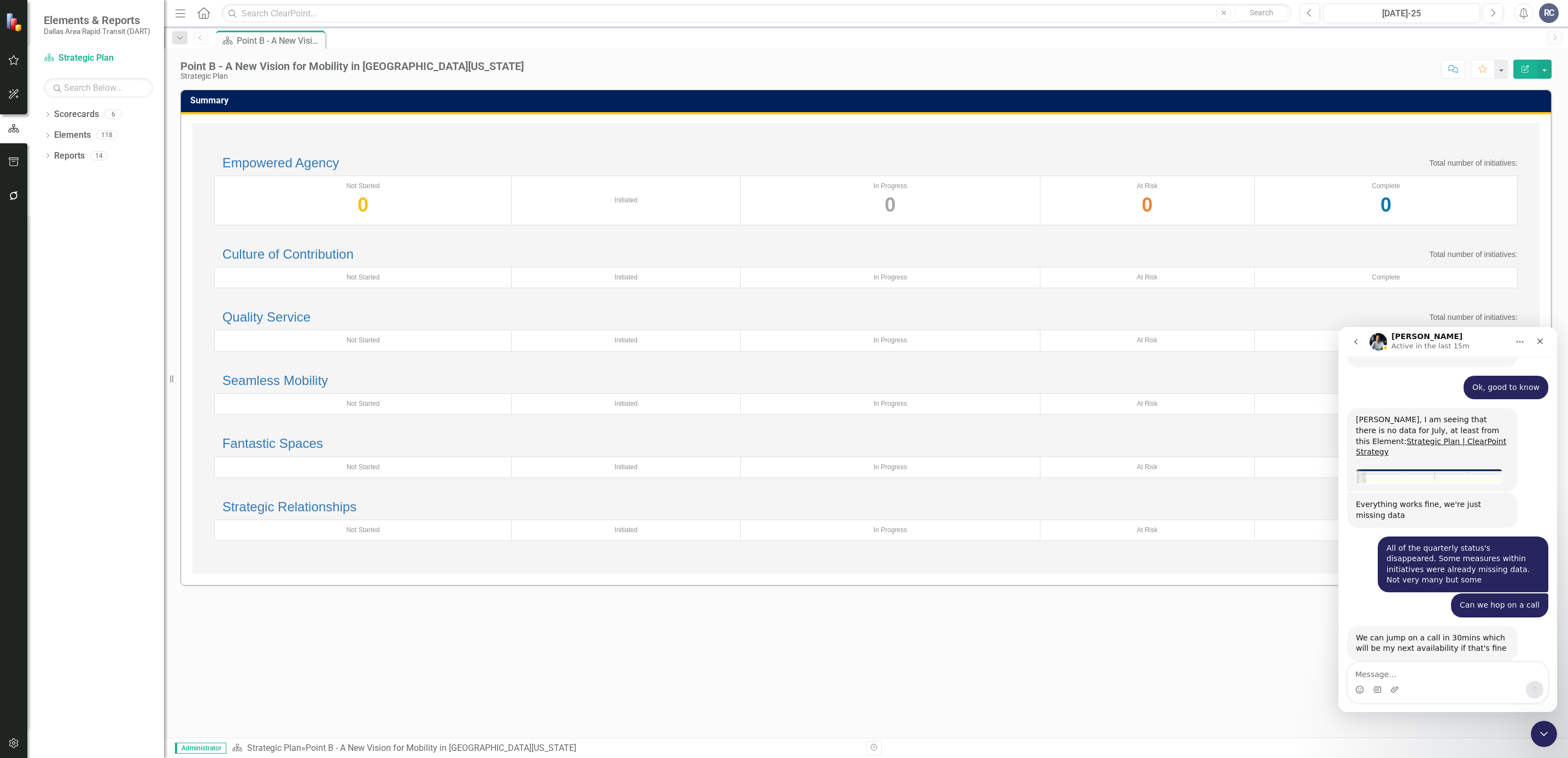
click at [258, 68] on div "Point B - A New Vision for Mobility in [GEOGRAPHIC_DATA][US_STATE]" at bounding box center [352, 66] width 343 height 12
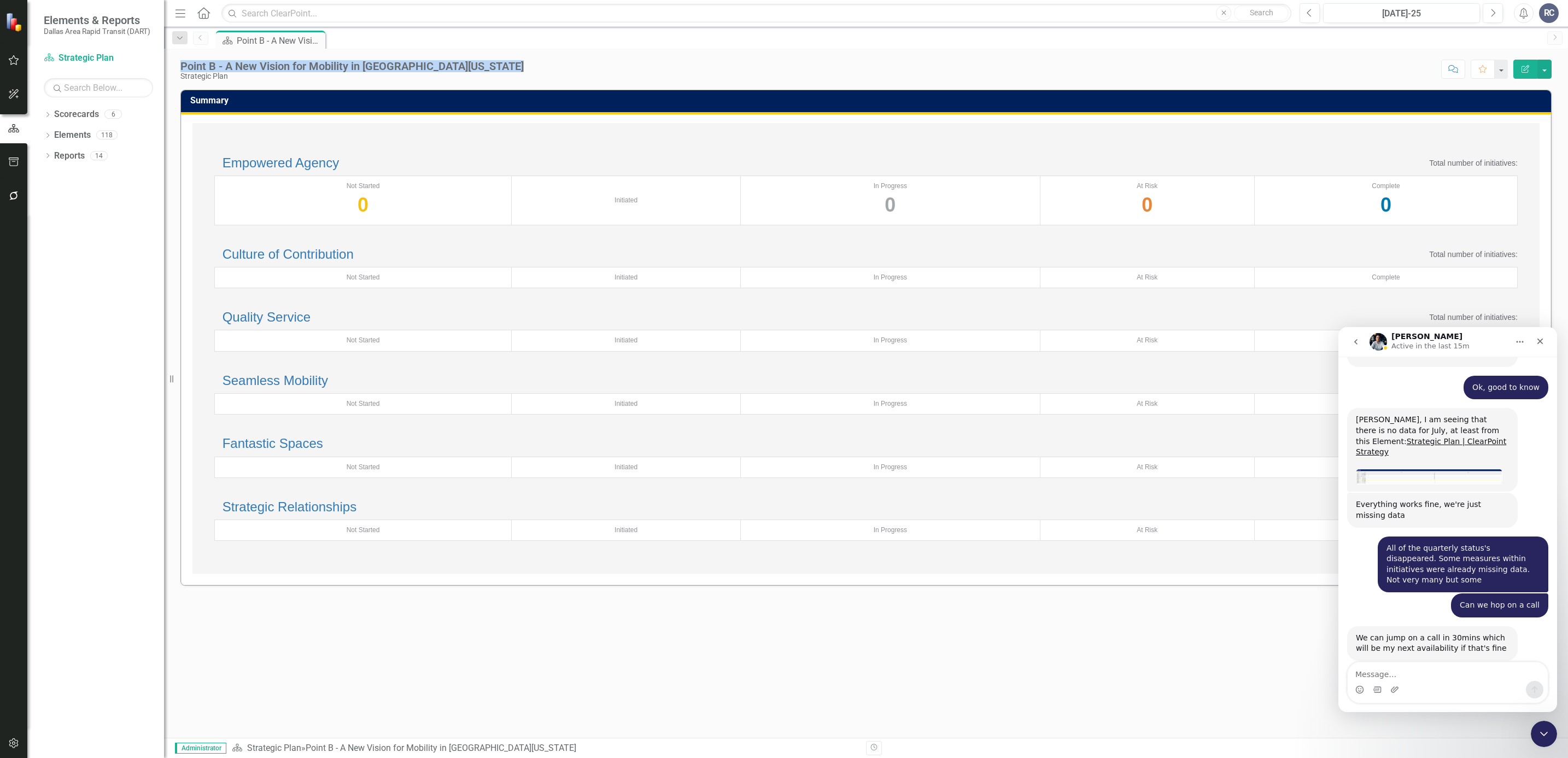
click at [258, 68] on div "Point B - A New Vision for Mobility in [GEOGRAPHIC_DATA][US_STATE]" at bounding box center [352, 66] width 343 height 12
click at [181, 68] on div "Point B - A New Vision for Mobility in [GEOGRAPHIC_DATA][US_STATE]" at bounding box center [352, 66] width 343 height 12
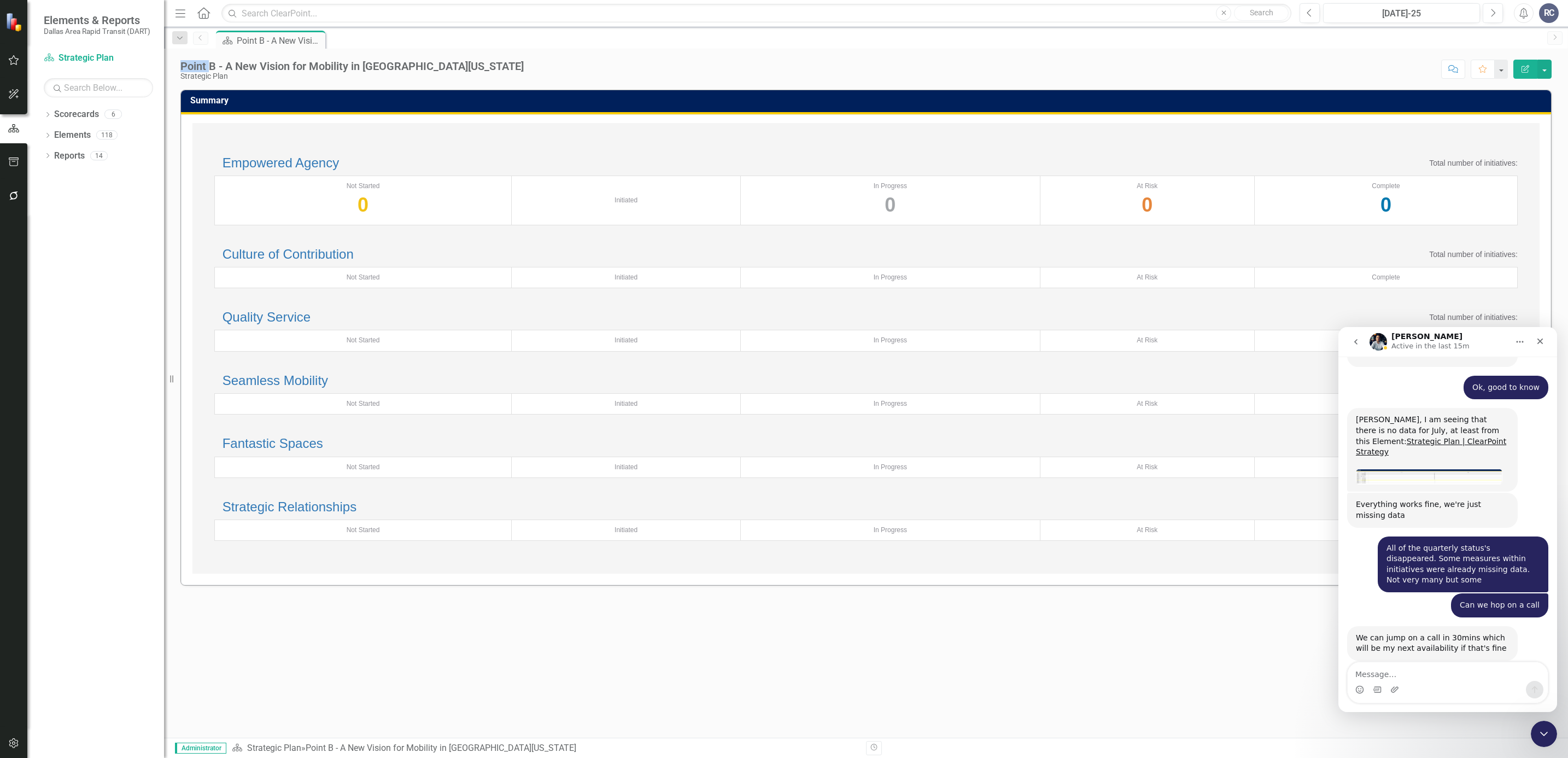
click at [181, 68] on div "Point B - A New Vision for Mobility in [GEOGRAPHIC_DATA][US_STATE]" at bounding box center [352, 66] width 343 height 12
click at [176, 68] on div "Point B - A New Vision for Mobility in North Texas Strategic Plan Score: N/A Ju…" at bounding box center [866, 65] width 1404 height 33
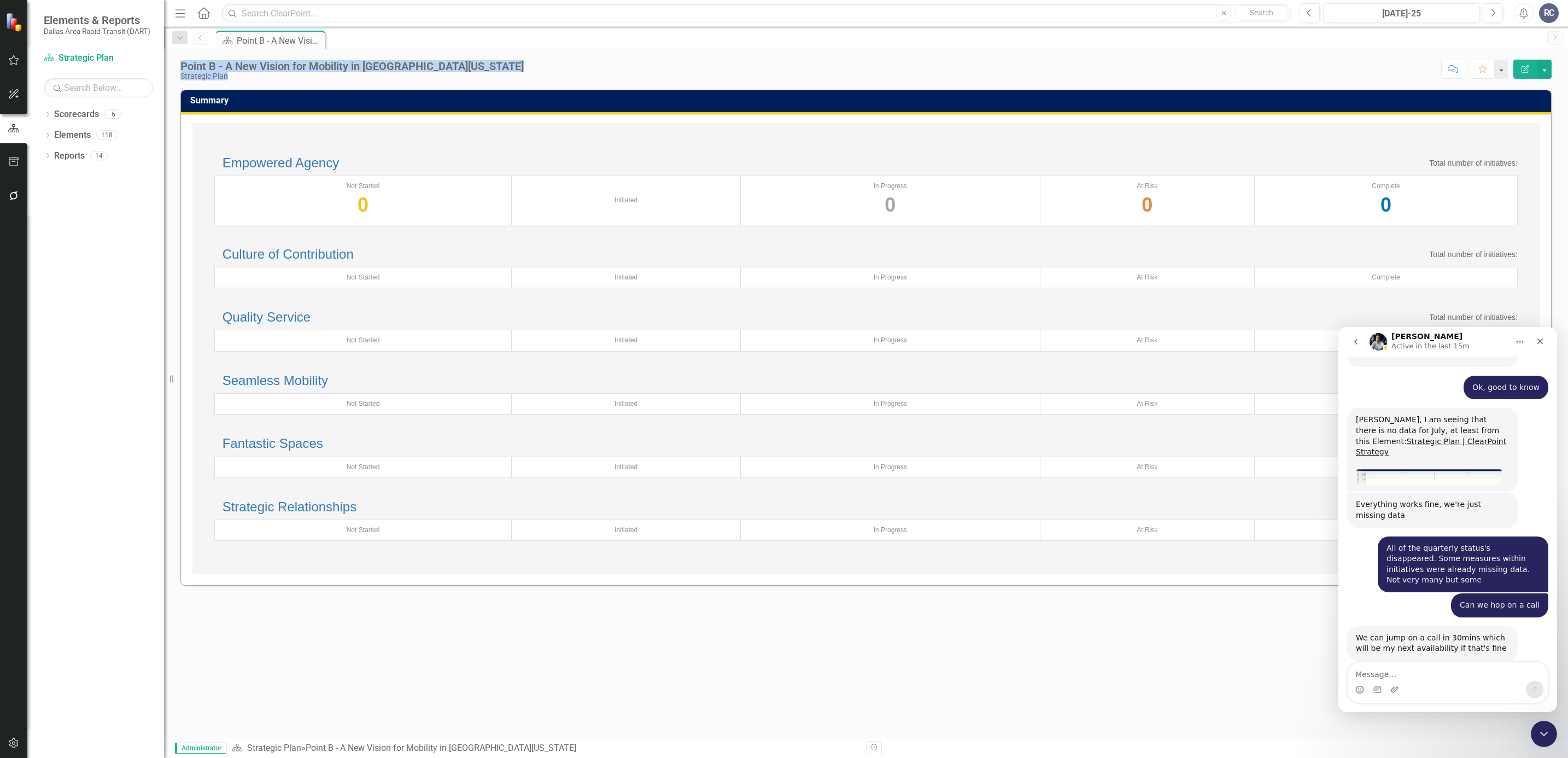
drag, startPoint x: 176, startPoint y: 68, endPoint x: 242, endPoint y: 79, distance: 66.9
click at [242, 79] on div "Point B - A New Vision for Mobility in North Texas Strategic Plan Score: N/A Ju…" at bounding box center [866, 65] width 1404 height 33
click at [242, 79] on div "Strategic Plan" at bounding box center [352, 76] width 343 height 9
click at [233, 78] on div "Strategic Plan" at bounding box center [352, 76] width 343 height 9
drag, startPoint x: 233, startPoint y: 78, endPoint x: 182, endPoint y: 64, distance: 52.9
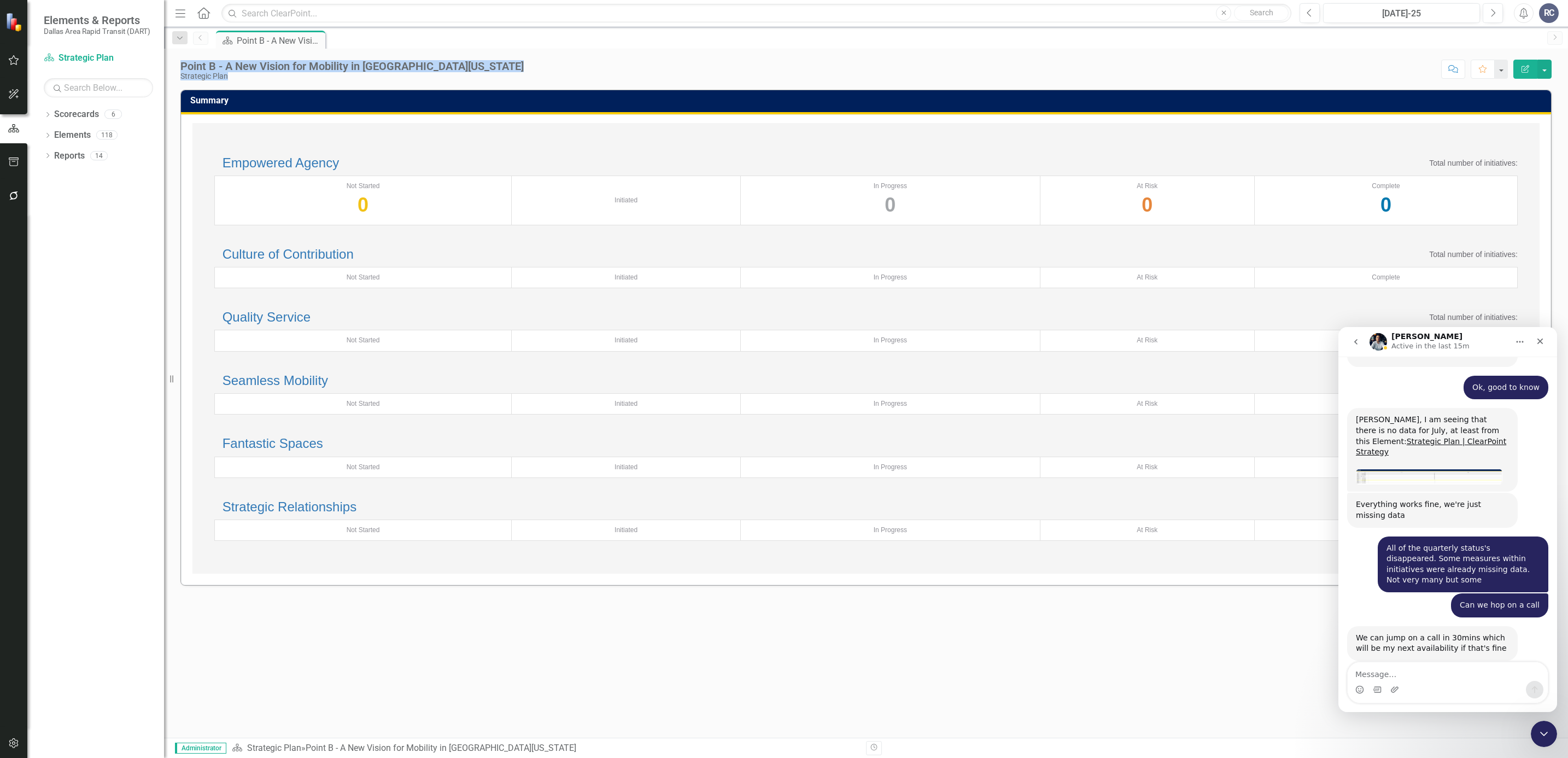
click at [182, 64] on div "Point B - A New Vision for Mobility in North Texas Strategic Plan" at bounding box center [352, 70] width 343 height 20
click at [177, 64] on div "Point B - A New Vision for Mobility in North Texas Strategic Plan Score: N/A Ju…" at bounding box center [866, 65] width 1404 height 33
click at [183, 65] on div "Point B - A New Vision for Mobility in [GEOGRAPHIC_DATA][US_STATE]" at bounding box center [352, 66] width 343 height 12
drag, startPoint x: 179, startPoint y: 65, endPoint x: 247, endPoint y: 78, distance: 69.2
click at [247, 78] on div "Point B - A New Vision for Mobility in North Texas Strategic Plan Score: N/A Ju…" at bounding box center [866, 65] width 1404 height 33
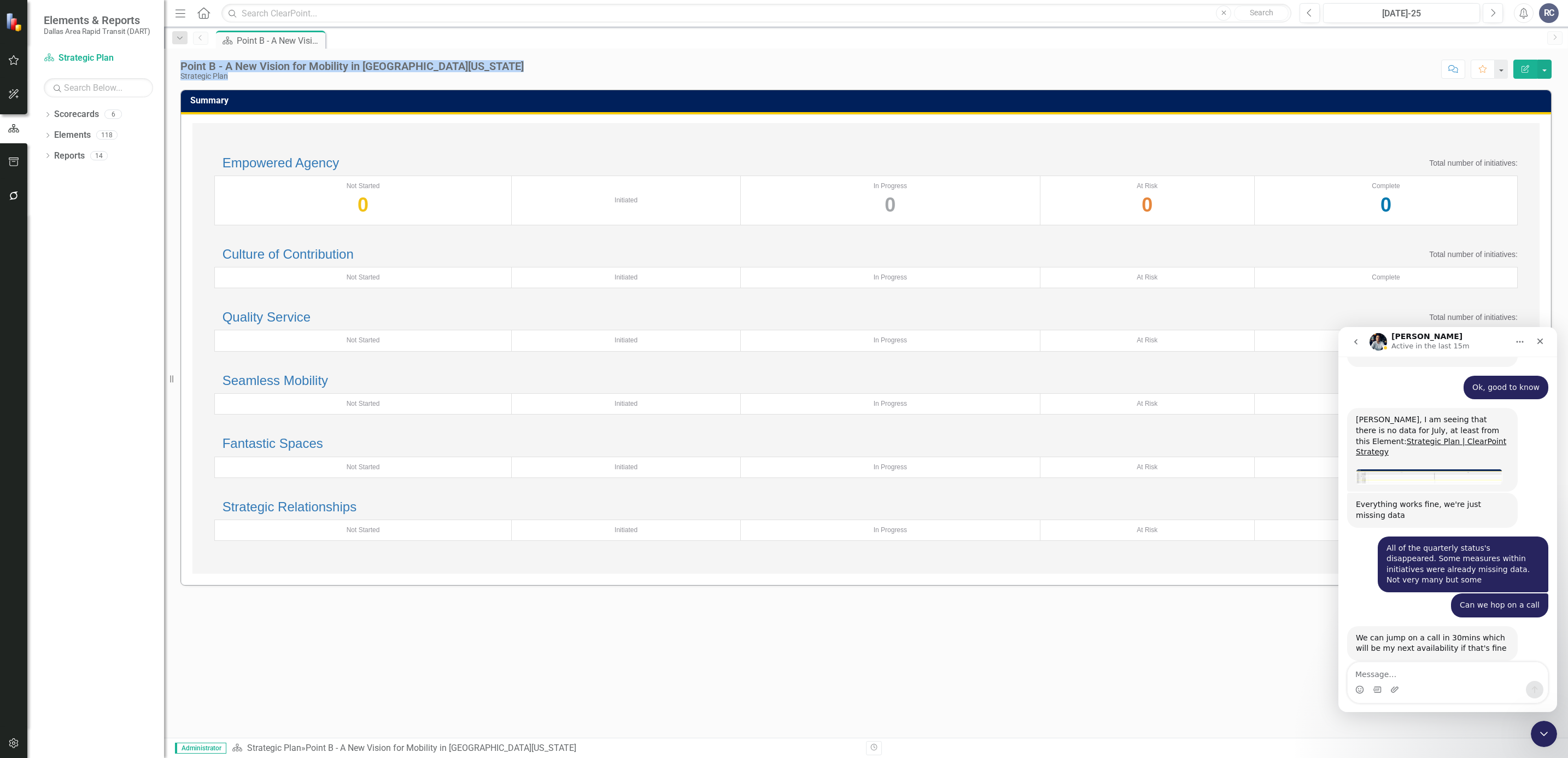
click at [247, 78] on div "Strategic Plan" at bounding box center [352, 76] width 343 height 9
drag, startPoint x: 242, startPoint y: 78, endPoint x: 174, endPoint y: 64, distance: 69.4
click at [174, 64] on div "Point B - A New Vision for Mobility in North Texas Strategic Plan Score: N/A Ju…" at bounding box center [866, 65] width 1404 height 33
drag, startPoint x: 174, startPoint y: 64, endPoint x: 183, endPoint y: 70, distance: 10.8
click at [183, 70] on div "Point B - A New Vision for Mobility in [GEOGRAPHIC_DATA][US_STATE]" at bounding box center [352, 66] width 343 height 12
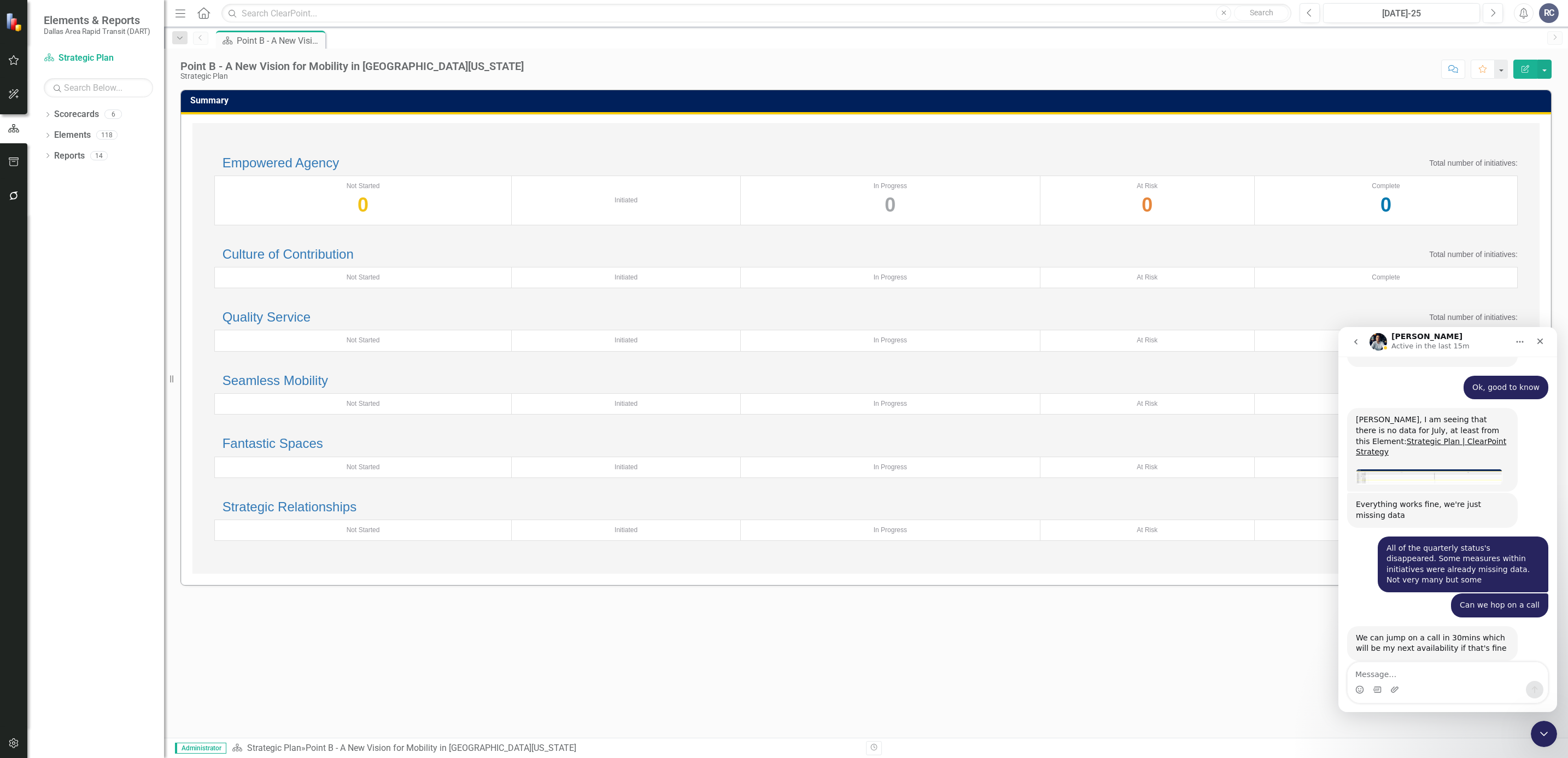
click at [174, 68] on div "Point B - A New Vision for Mobility in North Texas Strategic Plan Score: N/A Ju…" at bounding box center [866, 65] width 1404 height 33
drag, startPoint x: 174, startPoint y: 66, endPoint x: 237, endPoint y: 91, distance: 67.8
click at [237, 91] on div "Point B - A New Vision for Mobility in North Texas Strategic Plan Score: N/A Ju…" at bounding box center [866, 393] width 1404 height 689
drag, startPoint x: 237, startPoint y: 91, endPoint x: 223, endPoint y: 82, distance: 16.6
click at [223, 82] on div "Point B - A New Vision for Mobility in North Texas Strategic Plan Score: N/A Ju…" at bounding box center [866, 393] width 1404 height 689
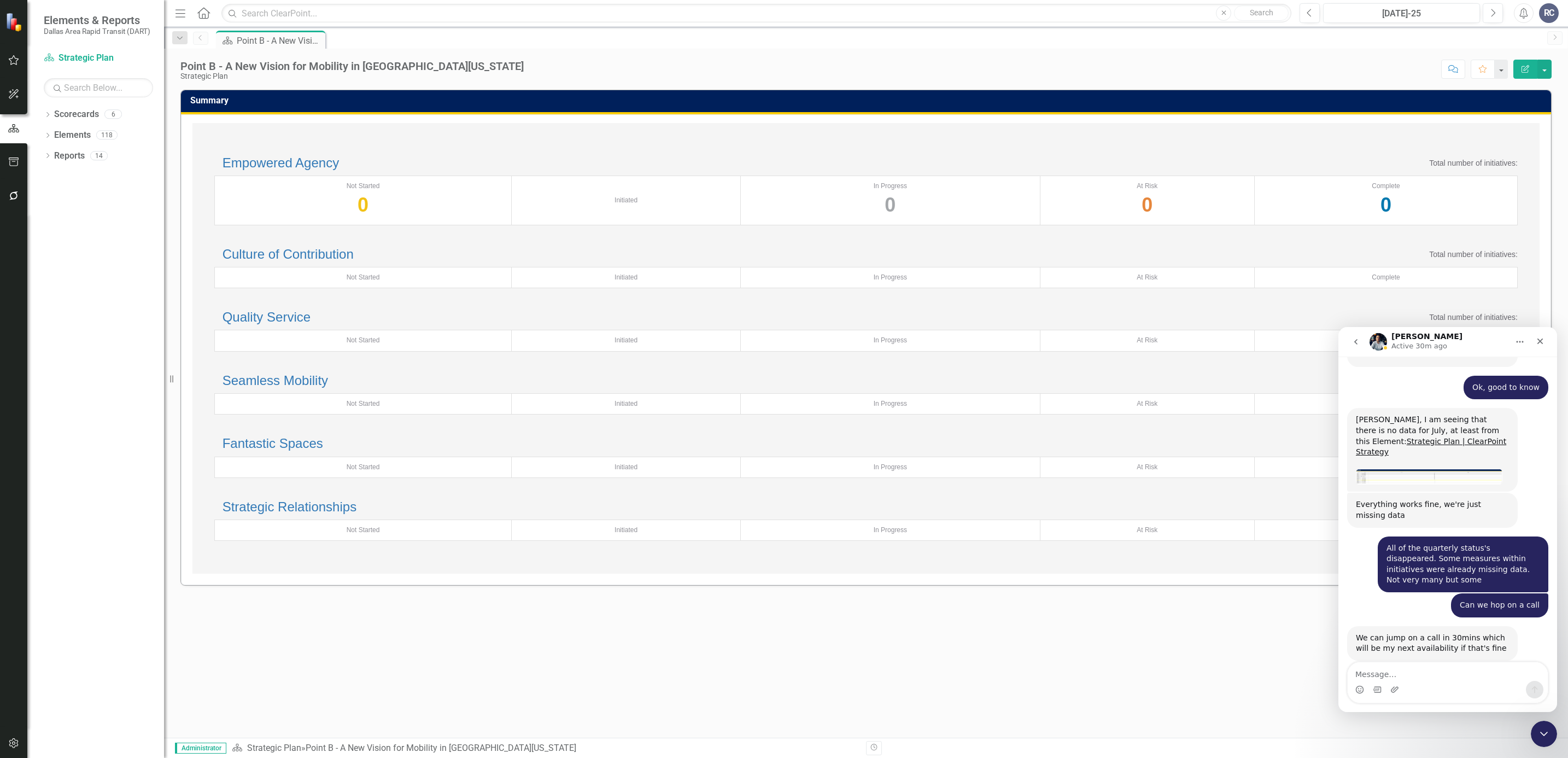
click at [799, 324] on div "Quality Service Total number of initiatives:" at bounding box center [865, 317] width 1303 height 14
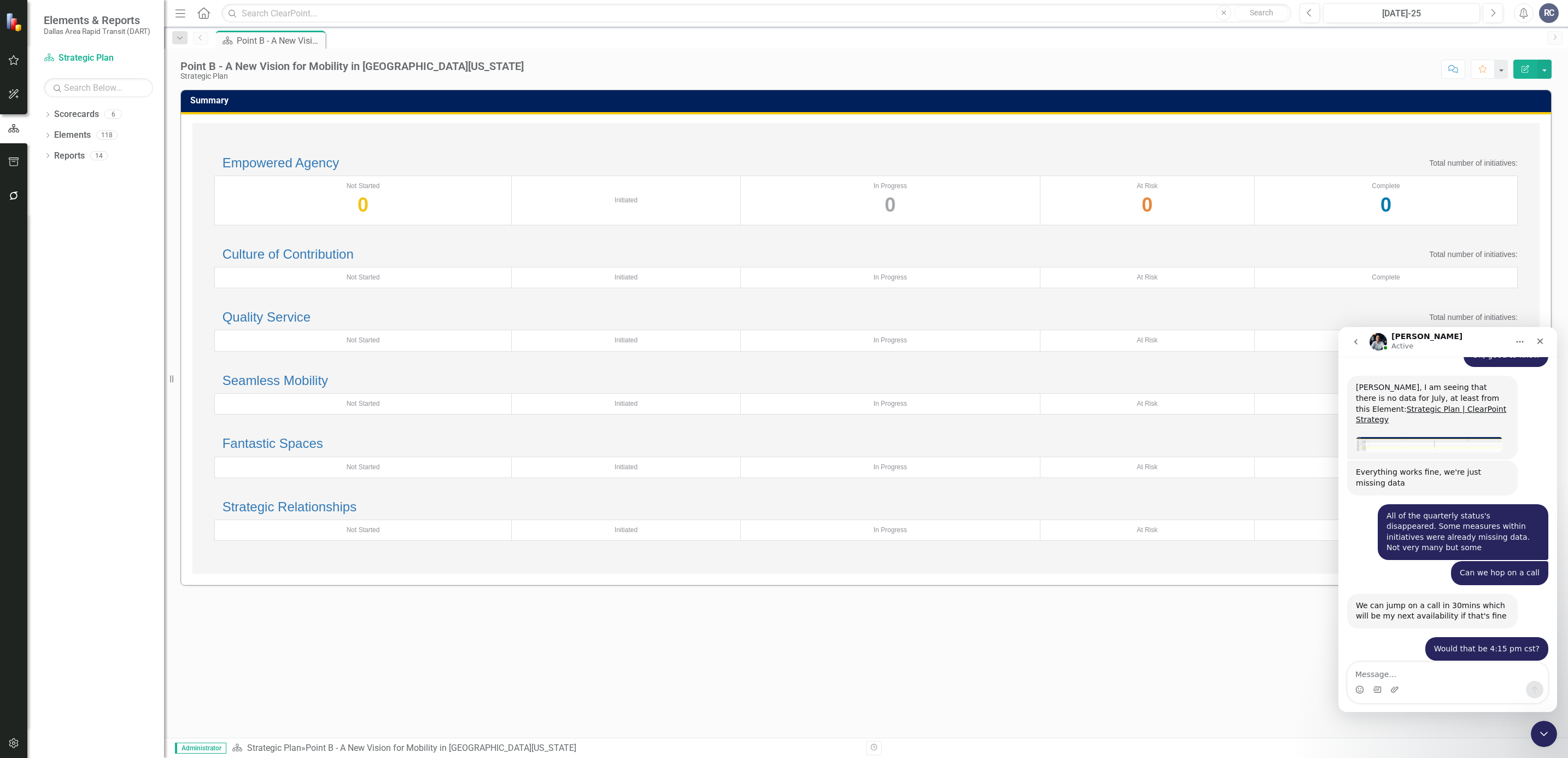
click at [471, 140] on div "Empowered Agency Total number of initiatives: Not Started 0 Initiated In Progre…" at bounding box center [866, 348] width 1348 height 451
click at [1435, 673] on textarea "Message…" at bounding box center [1447, 671] width 200 height 18
type textarea "Ok that works"
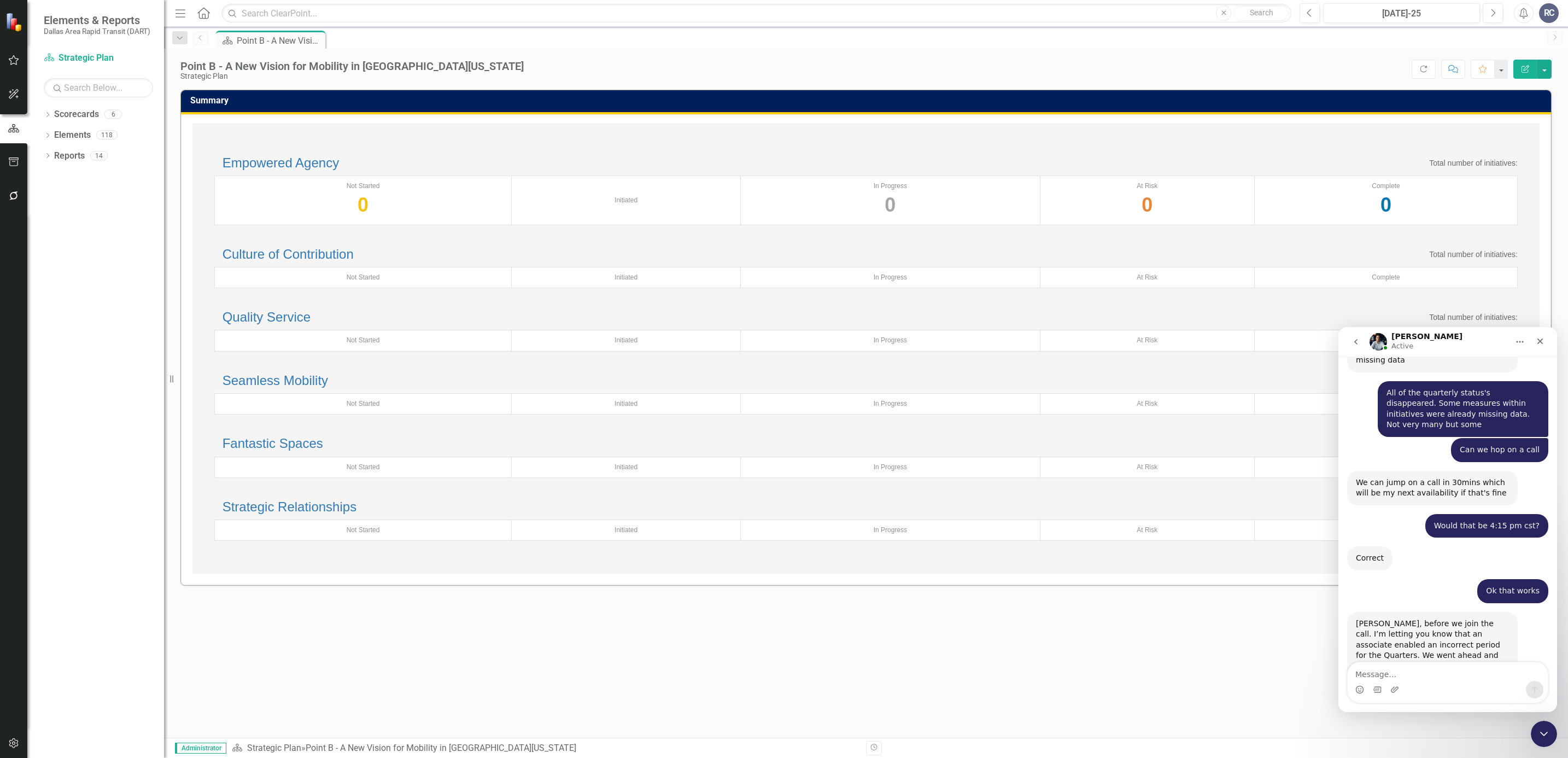
scroll to position [1662, 0]
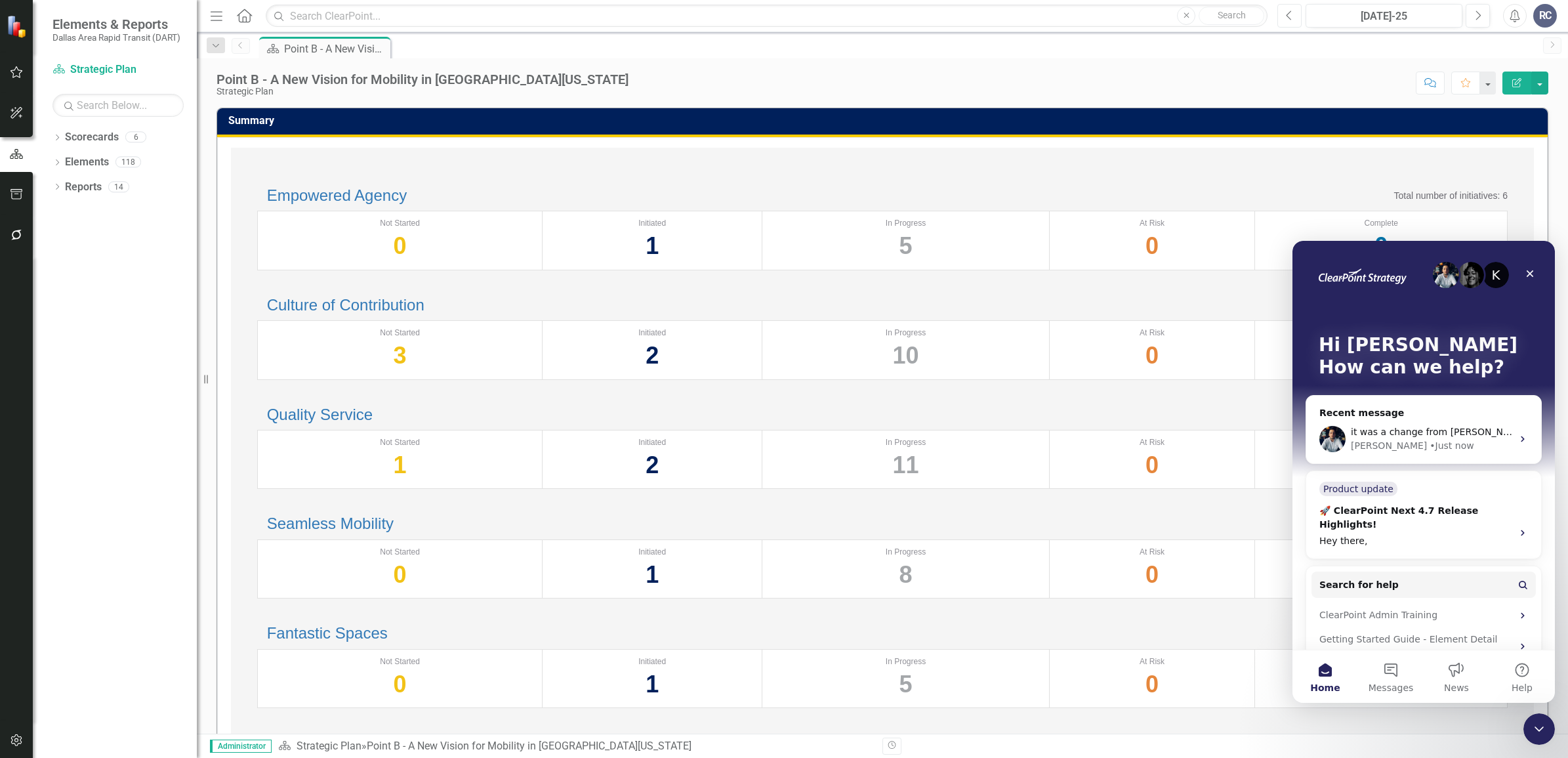
click at [1292, 15] on icon "Previous" at bounding box center [1289, 16] width 7 height 12
click at [1480, 24] on button "Next" at bounding box center [1478, 16] width 24 height 24
click at [1418, 428] on span "it was a change from [PERSON_NAME] we reverted." at bounding box center [1469, 432] width 237 height 10
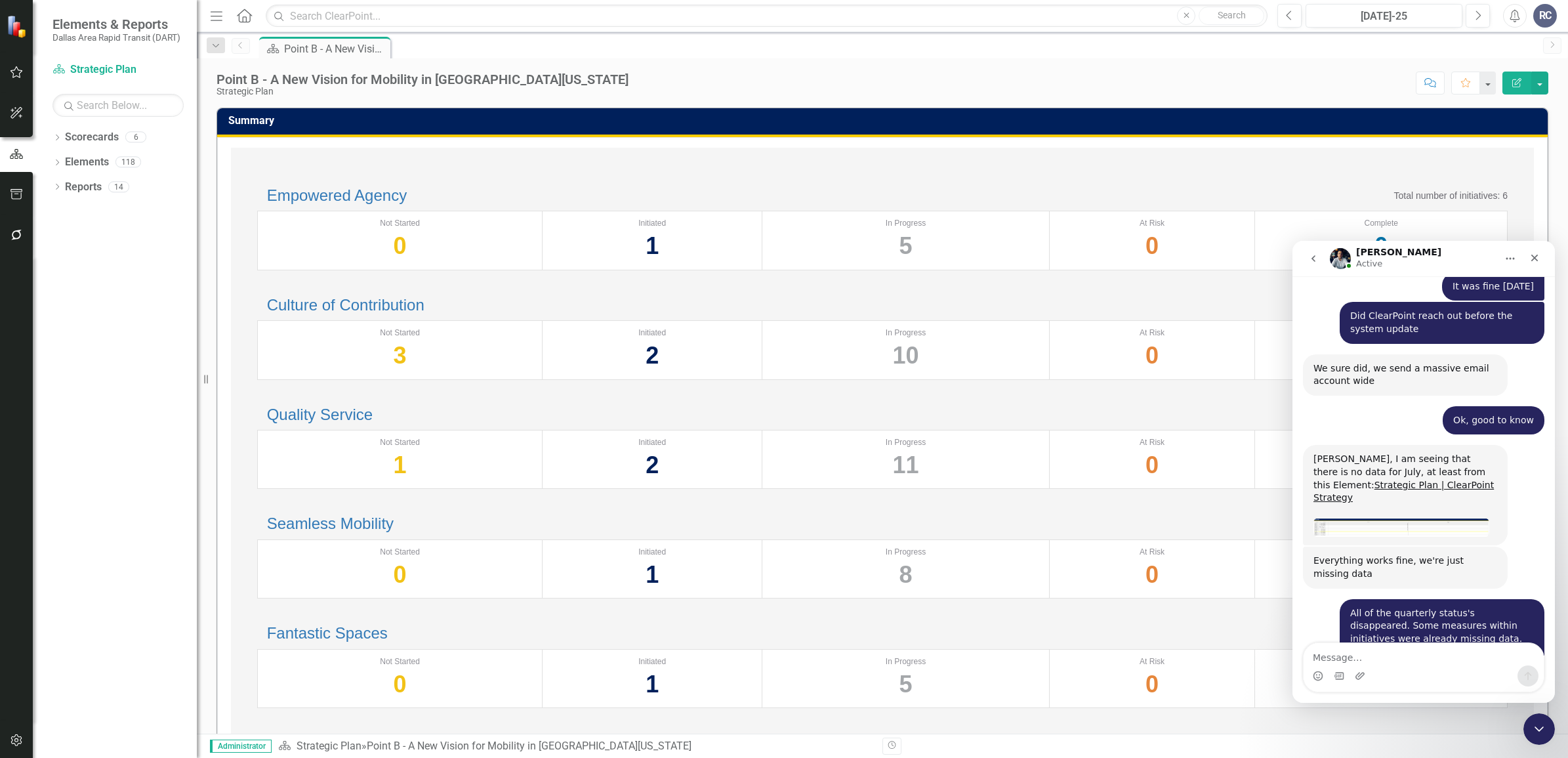
scroll to position [1984, 0]
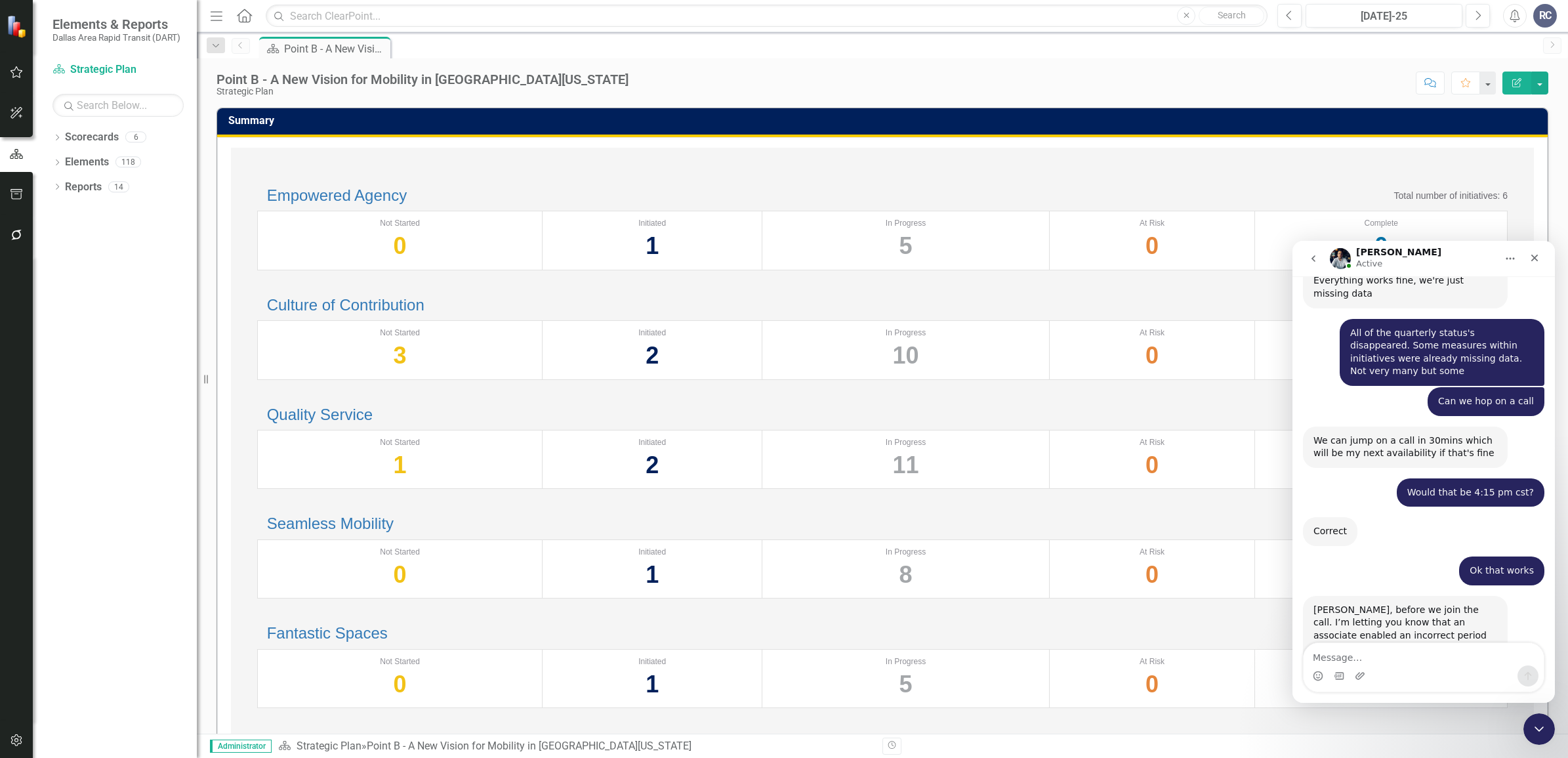
click at [1379, 657] on textarea "Message…" at bounding box center [1423, 655] width 240 height 22
type textarea "Ok, let me check"
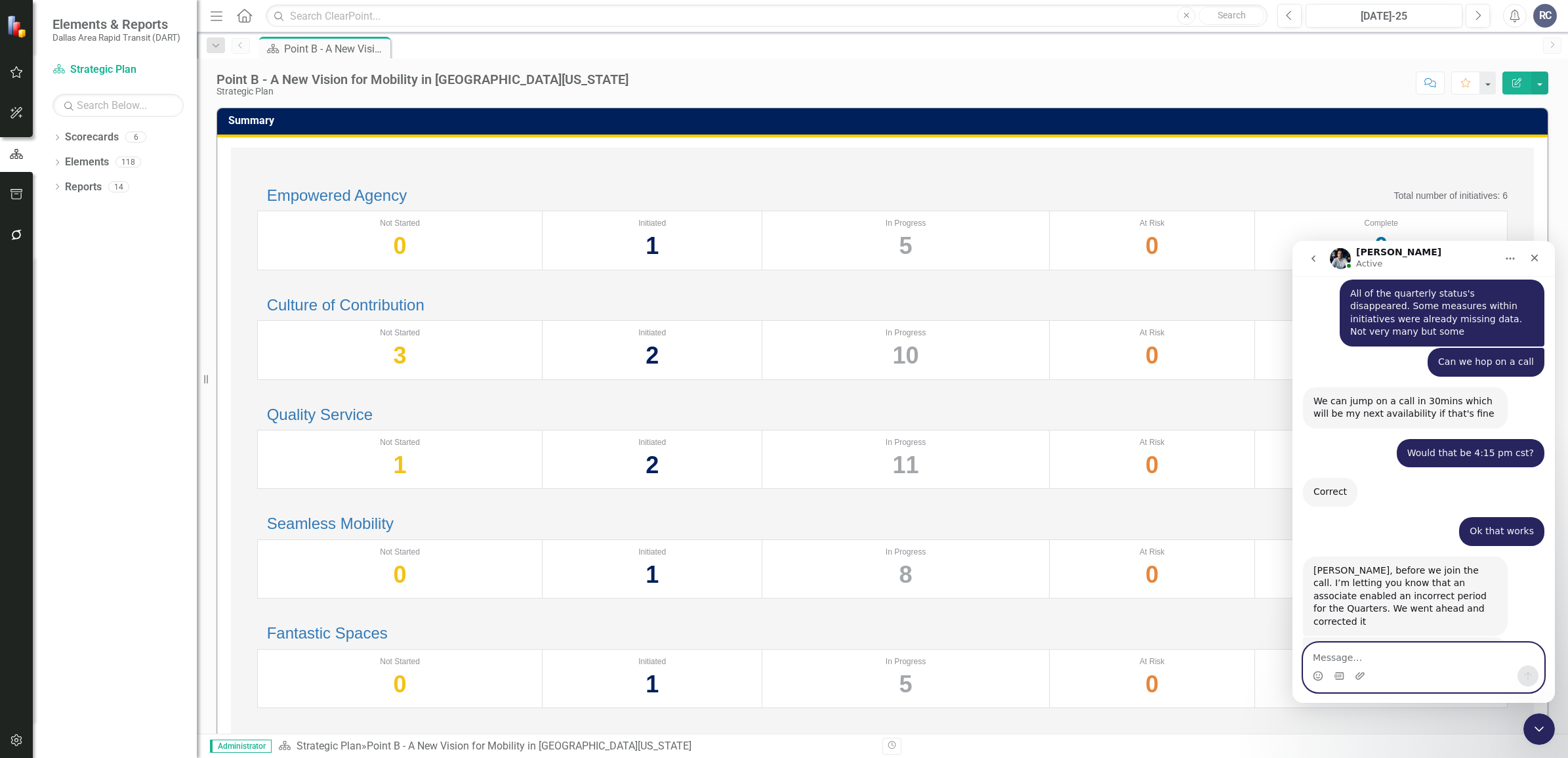
click at [1373, 655] on textarea "Message…" at bounding box center [1423, 655] width 240 height 22
type textarea "Ok, I see it looks correct now. Thank you for your help."
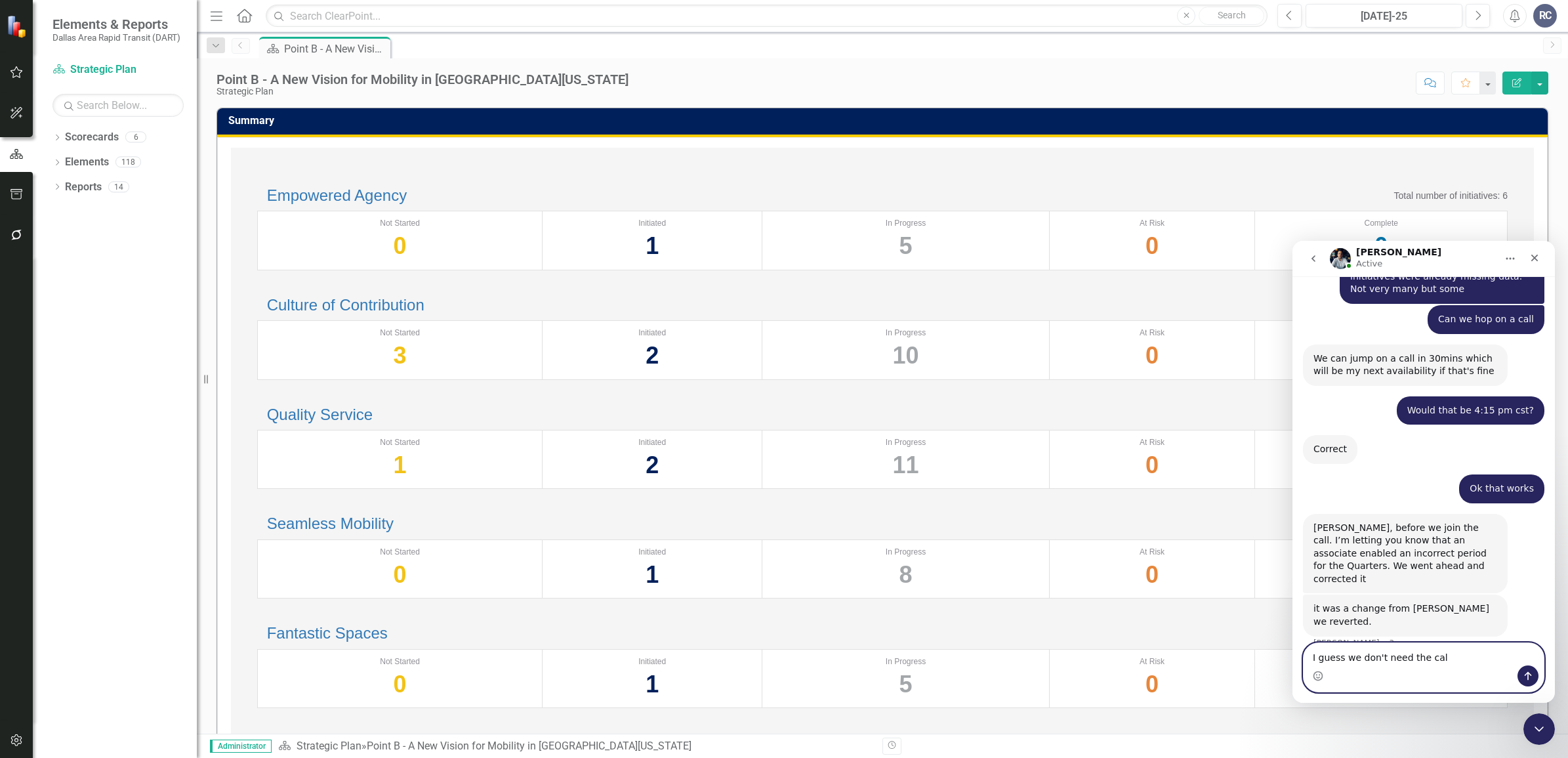
type textarea "I guess we don't need the call"
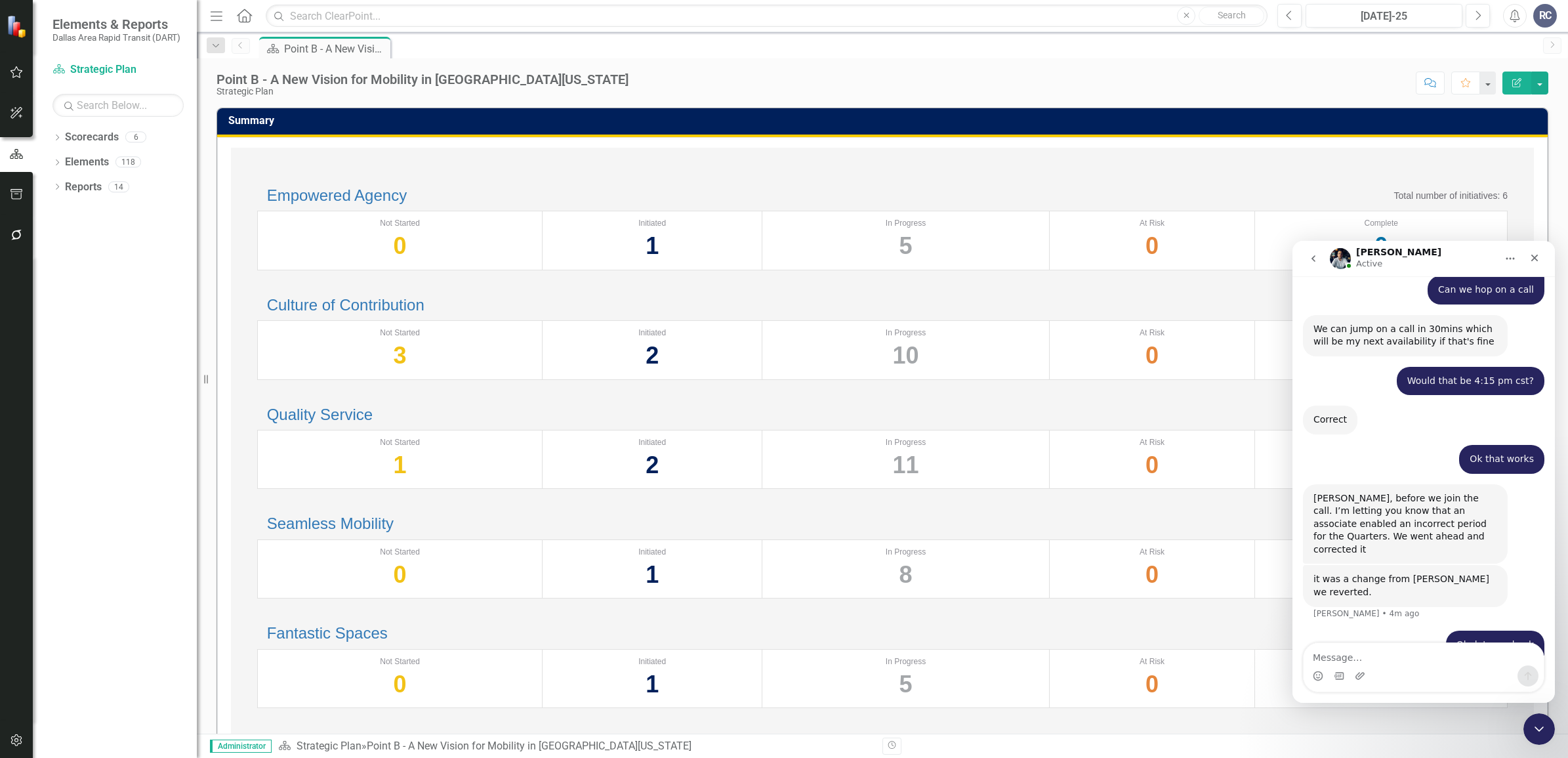
scroll to position [2146, 0]
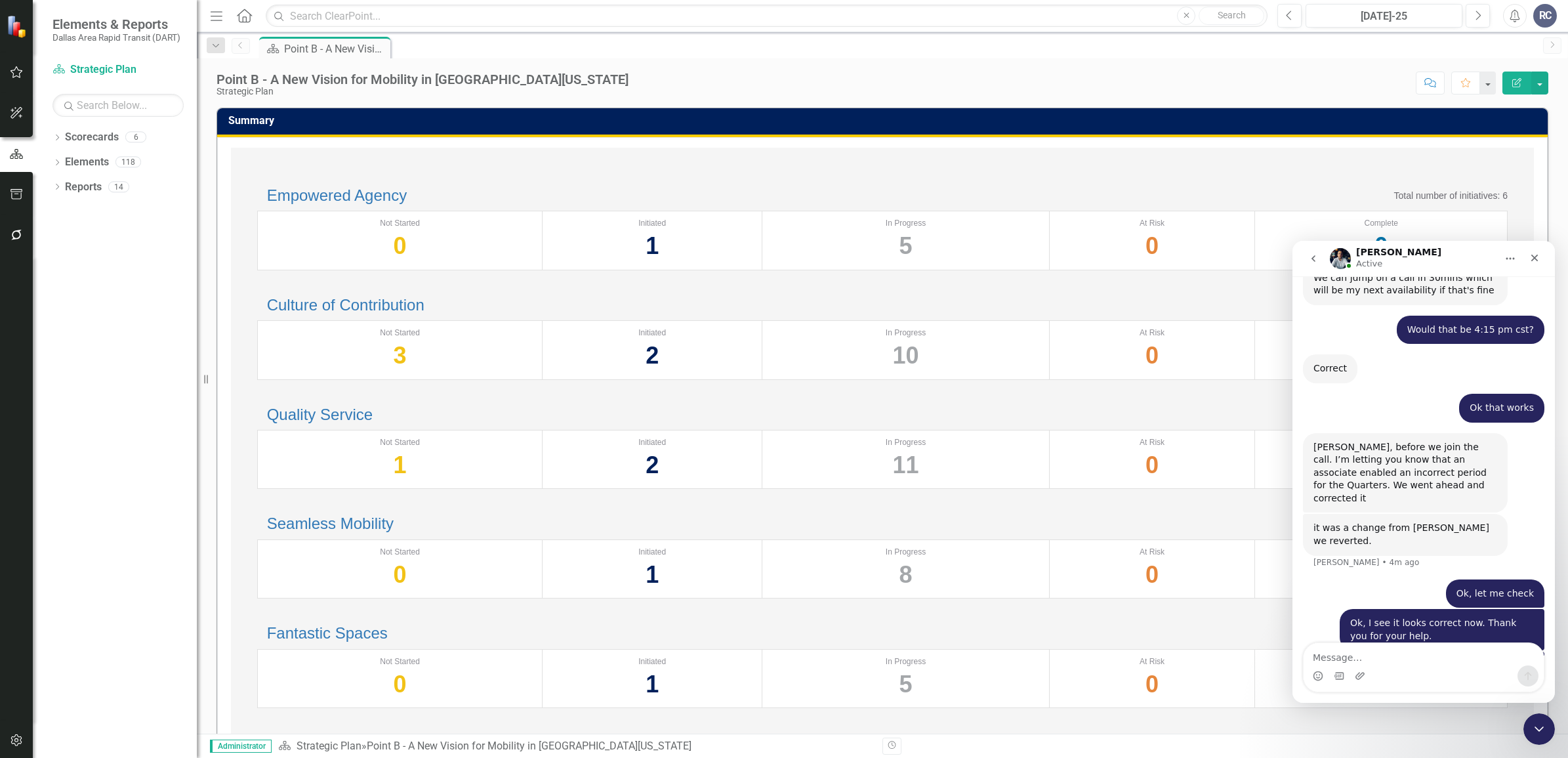
click at [1002, 314] on div "Culture of Contribution Total number of initiatives: 15" at bounding box center [881, 306] width 1250 height 17
click at [1198, 460] on div "Quality Service Total number of initiatives: 15 Not Started 1 Initiated 2 In Pr…" at bounding box center [882, 448] width 1276 height 109
click at [1258, 423] on div "Quality Service Total number of initiatives: 15" at bounding box center [881, 415] width 1250 height 17
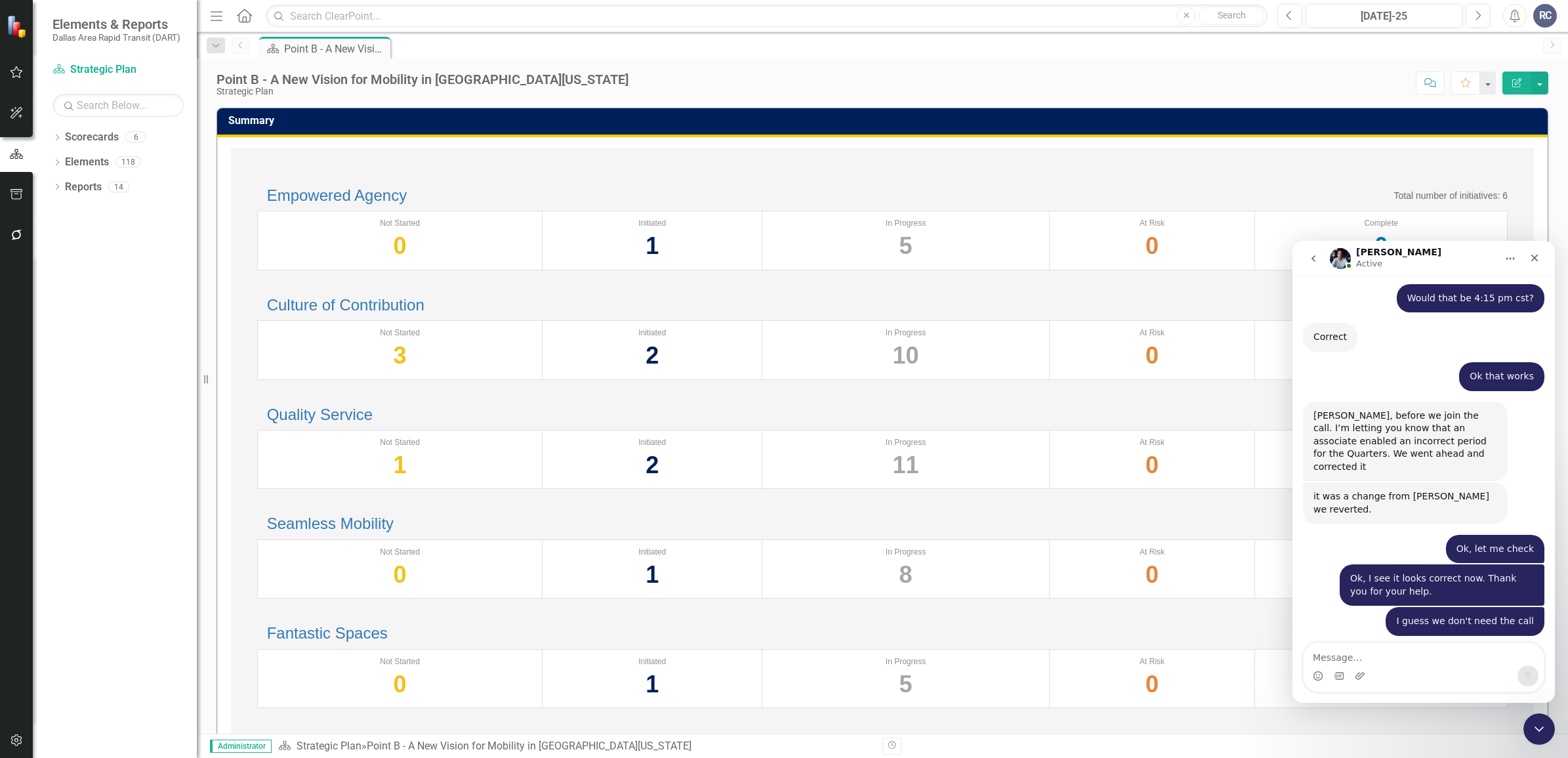
scroll to position [2177, 0]
click at [1375, 660] on textarea "Message…" at bounding box center [1423, 655] width 240 height 22
type textarea "That is all. Appreciate your help"
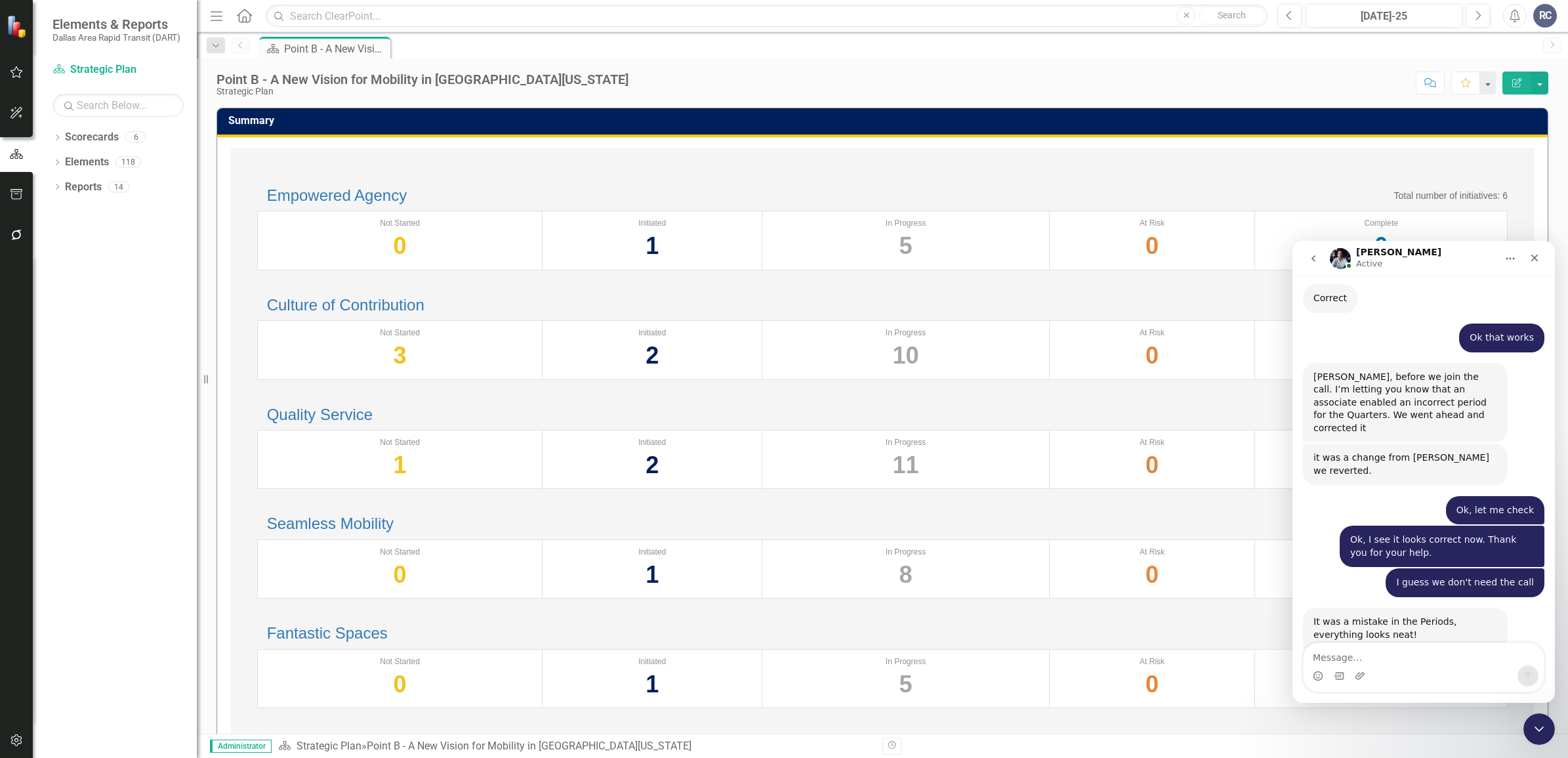
click at [1267, 533] on div "Seamless Mobility Total number of initiatives: 10" at bounding box center [881, 524] width 1250 height 17
click at [15, 745] on icon "button" at bounding box center [15, 740] width 11 height 12
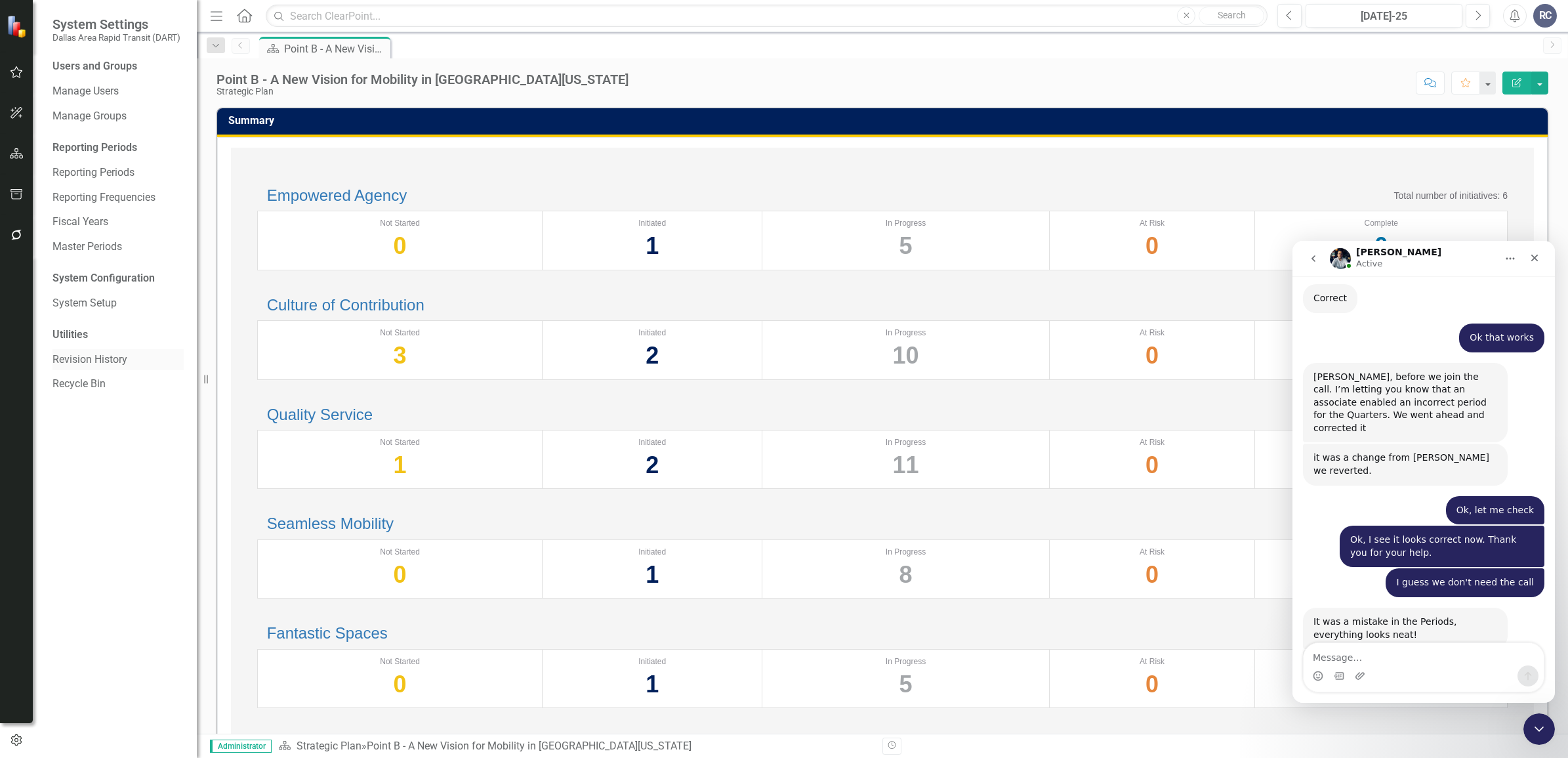
click at [103, 359] on link "Revision History" at bounding box center [119, 360] width 131 height 15
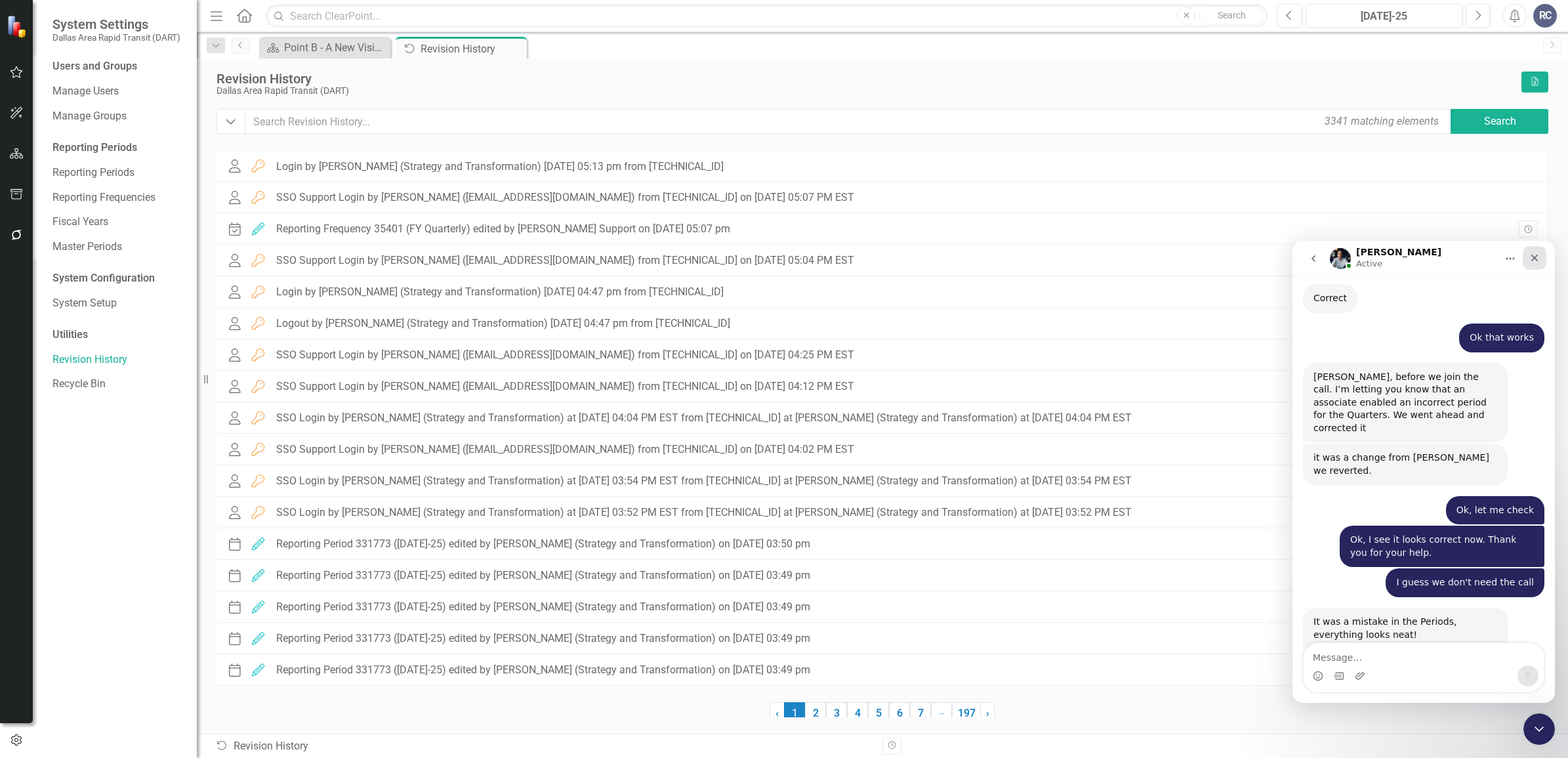
click at [1536, 263] on div "Close" at bounding box center [1535, 258] width 24 height 24
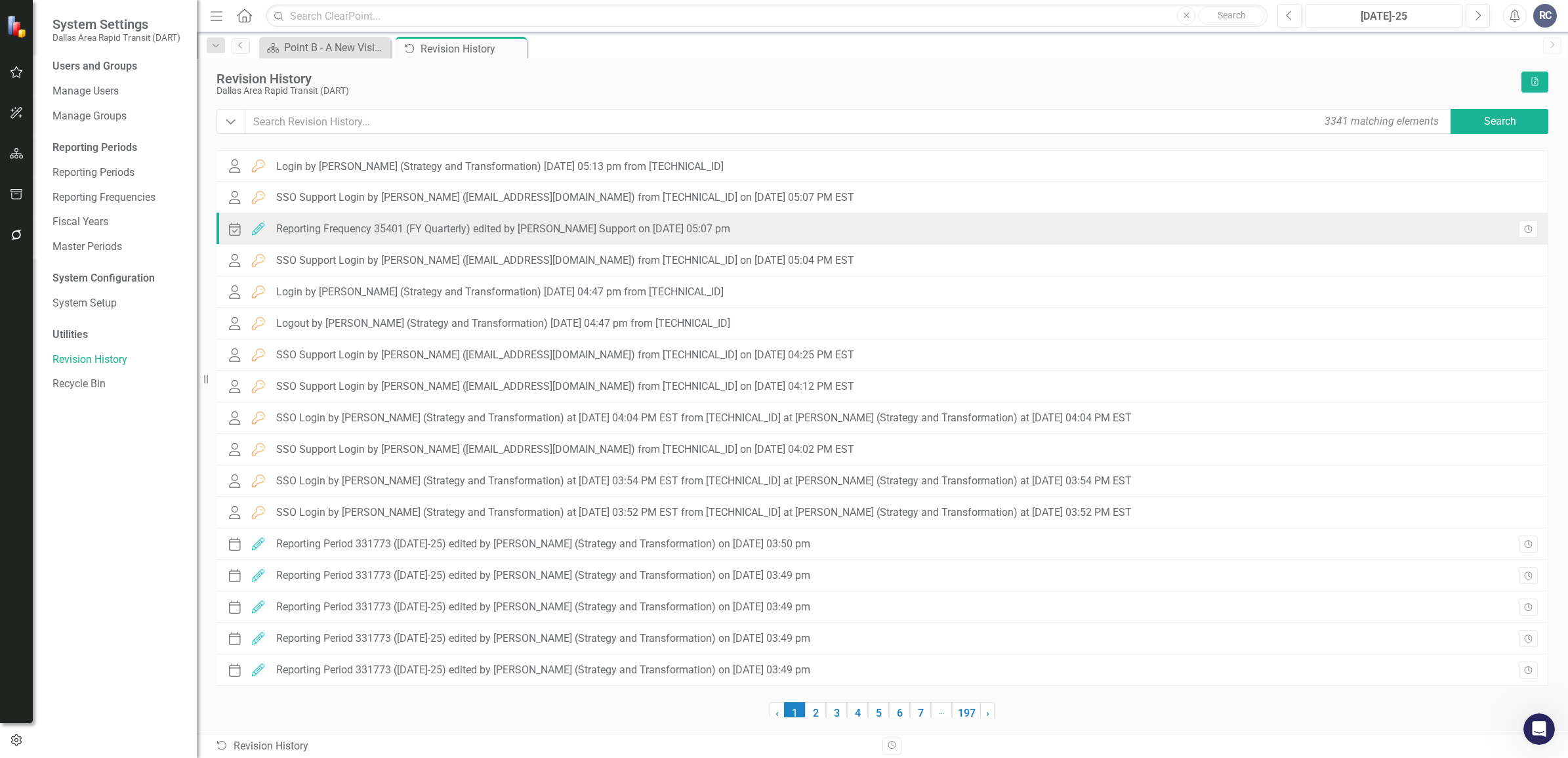
scroll to position [2266, 0]
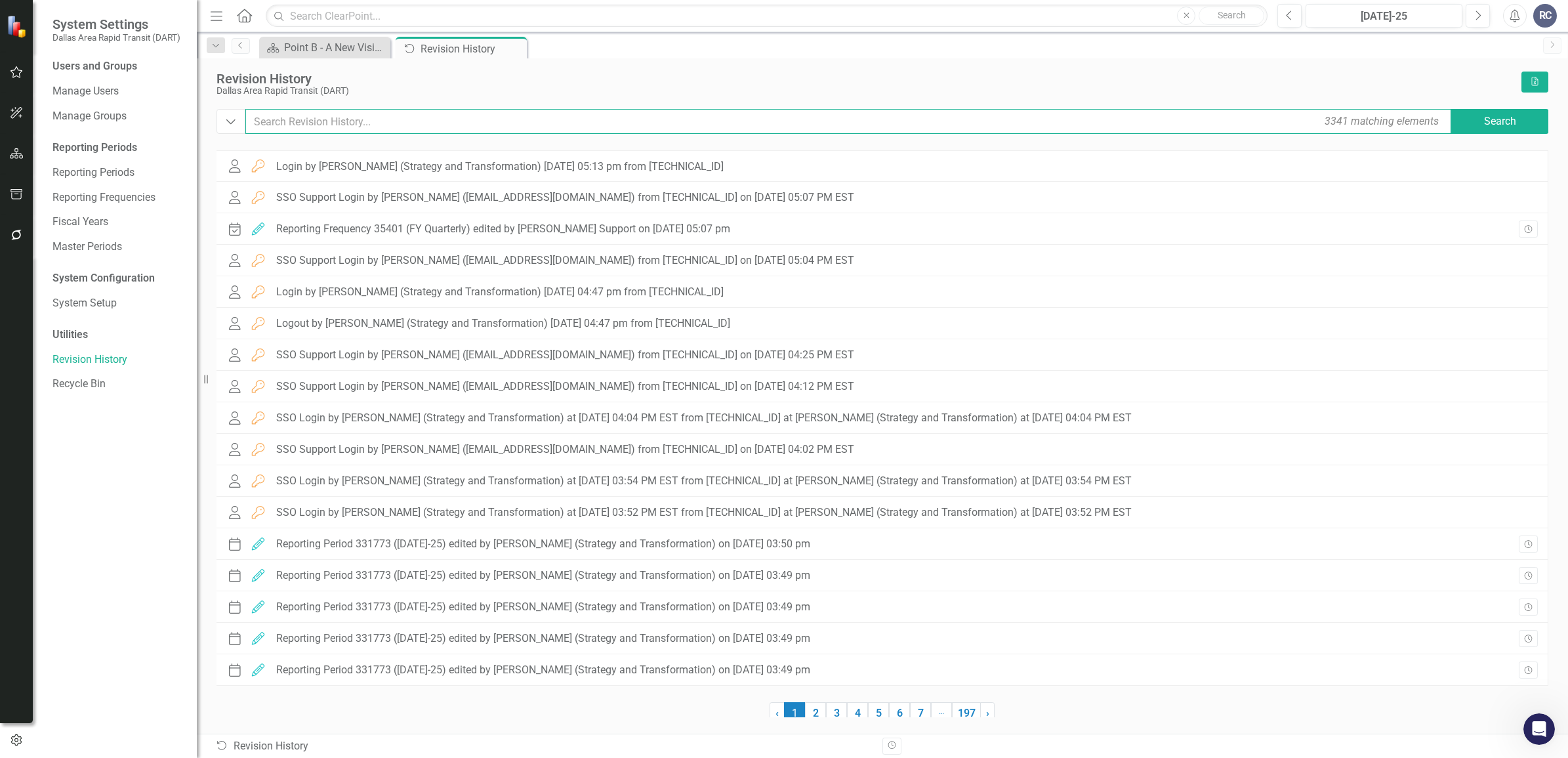
click at [317, 112] on input "text" at bounding box center [850, 121] width 1208 height 25
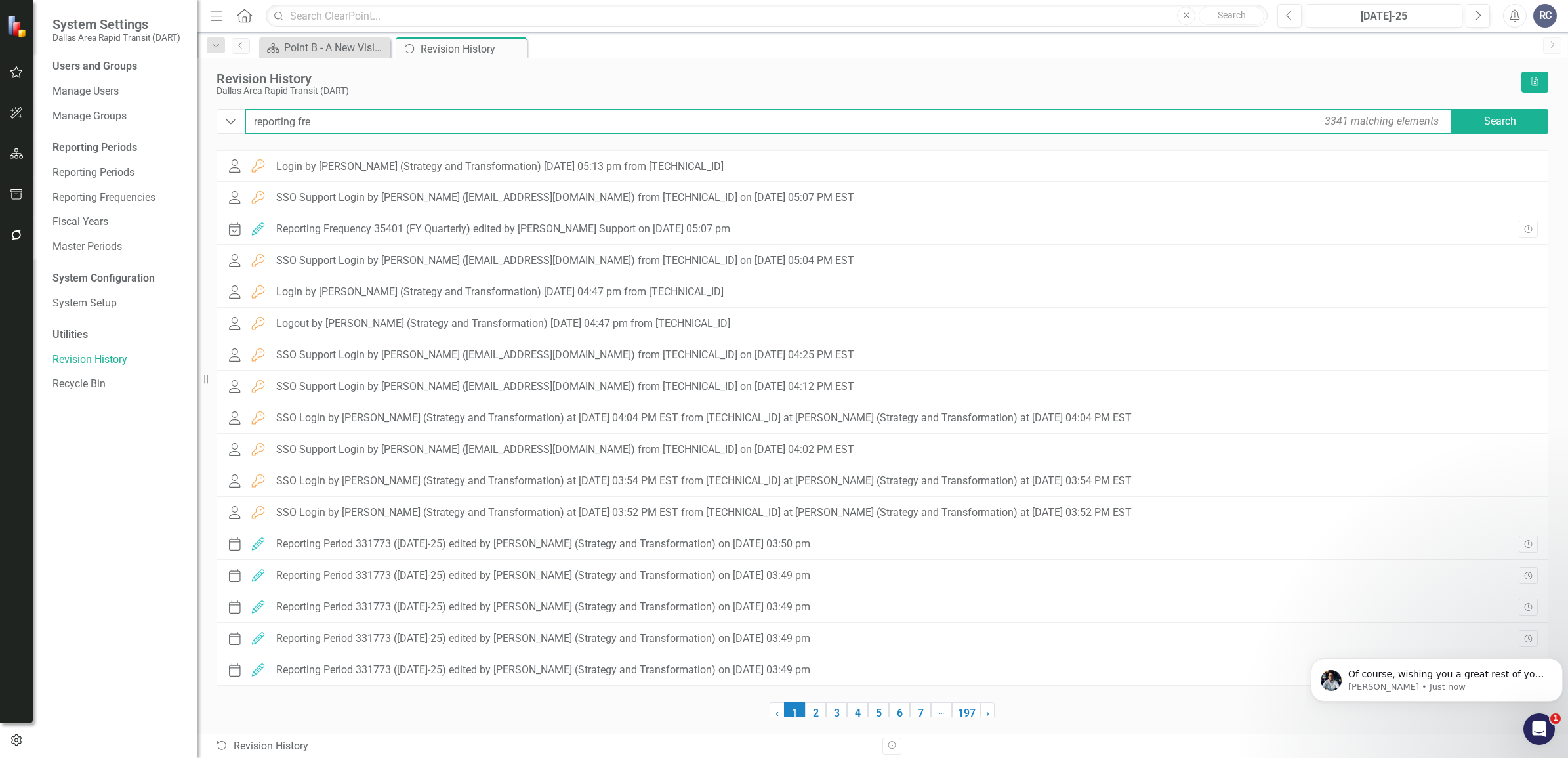
scroll to position [2268, 0]
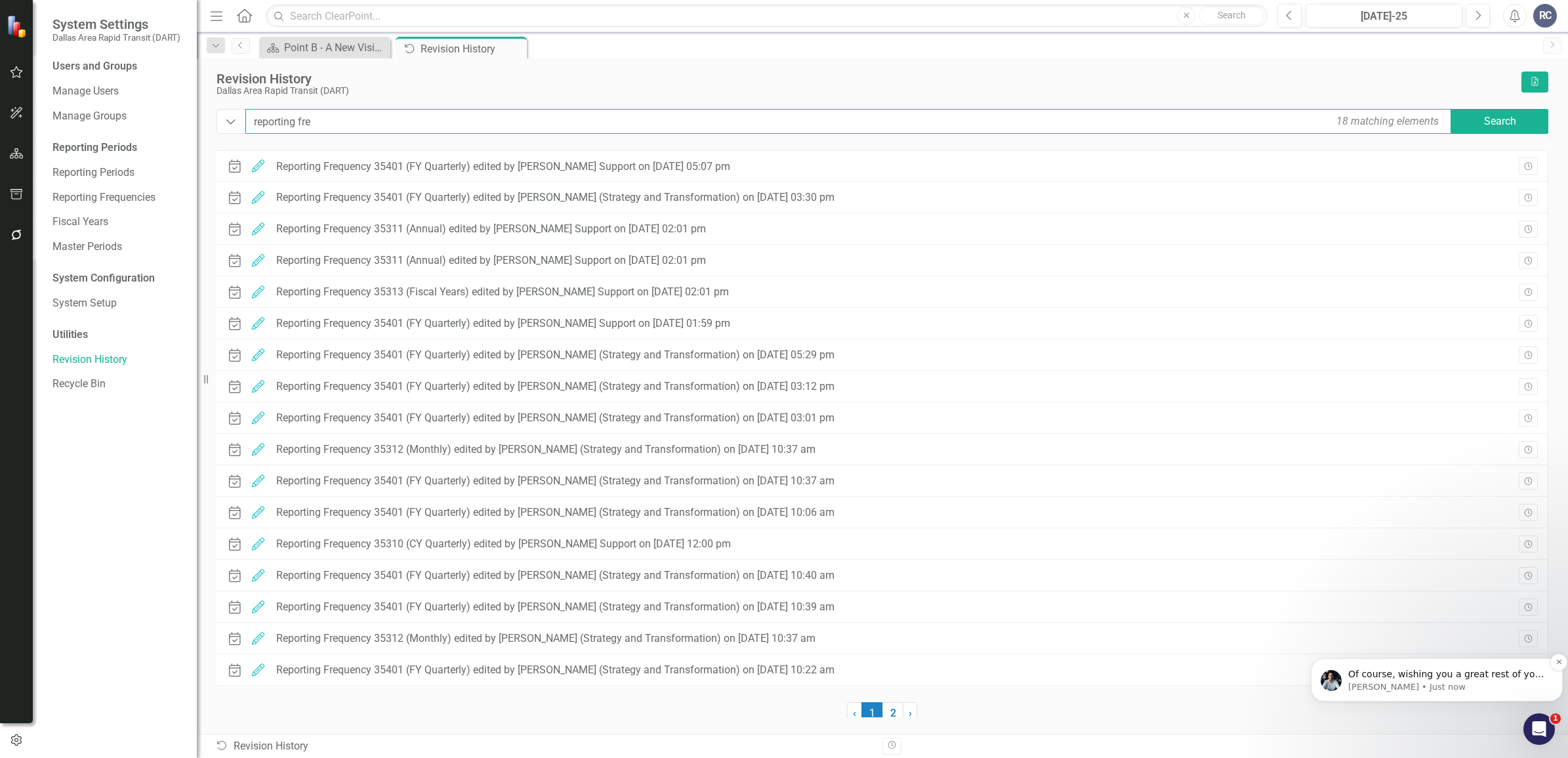
type input "reporting fre"
click at [1453, 681] on p "Walter • Just now" at bounding box center [1447, 687] width 198 height 12
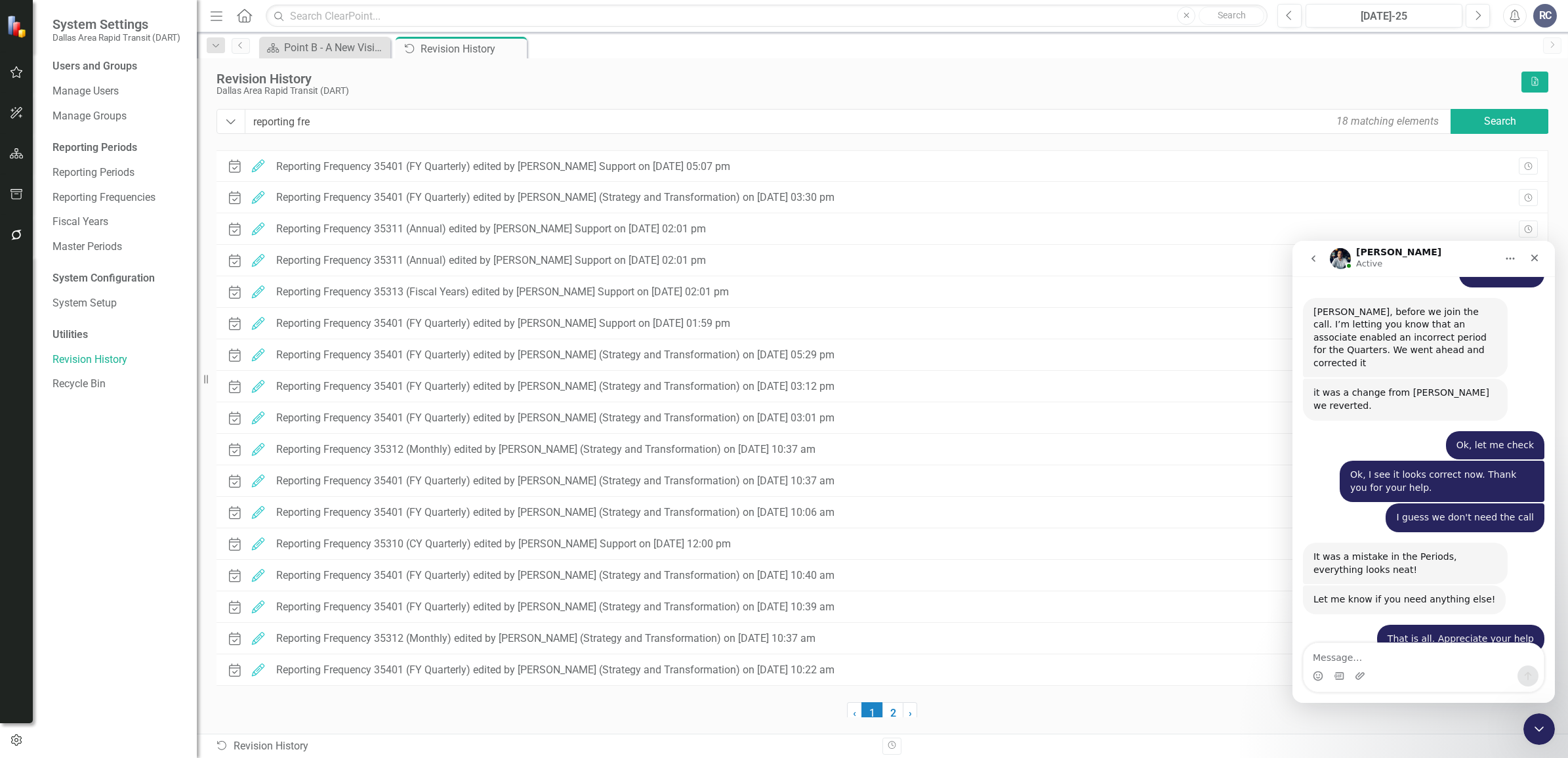
scroll to position [2289, 0]
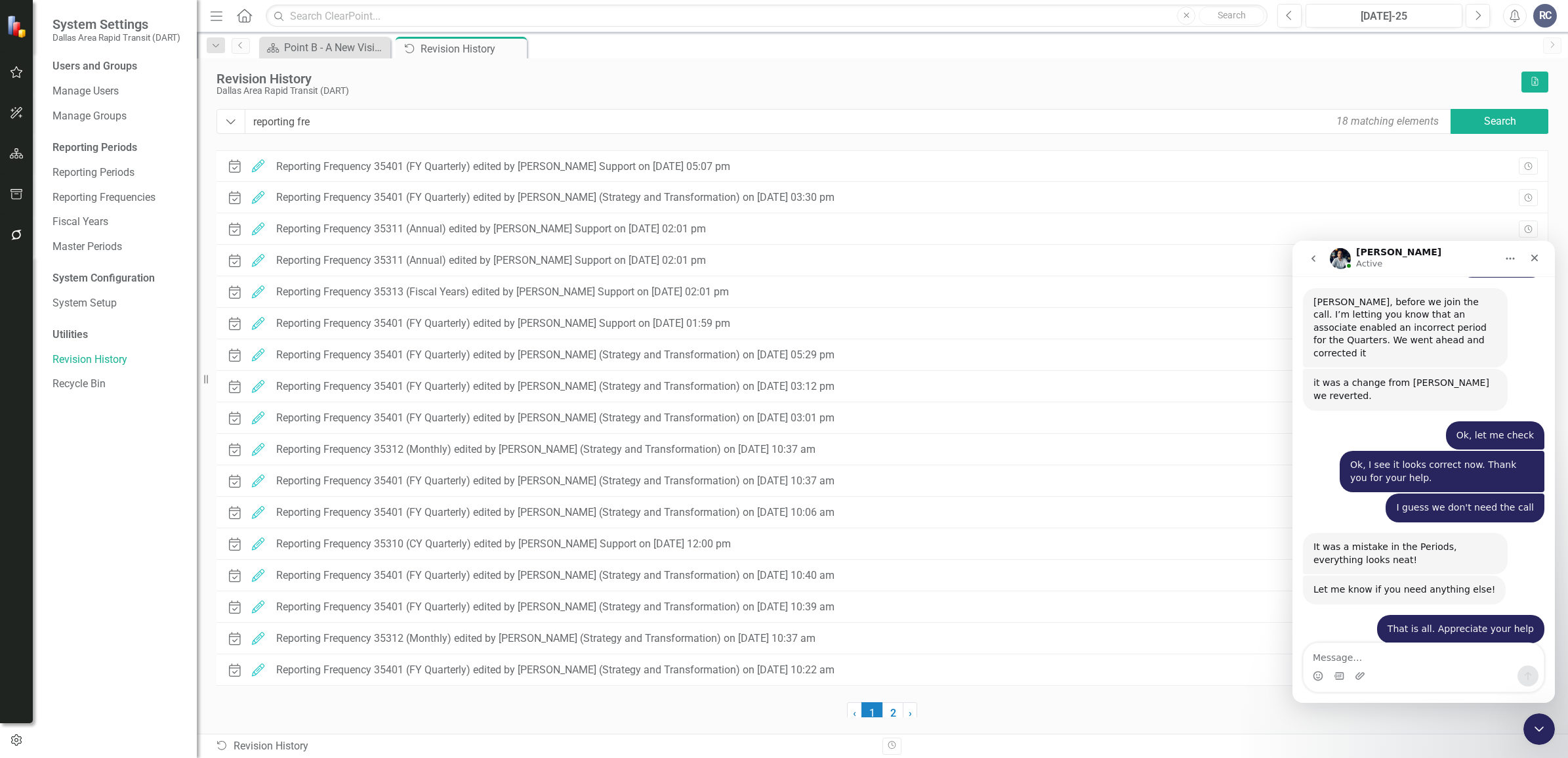
click at [1389, 652] on textarea "Message…" at bounding box center [1423, 655] width 240 height 22
type textarea "you too"
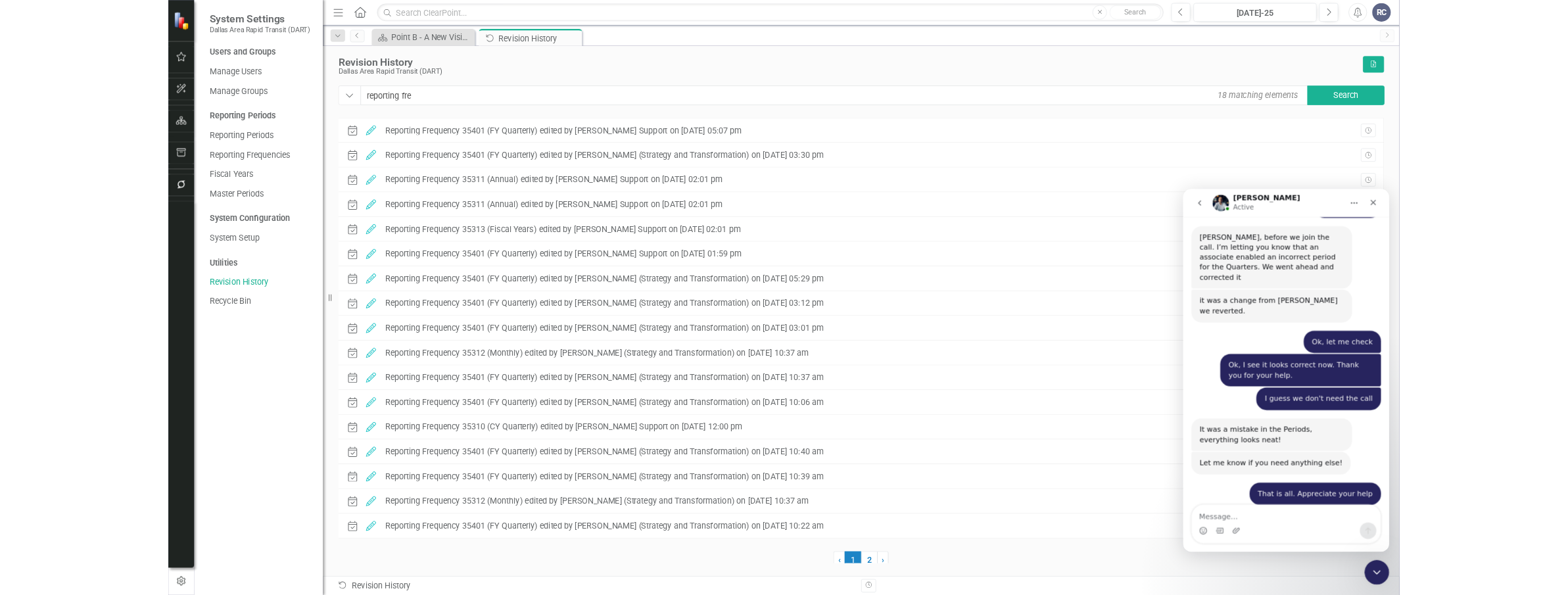
scroll to position [2311, 0]
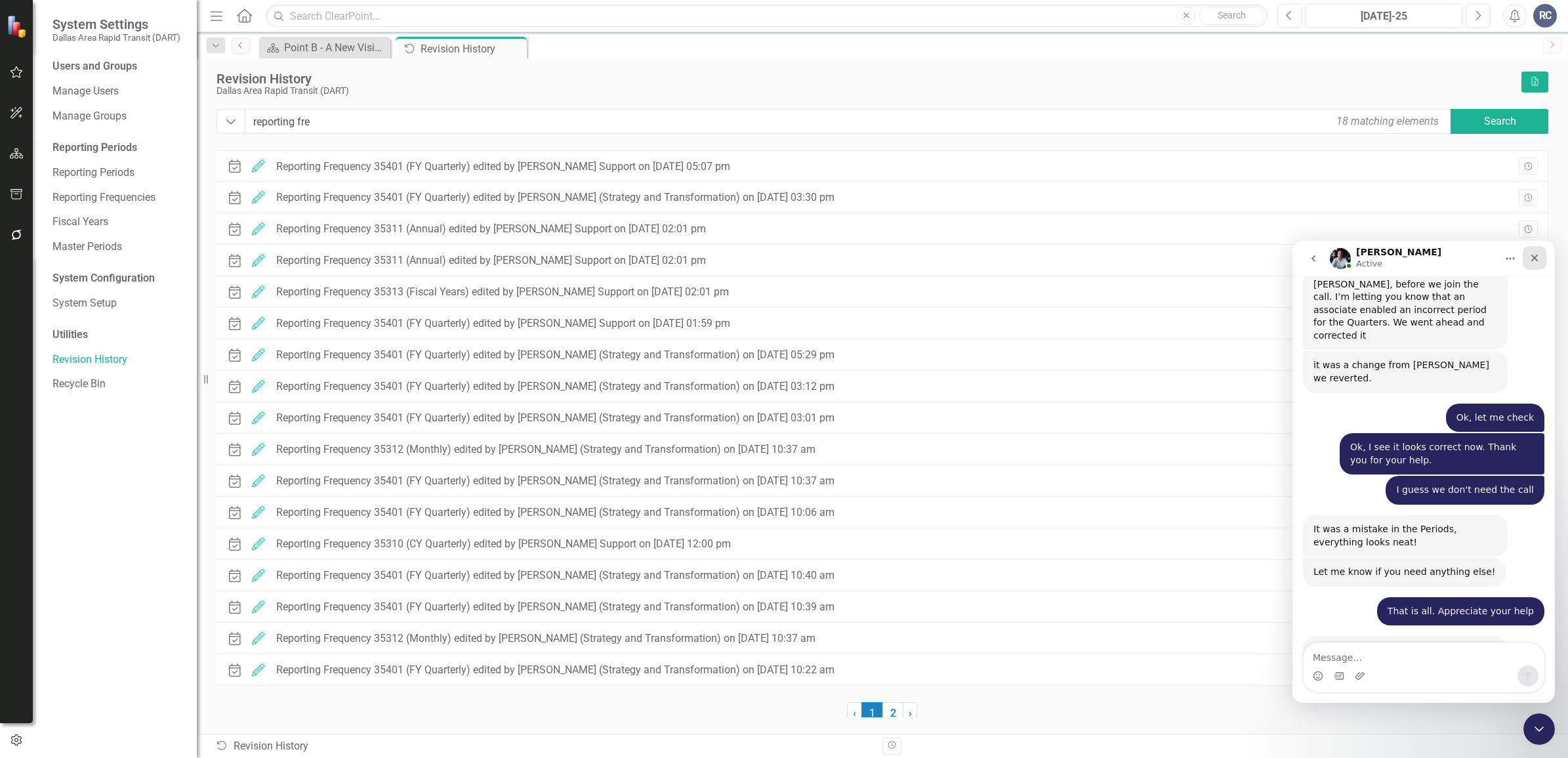
click at [1530, 254] on icon "Close" at bounding box center [1534, 258] width 10 height 10
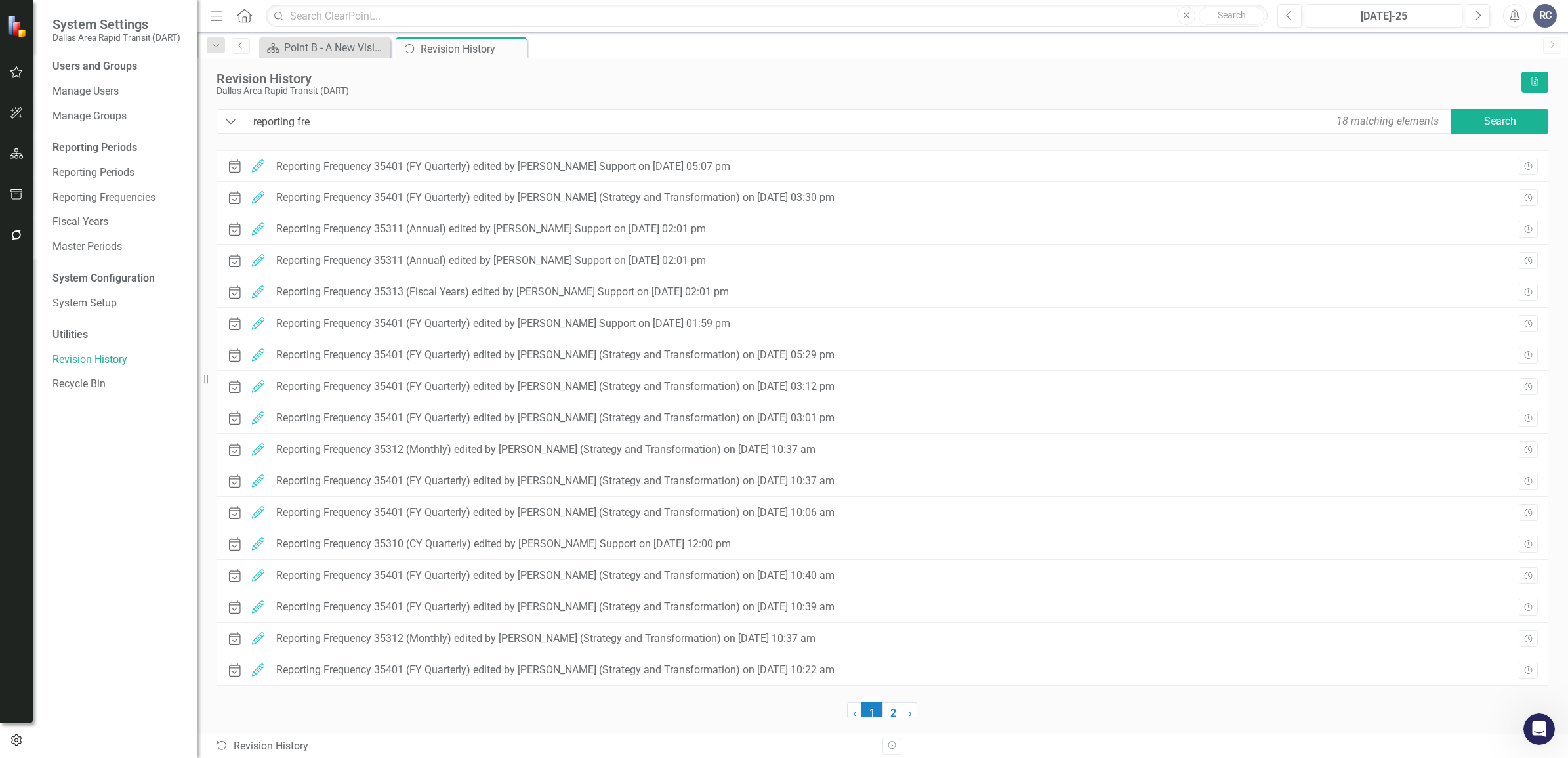
click at [672, 93] on div "Dallas Area Rapid Transit (DART)" at bounding box center [866, 91] width 1298 height 10
click at [672, 97] on div "Revision History Dallas Area Rapid Transit (DART) Excel" at bounding box center [882, 90] width 1332 height 38
click at [567, 79] on div "Revision History" at bounding box center [866, 79] width 1298 height 15
click at [541, 61] on div "Revision History Dallas Area Rapid Transit (DART) Excel Dropdown reporting fre …" at bounding box center [882, 395] width 1371 height 675
click at [555, 80] on div "Revision History" at bounding box center [866, 79] width 1298 height 15
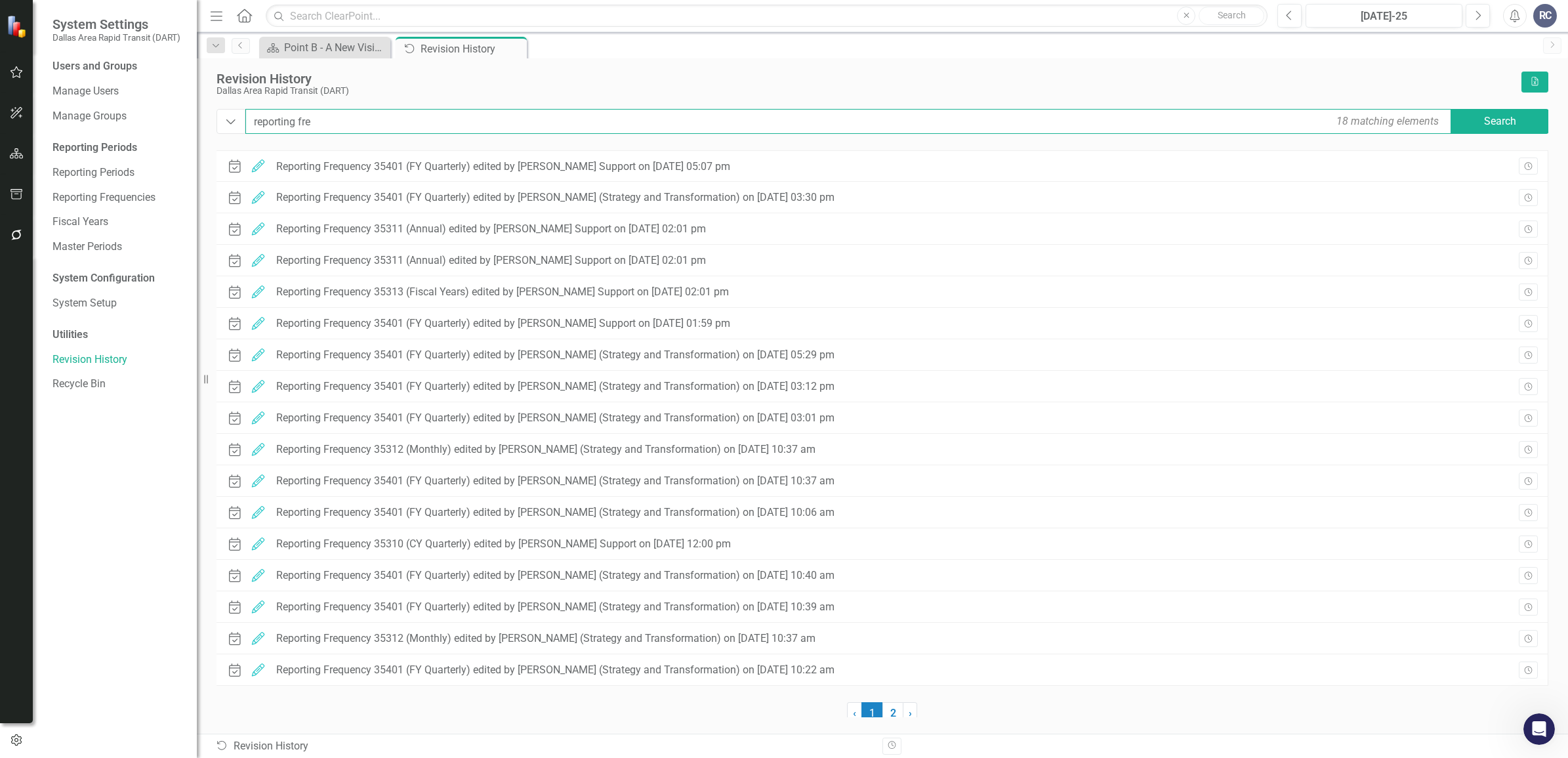
click at [460, 118] on input "reporting fre" at bounding box center [850, 121] width 1208 height 25
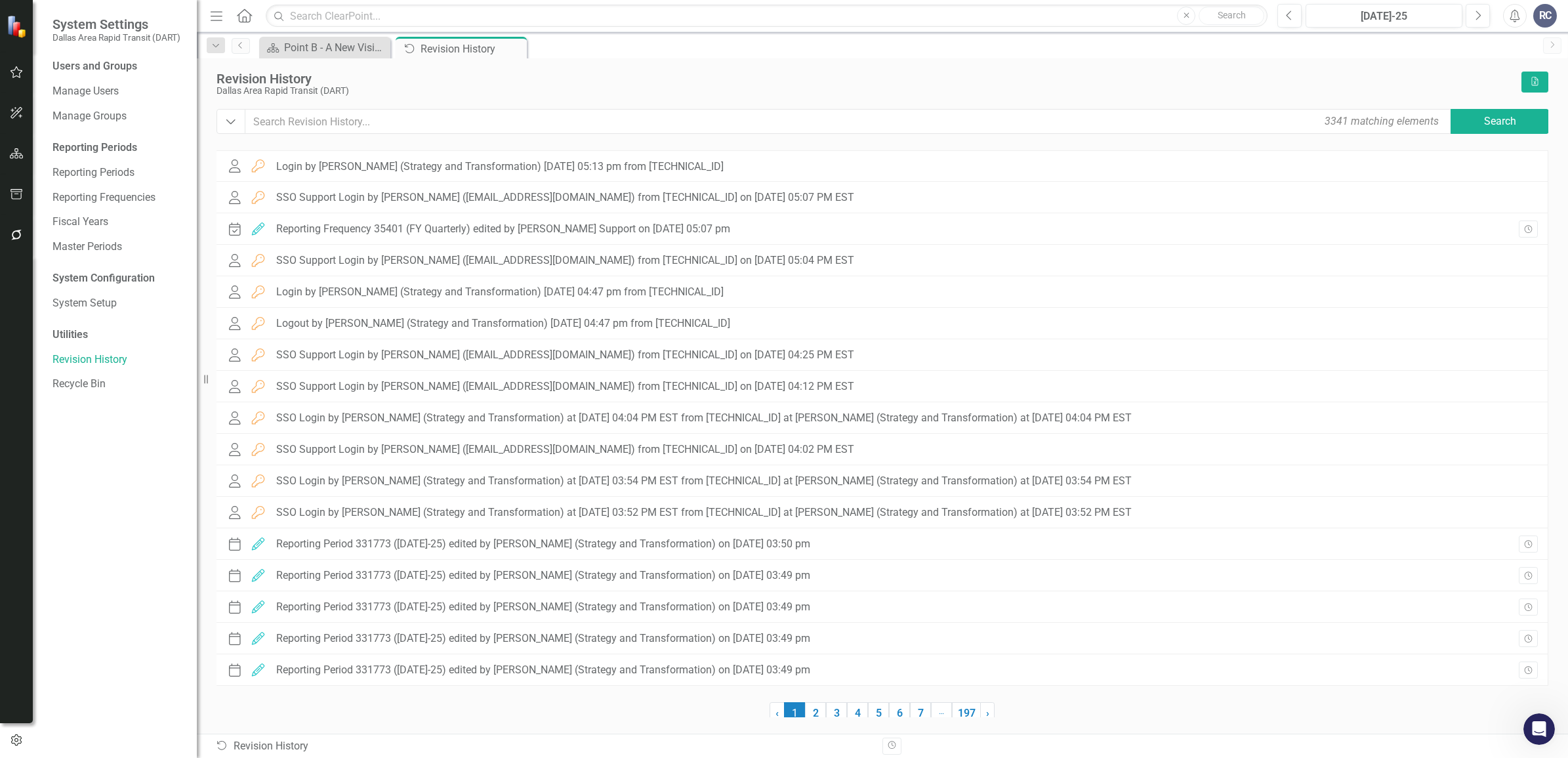
click at [485, 96] on div "Dallas Area Rapid Transit (DART)" at bounding box center [866, 91] width 1298 height 10
click at [489, 95] on div "Dallas Area Rapid Transit (DART)" at bounding box center [866, 91] width 1298 height 10
click at [490, 94] on div "Dallas Area Rapid Transit (DART)" at bounding box center [866, 91] width 1298 height 10
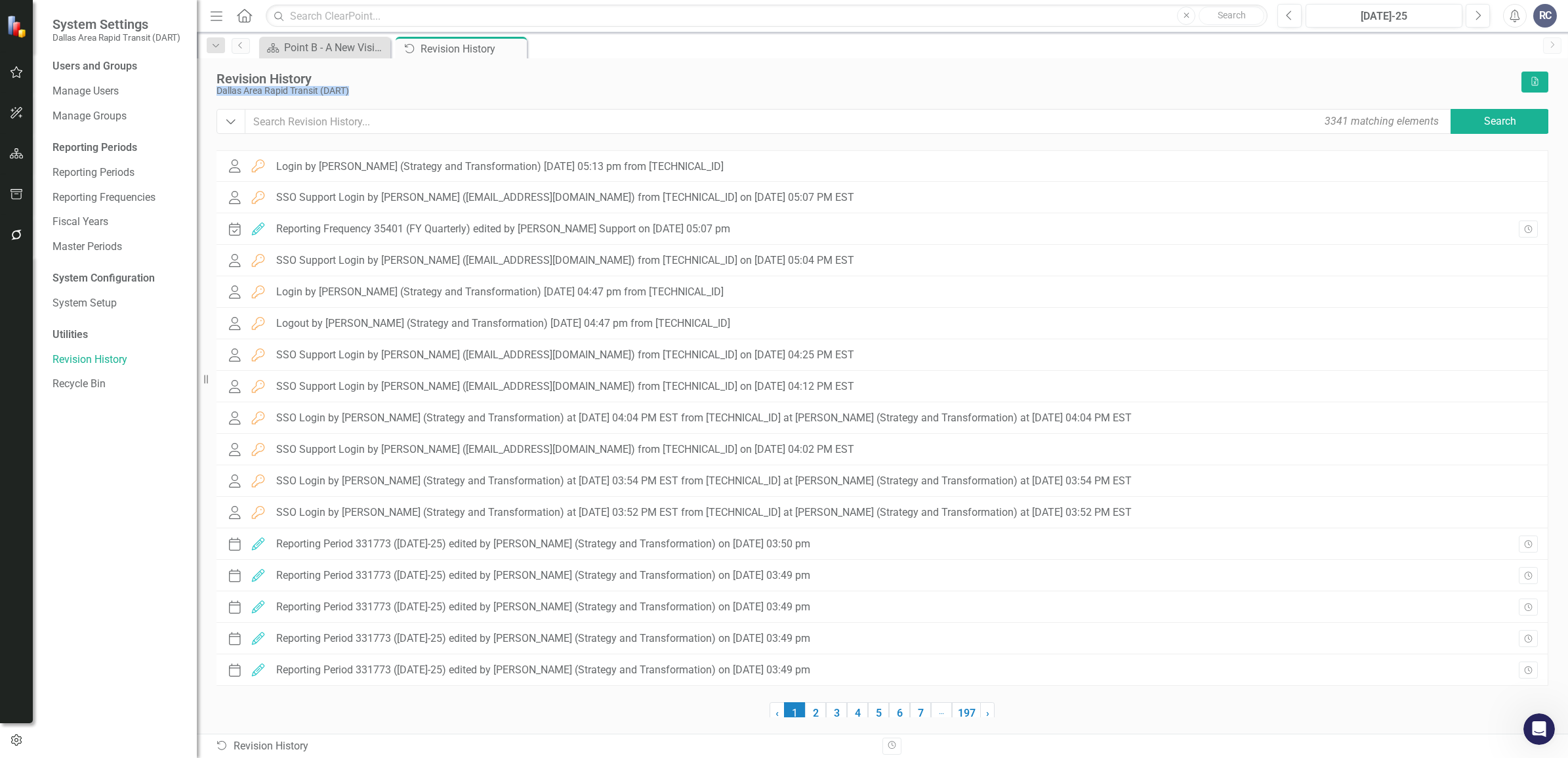
drag, startPoint x: 490, startPoint y: 94, endPoint x: 480, endPoint y: 95, distance: 10.0
click at [480, 95] on div "Dallas Area Rapid Transit (DART)" at bounding box center [866, 91] width 1298 height 10
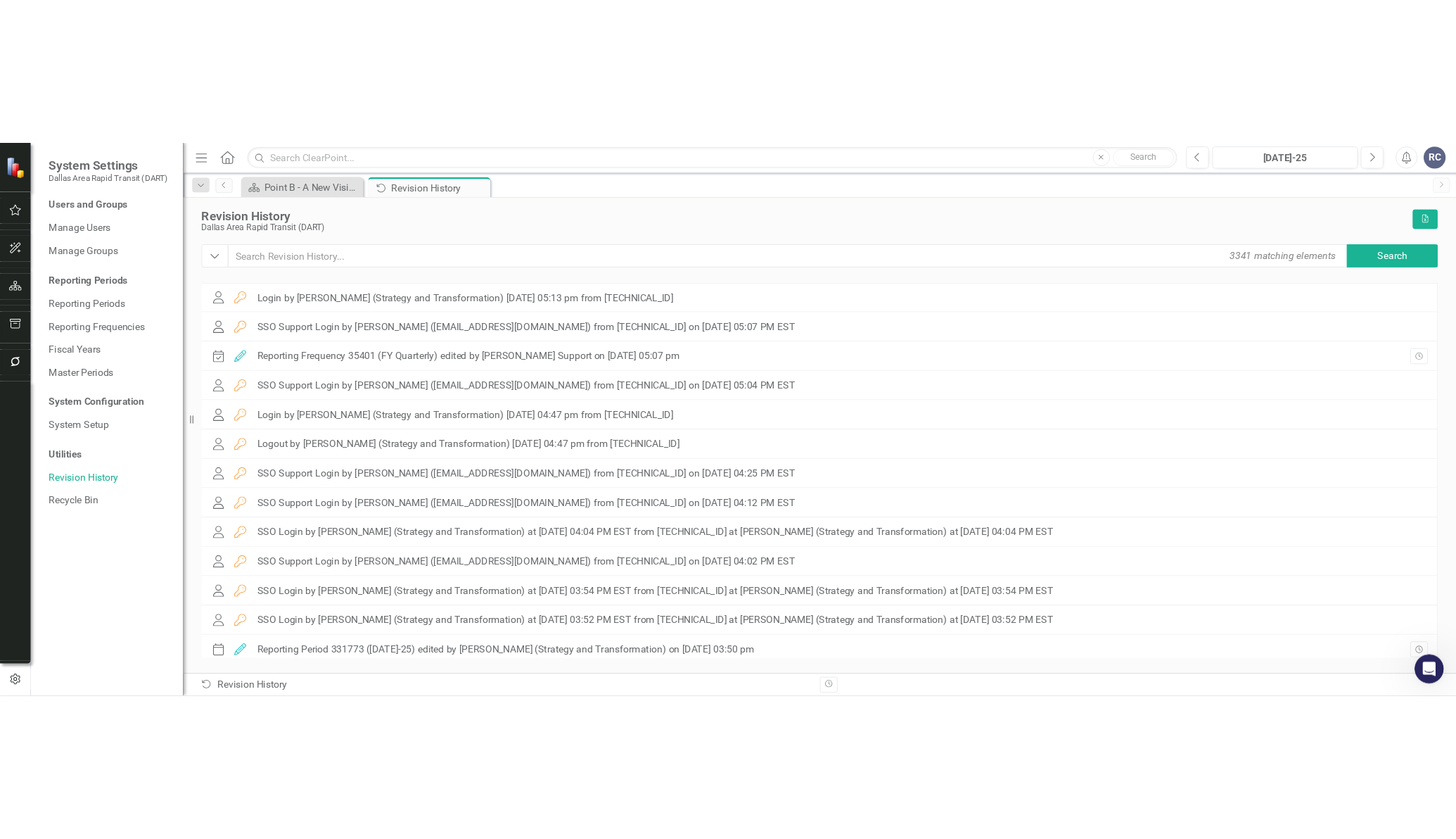
scroll to position [2, 0]
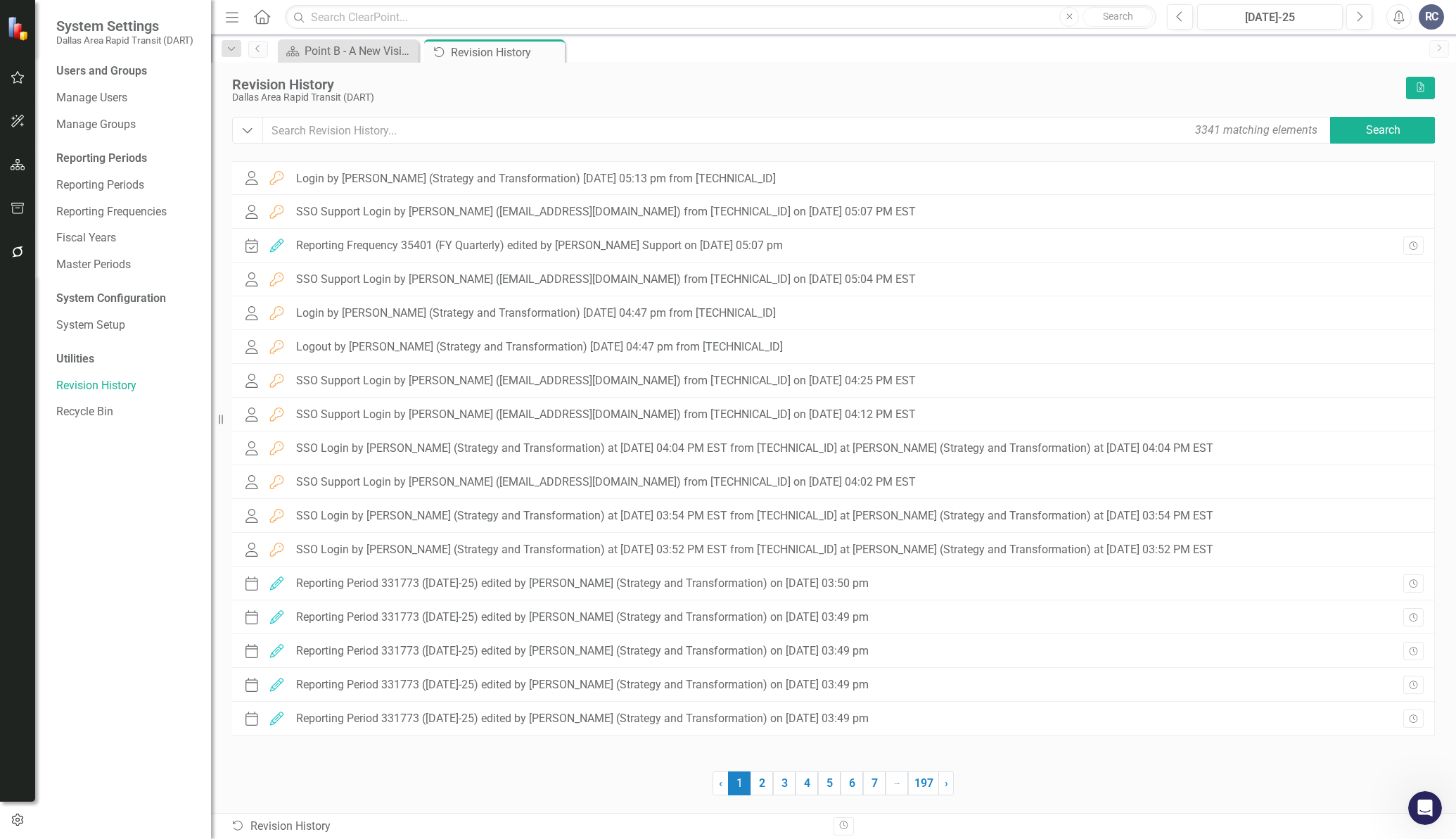
click at [1032, 741] on div "User Login Login by Stephanie Schuchert (Strategy and Transformation) 08/20/25 …" at bounding box center [833, 457] width 1203 height 592
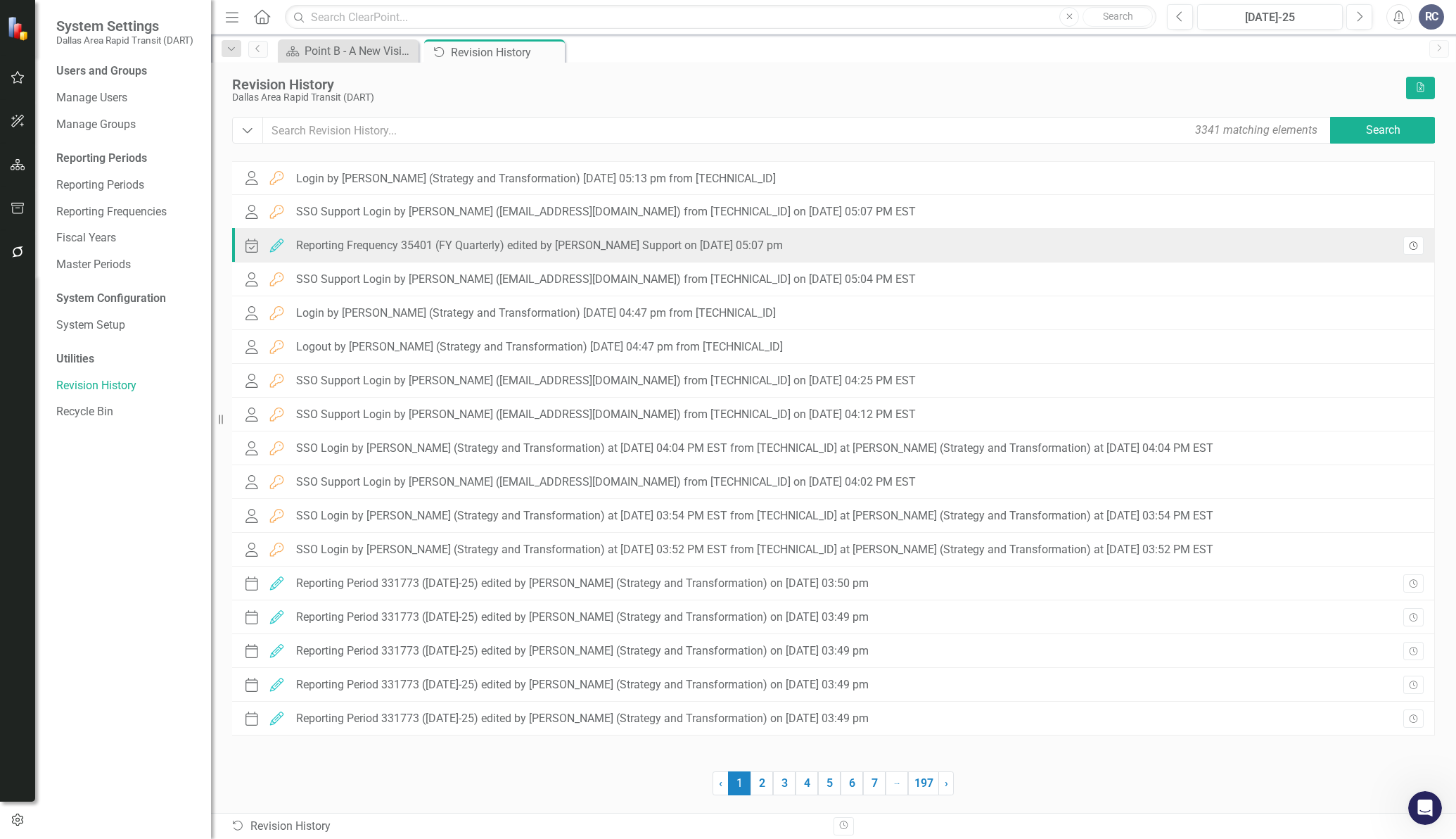
click at [1419, 242] on button "Revision History" at bounding box center [1413, 245] width 20 height 18
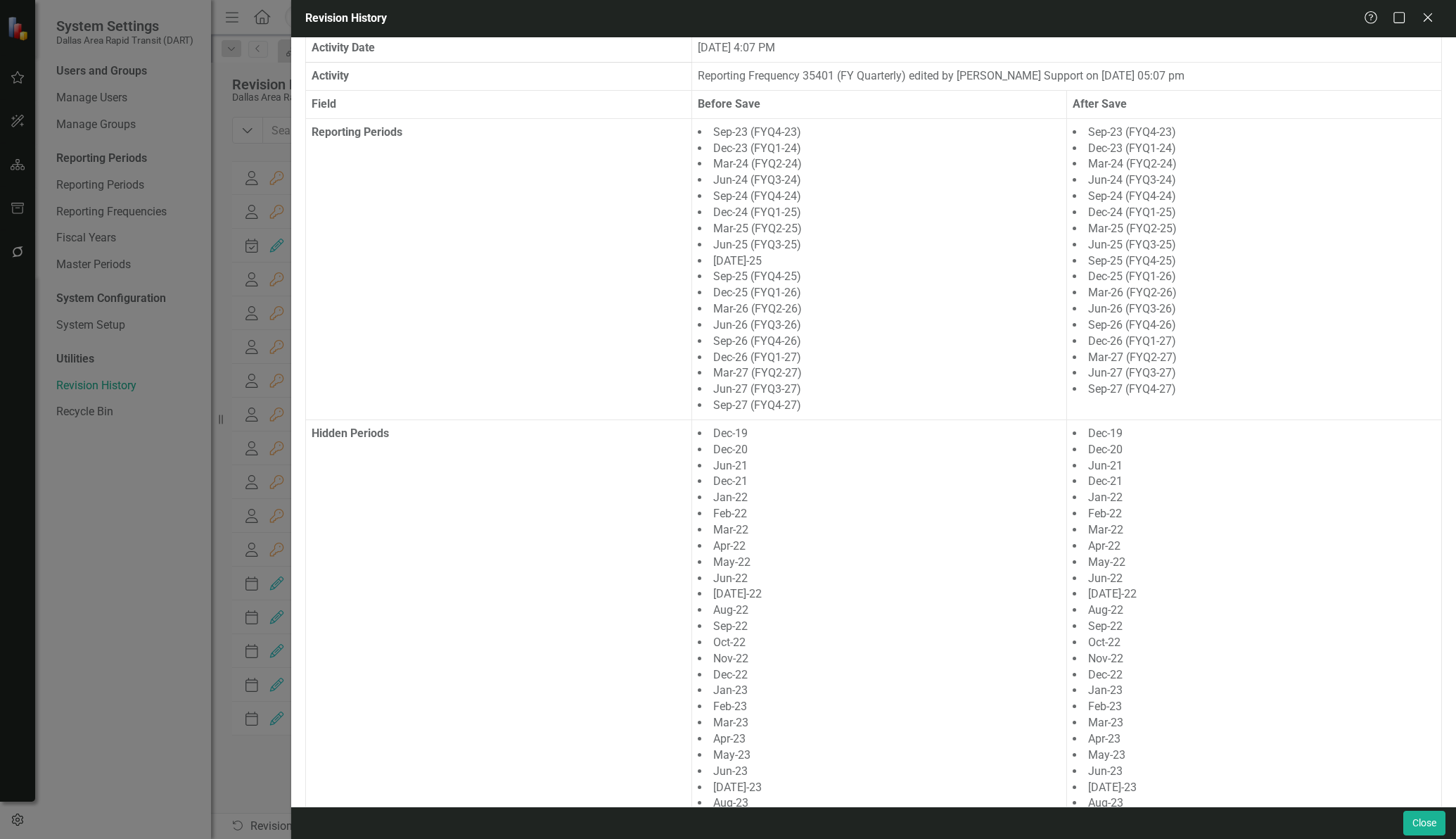
scroll to position [0, 0]
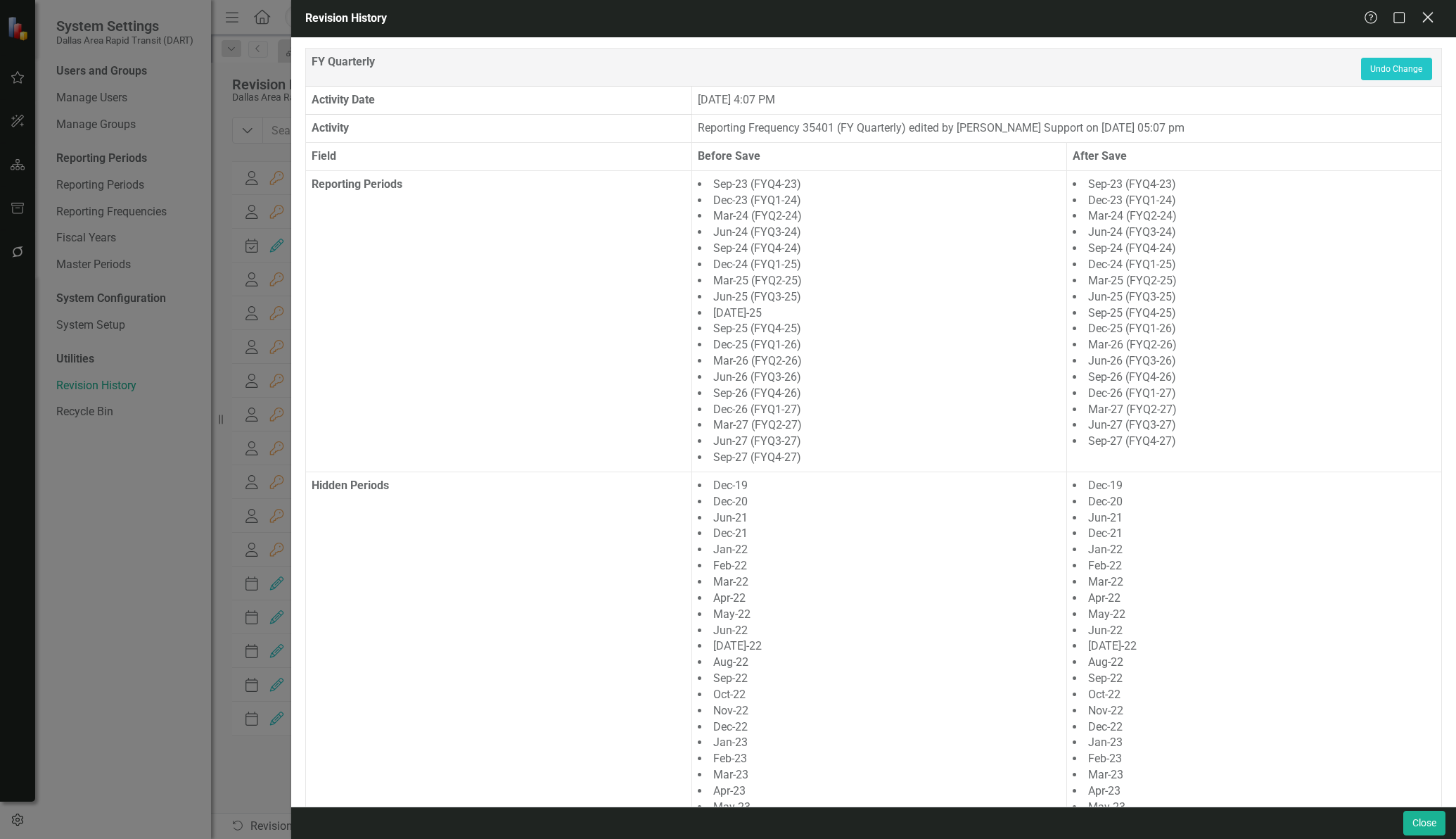
click at [1426, 21] on icon "Close" at bounding box center [1427, 17] width 17 height 14
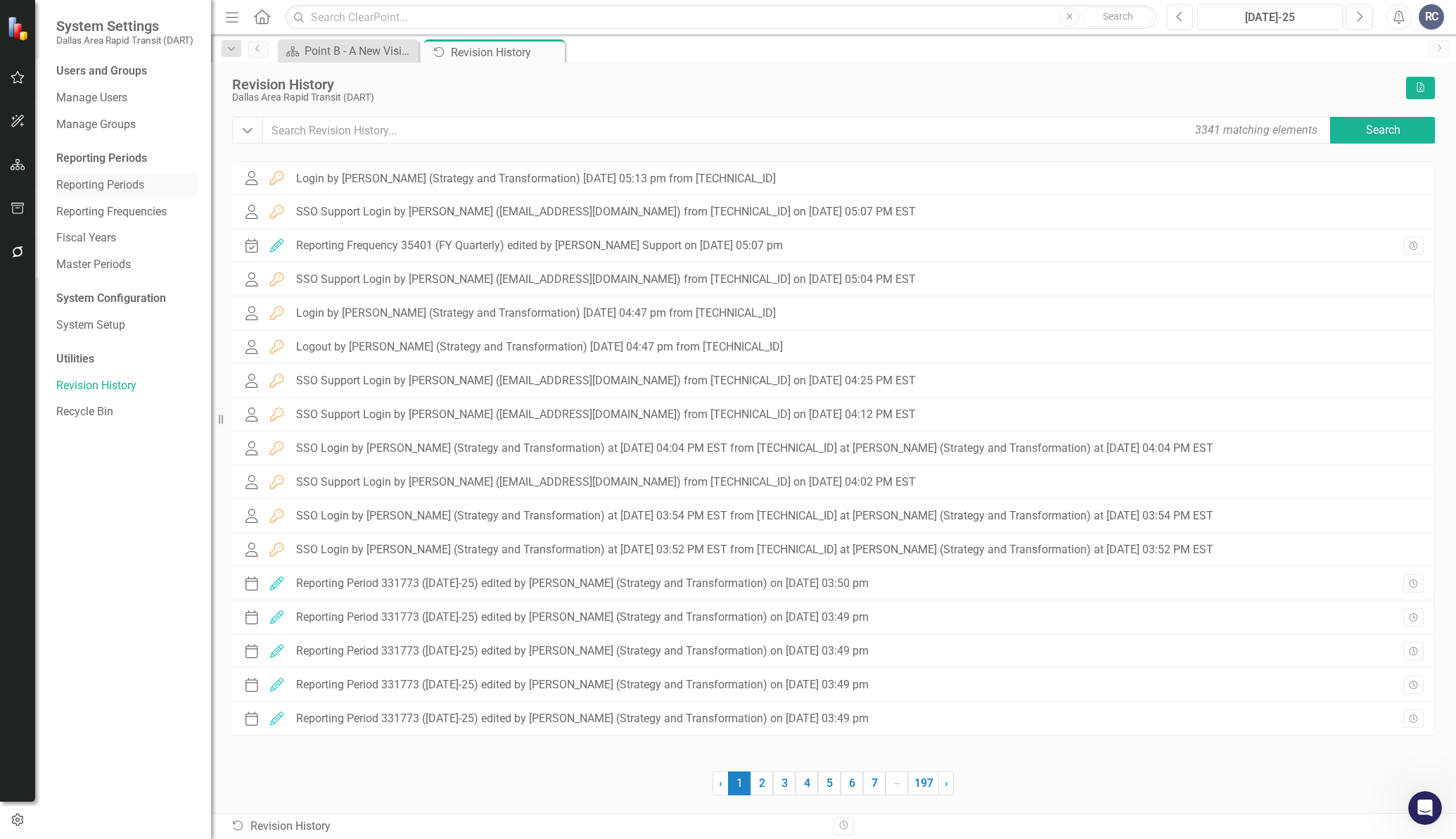
click at [105, 184] on link "Reporting Periods" at bounding box center [127, 186] width 141 height 16
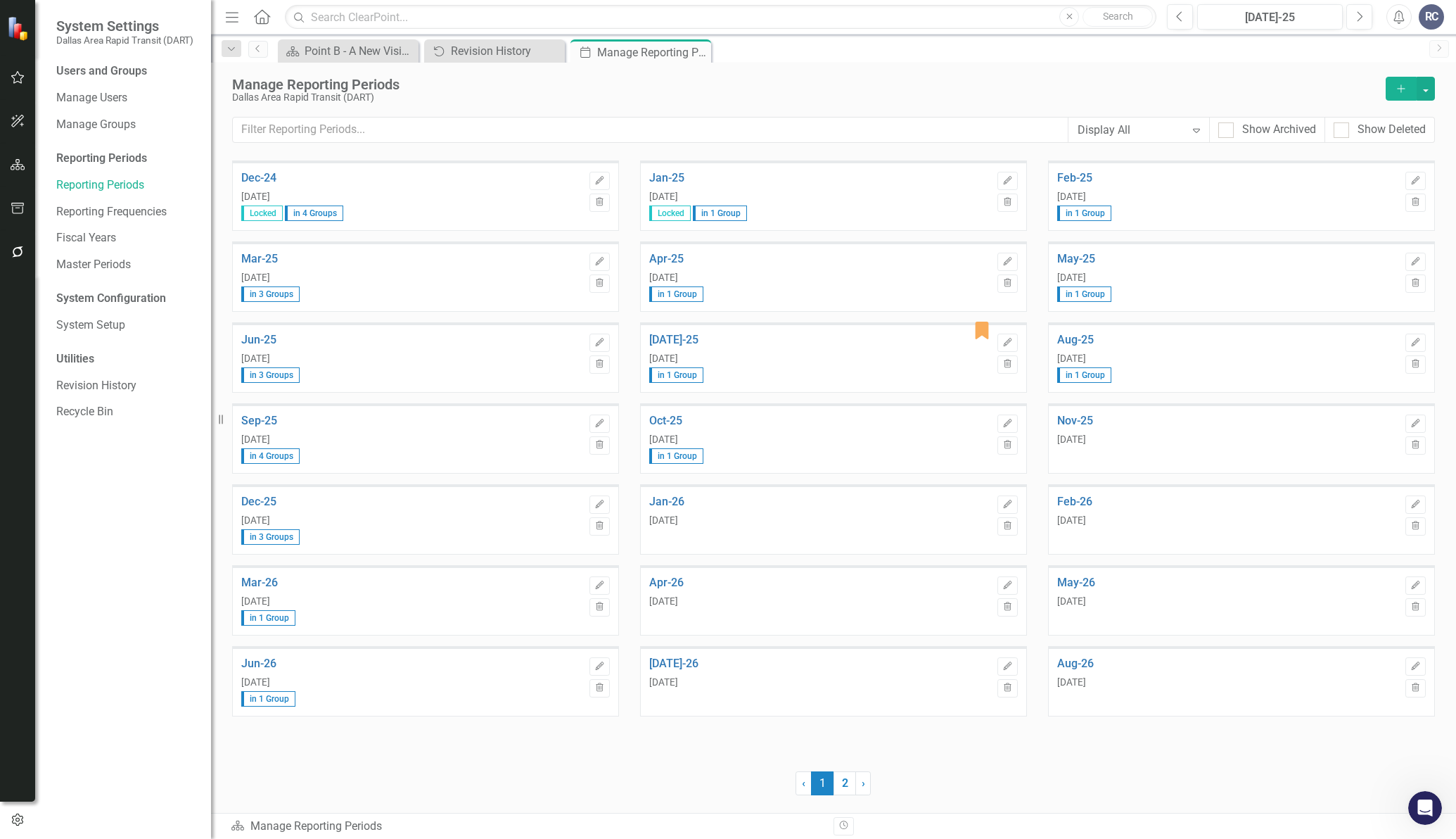
click at [933, 746] on div "Dec-24 Dec 31, 2024 Locked in 4 Groups Edit Trash Jan-25 Jan 31, 2025 Locked in…" at bounding box center [833, 457] width 1203 height 593
click at [681, 373] on span "in 1 Group" at bounding box center [676, 374] width 54 height 16
click at [650, 366] on div "Jul 31, 2025 in 1 Group" at bounding box center [819, 368] width 341 height 30
click at [659, 375] on span "in 1 Group" at bounding box center [676, 374] width 54 height 16
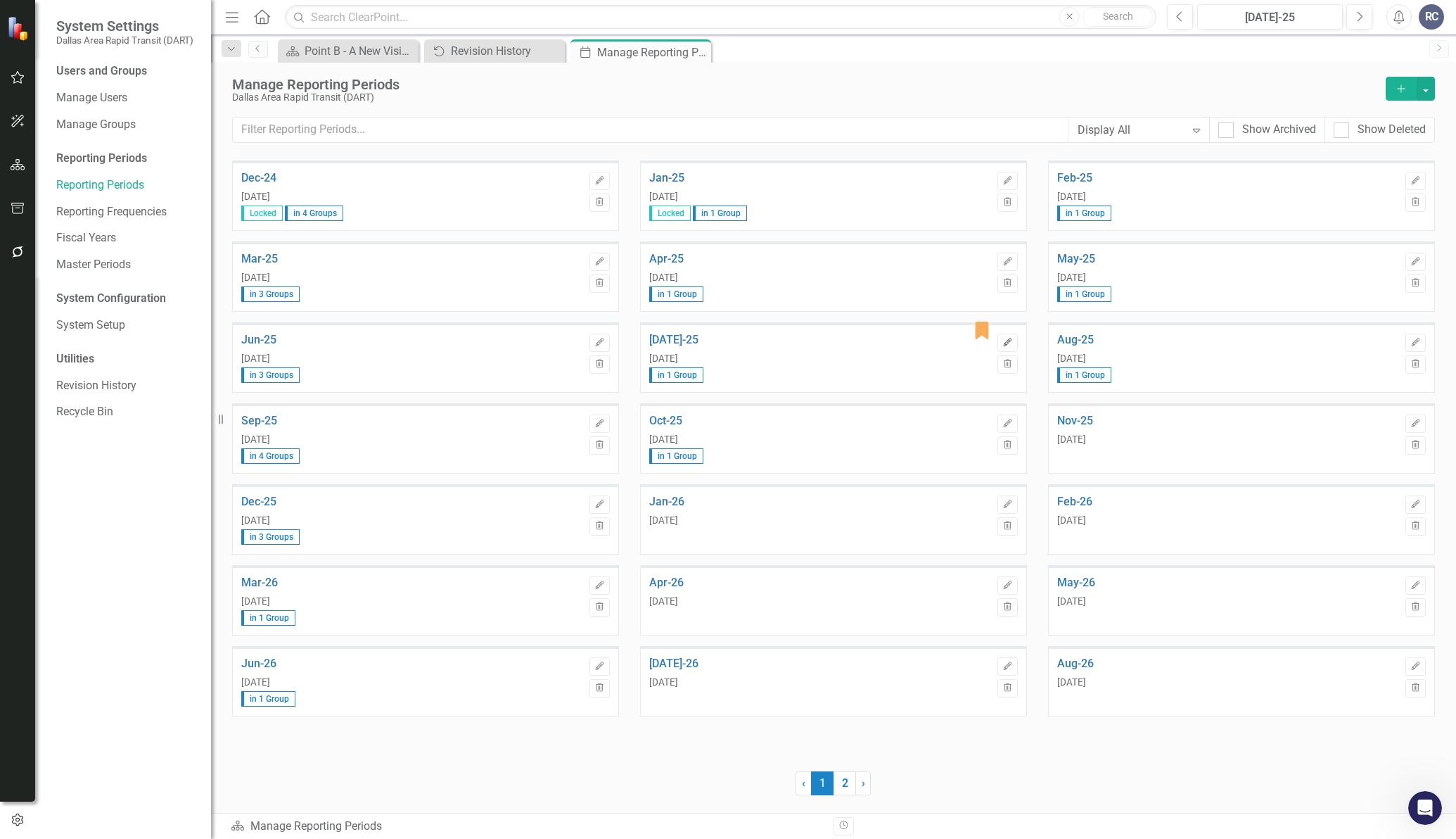
click at [1007, 345] on icon "Edit" at bounding box center [1008, 342] width 11 height 8
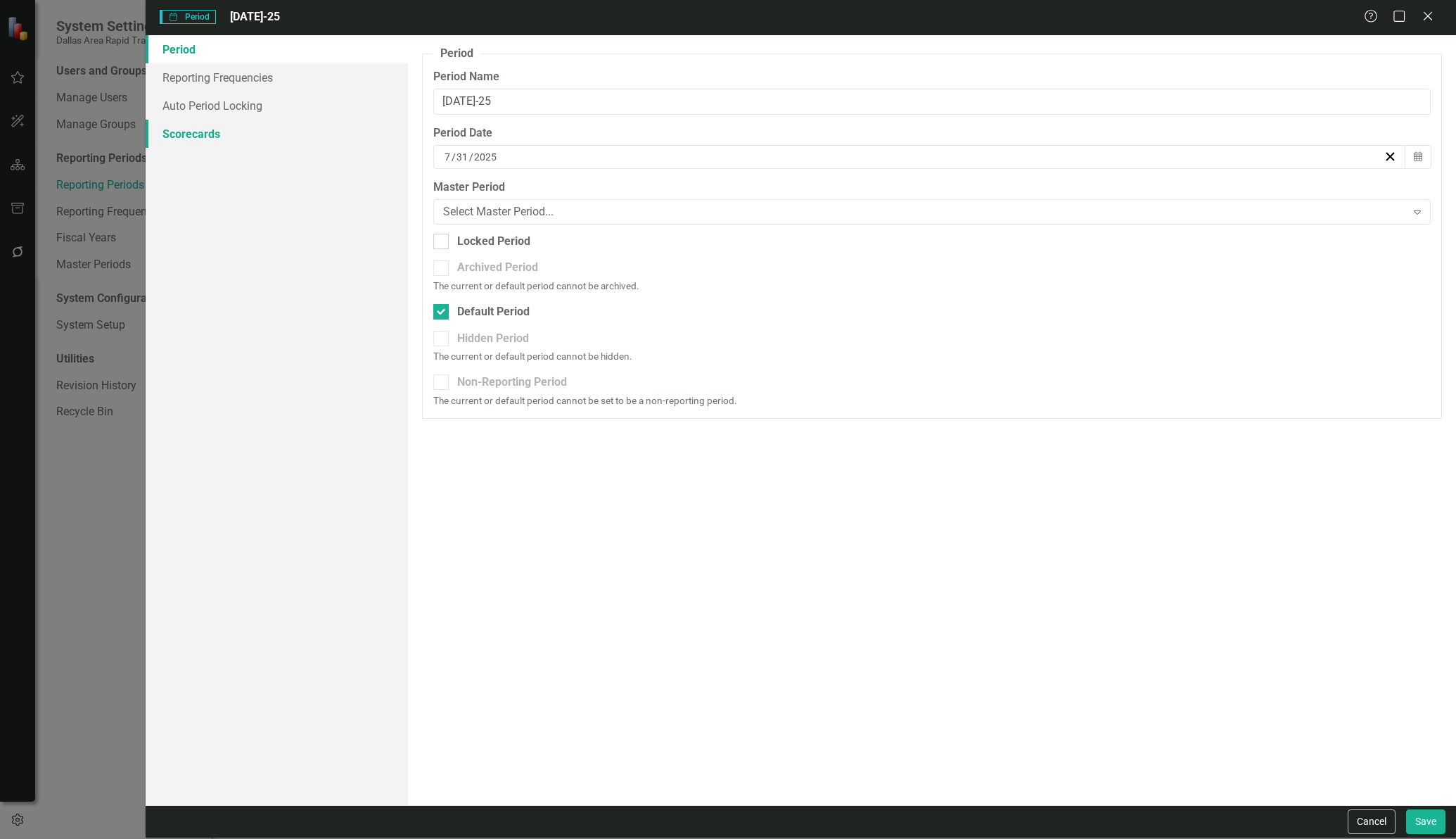
click at [260, 129] on link "Scorecards" at bounding box center [276, 134] width 262 height 28
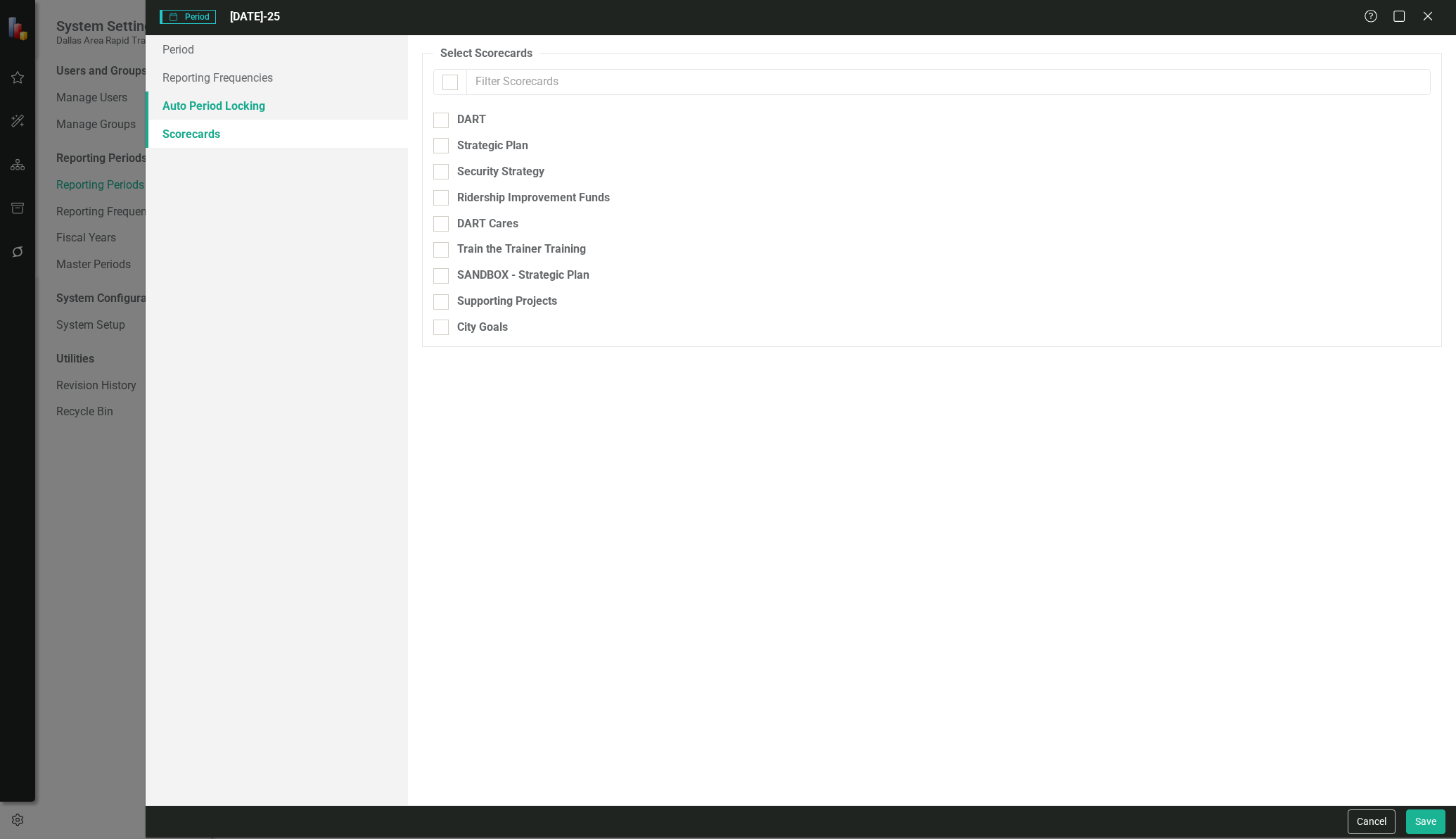
click at [261, 113] on link "Auto Period Locking" at bounding box center [276, 105] width 262 height 28
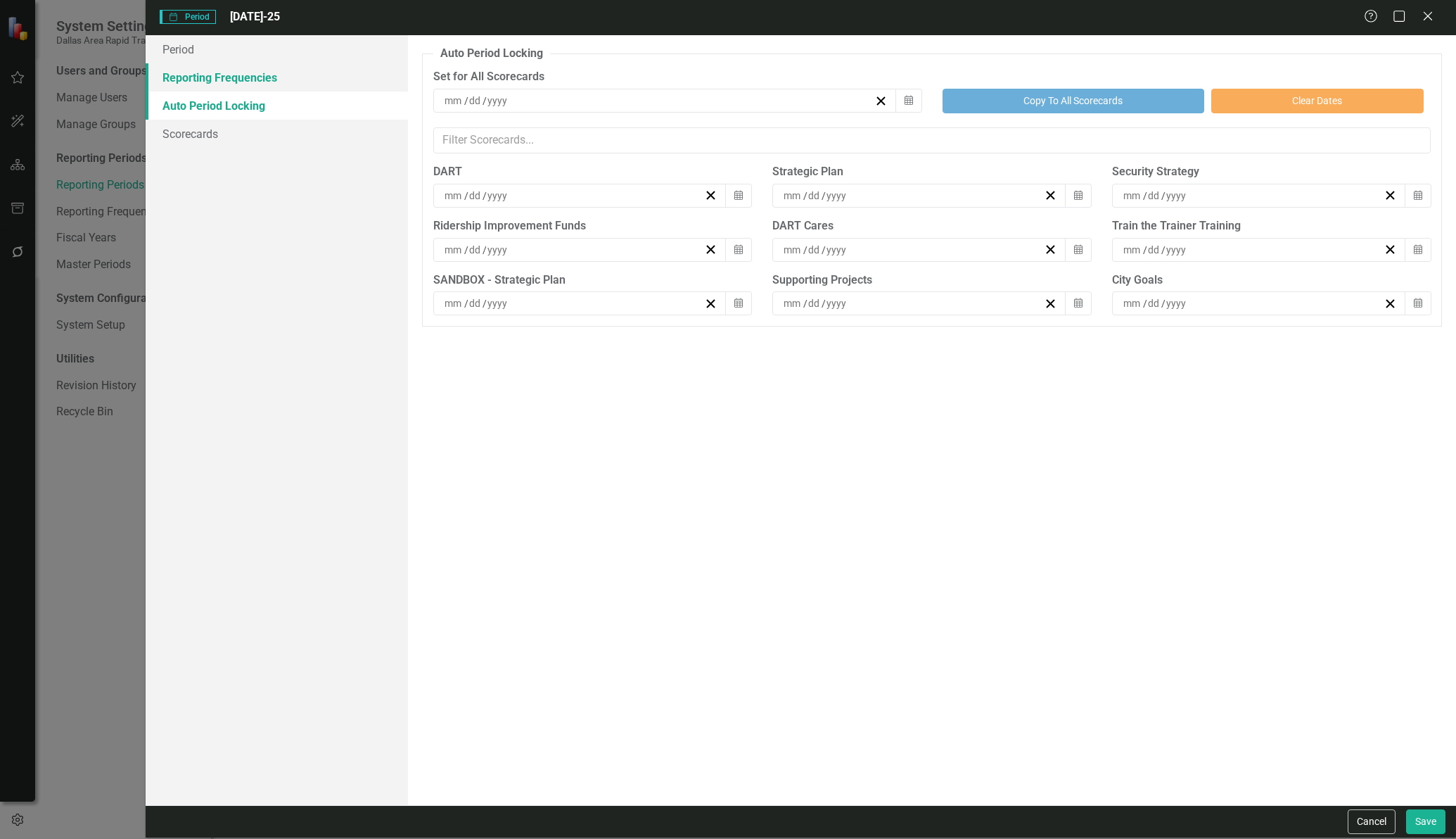
click at [257, 75] on link "Reporting Frequencies" at bounding box center [276, 77] width 262 height 28
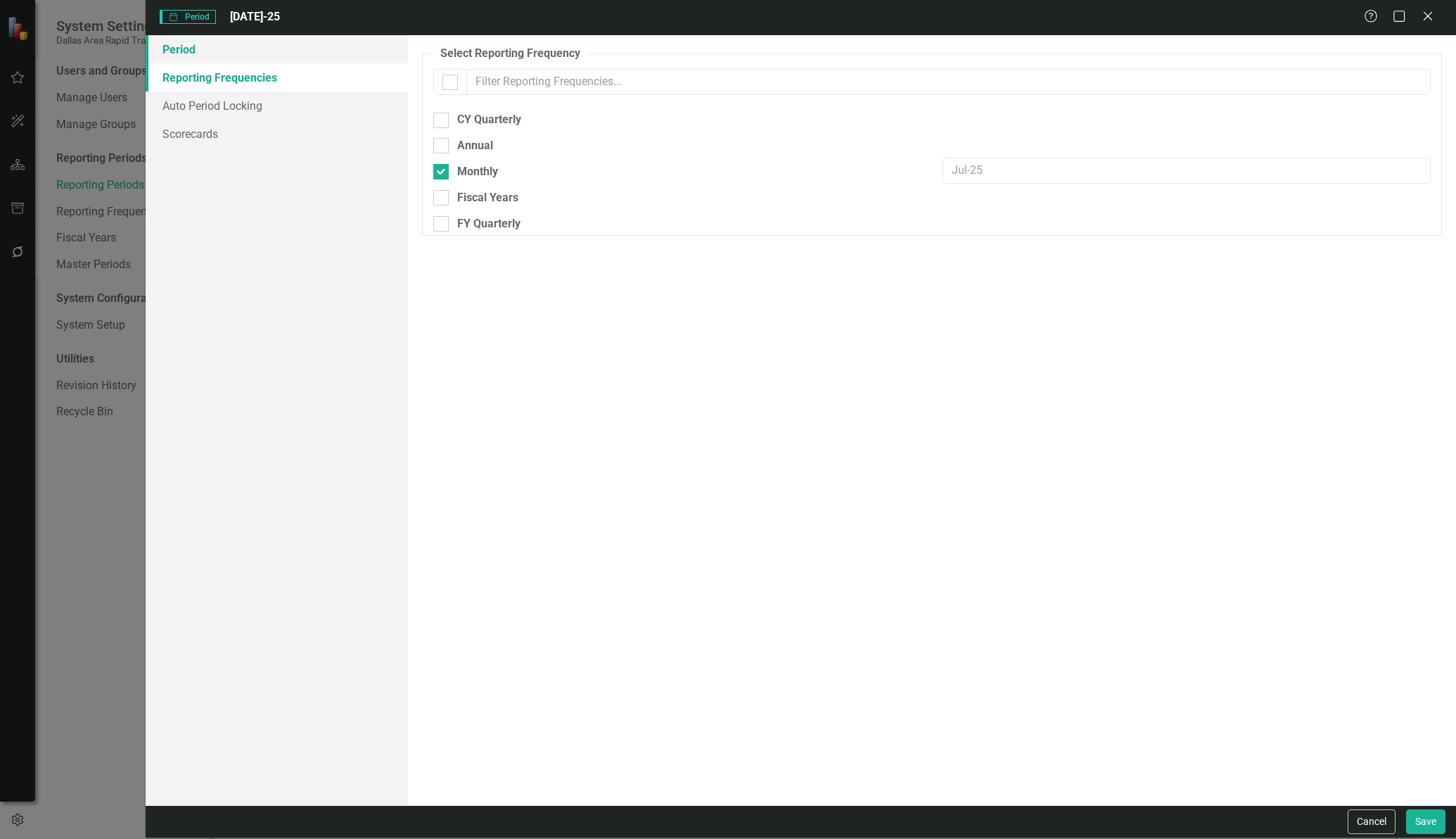
click at [252, 48] on link "Period" at bounding box center [276, 48] width 262 height 28
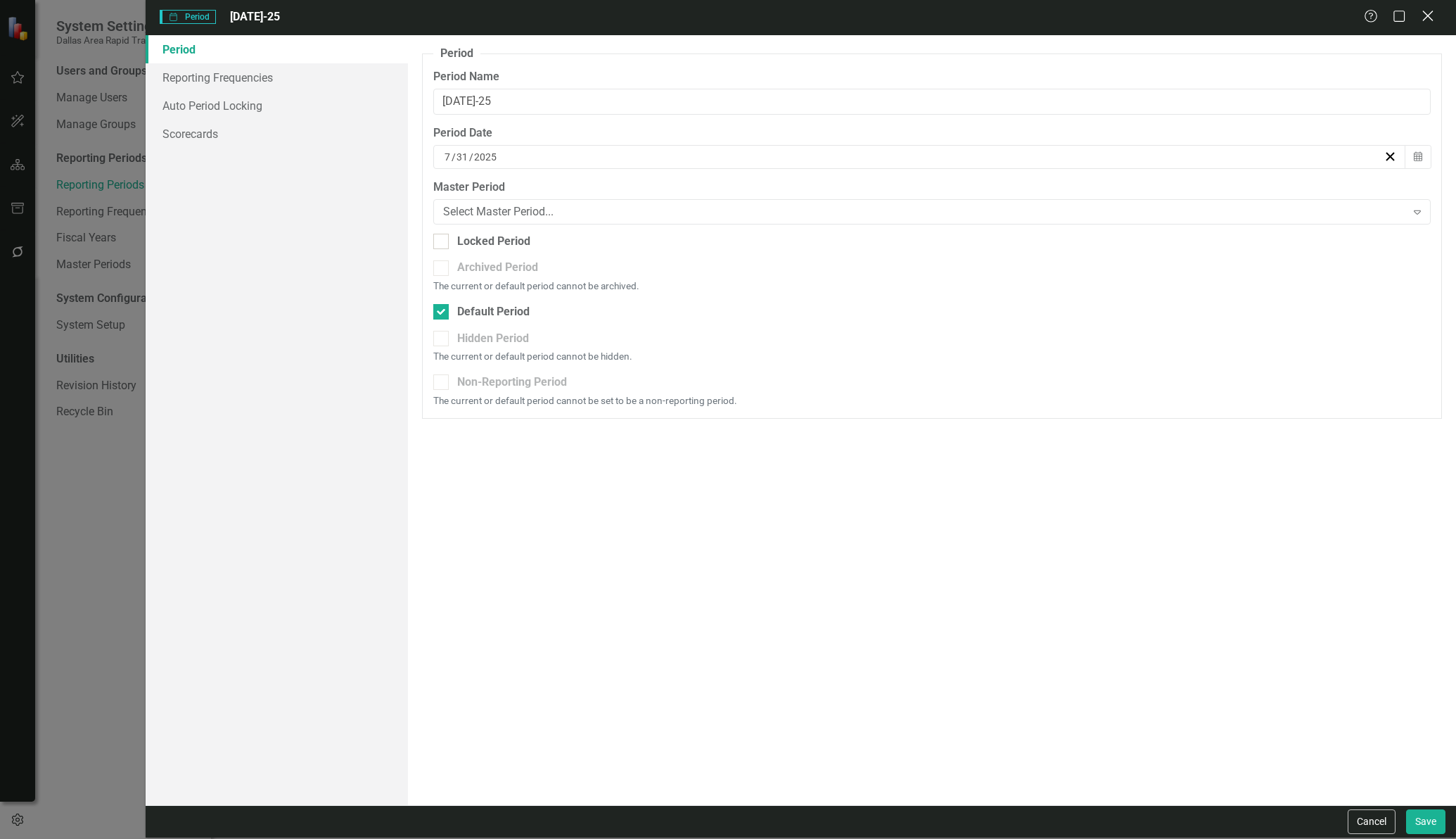
click at [1420, 13] on icon "Close" at bounding box center [1427, 16] width 17 height 14
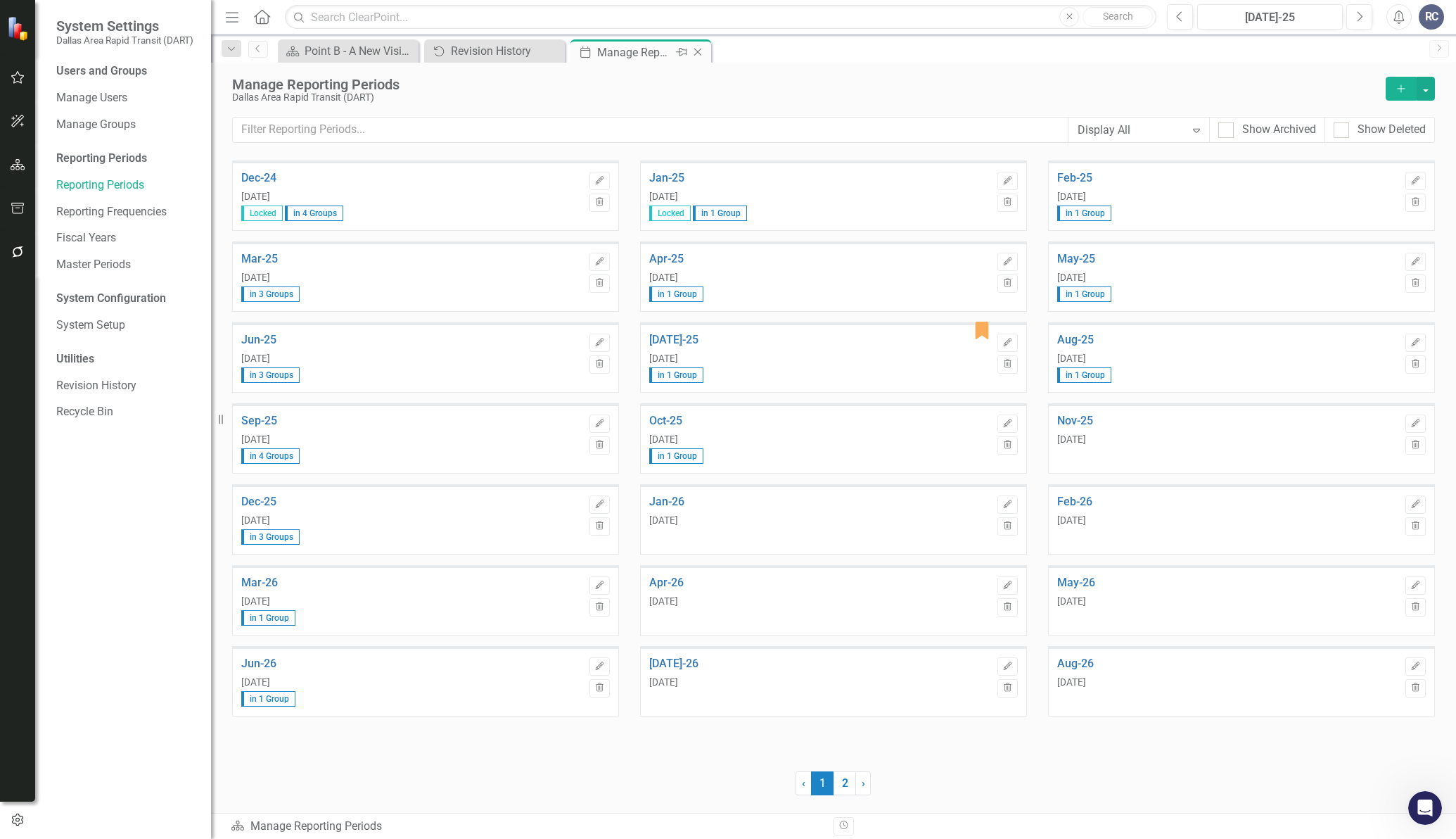
click at [701, 53] on icon "Close" at bounding box center [697, 52] width 14 height 11
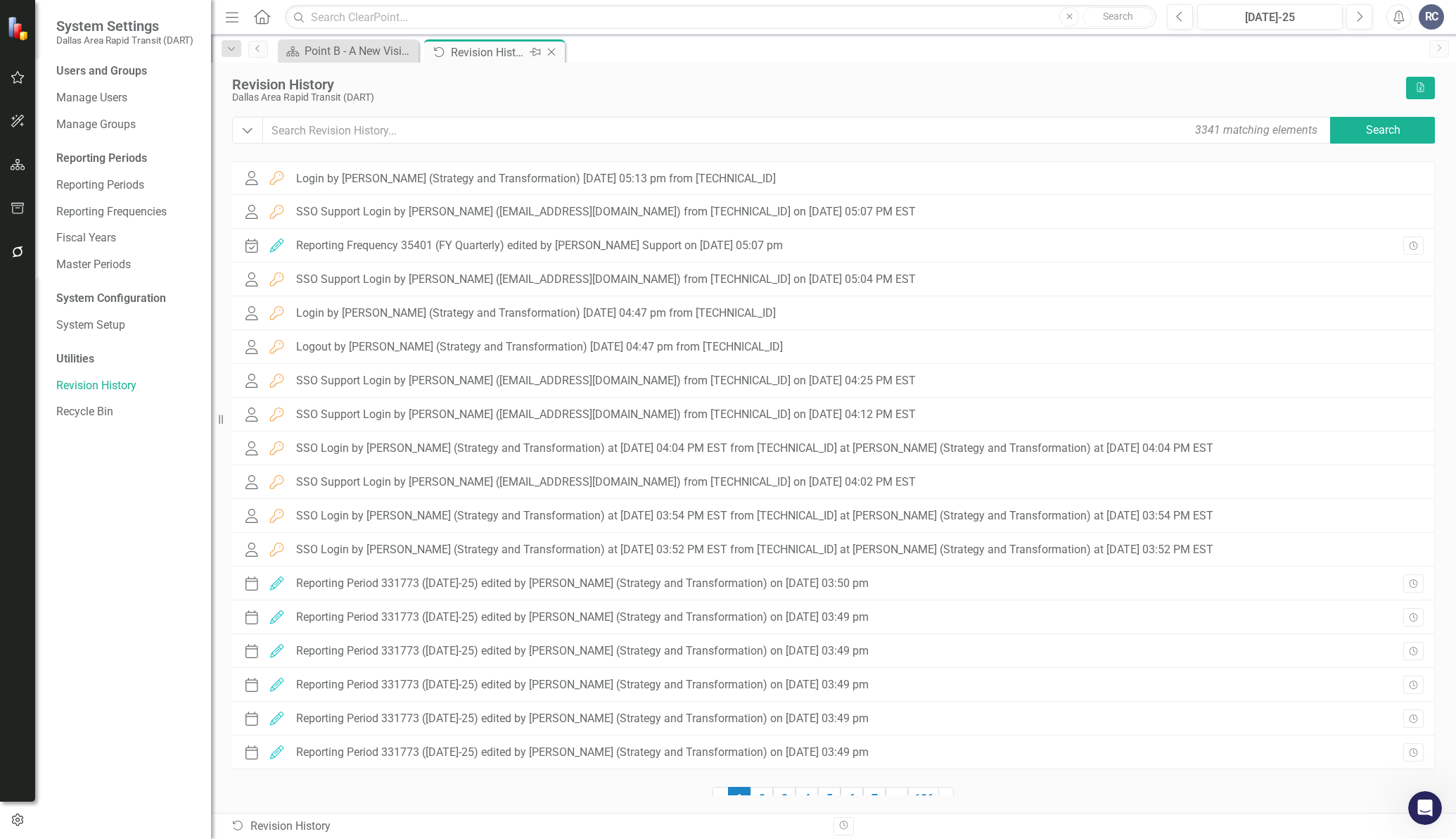
click at [551, 59] on div "Close" at bounding box center [551, 52] width 17 height 17
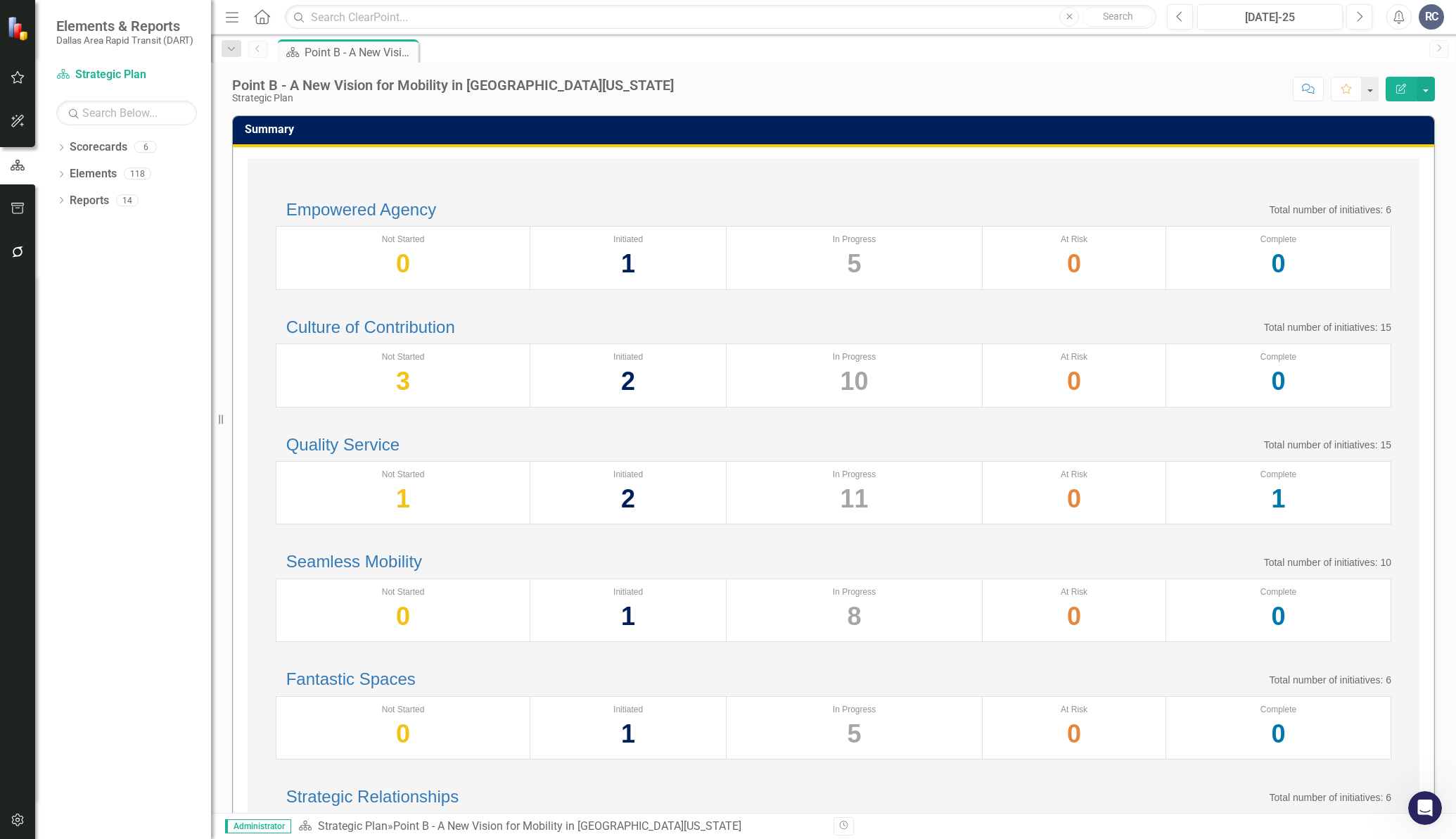
click at [593, 169] on div "Empowered Agency Total number of initiatives: 6 Not Started 0 Initiated 1 In Pr…" at bounding box center [833, 539] width 1172 height 761
click at [980, 48] on div "Scorecard Point B - A New Vision for Mobility in North Texas Pin" at bounding box center [849, 50] width 1147 height 23
click at [545, 210] on div "Empowered Agency Total number of initiatives: 6" at bounding box center [832, 210] width 1115 height 18
